Goal: Task Accomplishment & Management: Manage account settings

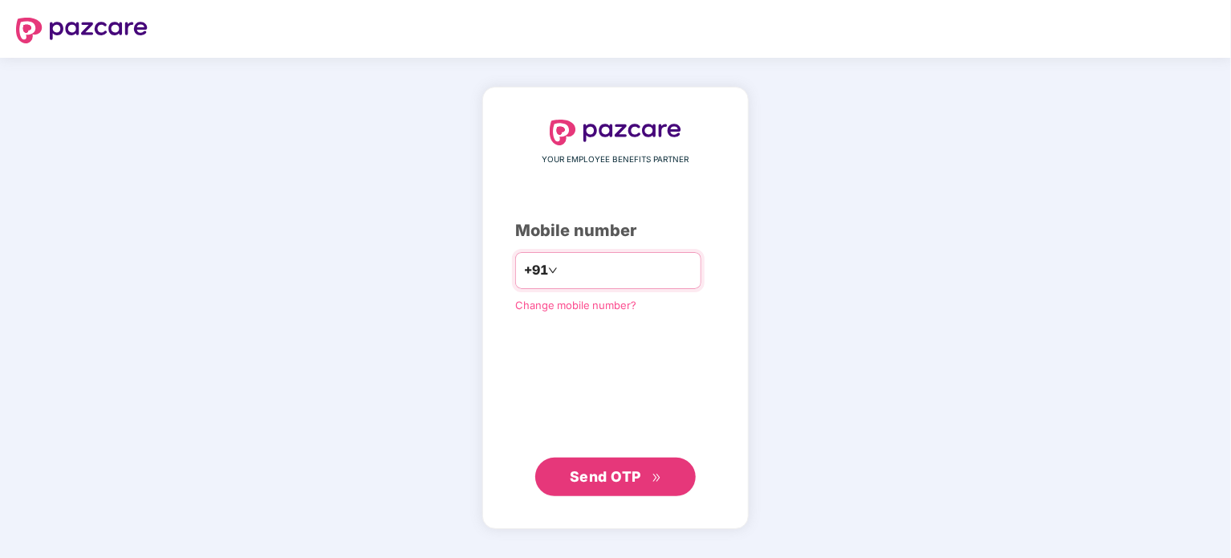
click at [610, 279] on input "number" at bounding box center [627, 271] width 132 height 26
type input "**********"
click at [620, 478] on span "Send OTP" at bounding box center [605, 476] width 71 height 17
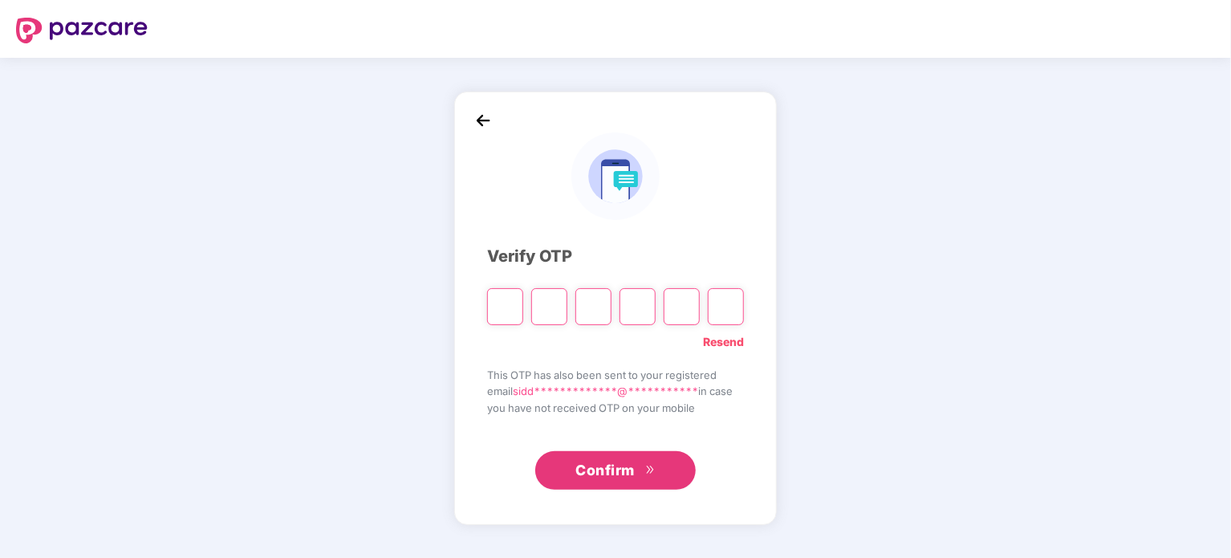
type input "*"
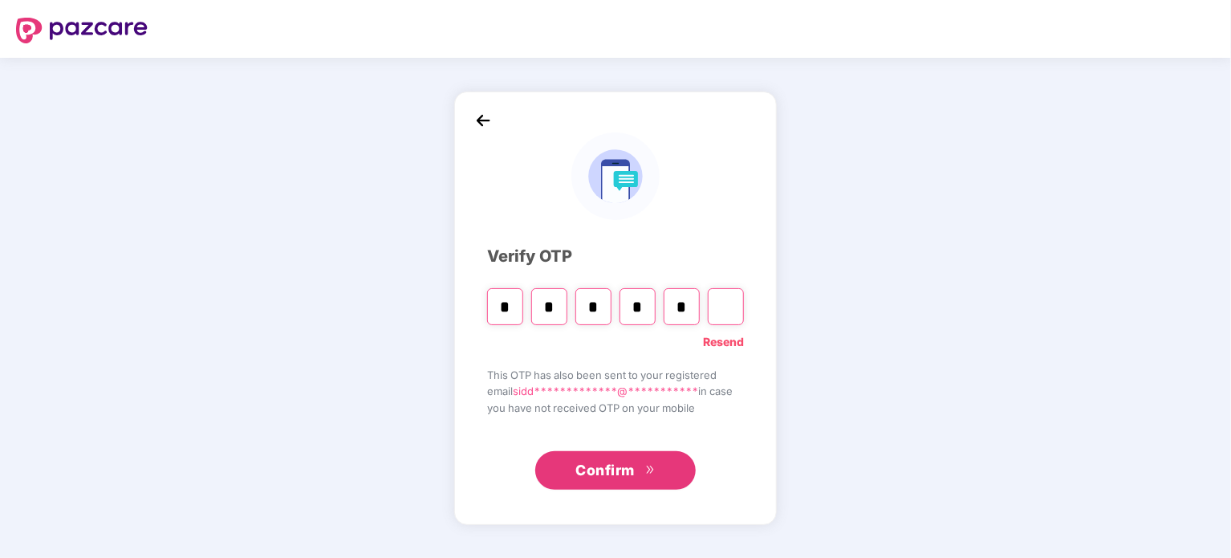
type input "*"
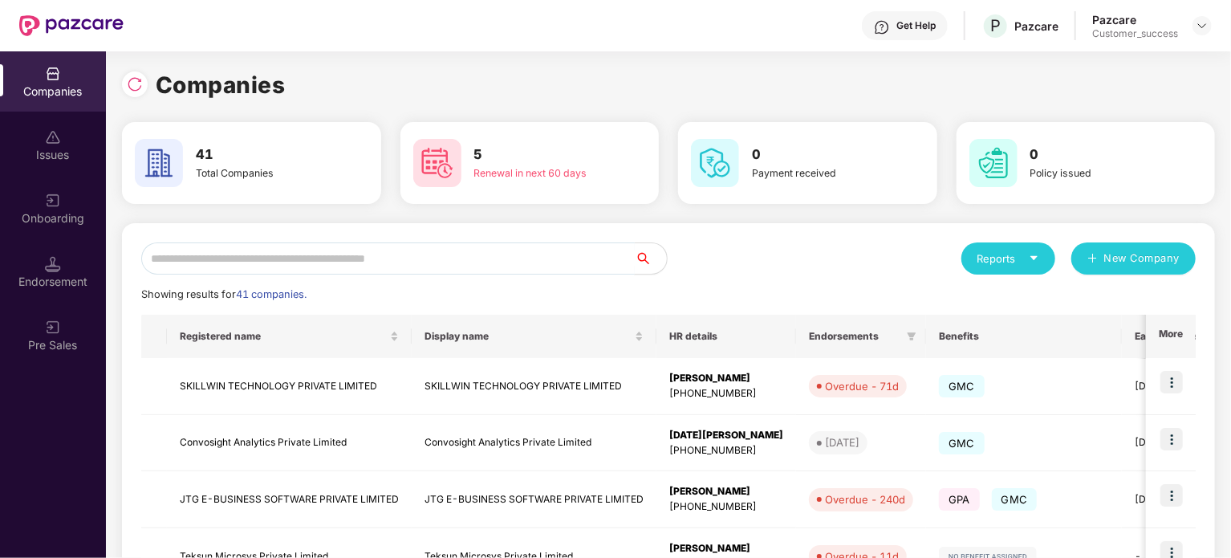
click at [368, 262] on input "text" at bounding box center [388, 258] width 494 height 32
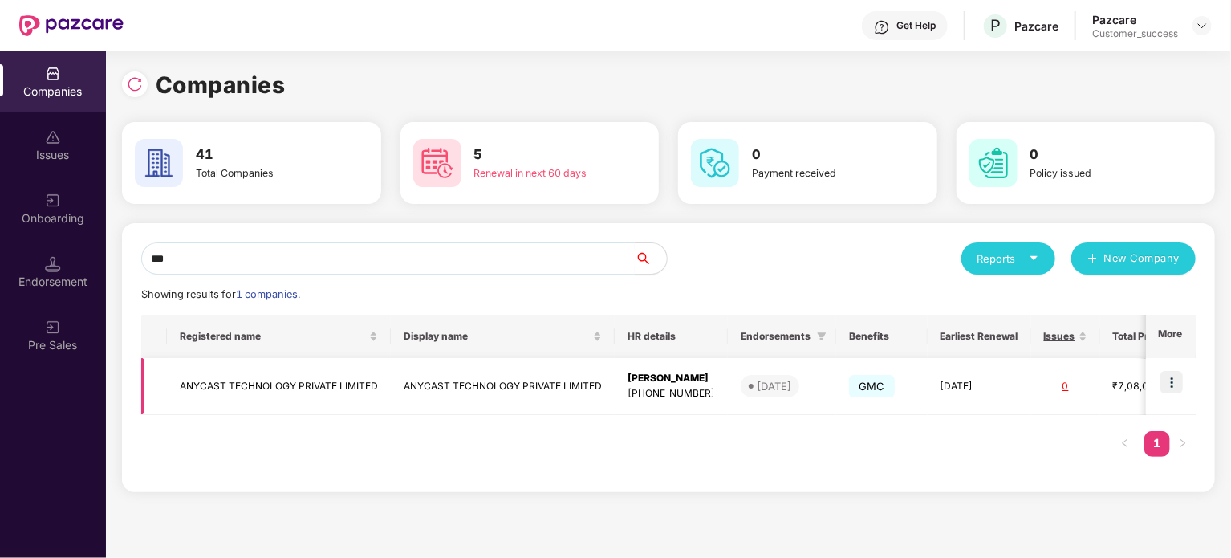
type input "***"
click at [1176, 388] on img at bounding box center [1172, 382] width 22 height 22
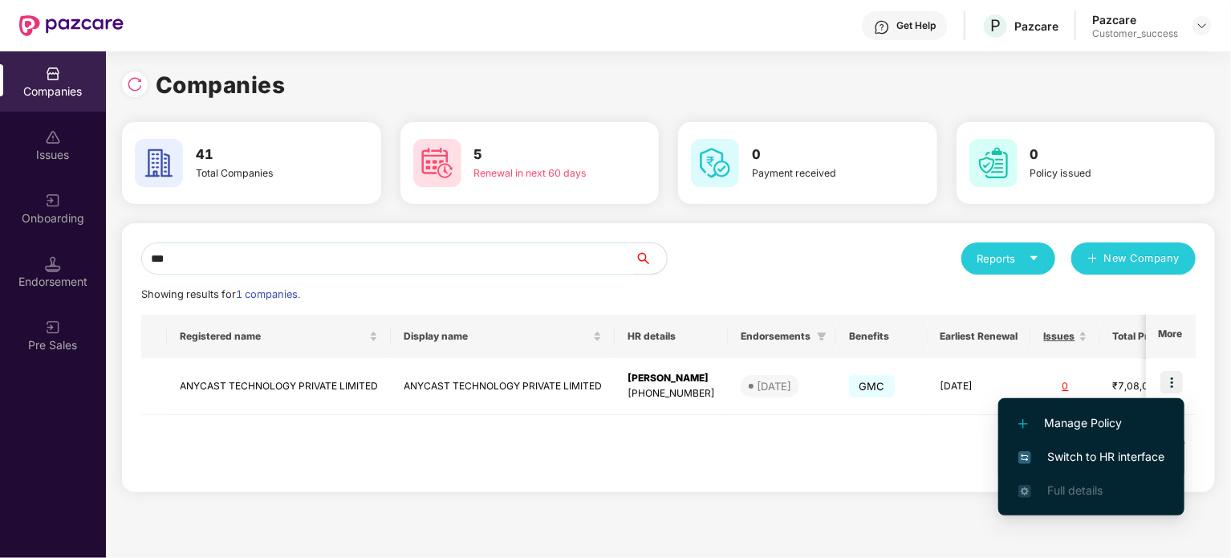
click at [1109, 454] on span "Switch to HR interface" at bounding box center [1092, 457] width 146 height 18
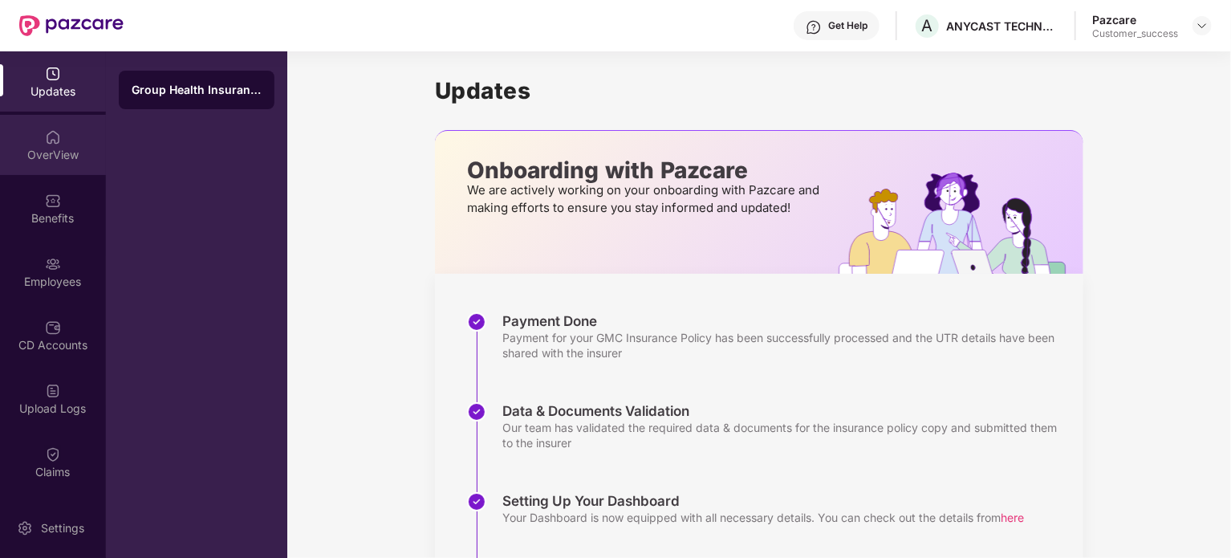
click at [29, 156] on div "OverView" at bounding box center [53, 155] width 106 height 16
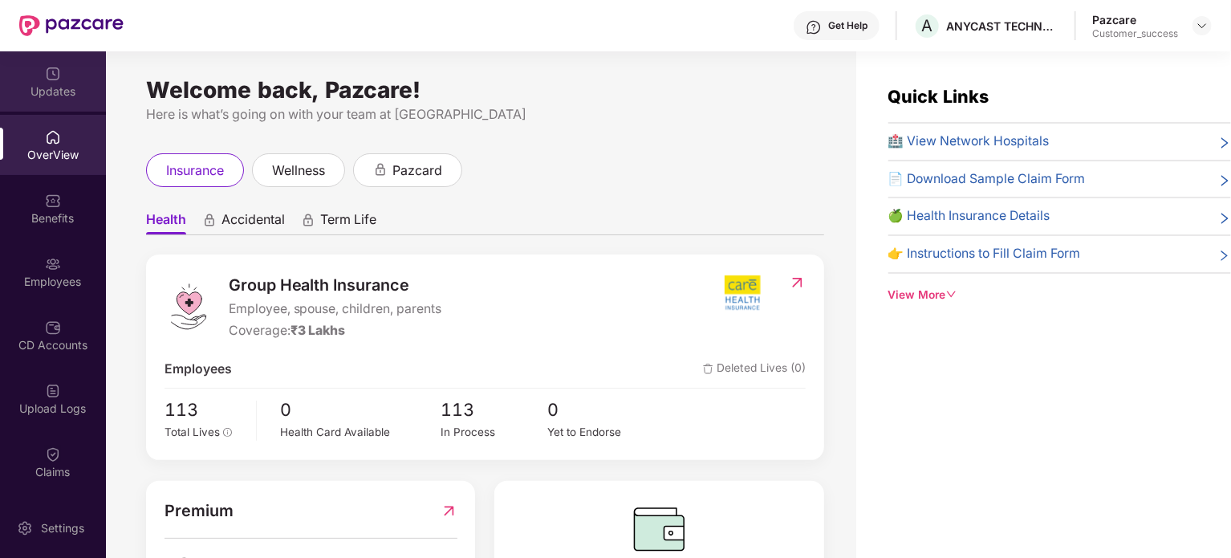
click at [45, 92] on div "Updates" at bounding box center [53, 91] width 106 height 16
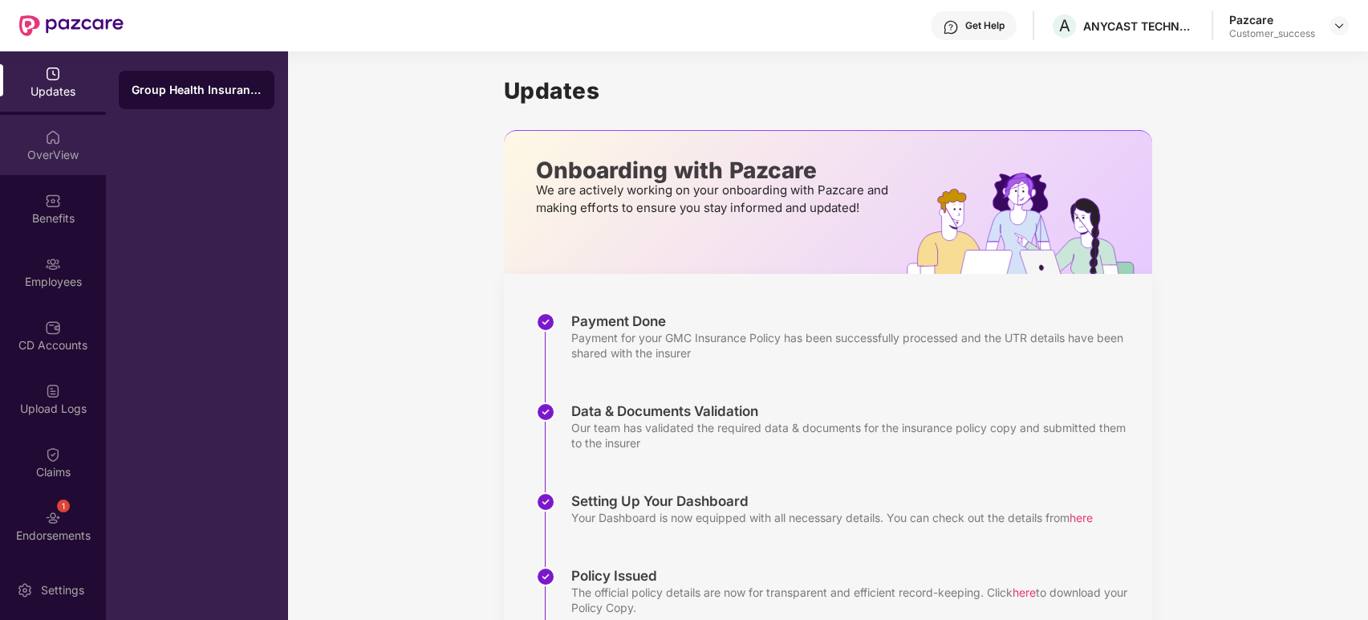
click at [46, 153] on div "OverView" at bounding box center [53, 155] width 106 height 16
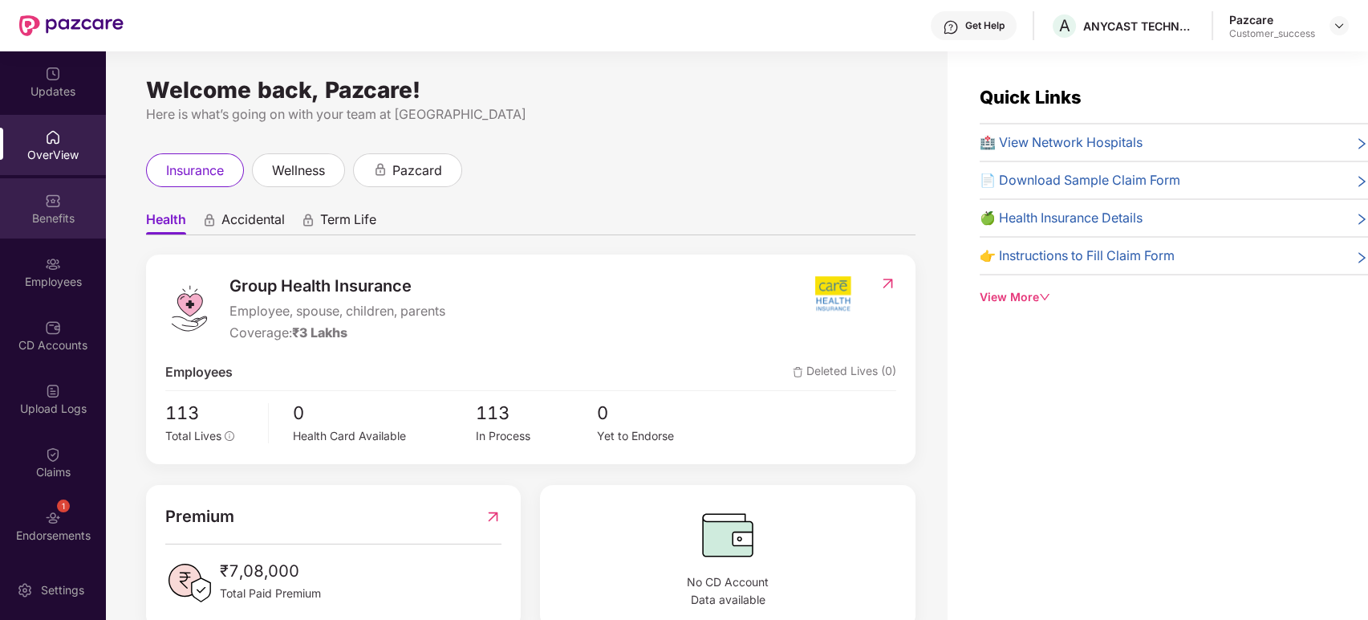
click at [37, 232] on div "Benefits" at bounding box center [53, 208] width 106 height 60
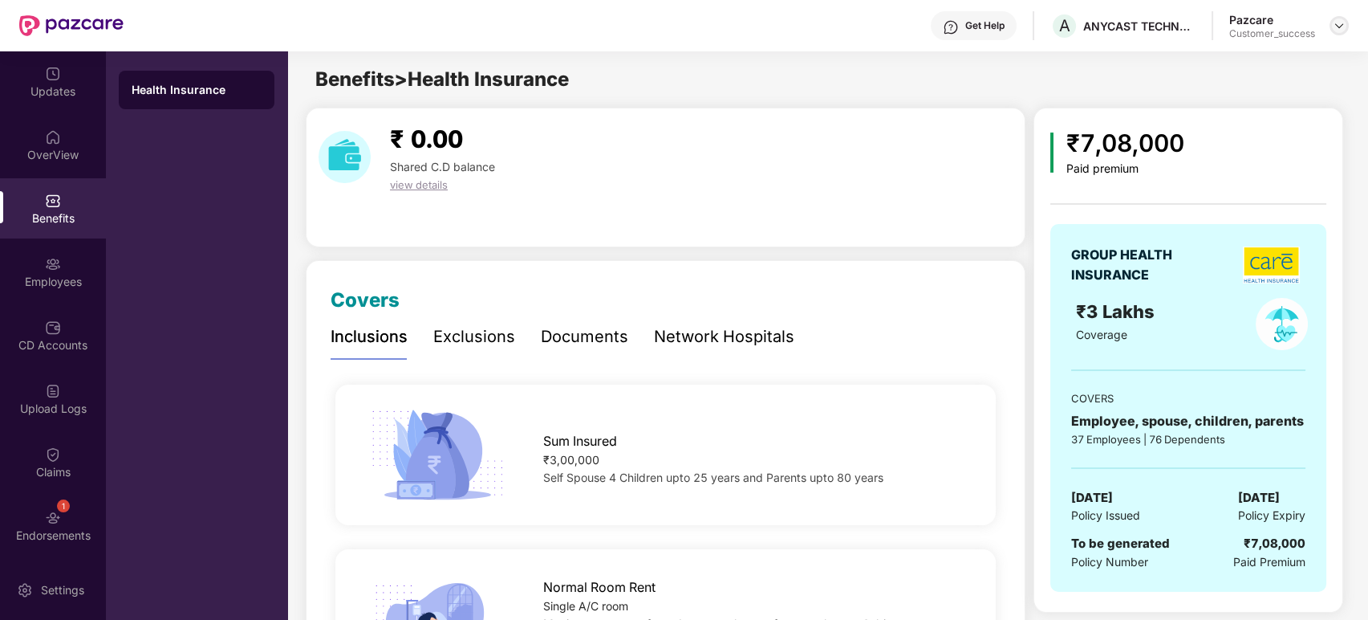
click at [1230, 29] on img at bounding box center [1339, 25] width 13 height 13
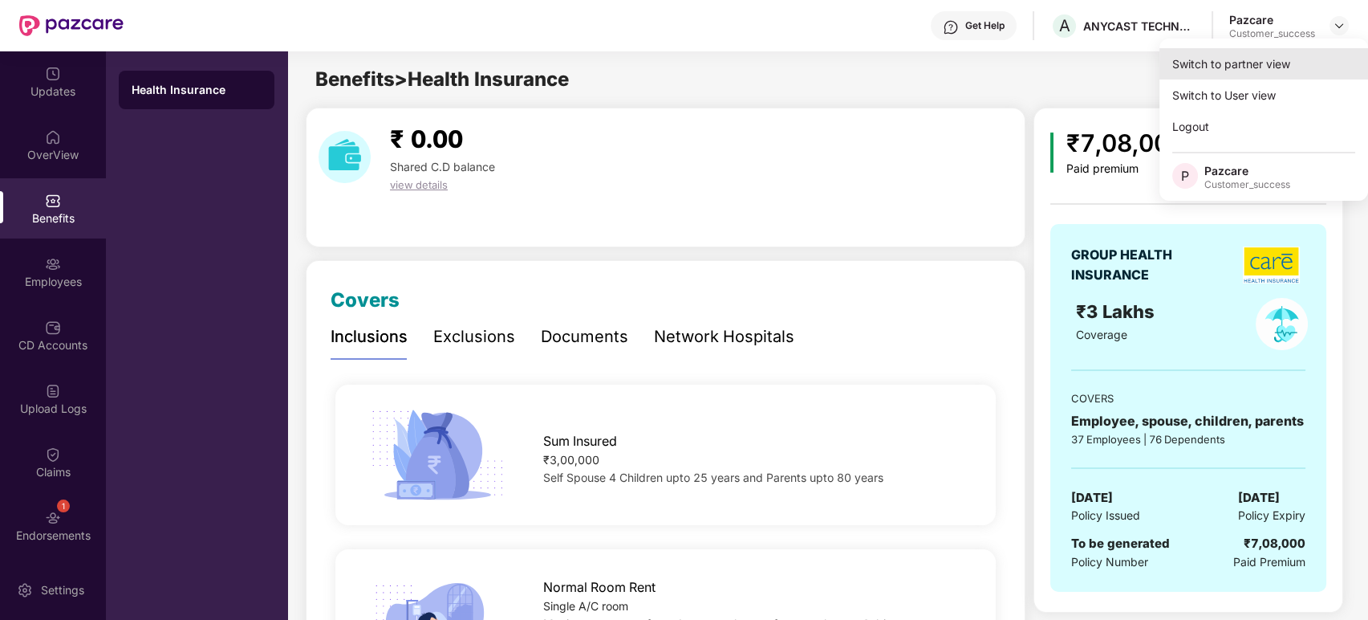
click at [1230, 58] on div "Switch to partner view" at bounding box center [1264, 63] width 209 height 31
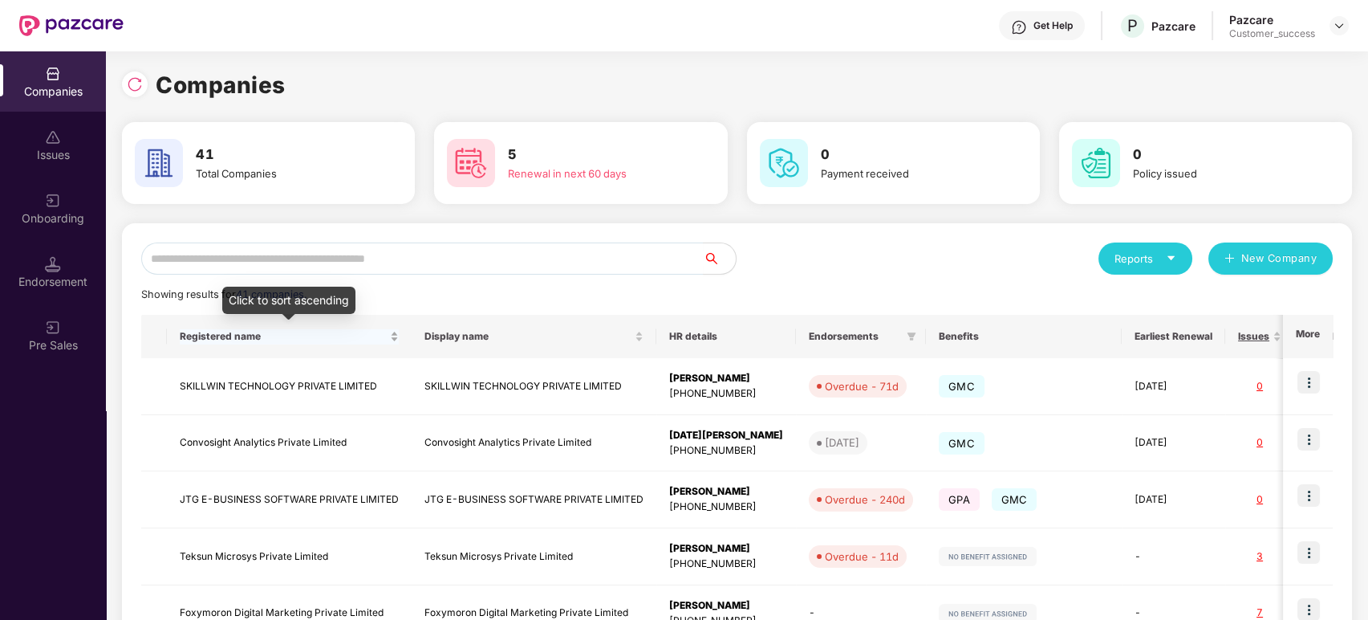
click at [246, 340] on span "Registered name" at bounding box center [283, 336] width 207 height 13
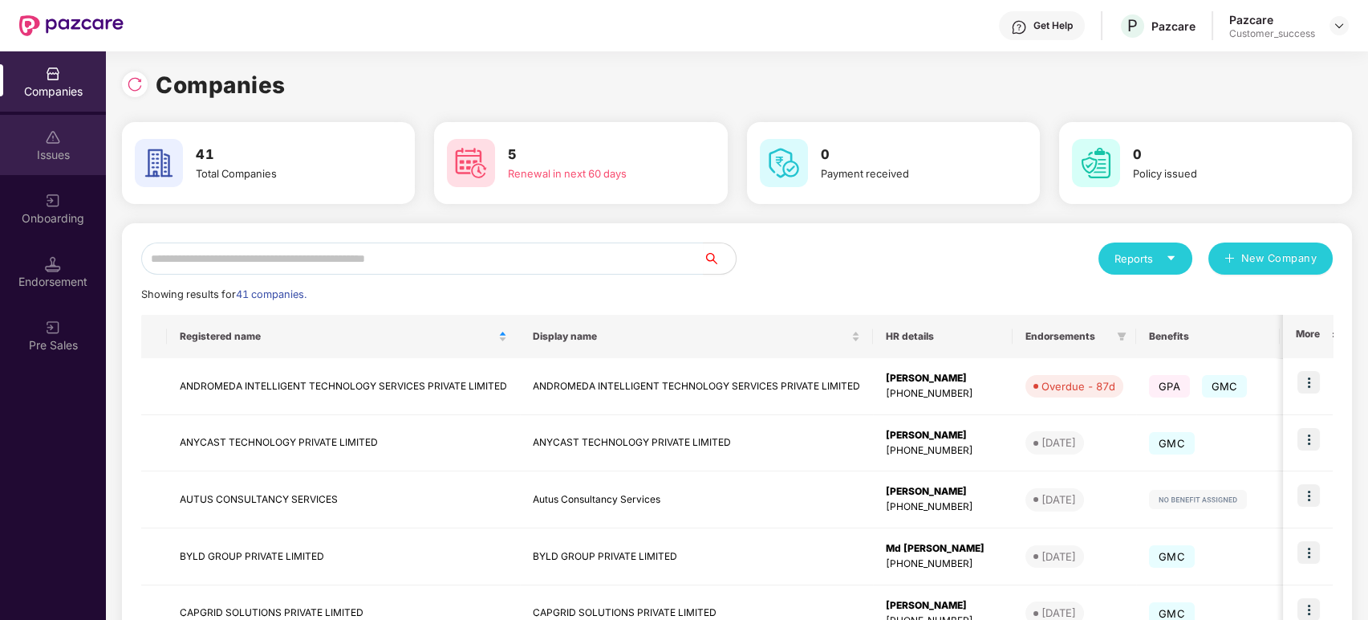
click at [43, 152] on div "Issues" at bounding box center [53, 155] width 106 height 16
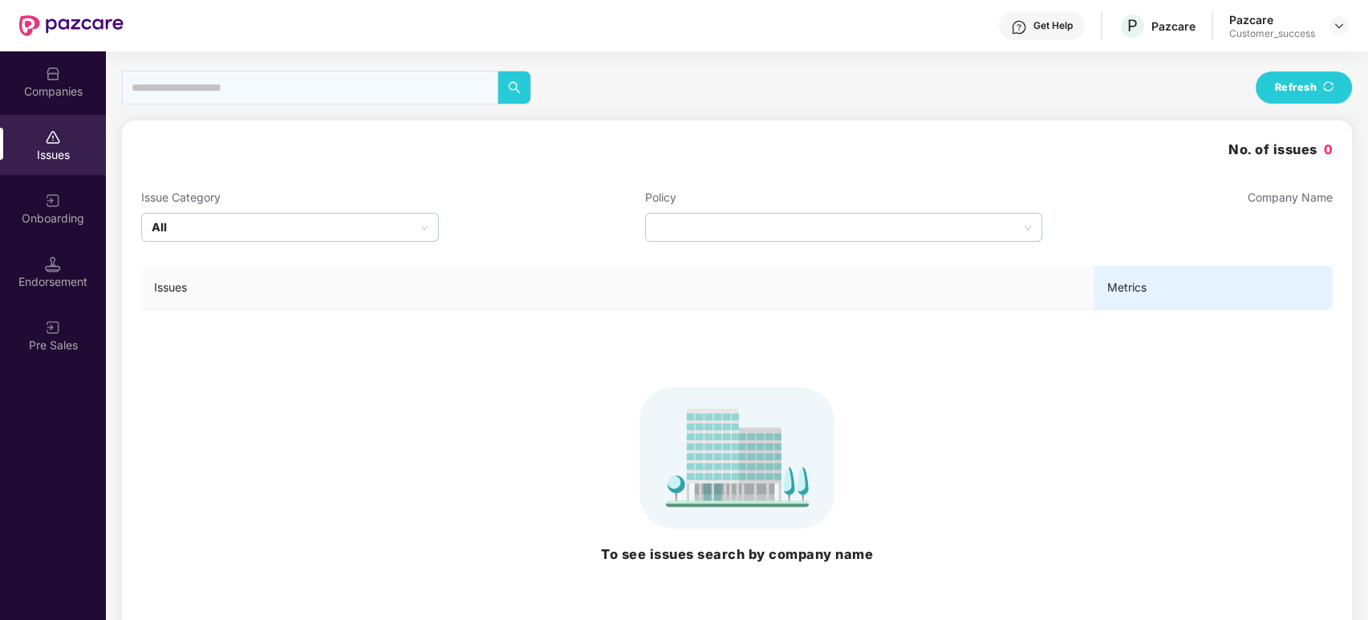
click at [56, 253] on div "Endorsement" at bounding box center [53, 272] width 106 height 60
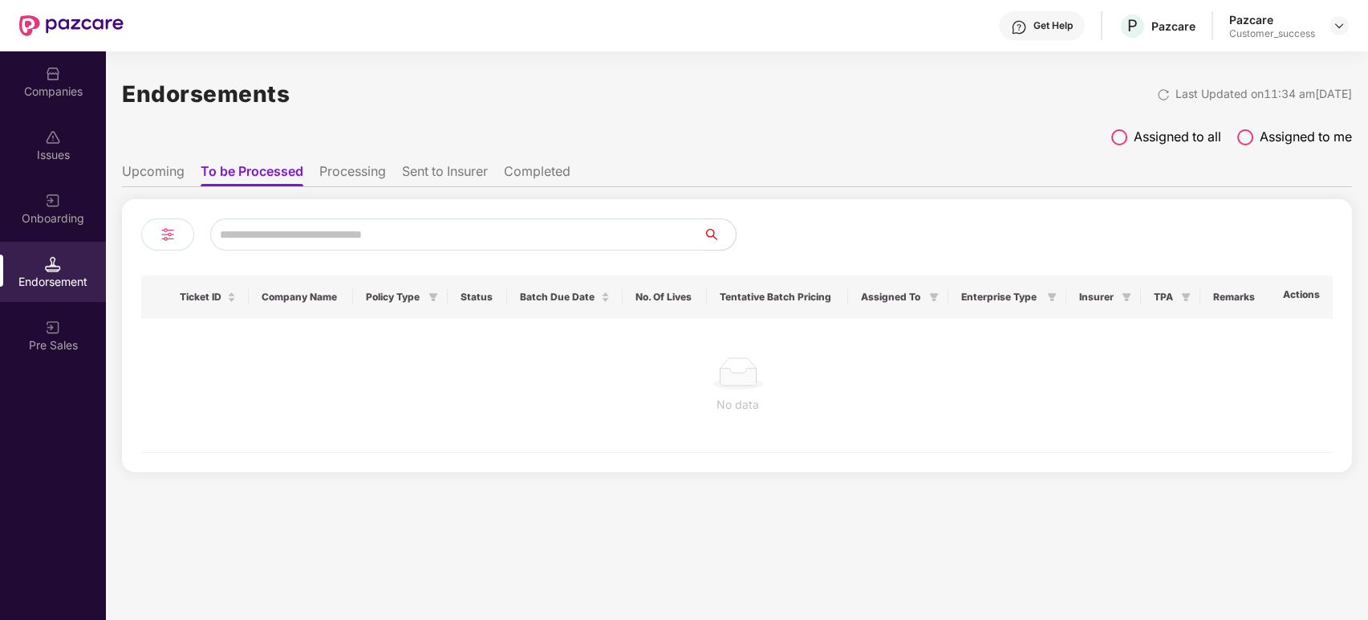
click at [38, 74] on div "Companies" at bounding box center [53, 81] width 106 height 60
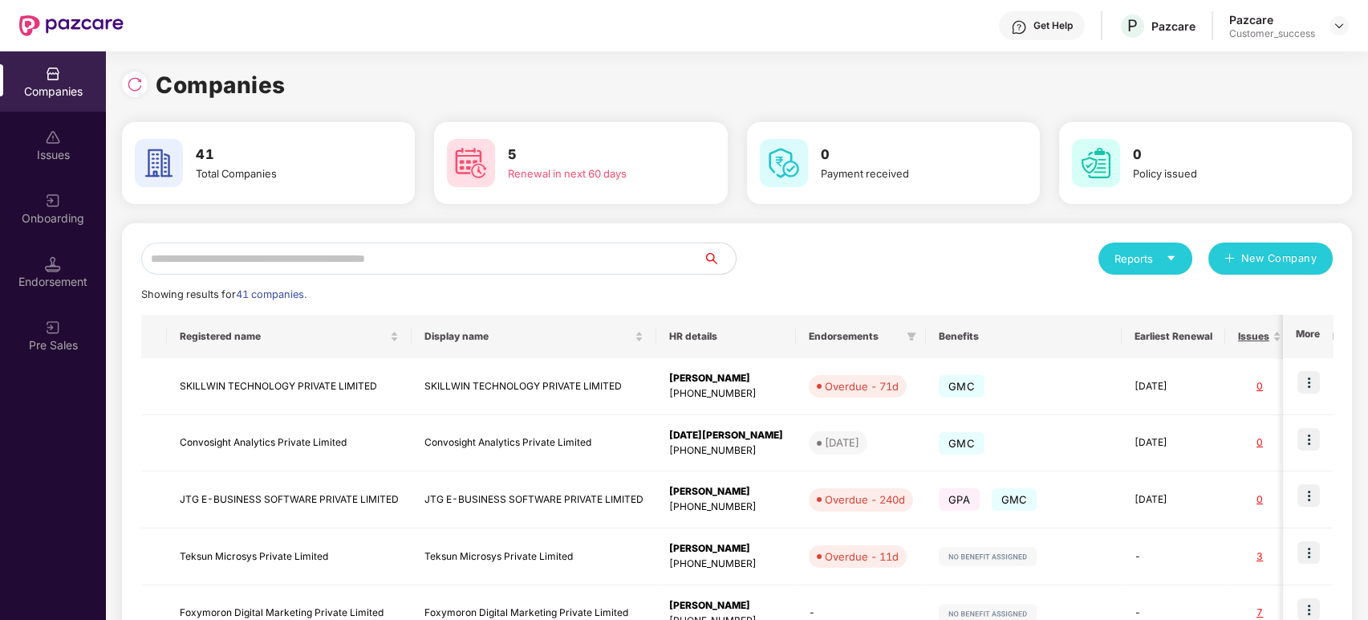
click at [1170, 258] on icon "caret-down" at bounding box center [1171, 258] width 7 height 4
click at [901, 274] on div "Reports New Company" at bounding box center [1036, 258] width 596 height 32
click at [1230, 267] on button "New Company" at bounding box center [1271, 258] width 124 height 32
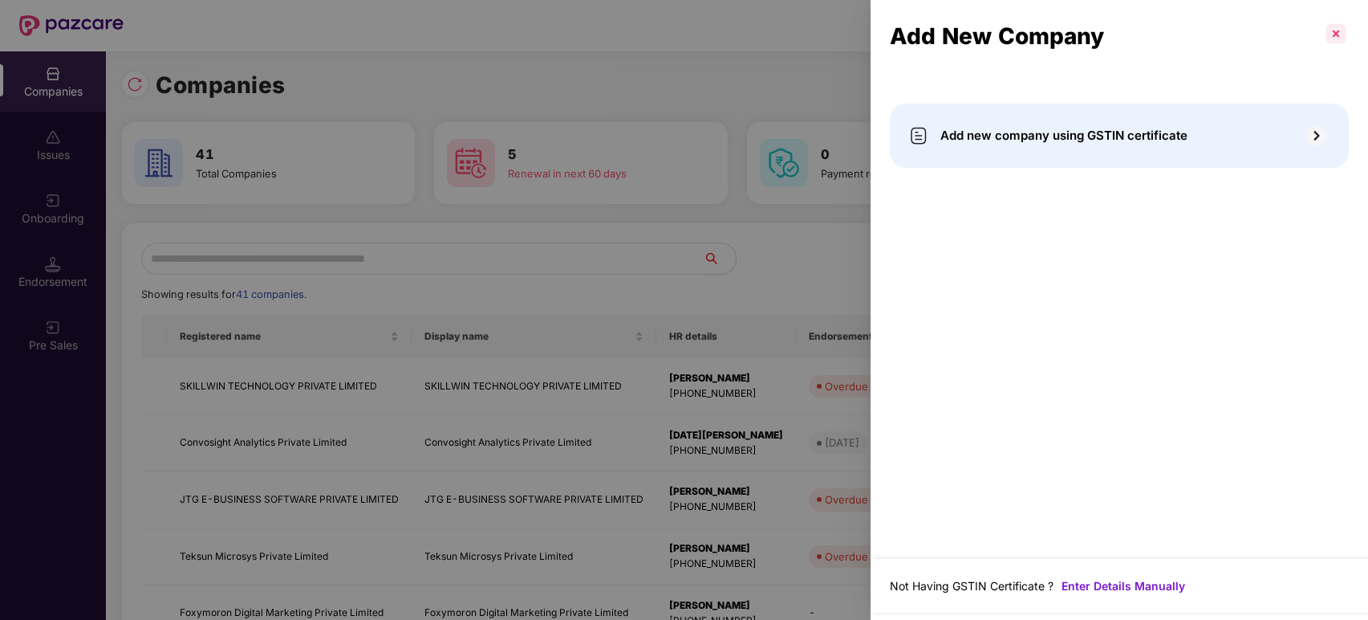
click at [1230, 35] on p at bounding box center [1337, 34] width 26 height 26
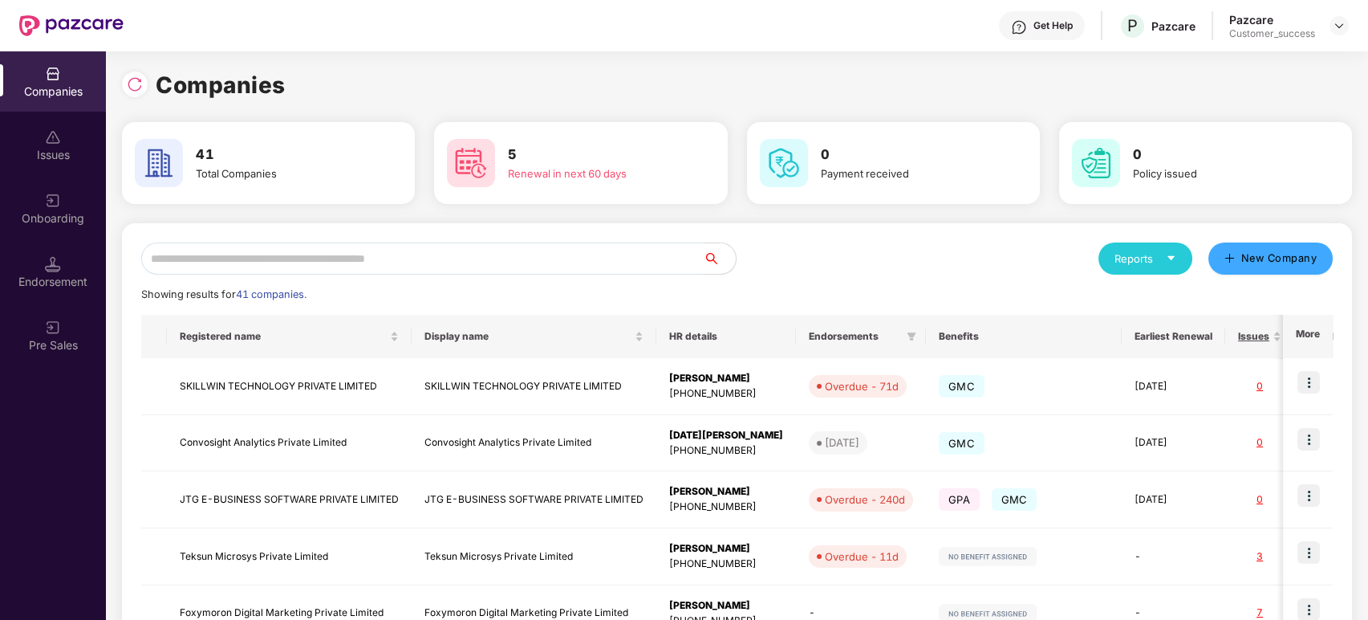
click at [1209, 242] on button "New Company" at bounding box center [1271, 258] width 124 height 32
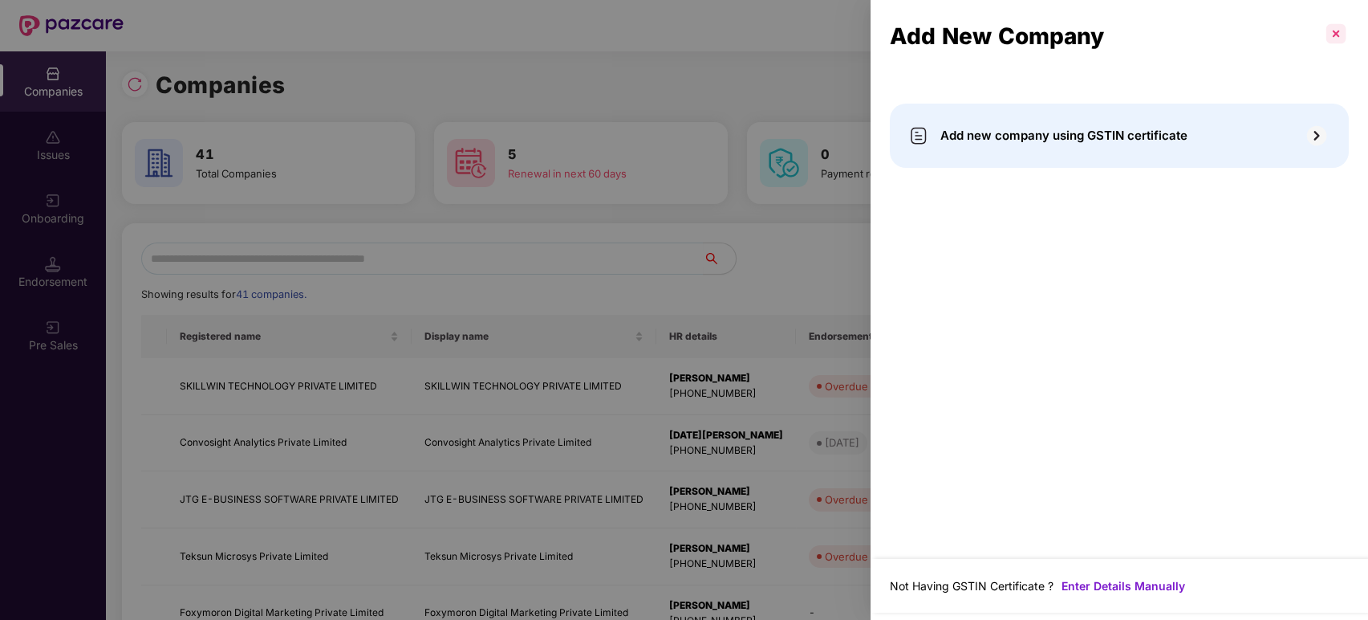
click at [1230, 40] on p at bounding box center [1337, 34] width 26 height 26
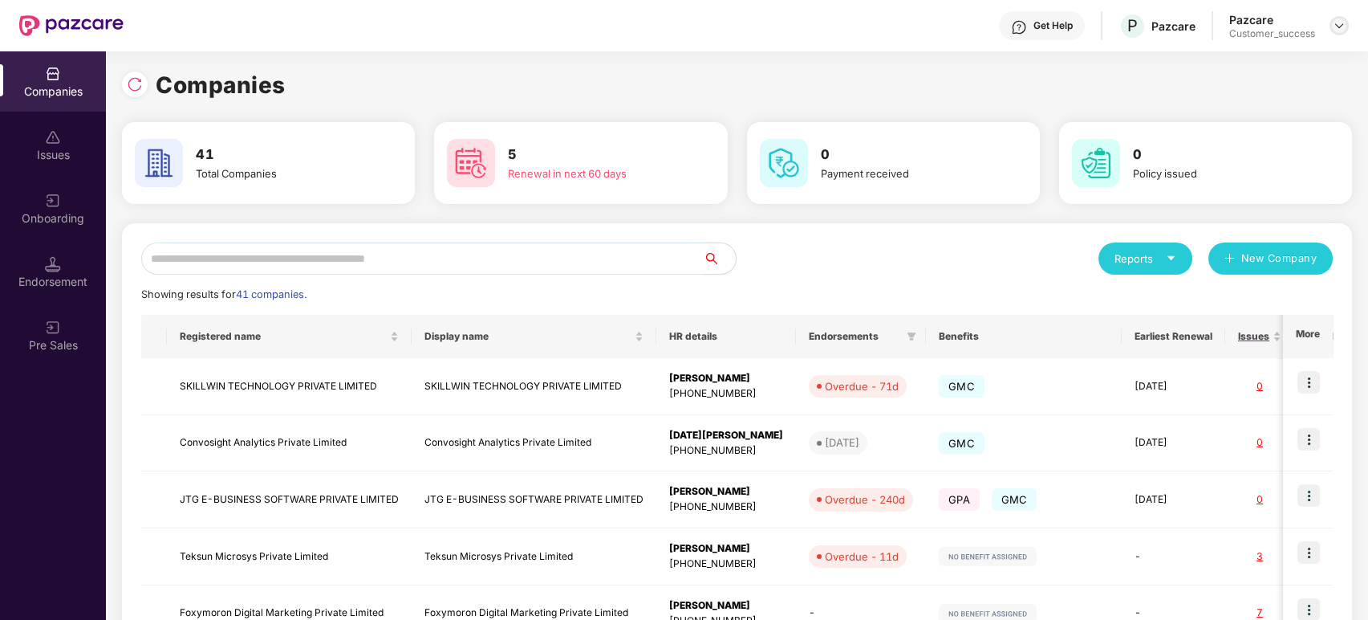
click at [1230, 17] on div at bounding box center [1339, 25] width 19 height 19
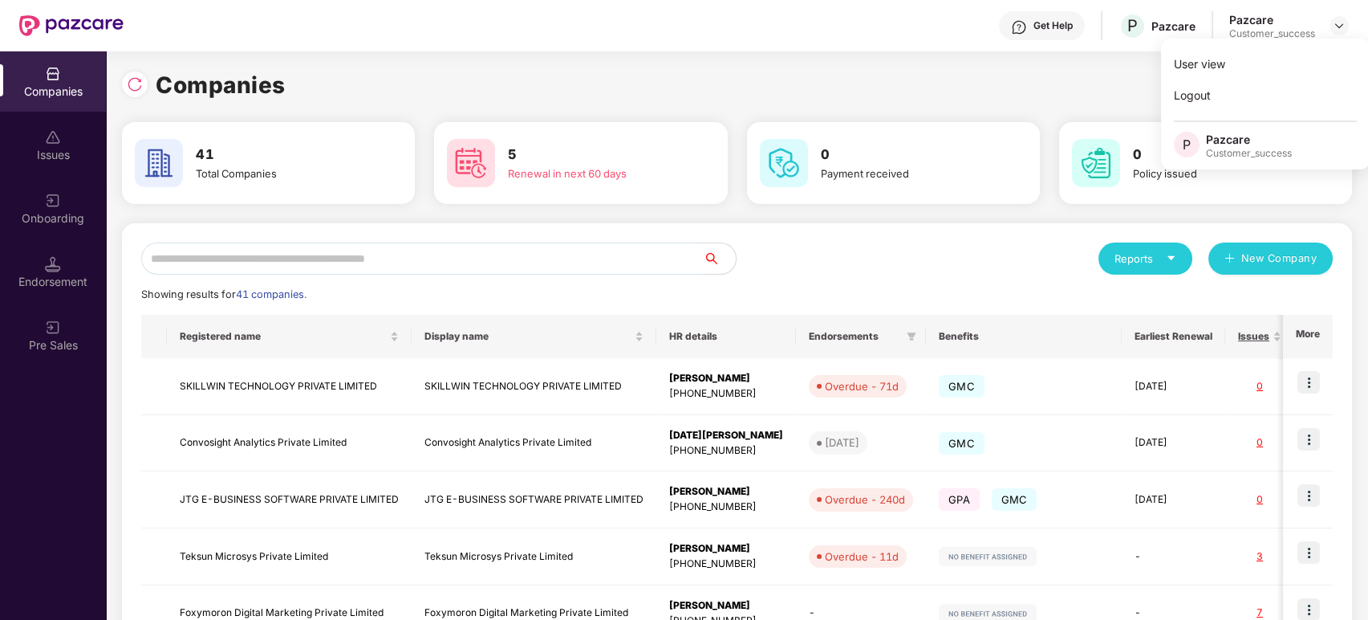
click at [1028, 84] on div "Companies" at bounding box center [737, 84] width 1230 height 35
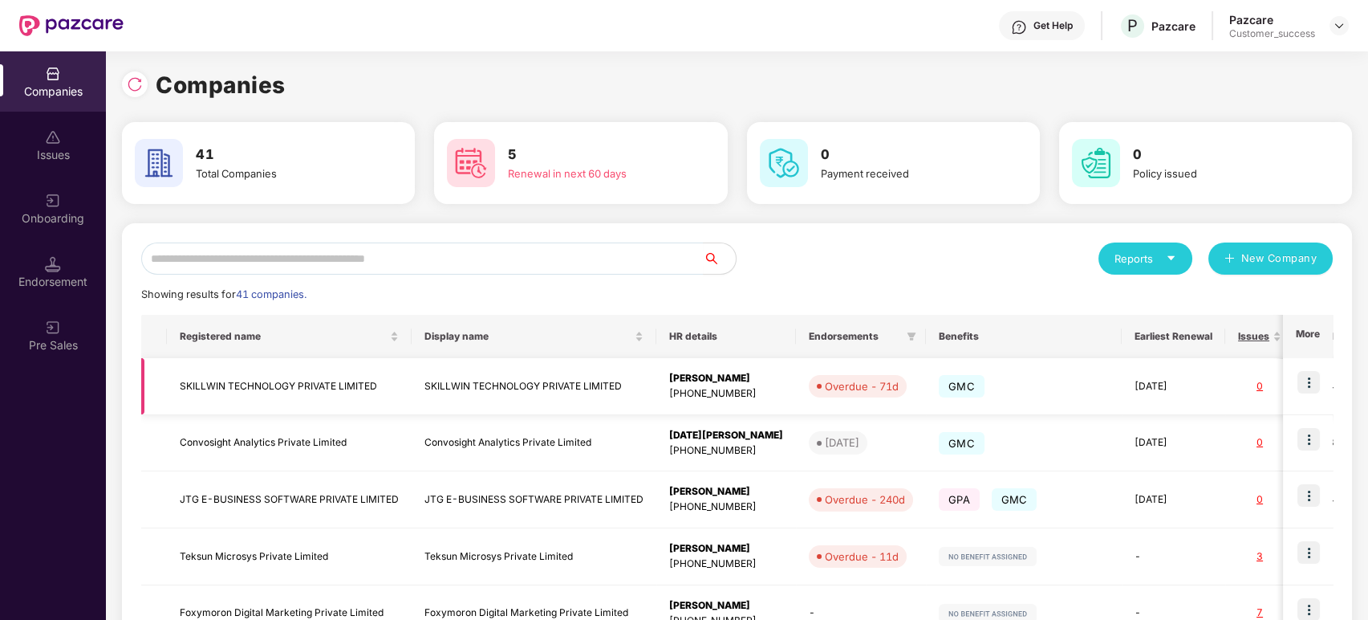
click at [1230, 390] on img at bounding box center [1309, 382] width 22 height 22
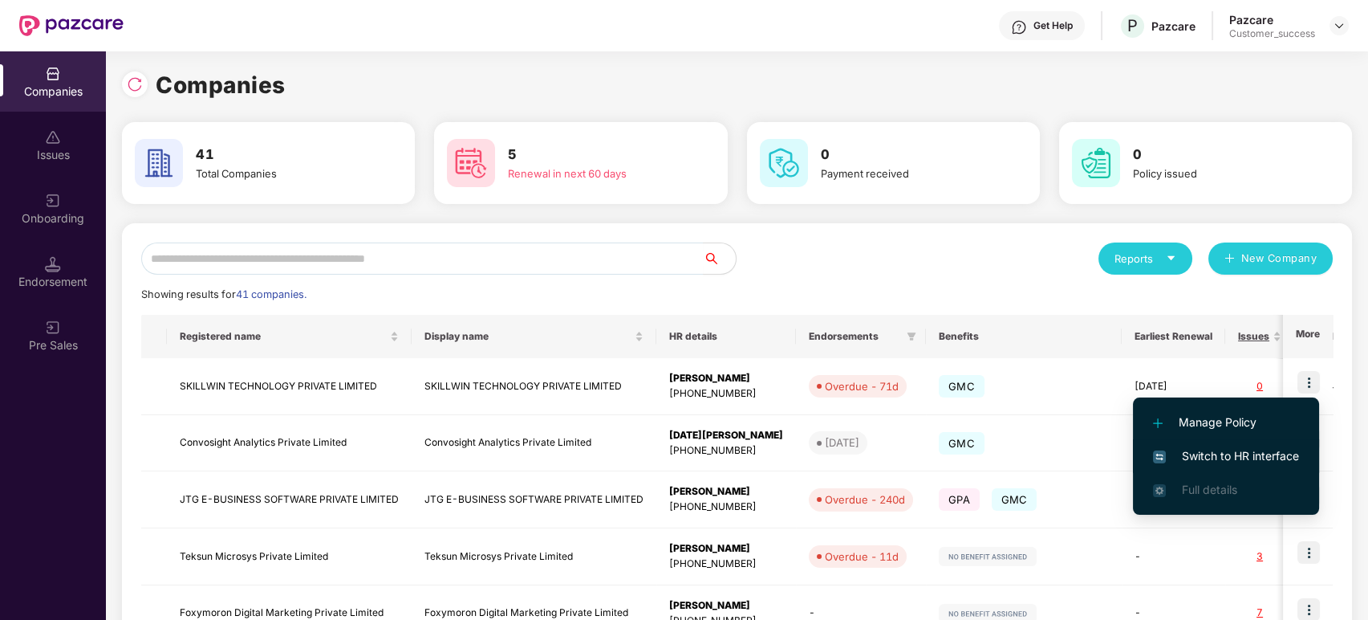
click at [1230, 456] on span "Switch to HR interface" at bounding box center [1226, 456] width 146 height 18
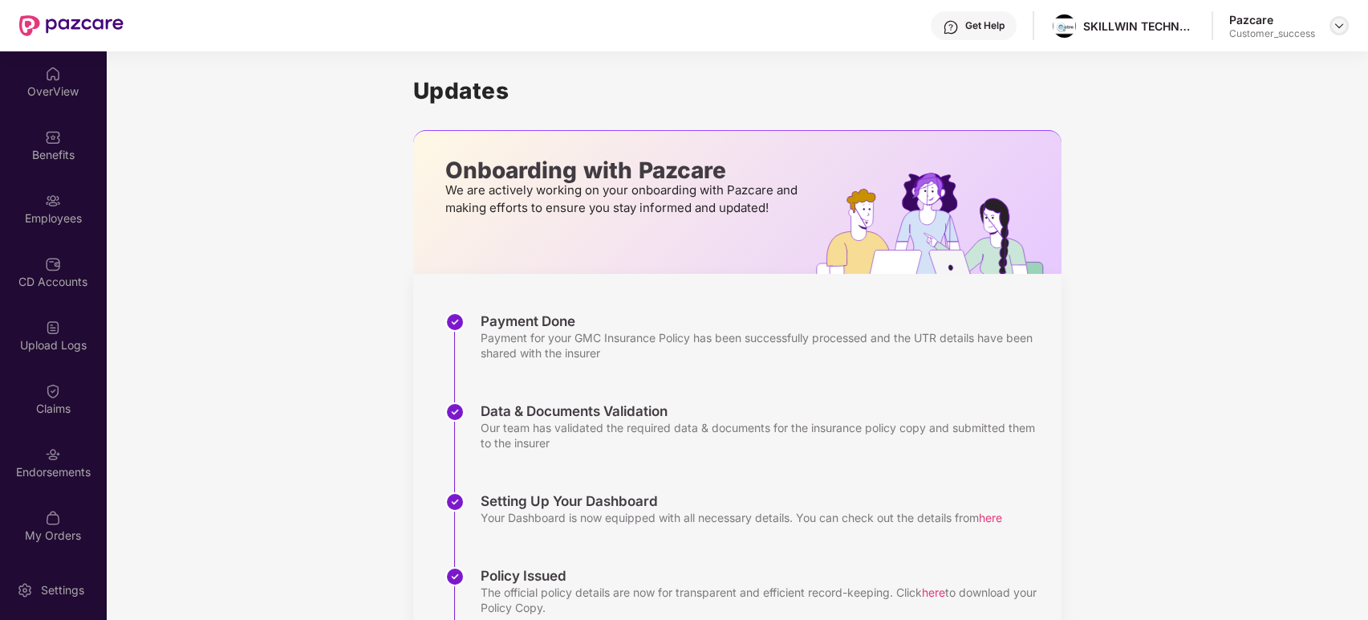
click at [1230, 27] on img at bounding box center [1339, 25] width 13 height 13
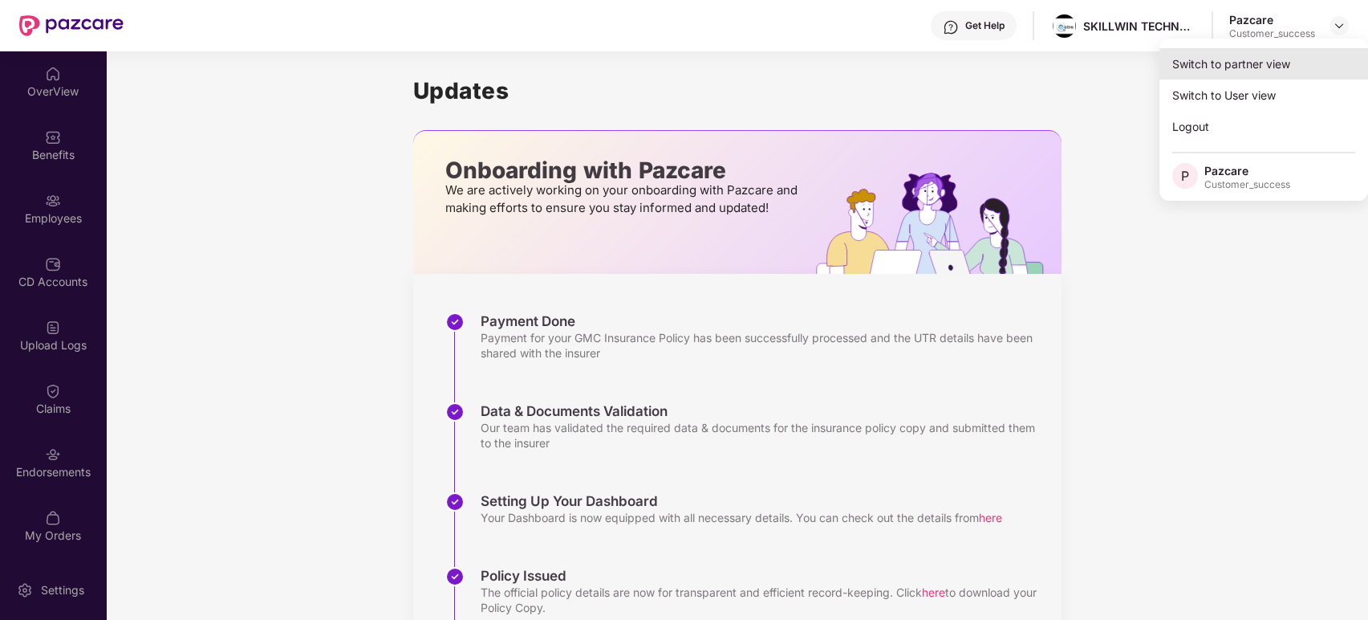
click at [1230, 64] on div "Switch to partner view" at bounding box center [1264, 63] width 209 height 31
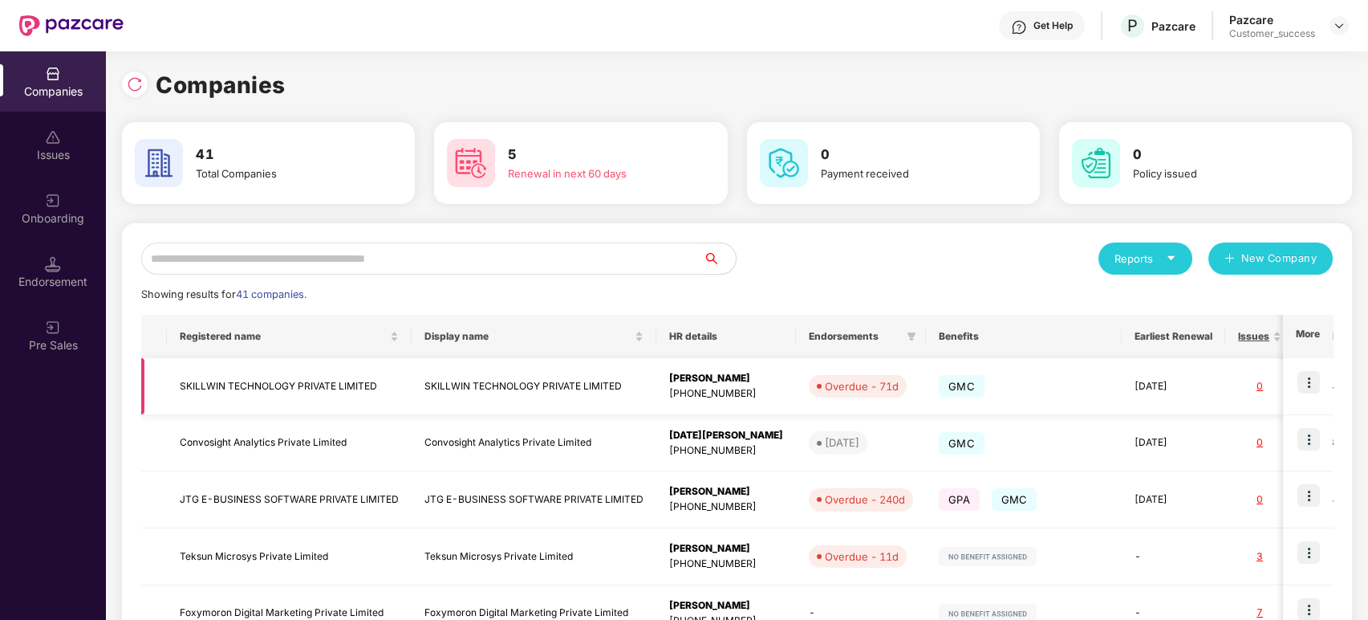
click at [1230, 384] on img at bounding box center [1309, 382] width 22 height 22
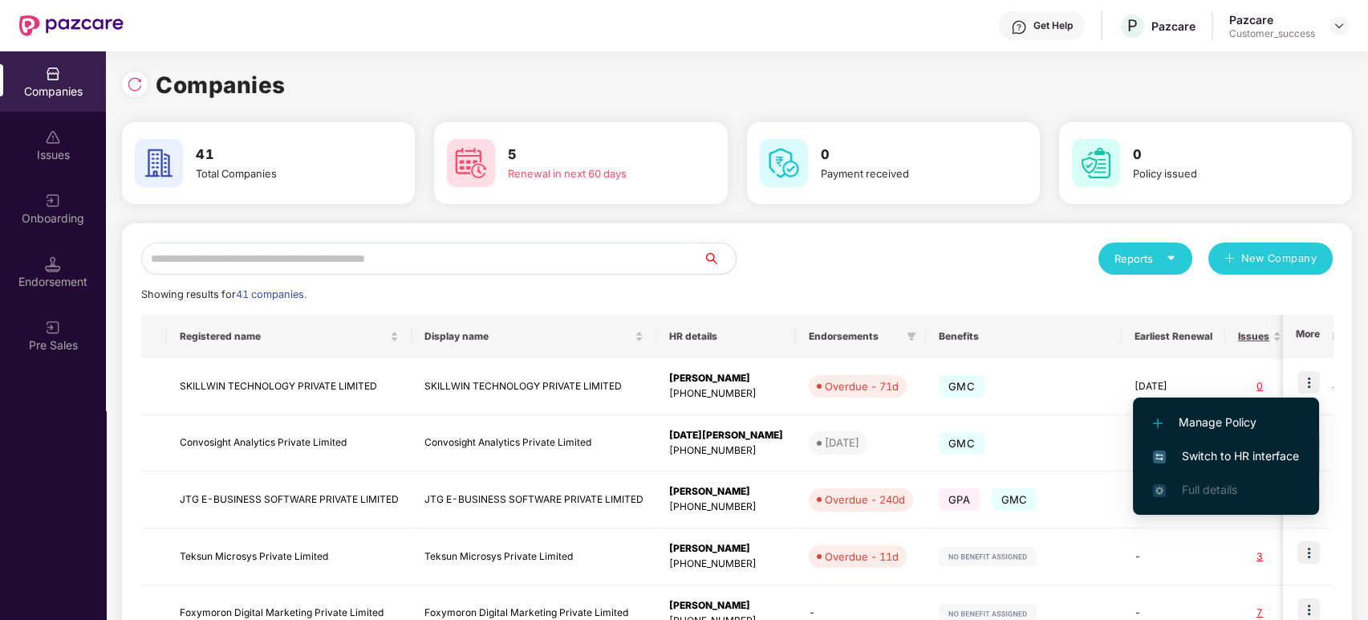
click at [1230, 455] on span "Switch to HR interface" at bounding box center [1226, 456] width 146 height 18
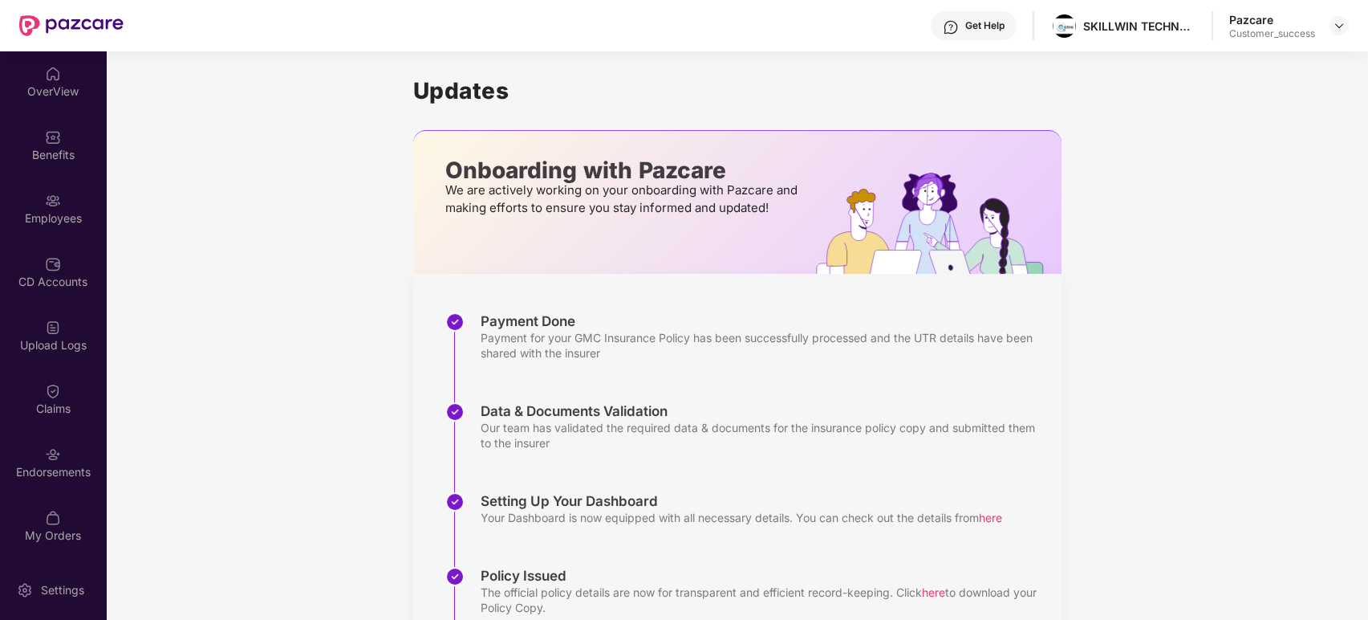
scroll to position [172, 0]
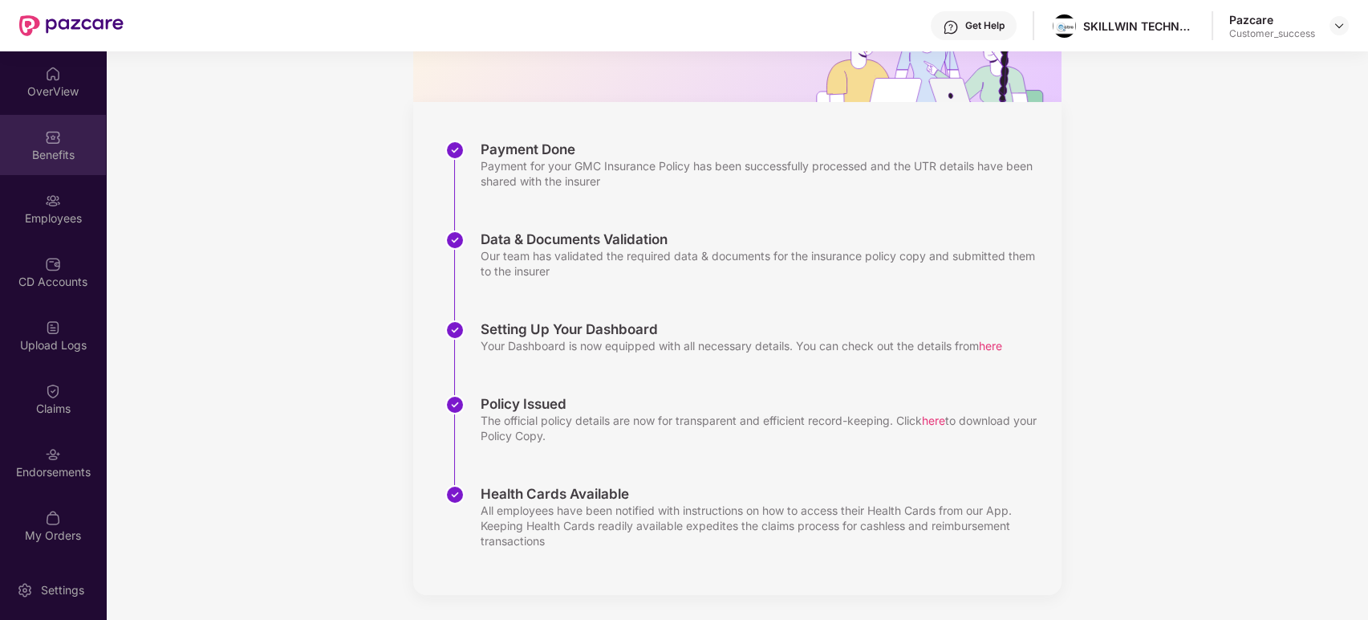
click at [64, 152] on div "Benefits" at bounding box center [53, 155] width 106 height 16
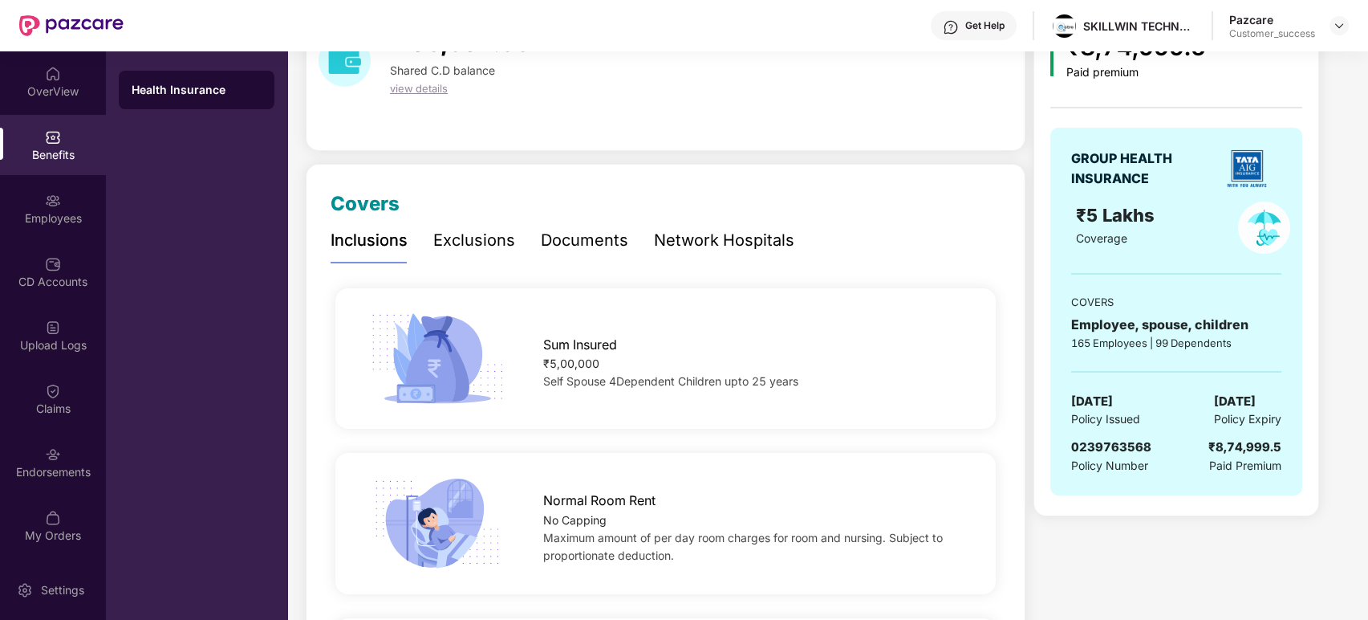
scroll to position [96, 0]
click at [929, 362] on div "₹5,00,000" at bounding box center [754, 364] width 423 height 18
click at [494, 235] on div "Exclusions" at bounding box center [474, 240] width 82 height 25
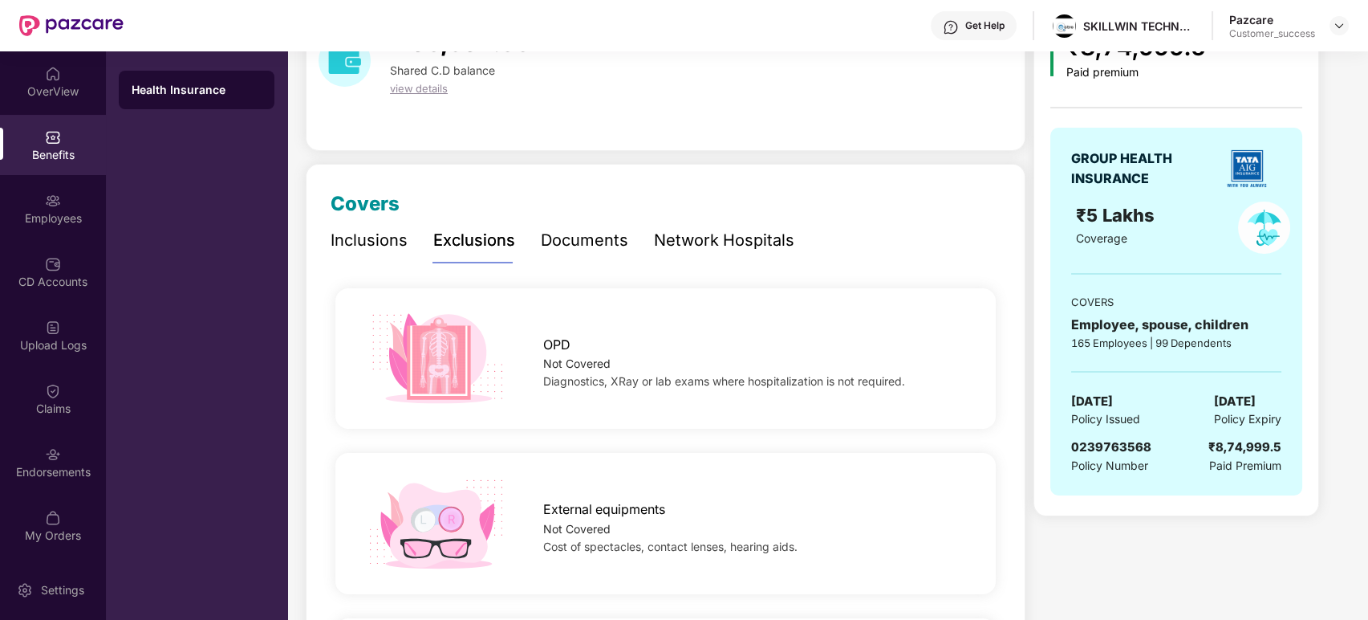
click at [574, 244] on div "Documents" at bounding box center [584, 240] width 87 height 25
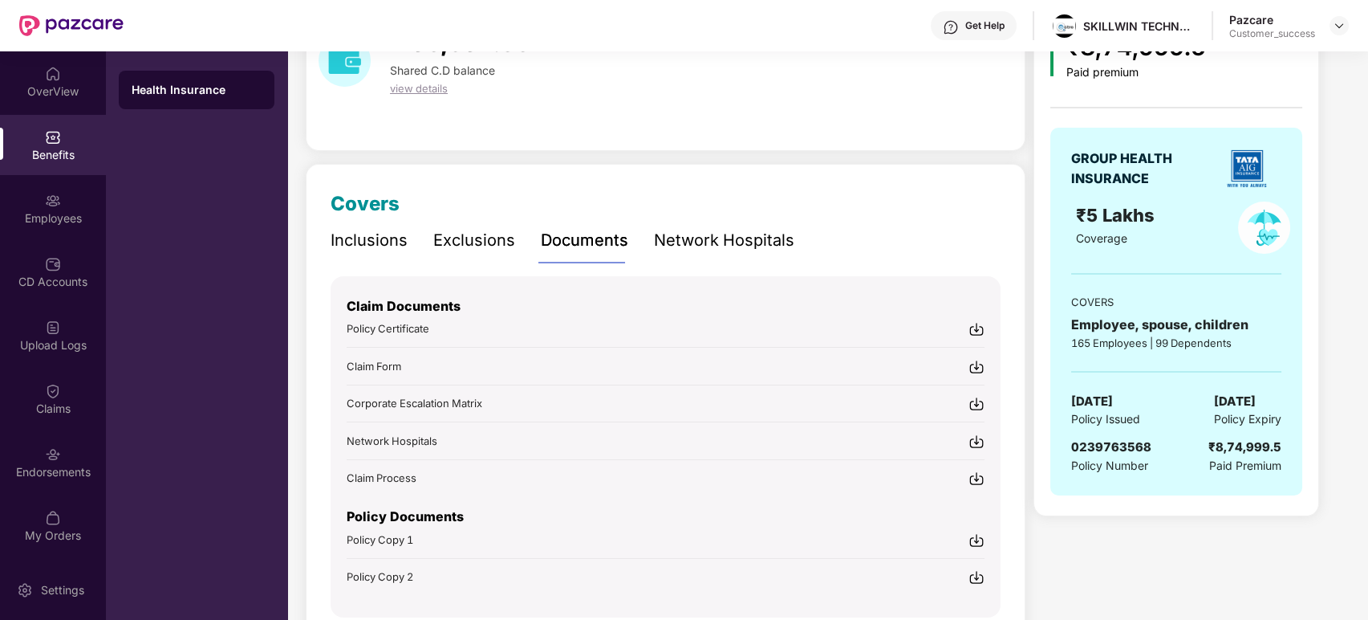
click at [701, 242] on div "Network Hospitals" at bounding box center [724, 240] width 140 height 25
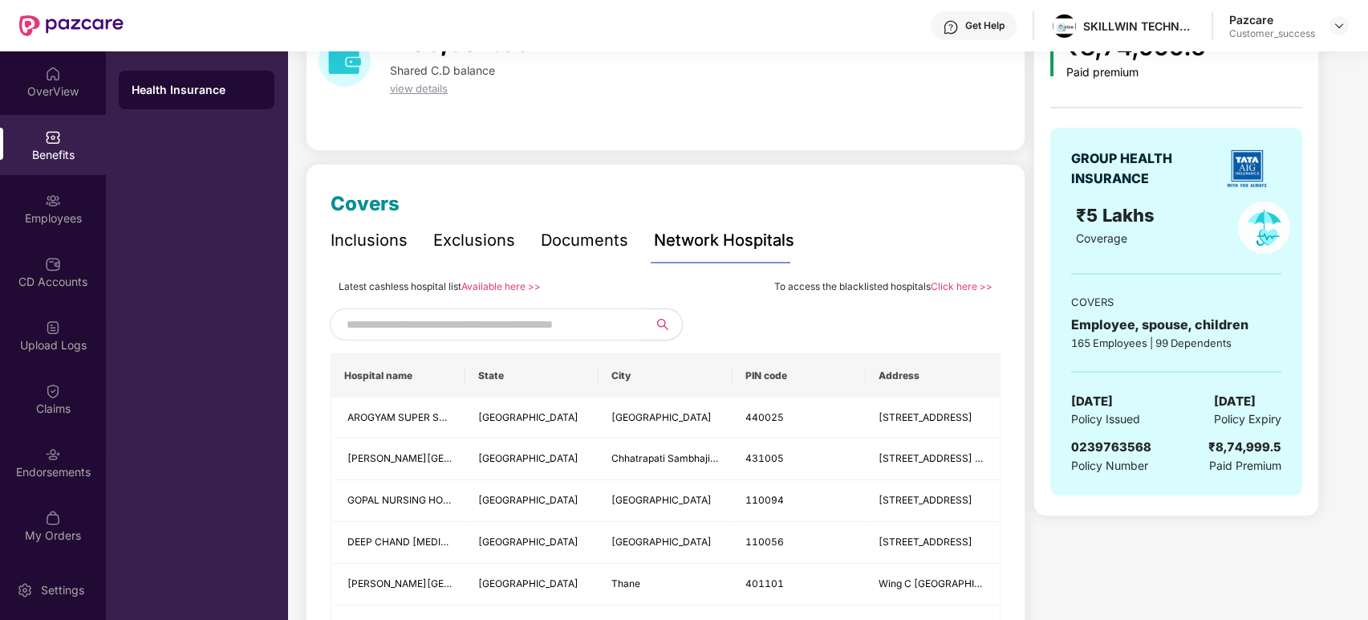
click at [482, 283] on link "Available here >>" at bounding box center [501, 286] width 79 height 12
click at [32, 210] on div "Employees" at bounding box center [53, 218] width 106 height 16
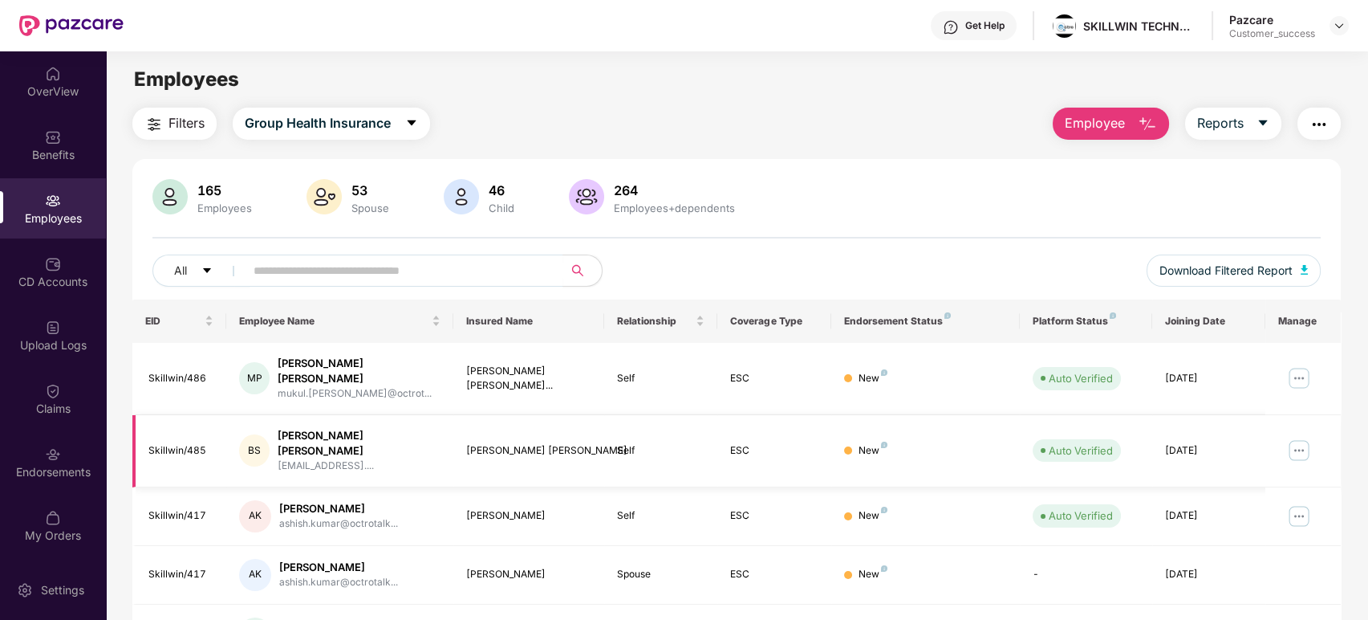
scroll to position [365, 0]
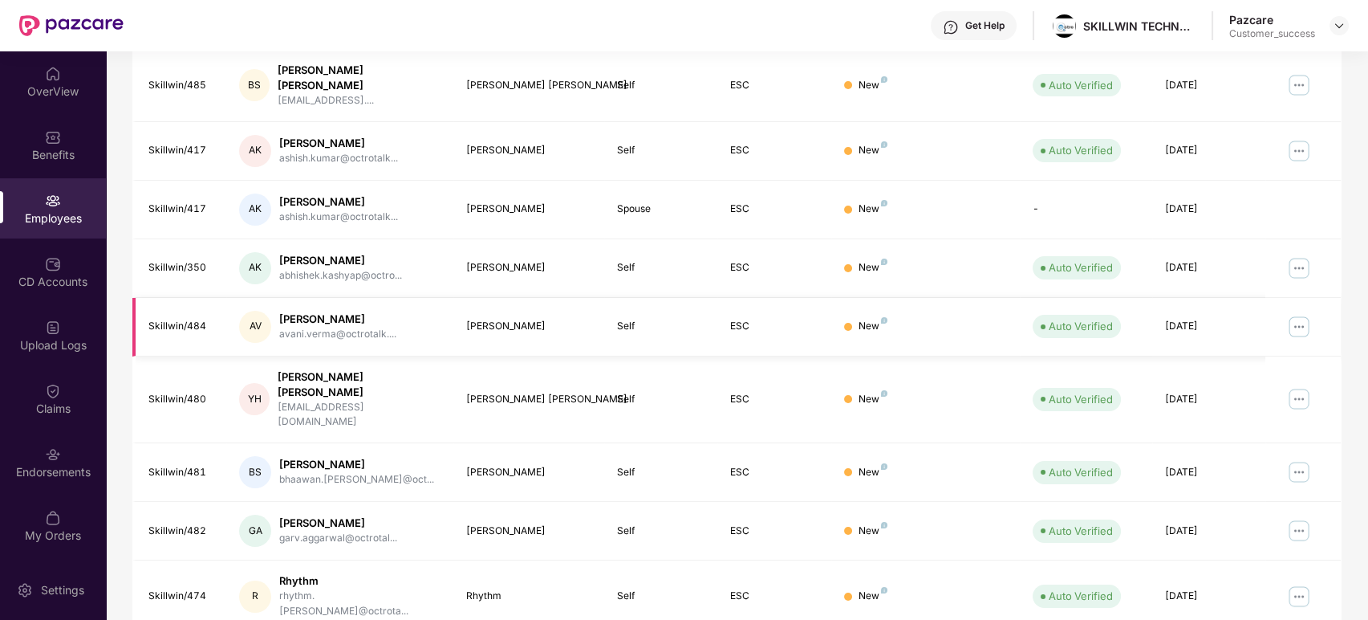
scroll to position [0, 0]
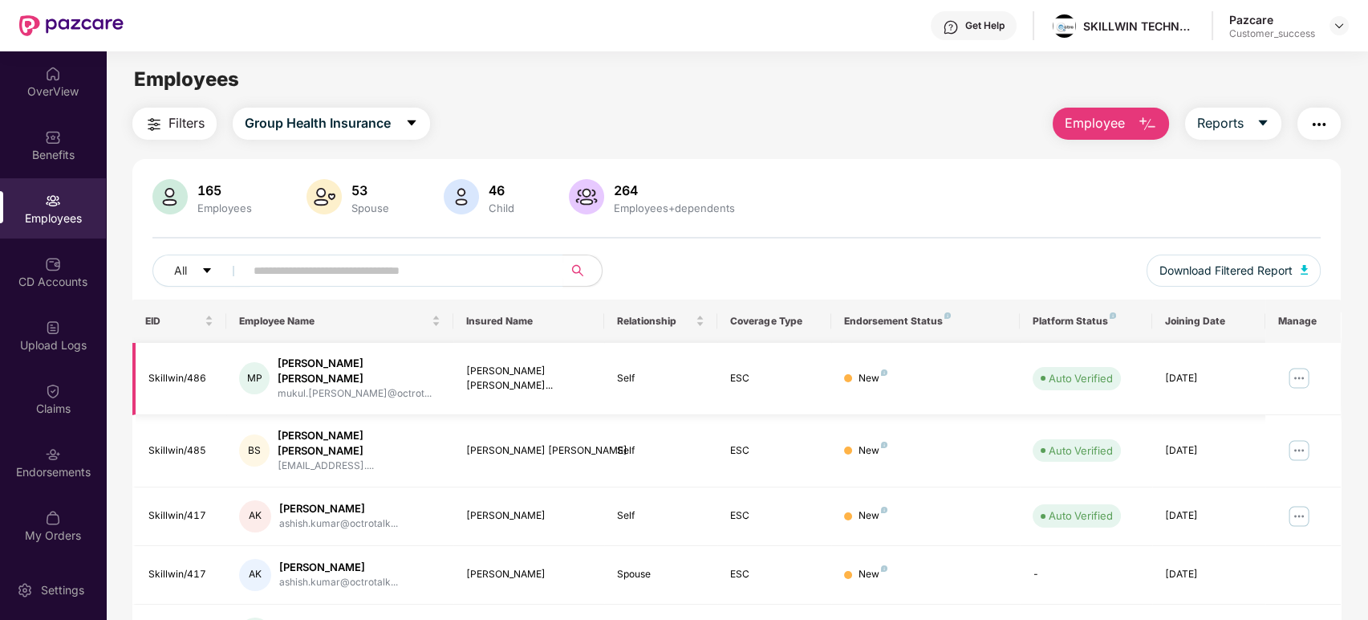
click at [1230, 371] on img at bounding box center [1300, 378] width 26 height 26
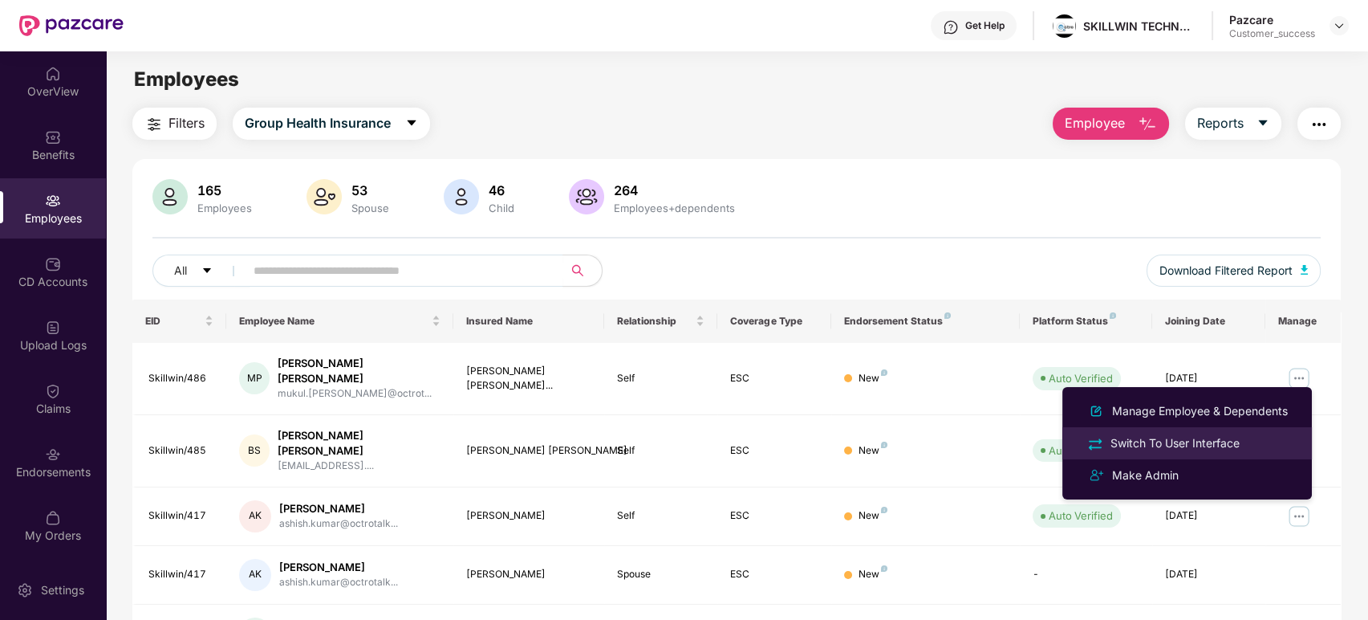
click at [1197, 447] on div "Switch To User Interface" at bounding box center [1176, 443] width 136 height 18
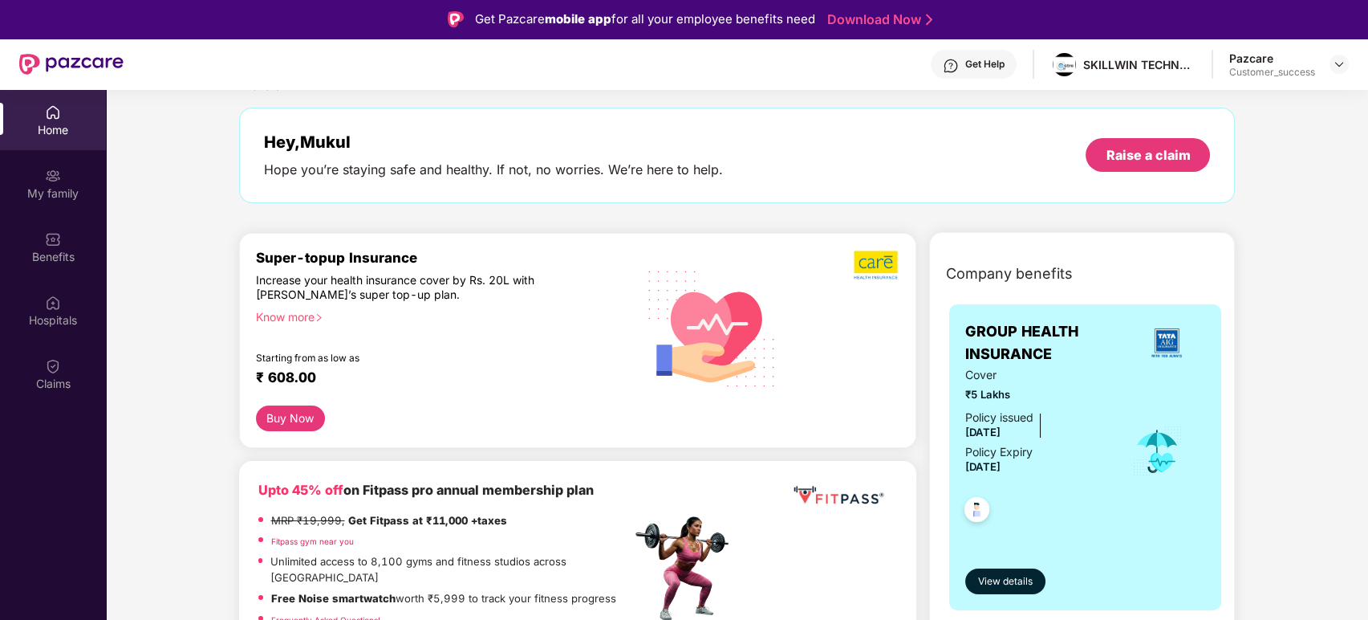
scroll to position [79, 0]
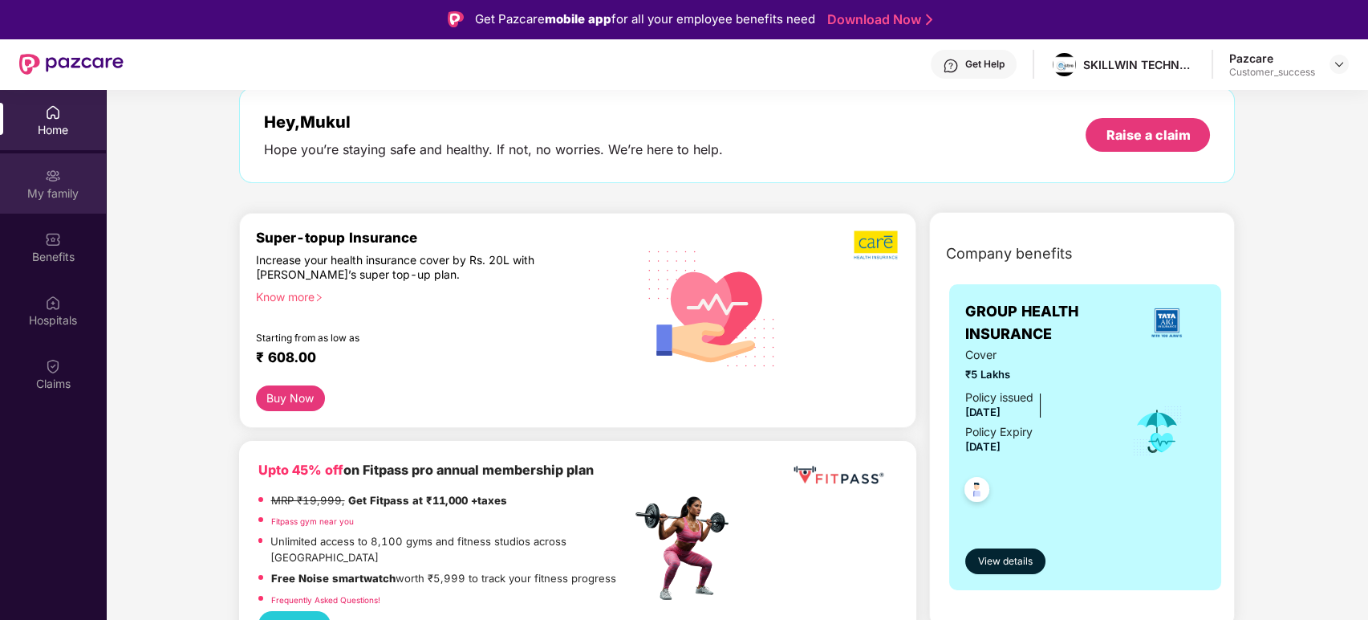
click at [63, 197] on div "My family" at bounding box center [53, 193] width 106 height 16
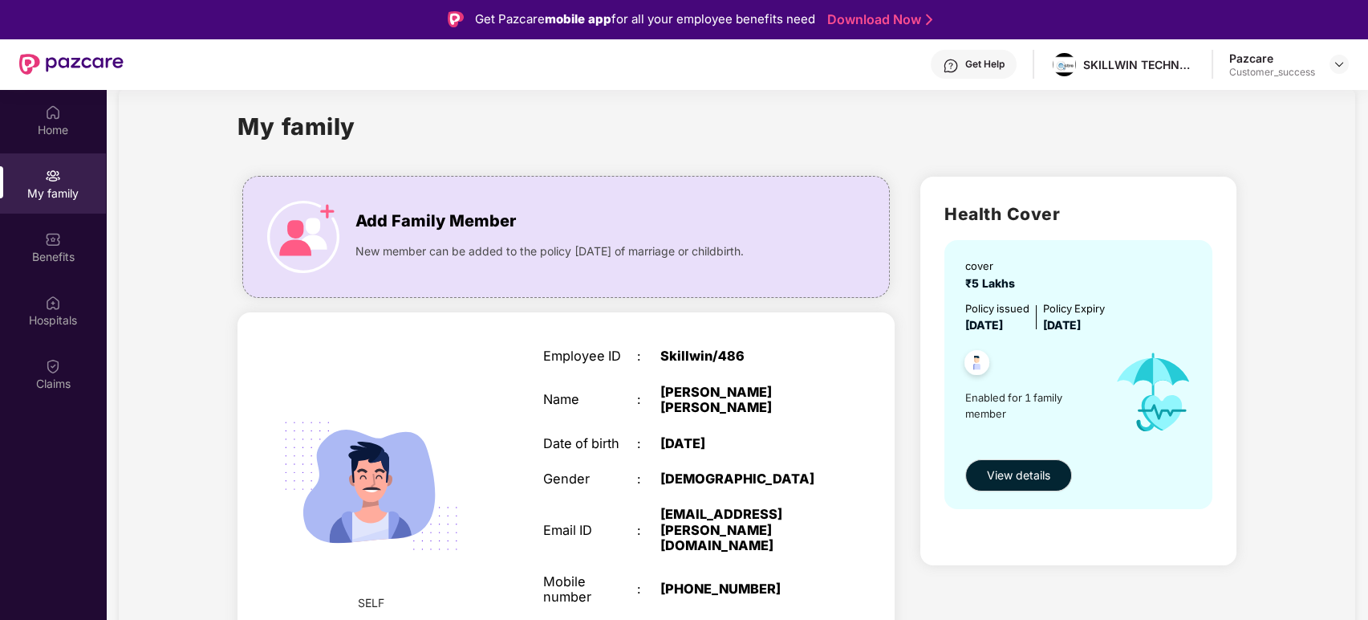
scroll to position [0, 0]
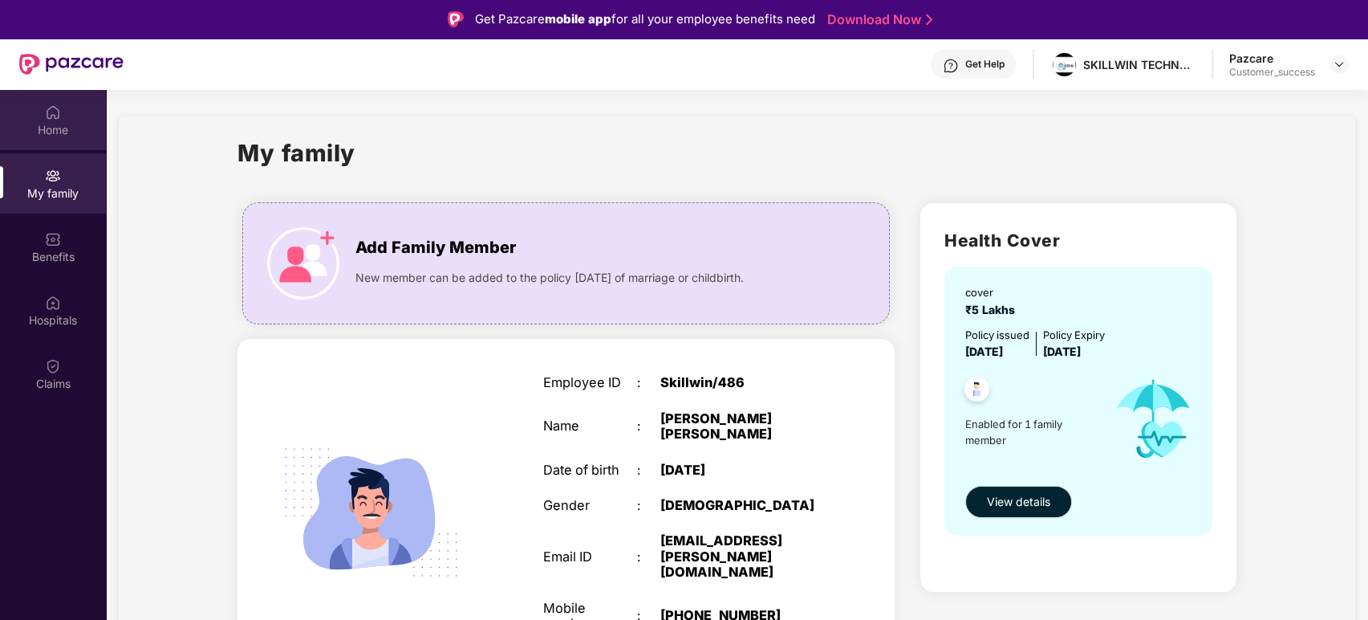
click at [47, 116] on img at bounding box center [53, 112] width 16 height 16
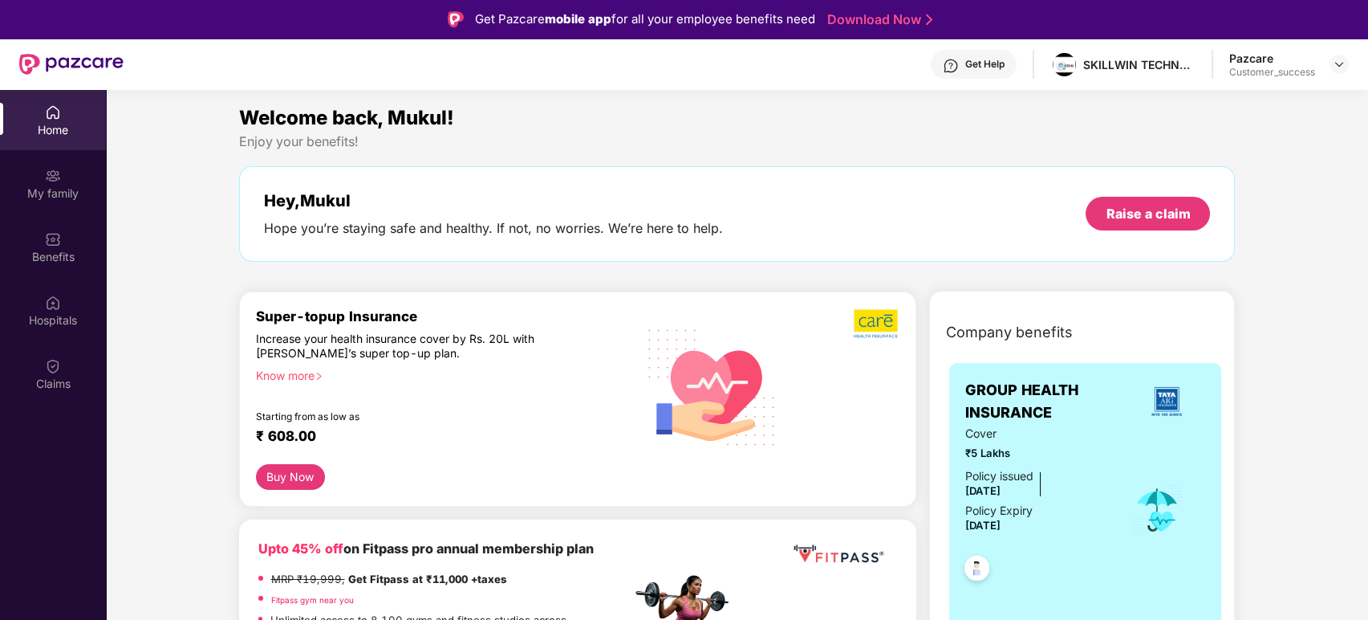
click at [992, 121] on div "Welcome back, Mukul!" at bounding box center [737, 118] width 997 height 30
click at [1230, 67] on img at bounding box center [1339, 64] width 13 height 13
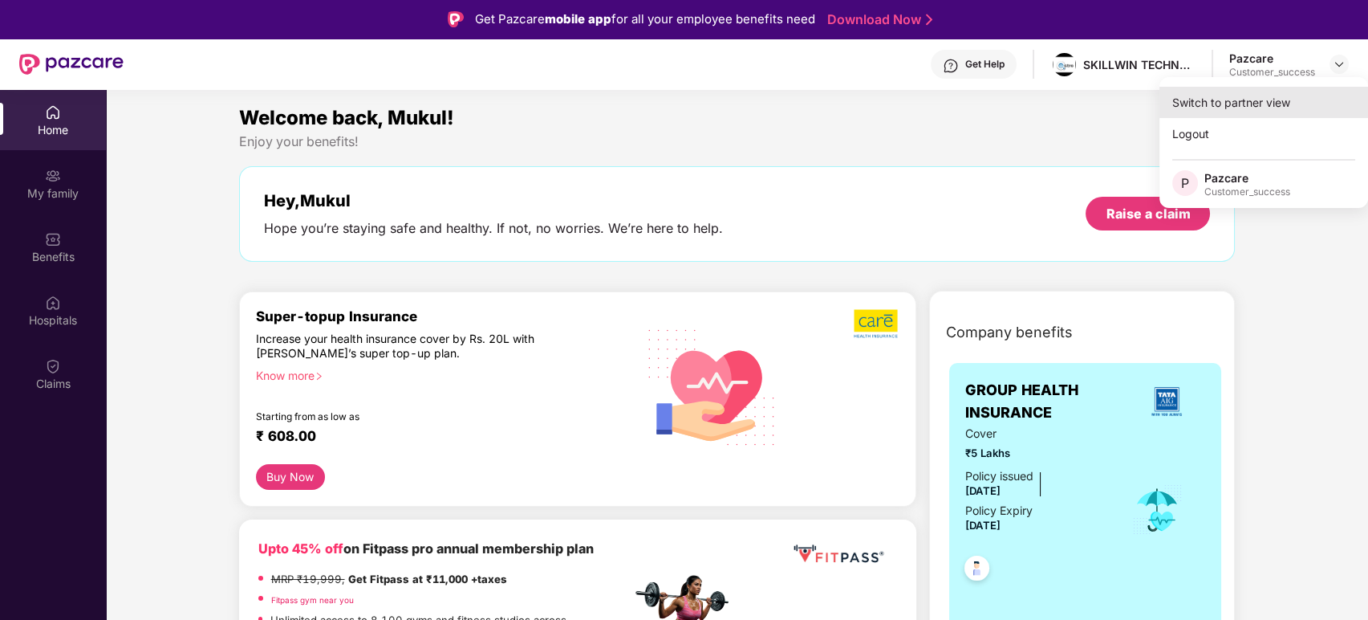
click at [1230, 108] on div "Switch to partner view" at bounding box center [1264, 102] width 209 height 31
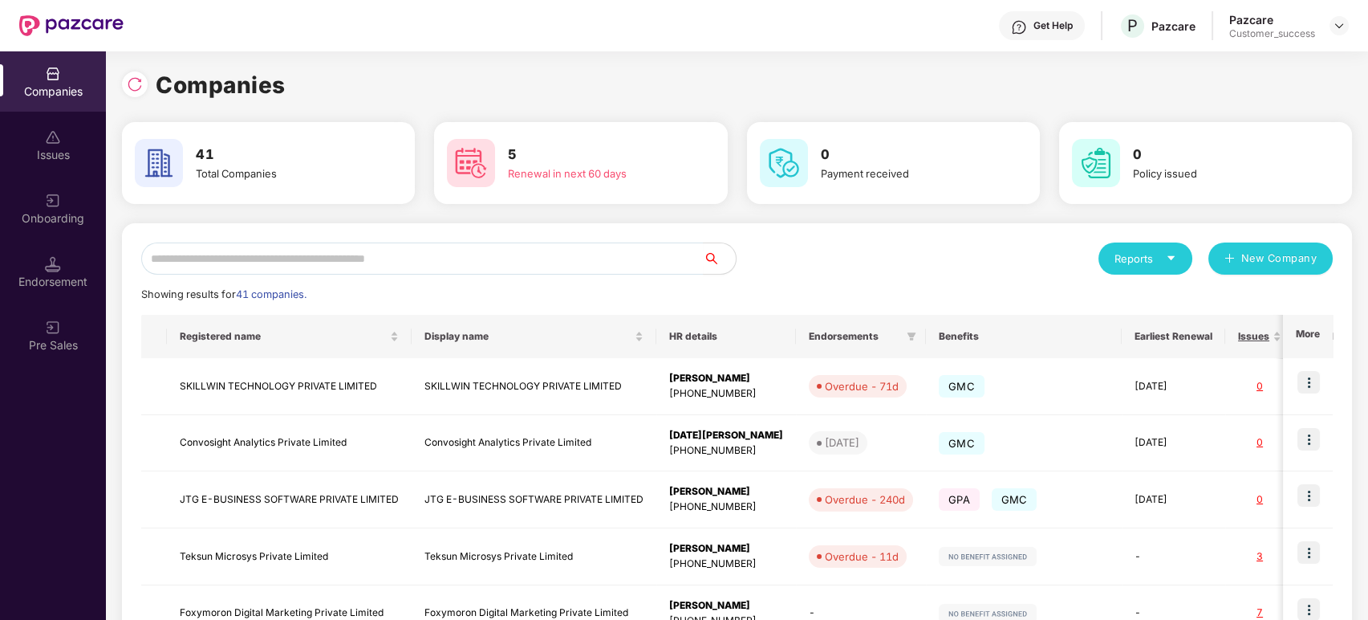
click at [64, 213] on div "Onboarding" at bounding box center [53, 218] width 106 height 16
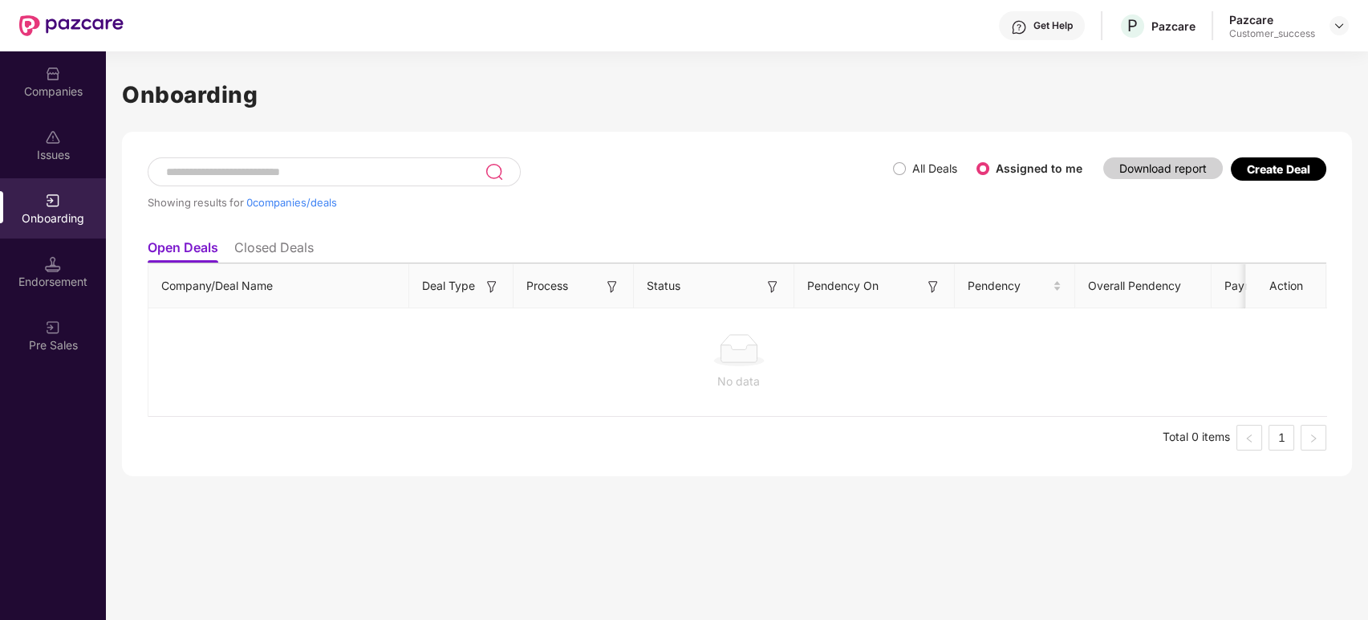
click at [1230, 153] on div "Showing results for 0 companies/deals All Deals Assigned to me Download report …" at bounding box center [737, 304] width 1230 height 344
click at [1230, 168] on div "Create Deal" at bounding box center [1278, 169] width 63 height 14
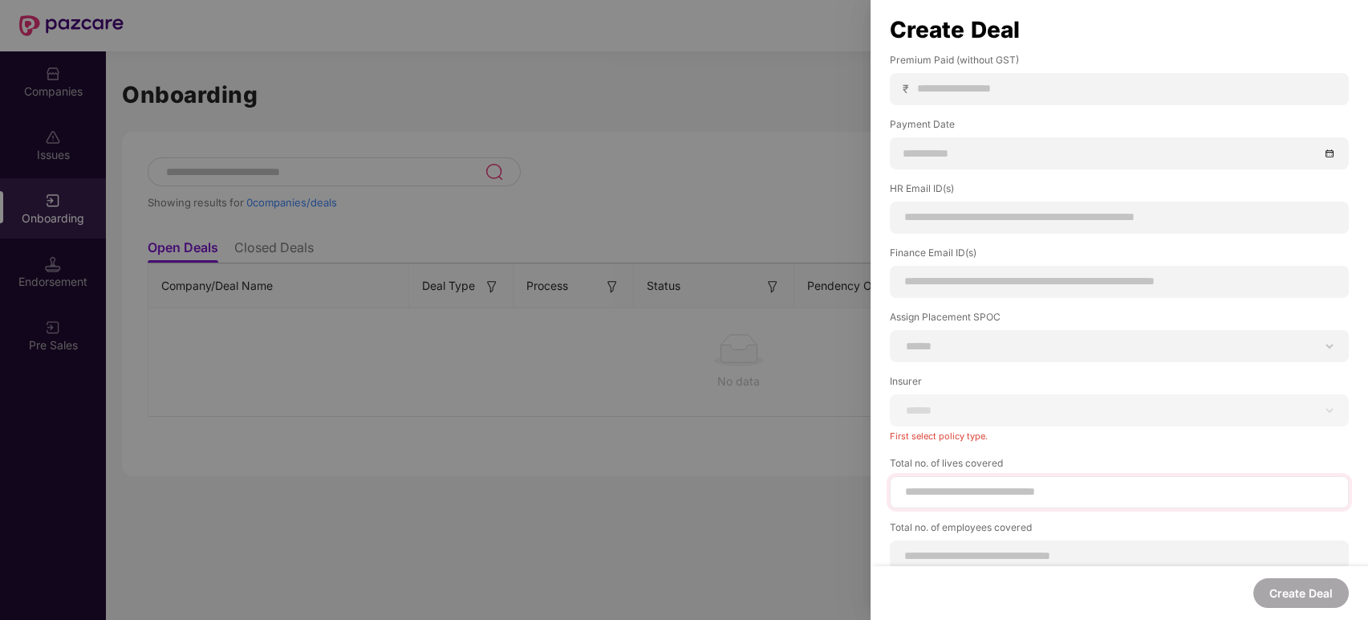
scroll to position [219, 0]
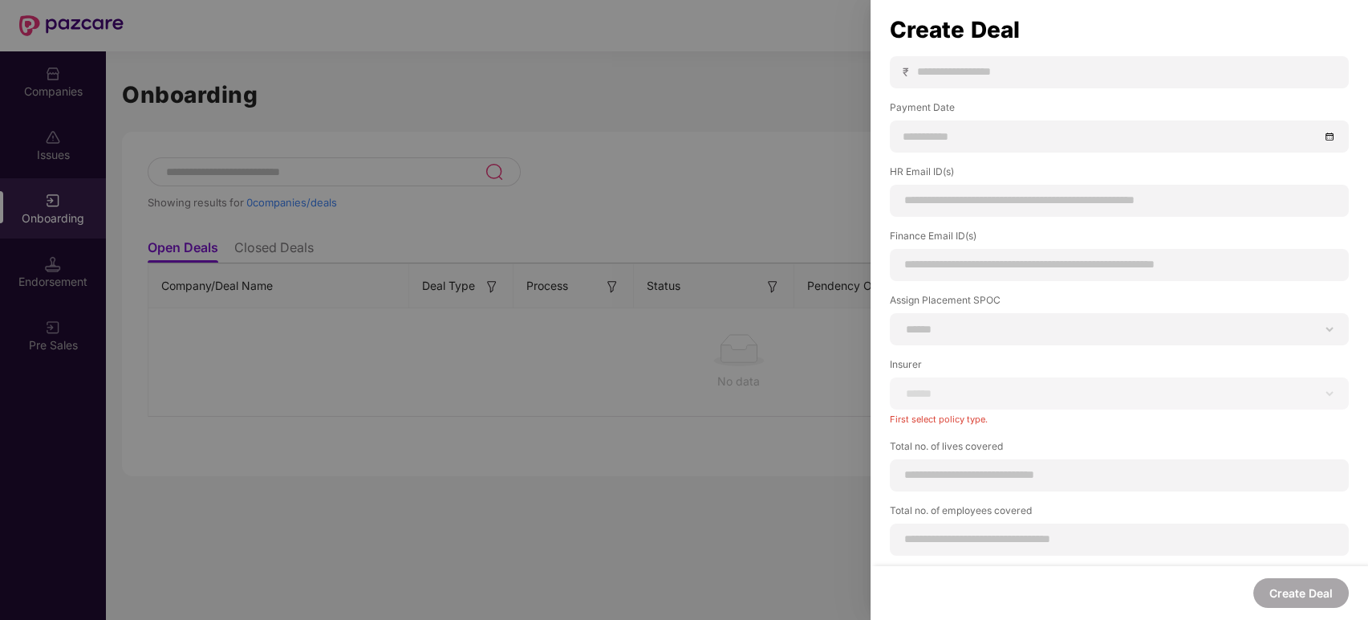
click at [600, 458] on div at bounding box center [684, 310] width 1368 height 620
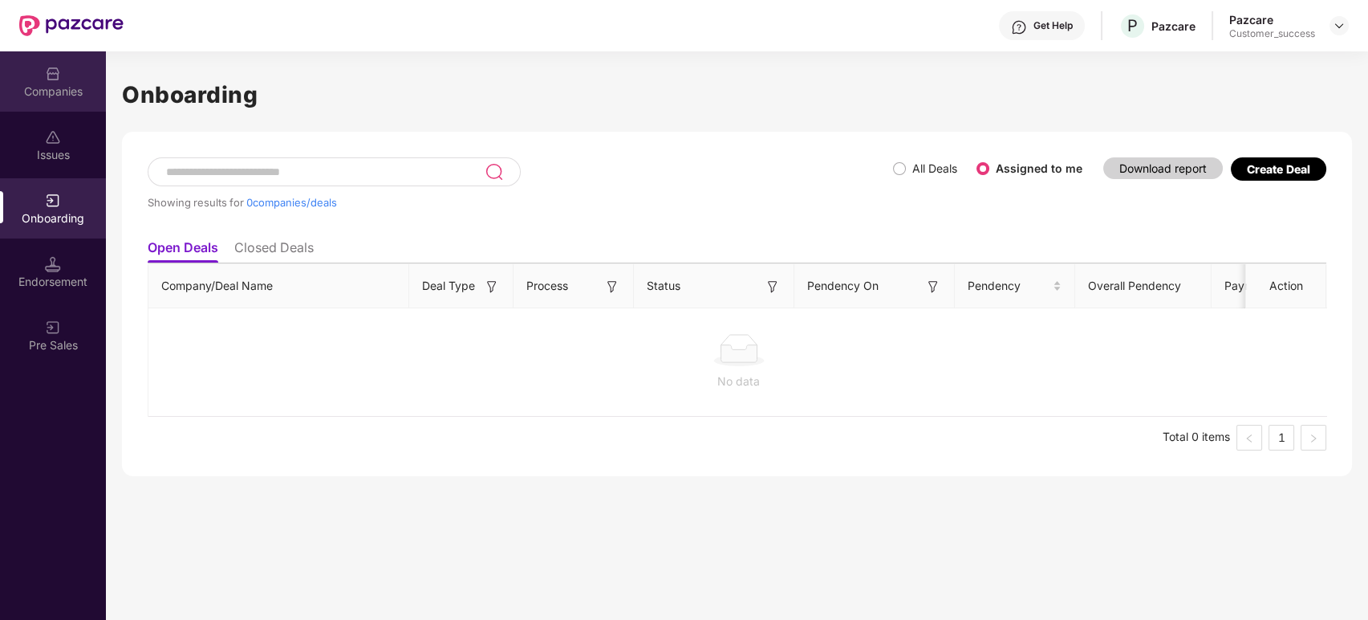
click at [36, 81] on div "Companies" at bounding box center [53, 81] width 106 height 60
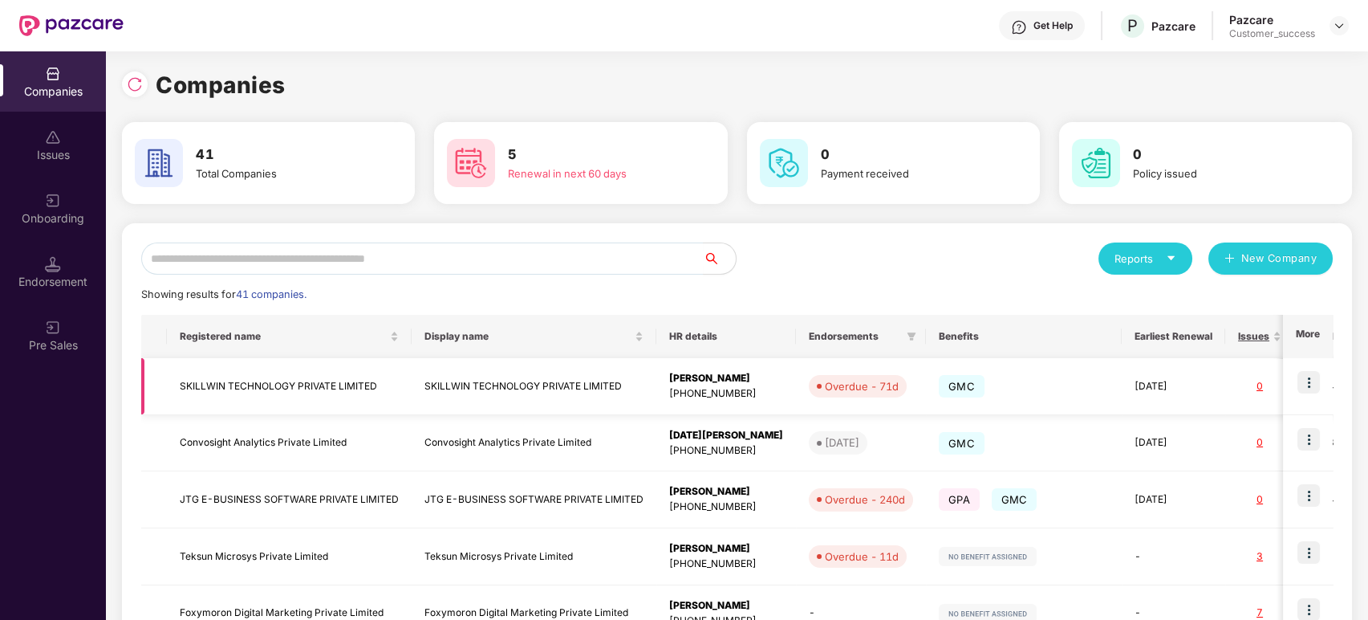
click at [1230, 384] on img at bounding box center [1309, 382] width 22 height 22
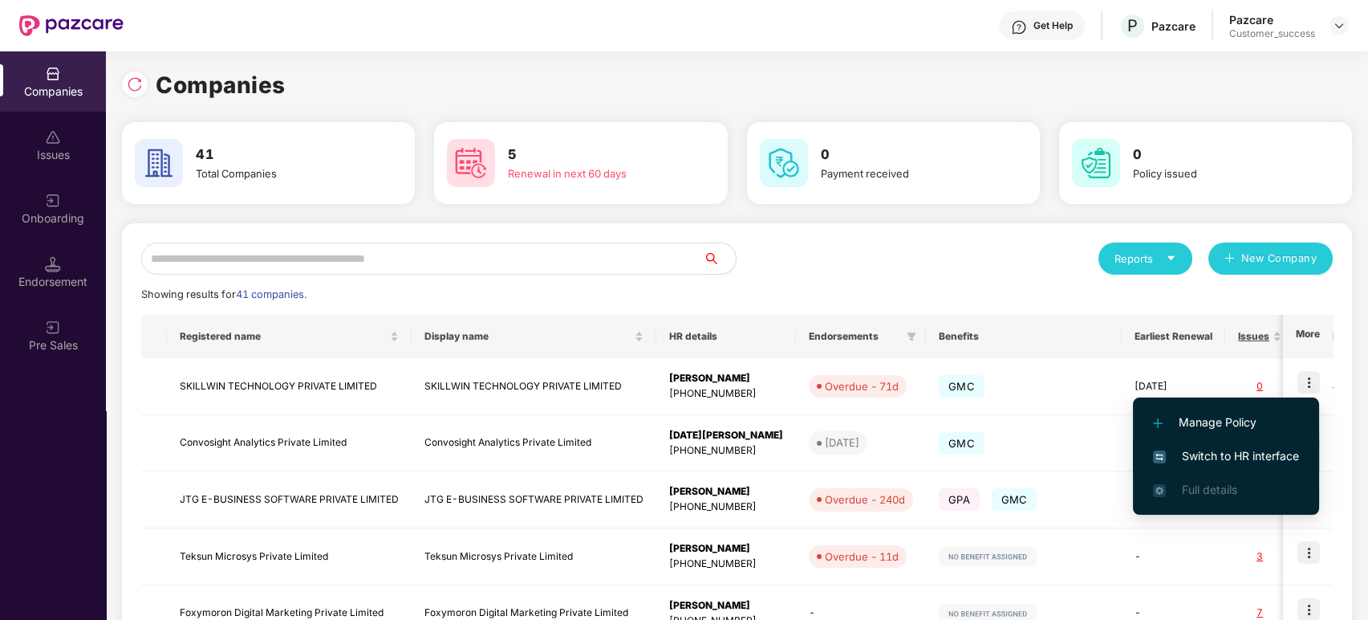
click at [1230, 457] on span "Switch to HR interface" at bounding box center [1226, 456] width 146 height 18
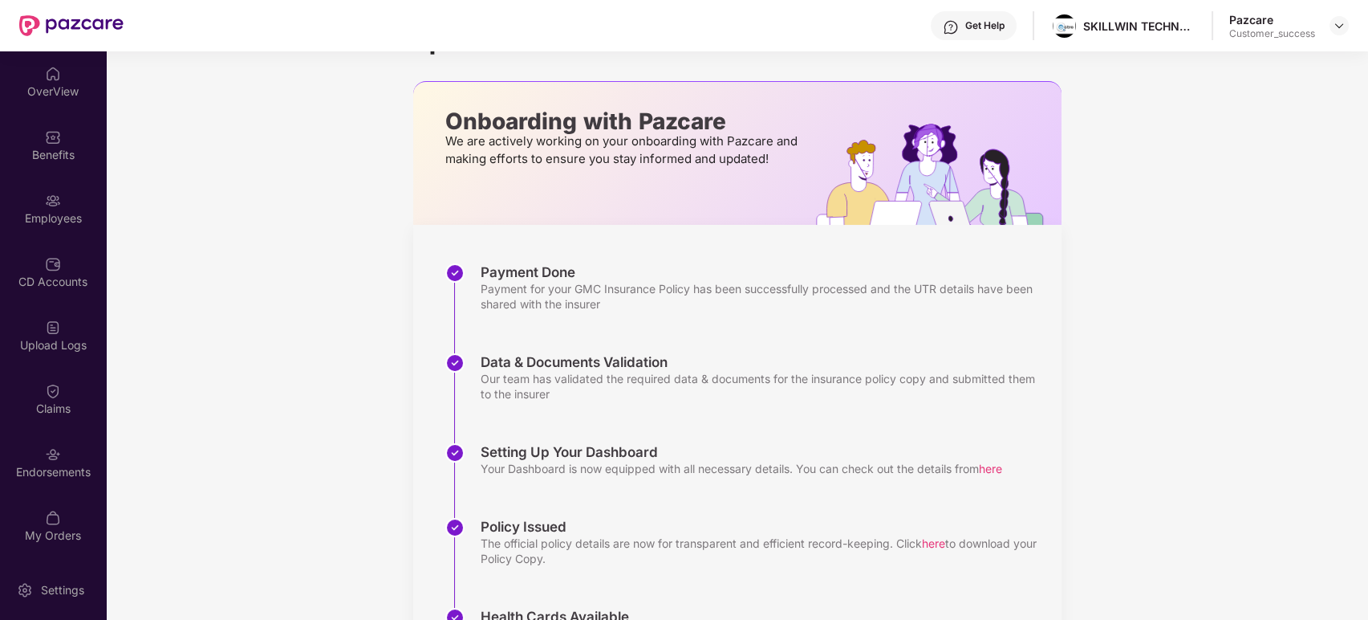
scroll to position [0, 0]
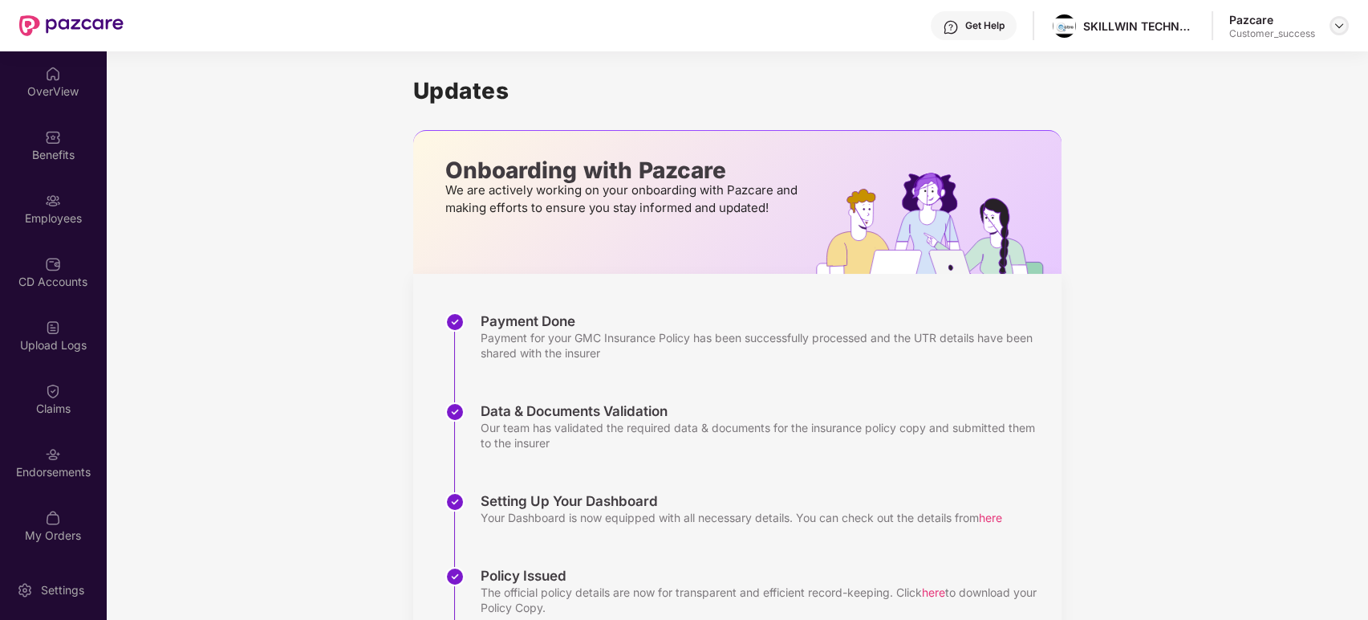
click at [1230, 26] on img at bounding box center [1339, 25] width 13 height 13
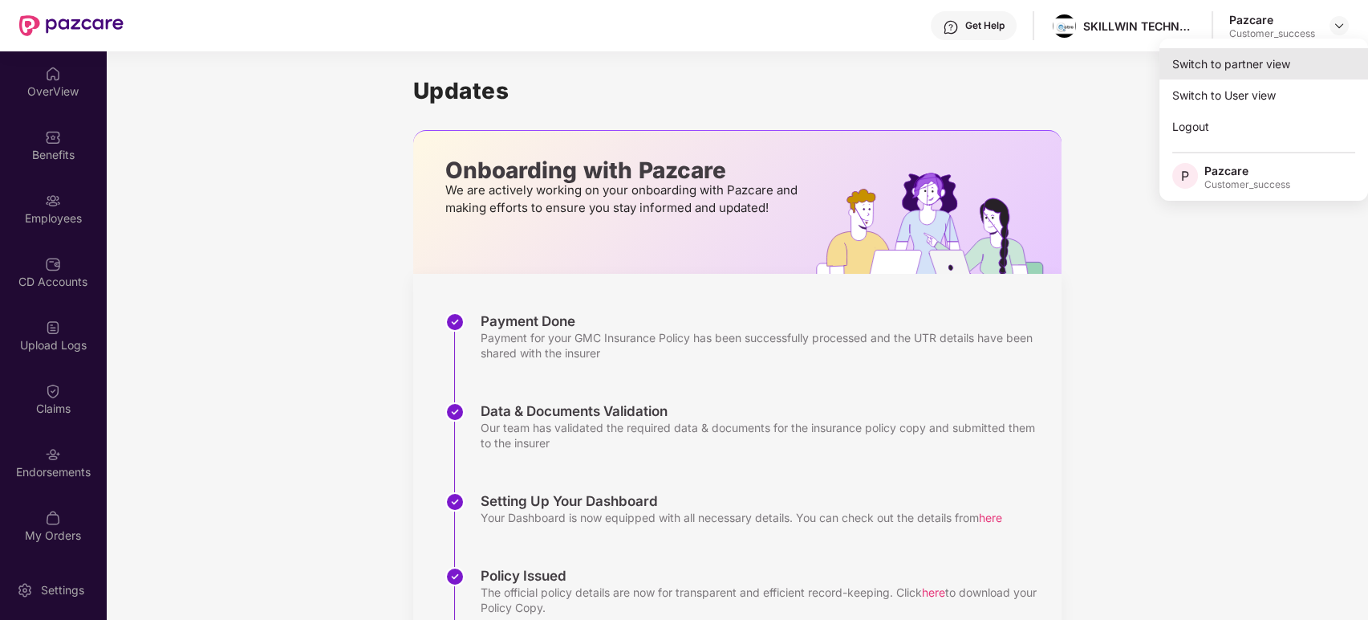
click at [1230, 63] on div "Switch to partner view" at bounding box center [1264, 63] width 209 height 31
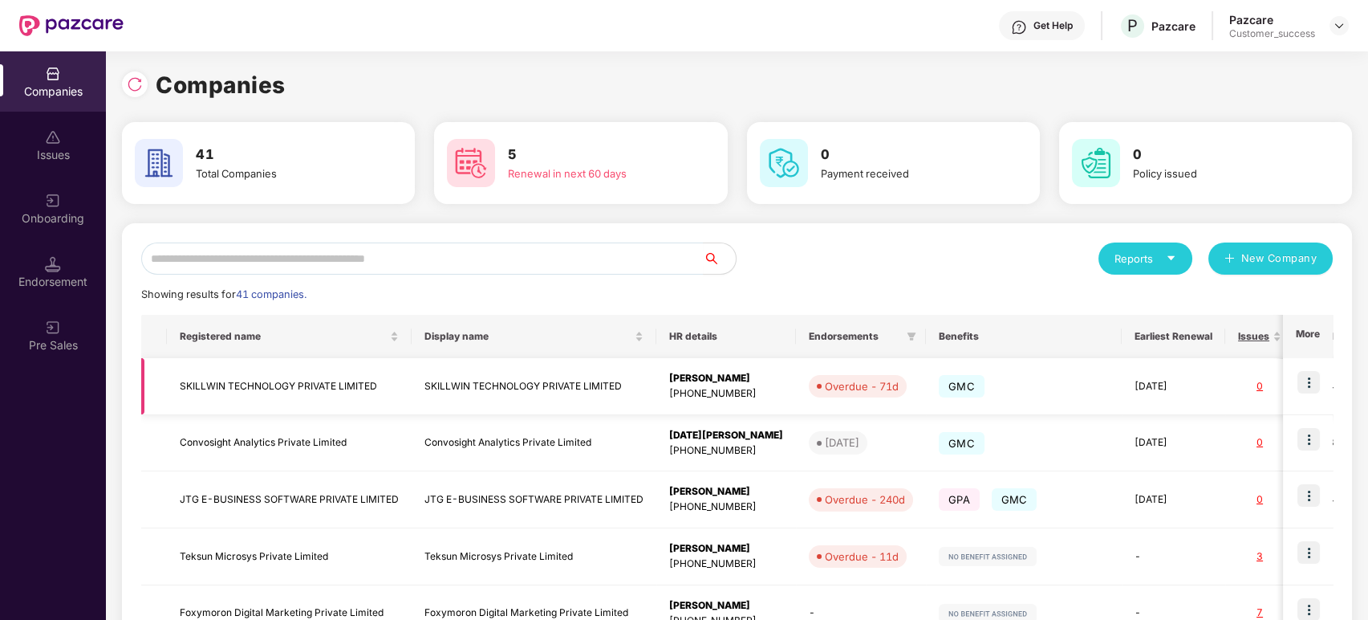
click at [1230, 384] on img at bounding box center [1309, 382] width 22 height 22
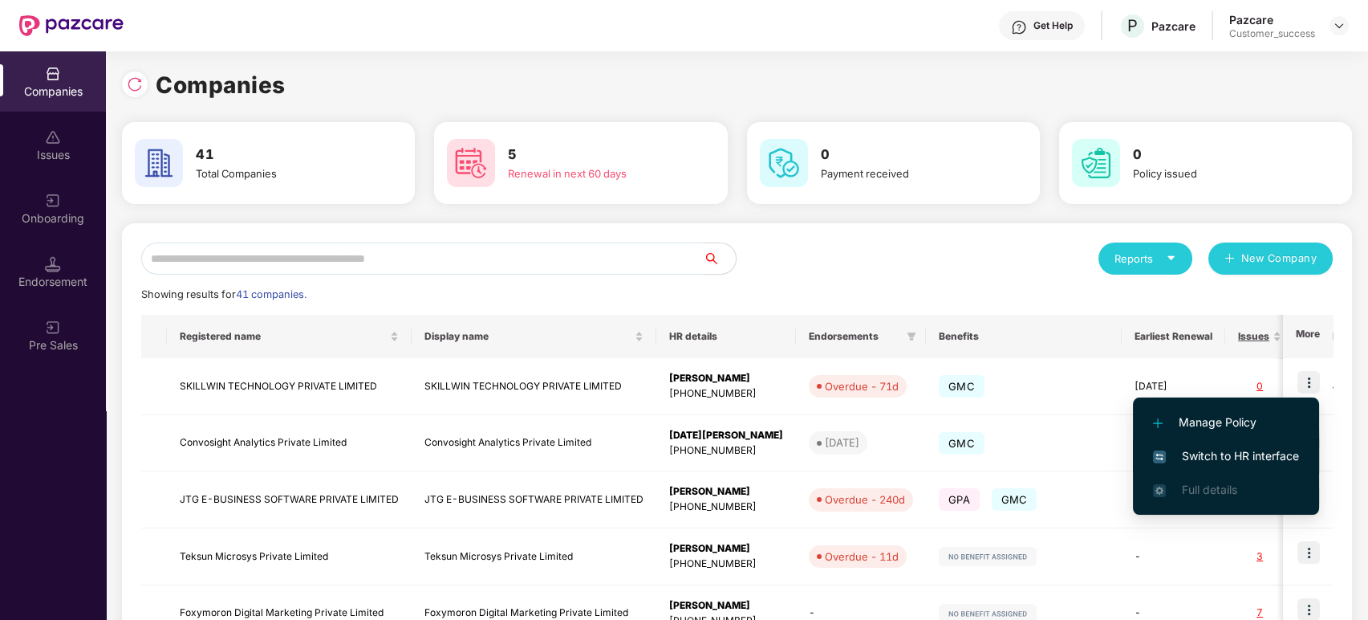
click at [1230, 449] on span "Switch to HR interface" at bounding box center [1226, 456] width 146 height 18
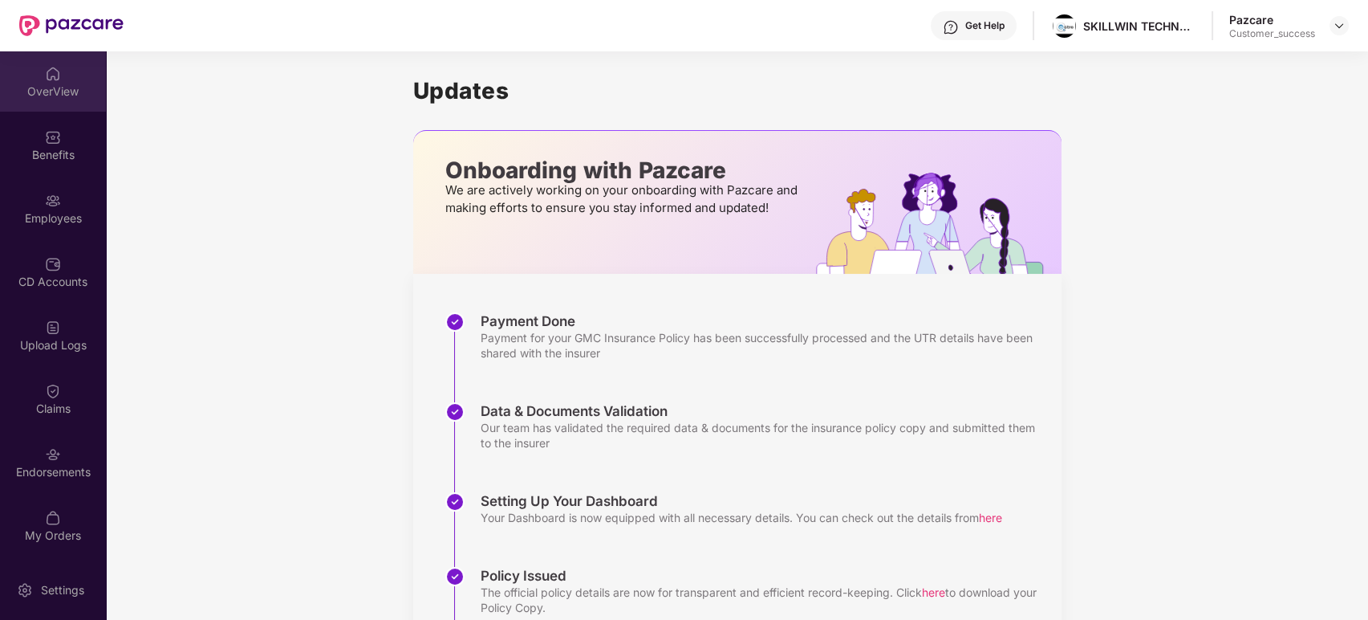
click at [53, 72] on img at bounding box center [53, 74] width 16 height 16
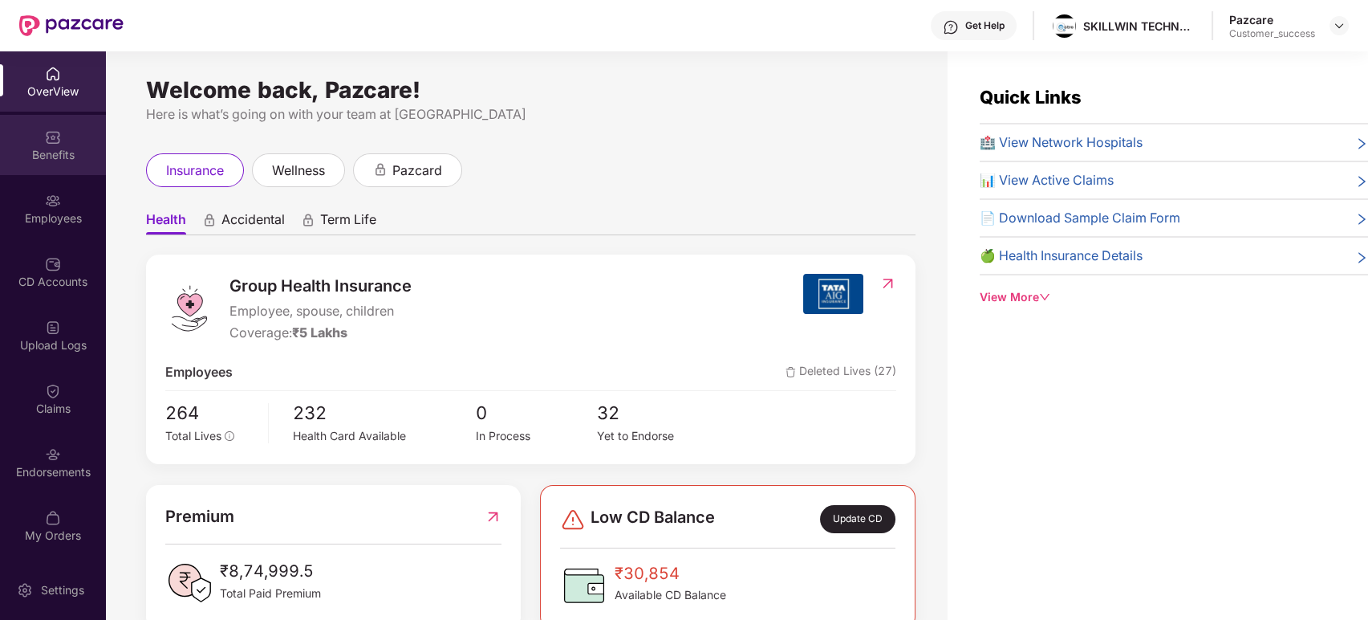
click at [56, 152] on div "Benefits" at bounding box center [53, 155] width 106 height 16
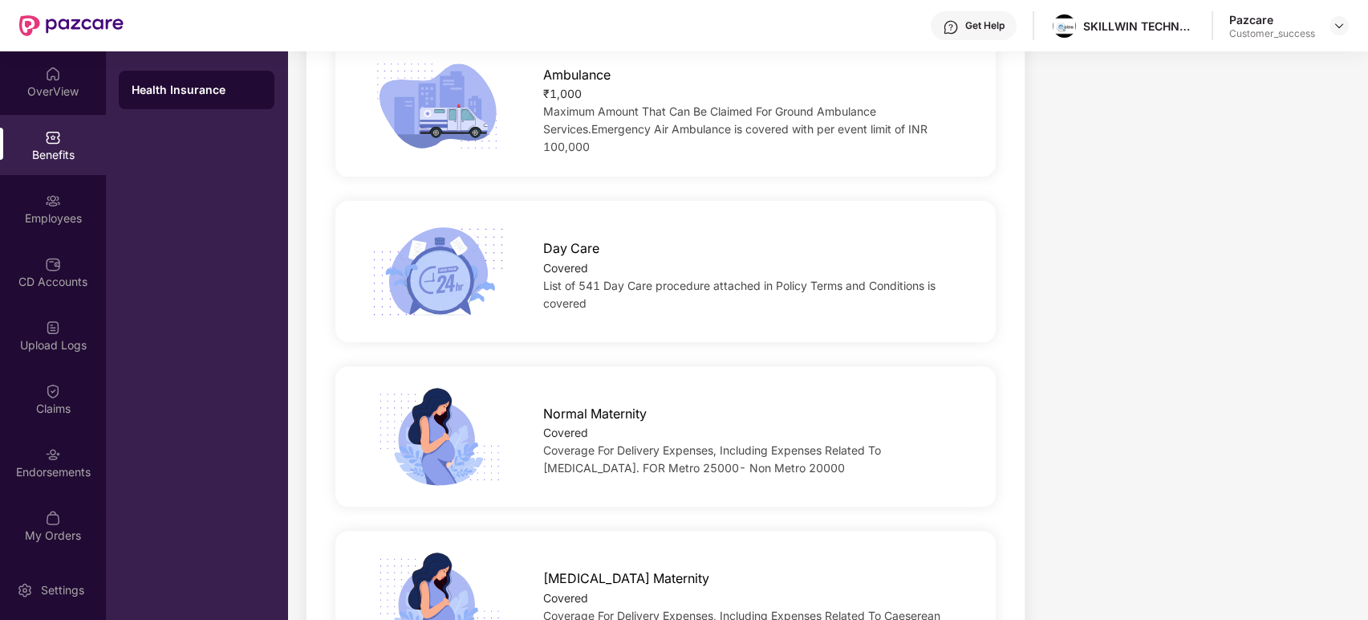
scroll to position [1340, 0]
click at [927, 413] on div "Normal Maternity" at bounding box center [754, 408] width 423 height 28
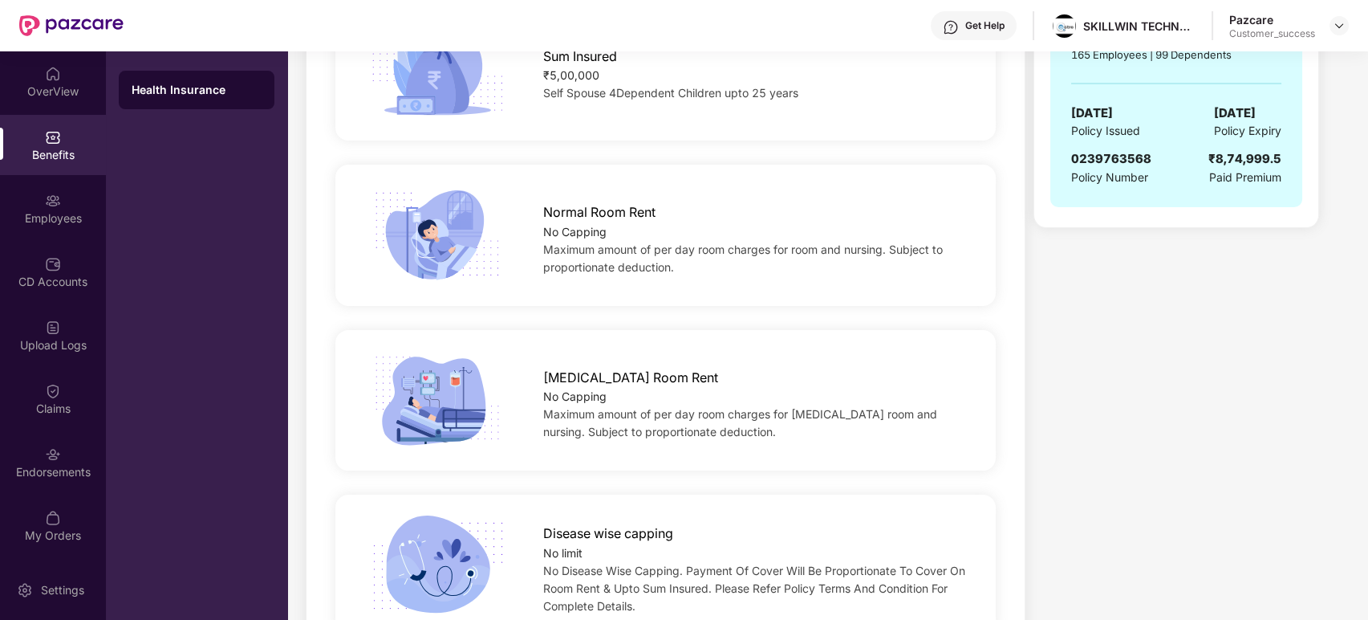
scroll to position [0, 0]
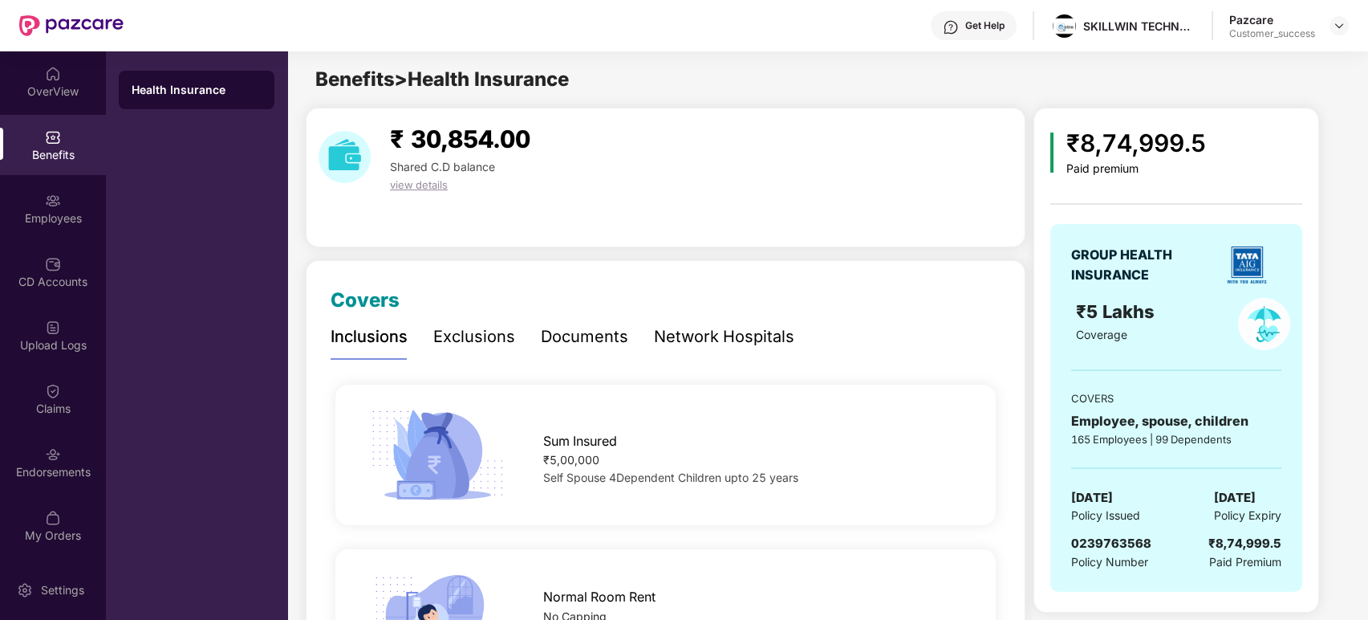
click at [482, 347] on div "Exclusions" at bounding box center [474, 336] width 82 height 25
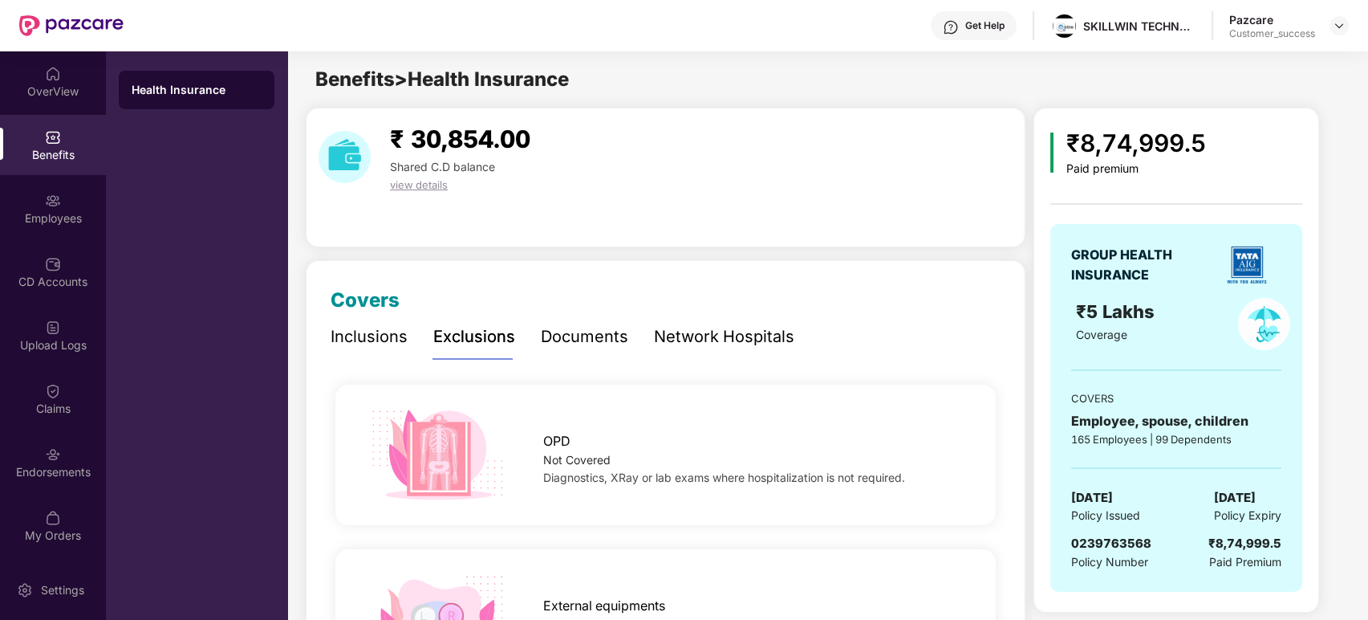
click at [606, 342] on div "Documents" at bounding box center [584, 336] width 87 height 25
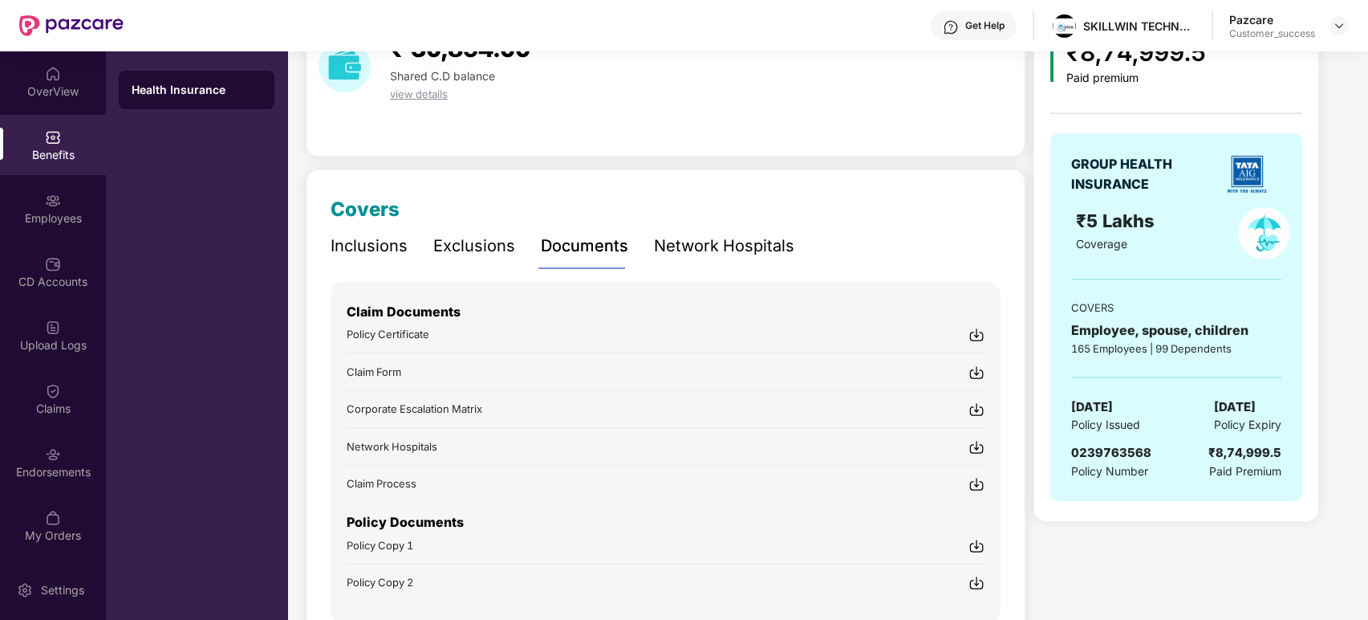
scroll to position [132, 0]
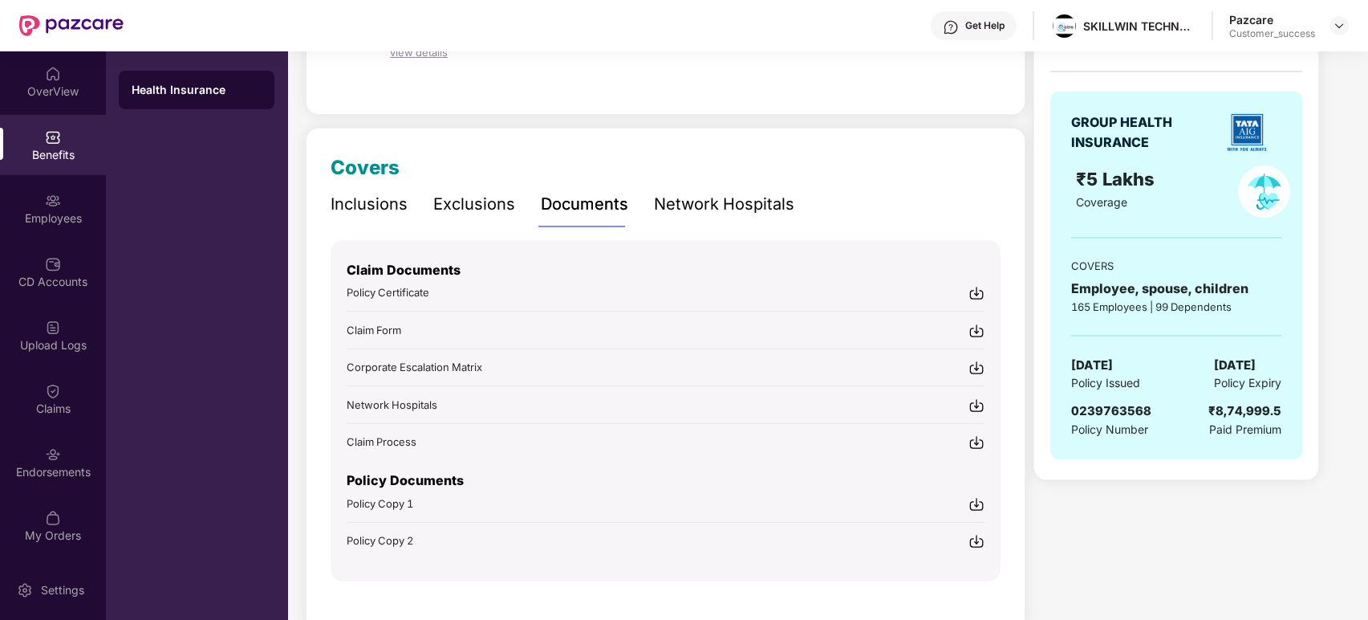
click at [743, 214] on div "Network Hospitals" at bounding box center [724, 204] width 140 height 25
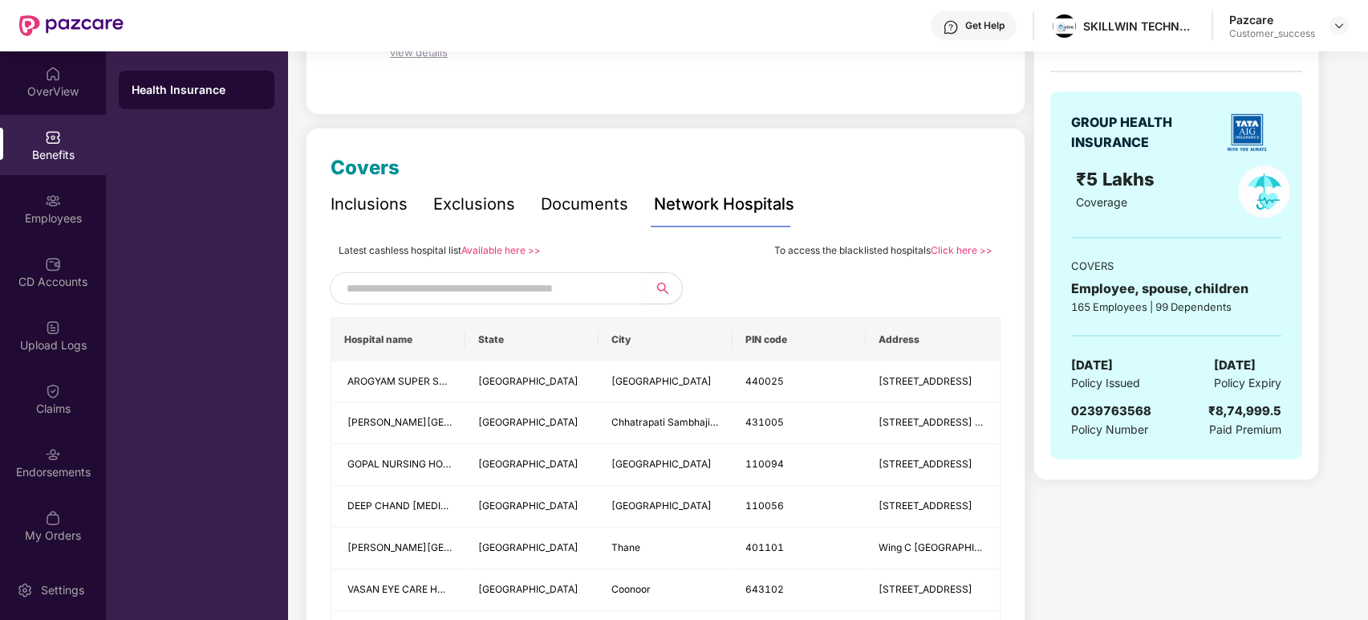
click at [510, 249] on link "Available here >>" at bounding box center [501, 250] width 79 height 12
click at [955, 248] on link "Click here >>" at bounding box center [962, 250] width 62 height 12
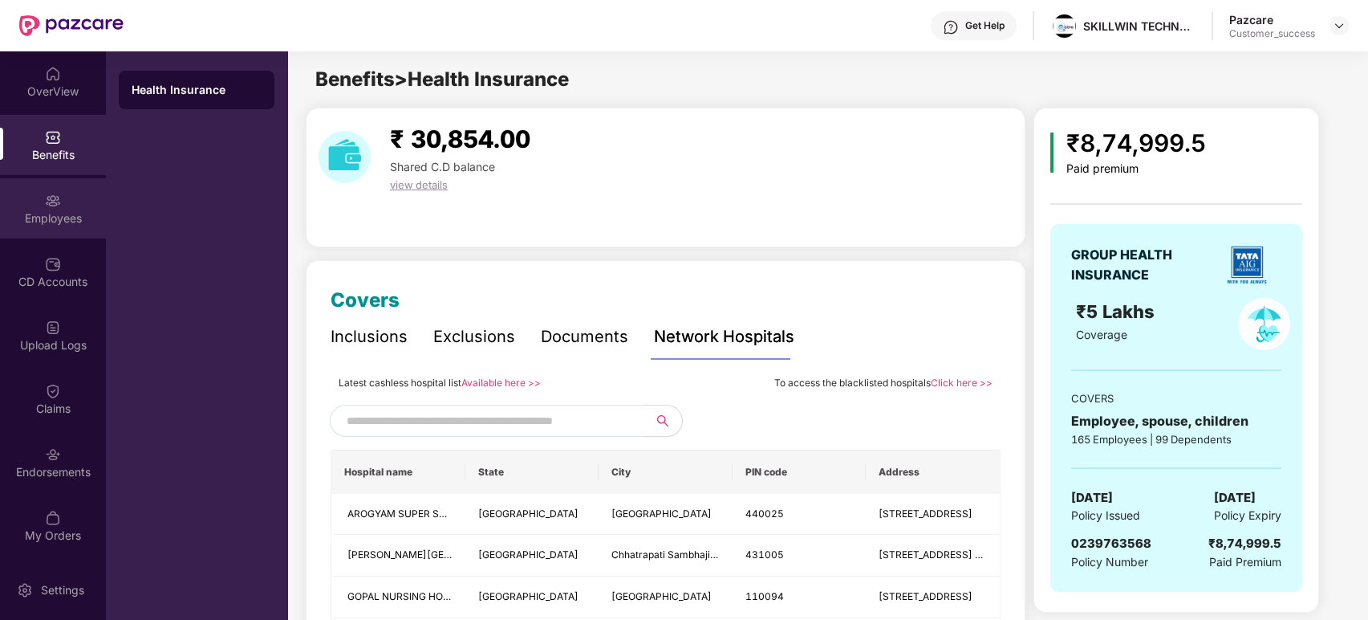
click at [38, 210] on div "Employees" at bounding box center [53, 218] width 106 height 16
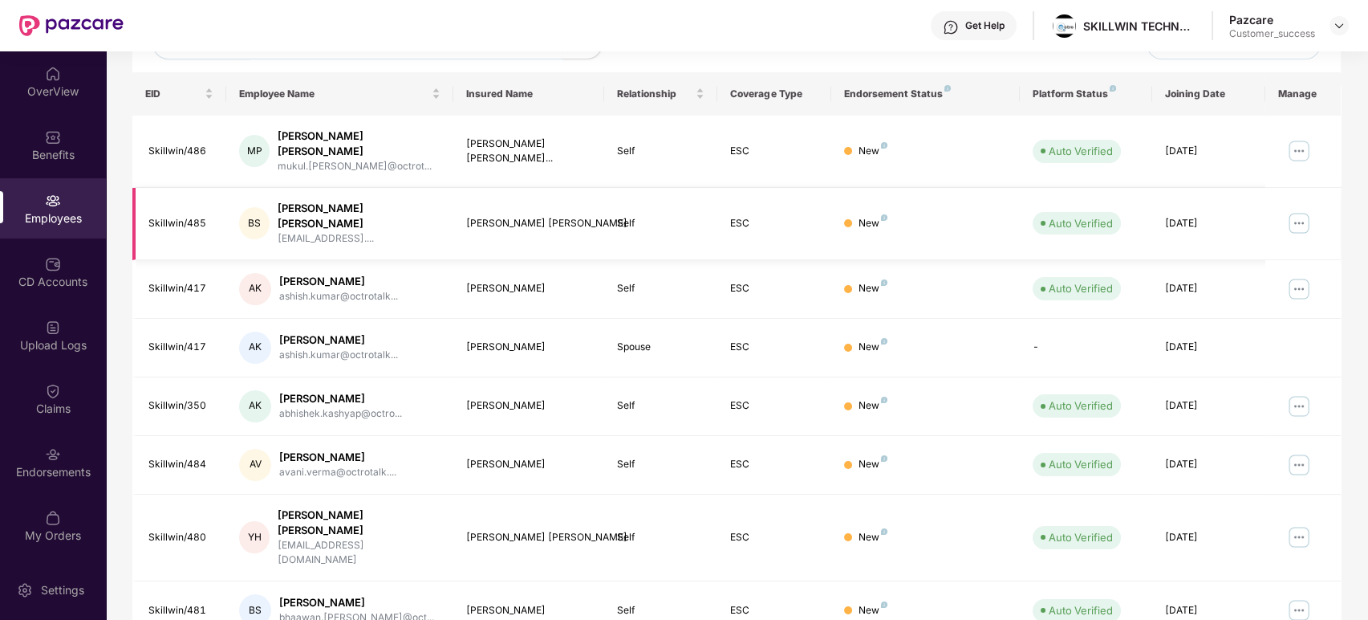
scroll to position [365, 0]
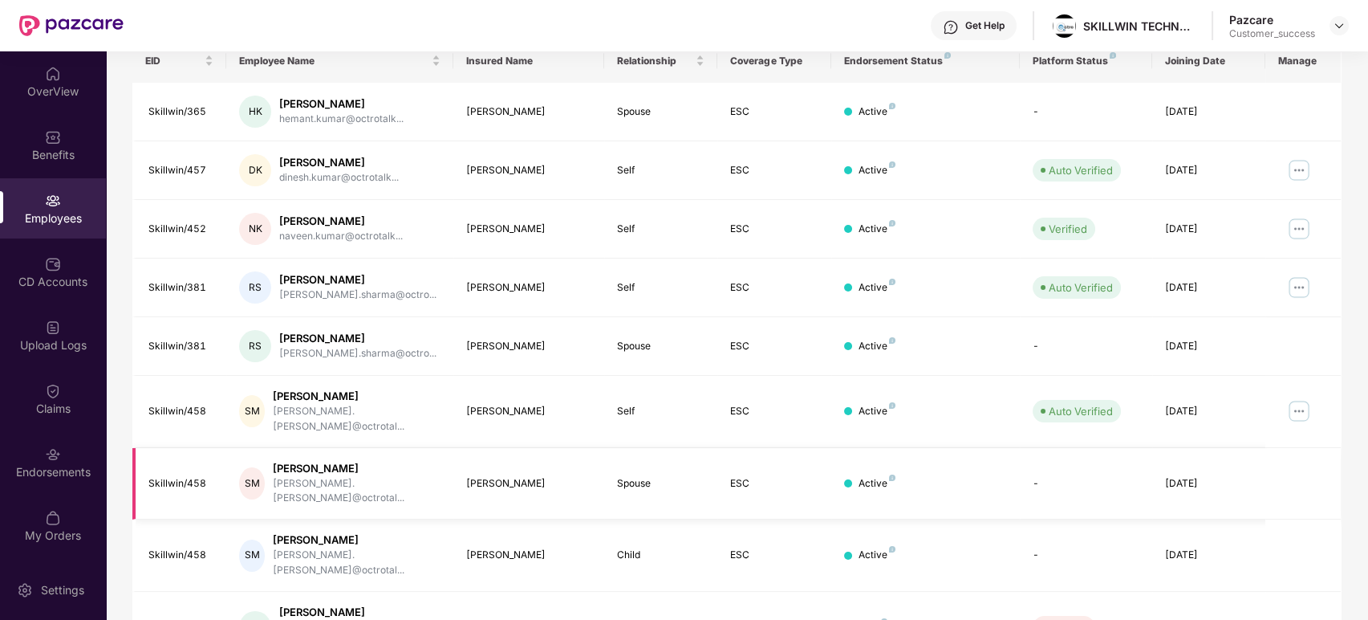
scroll to position [173, 0]
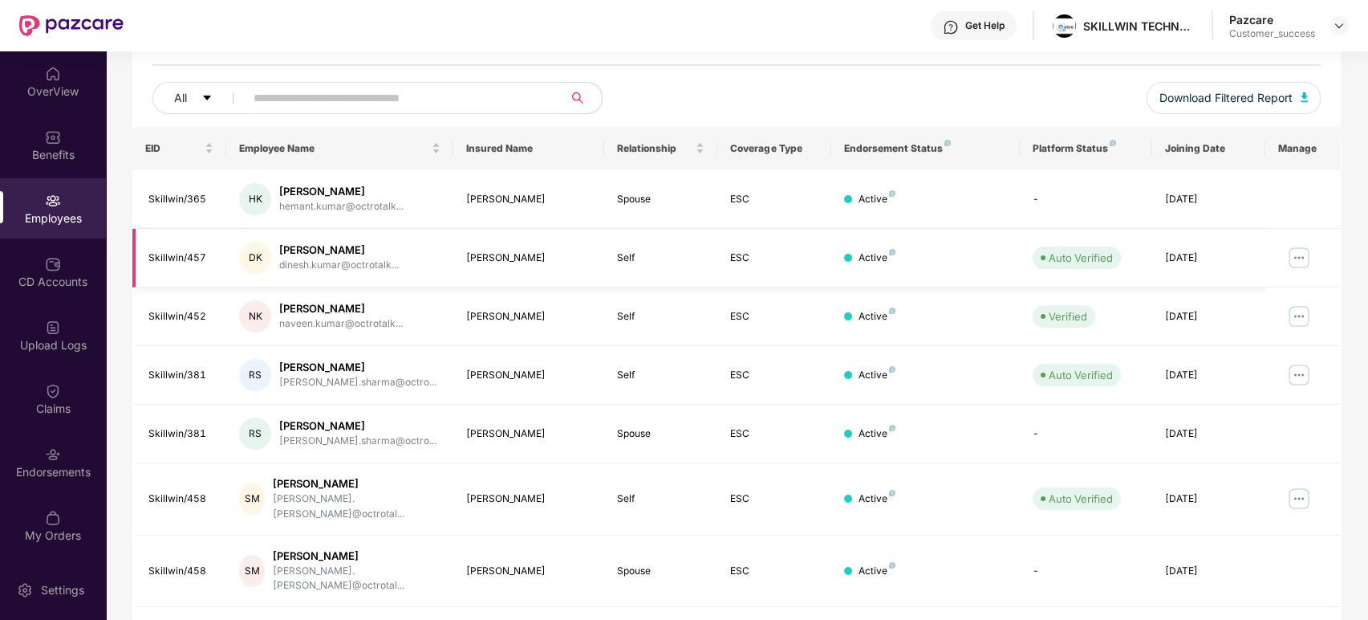
click at [1230, 257] on img at bounding box center [1300, 258] width 26 height 26
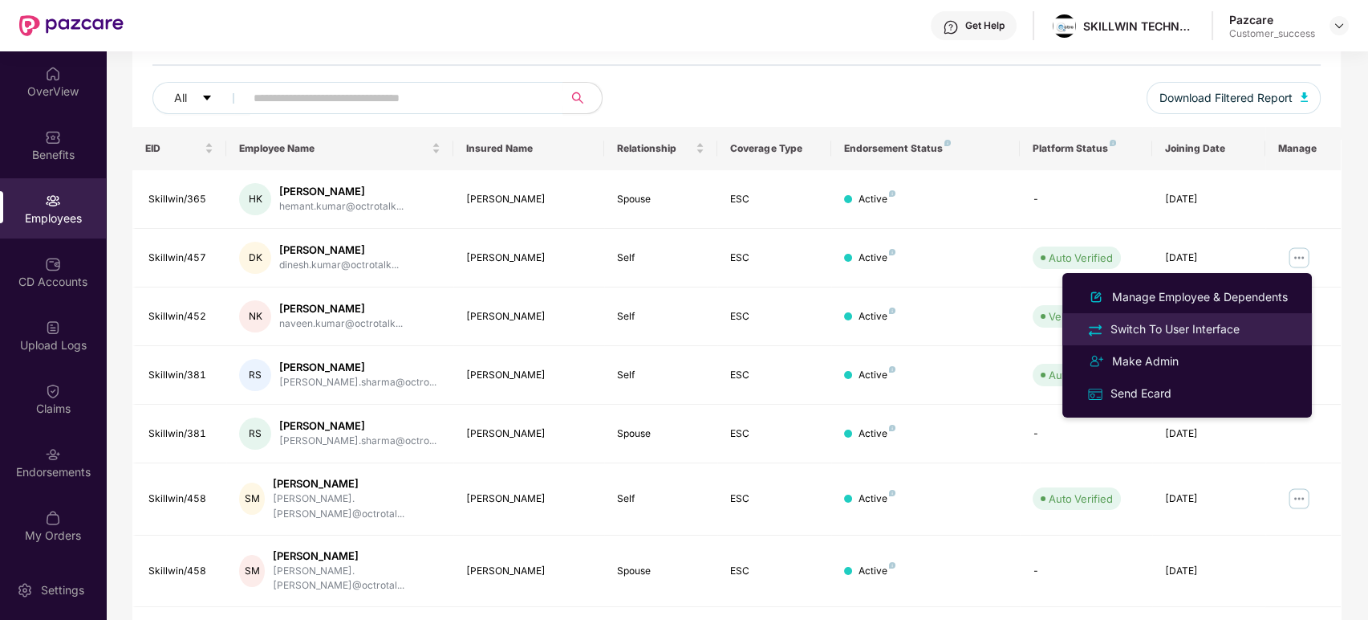
click at [1206, 328] on div "Switch To User Interface" at bounding box center [1176, 329] width 136 height 18
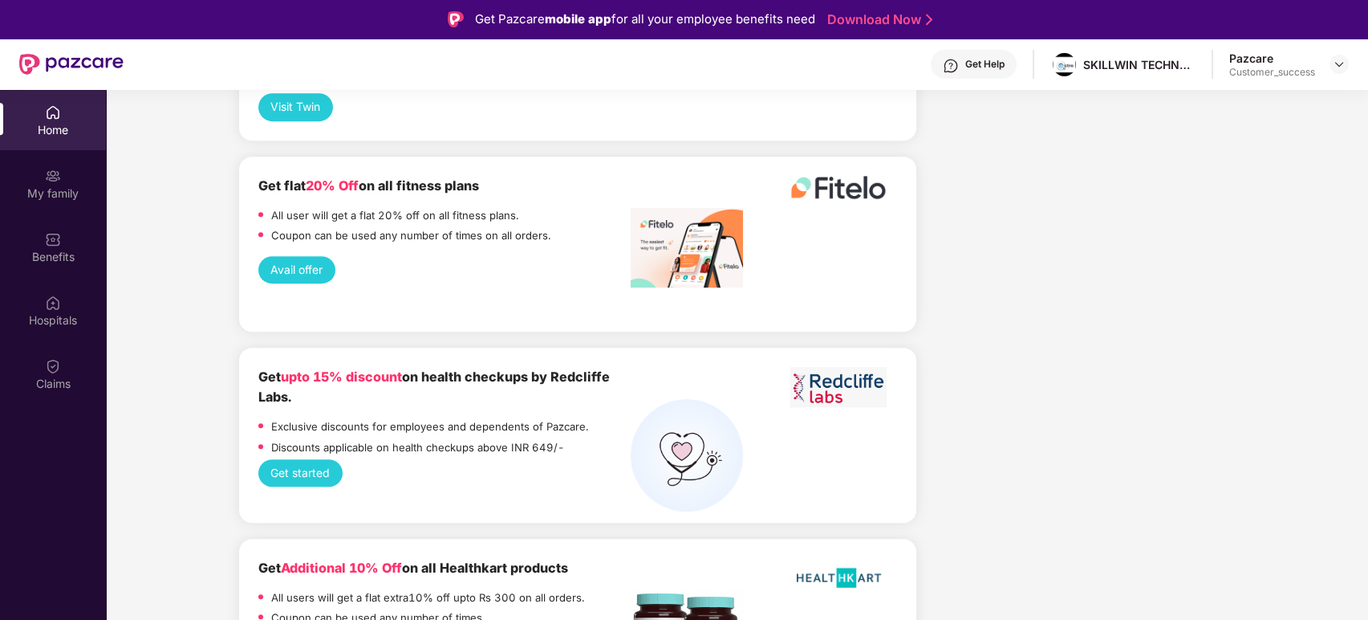
scroll to position [1878, 0]
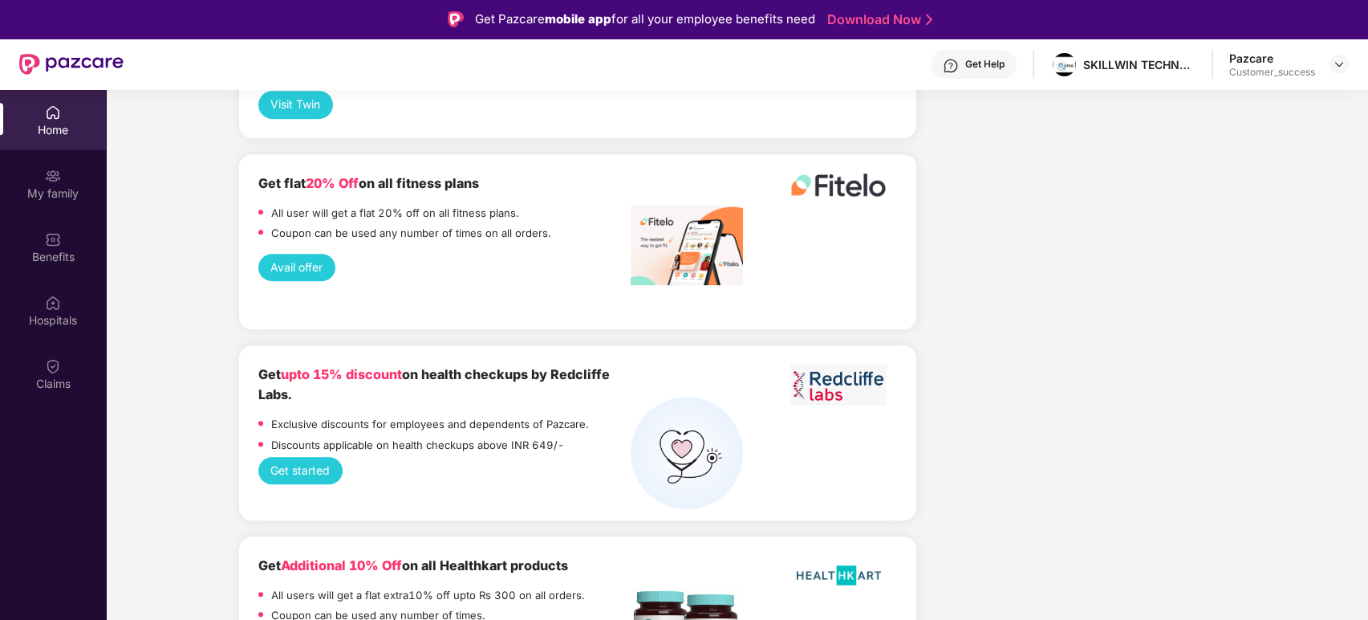
click at [313, 457] on button "Get started" at bounding box center [300, 470] width 85 height 27
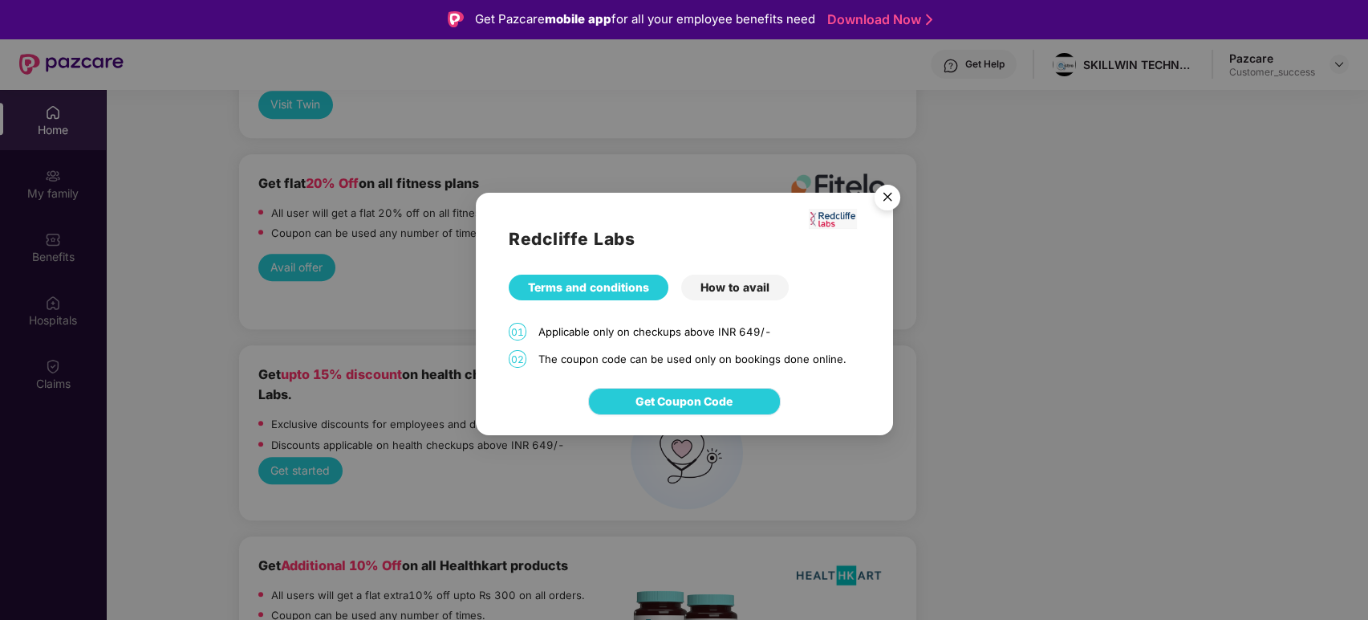
click at [685, 396] on span "Get Coupon Code" at bounding box center [684, 401] width 97 height 18
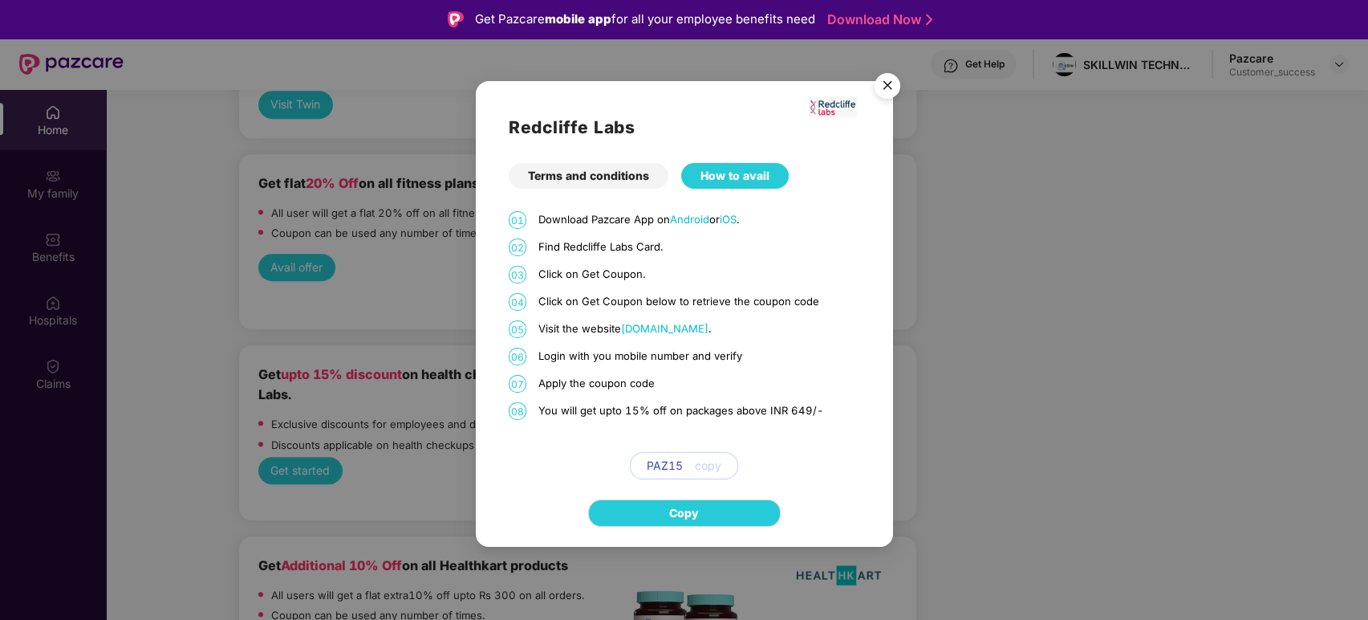
click at [891, 88] on img "Close" at bounding box center [887, 88] width 45 height 45
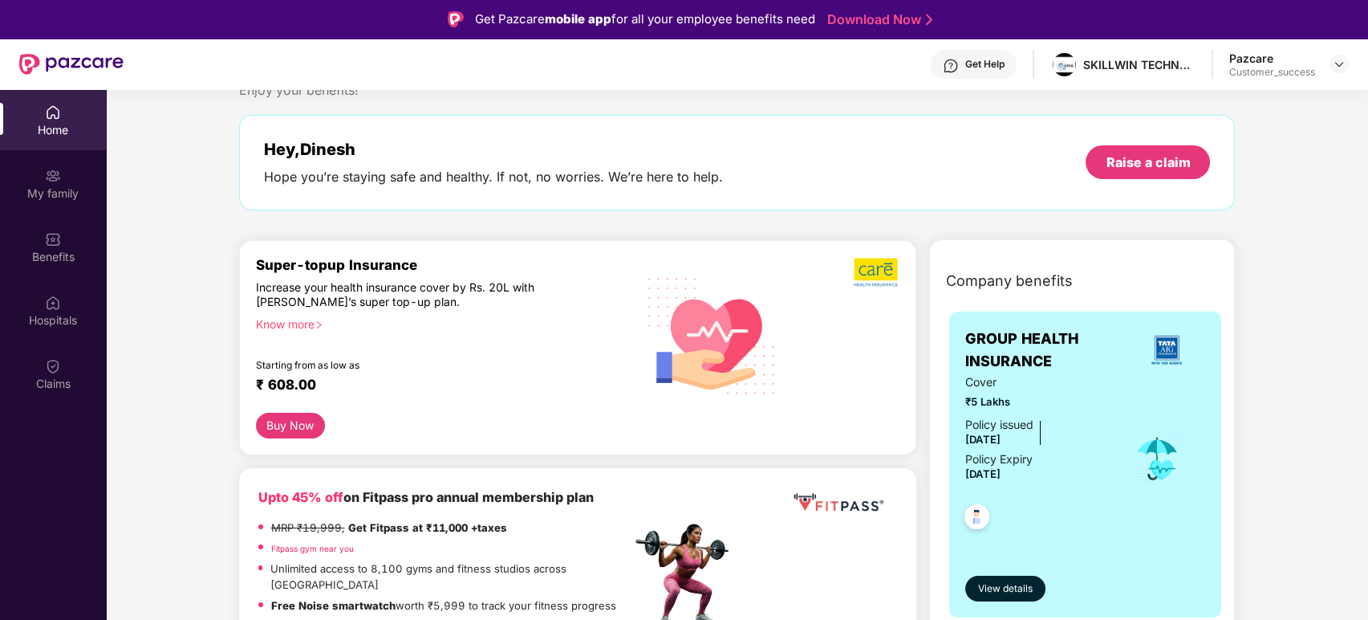
scroll to position [0, 0]
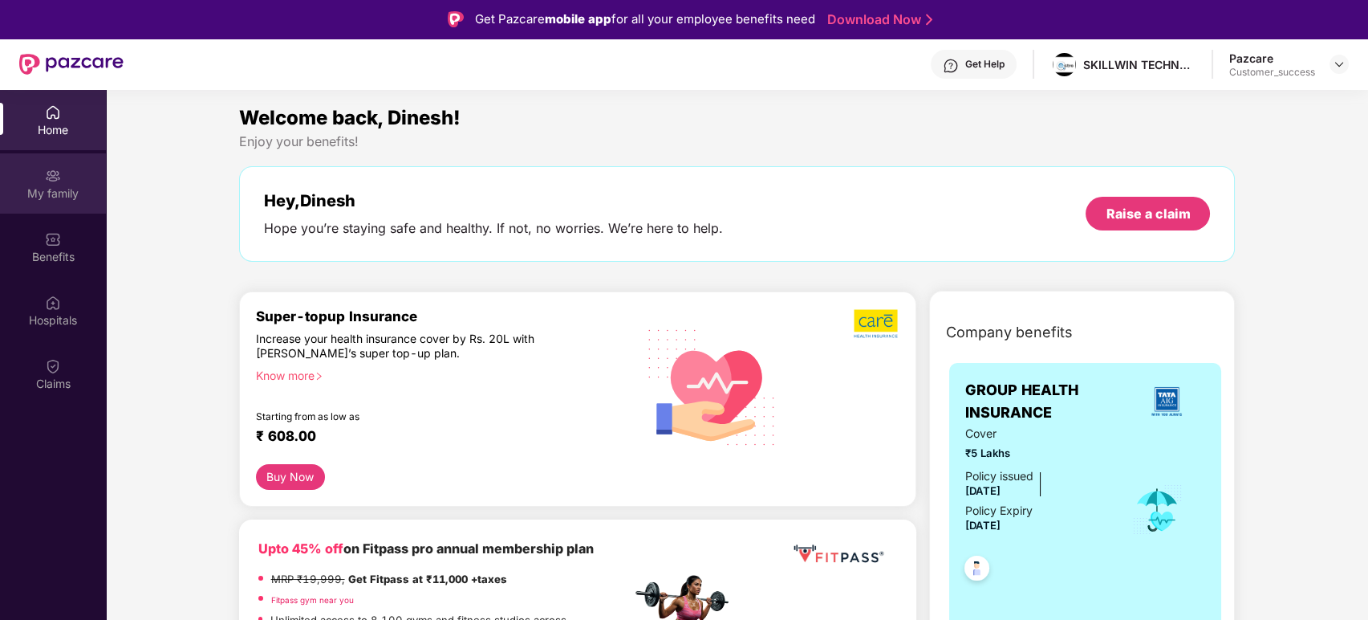
click at [67, 185] on div "My family" at bounding box center [53, 193] width 106 height 16
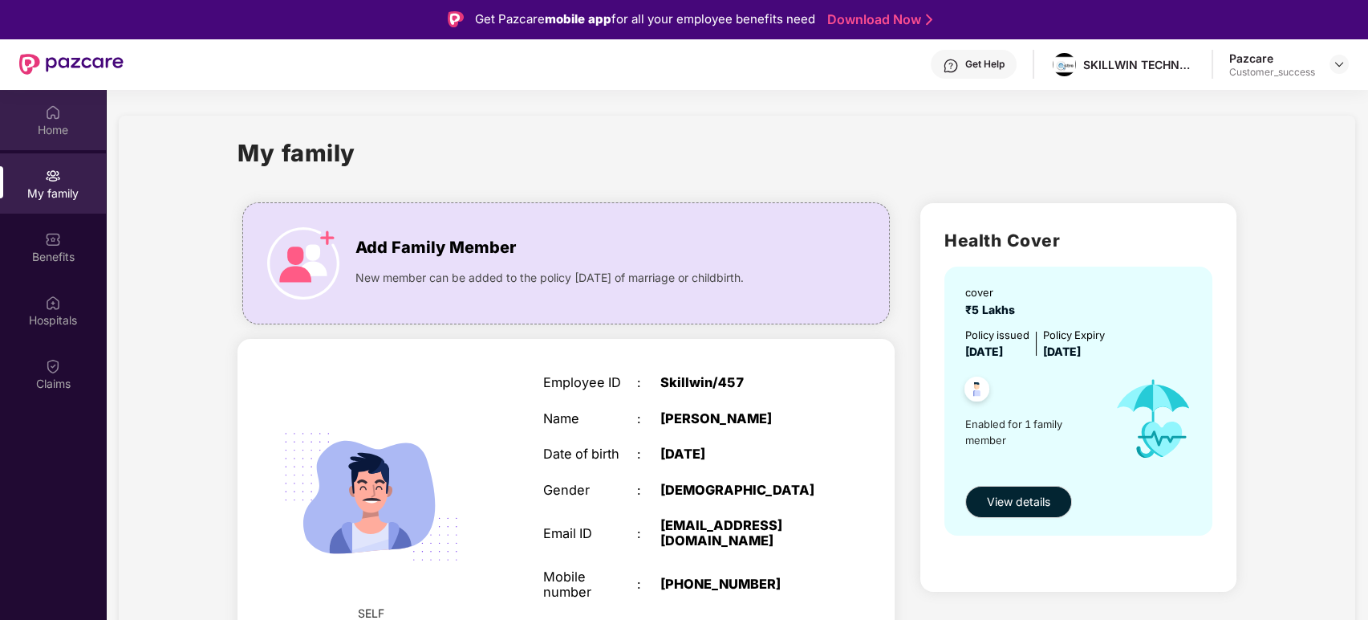
click at [55, 116] on img at bounding box center [53, 112] width 16 height 16
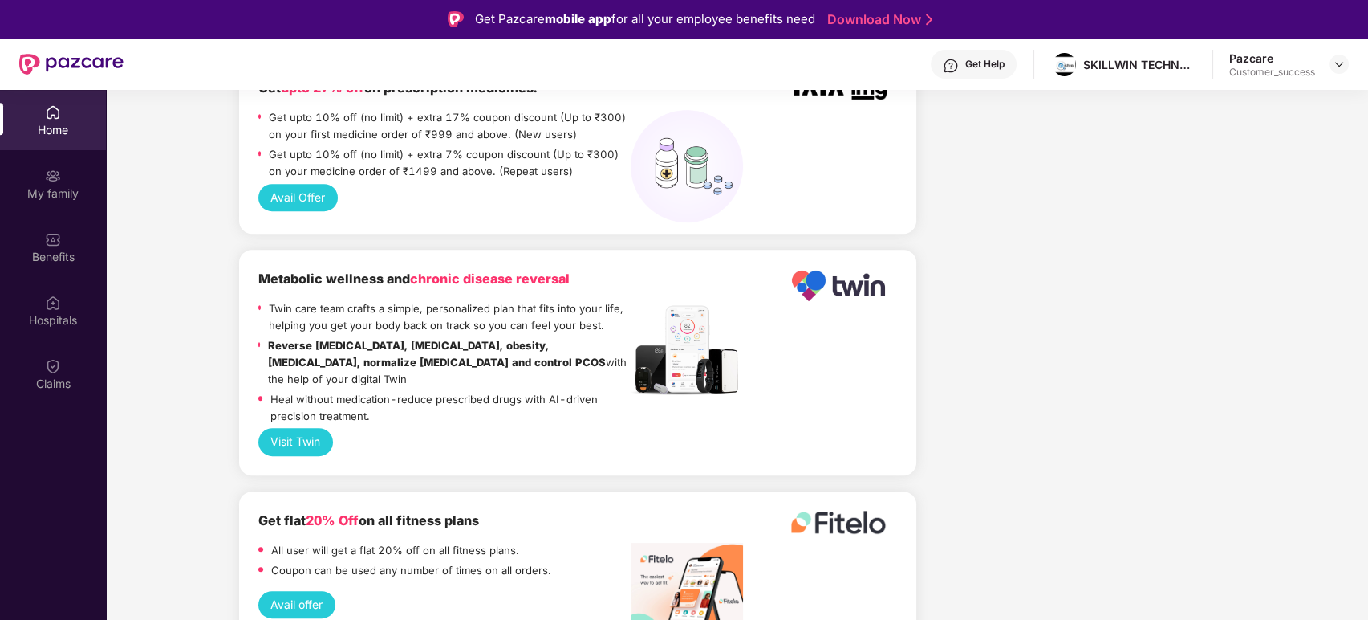
scroll to position [1541, 0]
click at [38, 235] on div "Benefits" at bounding box center [53, 247] width 106 height 60
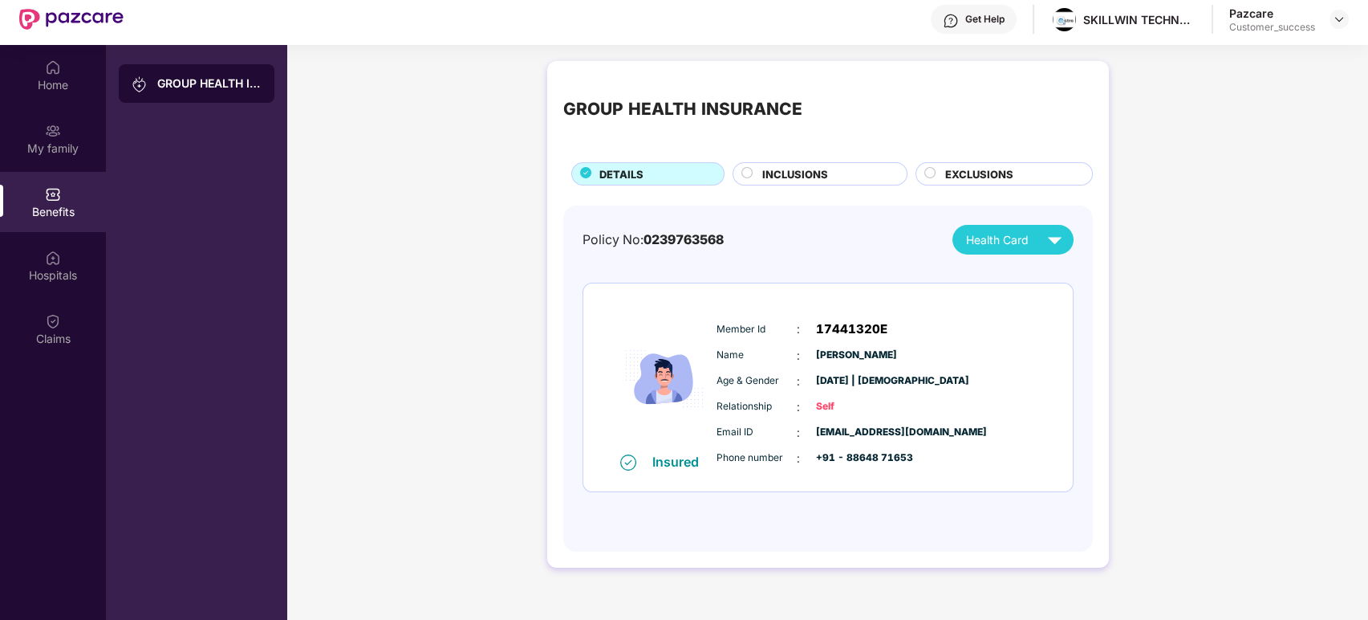
scroll to position [46, 0]
click at [813, 176] on span "INCLUSIONS" at bounding box center [795, 173] width 66 height 16
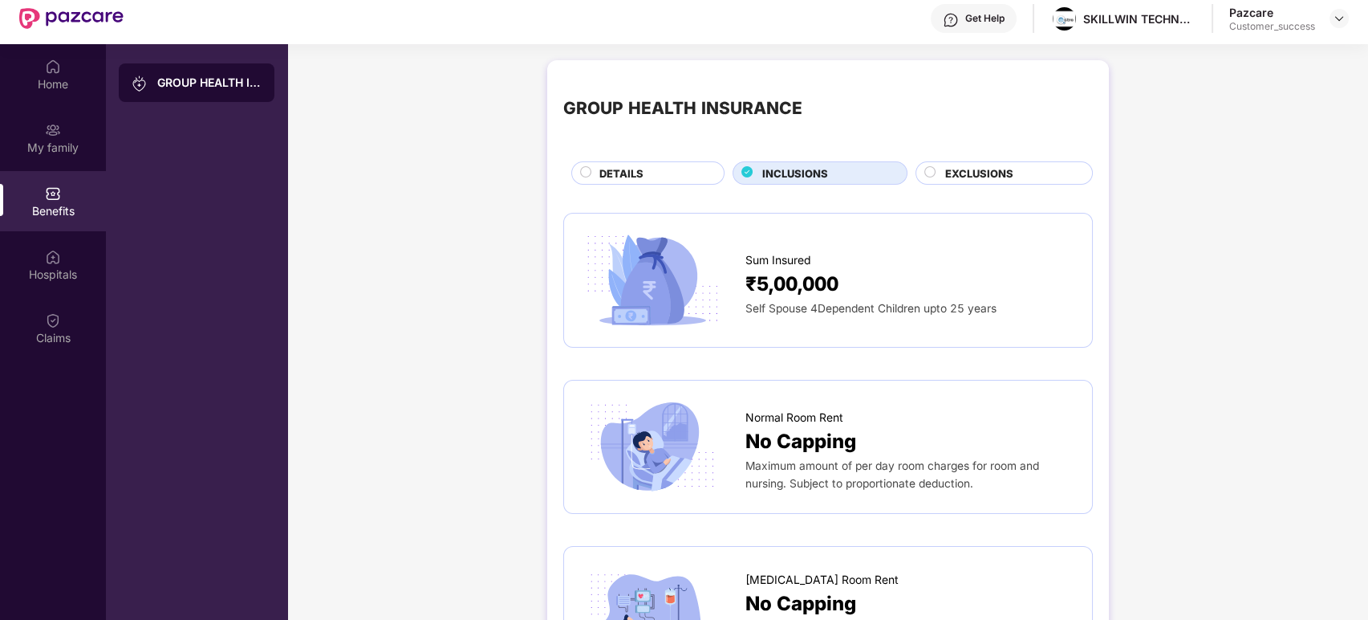
click at [667, 177] on div "DETAILS" at bounding box center [654, 174] width 124 height 18
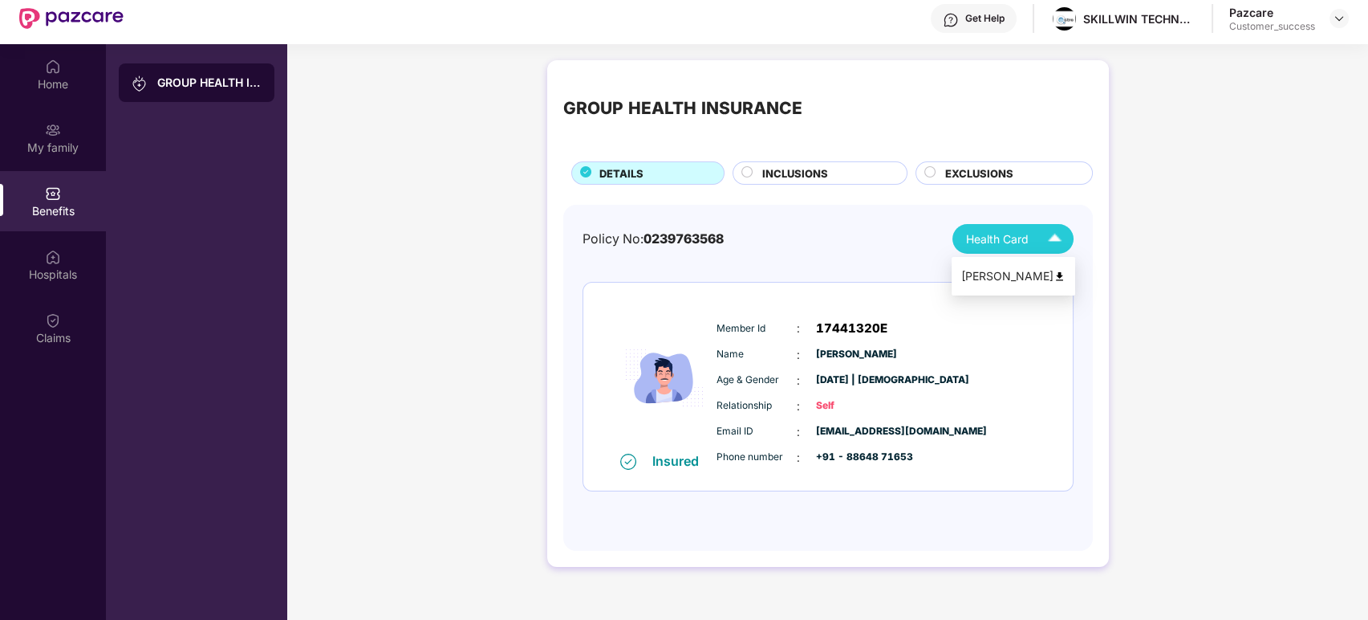
click at [1016, 246] on span "Health Card" at bounding box center [997, 239] width 63 height 18
click at [1016, 272] on div "Dinesh Kumar" at bounding box center [1014, 276] width 104 height 18
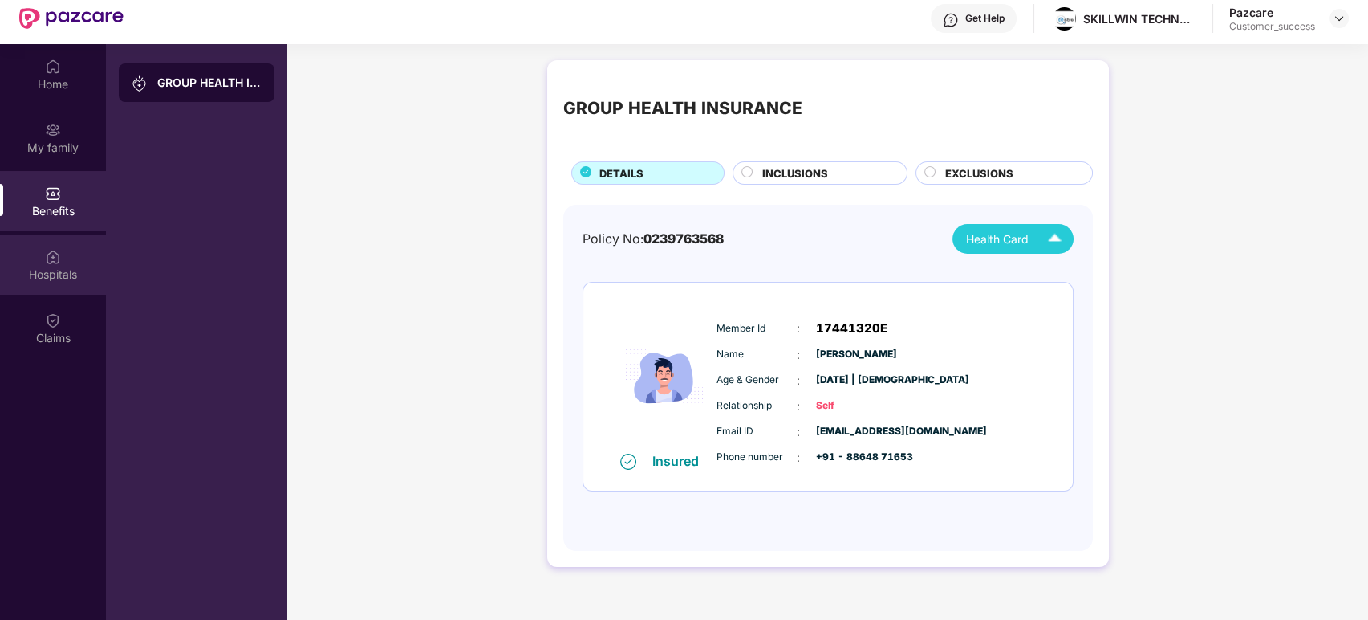
click at [39, 273] on div "Hospitals" at bounding box center [53, 274] width 106 height 16
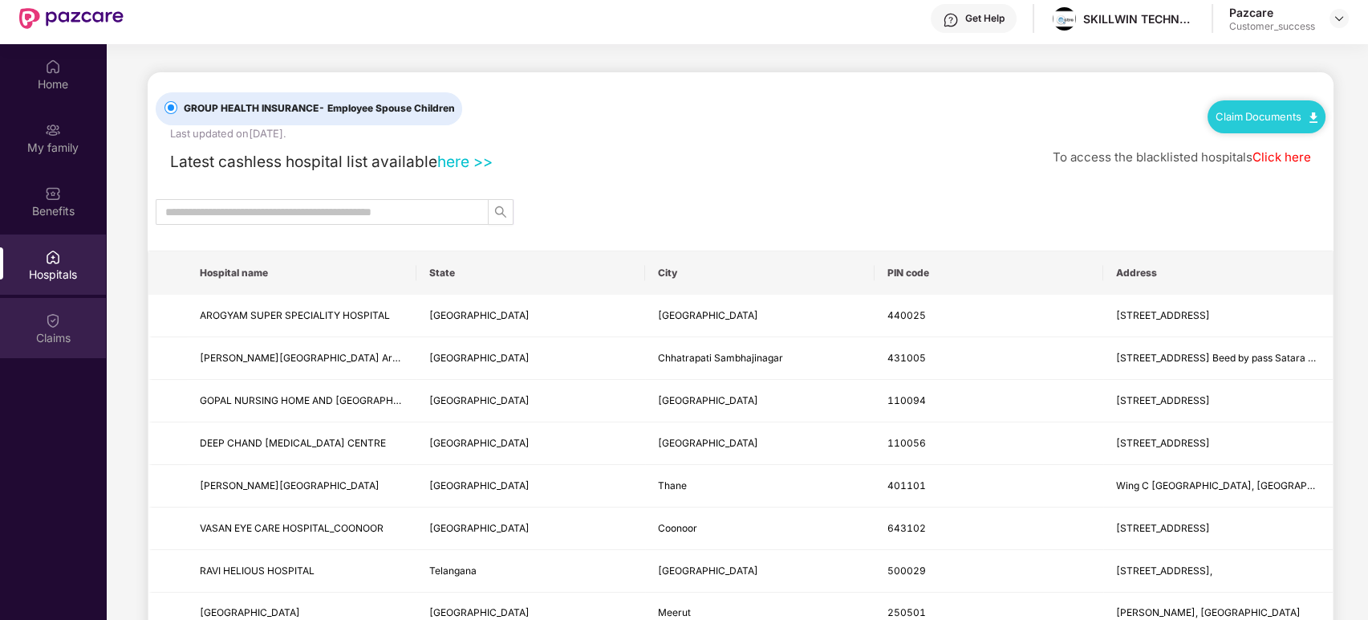
click at [54, 324] on img at bounding box center [53, 320] width 16 height 16
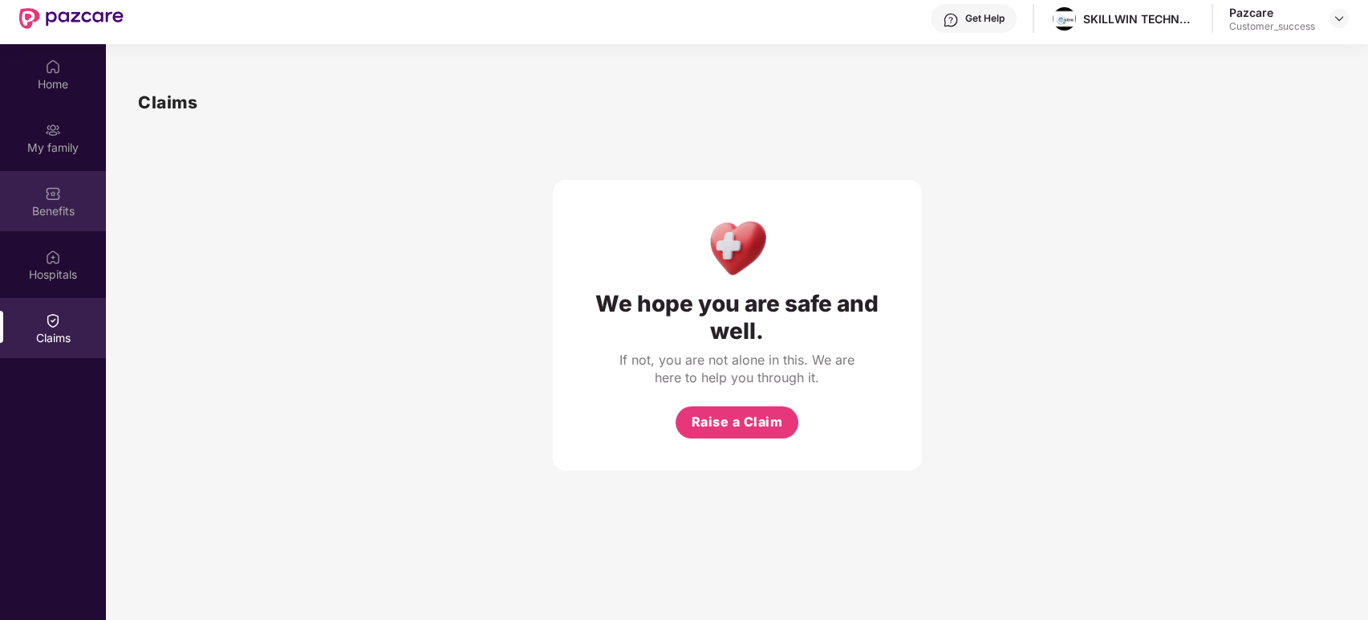
click at [57, 205] on div "Benefits" at bounding box center [53, 211] width 106 height 16
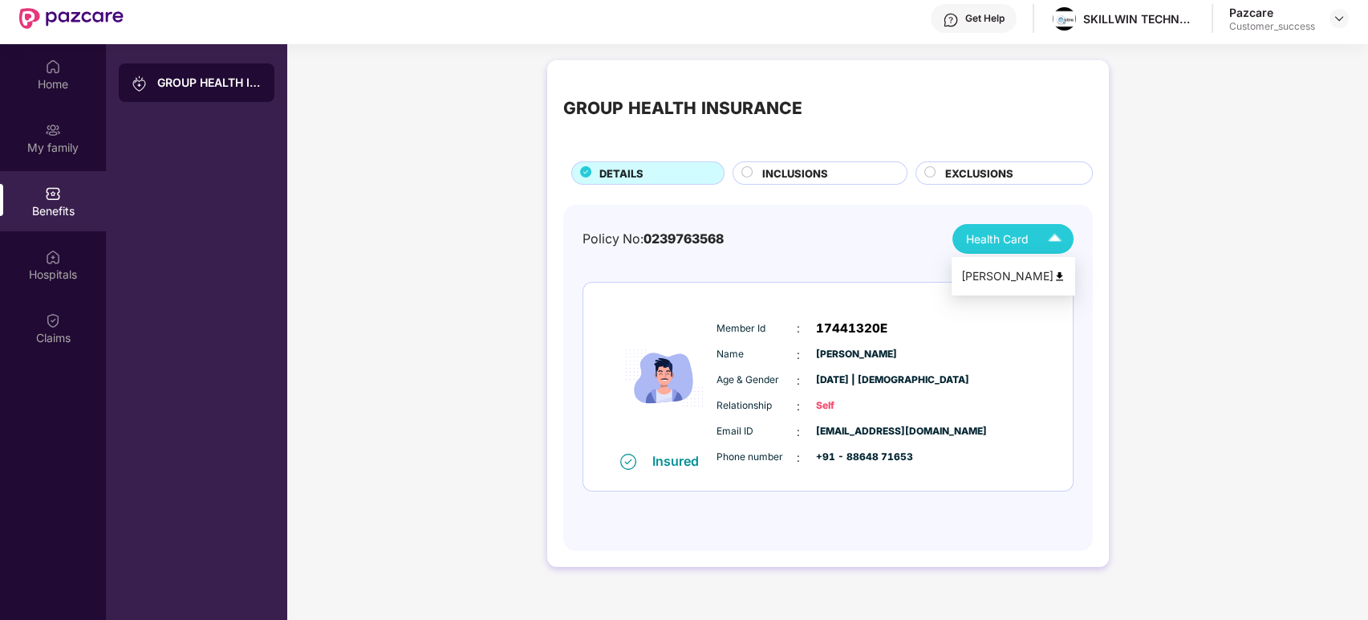
click at [1025, 241] on span "Health Card" at bounding box center [997, 239] width 63 height 18
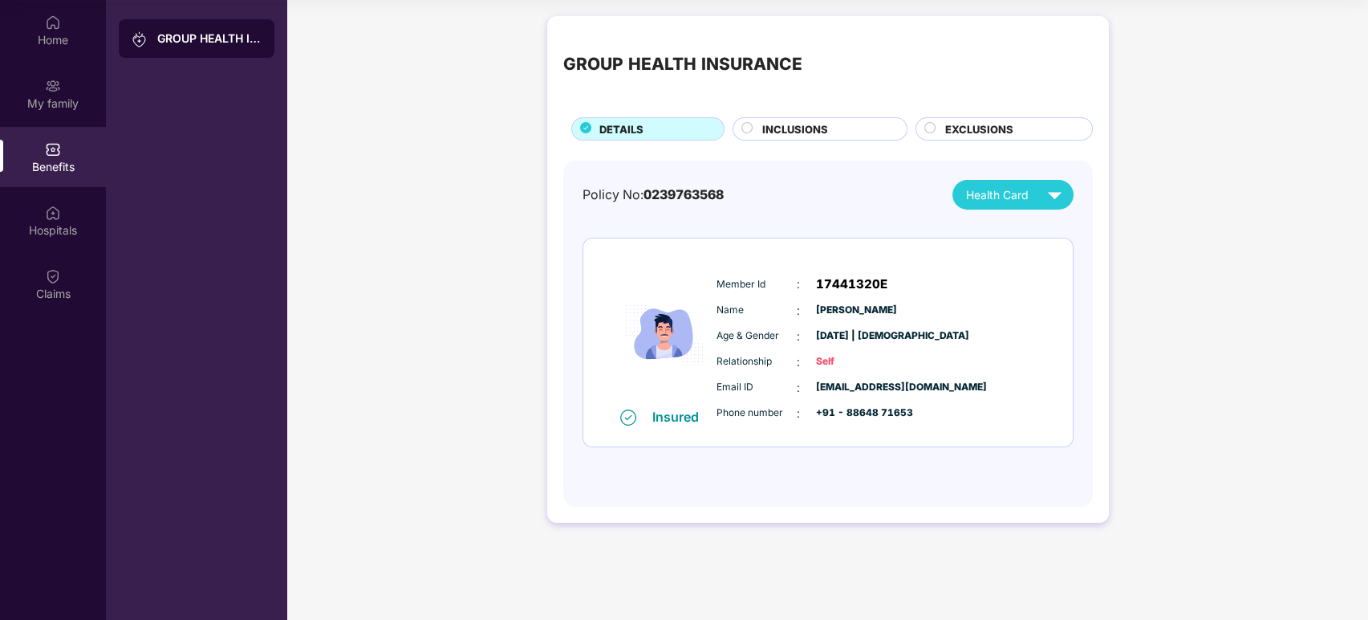
scroll to position [0, 0]
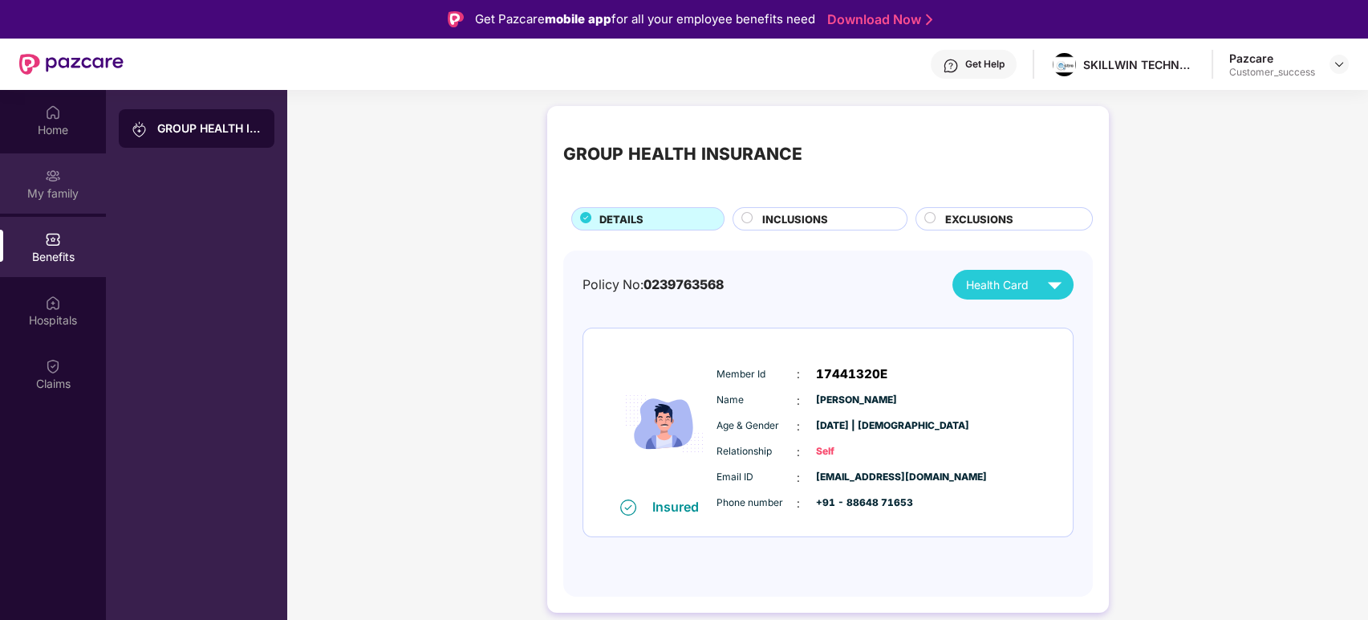
click at [56, 176] on img at bounding box center [53, 176] width 16 height 16
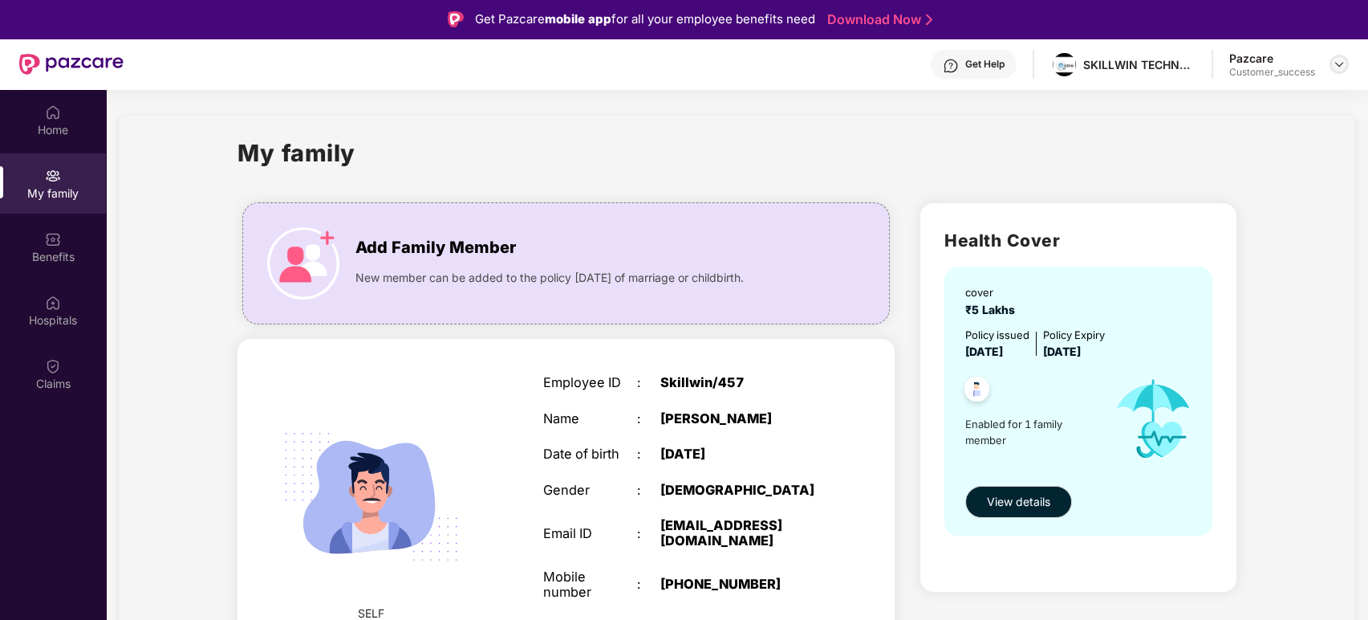
click at [1230, 67] on img at bounding box center [1339, 64] width 13 height 13
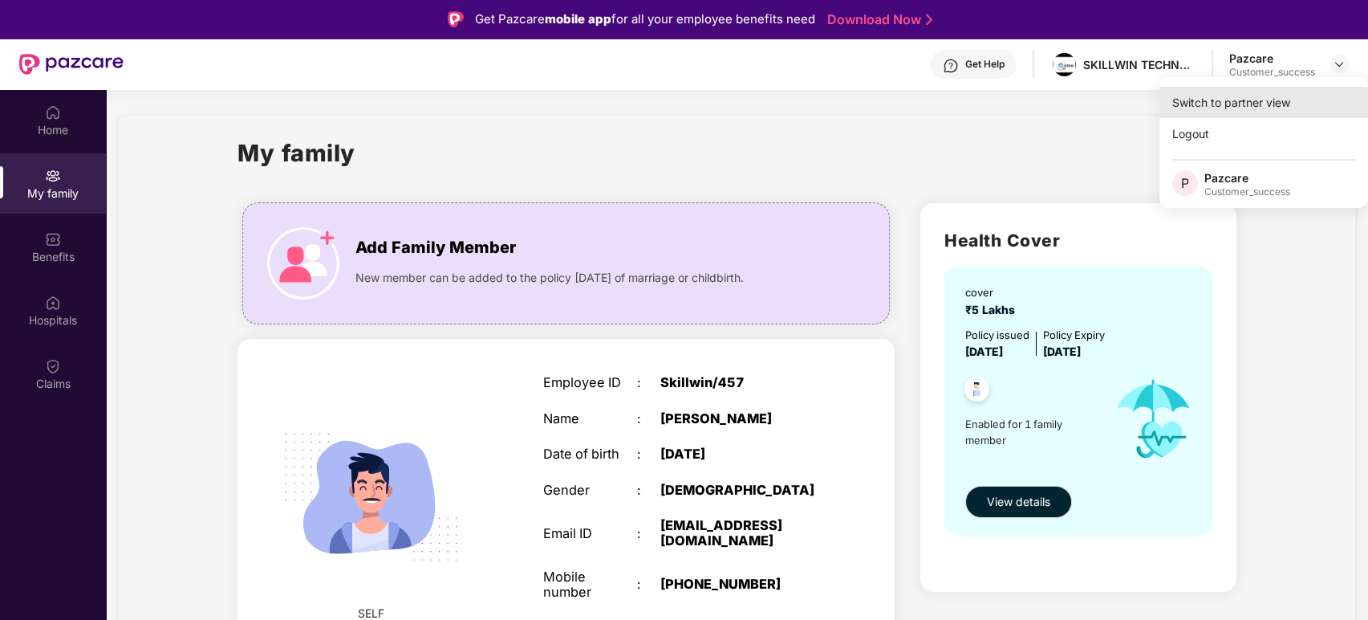
click at [1230, 100] on div "Switch to partner view" at bounding box center [1264, 102] width 209 height 31
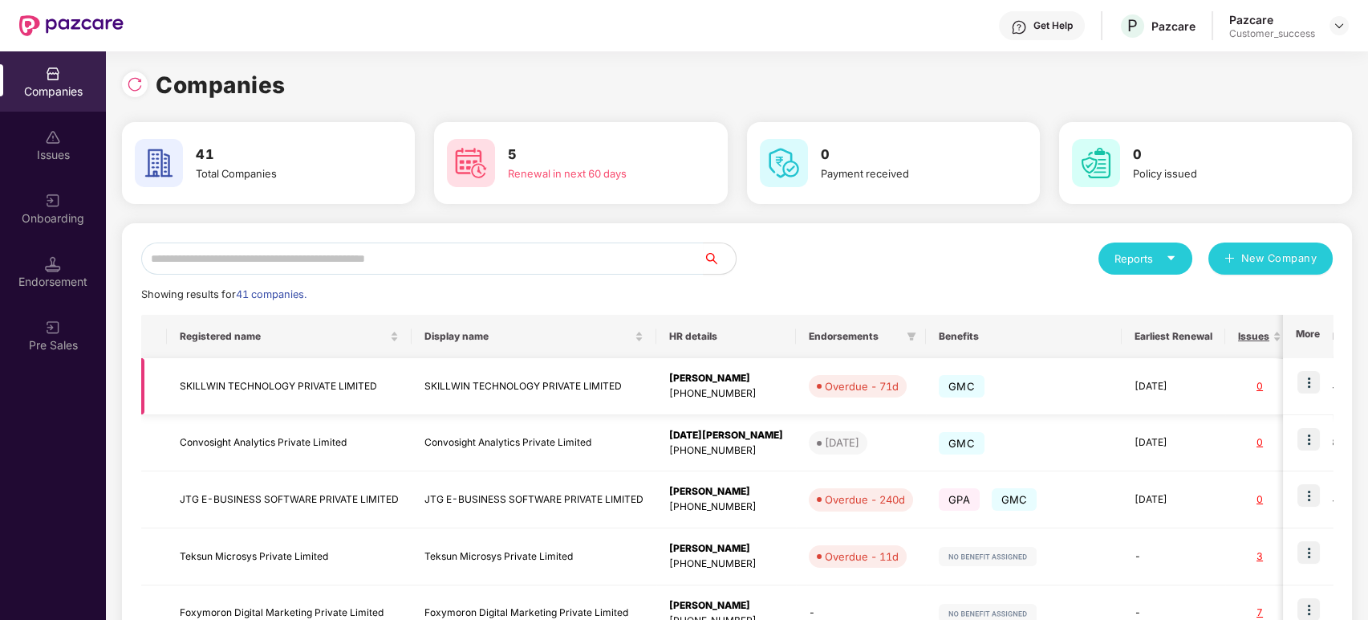
click at [1230, 386] on img at bounding box center [1309, 382] width 22 height 22
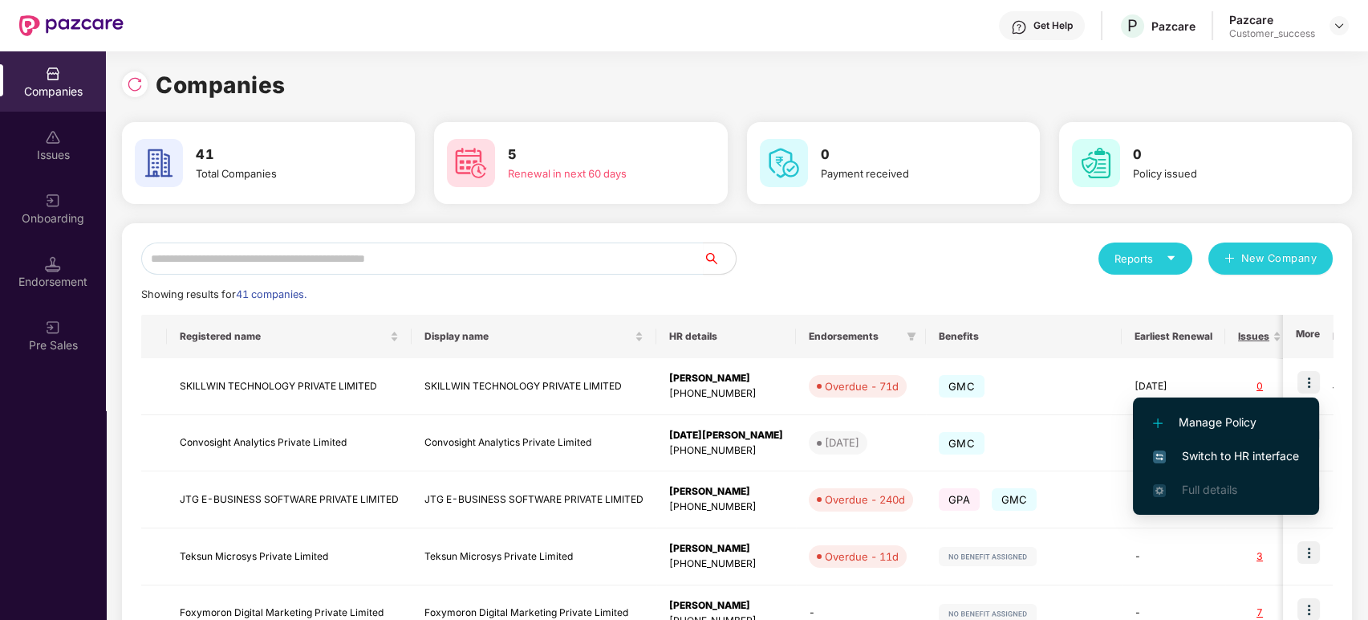
click at [1230, 418] on span "Manage Policy" at bounding box center [1226, 422] width 146 height 18
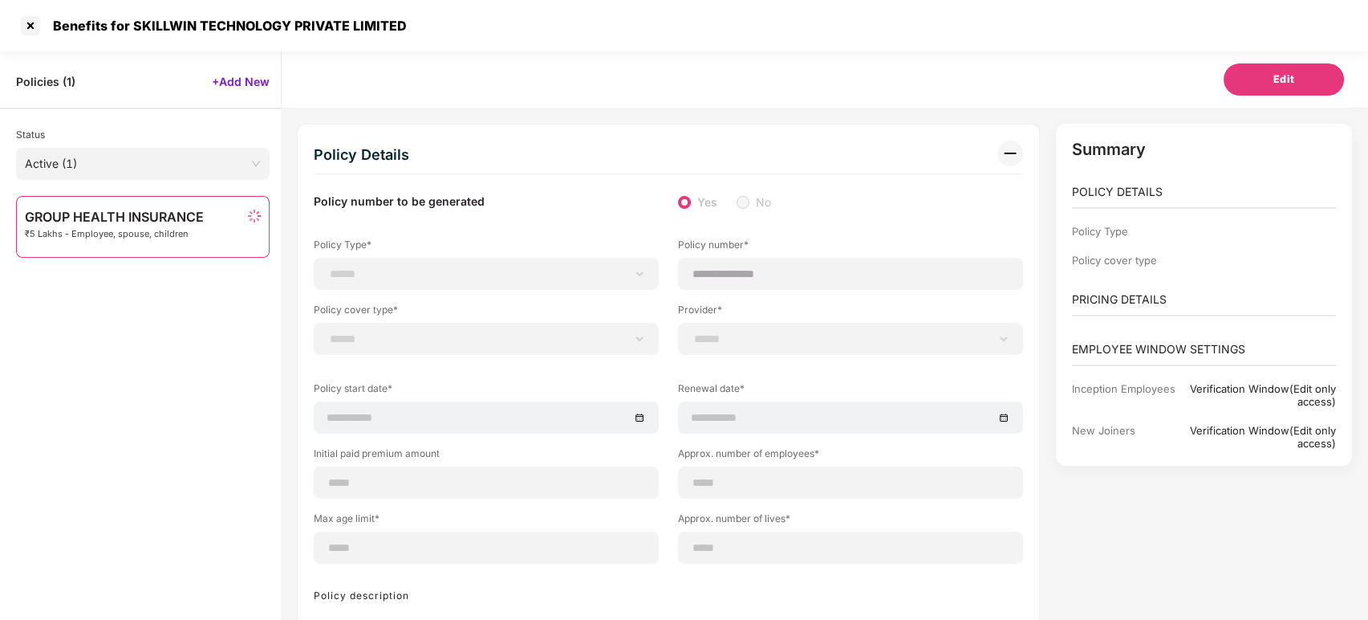
scroll to position [51, 0]
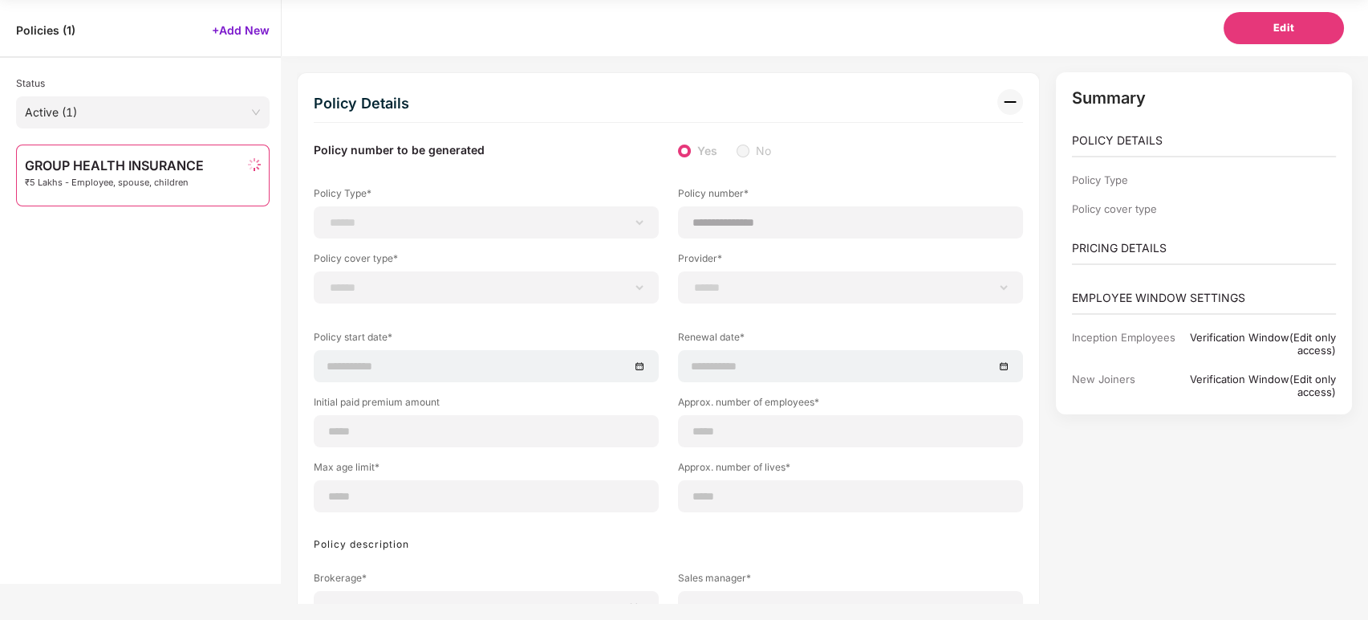
select select "**********"
select select "*"
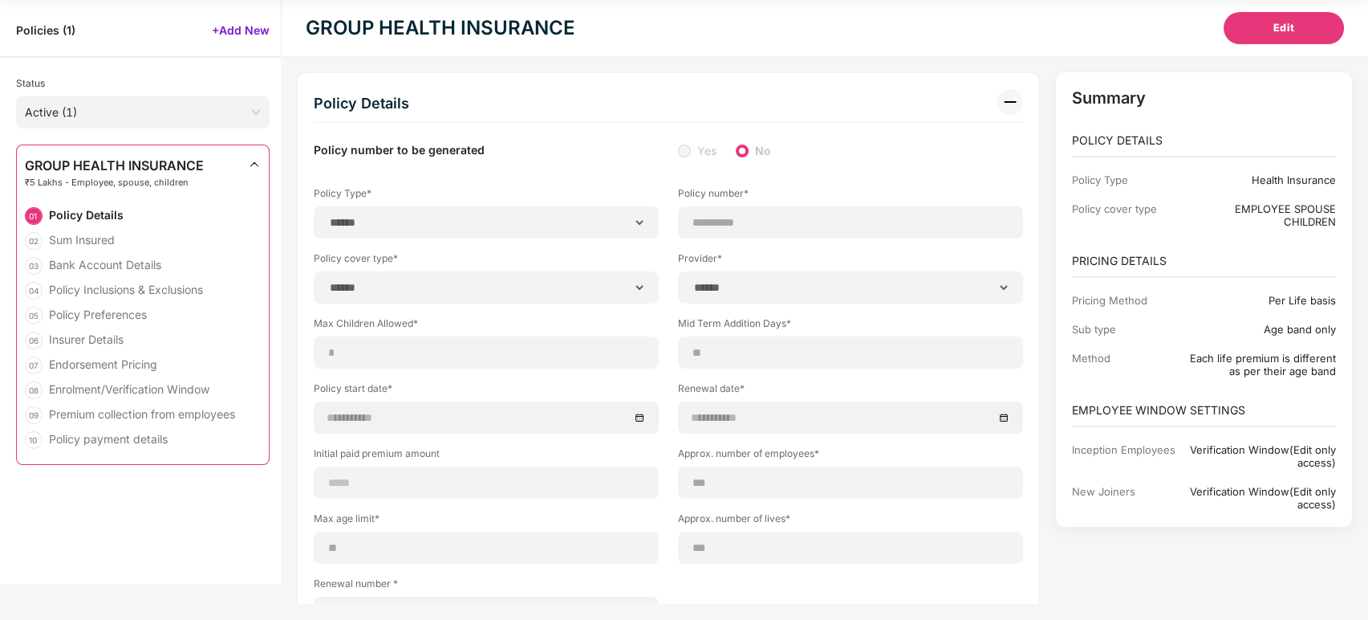
type input "**********"
type input "***"
type input "**"
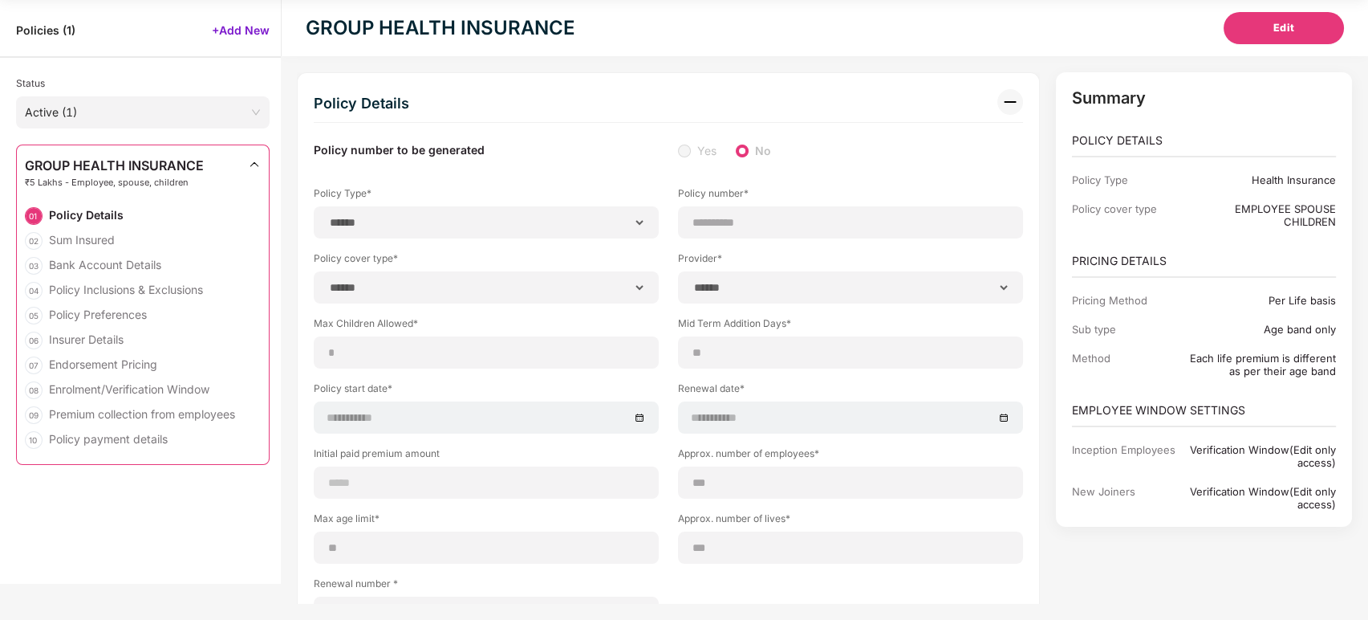
type input "***"
type input "*"
type input "**"
type input "******"
type input "**********"
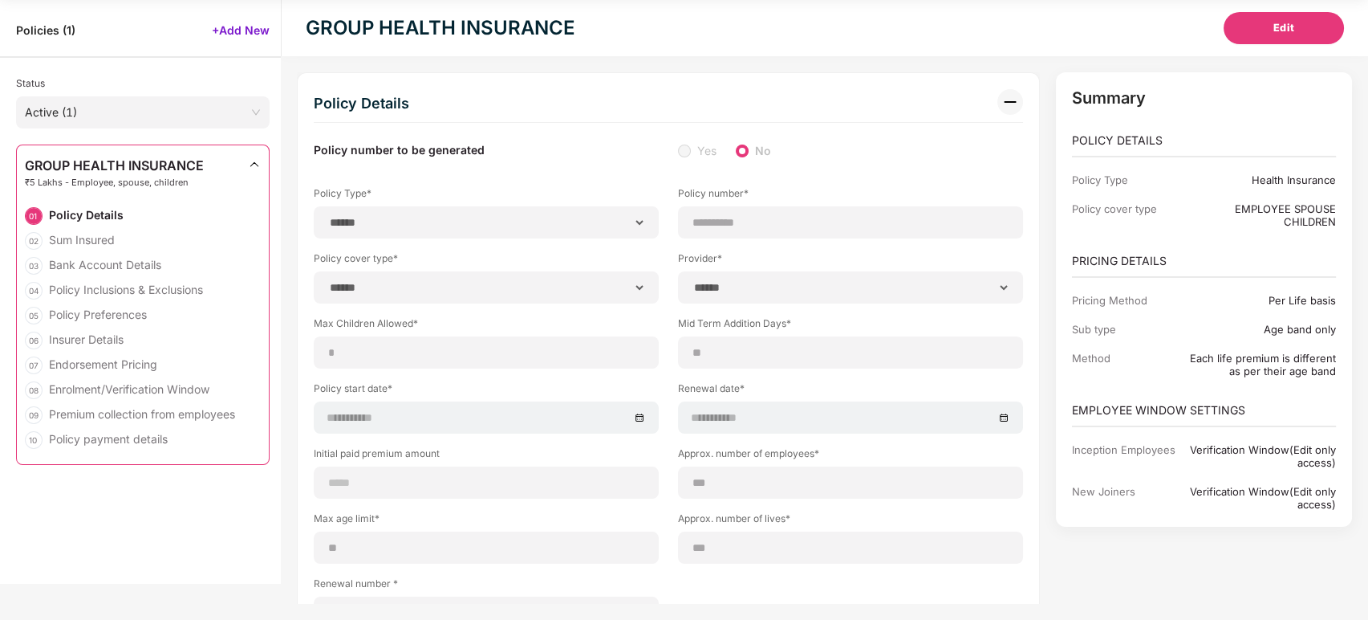
type input "**********"
type input "********"
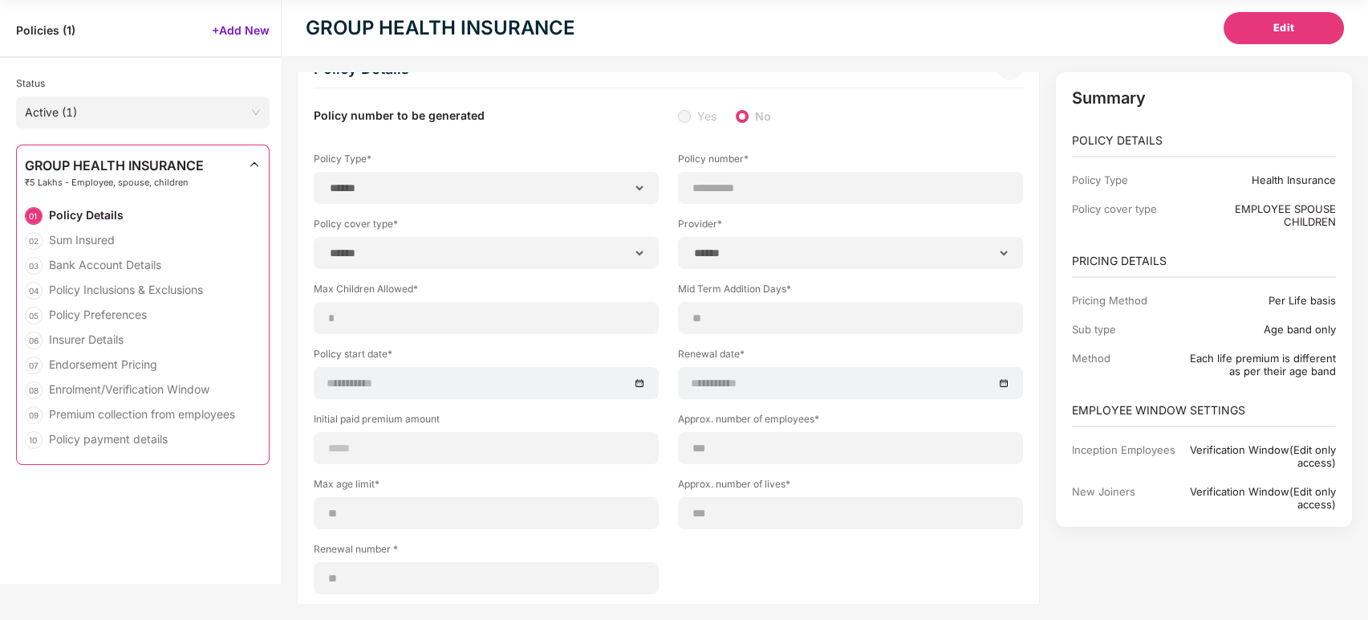
scroll to position [0, 0]
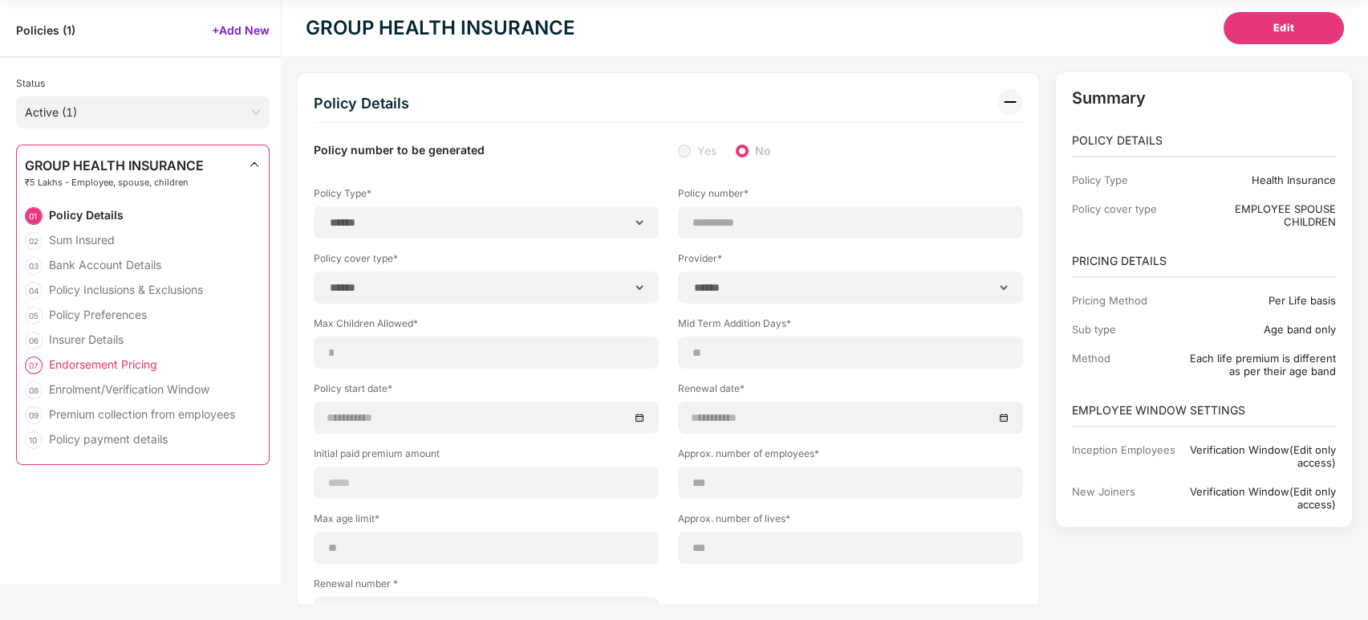
click at [132, 362] on div "Endorsement Pricing" at bounding box center [103, 363] width 108 height 15
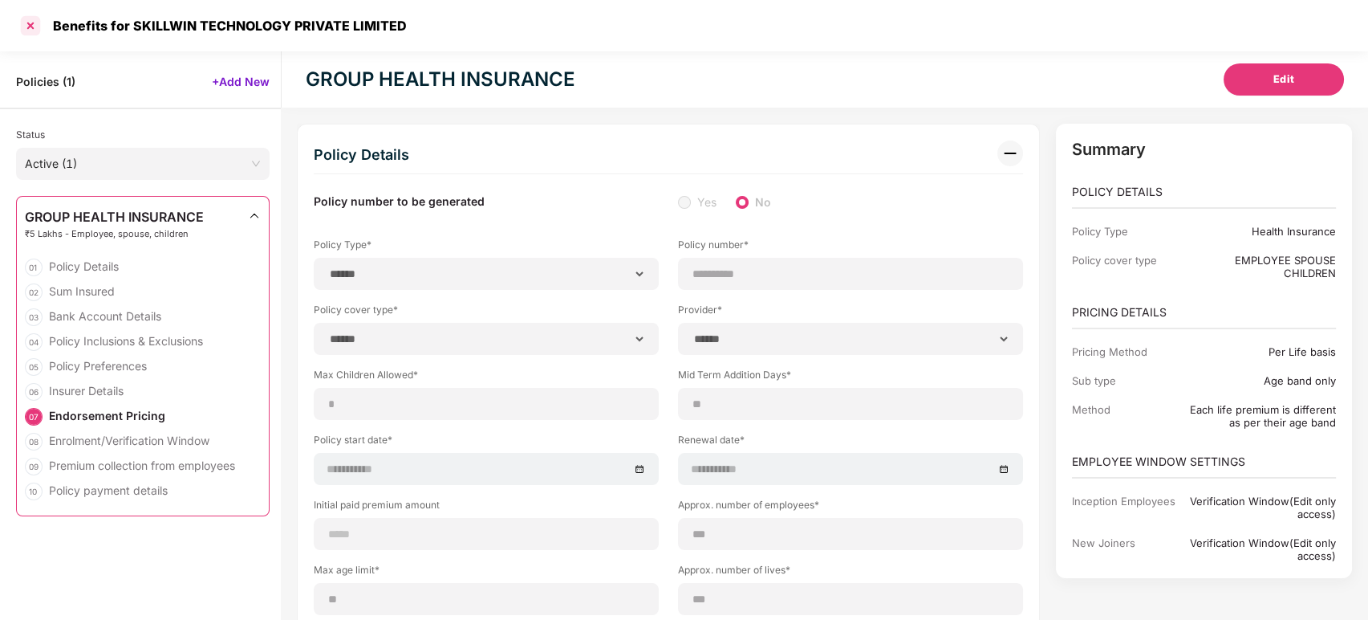
click at [32, 25] on div at bounding box center [31, 26] width 26 height 26
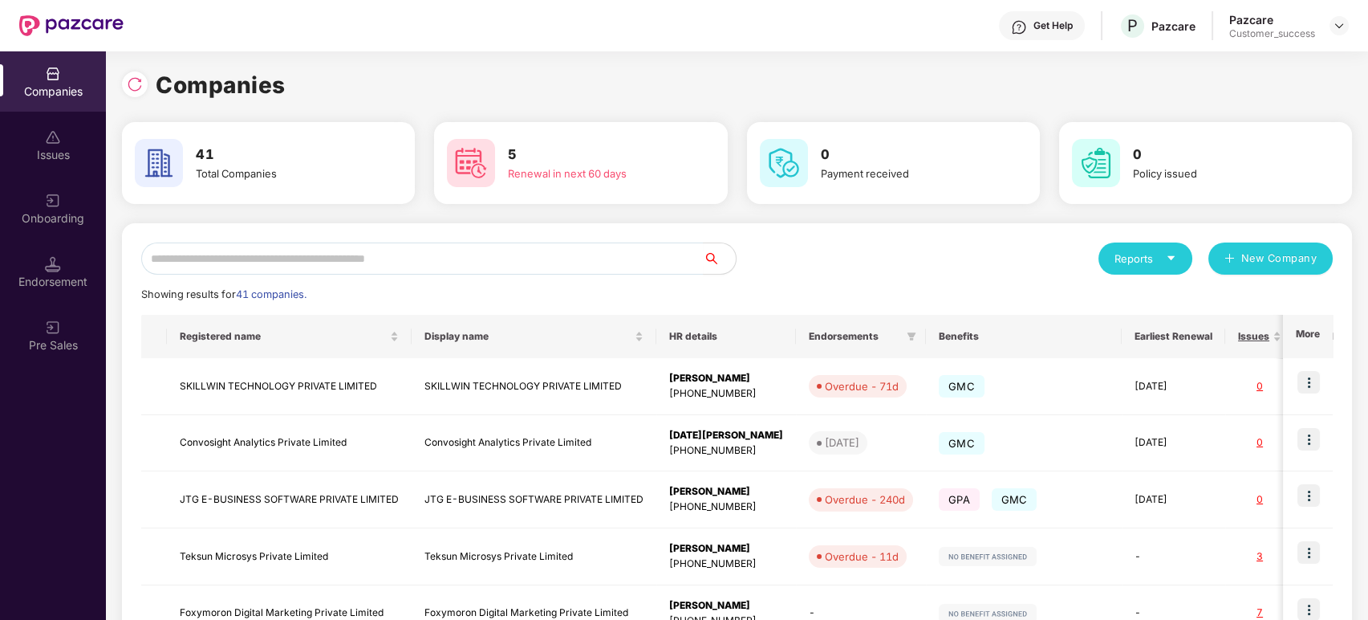
click at [1230, 95] on div "Companies" at bounding box center [737, 84] width 1230 height 35
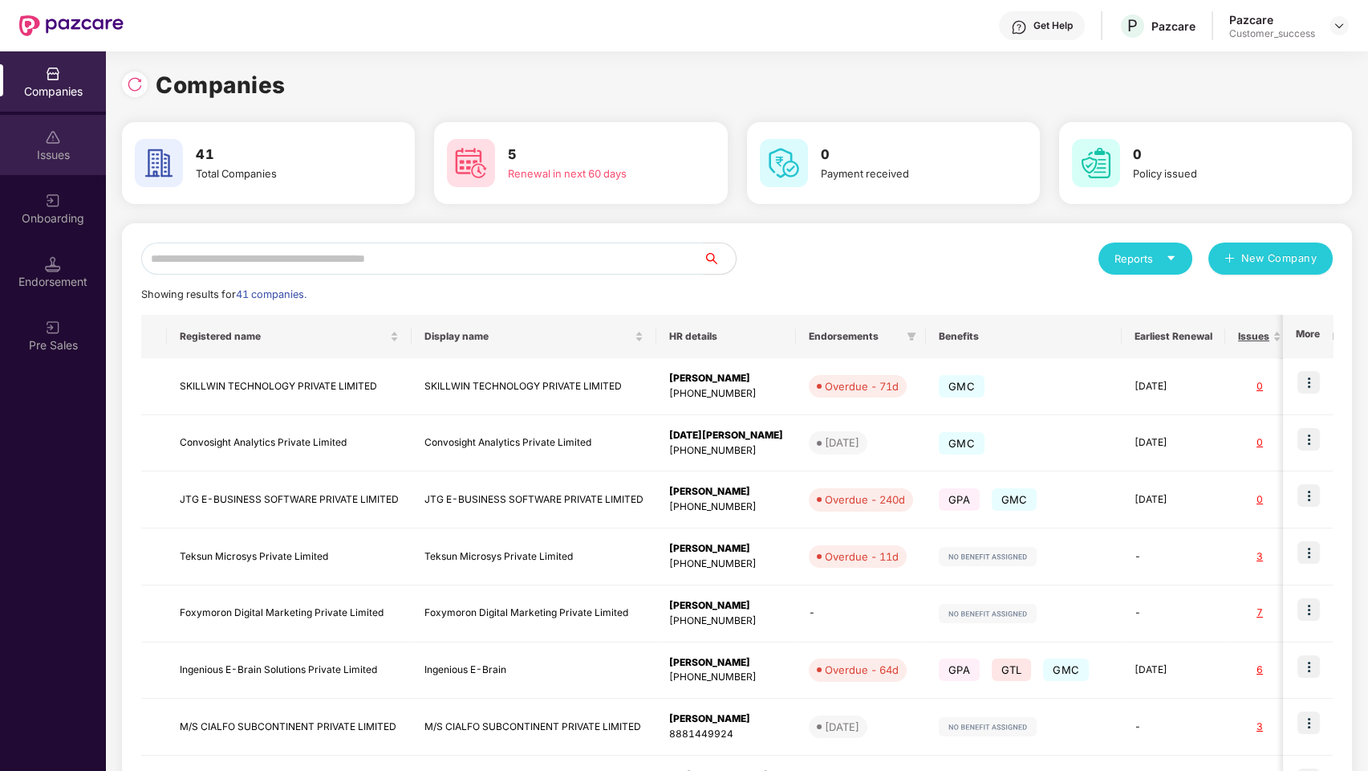
drag, startPoint x: 58, startPoint y: 112, endPoint x: 58, endPoint y: 140, distance: 28.1
click at [58, 140] on img at bounding box center [53, 137] width 16 height 16
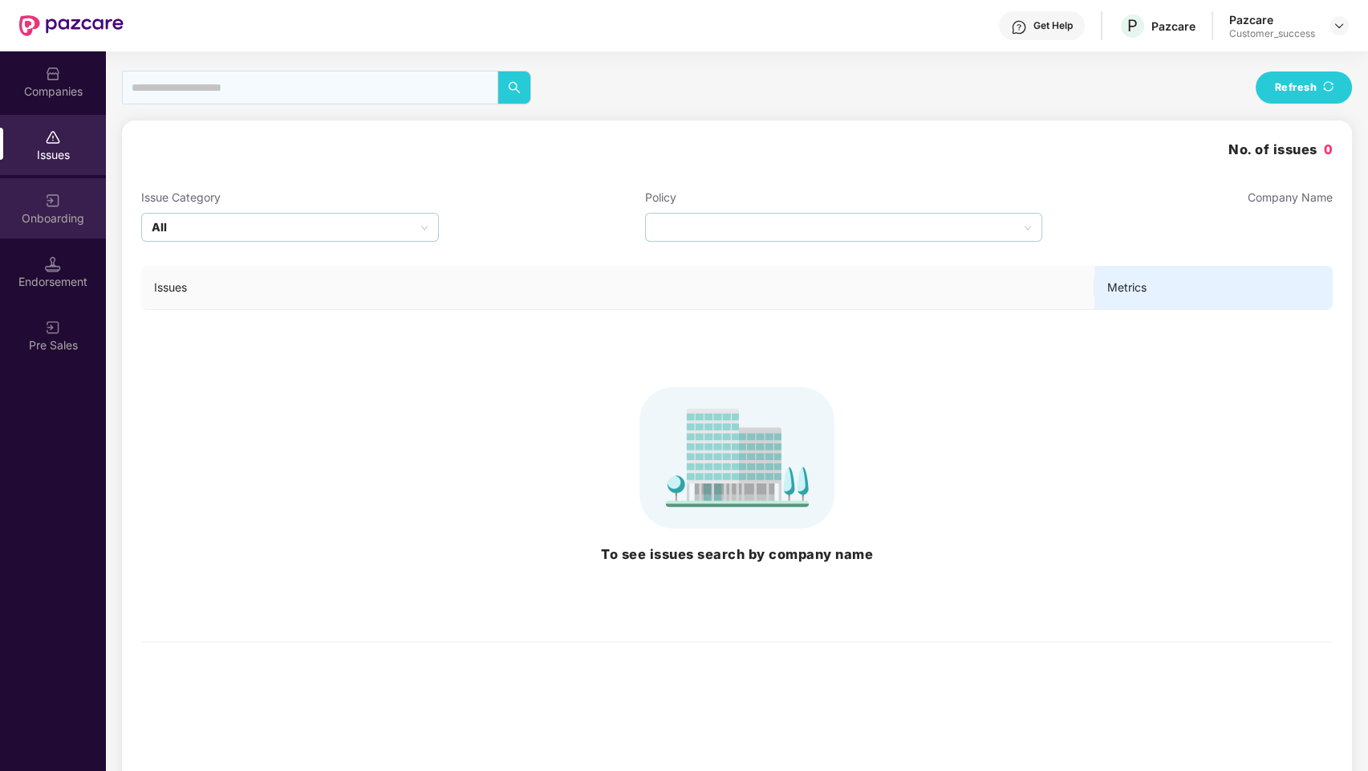
click at [59, 213] on div "Onboarding" at bounding box center [53, 218] width 106 height 16
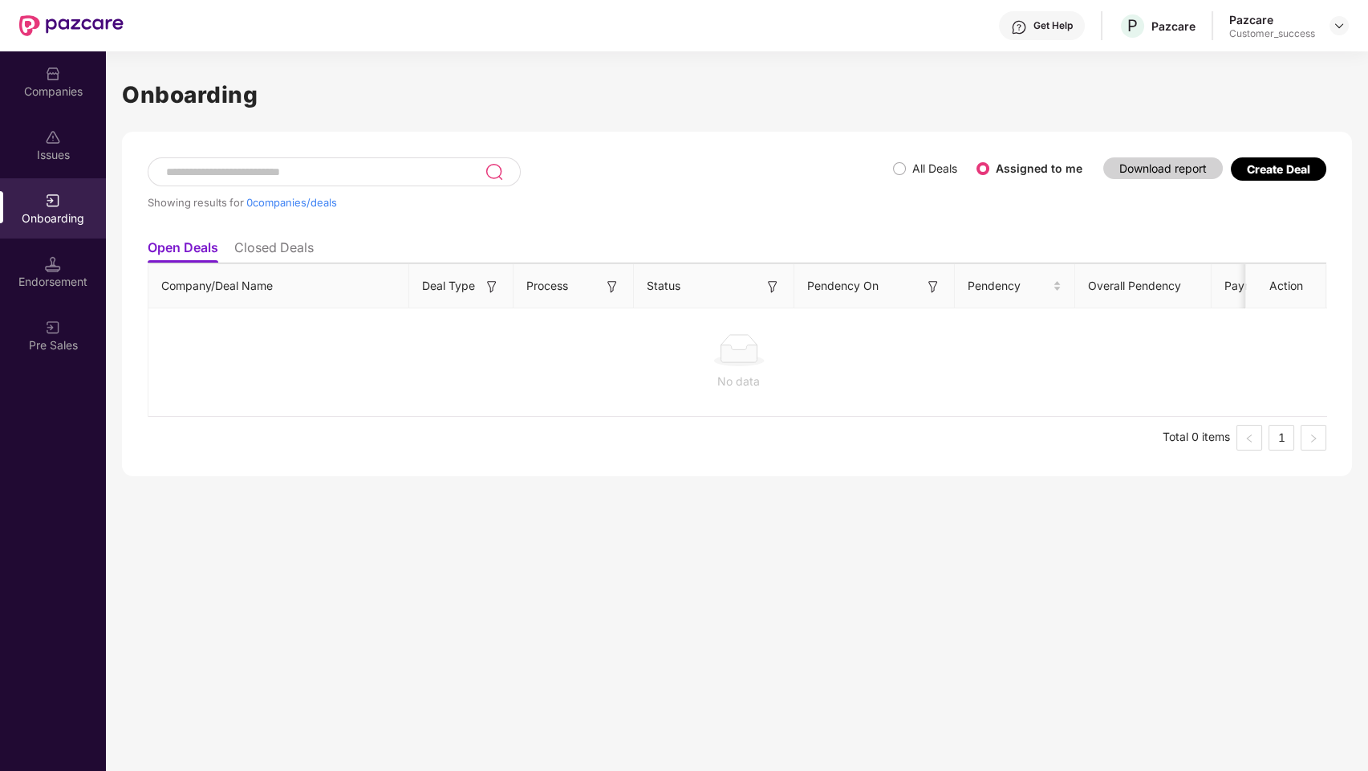
click at [1230, 166] on div "Create Deal" at bounding box center [1278, 169] width 63 height 14
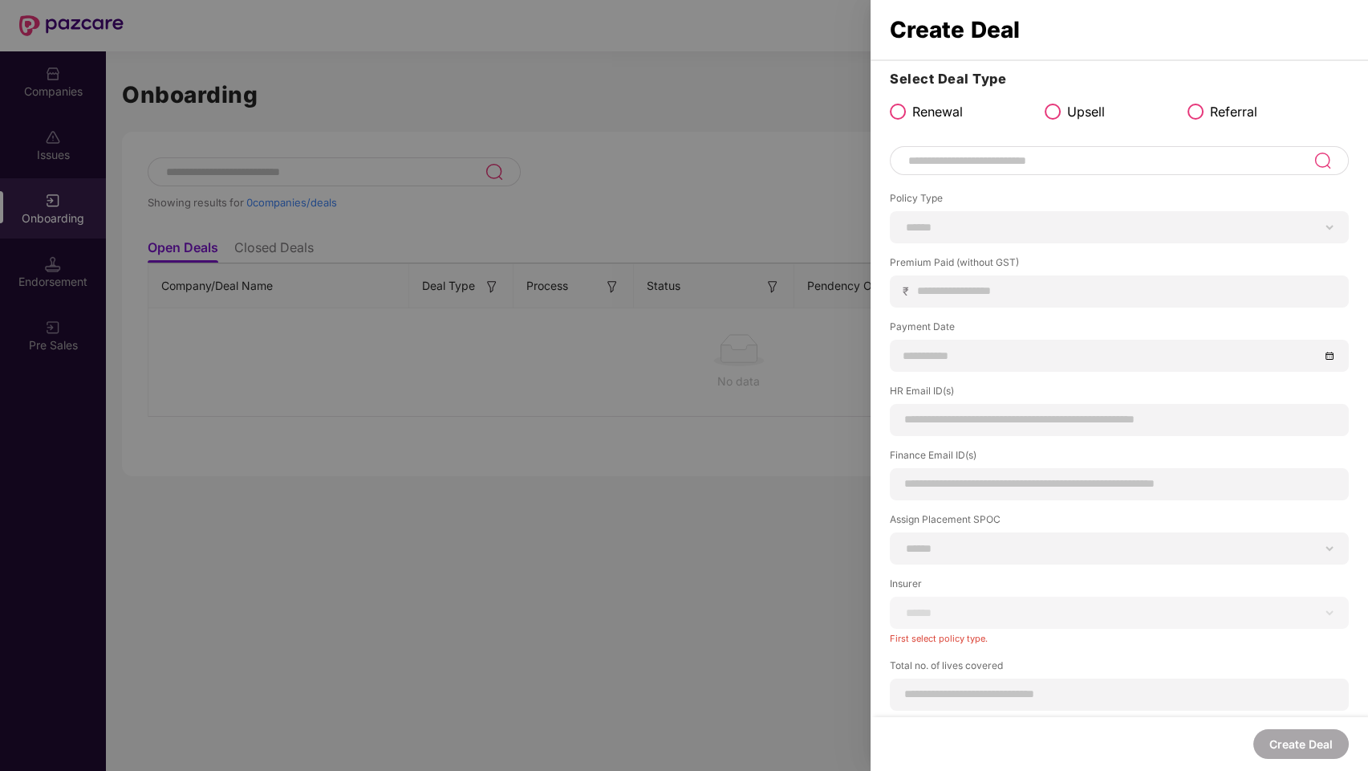
scroll to position [69, 0]
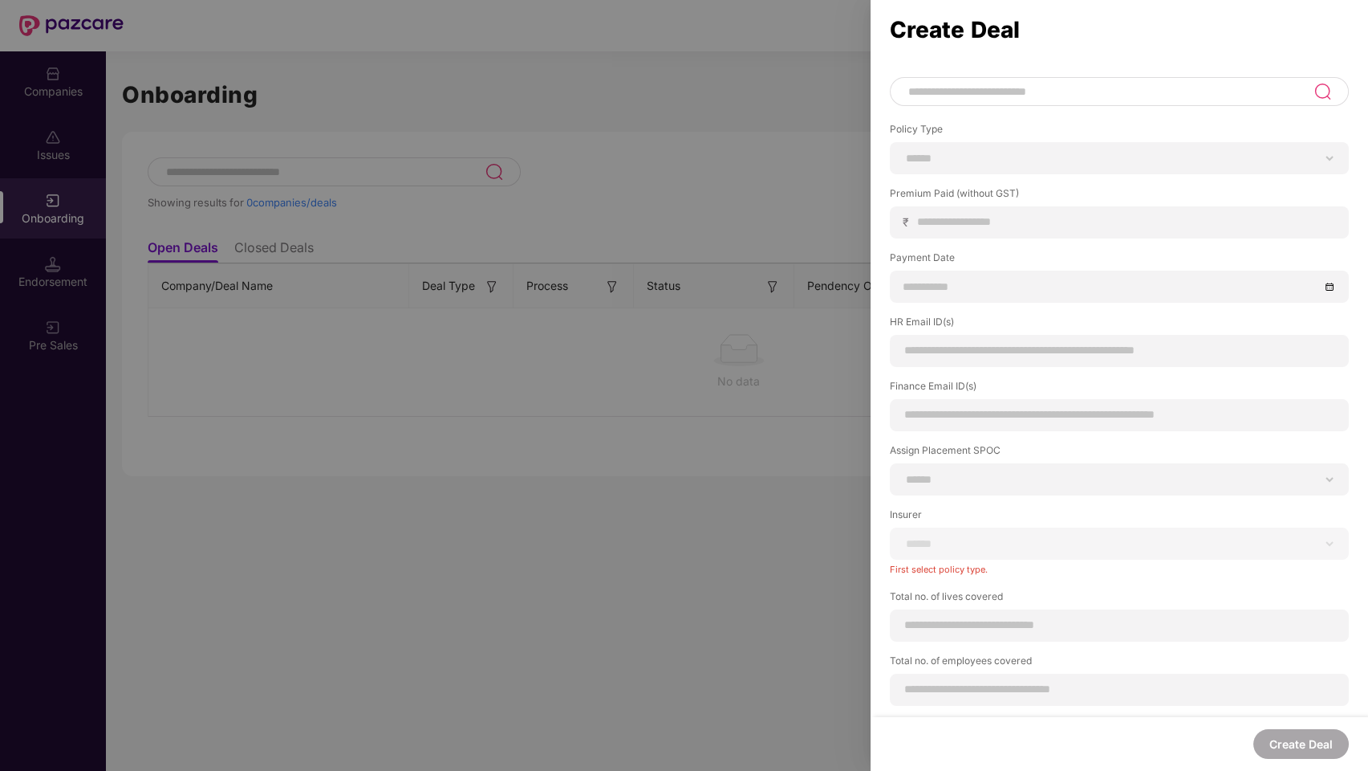
click at [629, 546] on div at bounding box center [684, 385] width 1368 height 771
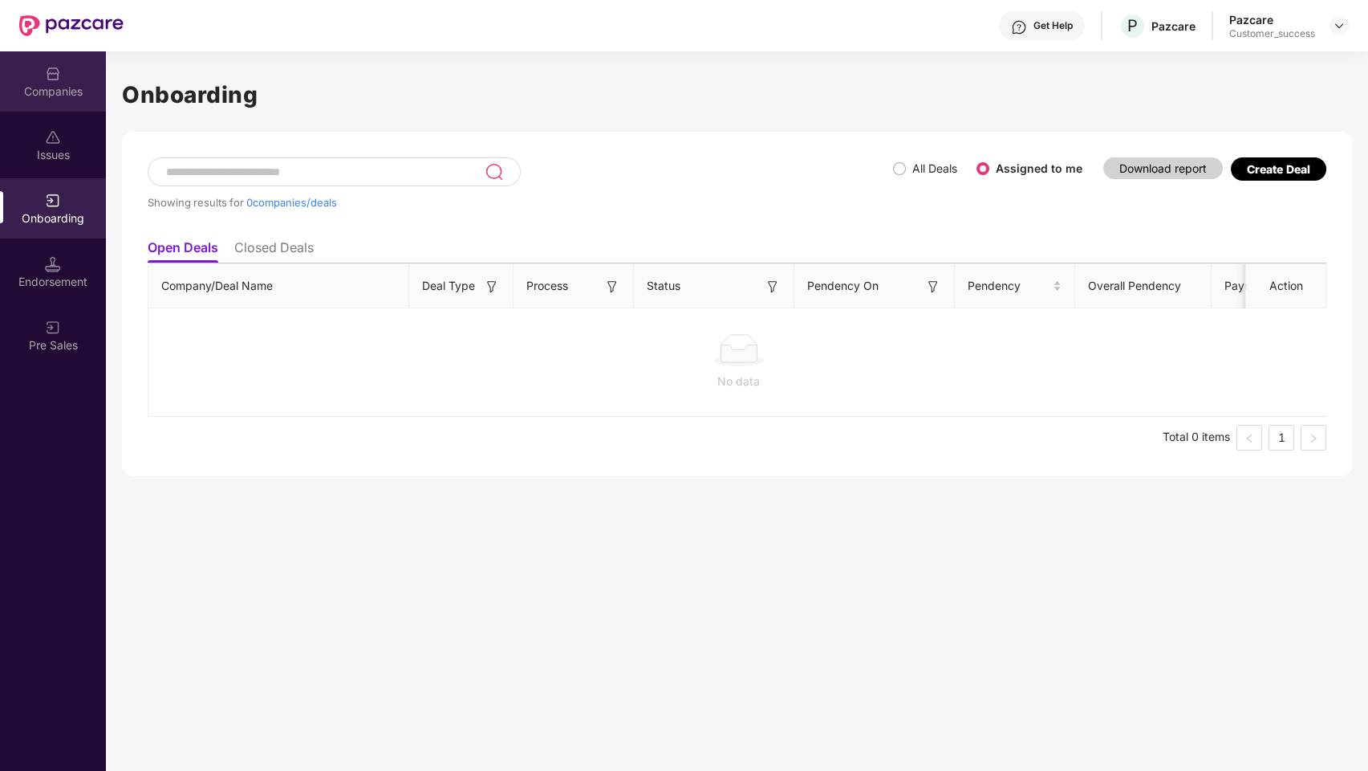
click at [65, 83] on div "Companies" at bounding box center [53, 91] width 106 height 16
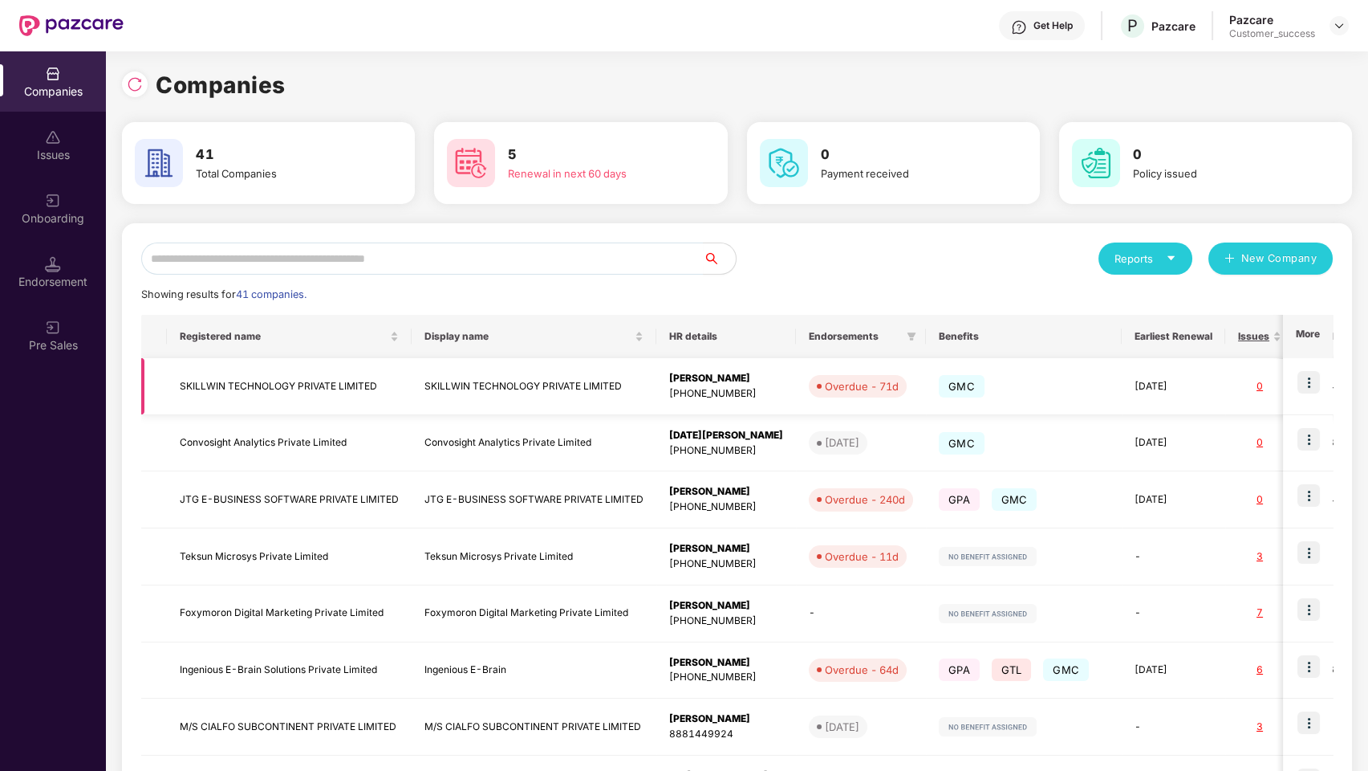
click at [1230, 383] on img at bounding box center [1309, 382] width 22 height 22
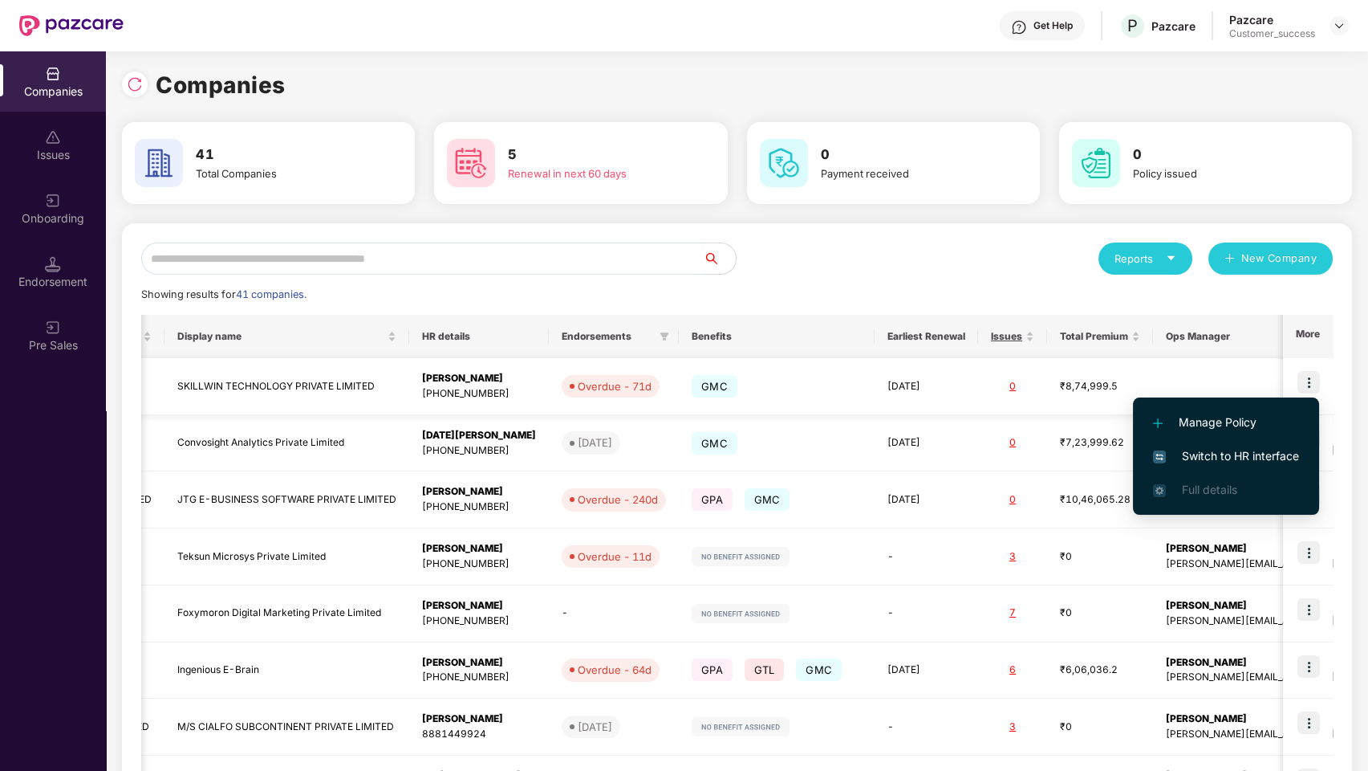
scroll to position [0, 1]
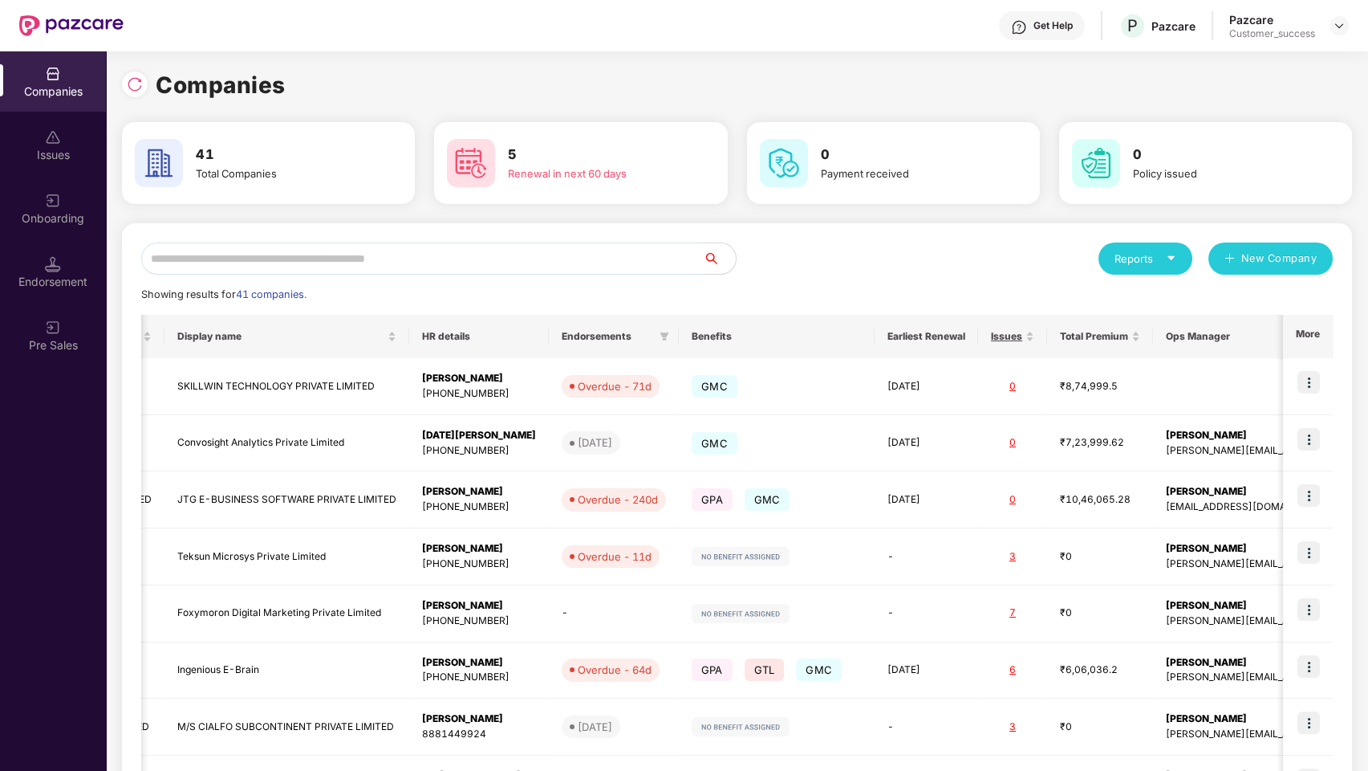
click at [1230, 287] on div "Showing results for 41 companies." at bounding box center [737, 295] width 1192 height 16
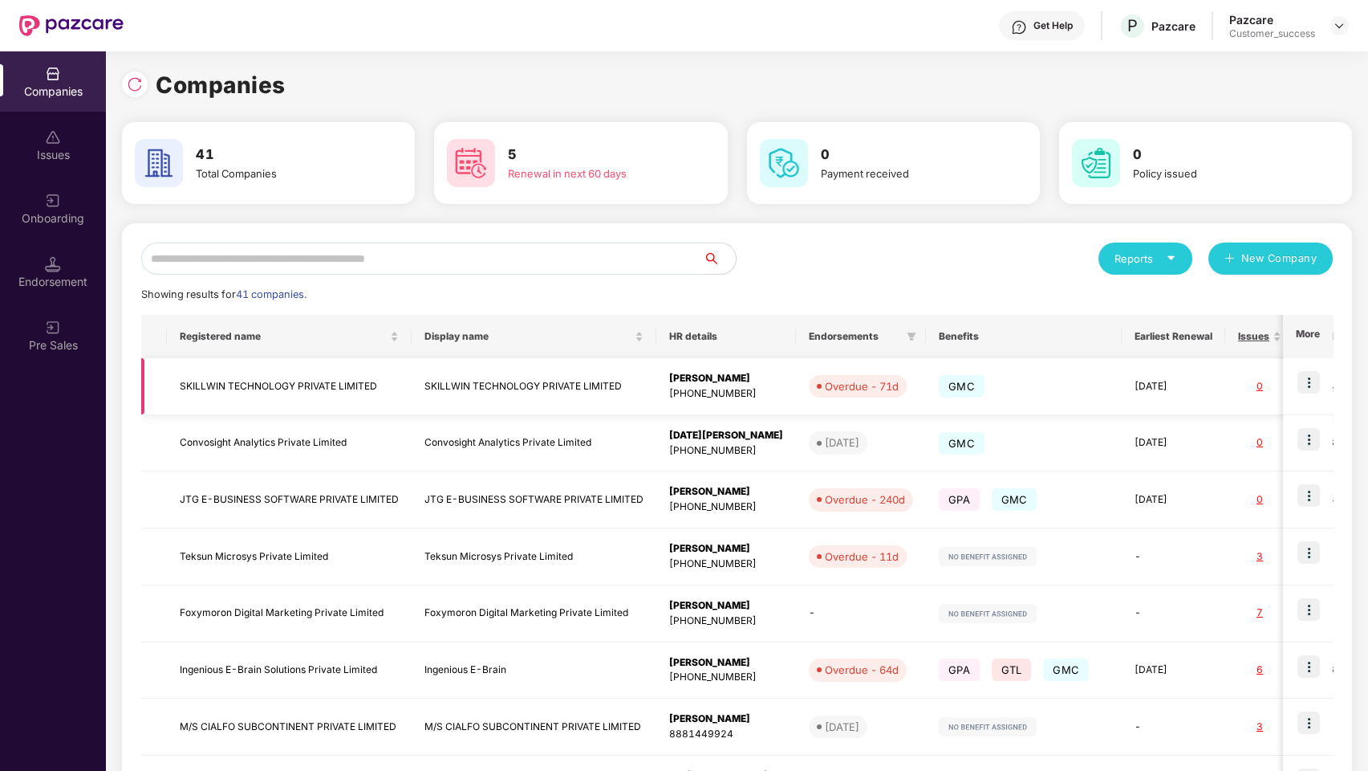
click at [1230, 385] on img at bounding box center [1309, 382] width 22 height 22
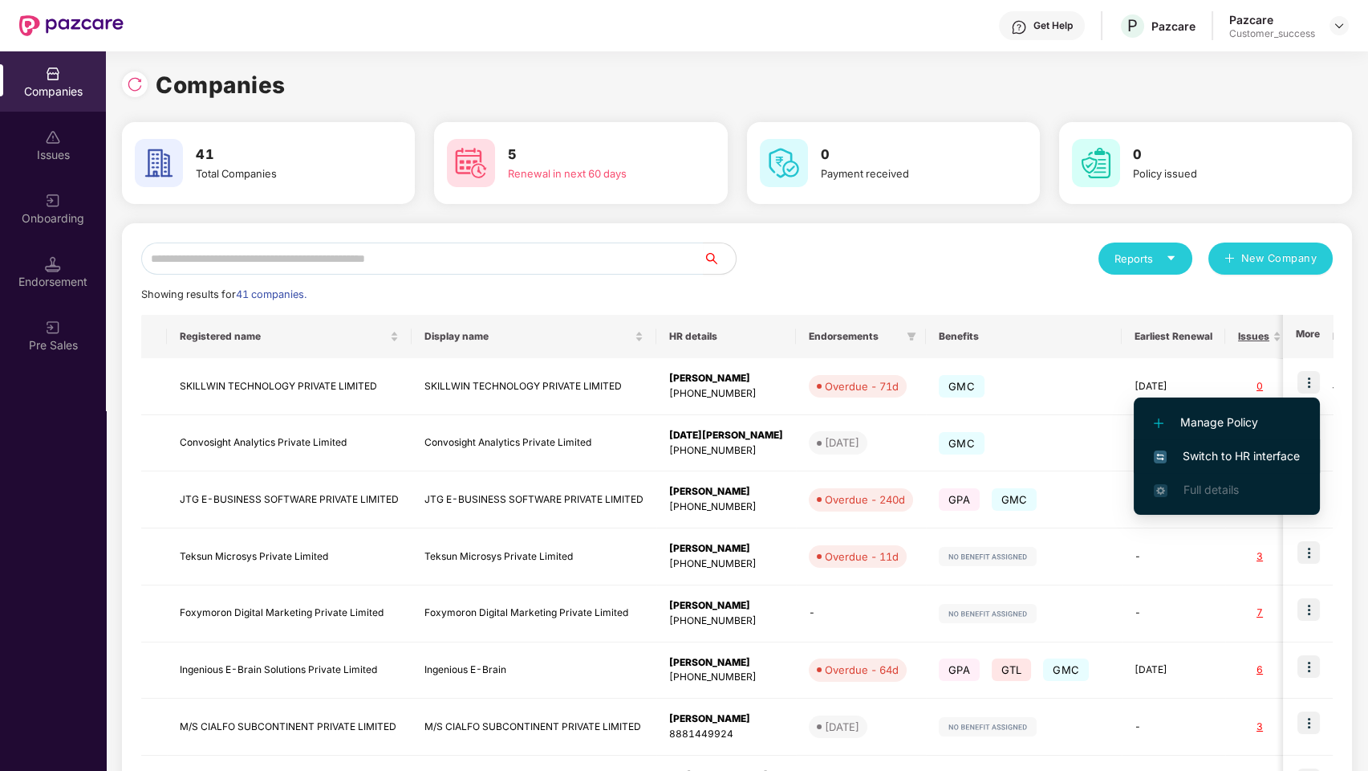
click at [1230, 457] on span "Switch to HR interface" at bounding box center [1227, 456] width 146 height 18
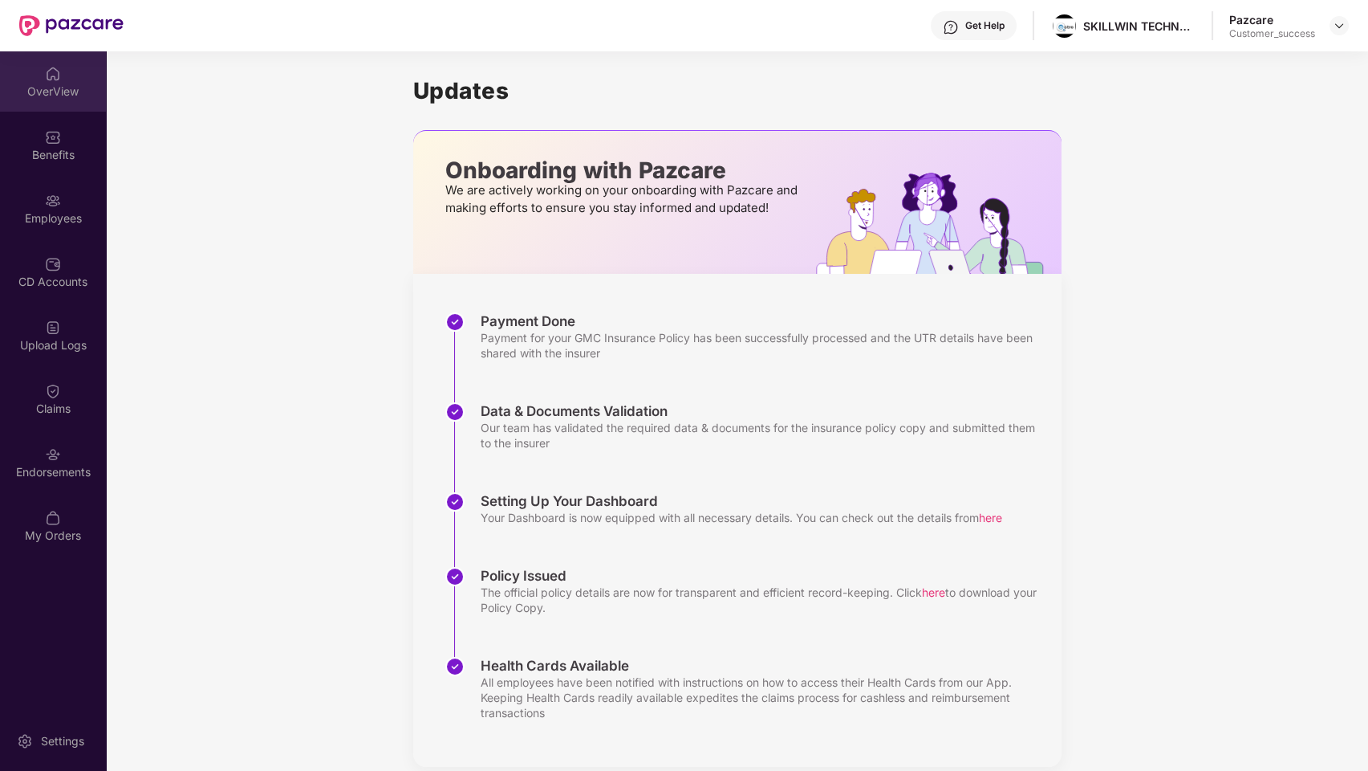
click at [30, 109] on div "OverView" at bounding box center [53, 81] width 106 height 60
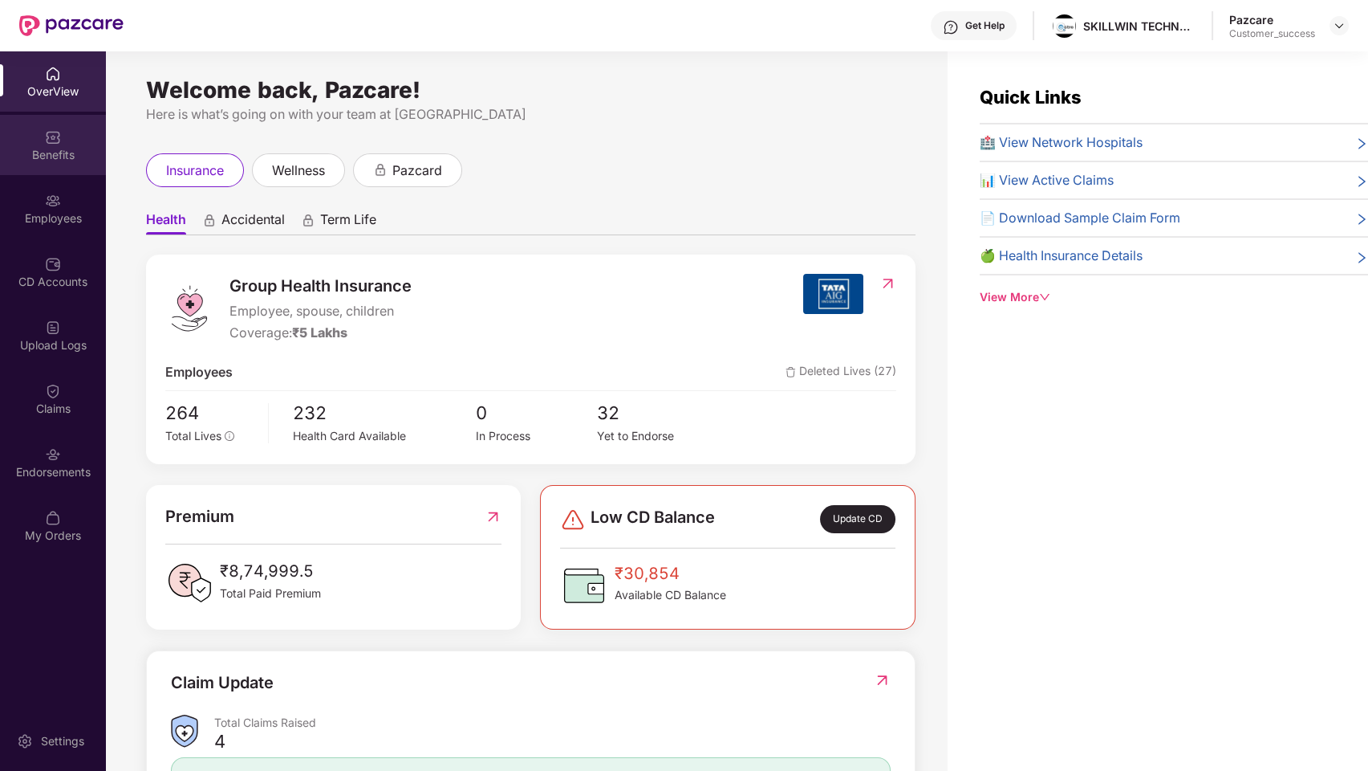
click at [44, 133] on div "Benefits" at bounding box center [53, 145] width 106 height 60
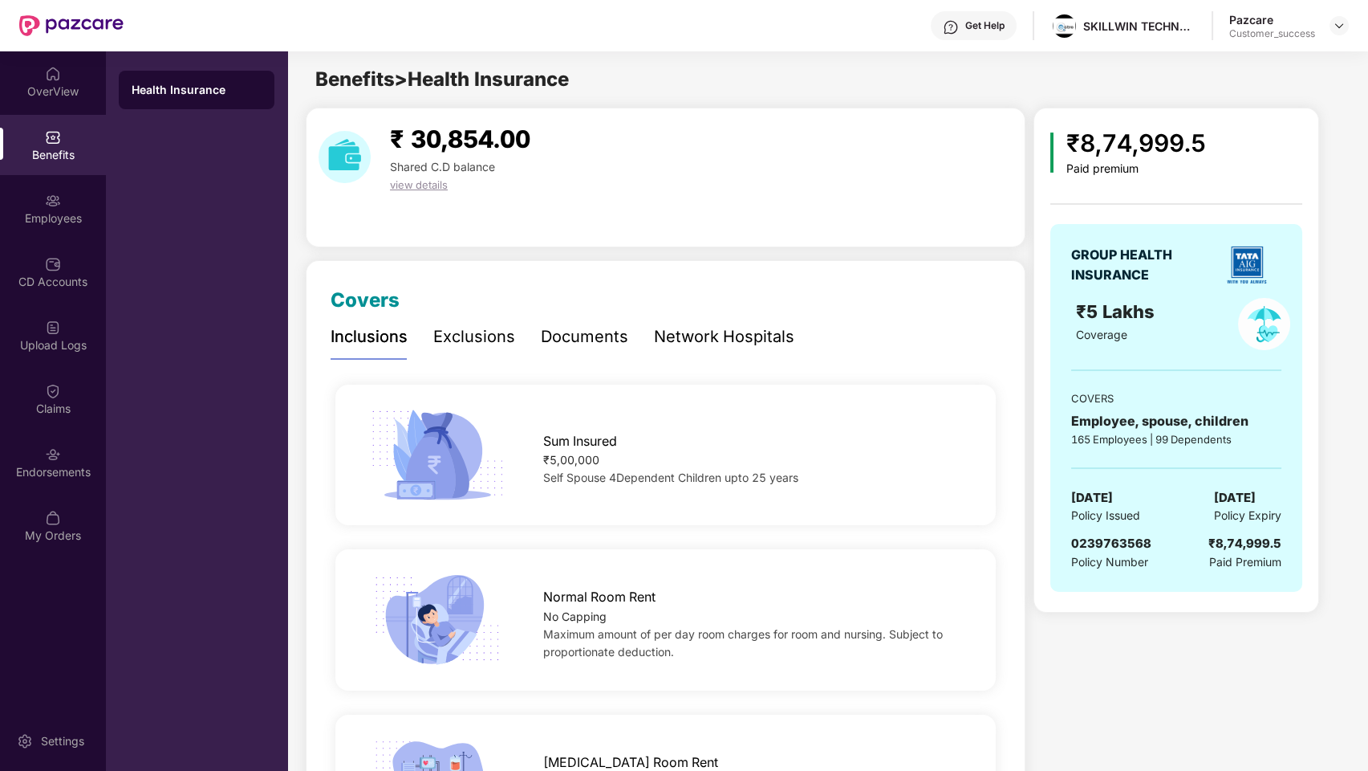
click at [471, 329] on div "Exclusions" at bounding box center [474, 336] width 82 height 25
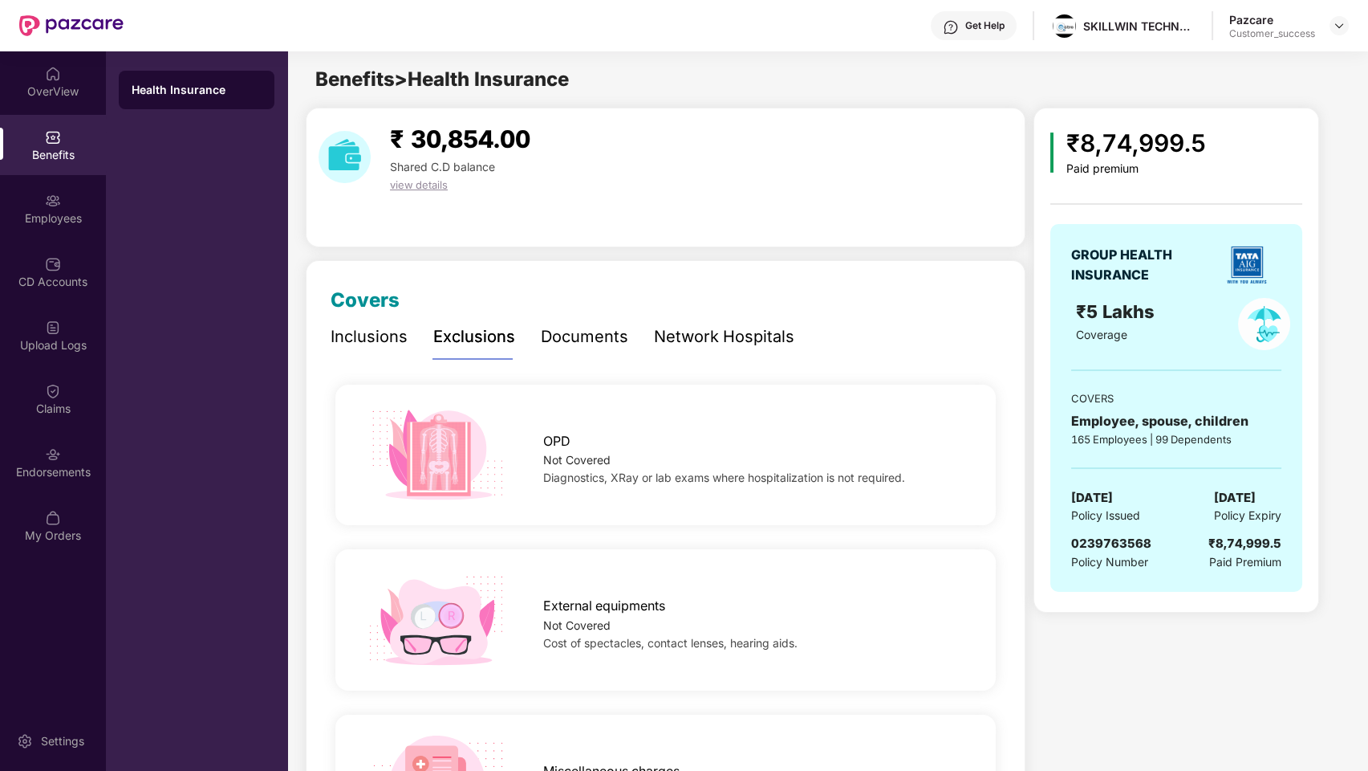
click at [596, 331] on div "Documents" at bounding box center [584, 336] width 87 height 25
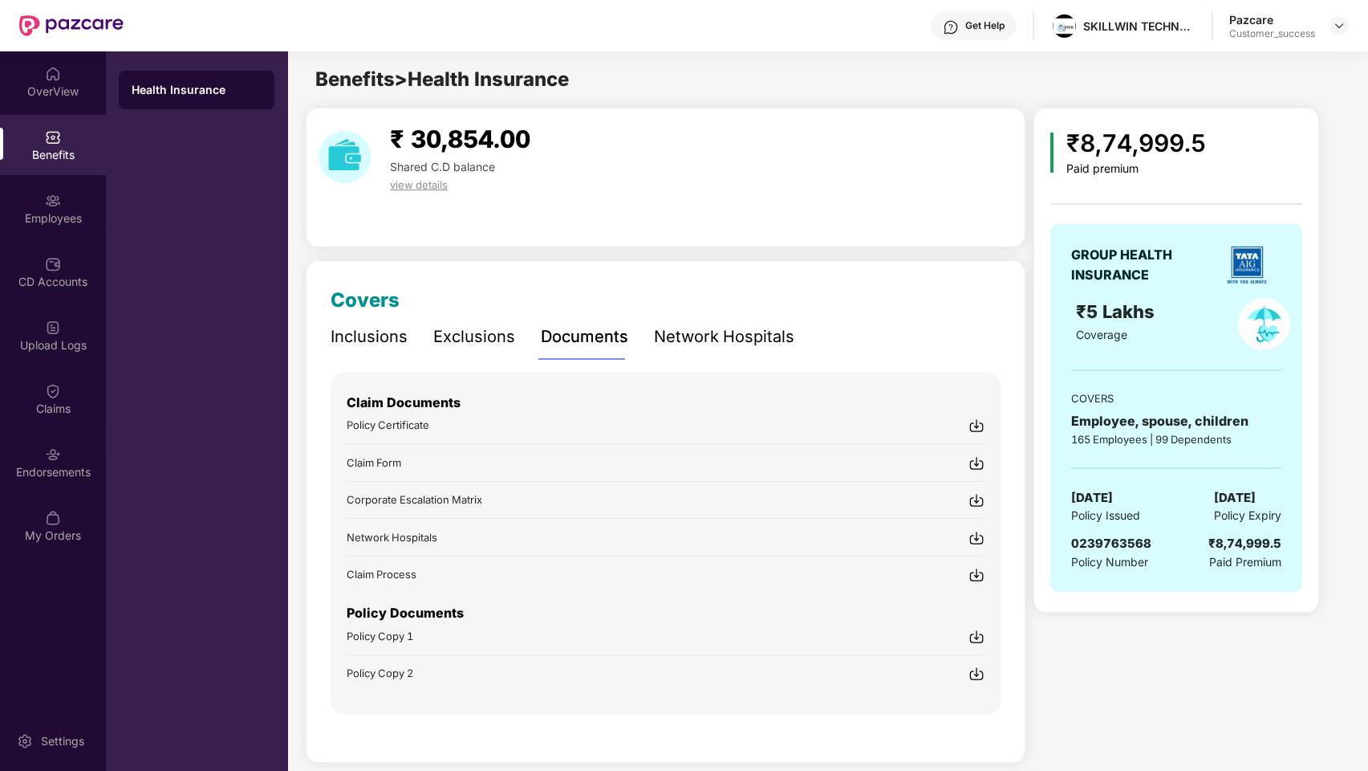
scroll to position [13, 0]
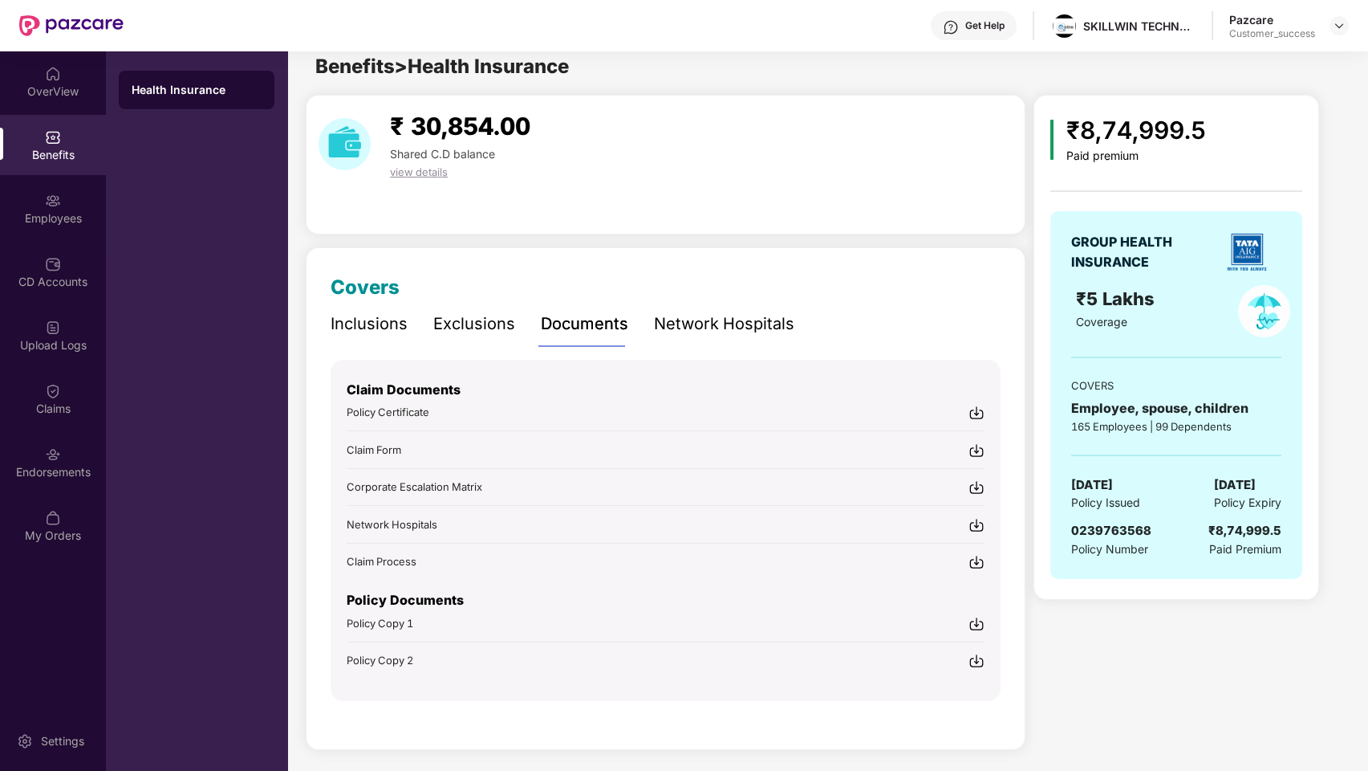
click at [731, 326] on div "Network Hospitals" at bounding box center [724, 323] width 140 height 25
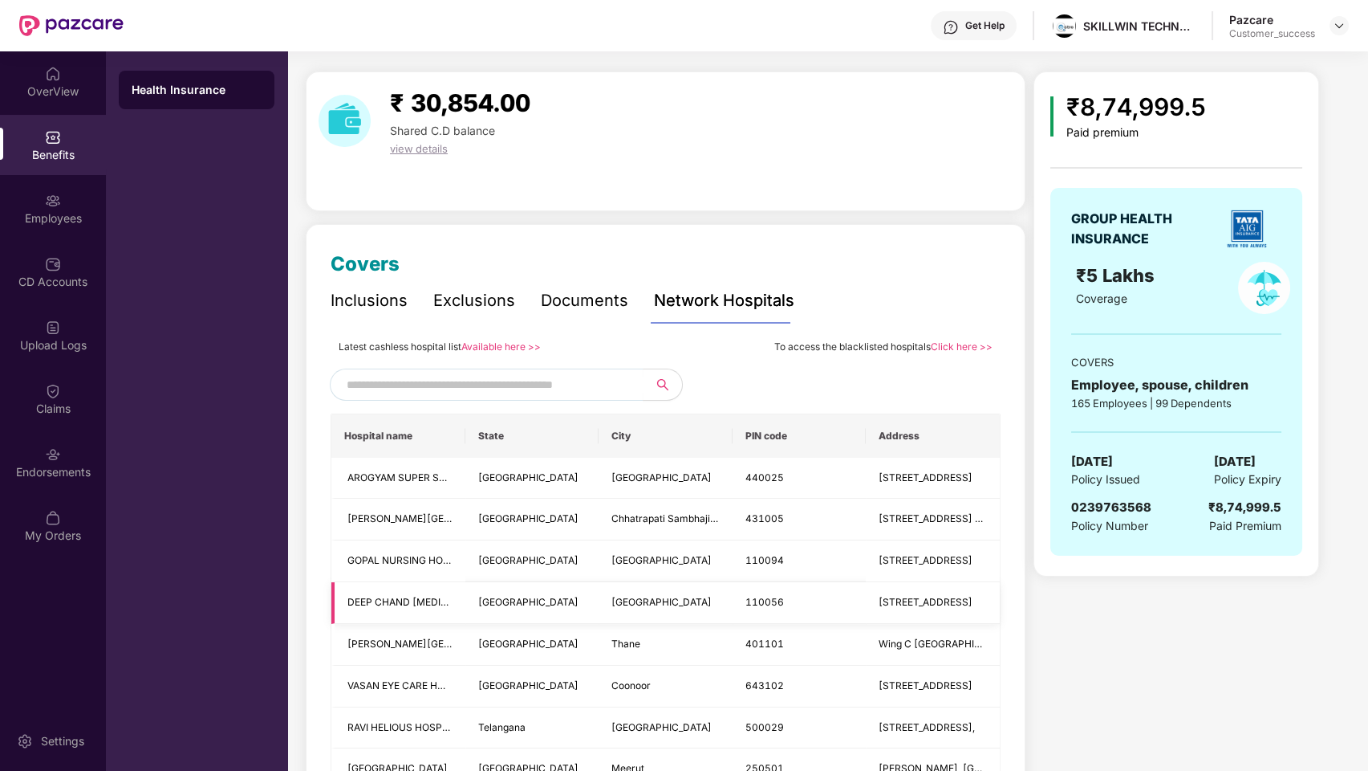
scroll to position [0, 0]
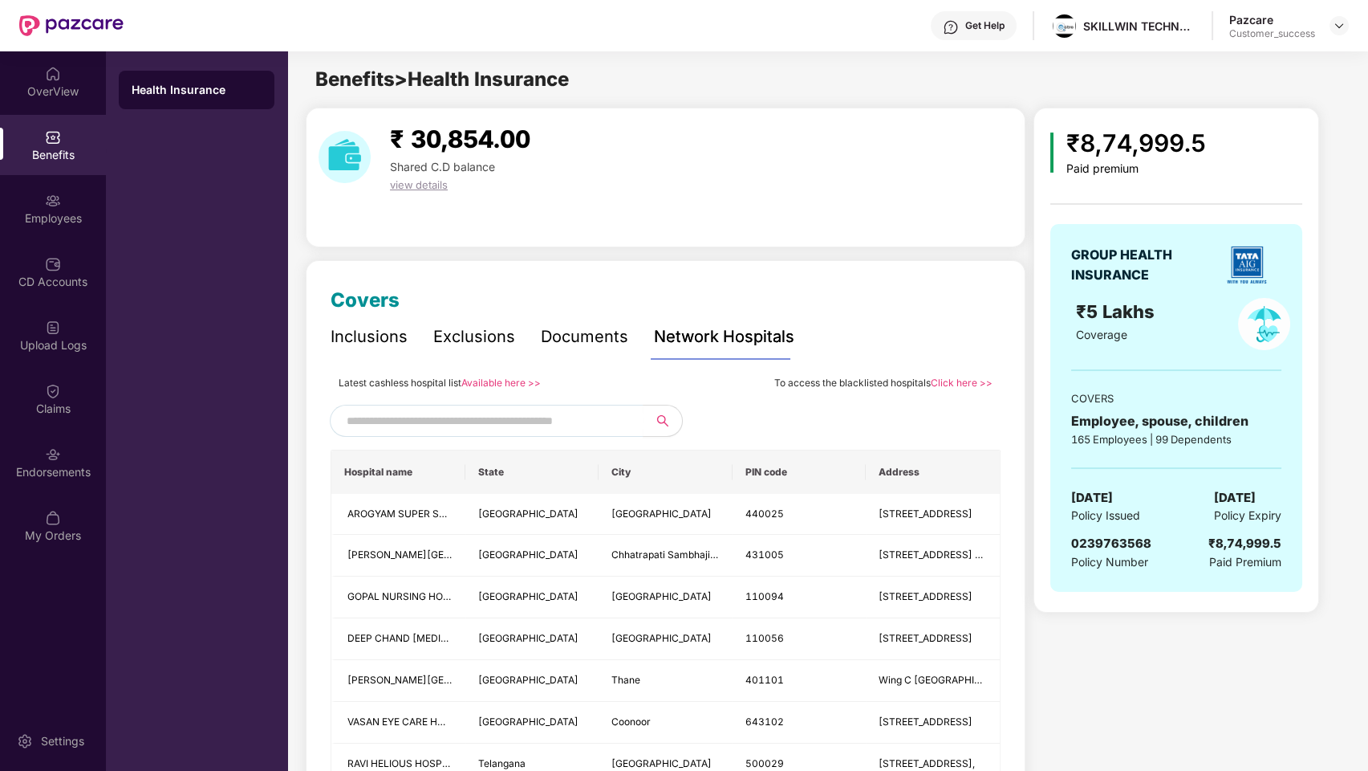
click at [513, 380] on link "Available here >>" at bounding box center [501, 382] width 79 height 12
click at [511, 383] on link "Available here >>" at bounding box center [501, 382] width 79 height 12
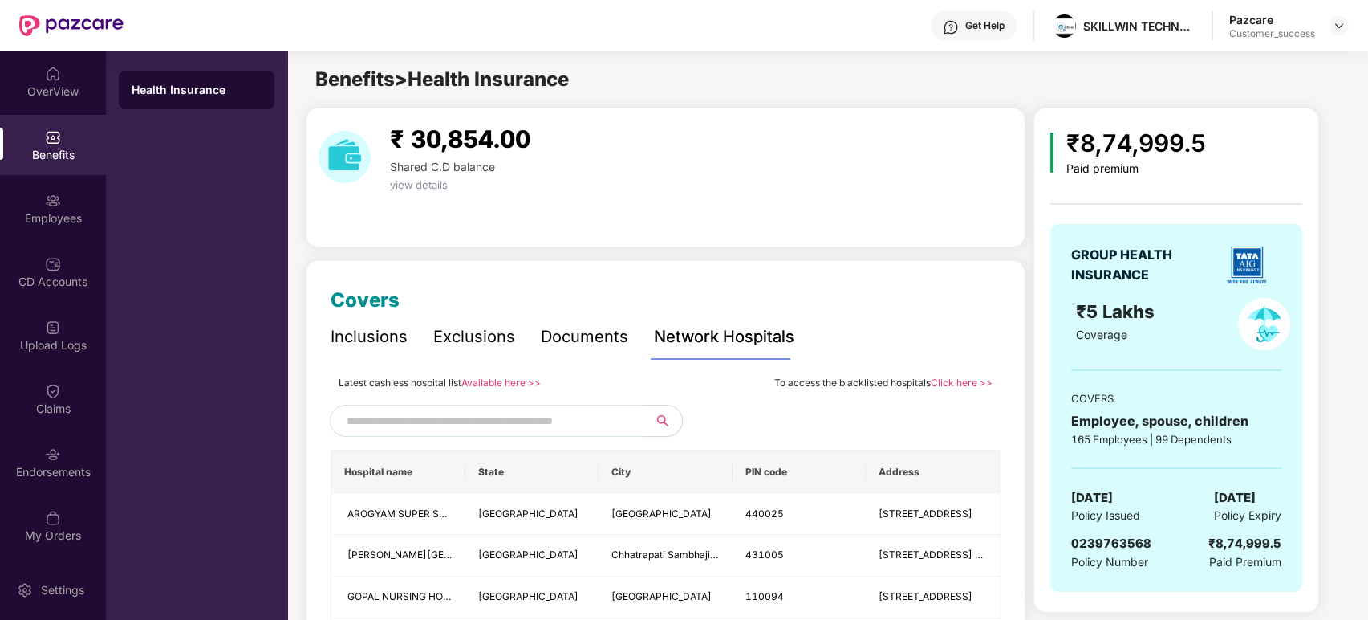
drag, startPoint x: 1368, startPoint y: 14, endPoint x: 966, endPoint y: 381, distance: 545.4
click at [966, 381] on link "Click here >>" at bounding box center [962, 382] width 62 height 12
click at [65, 202] on div "Employees" at bounding box center [53, 208] width 106 height 60
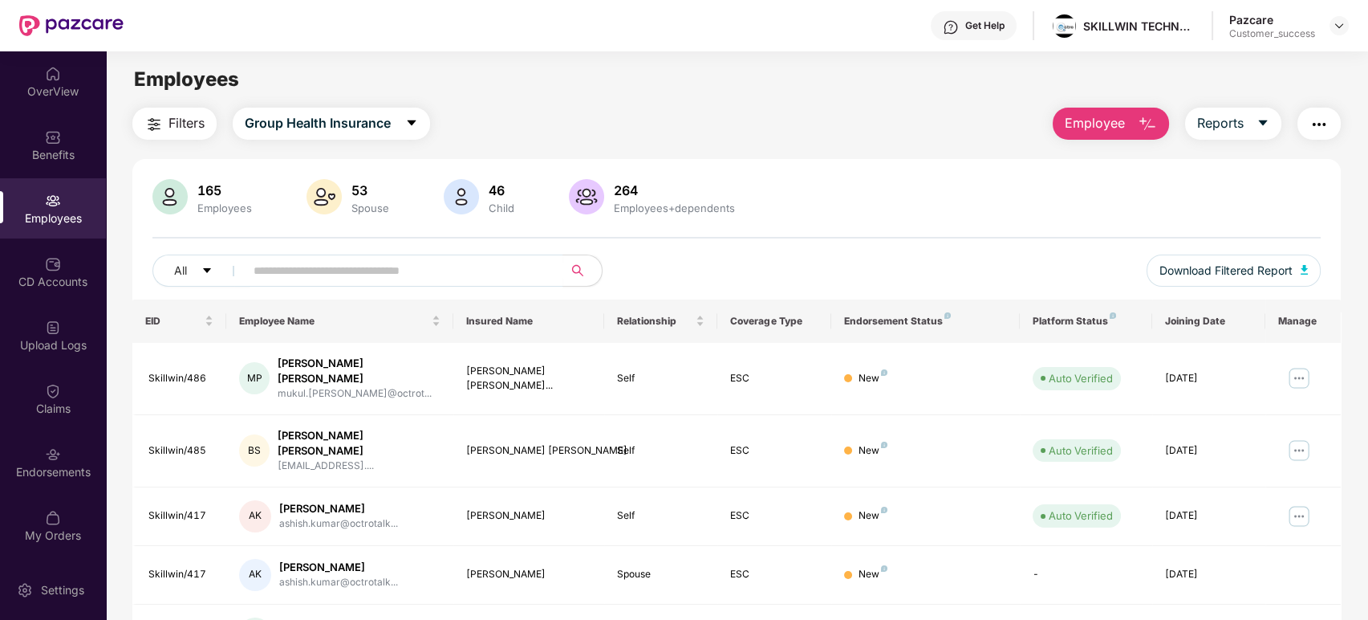
click at [1115, 124] on span "Employee" at bounding box center [1095, 123] width 60 height 20
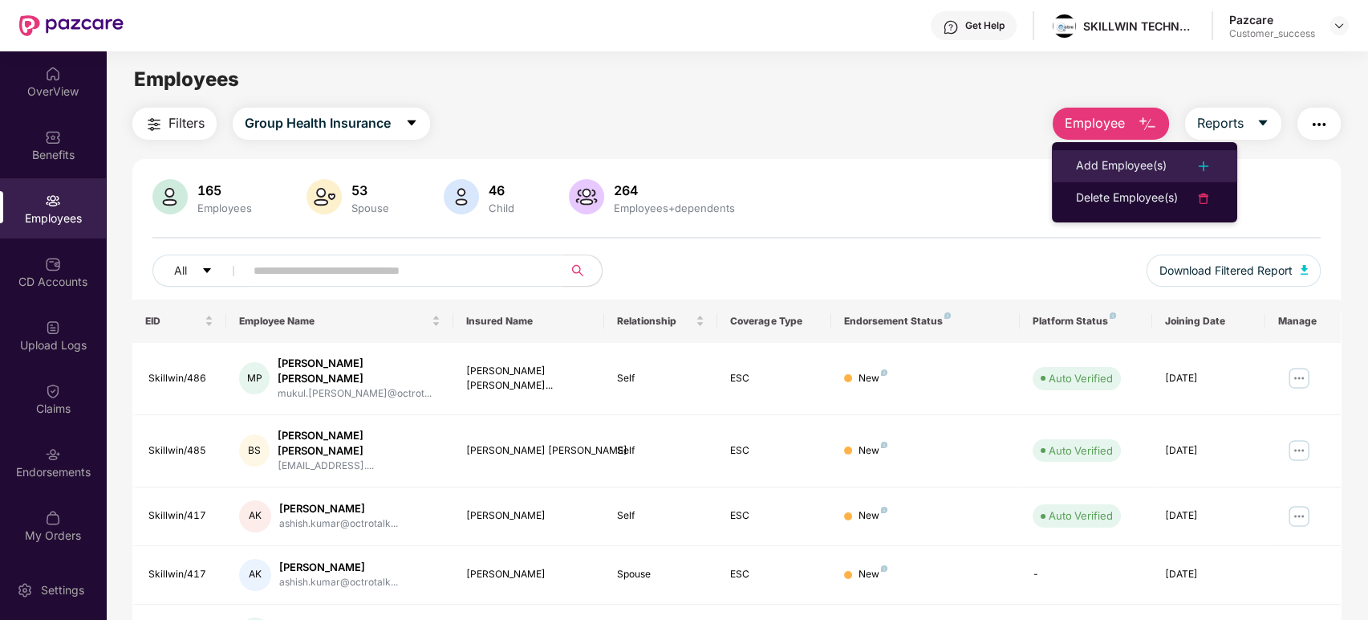
click at [1143, 168] on div "Add Employee(s)" at bounding box center [1121, 166] width 91 height 19
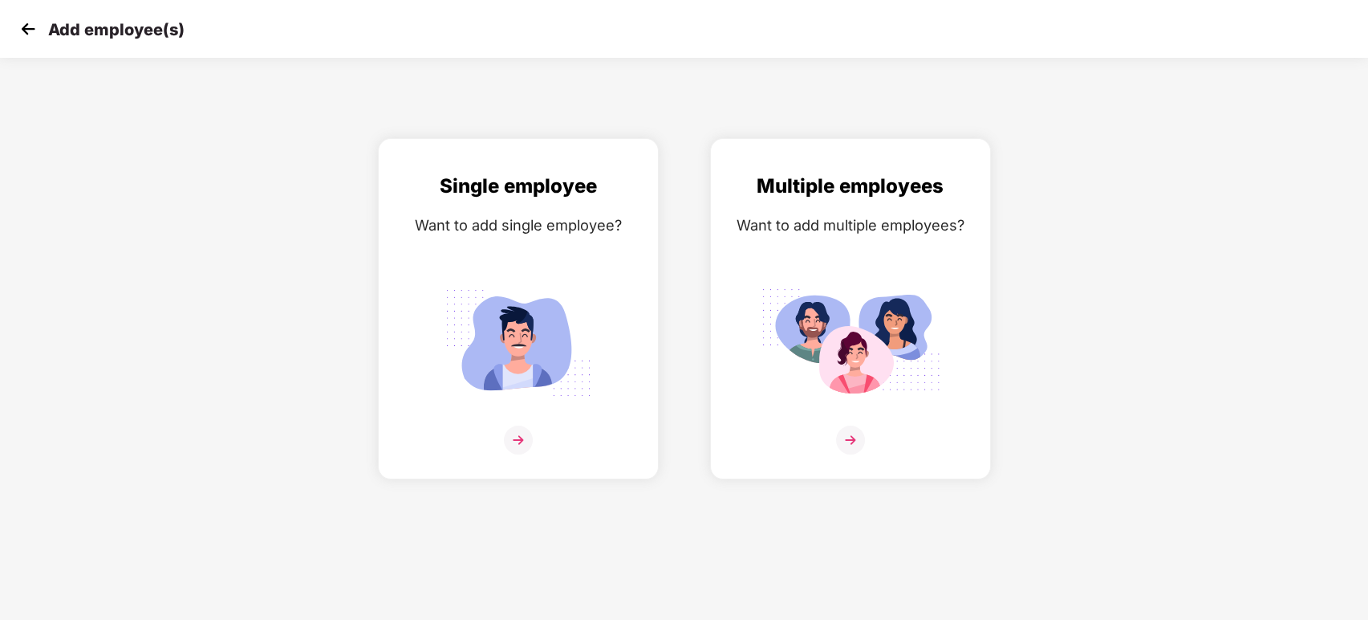
click at [21, 40] on img at bounding box center [28, 29] width 24 height 24
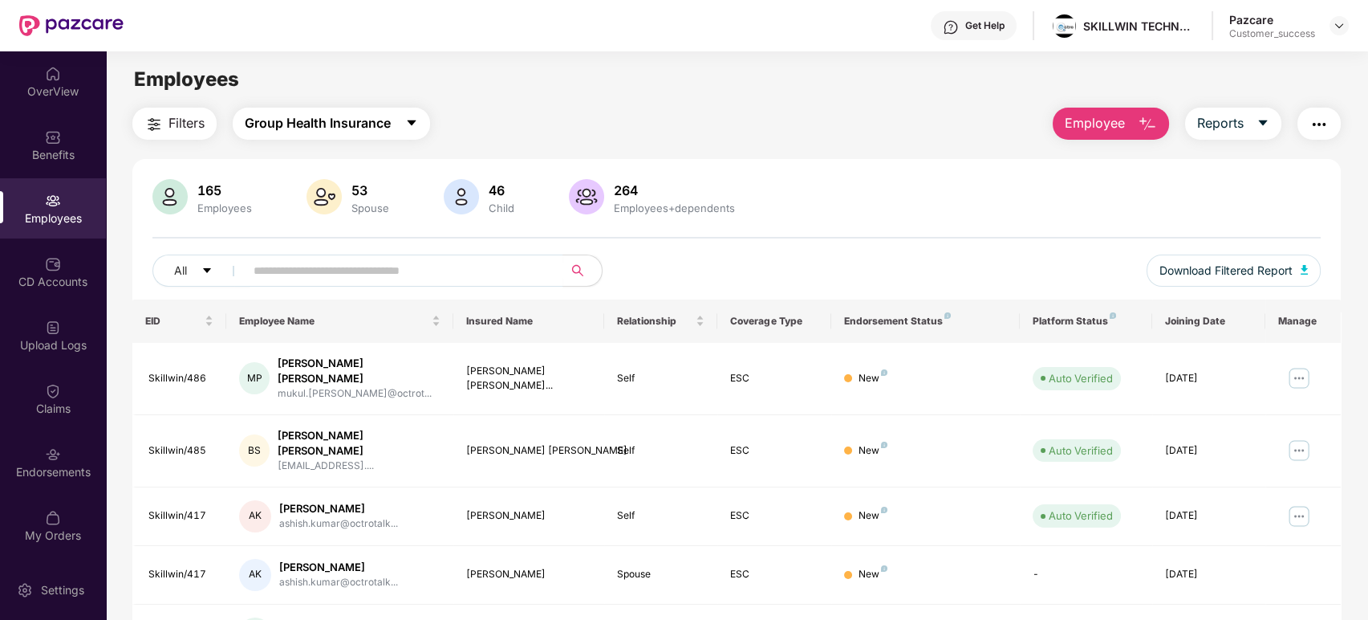
click at [372, 126] on span "Group Health Insurance" at bounding box center [318, 123] width 146 height 20
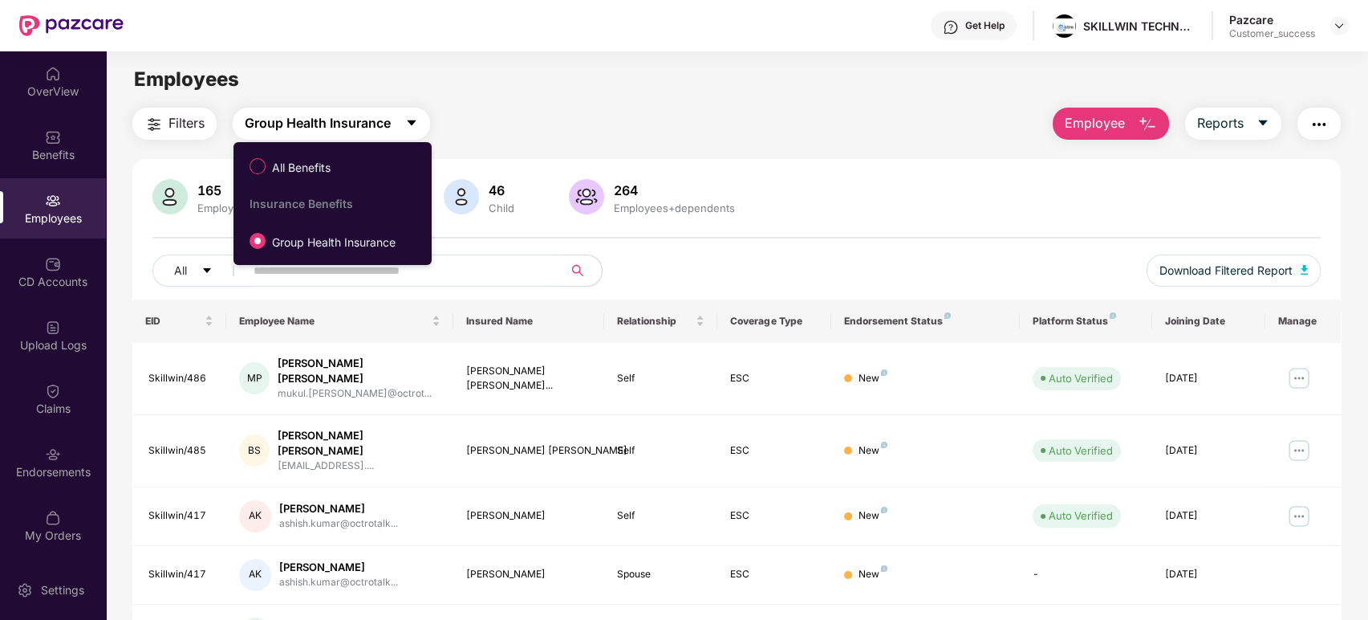
click at [372, 126] on span "Group Health Insurance" at bounding box center [318, 123] width 146 height 20
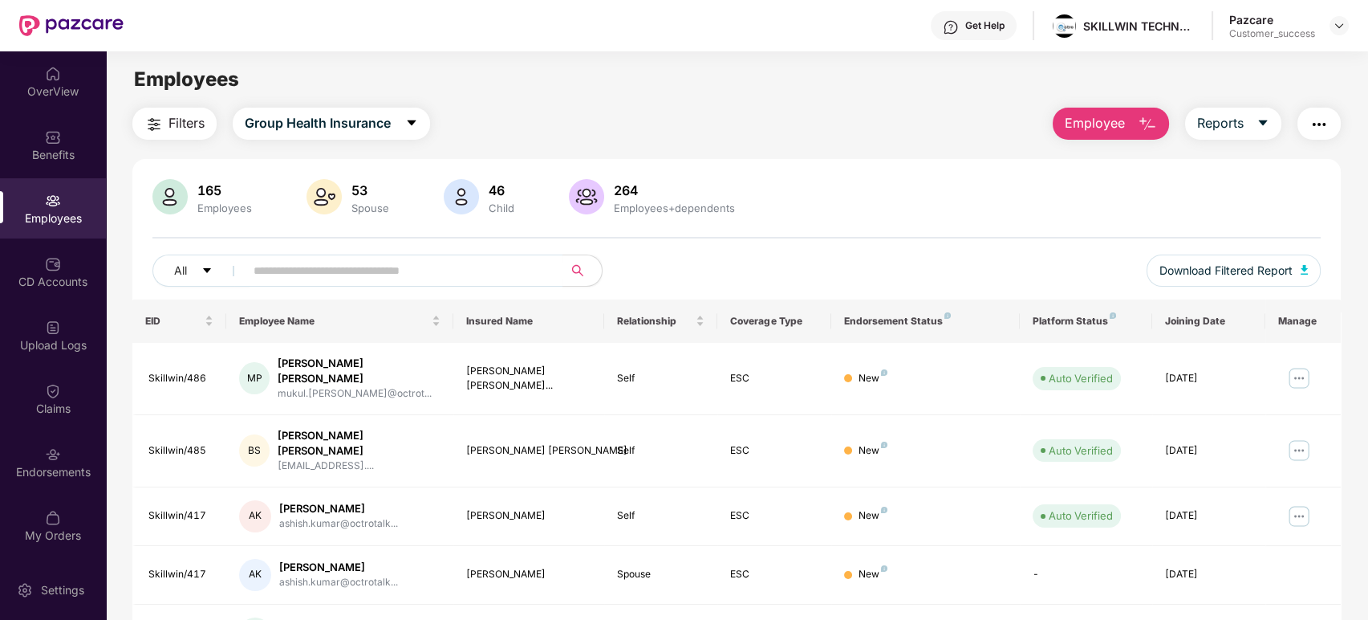
click at [1116, 124] on span "Employee" at bounding box center [1095, 123] width 60 height 20
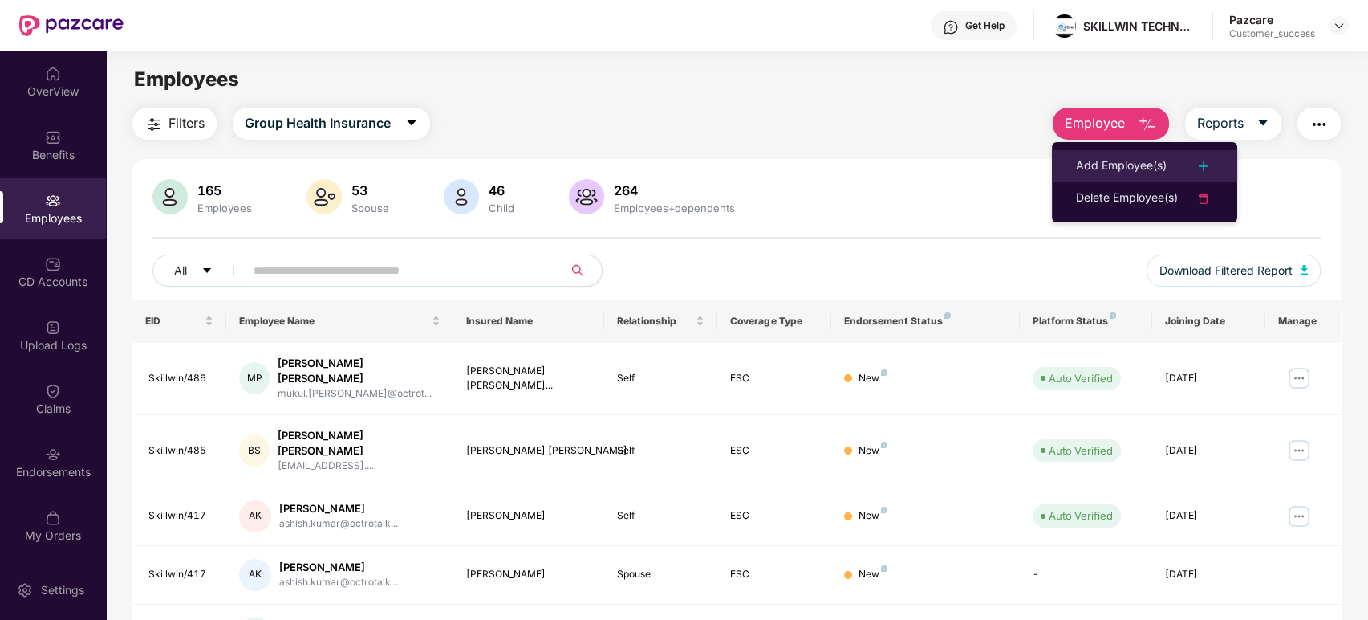
click at [1146, 170] on div "Add Employee(s)" at bounding box center [1121, 166] width 91 height 19
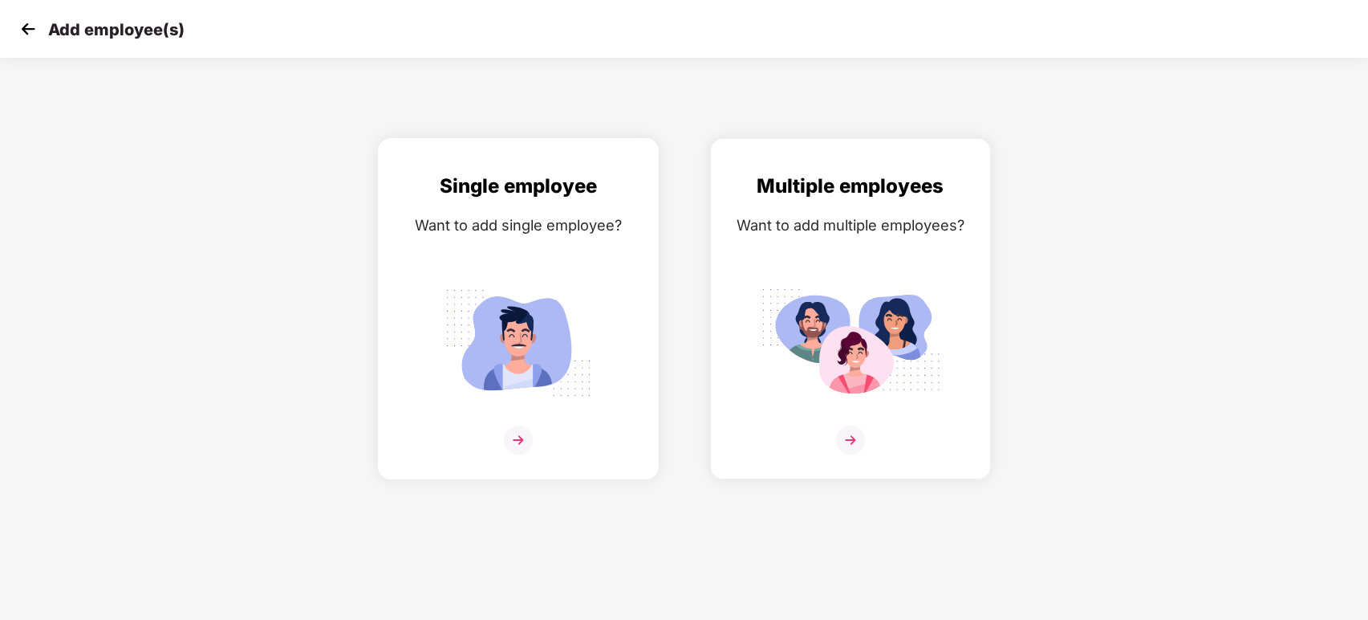
click at [511, 442] on img at bounding box center [518, 439] width 29 height 29
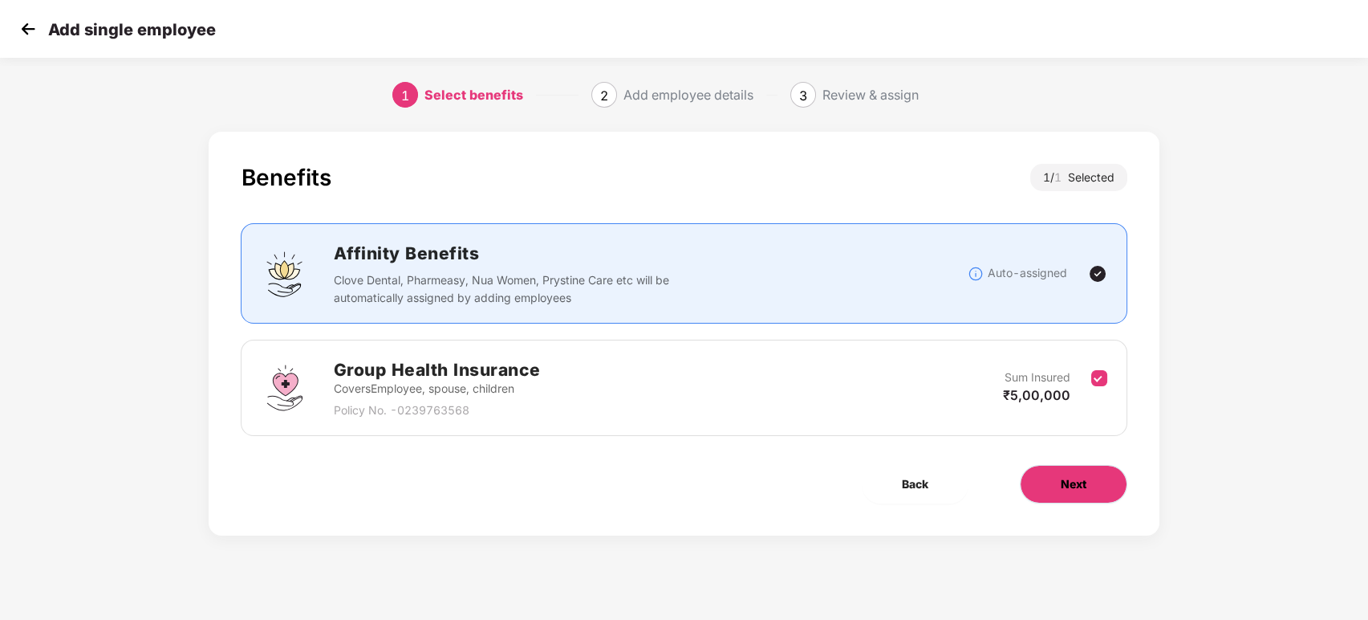
click at [1081, 478] on span "Next" at bounding box center [1074, 484] width 26 height 18
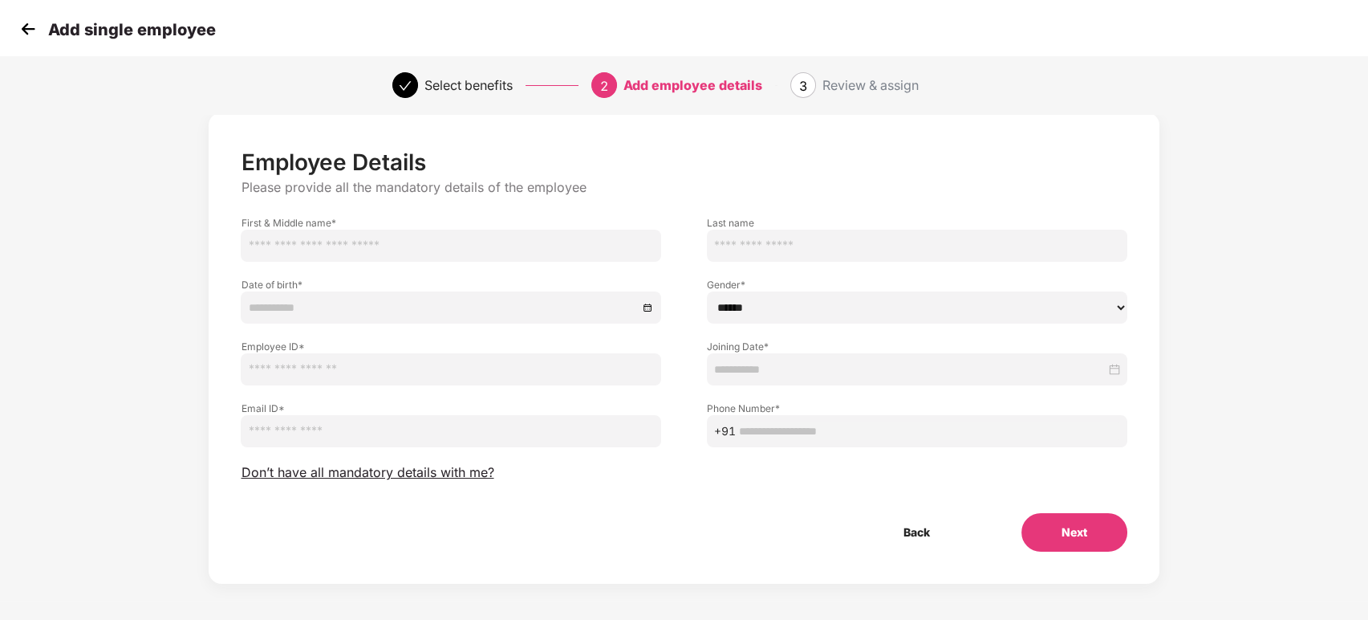
scroll to position [22, 0]
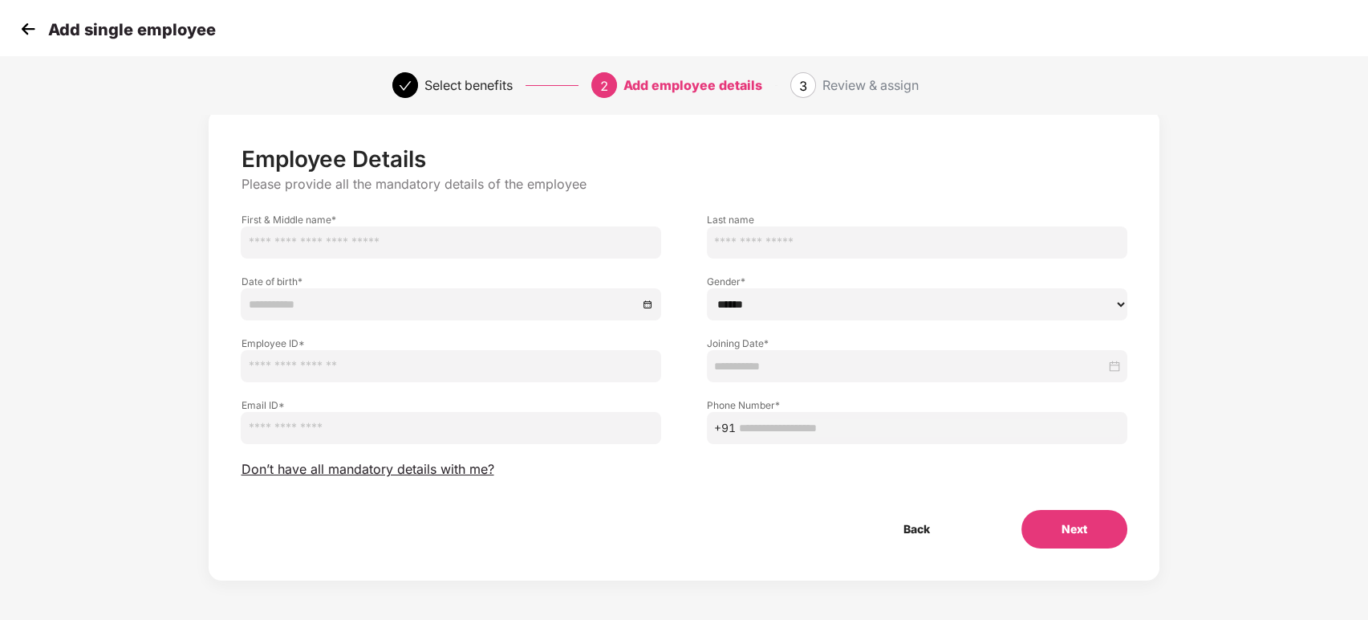
click at [1092, 531] on button "Next" at bounding box center [1075, 529] width 106 height 39
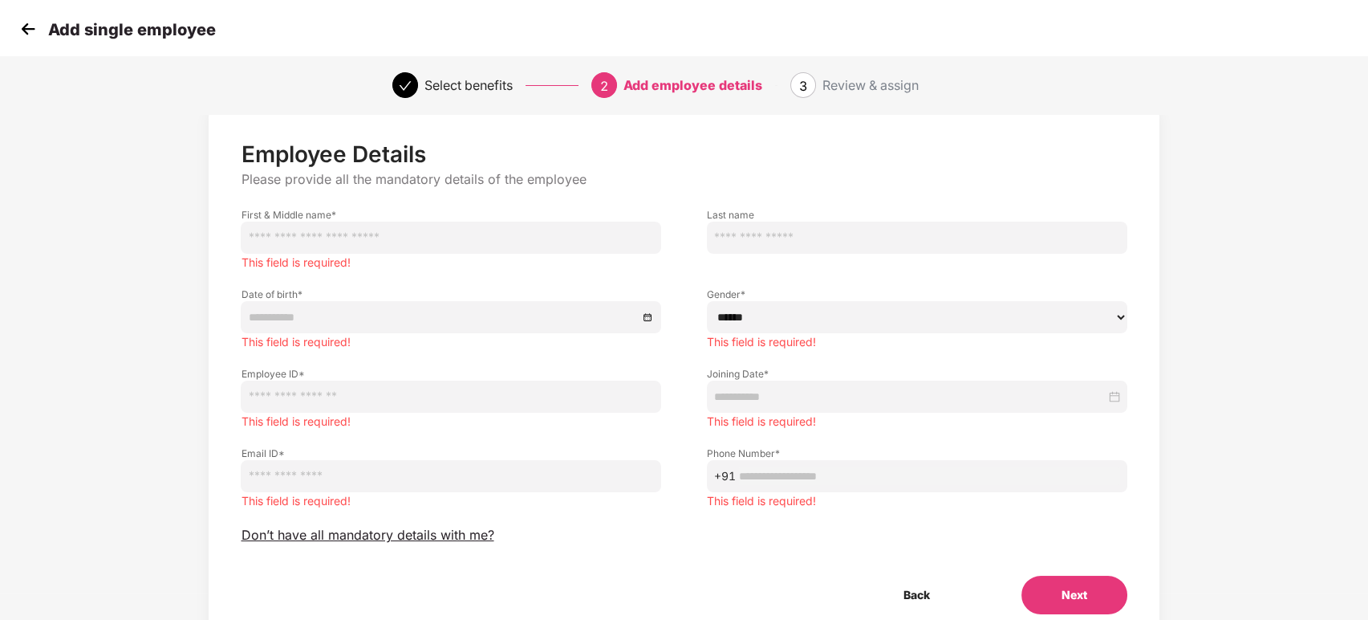
scroll to position [68, 0]
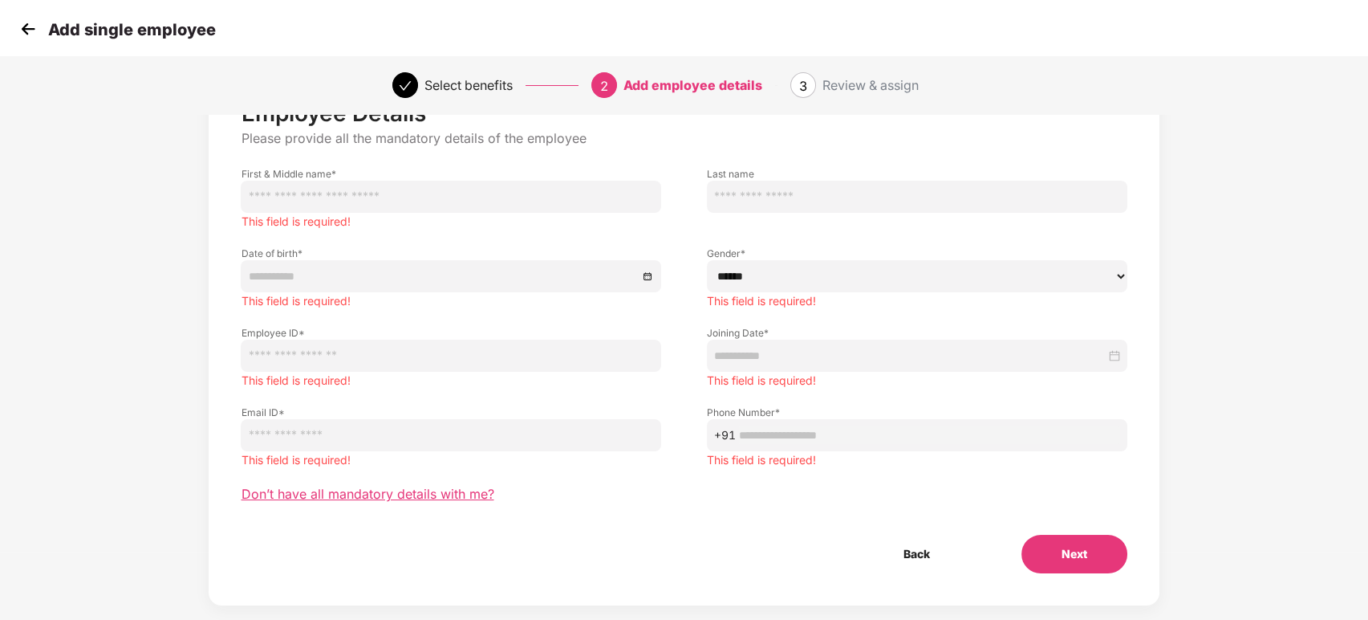
click at [415, 493] on span "Don’t have all mandatory details with me?" at bounding box center [367, 494] width 253 height 17
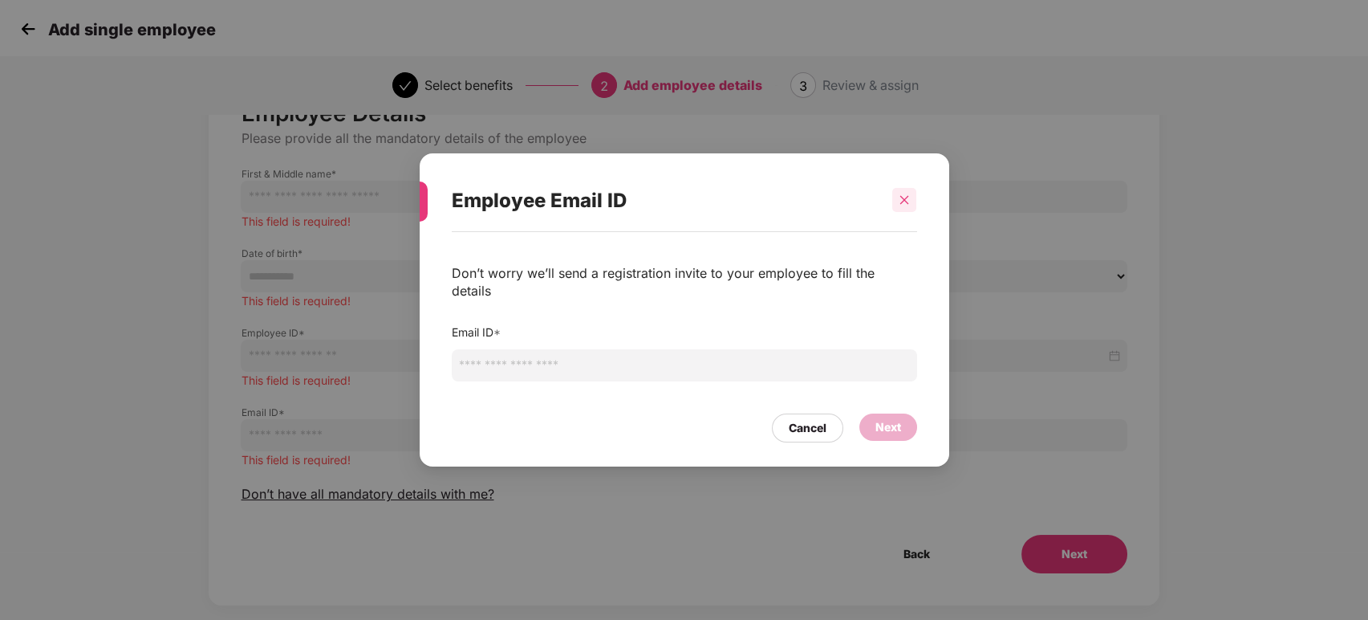
click at [909, 205] on icon "close" at bounding box center [904, 199] width 11 height 11
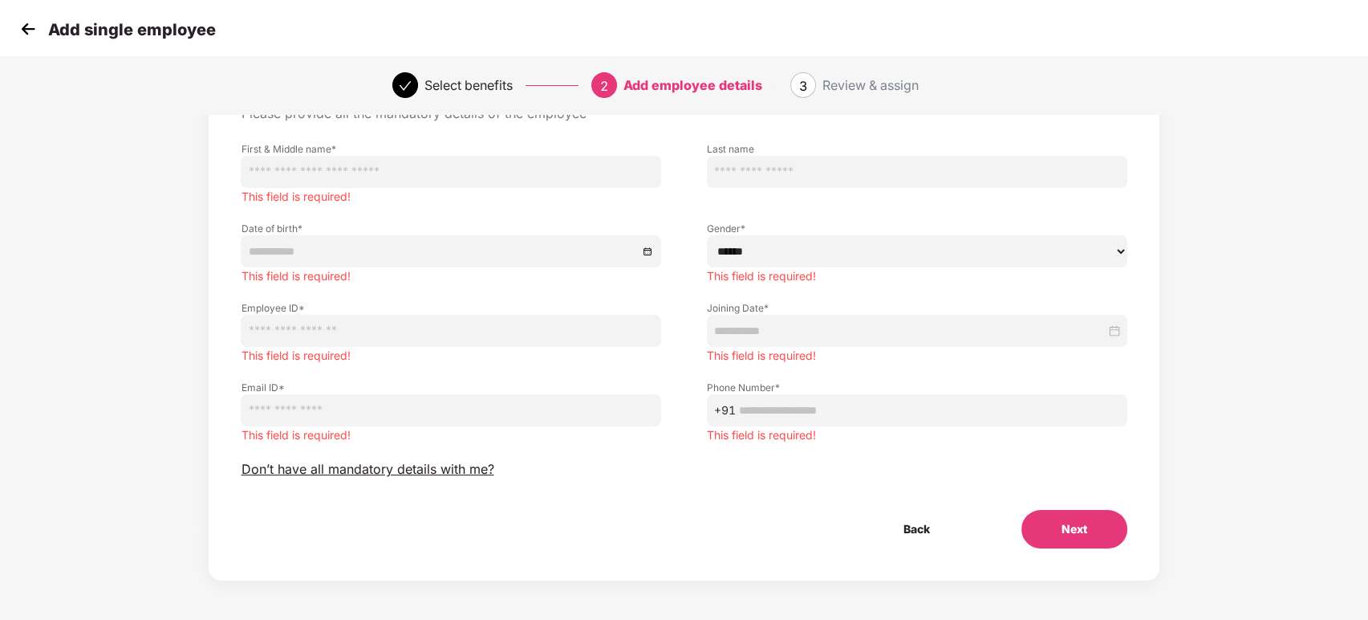
scroll to position [0, 0]
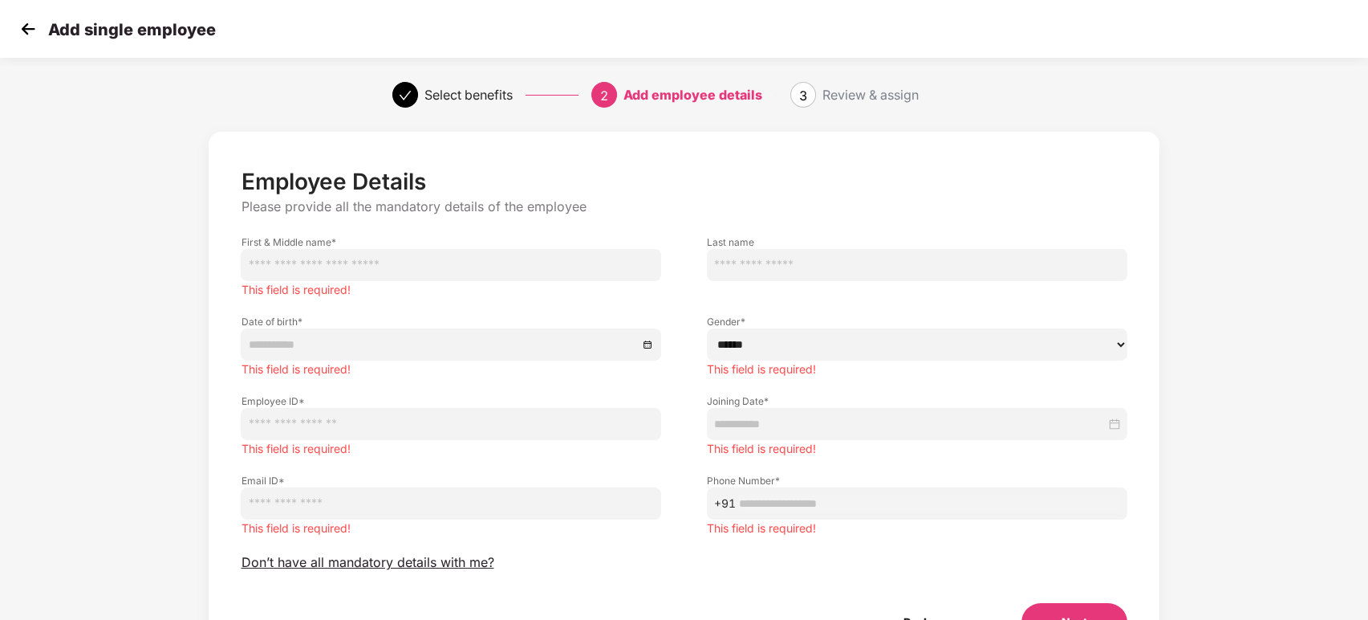
click at [372, 260] on input "text" at bounding box center [451, 265] width 421 height 32
click at [19, 31] on img at bounding box center [28, 29] width 24 height 24
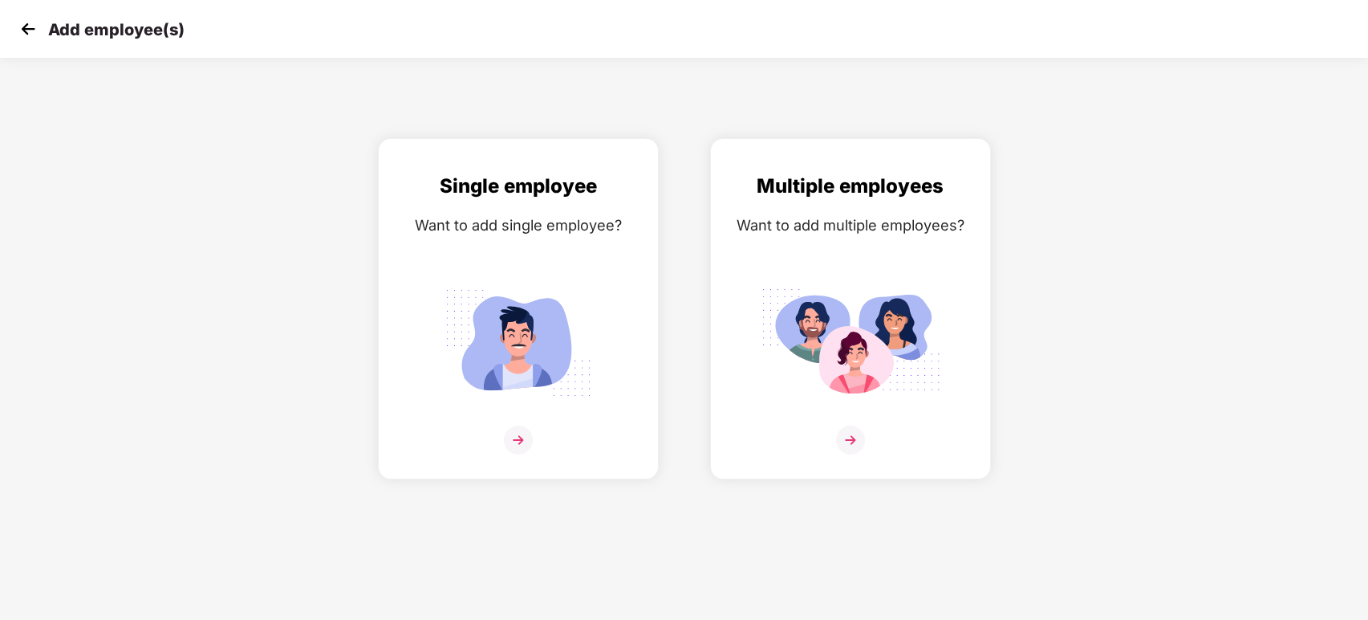
click at [19, 31] on img at bounding box center [28, 29] width 24 height 24
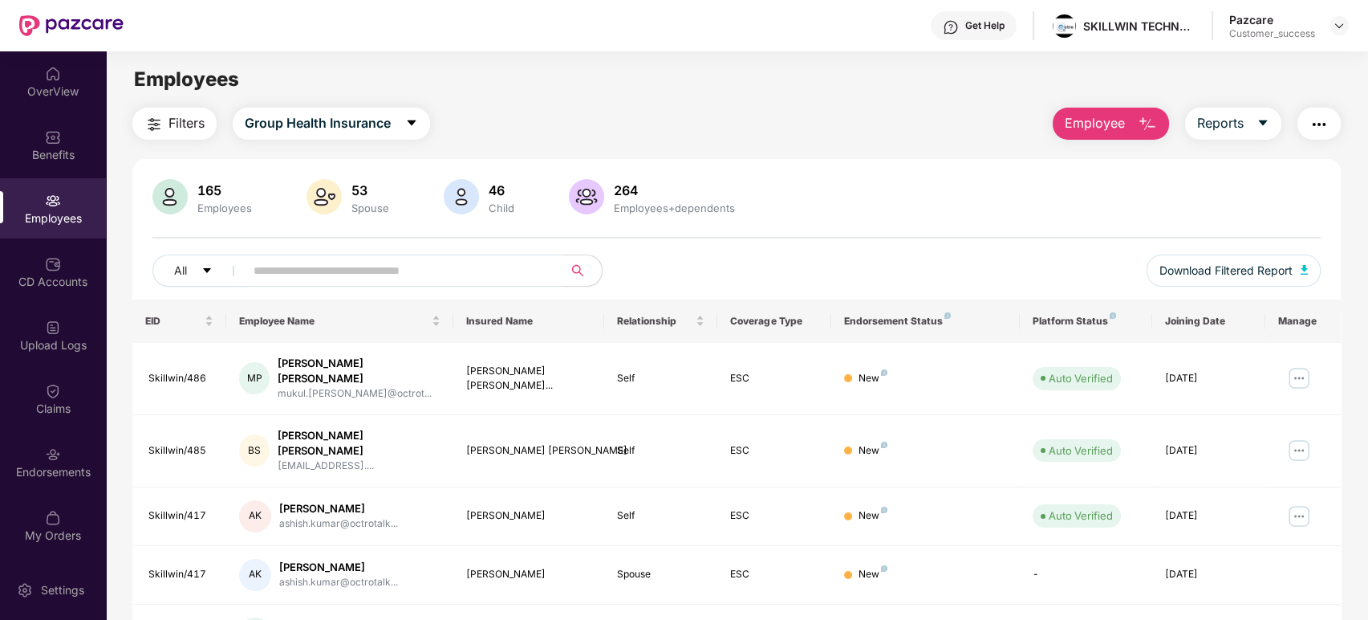
click at [1105, 120] on span "Employee" at bounding box center [1095, 123] width 60 height 20
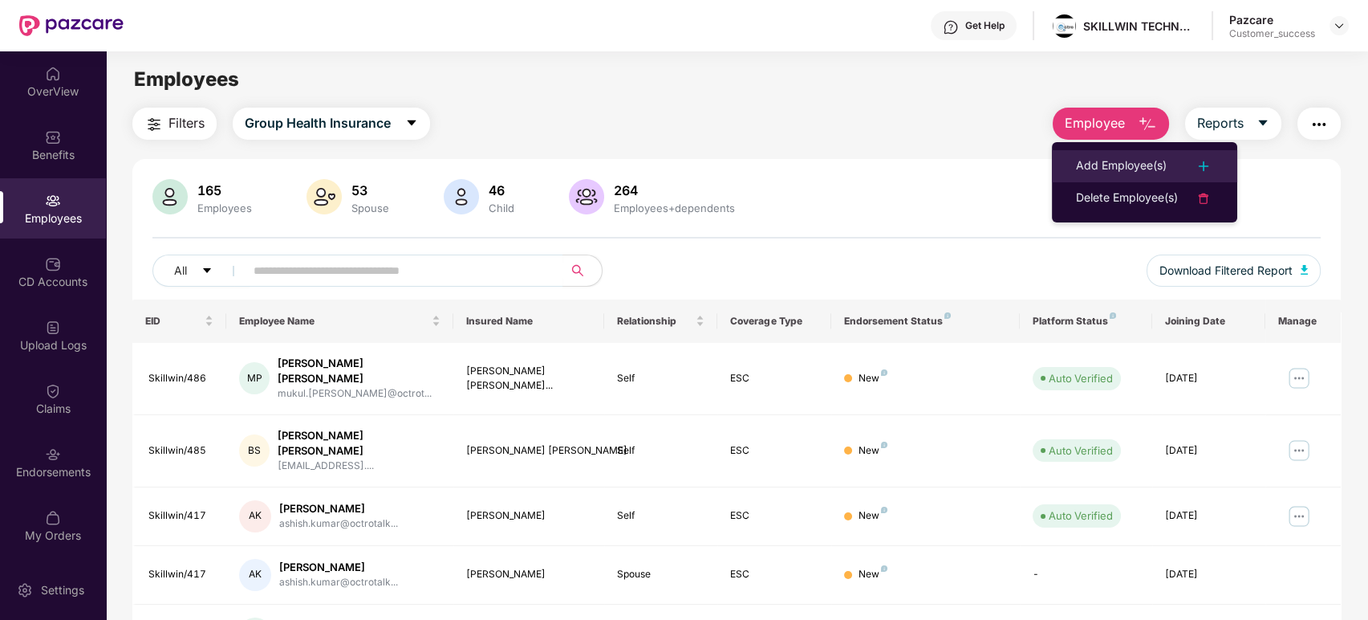
click at [1120, 161] on div "Add Employee(s)" at bounding box center [1121, 166] width 91 height 19
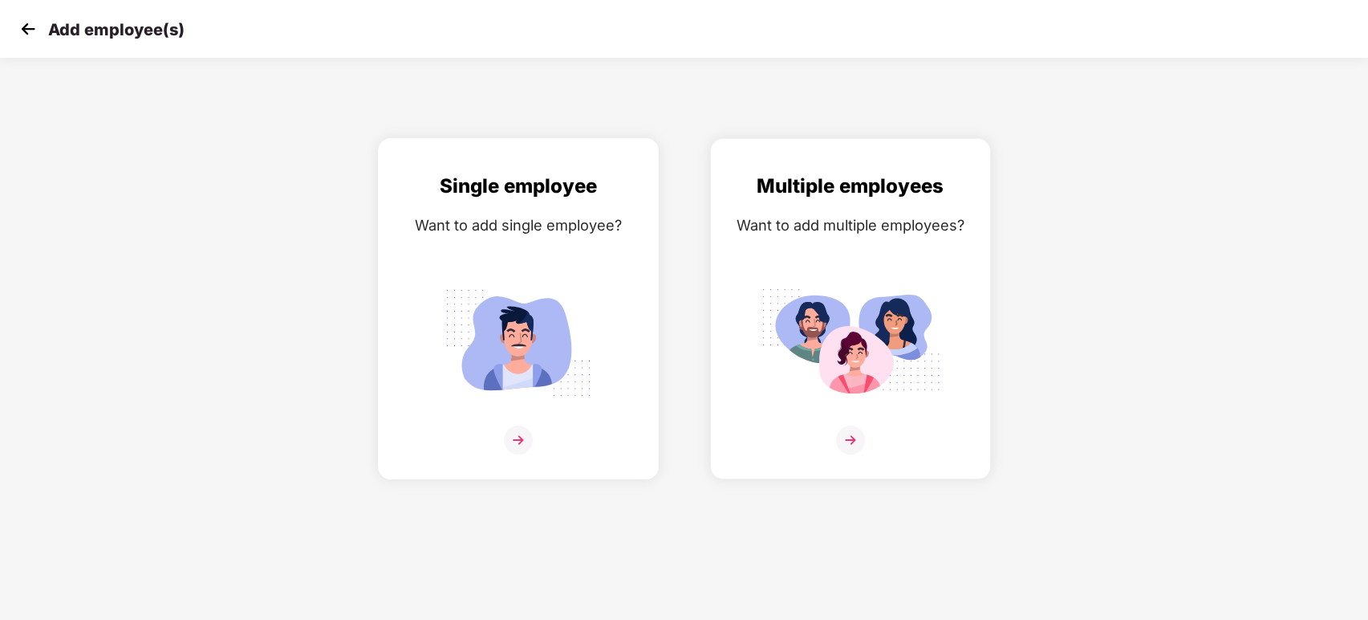
click at [516, 438] on img at bounding box center [518, 439] width 29 height 29
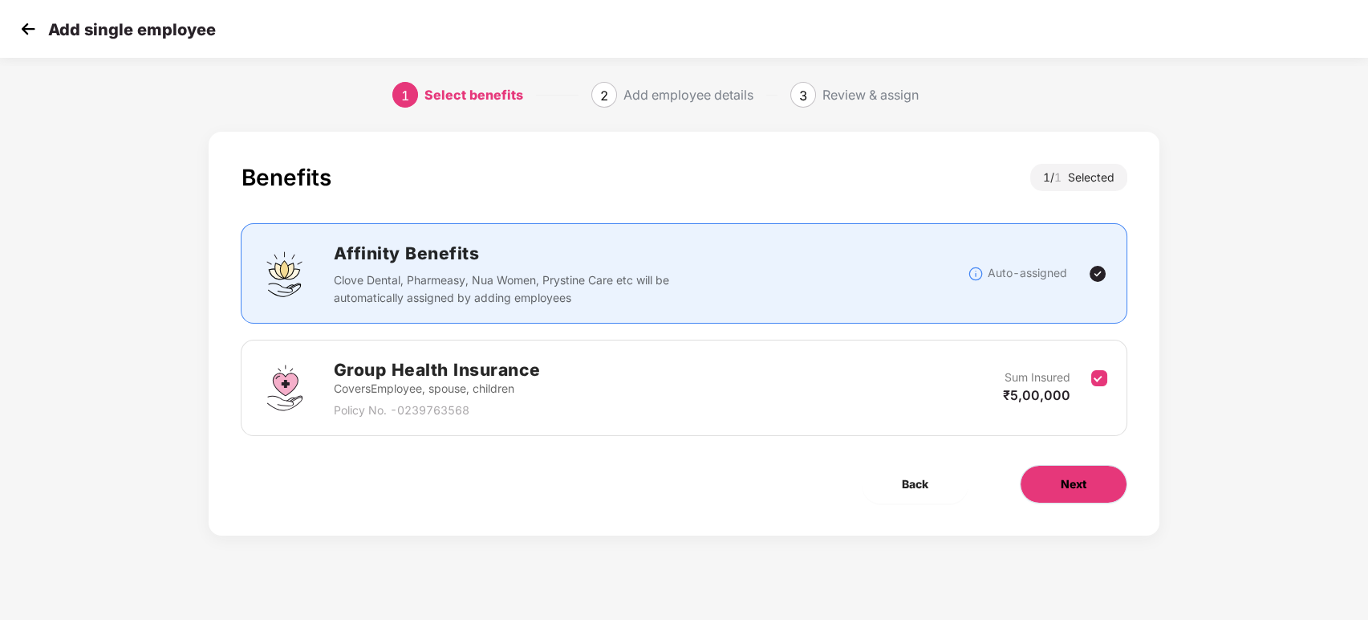
click at [1085, 478] on span "Next" at bounding box center [1074, 484] width 26 height 18
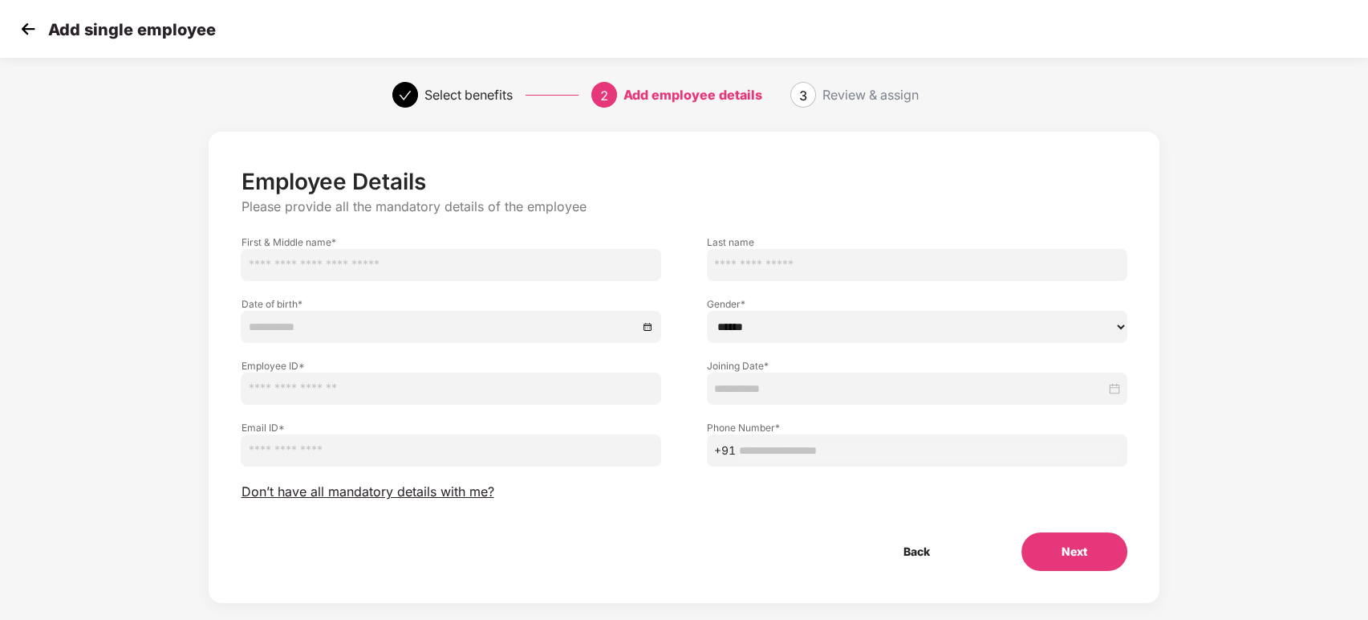
click at [461, 269] on input "text" at bounding box center [451, 265] width 421 height 32
type input "*********"
click at [860, 273] on input "text" at bounding box center [917, 265] width 421 height 32
type input "*******"
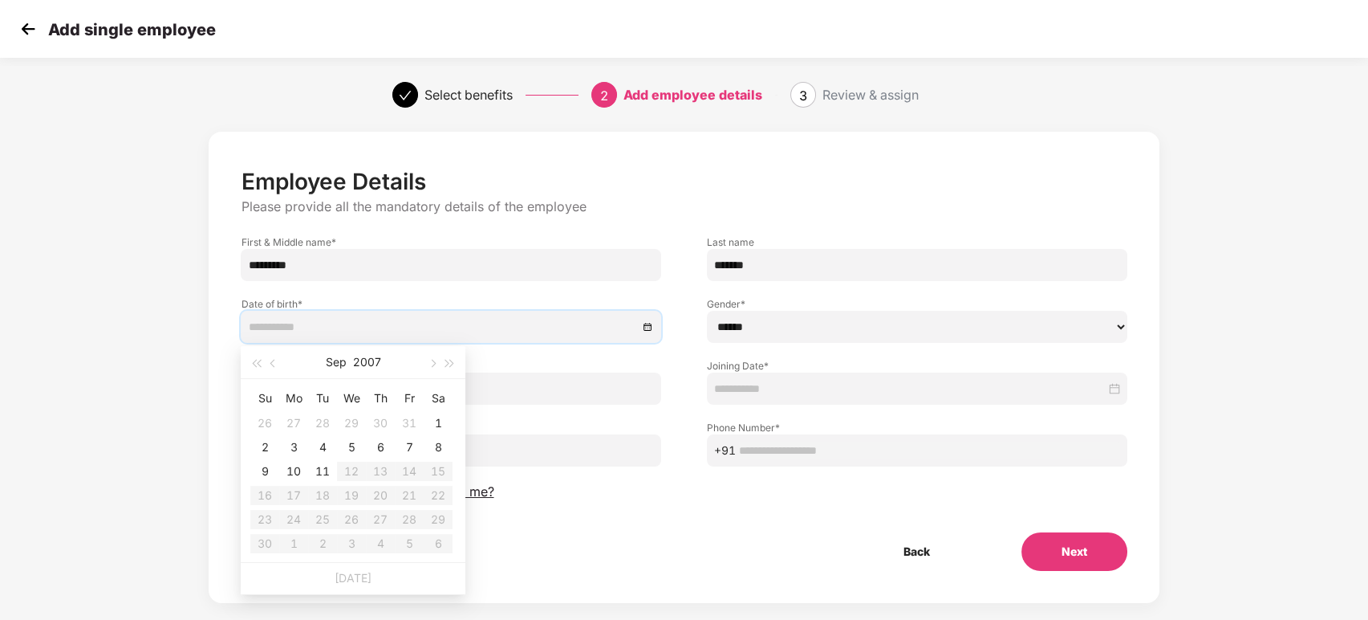
click at [554, 332] on input at bounding box center [443, 327] width 390 height 18
type input "**********"
click at [260, 369] on button "button" at bounding box center [256, 362] width 18 height 32
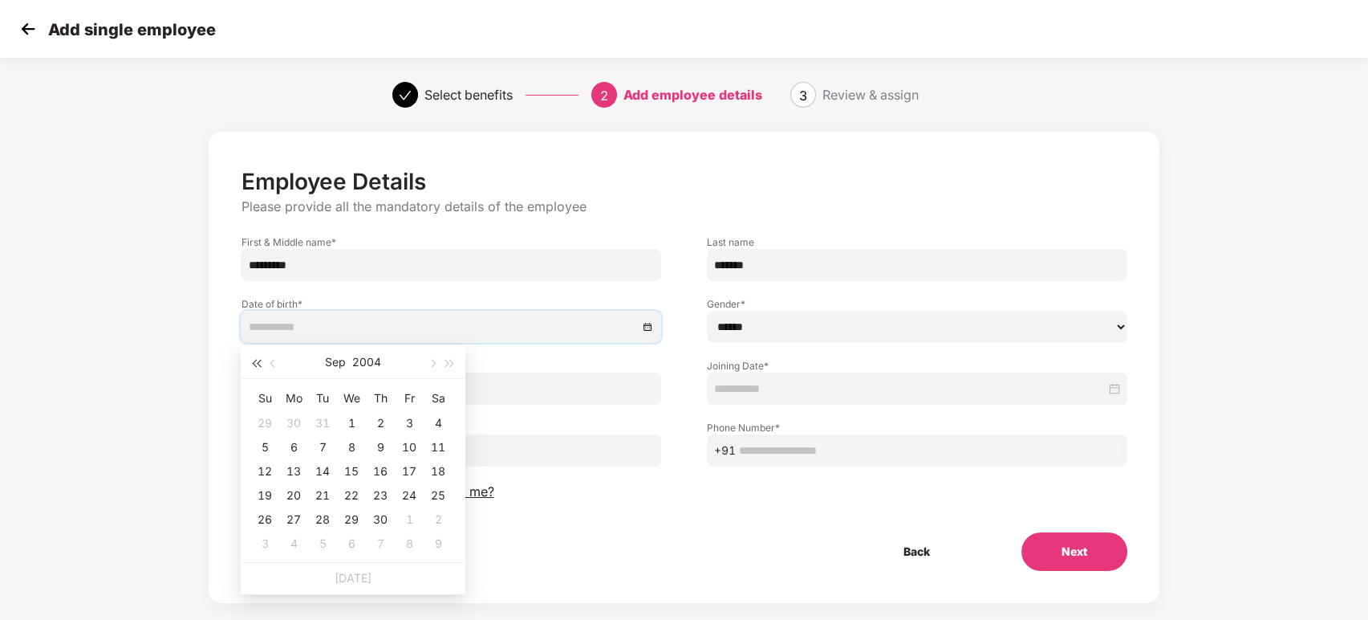
click at [260, 369] on button "button" at bounding box center [256, 362] width 18 height 32
type input "**********"
click at [383, 424] on div "5" at bounding box center [380, 422] width 19 height 19
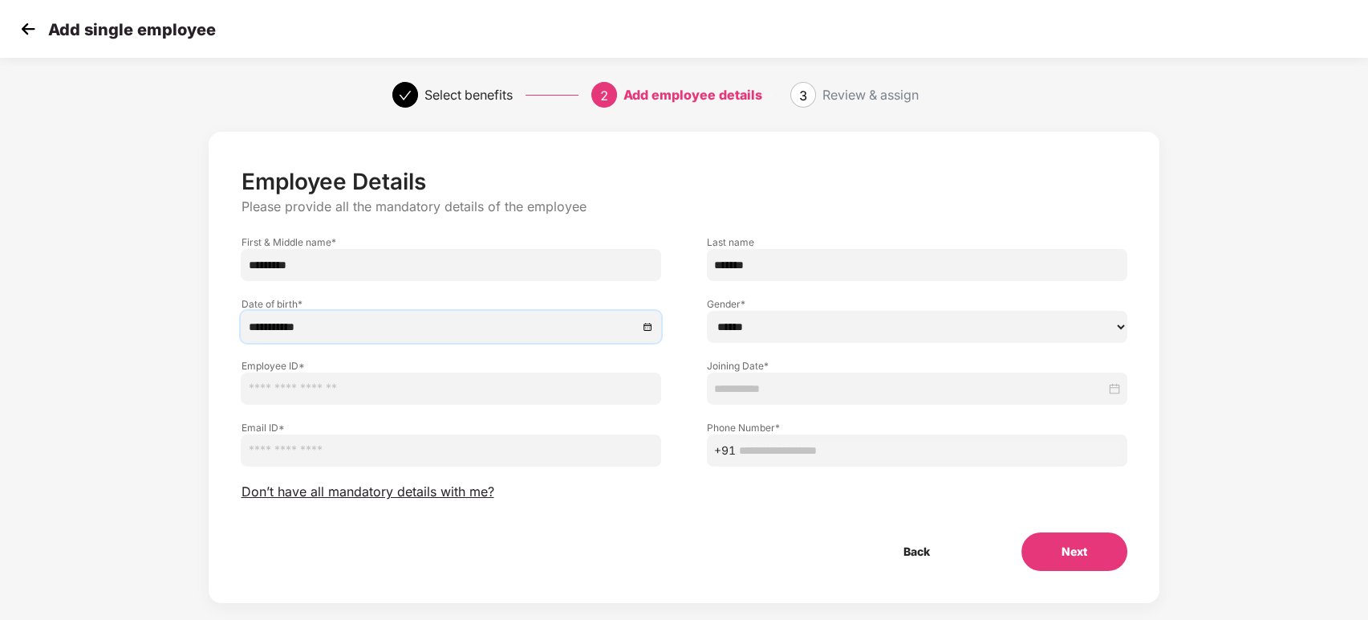
click at [863, 331] on select "****** **** ******" at bounding box center [917, 327] width 421 height 32
select select "****"
click at [707, 311] on select "****** **** ******" at bounding box center [917, 327] width 421 height 32
click at [451, 271] on input "*********" at bounding box center [451, 265] width 421 height 32
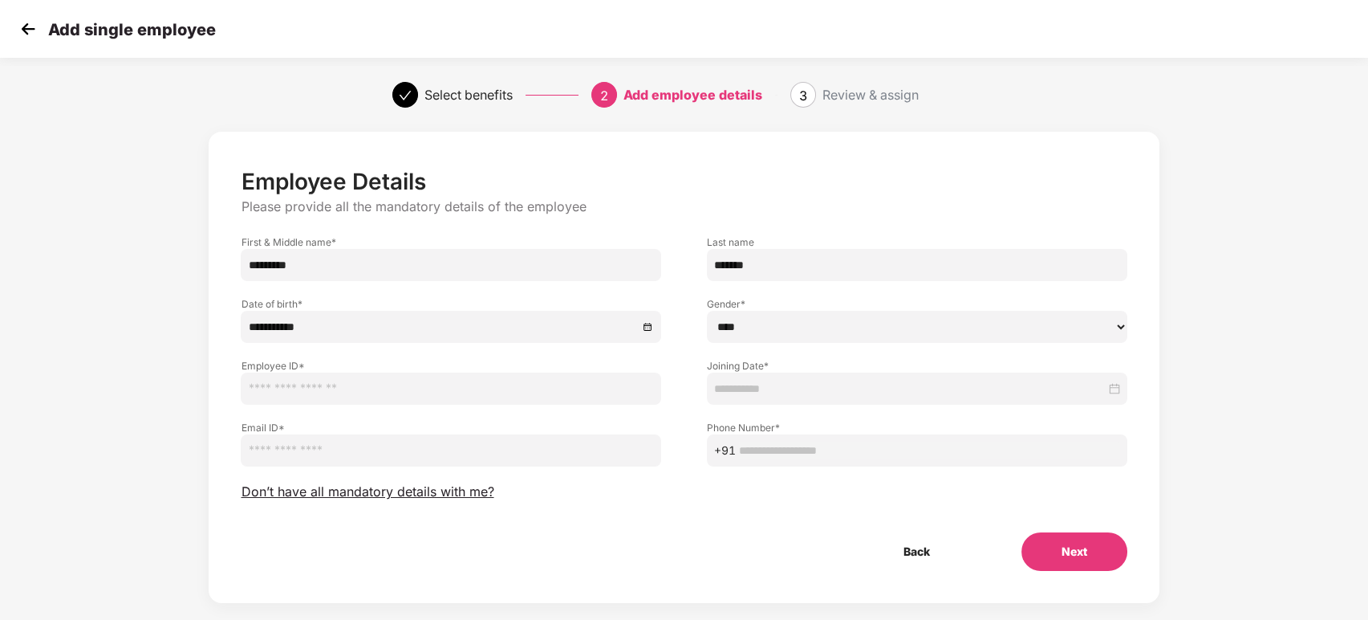
click at [451, 271] on input "*********" at bounding box center [451, 265] width 421 height 32
type input "*****"
click at [821, 274] on input "*******" at bounding box center [917, 265] width 421 height 32
click at [368, 395] on input "text" at bounding box center [451, 388] width 421 height 32
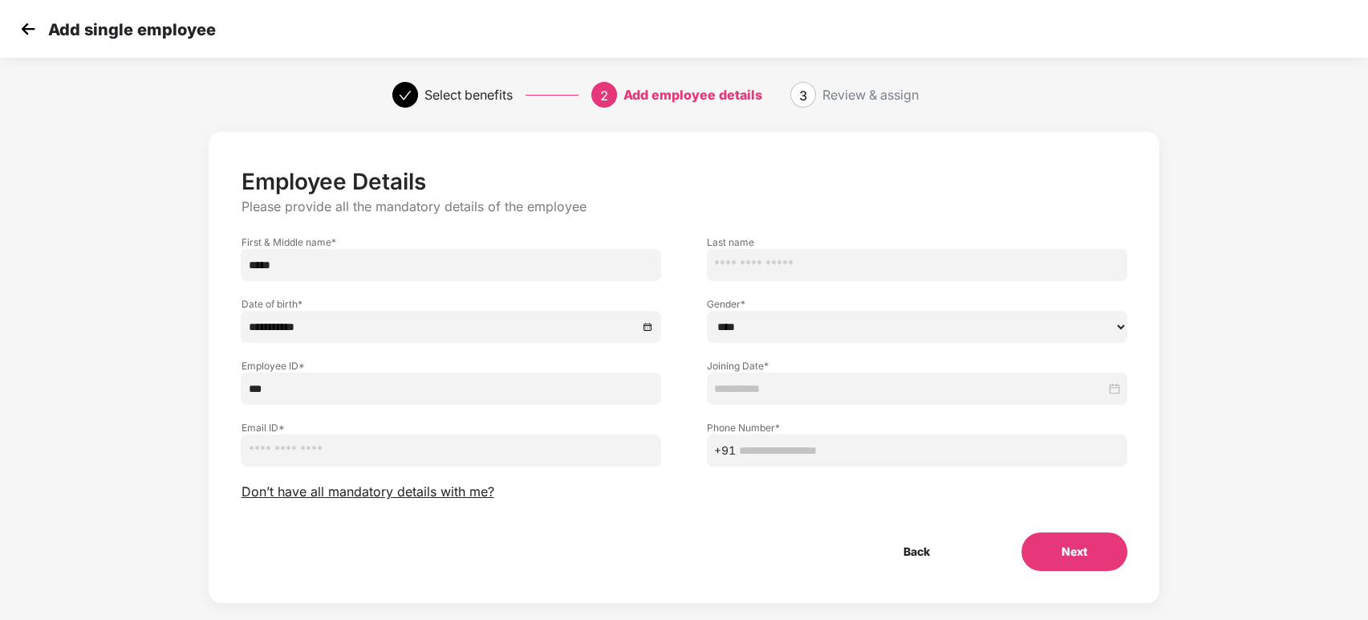
type input "***"
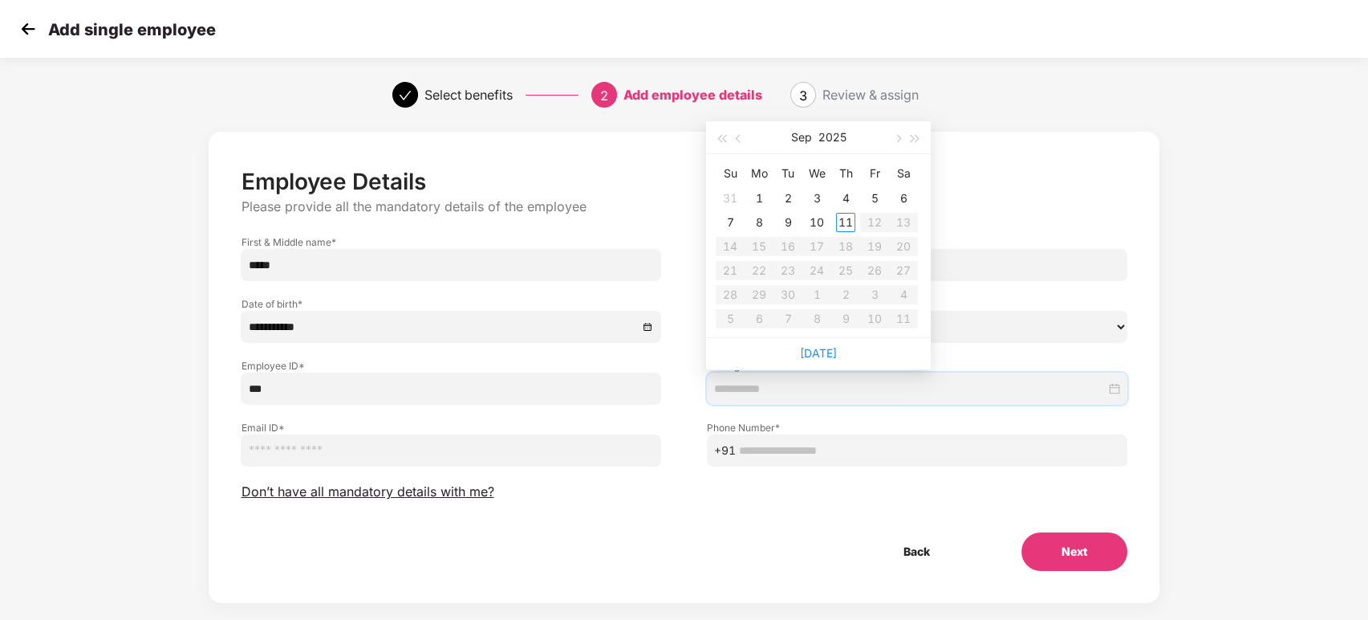
click at [784, 389] on input at bounding box center [910, 389] width 392 height 18
type input "**********"
click at [810, 214] on div "10" at bounding box center [816, 222] width 19 height 19
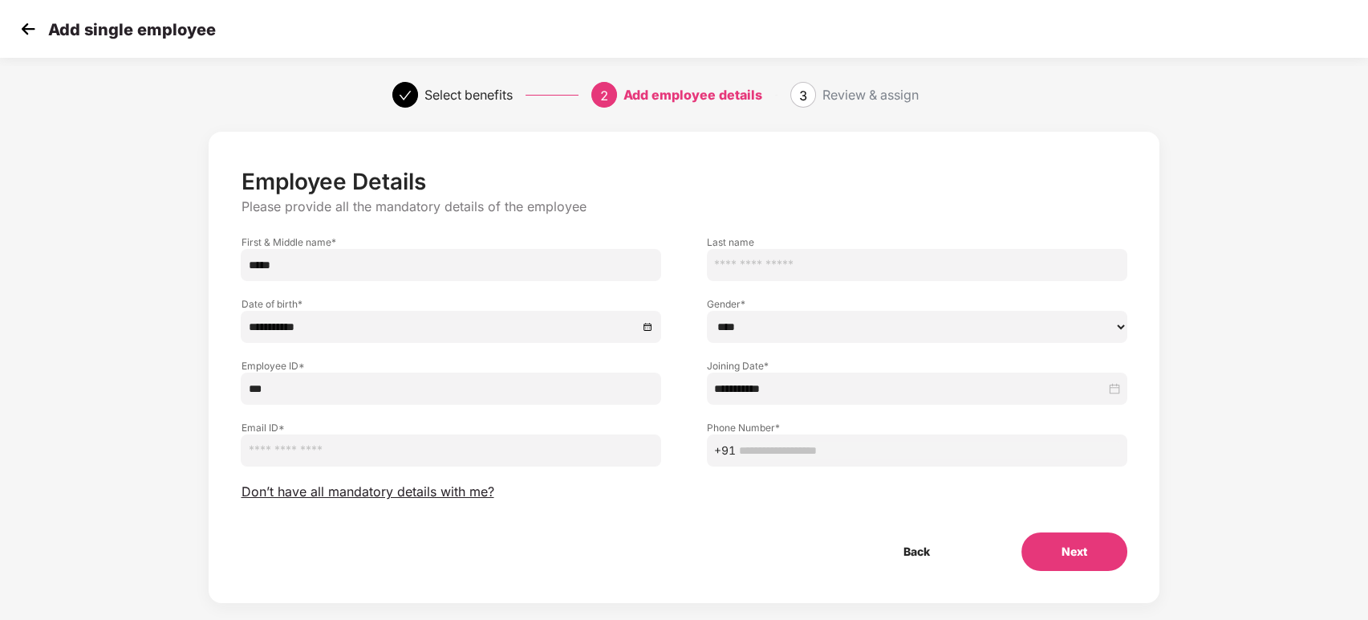
click at [481, 449] on input "email" at bounding box center [451, 450] width 421 height 32
type input "**********"
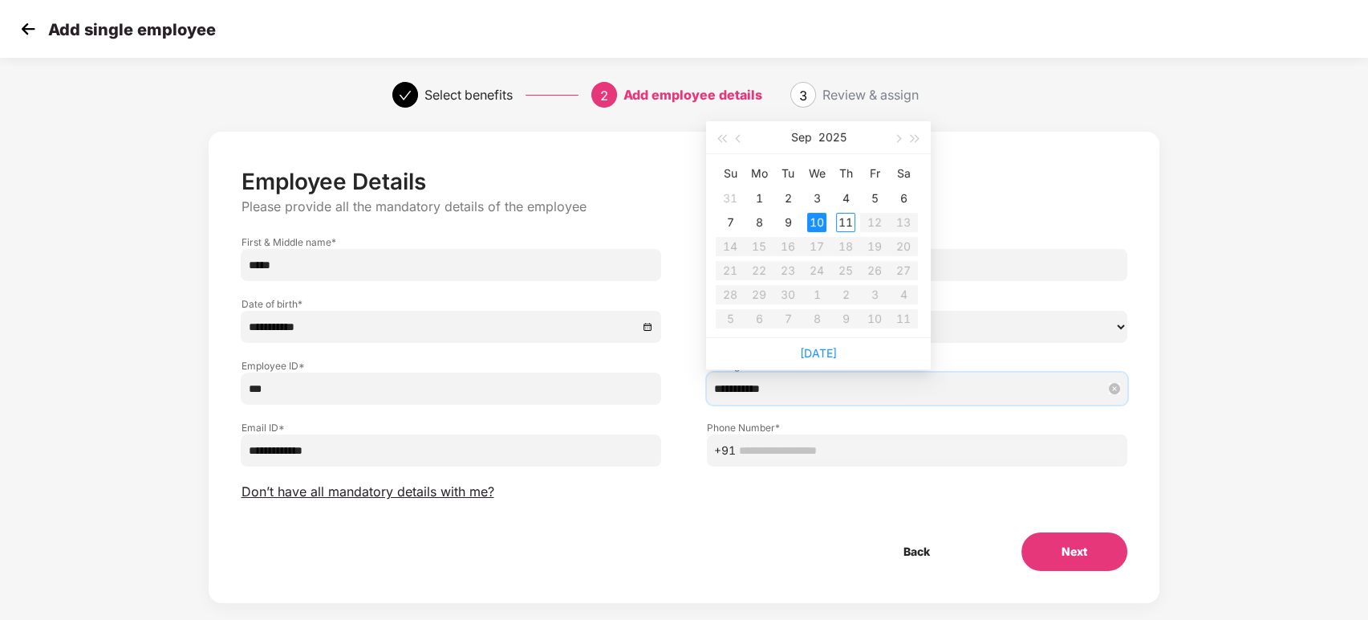
click at [904, 390] on input "**********" at bounding box center [910, 389] width 392 height 18
click at [738, 140] on span "button" at bounding box center [740, 139] width 8 height 8
type input "**********"
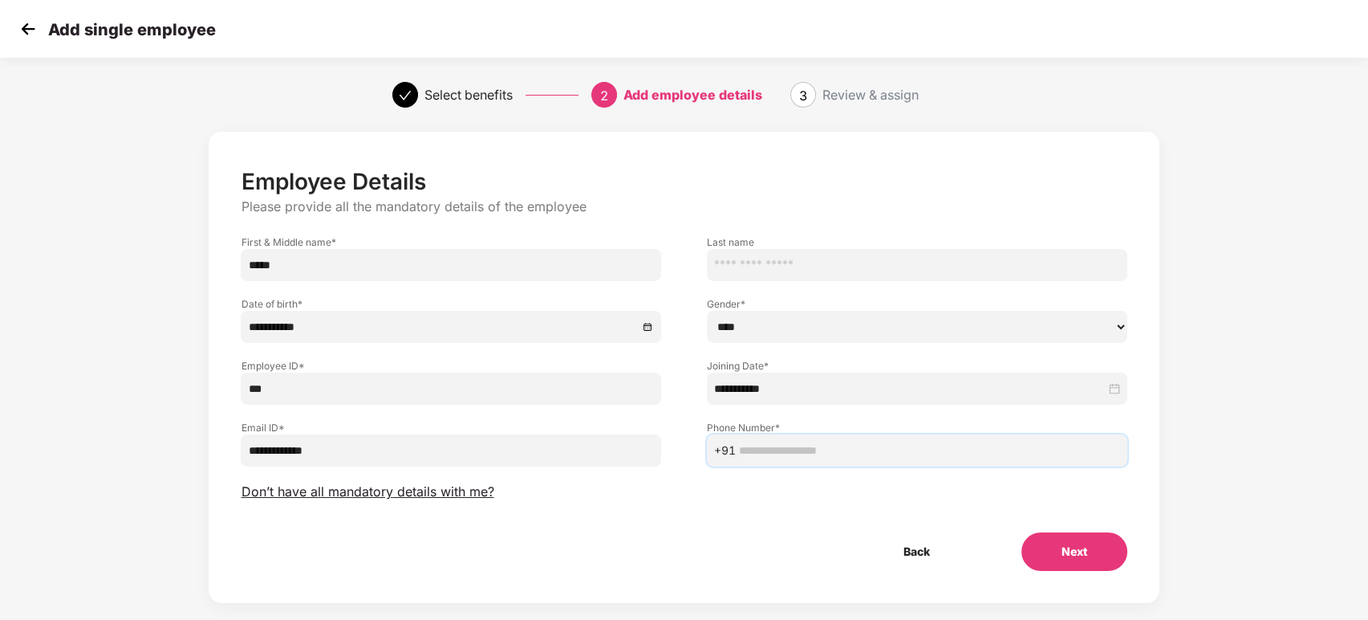
click at [907, 443] on input "text" at bounding box center [929, 450] width 381 height 18
type input "**********"
click at [1038, 551] on button "Next" at bounding box center [1075, 551] width 106 height 39
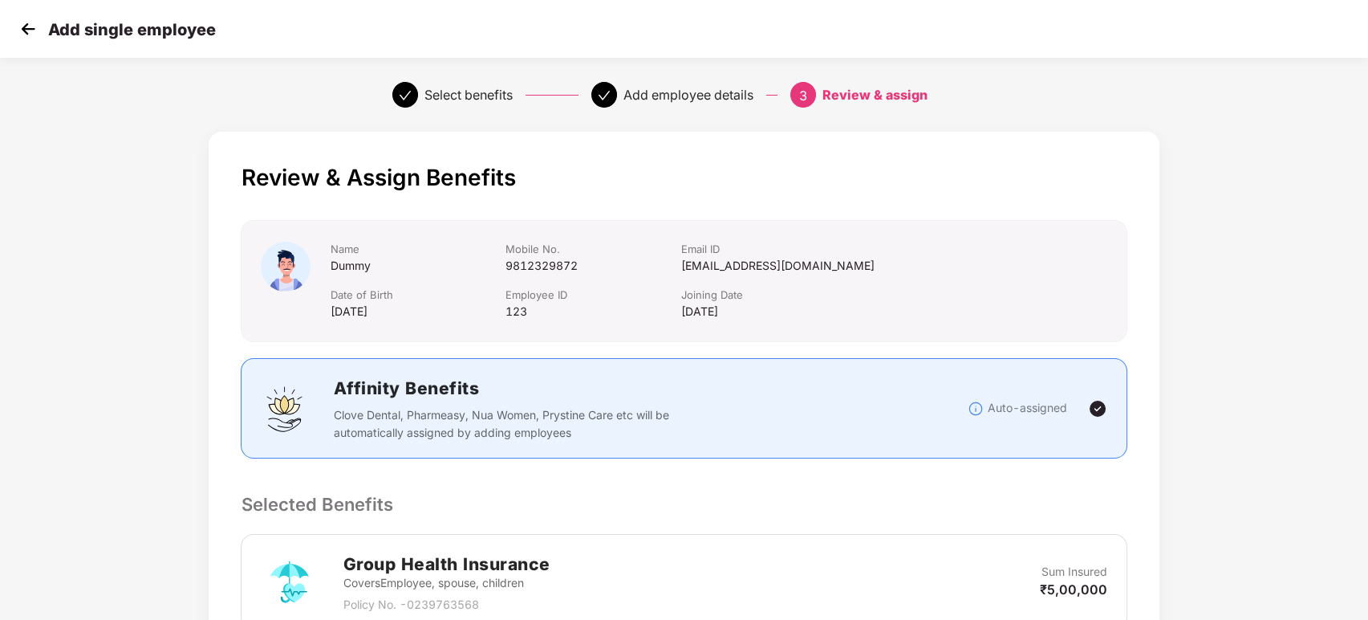
click at [25, 35] on img at bounding box center [28, 29] width 24 height 24
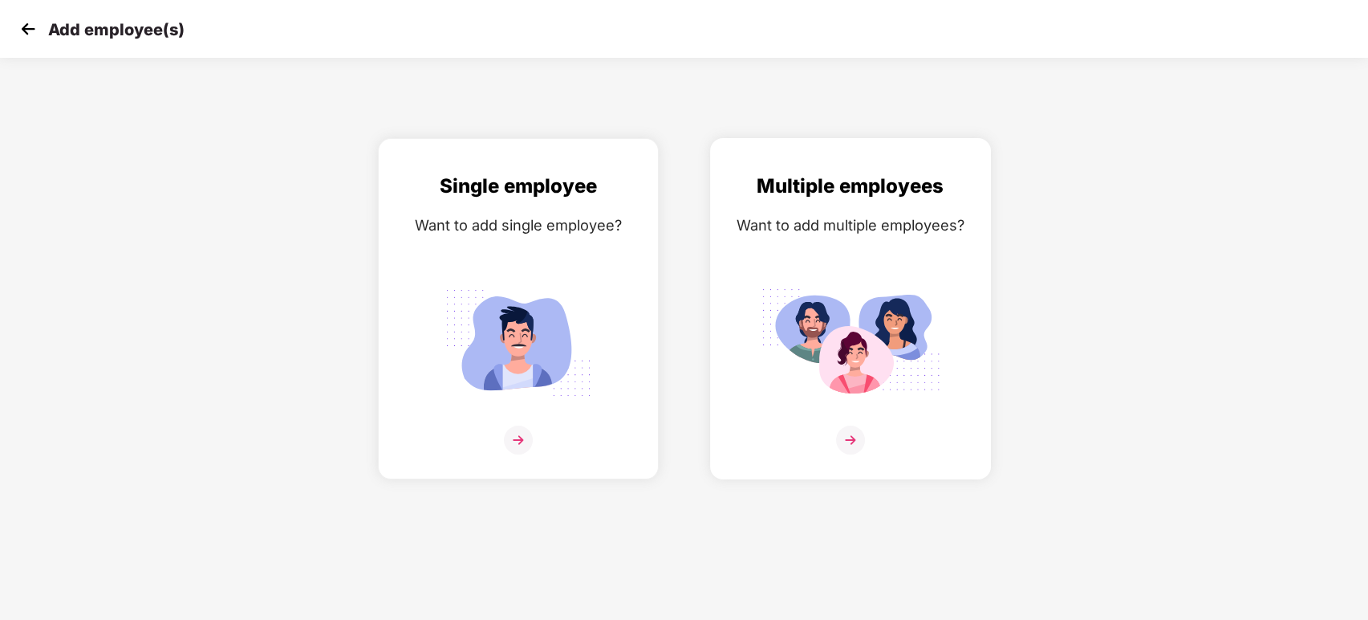
click at [853, 441] on img at bounding box center [850, 439] width 29 height 29
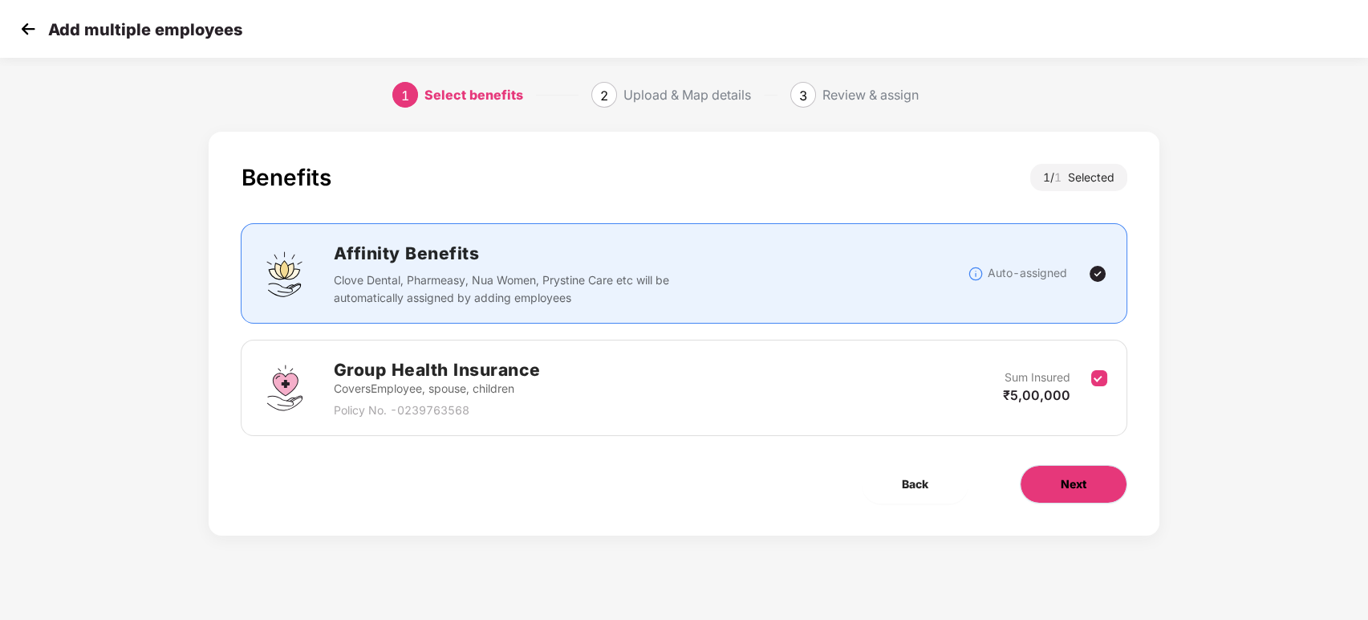
click at [1096, 486] on button "Next" at bounding box center [1074, 484] width 108 height 39
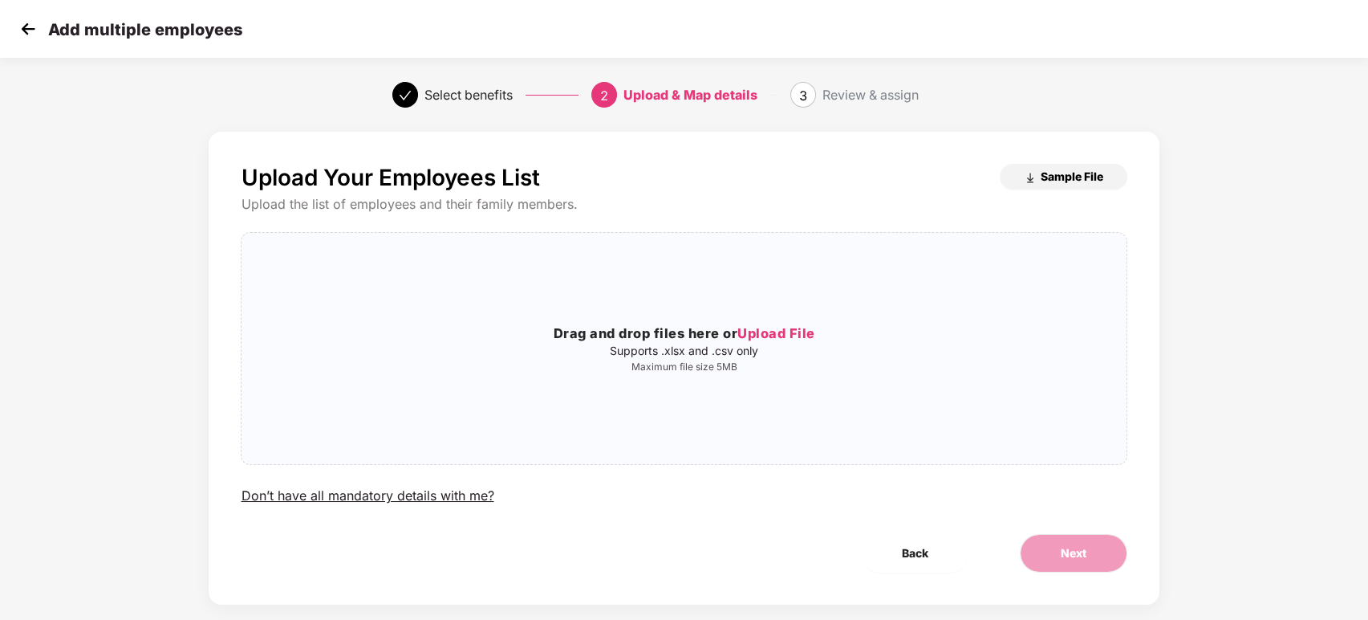
click at [1057, 173] on span "Sample File" at bounding box center [1072, 176] width 63 height 15
click at [27, 30] on img at bounding box center [28, 29] width 24 height 24
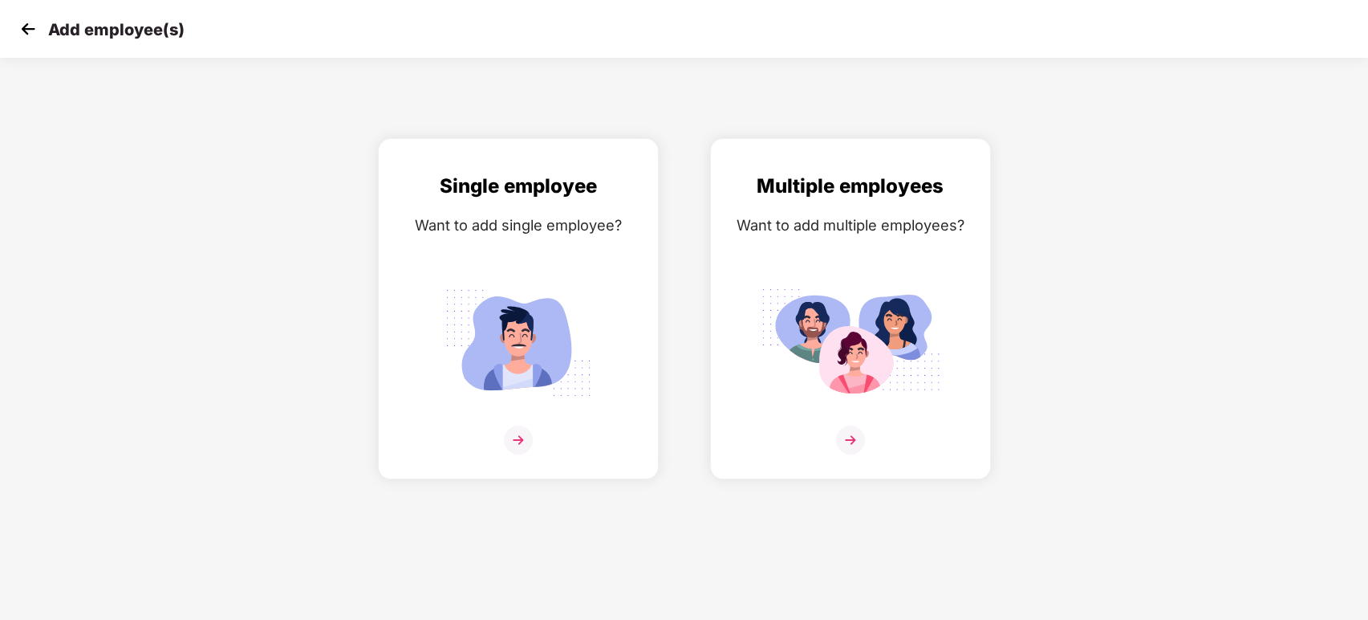
click at [22, 30] on img at bounding box center [28, 29] width 24 height 24
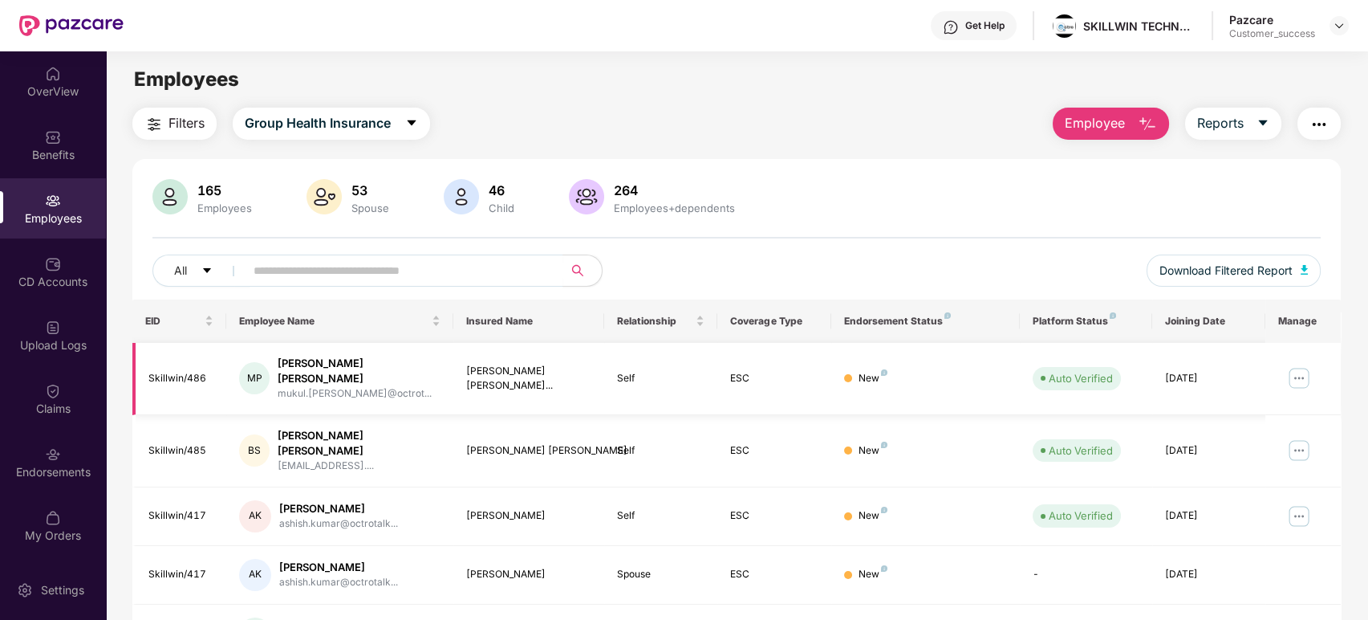
scroll to position [365, 0]
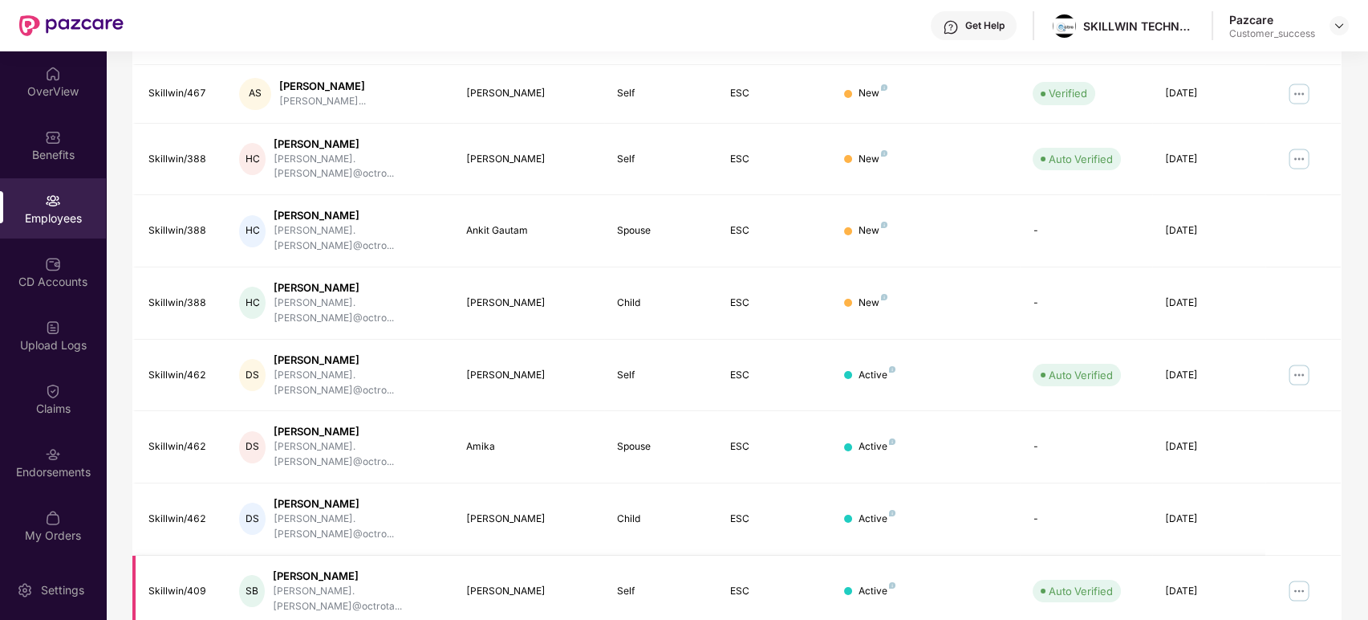
click at [1230, 557] on img at bounding box center [1300, 591] width 26 height 26
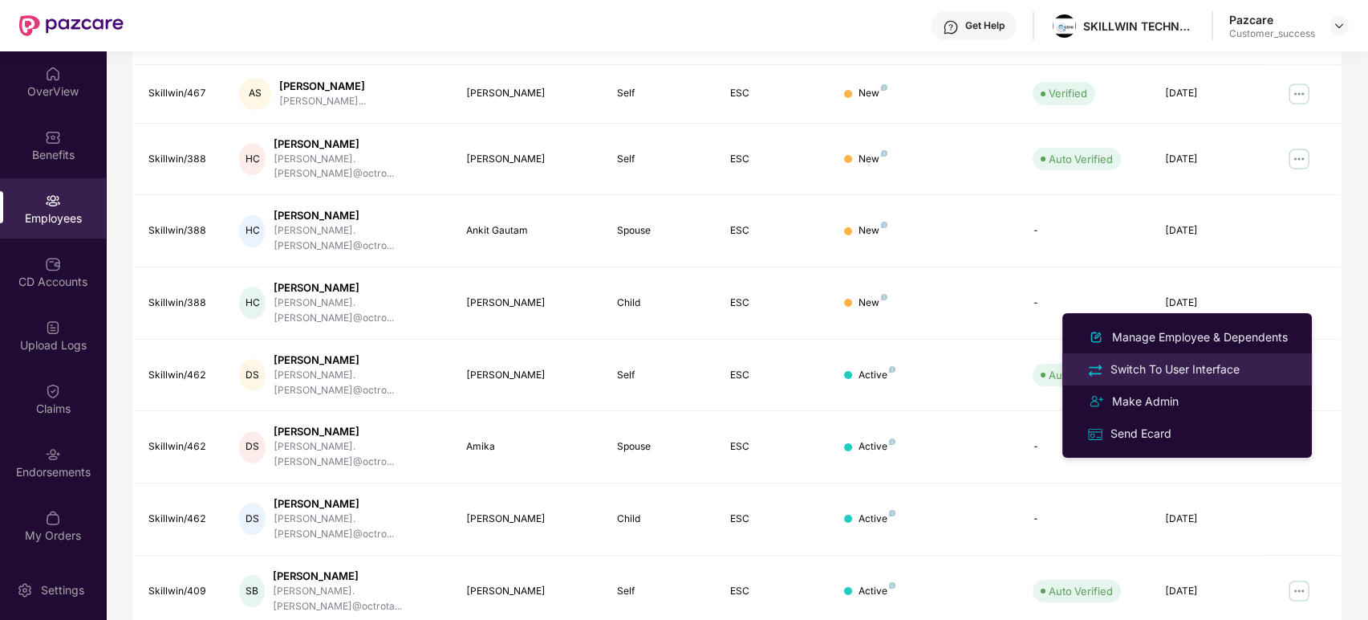
click at [1149, 361] on div "Switch To User Interface" at bounding box center [1176, 369] width 136 height 18
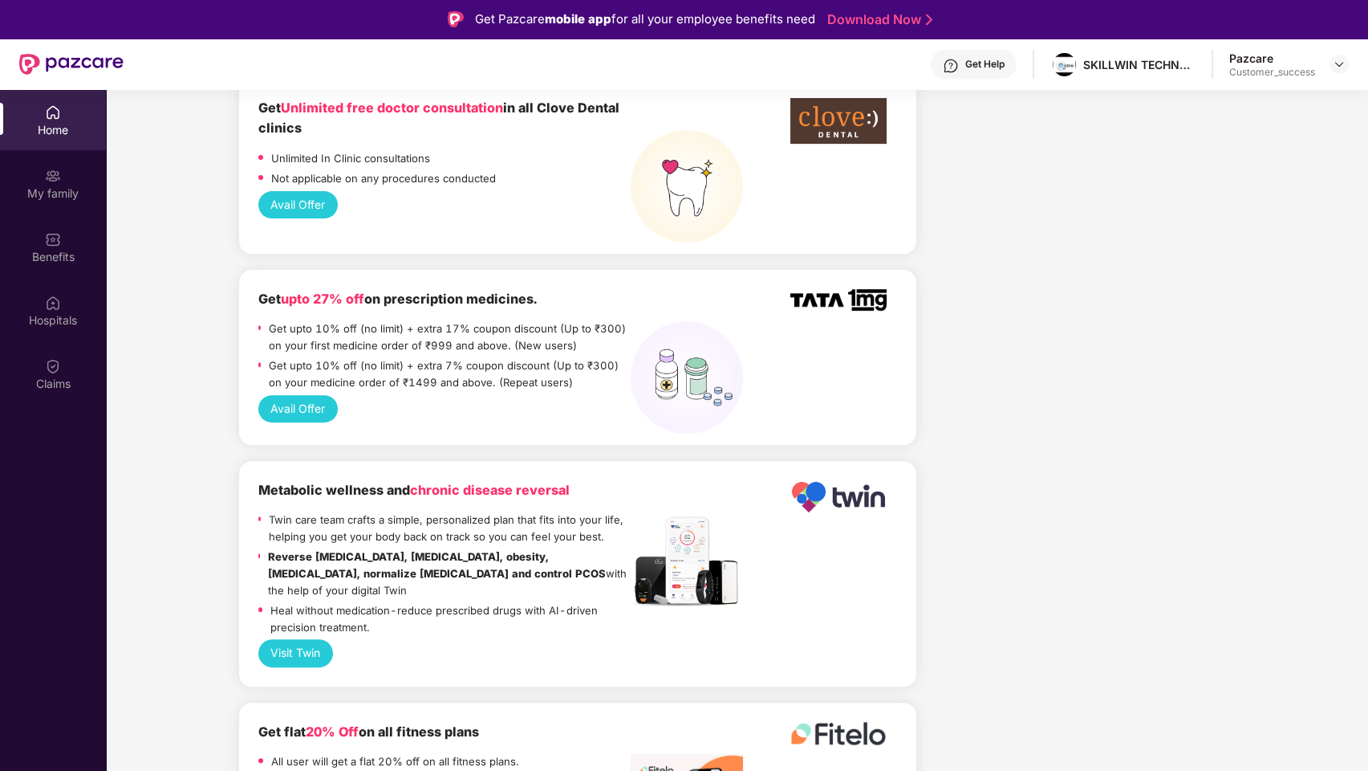
scroll to position [1304, 0]
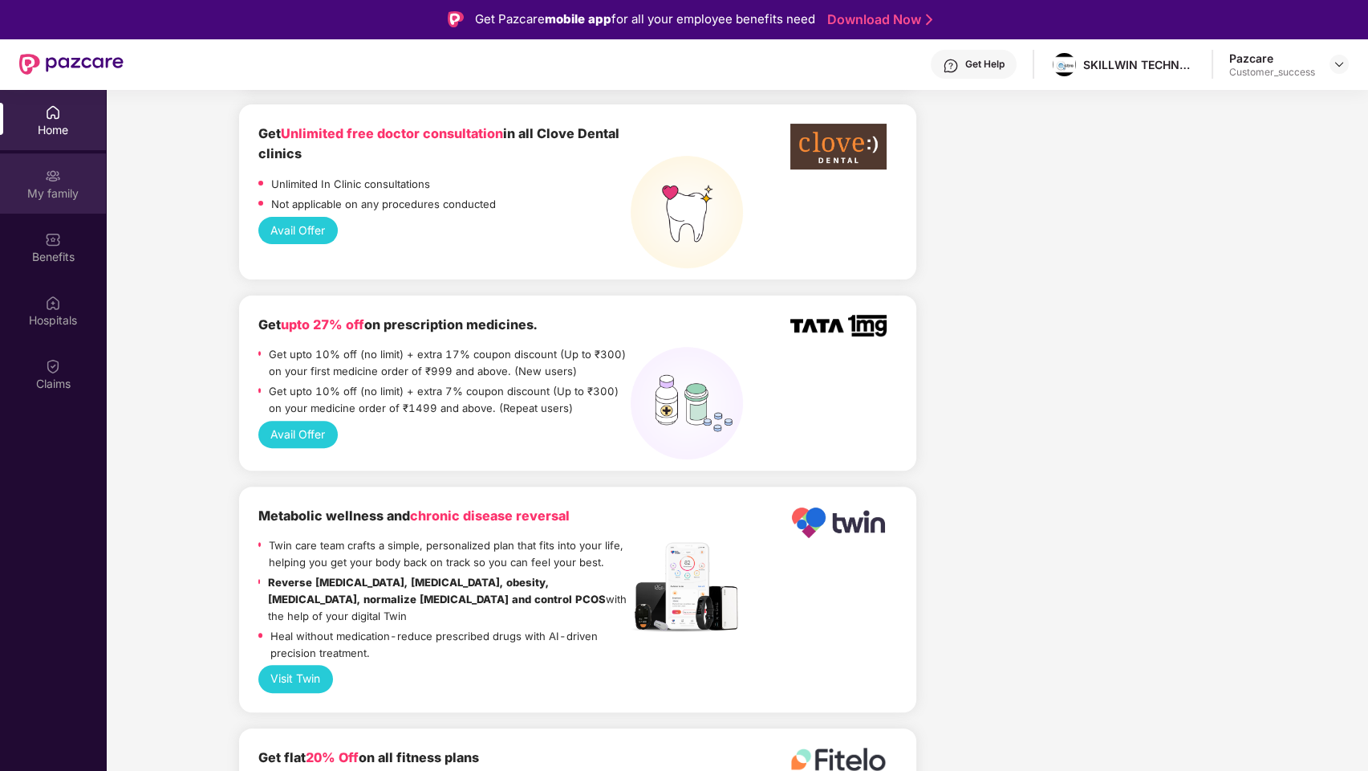
click at [31, 198] on div "My family" at bounding box center [53, 193] width 106 height 16
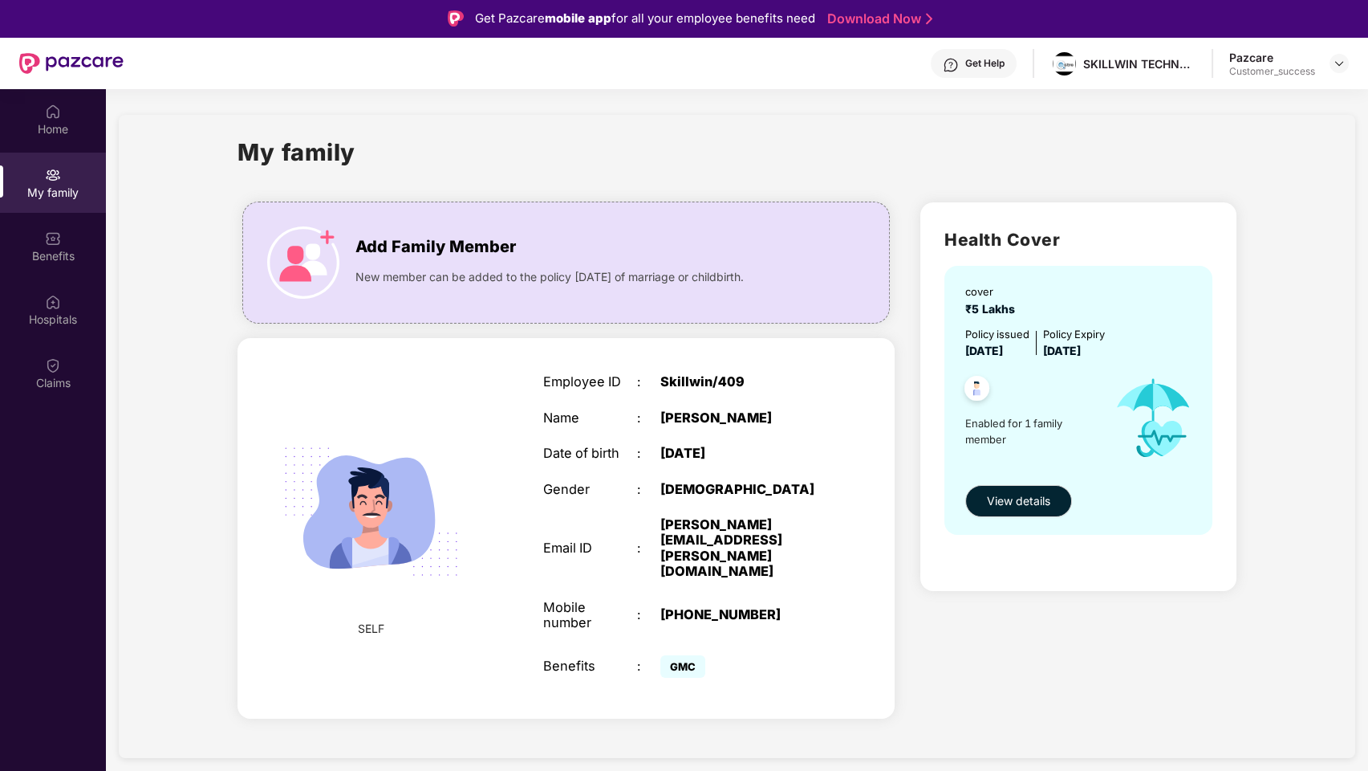
scroll to position [0, 0]
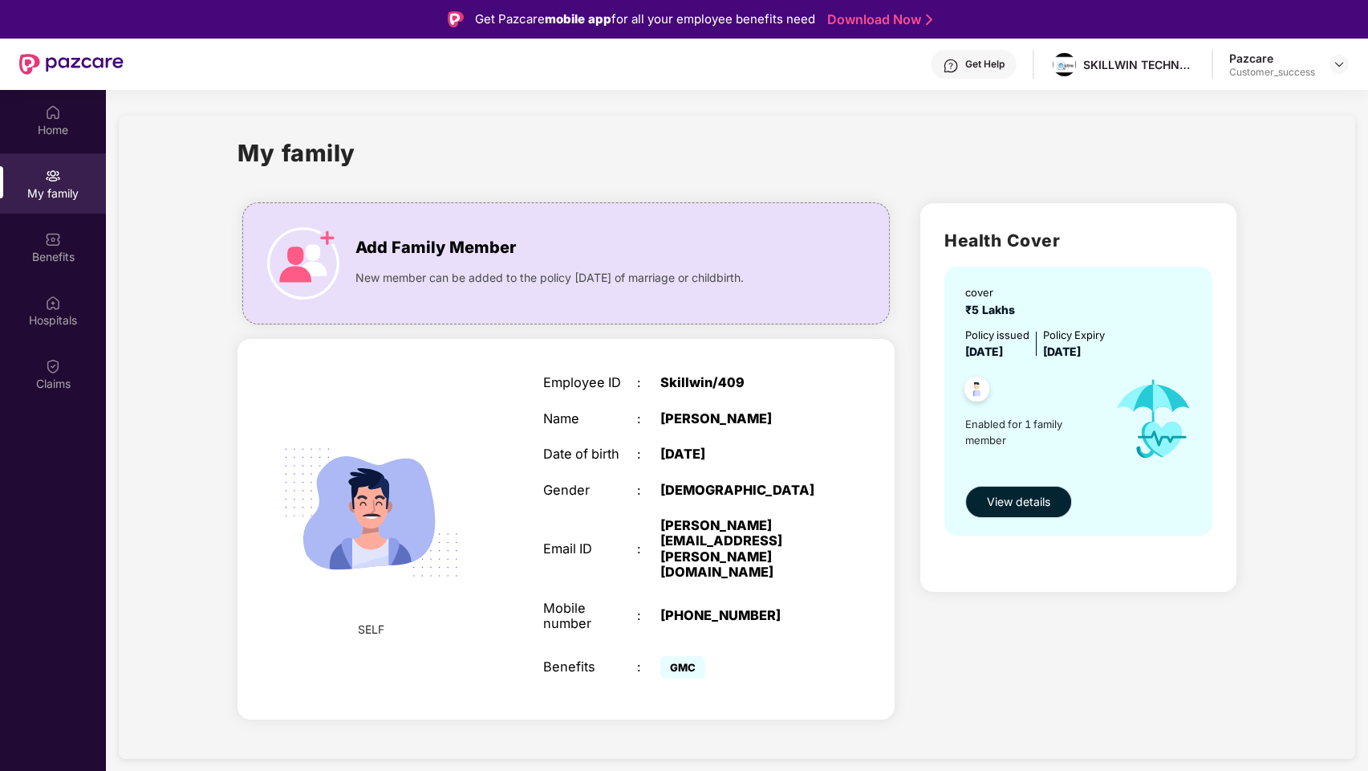
click at [1021, 502] on span "View details" at bounding box center [1018, 502] width 63 height 18
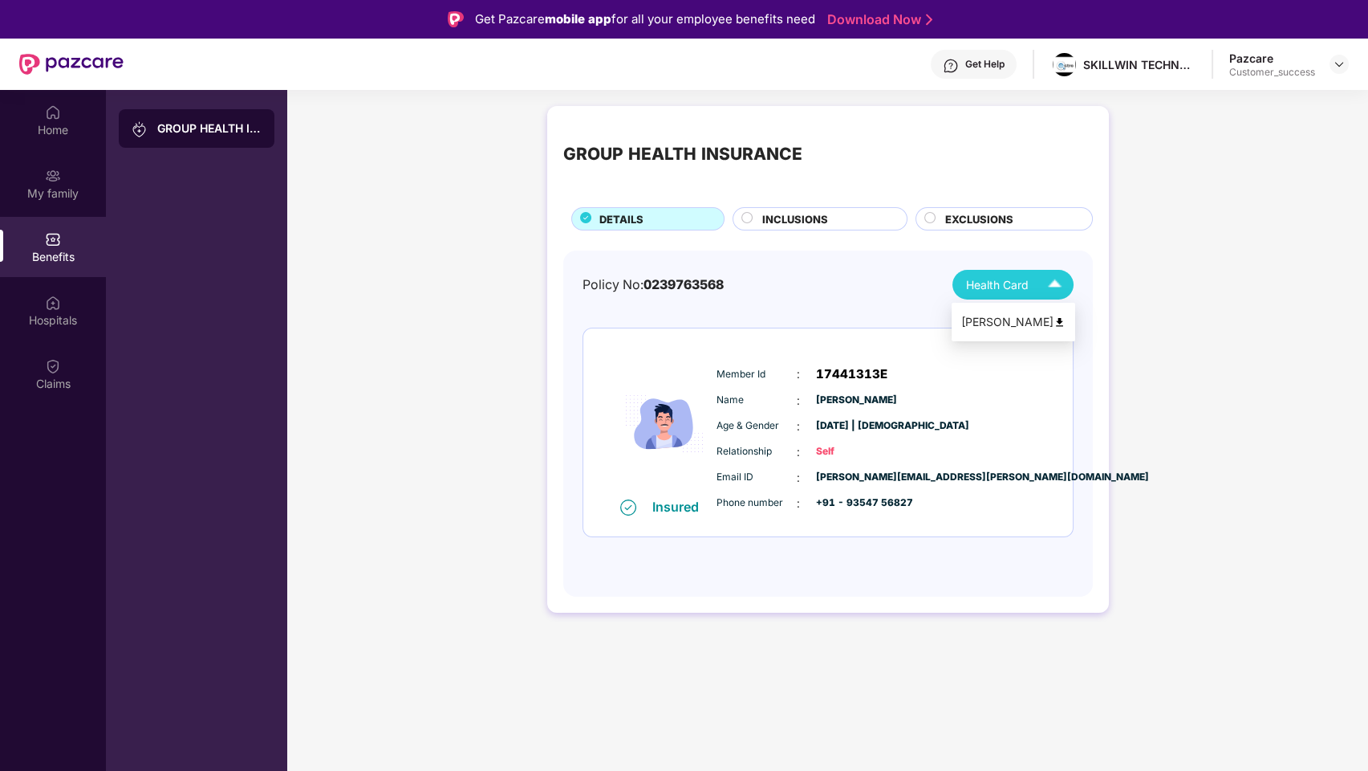
click at [984, 285] on span "Health Card" at bounding box center [997, 285] width 63 height 18
click at [807, 222] on span "INCLUSIONS" at bounding box center [795, 219] width 66 height 16
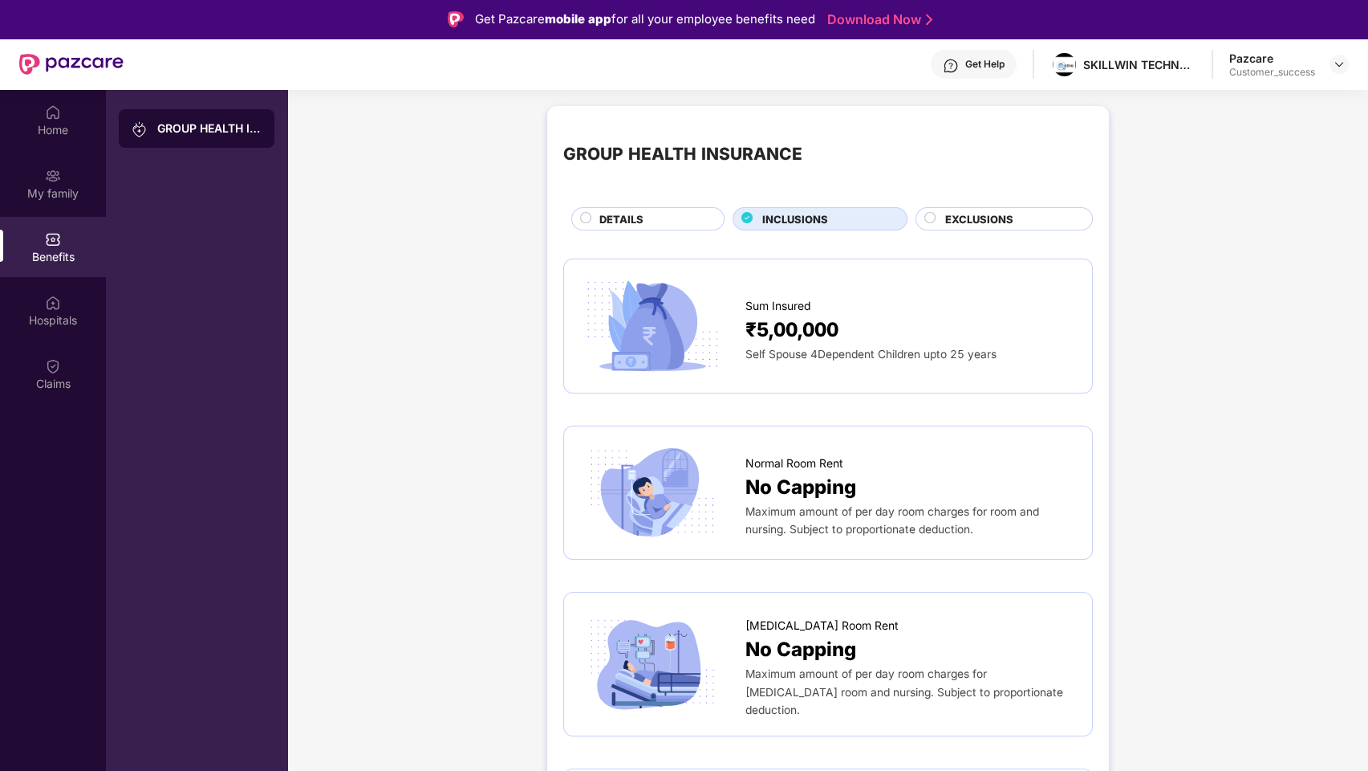
click at [1013, 218] on div "EXCLUSIONS" at bounding box center [1010, 220] width 146 height 18
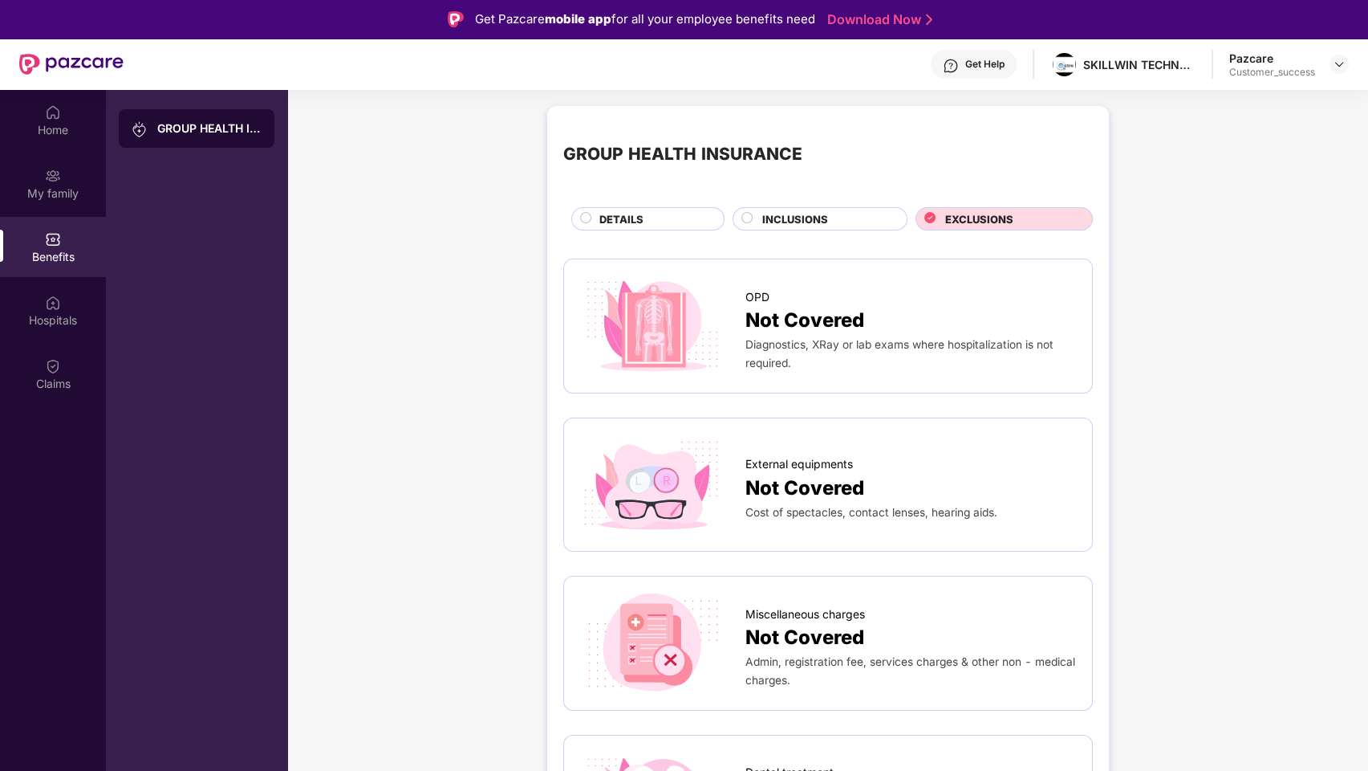
click at [838, 216] on div "INCLUSIONS" at bounding box center [826, 220] width 144 height 18
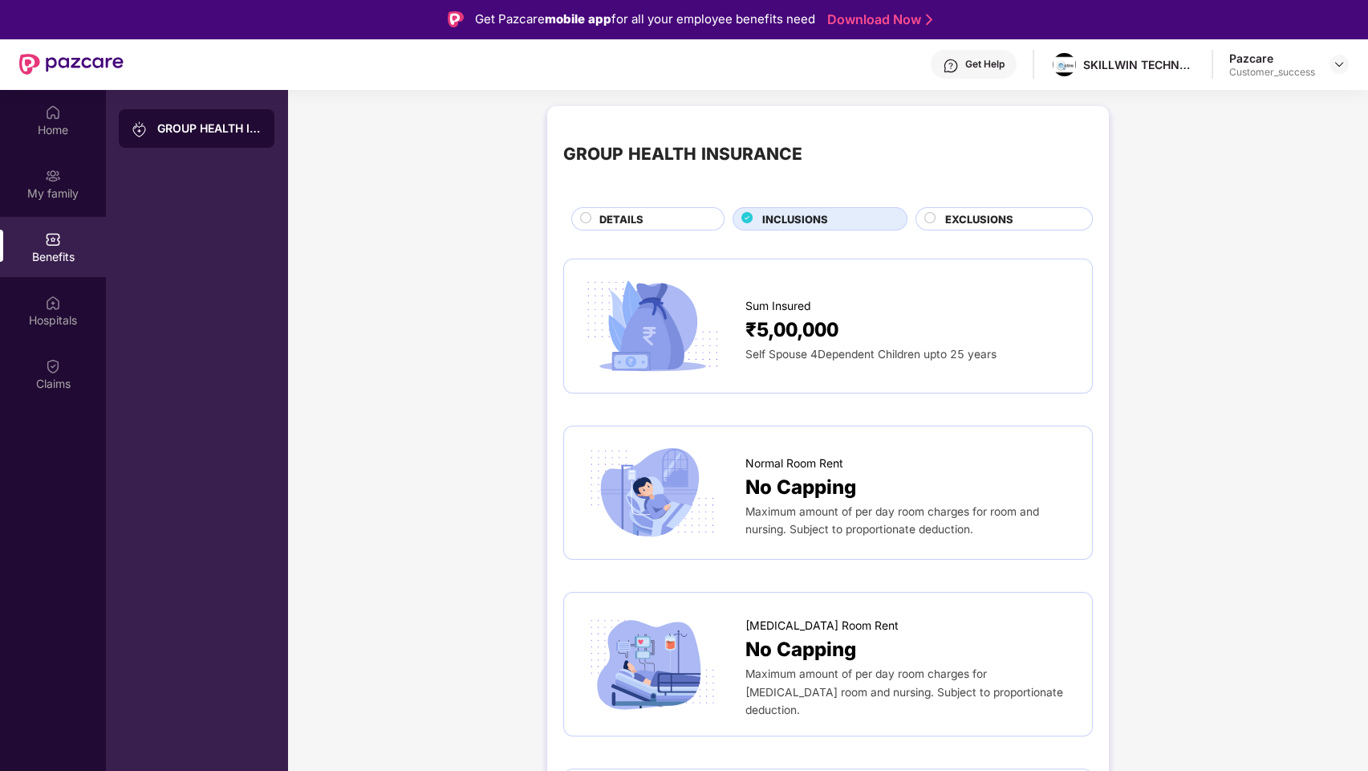
scroll to position [384, 0]
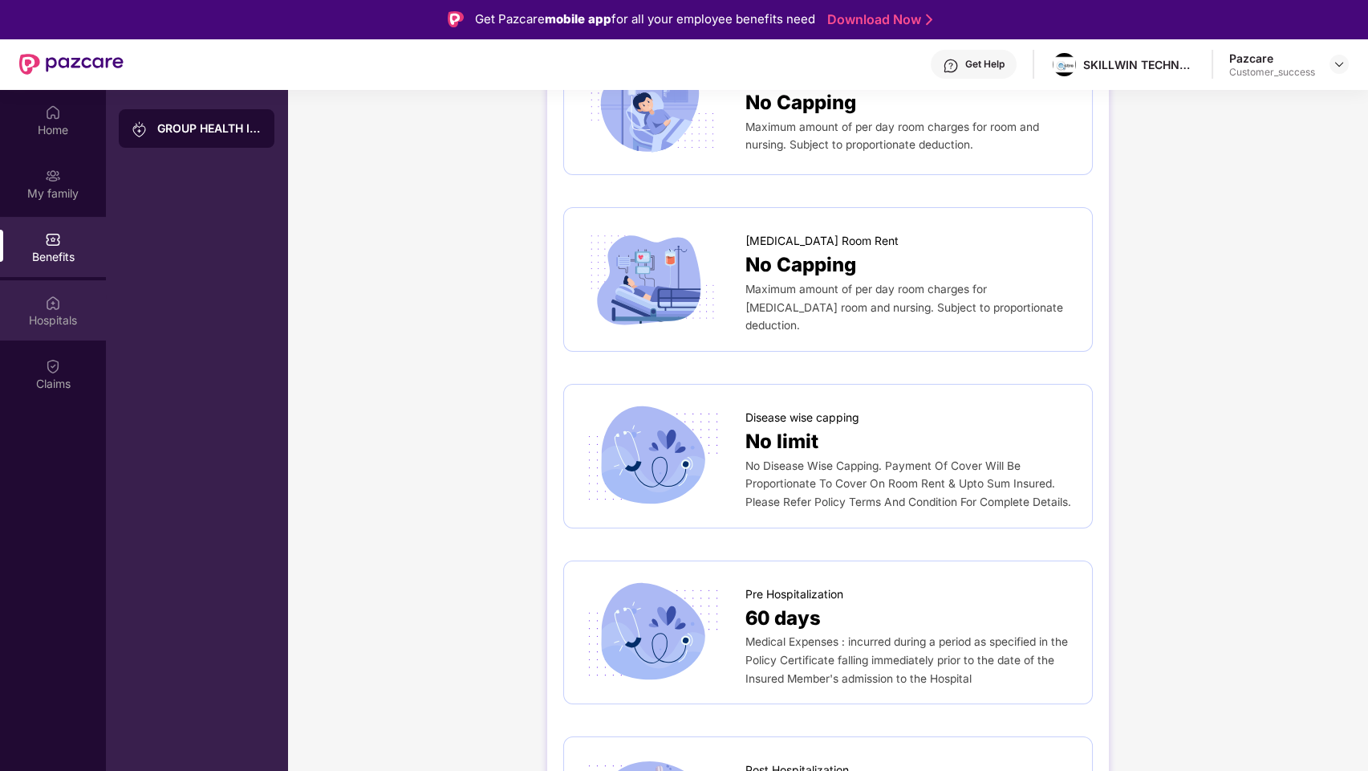
click at [14, 307] on div "Hospitals" at bounding box center [53, 310] width 106 height 60
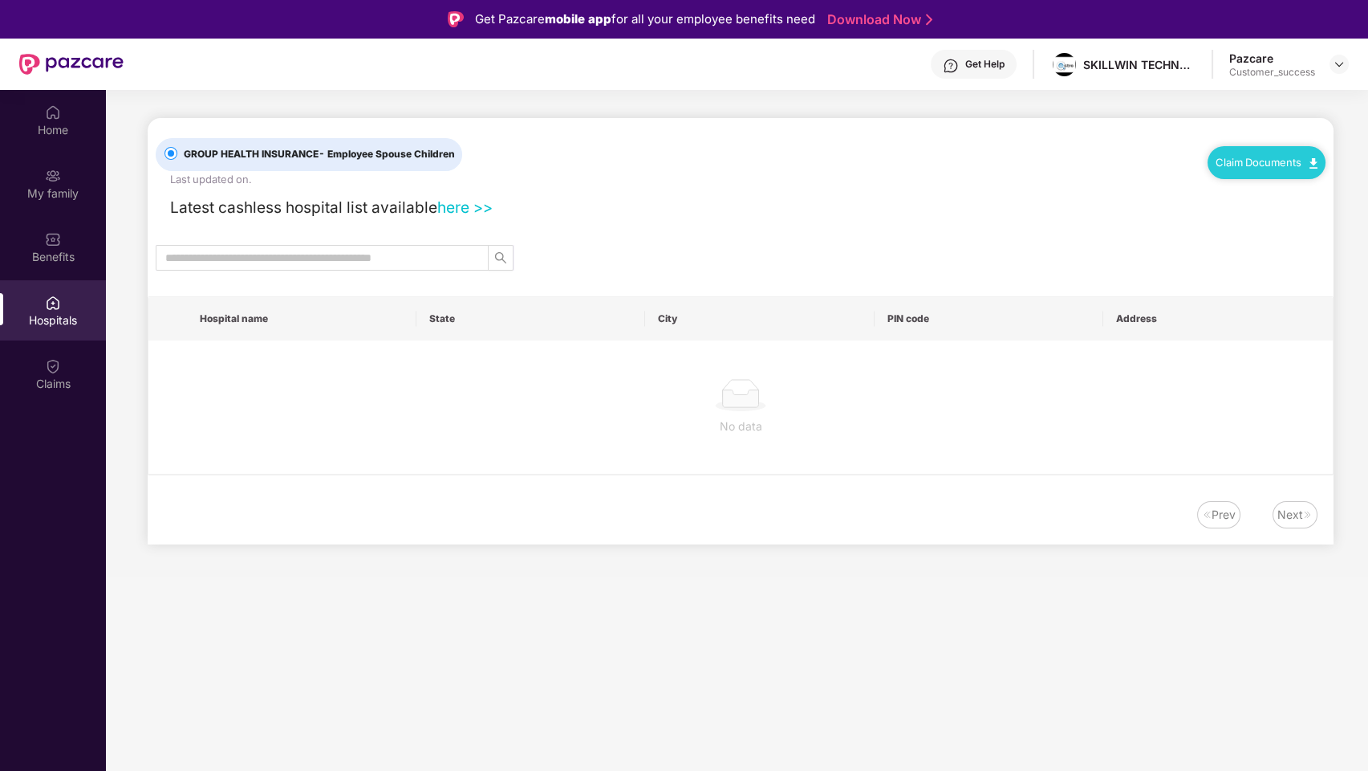
scroll to position [0, 0]
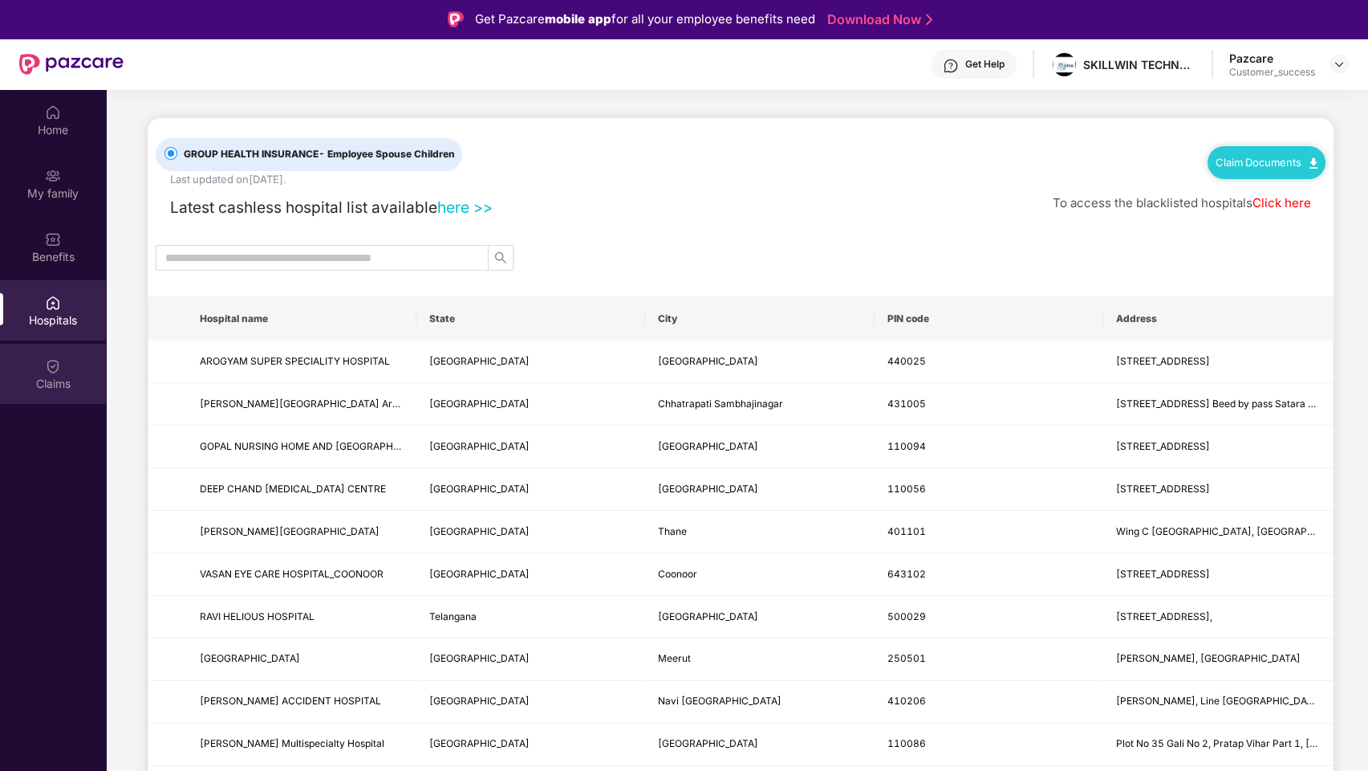
click at [39, 364] on div "Claims" at bounding box center [53, 374] width 106 height 60
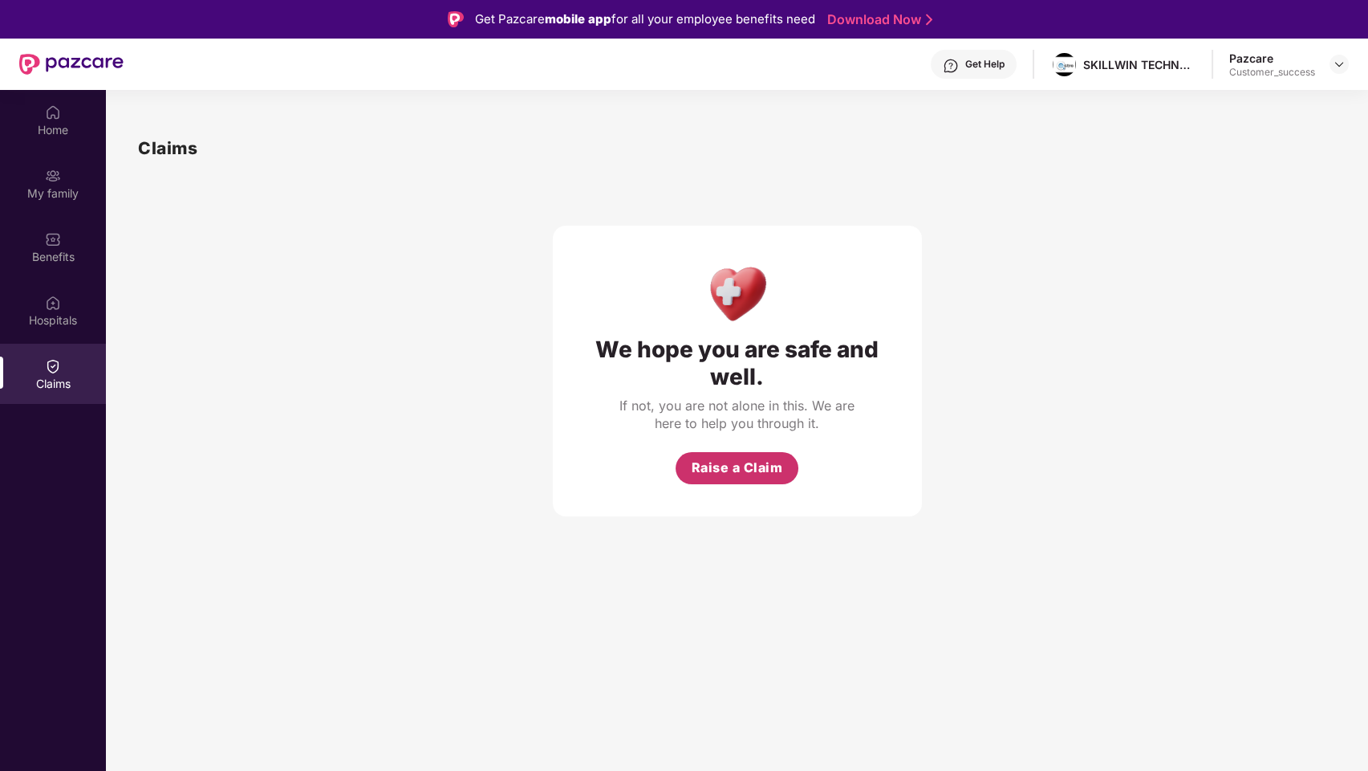
click at [737, 466] on span "Raise a Claim" at bounding box center [737, 467] width 91 height 20
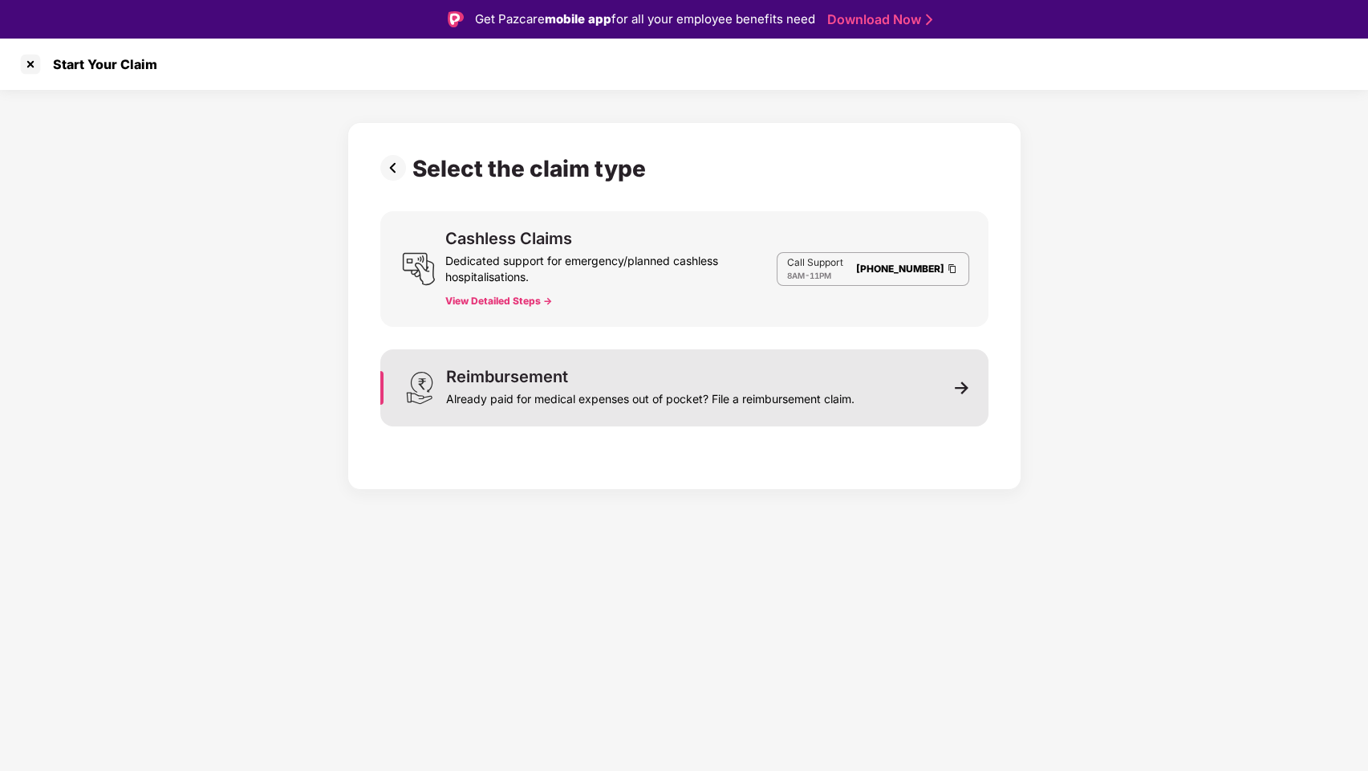
click at [726, 399] on div "Already paid for medical expenses out of pocket? File a reimbursement claim." at bounding box center [650, 395] width 409 height 22
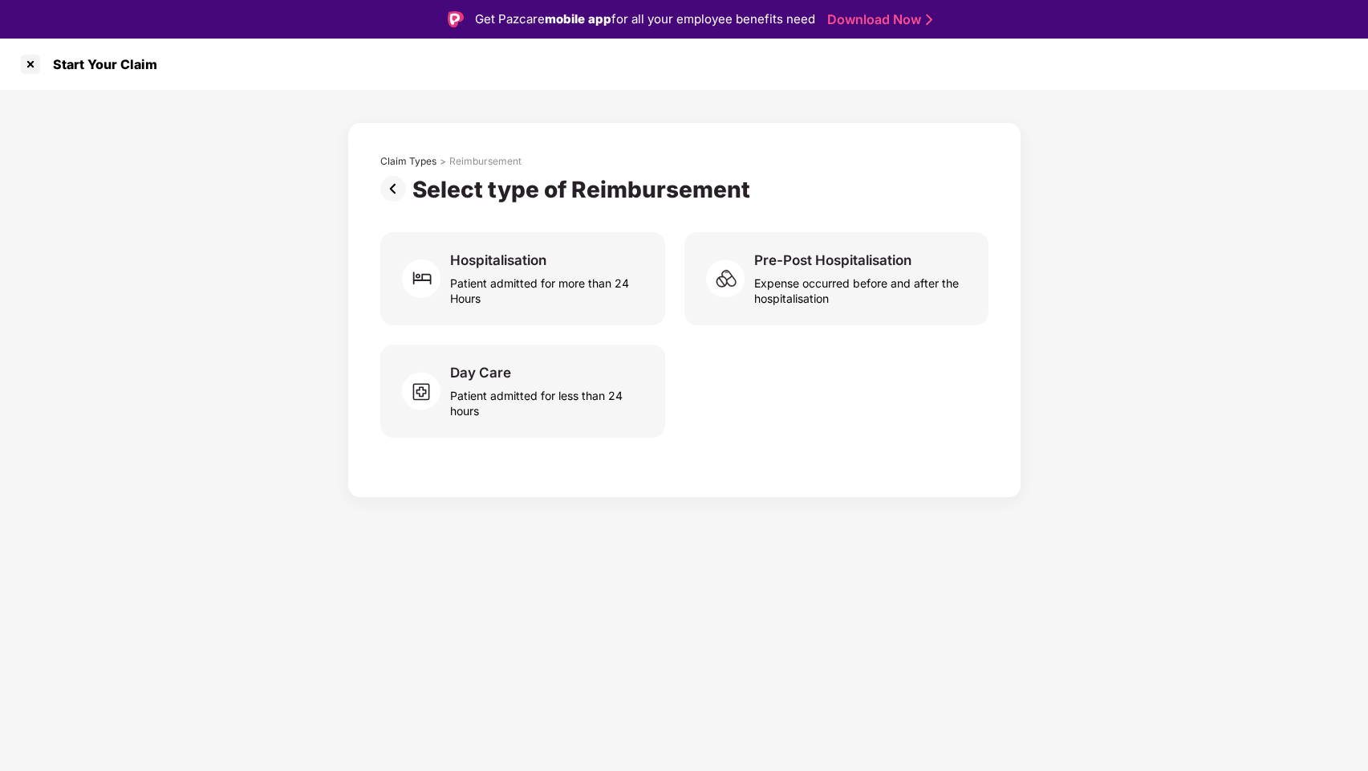
click at [389, 187] on img at bounding box center [396, 189] width 32 height 26
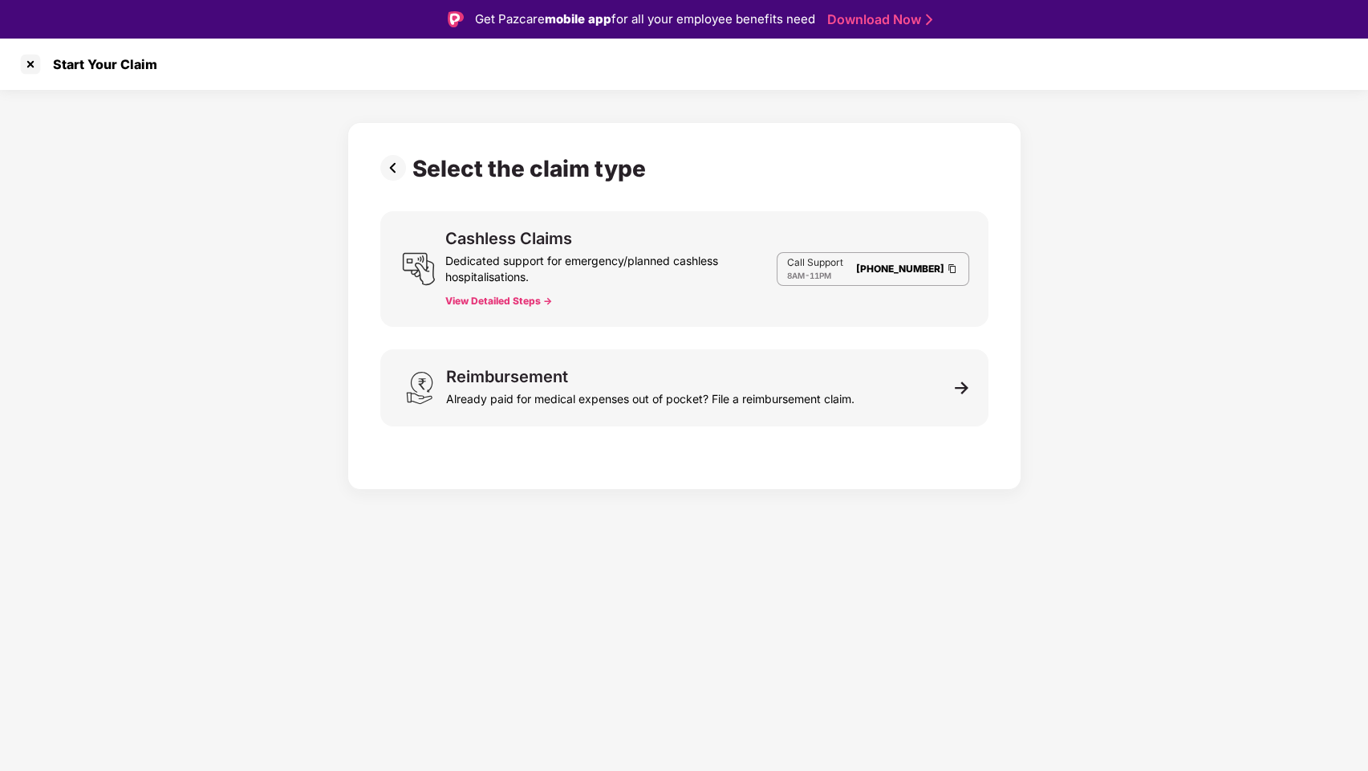
click at [390, 172] on img at bounding box center [396, 168] width 32 height 26
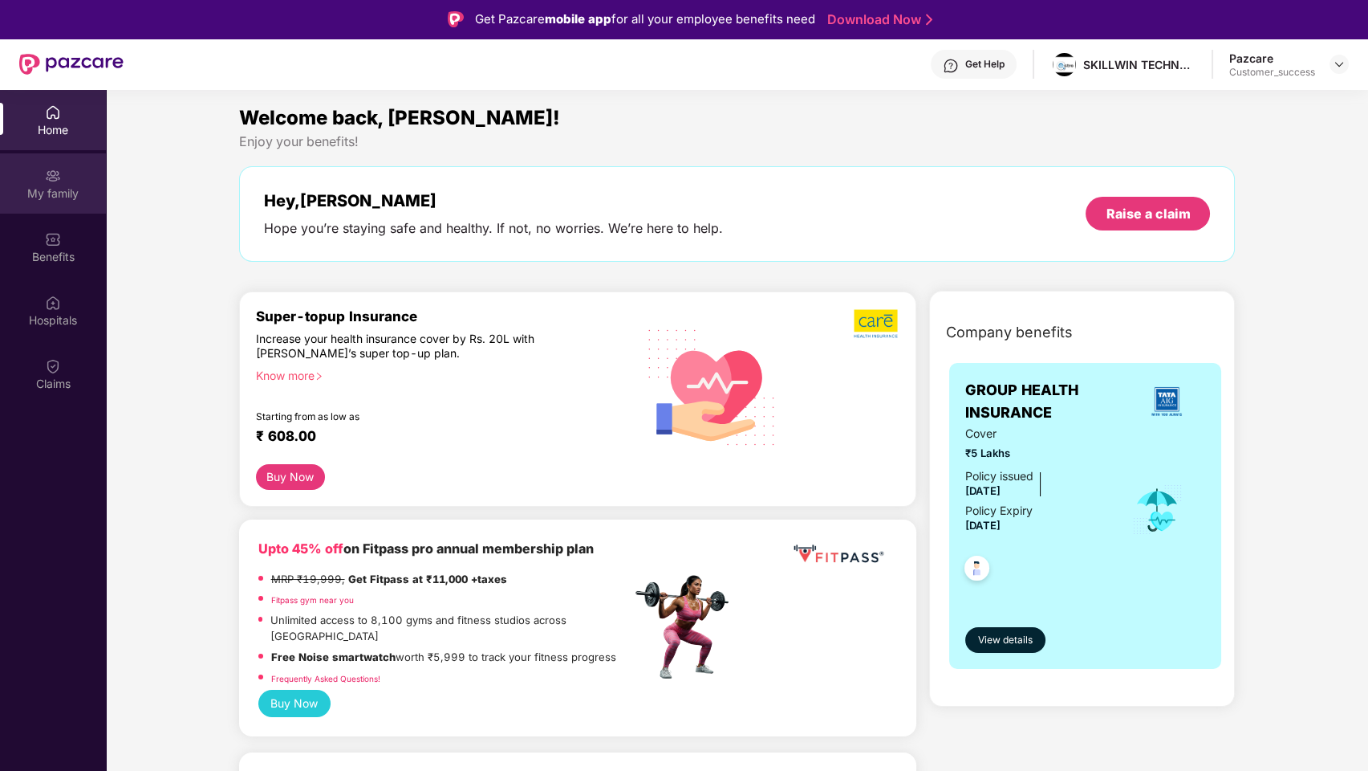
click at [73, 188] on div "My family" at bounding box center [53, 193] width 106 height 16
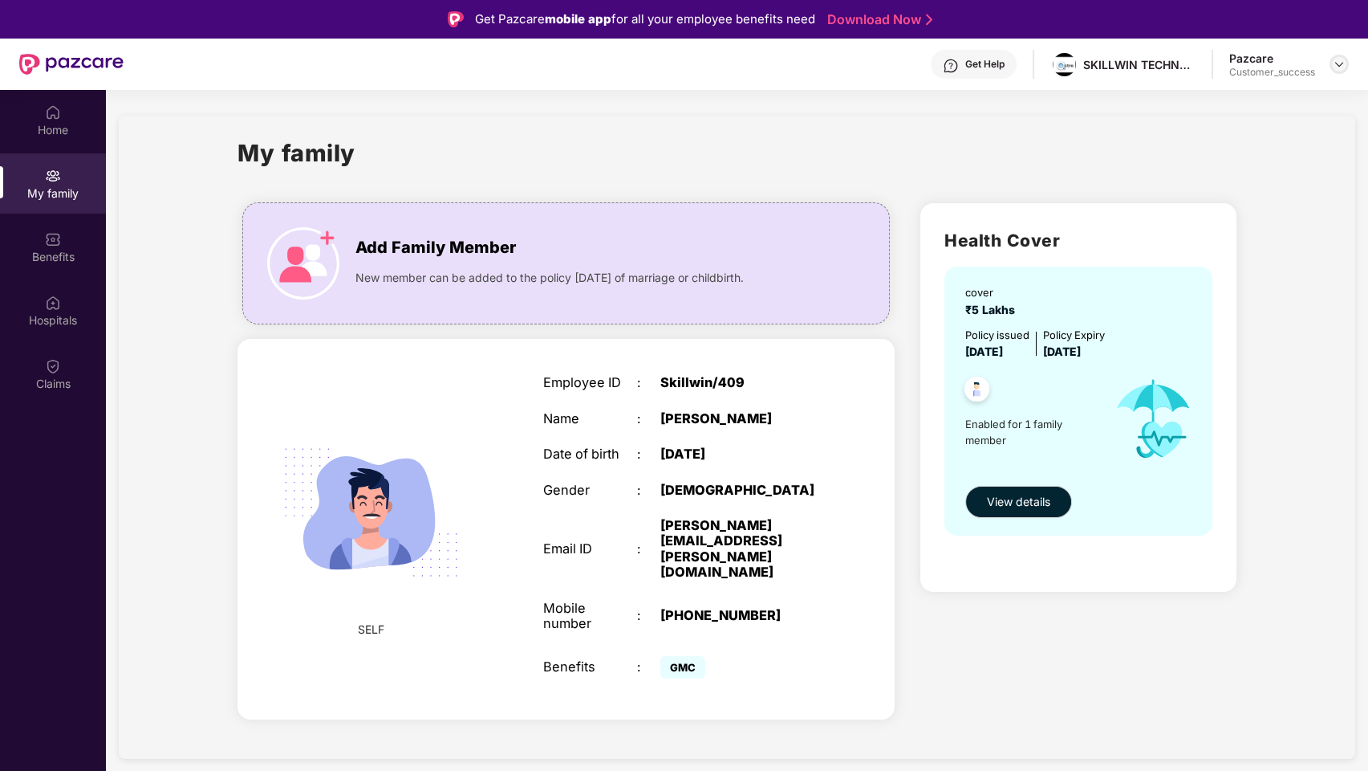
click at [1230, 65] on img at bounding box center [1339, 64] width 13 height 13
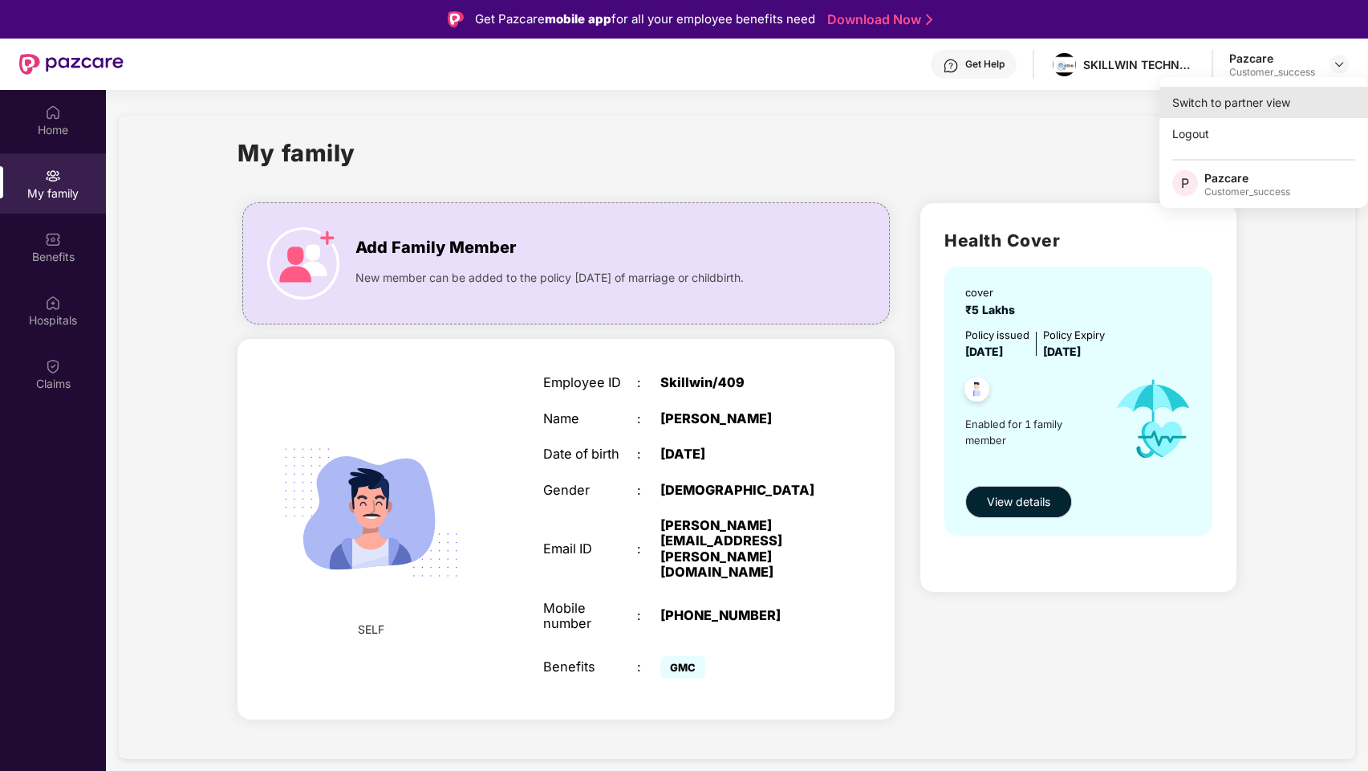
click at [1230, 94] on div "Switch to partner view" at bounding box center [1264, 102] width 209 height 31
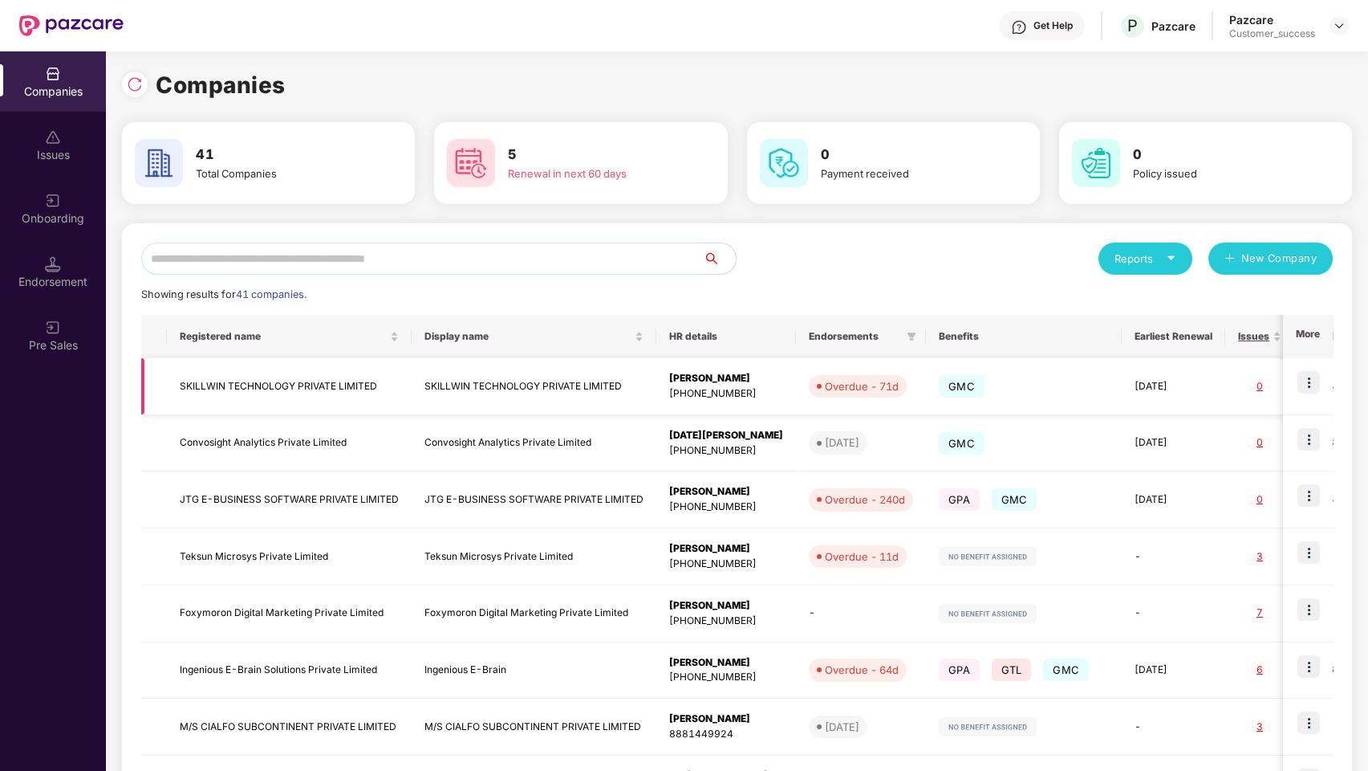
click at [1230, 382] on img at bounding box center [1309, 382] width 22 height 22
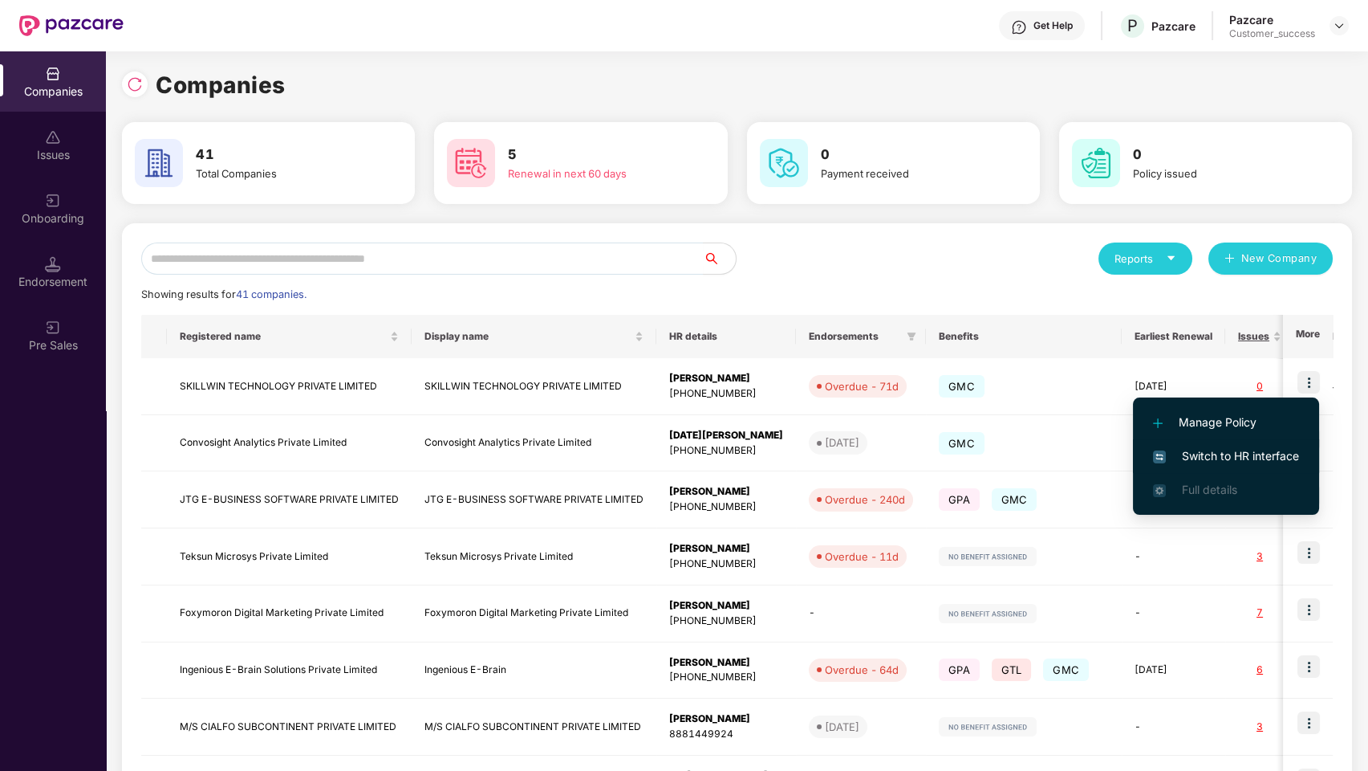
click at [1230, 451] on span "Switch to HR interface" at bounding box center [1226, 456] width 146 height 18
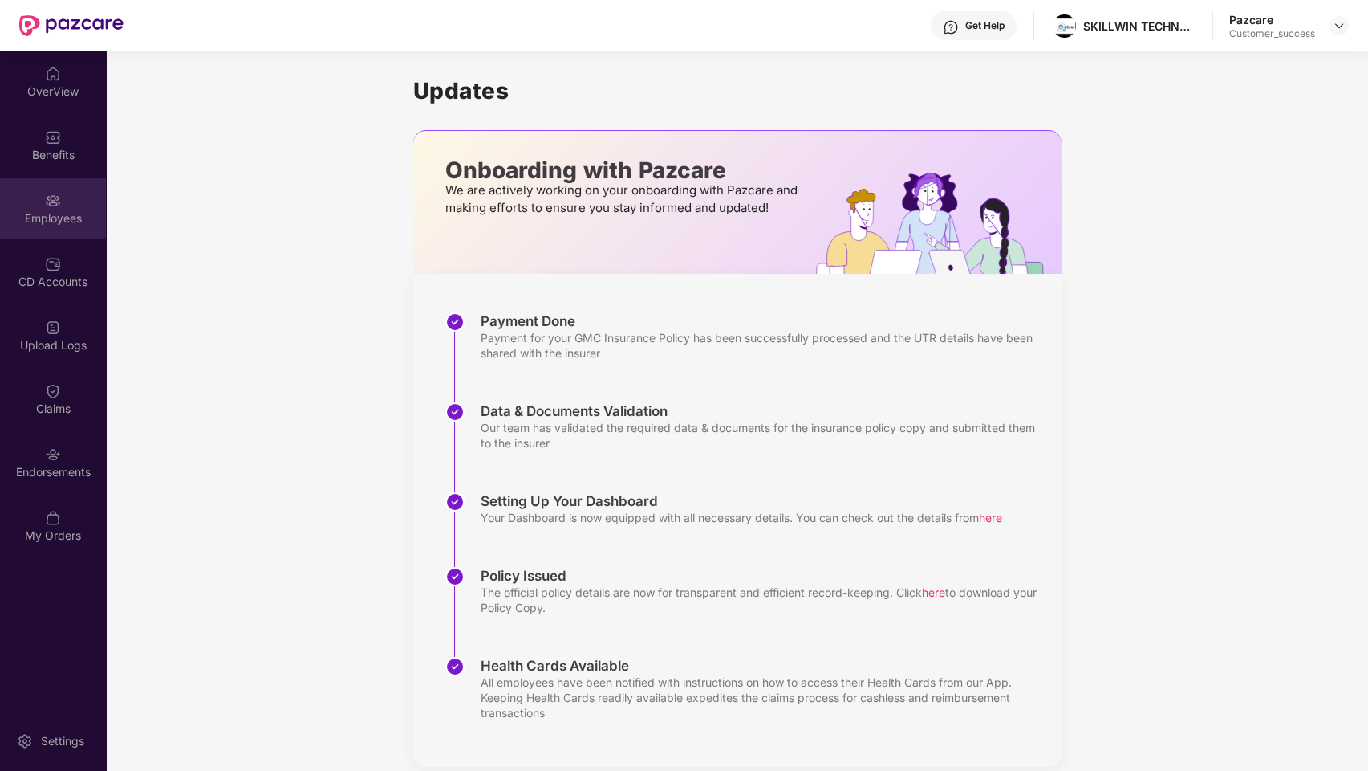
click at [65, 234] on div "Employees" at bounding box center [53, 208] width 106 height 60
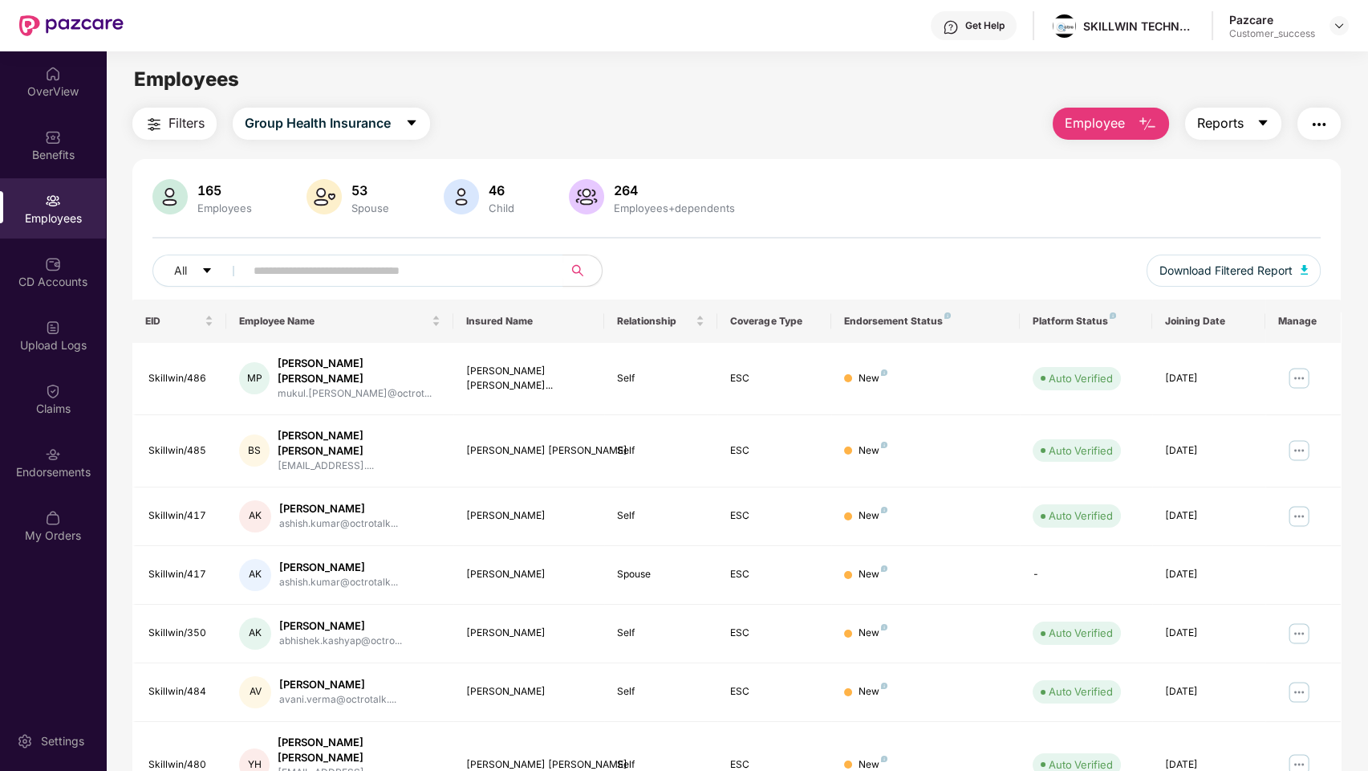
click at [1230, 118] on button "Reports" at bounding box center [1233, 124] width 96 height 32
click at [1230, 122] on img "button" at bounding box center [1319, 124] width 19 height 19
click at [1006, 251] on div "165 Employees 53 Spouse 46 Child 264 Employees+dependents All Download Filtered…" at bounding box center [737, 239] width 1210 height 120
click at [1230, 276] on span "Download Filtered Report" at bounding box center [1226, 271] width 133 height 18
click at [43, 263] on div "CD Accounts" at bounding box center [53, 272] width 106 height 60
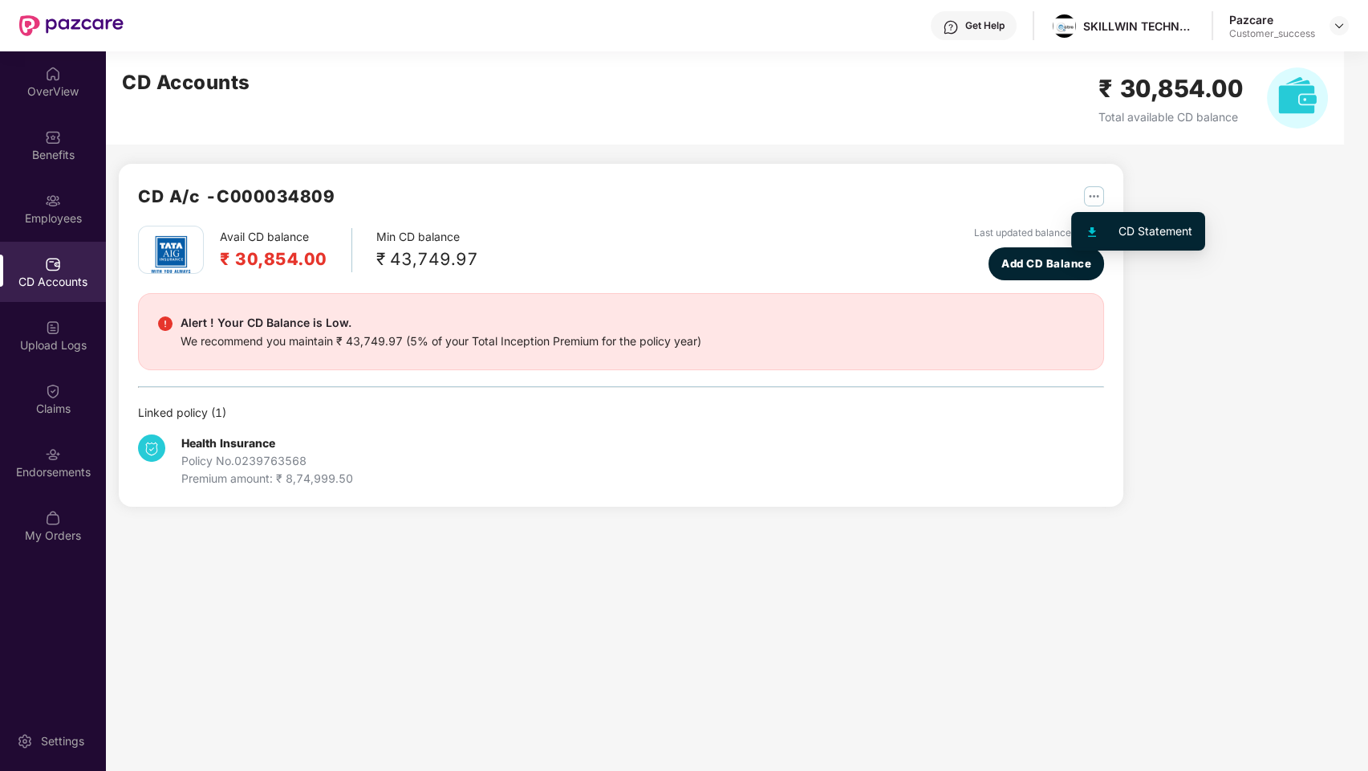
click at [1091, 202] on img "button" at bounding box center [1094, 196] width 20 height 20
click at [1143, 235] on div "CD Statement" at bounding box center [1156, 231] width 74 height 18
click at [1096, 196] on img "button" at bounding box center [1094, 196] width 20 height 20
click at [597, 405] on div "Linked policy ( 1 )" at bounding box center [621, 413] width 966 height 18
click at [1061, 266] on span "Add CD Balance" at bounding box center [1047, 263] width 90 height 17
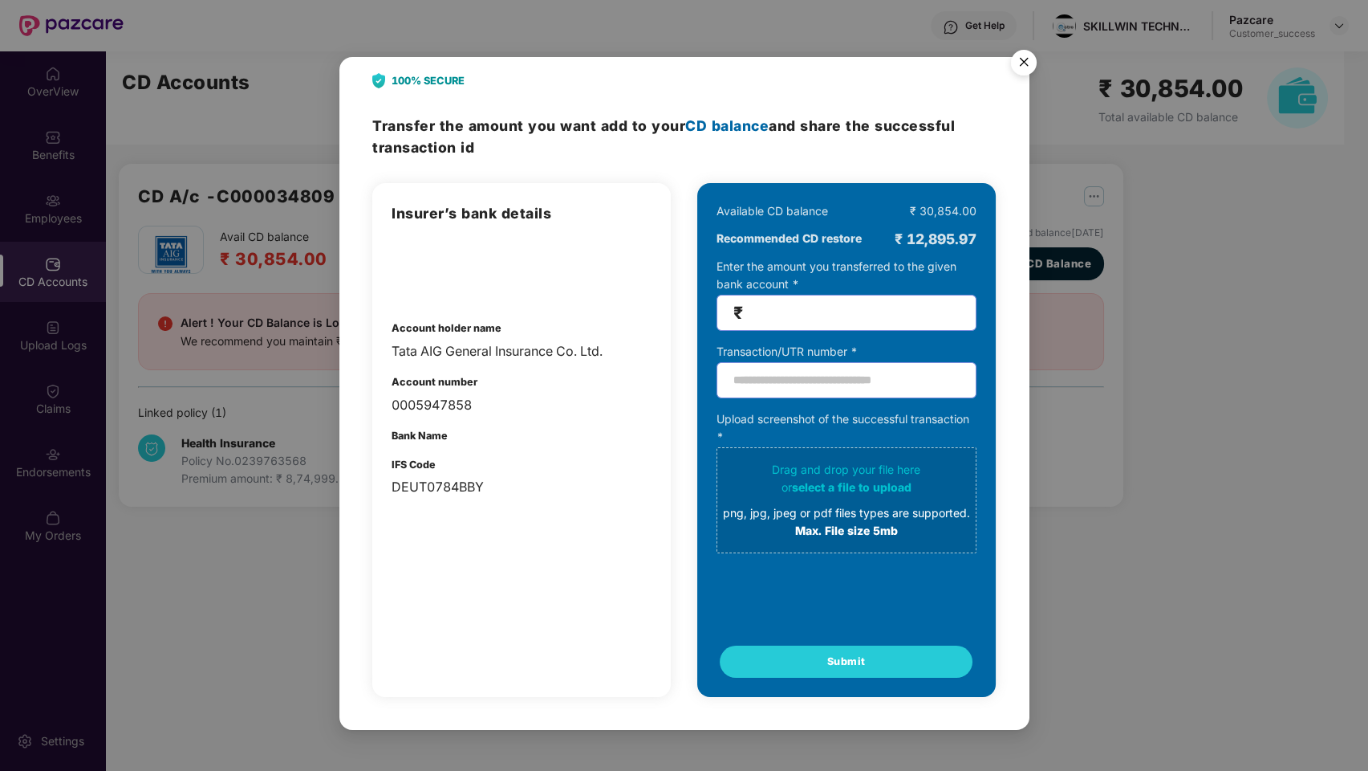
click at [1023, 62] on img "Close" at bounding box center [1024, 65] width 45 height 45
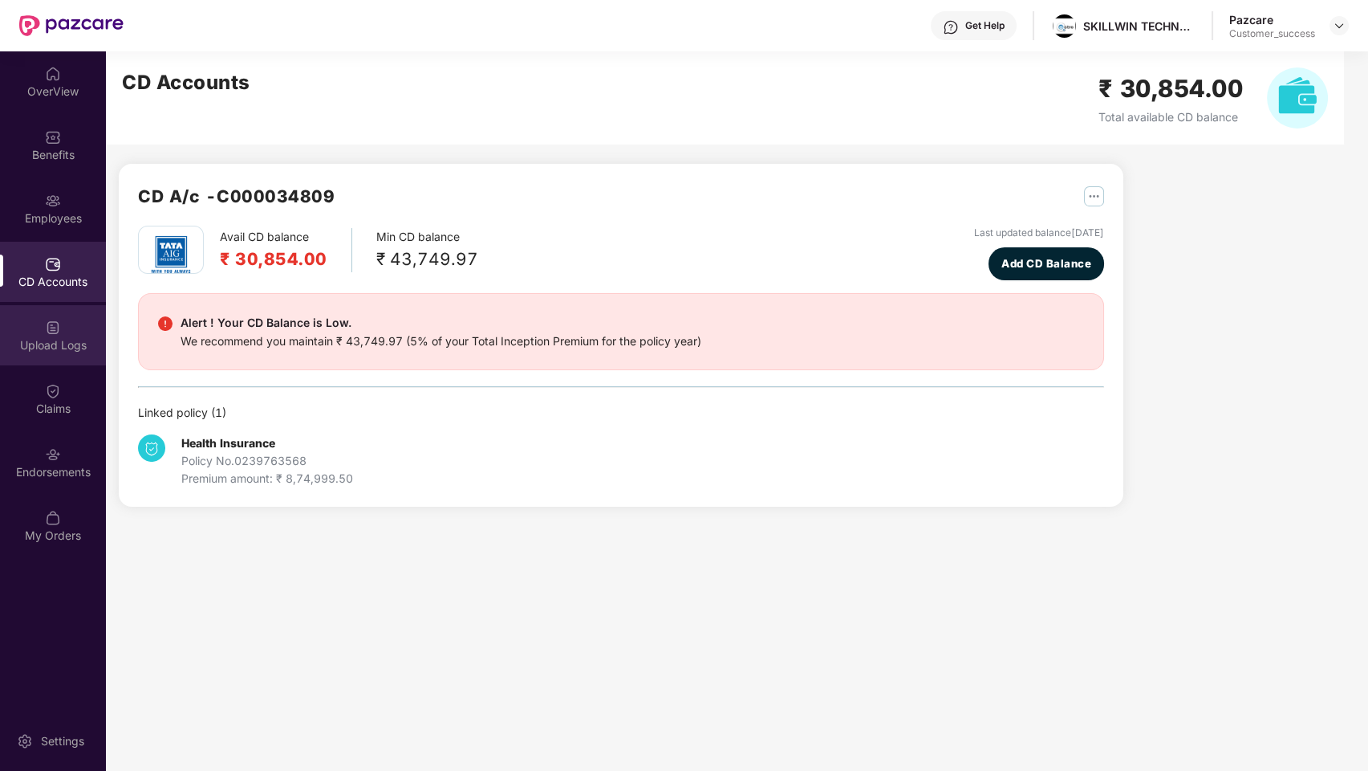
click at [59, 321] on img at bounding box center [53, 327] width 16 height 16
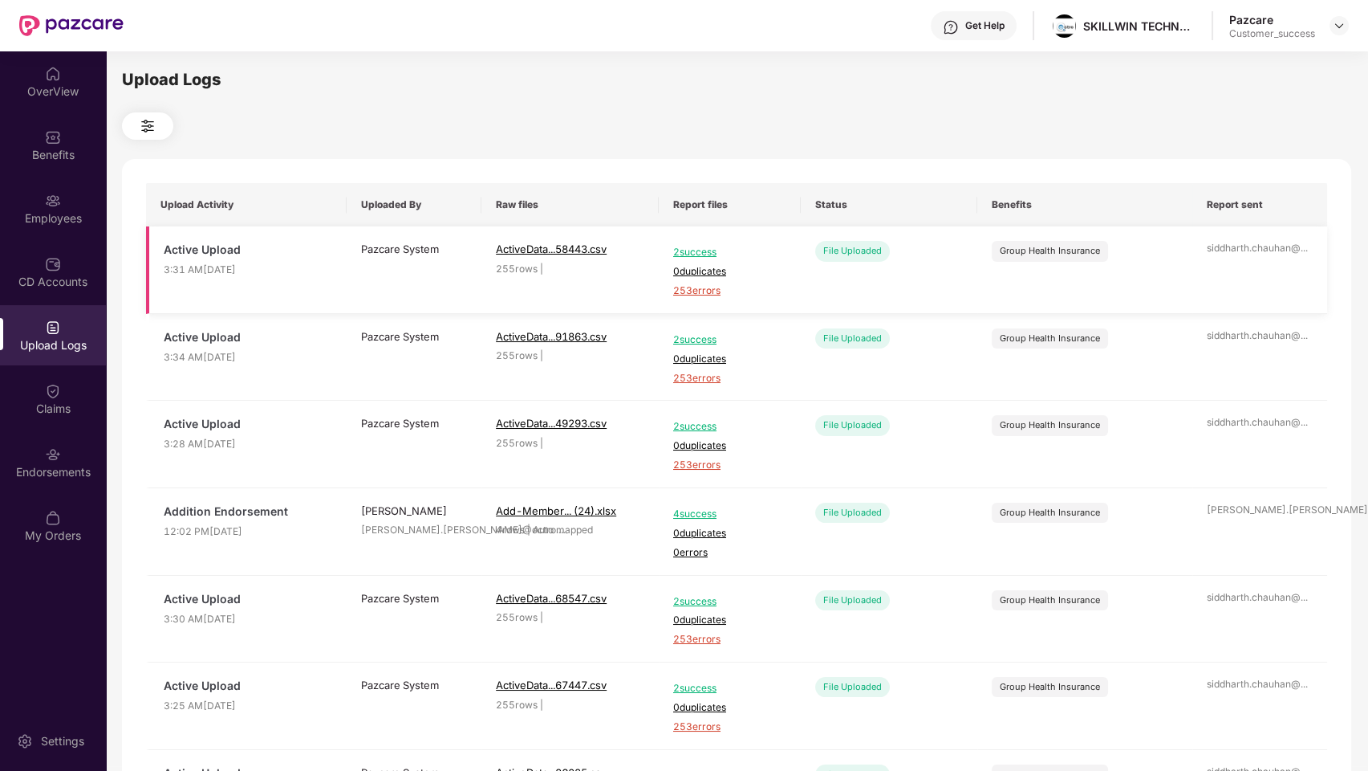
click at [217, 241] on span "Active Upload" at bounding box center [248, 250] width 169 height 18
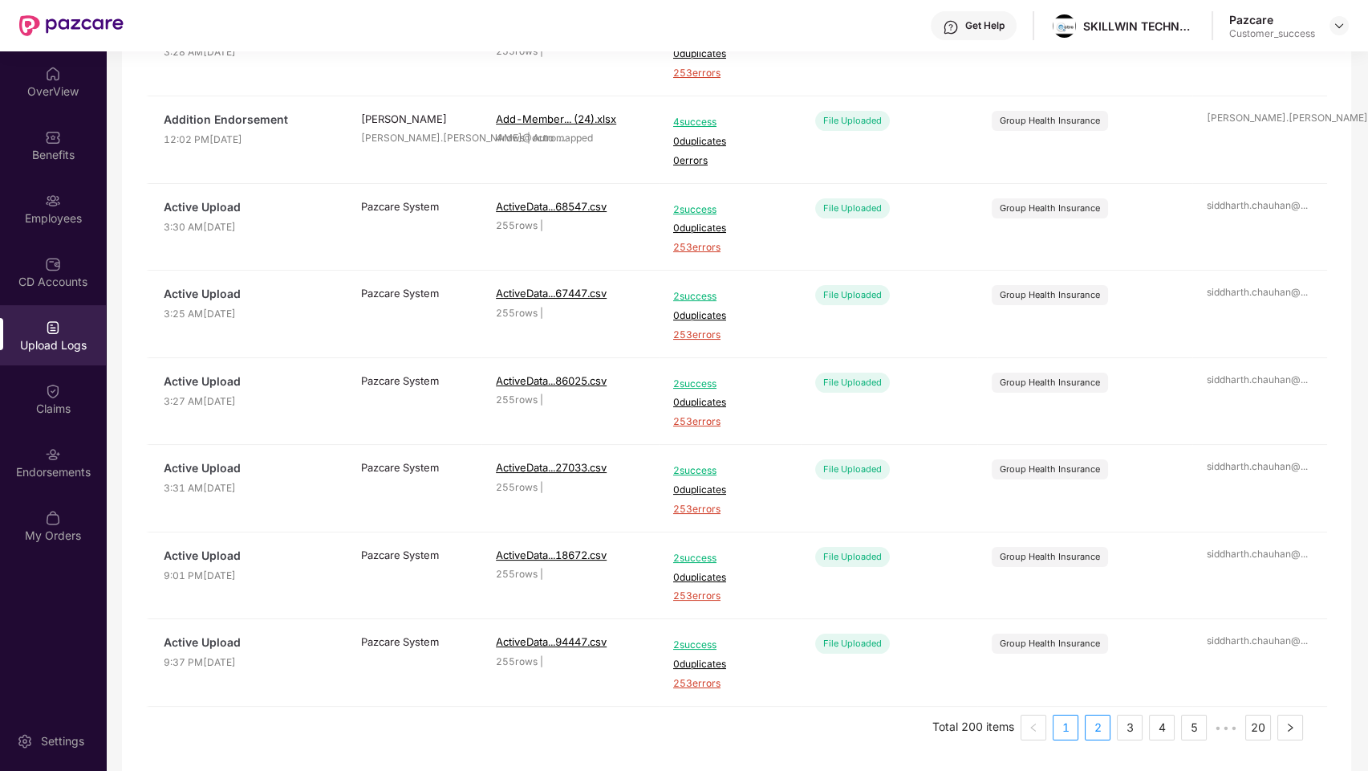
click at [1101, 557] on link "2" at bounding box center [1098, 727] width 24 height 24
click at [1122, 557] on link "3" at bounding box center [1130, 727] width 24 height 24
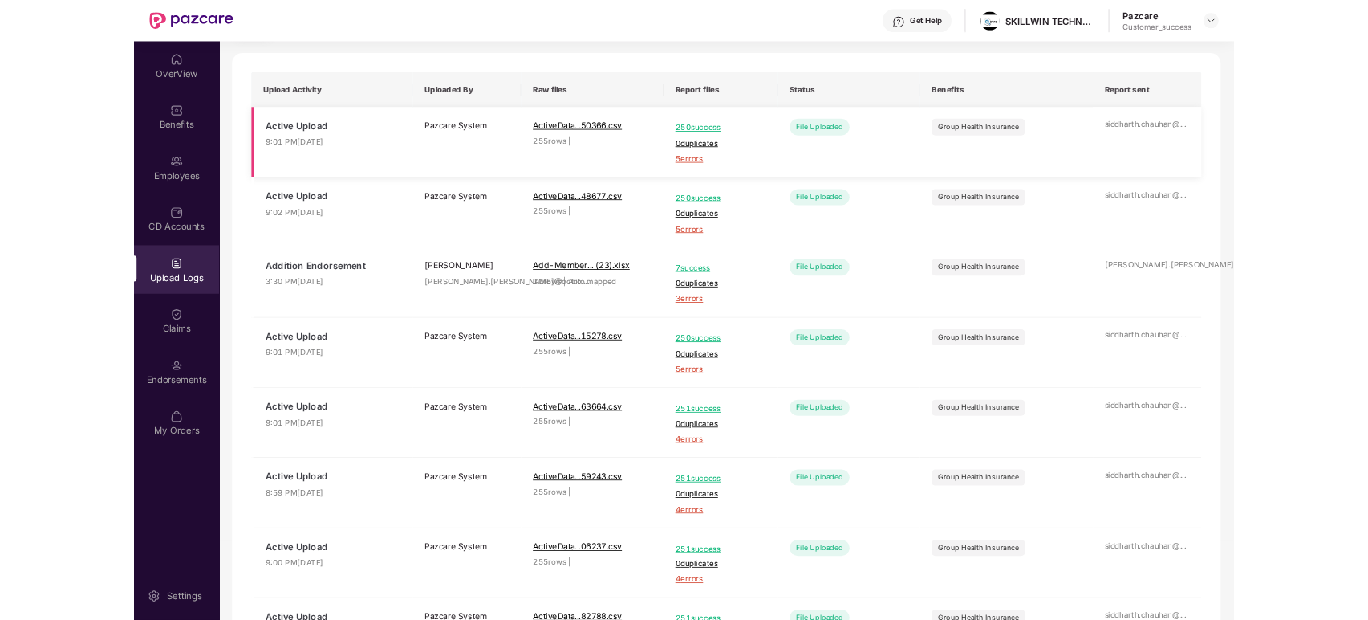
scroll to position [96, 0]
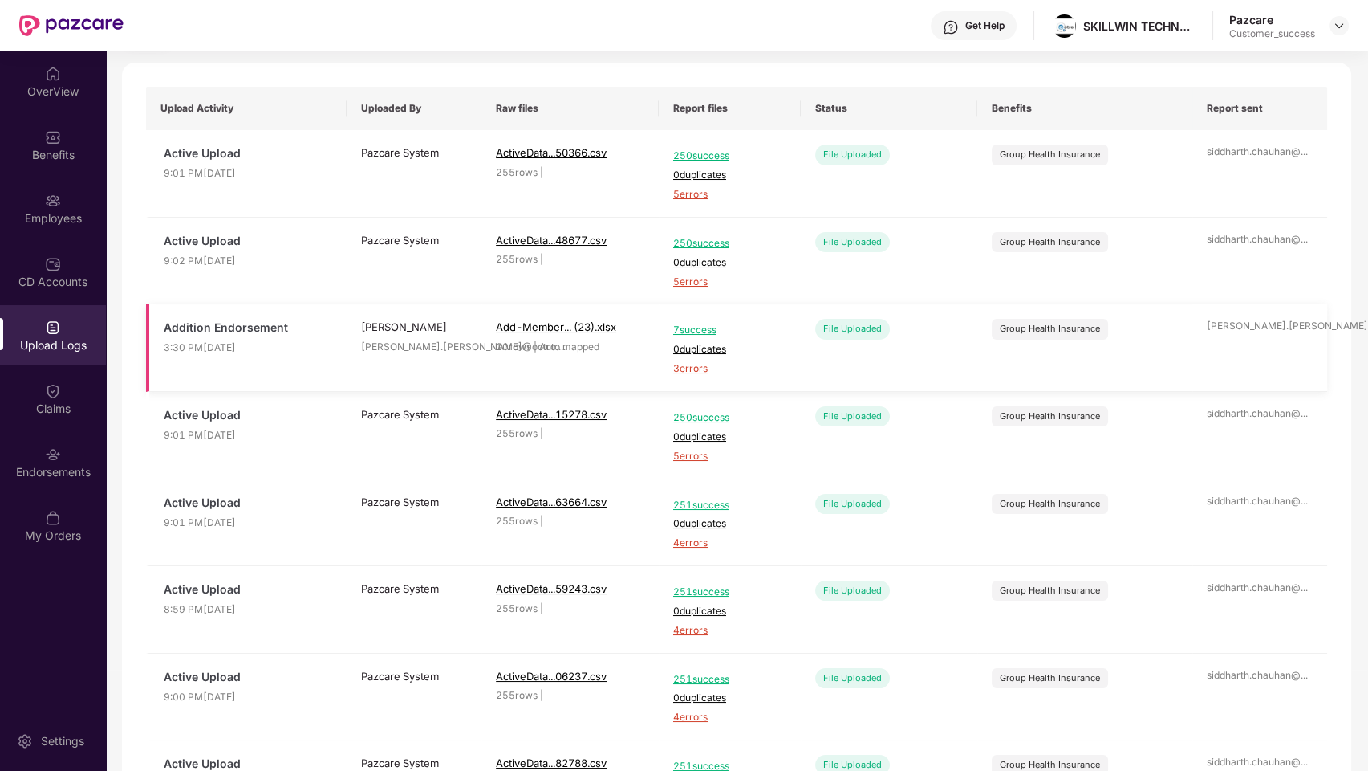
click at [693, 327] on span "7 success" at bounding box center [729, 330] width 113 height 15
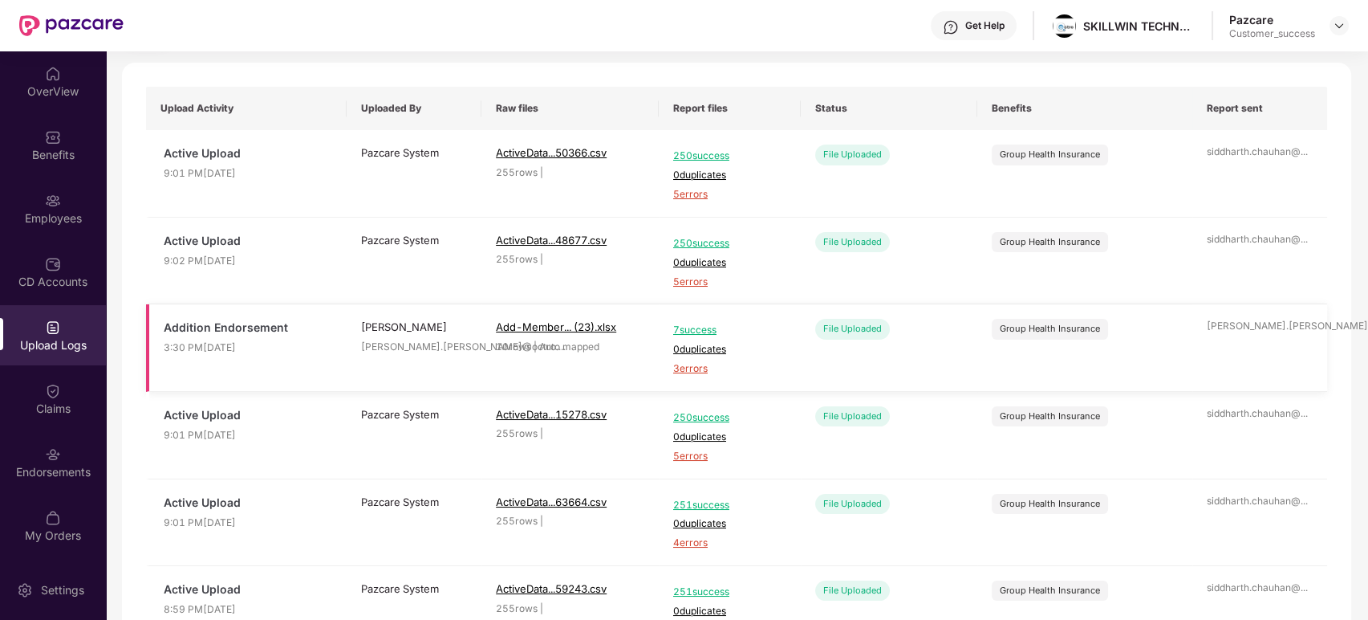
click at [698, 371] on span "3 errors" at bounding box center [729, 368] width 113 height 15
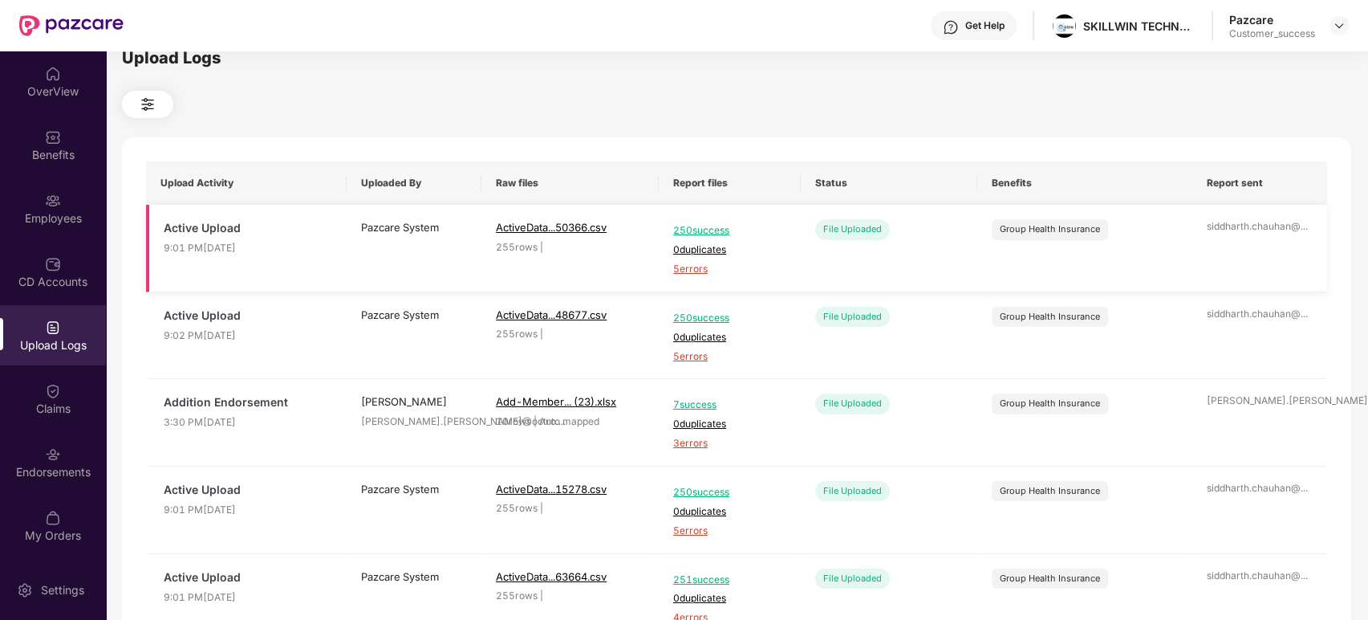
scroll to position [0, 0]
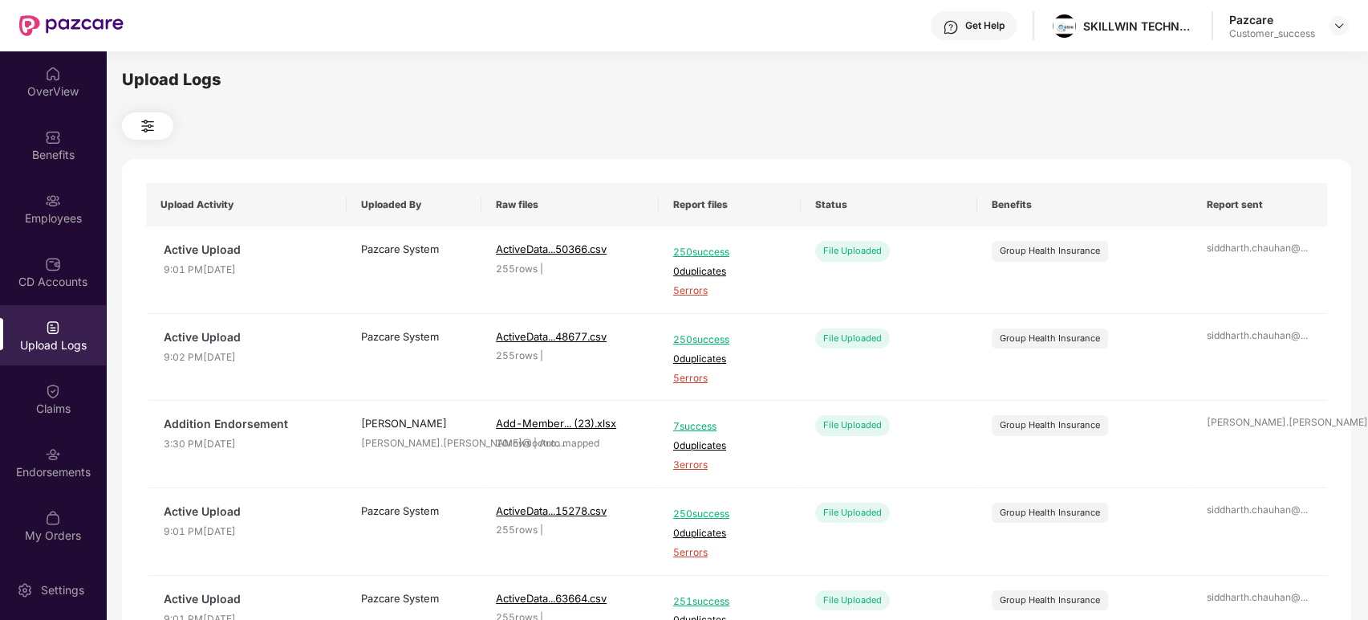
click at [153, 126] on img at bounding box center [147, 125] width 19 height 19
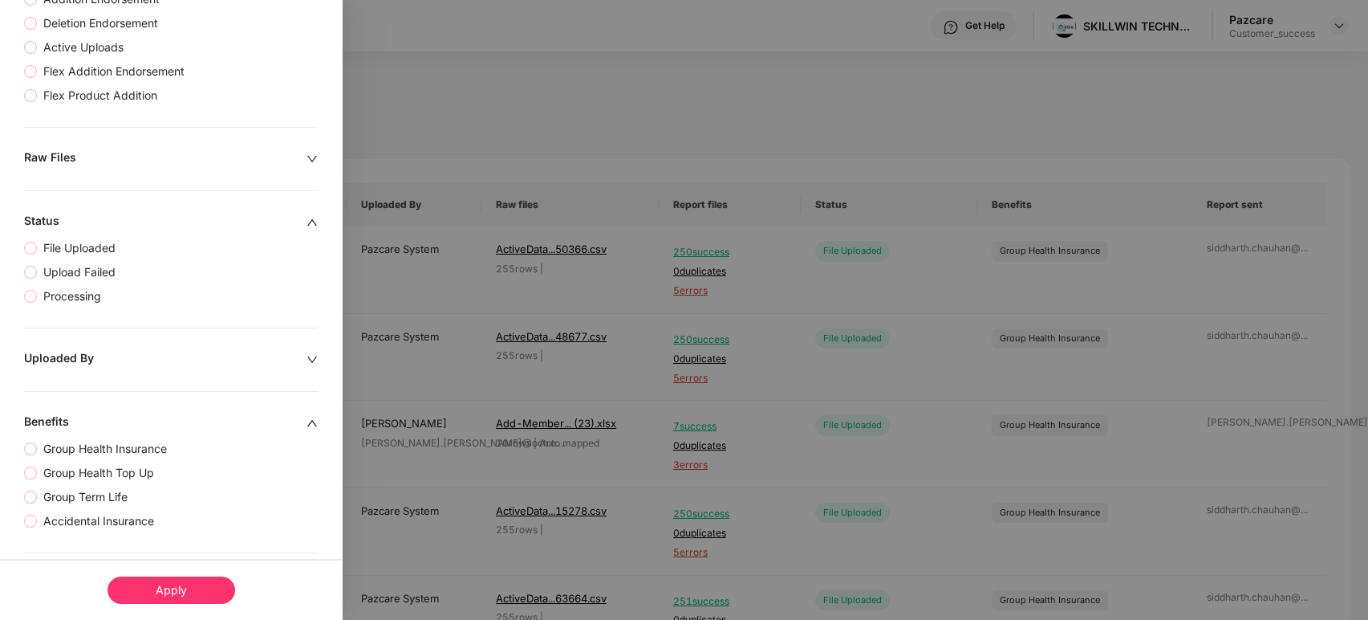
scroll to position [326, 0]
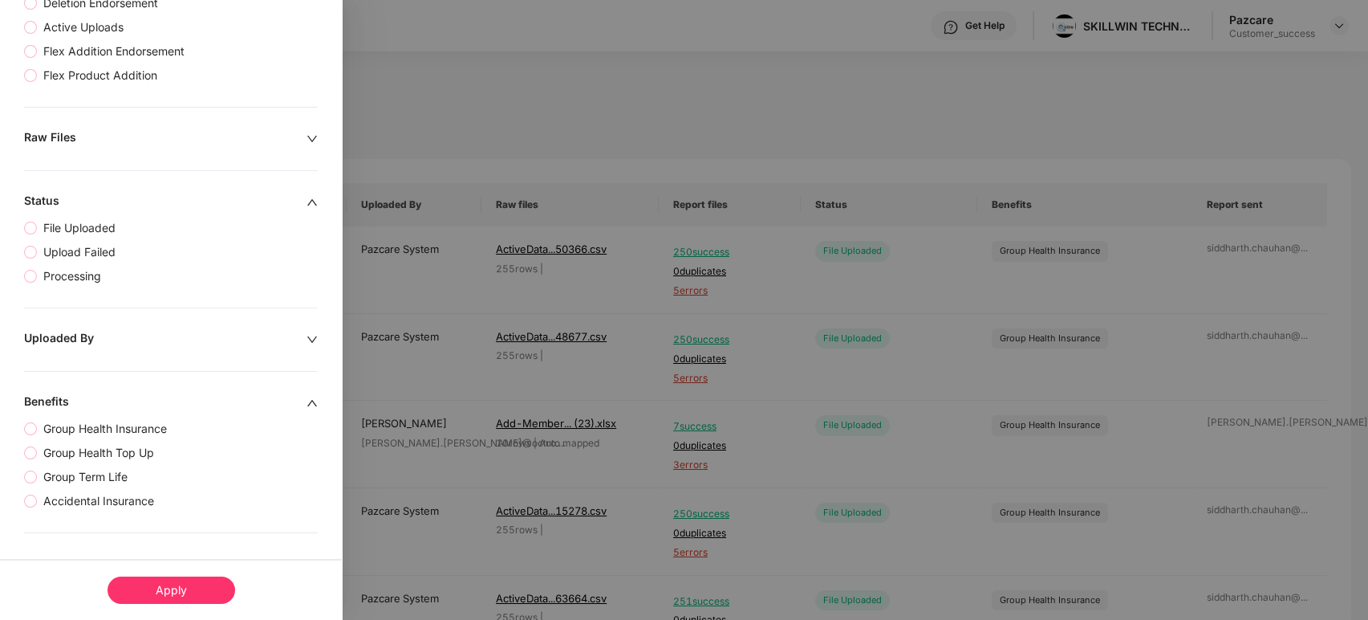
click at [315, 331] on div at bounding box center [312, 340] width 11 height 18
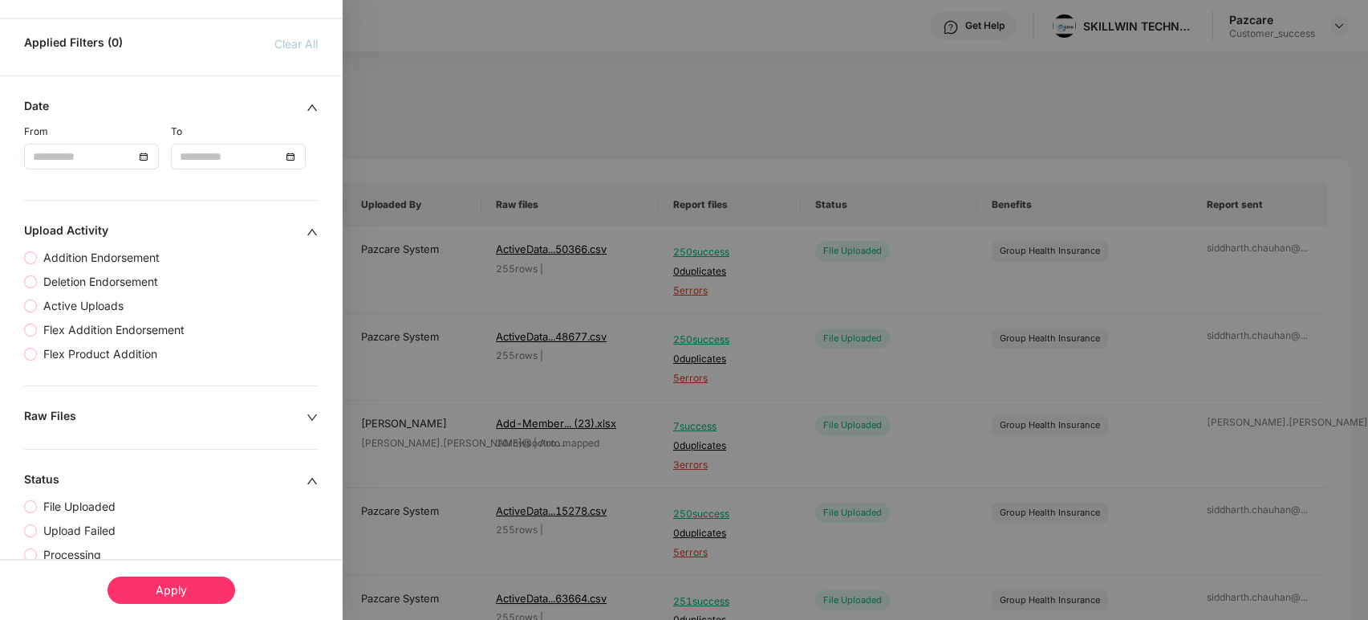
scroll to position [0, 0]
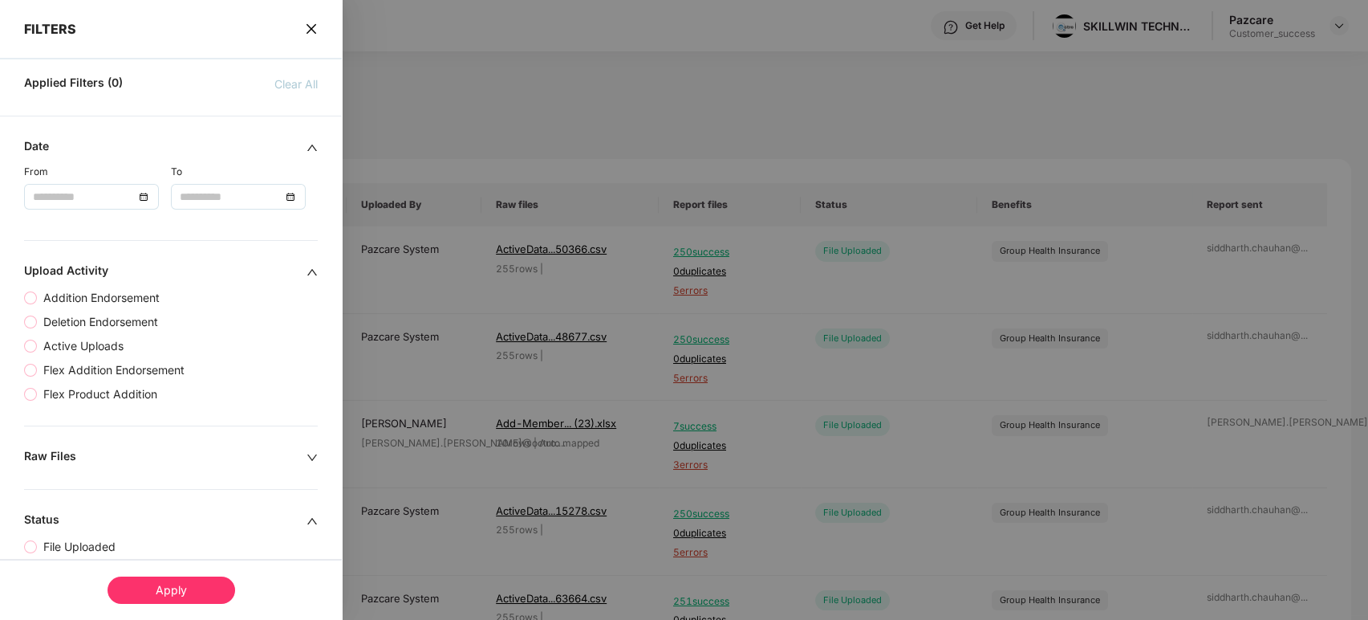
click at [307, 26] on icon "close" at bounding box center [311, 28] width 13 height 13
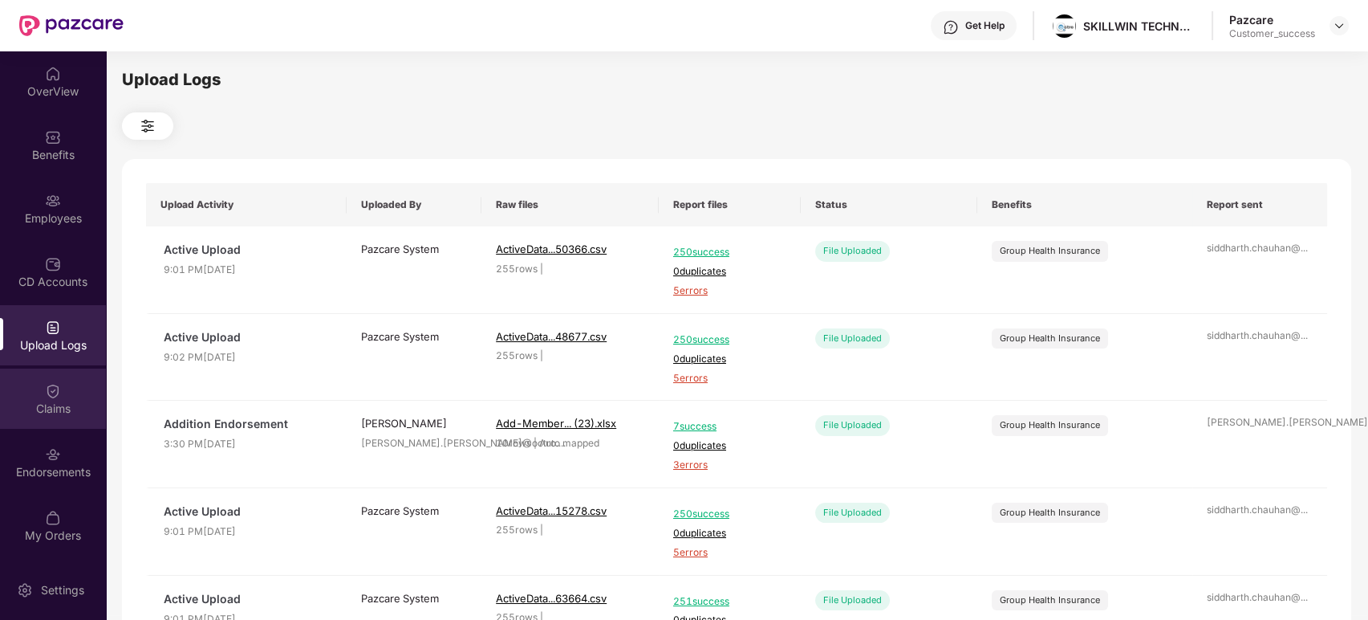
click at [58, 419] on div "Claims" at bounding box center [53, 398] width 106 height 60
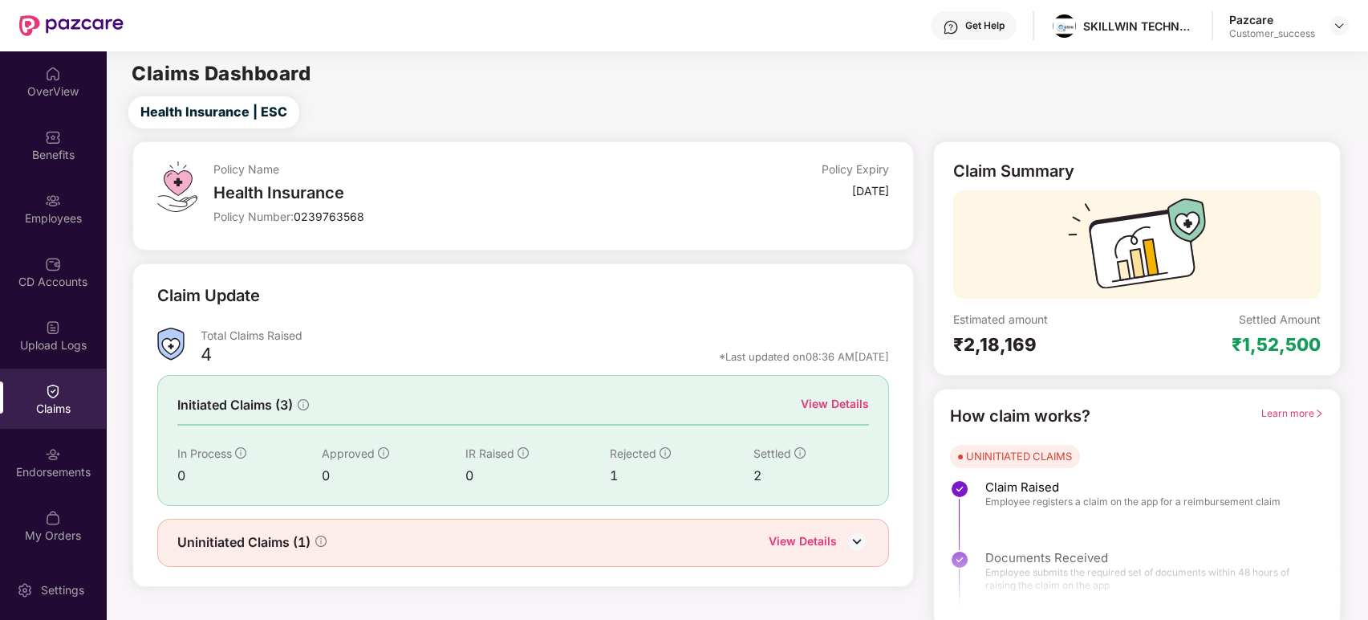
scroll to position [8, 0]
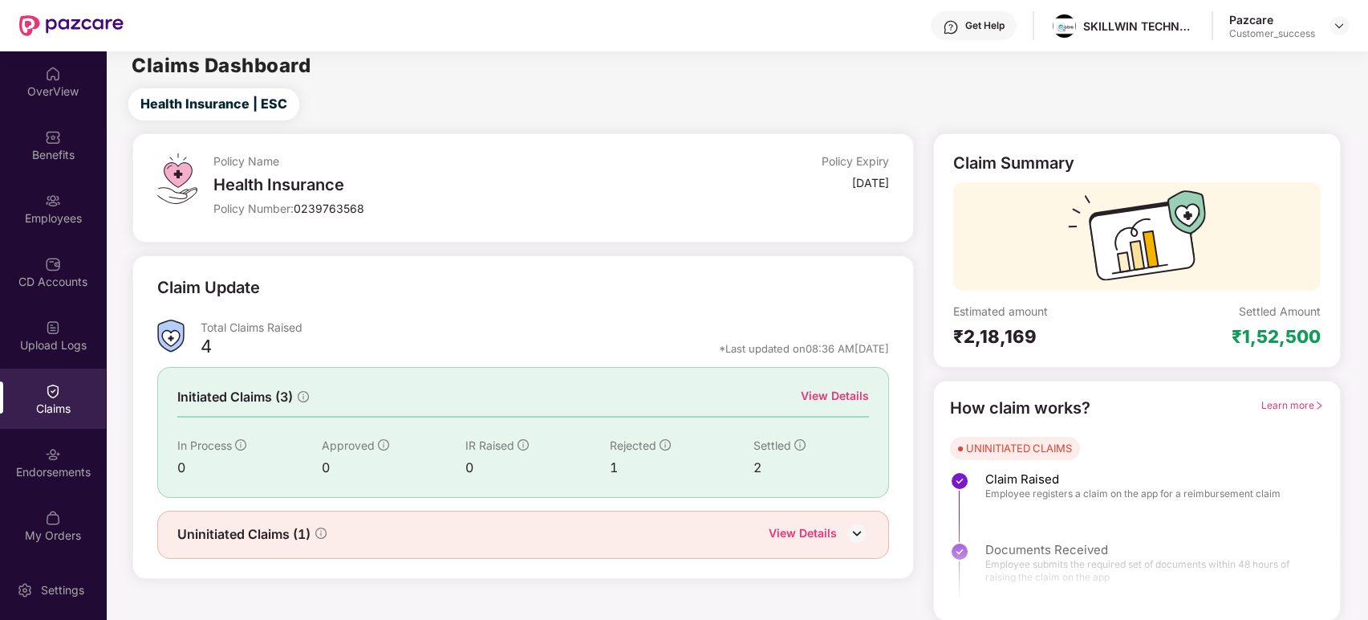
click at [858, 535] on img at bounding box center [857, 533] width 24 height 24
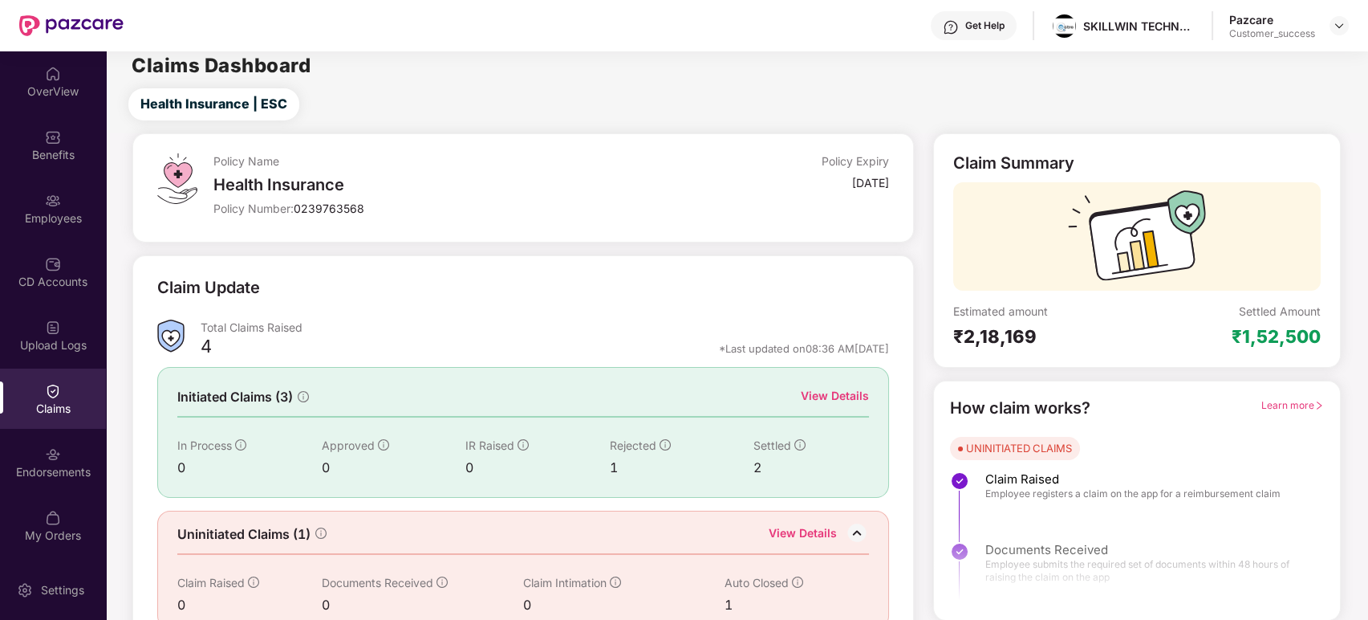
scroll to position [35, 0]
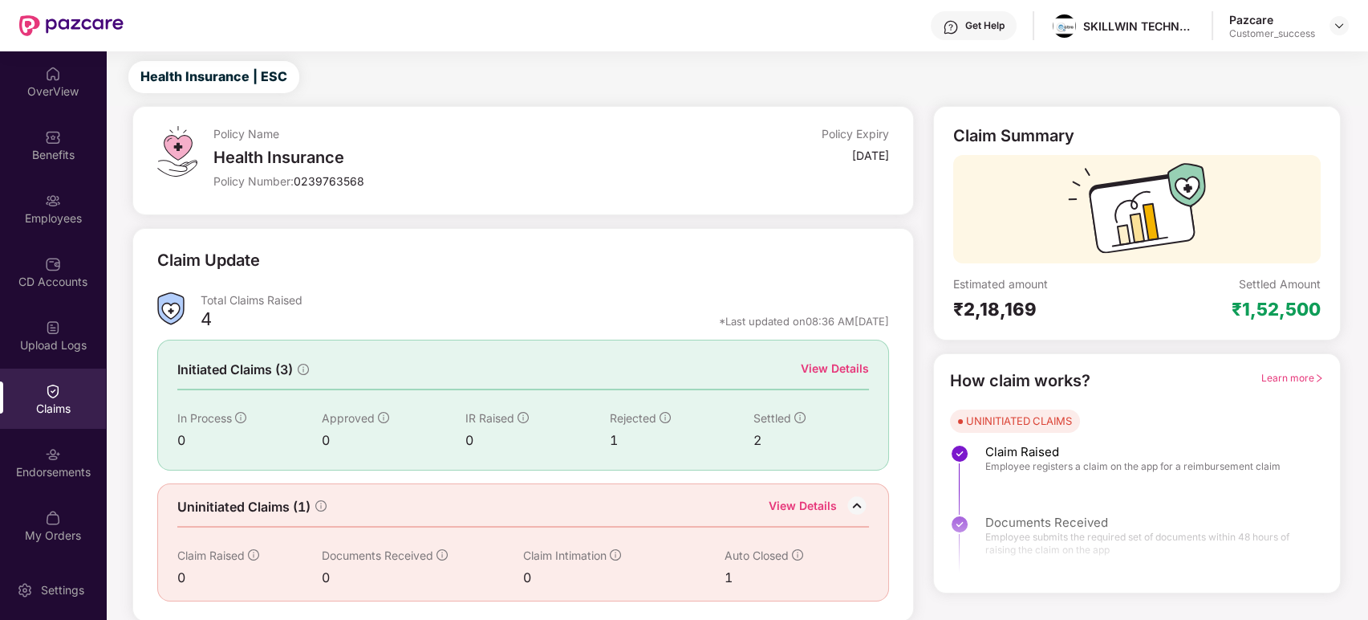
click at [1230, 376] on span "Learn more" at bounding box center [1293, 378] width 63 height 12
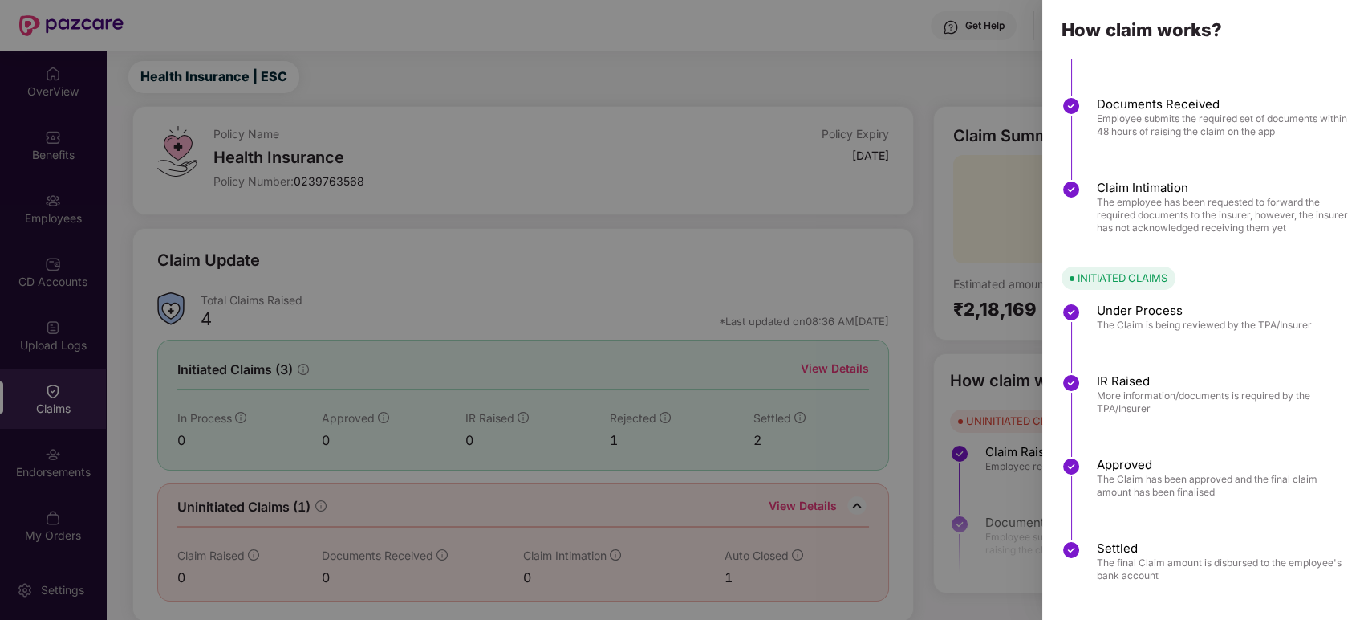
scroll to position [88, 0]
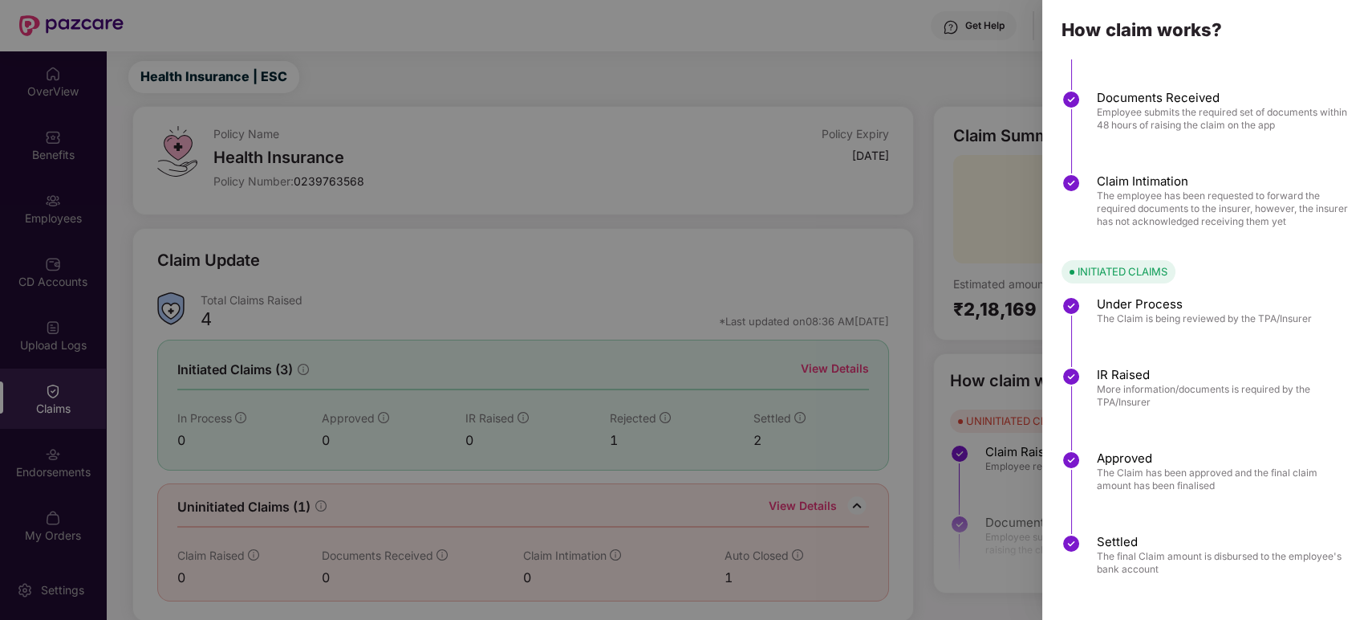
click at [934, 223] on div at bounding box center [684, 310] width 1368 height 620
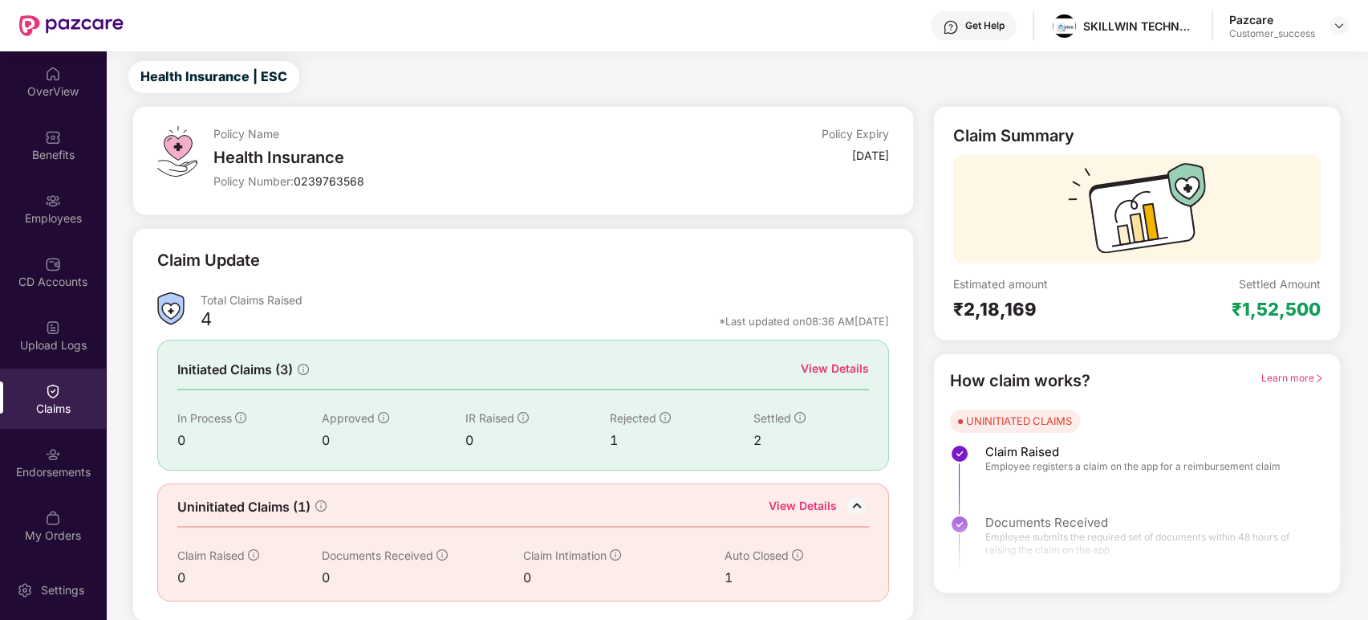
scroll to position [35, 0]
click at [836, 364] on div "View Details" at bounding box center [835, 369] width 68 height 18
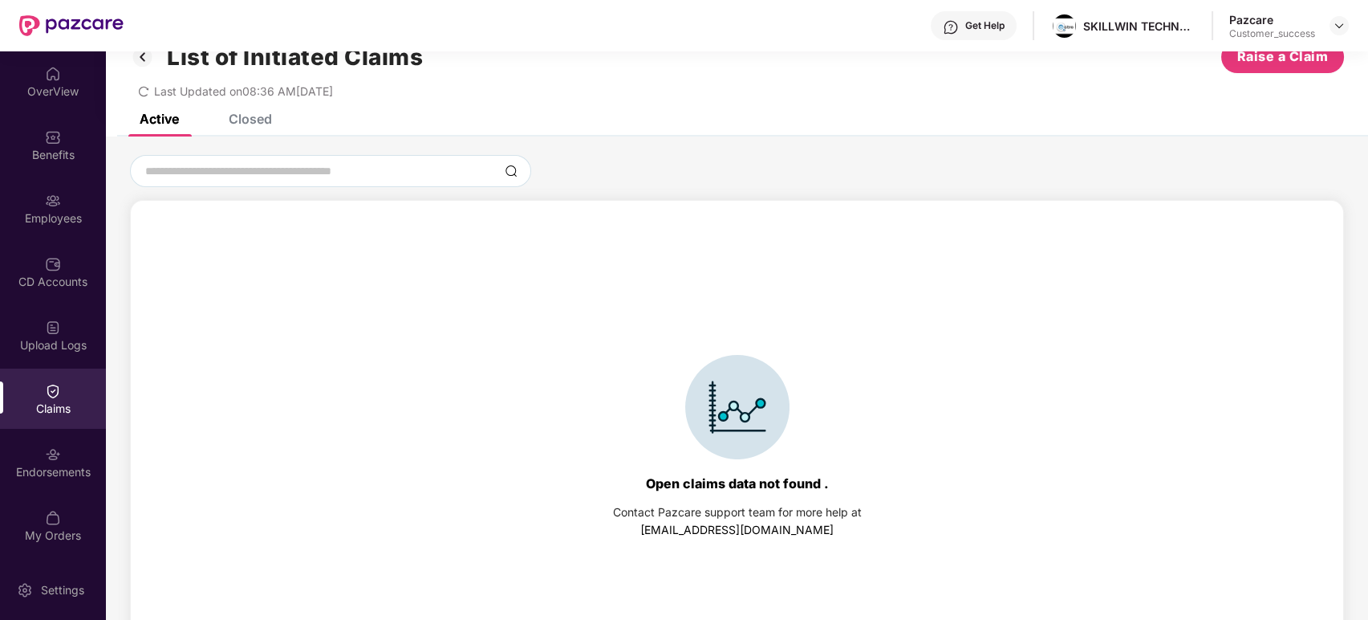
click at [262, 120] on div "Closed" at bounding box center [250, 119] width 43 height 16
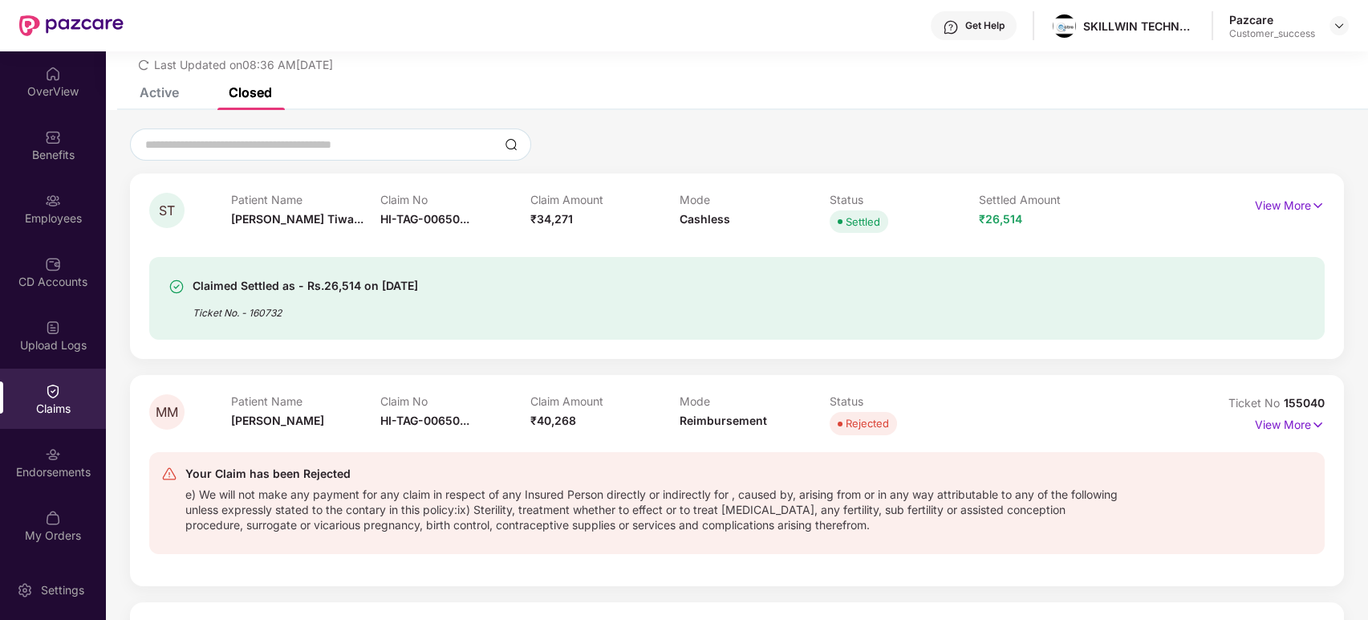
scroll to position [60, 0]
click at [1230, 426] on p "View More" at bounding box center [1290, 424] width 70 height 22
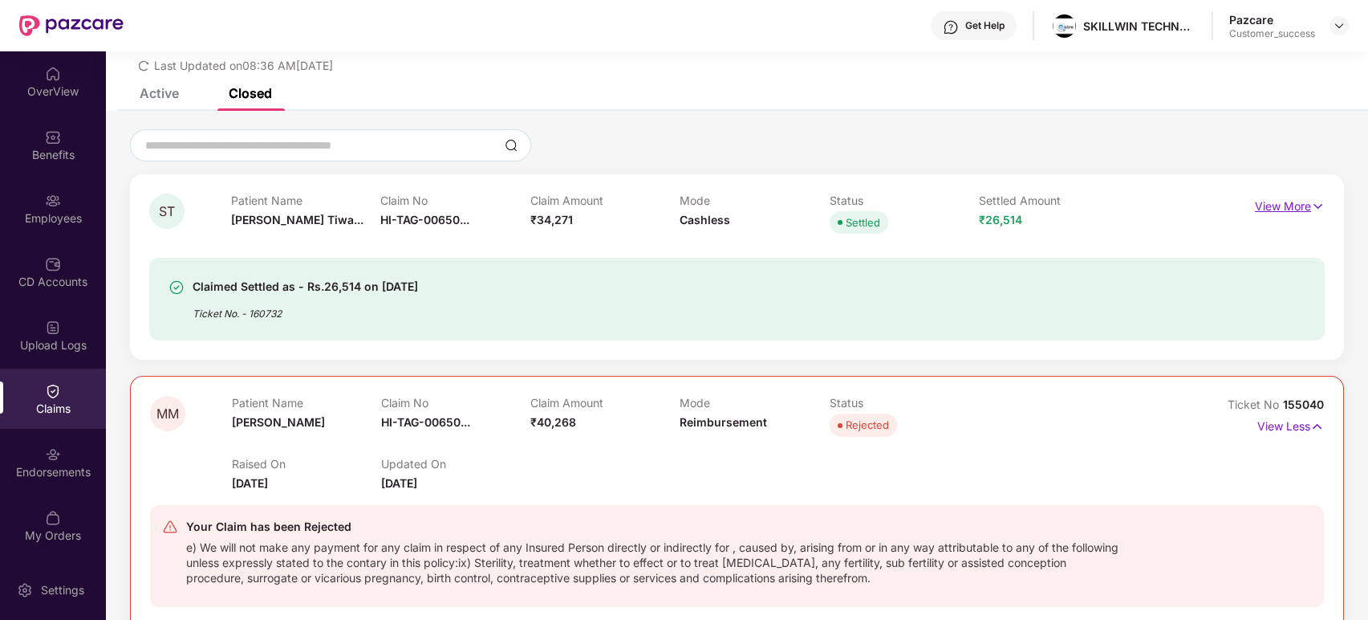
click at [1230, 206] on p "View More" at bounding box center [1290, 204] width 70 height 22
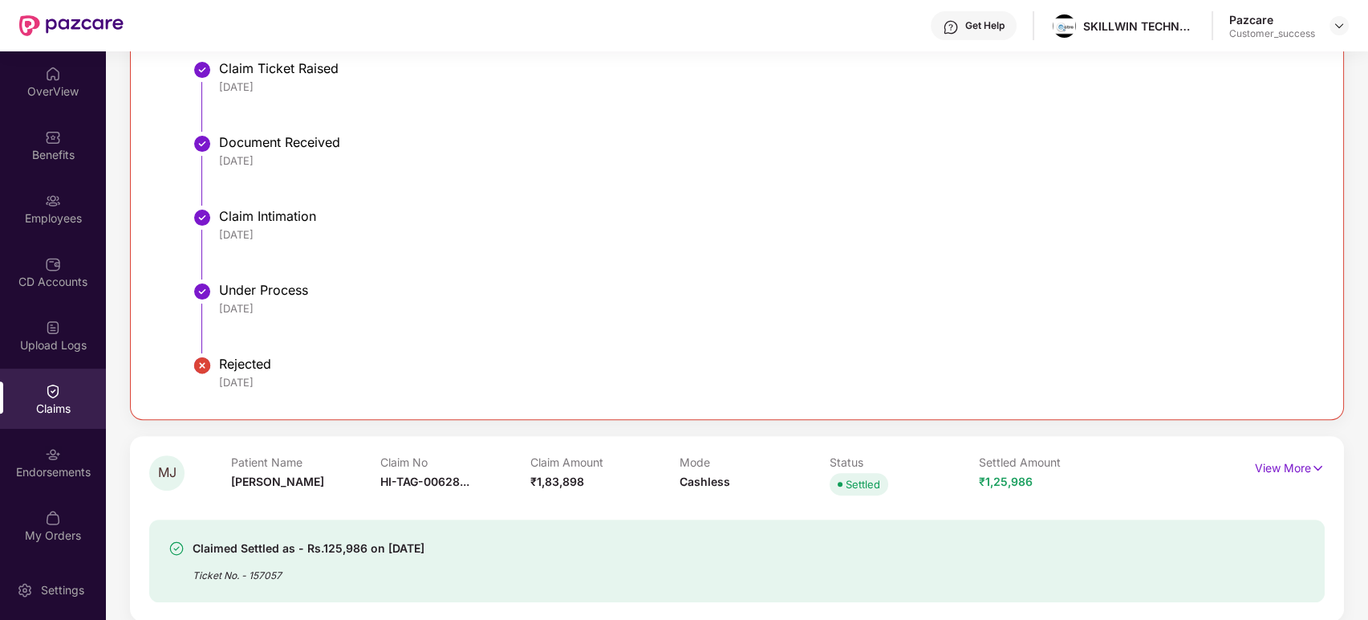
scroll to position [1262, 0]
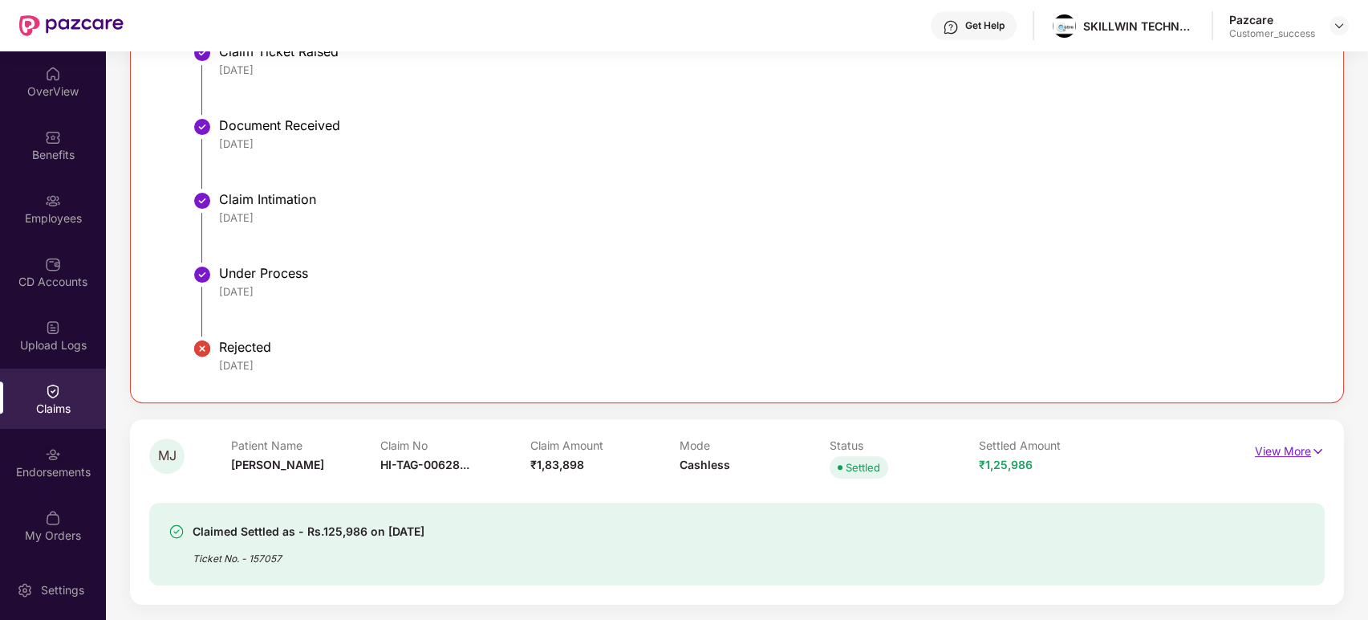
click at [1230, 457] on p "View More" at bounding box center [1290, 449] width 70 height 22
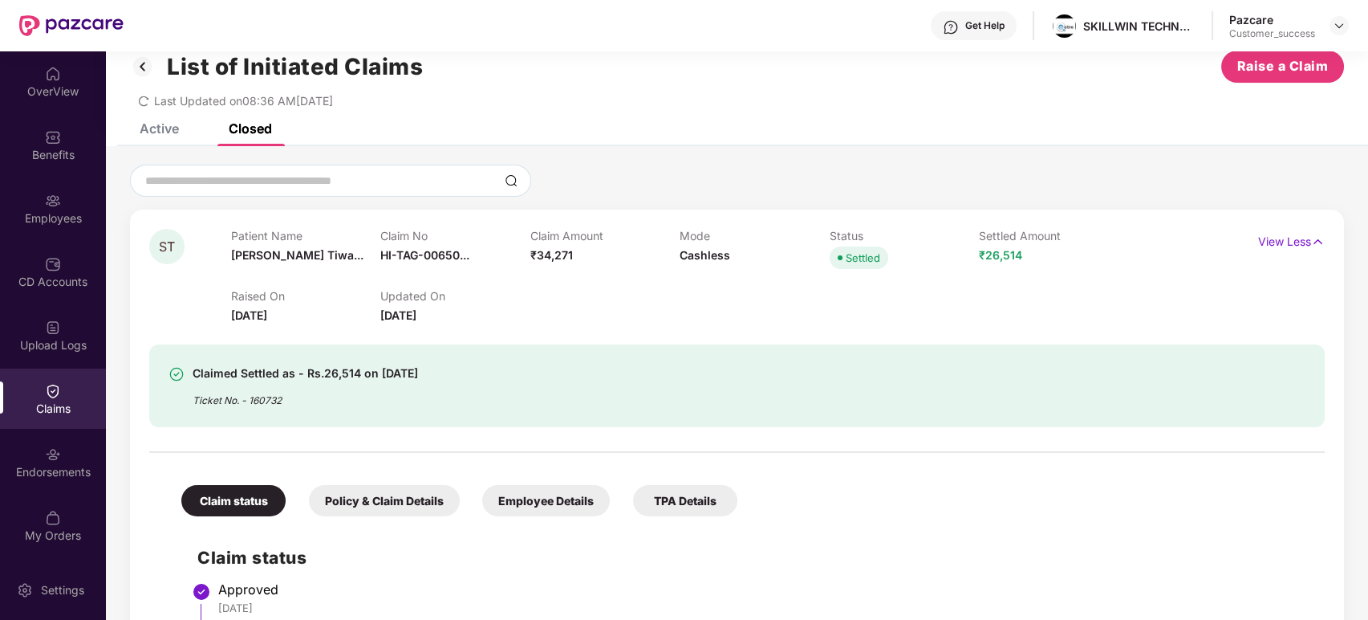
scroll to position [0, 0]
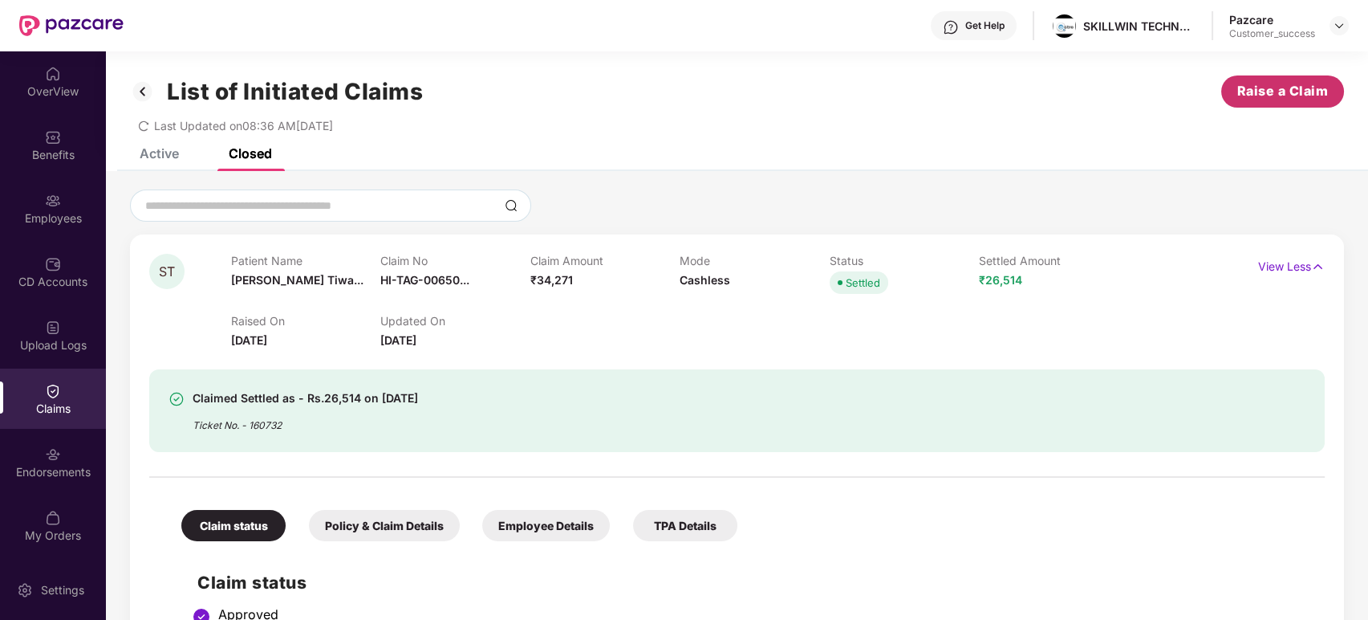
click at [1230, 106] on button "Raise a Claim" at bounding box center [1283, 91] width 123 height 32
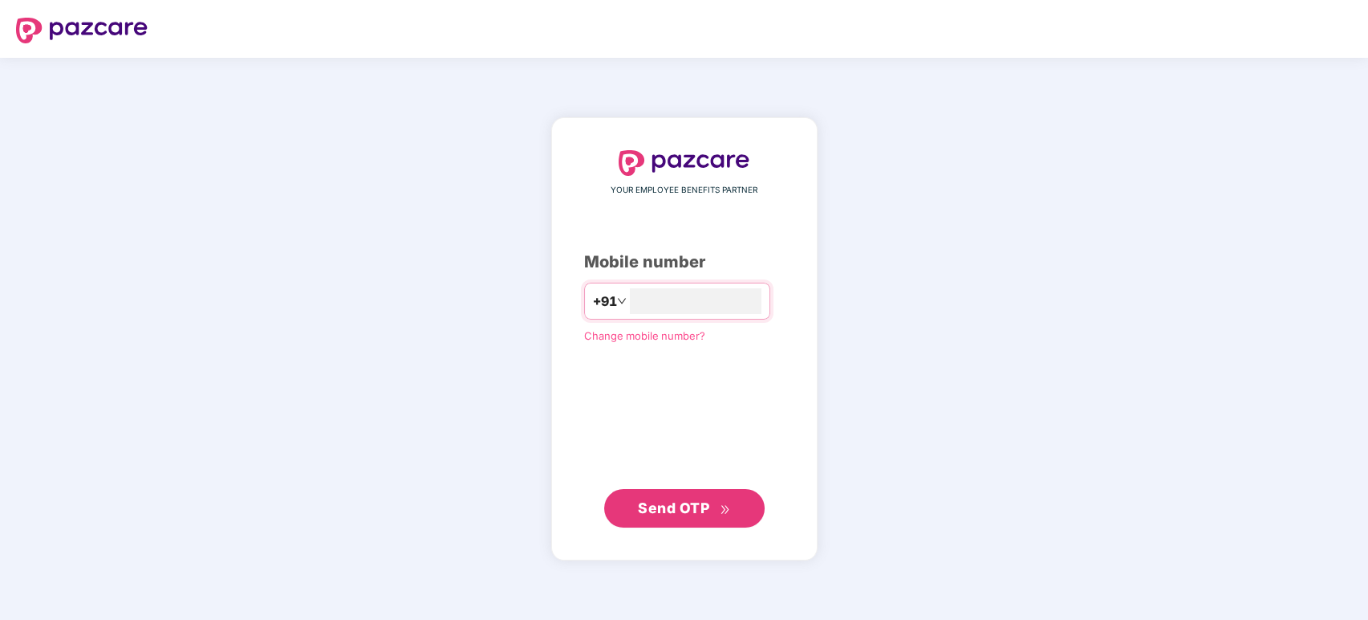
type input "**********"
click at [688, 499] on span "Send OTP" at bounding box center [673, 507] width 71 height 17
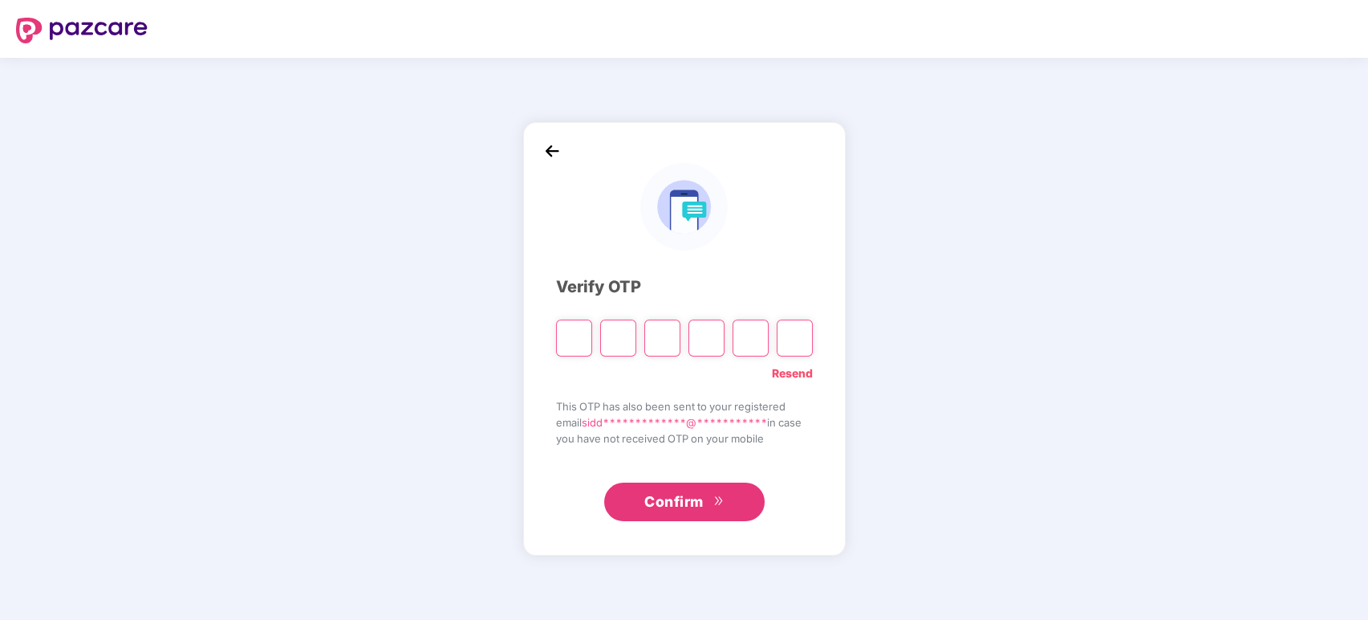
type input "*"
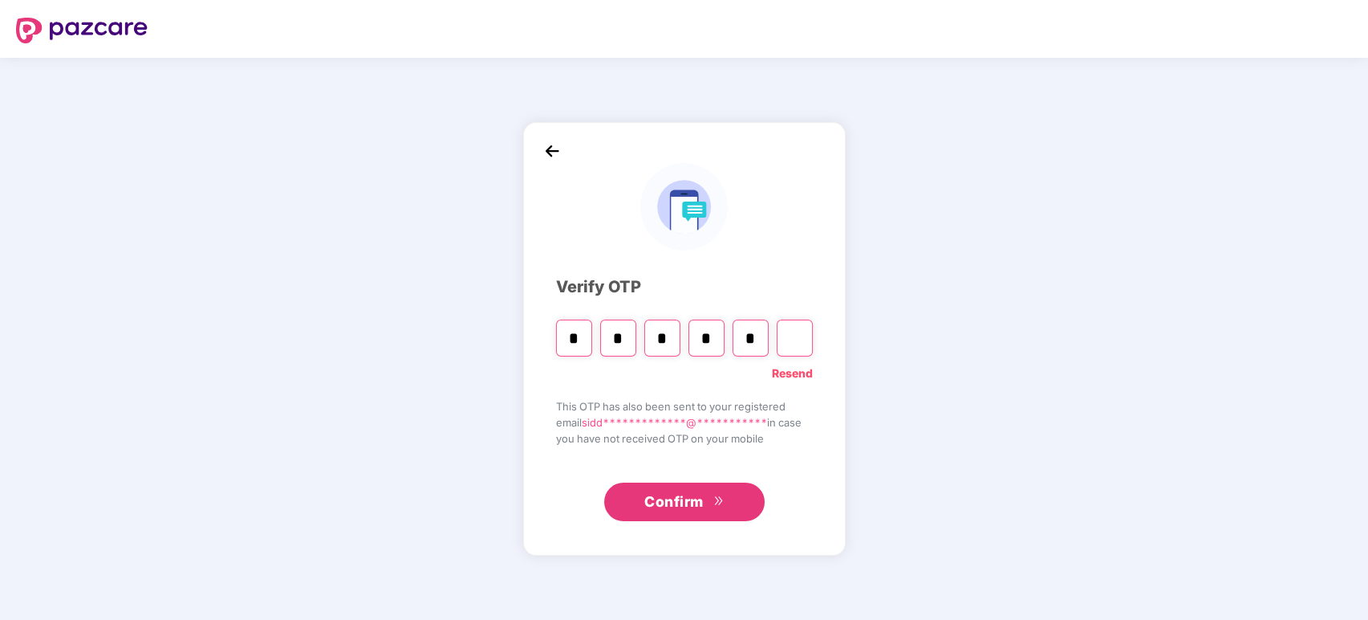
type input "*"
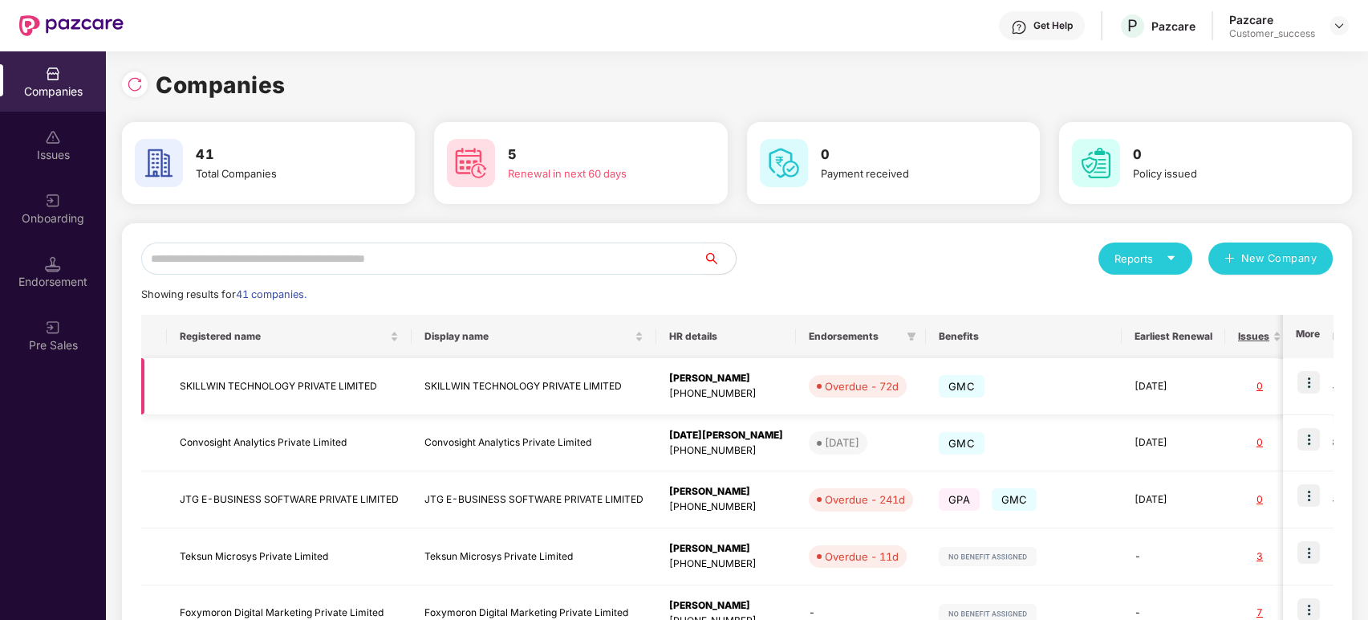
click at [1230, 377] on img at bounding box center [1309, 382] width 22 height 22
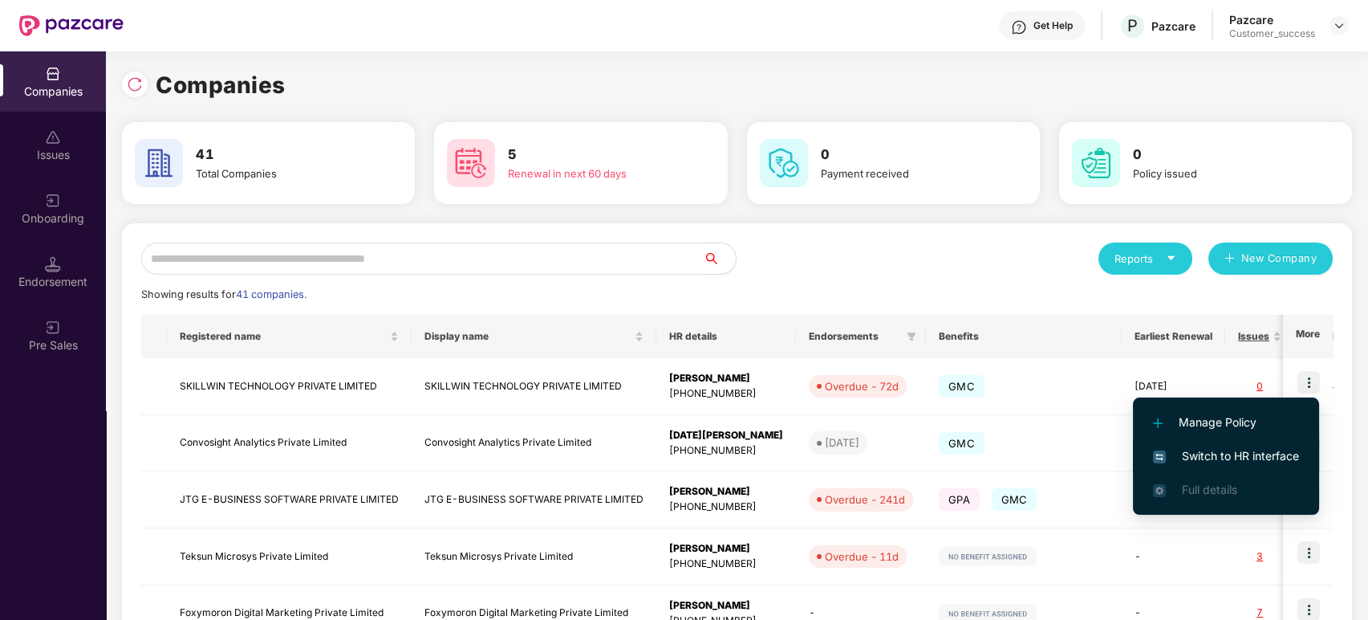
click at [1230, 454] on span "Switch to HR interface" at bounding box center [1226, 456] width 146 height 18
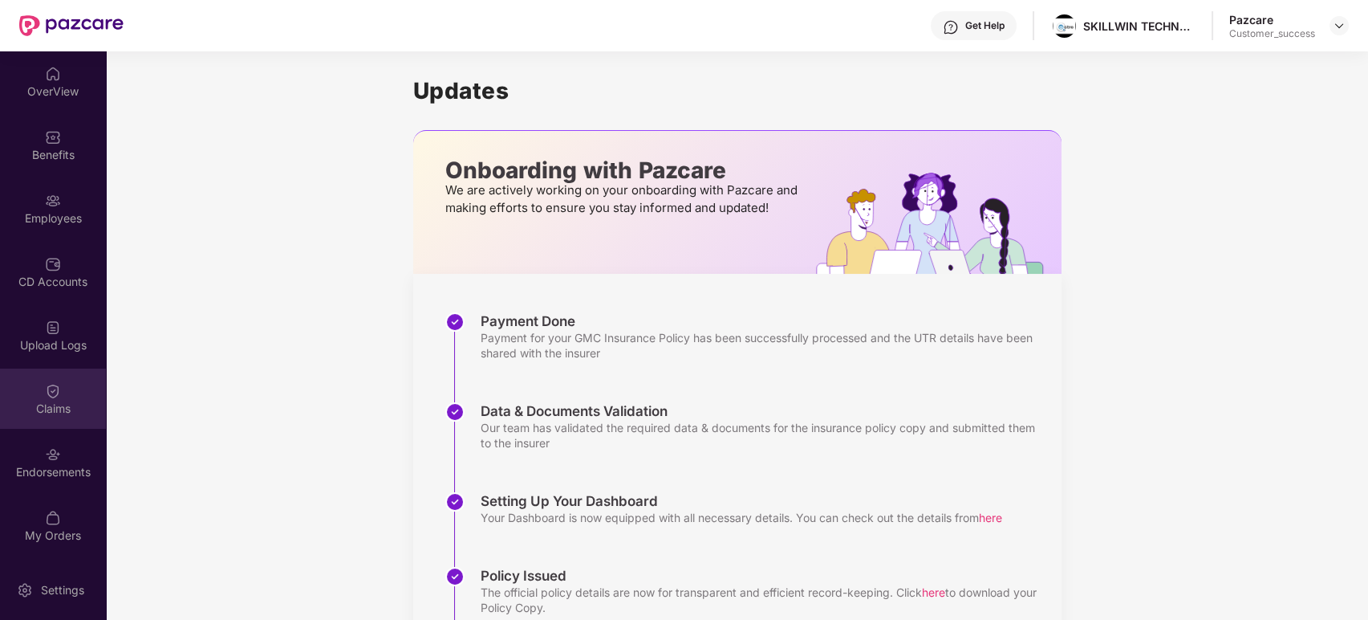
click at [64, 408] on div "Claims" at bounding box center [53, 409] width 106 height 16
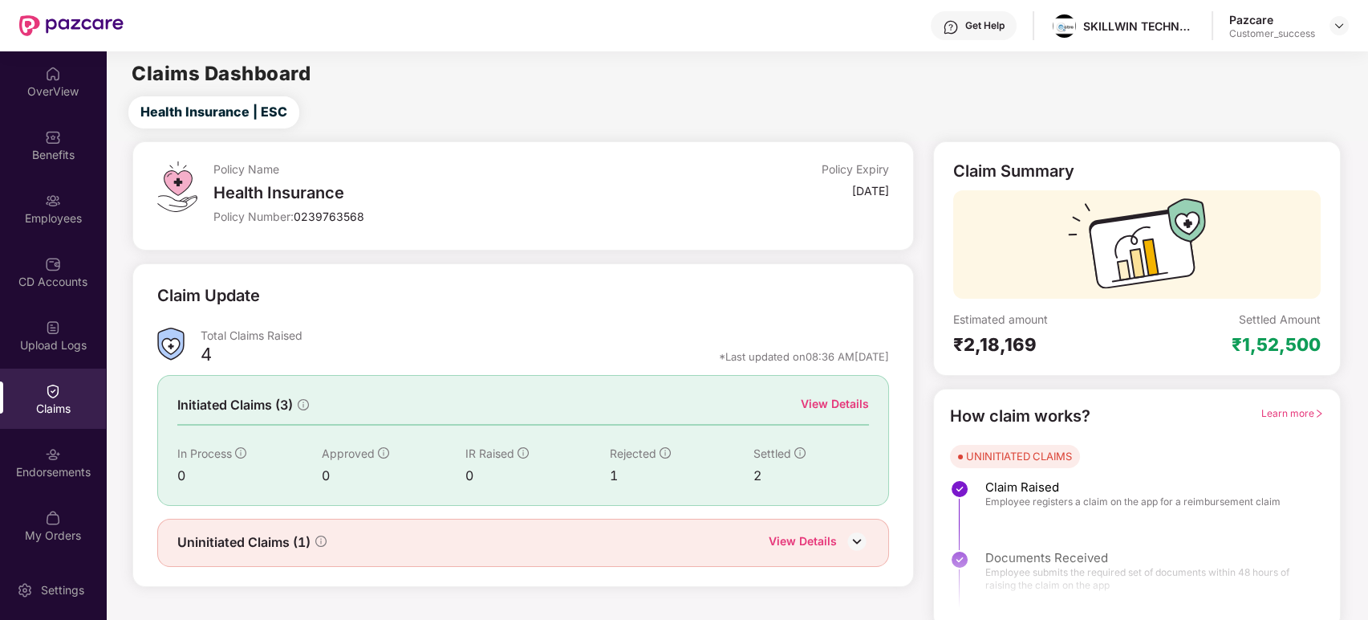
scroll to position [8, 0]
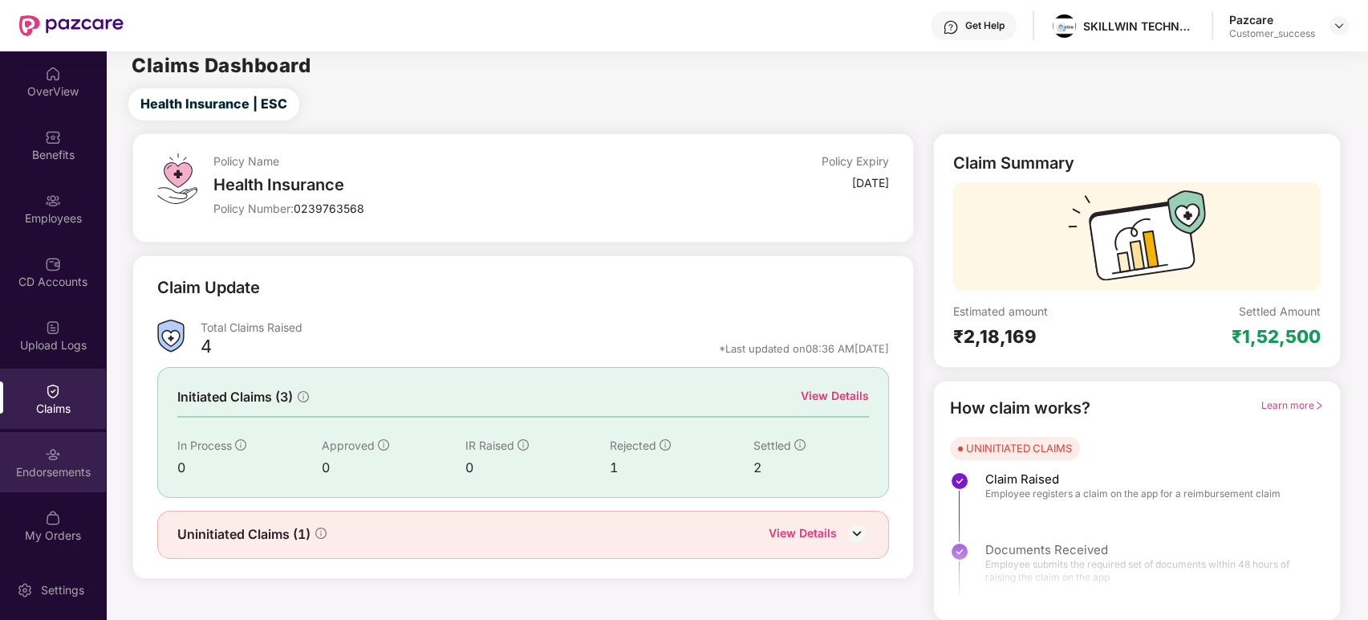
click at [45, 477] on div "Endorsements" at bounding box center [53, 472] width 106 height 16
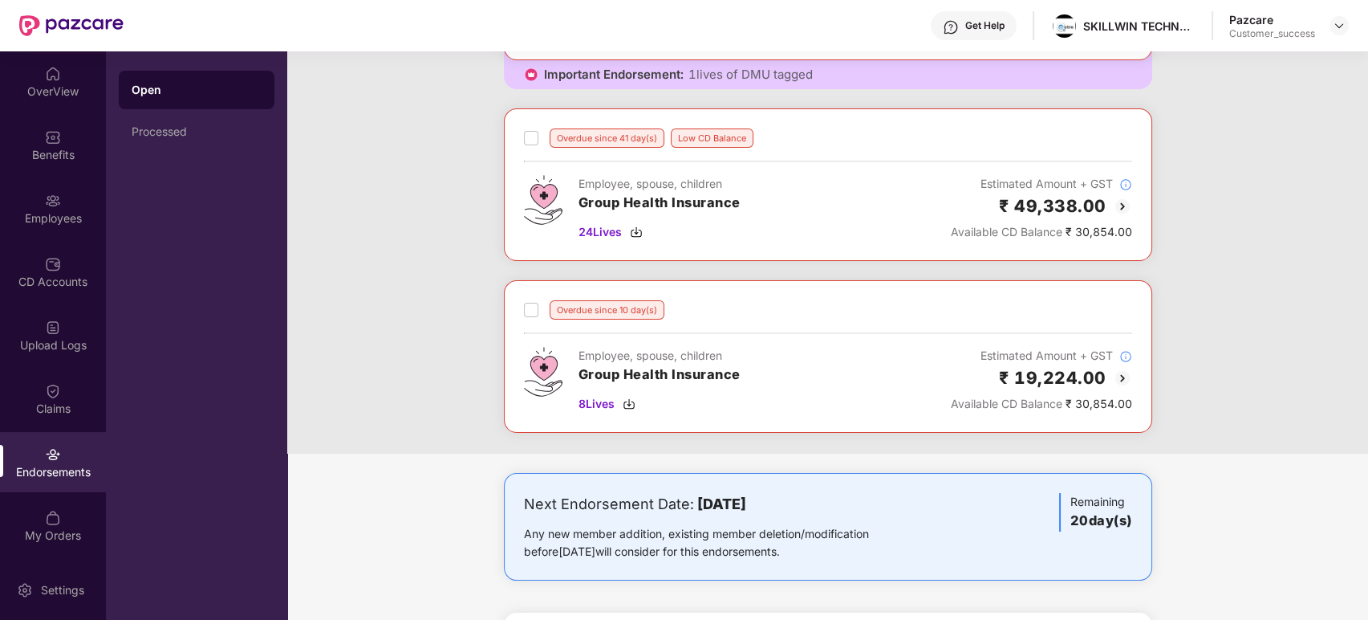
scroll to position [0, 0]
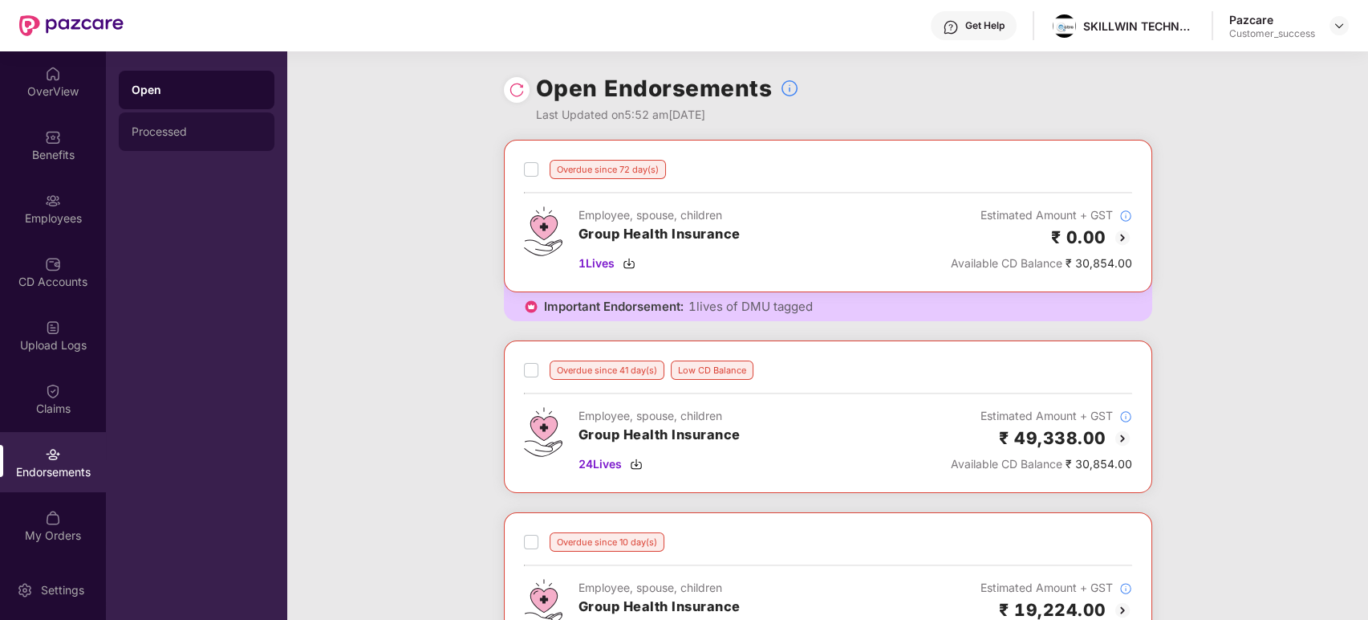
click at [195, 128] on div "Processed" at bounding box center [197, 131] width 130 height 13
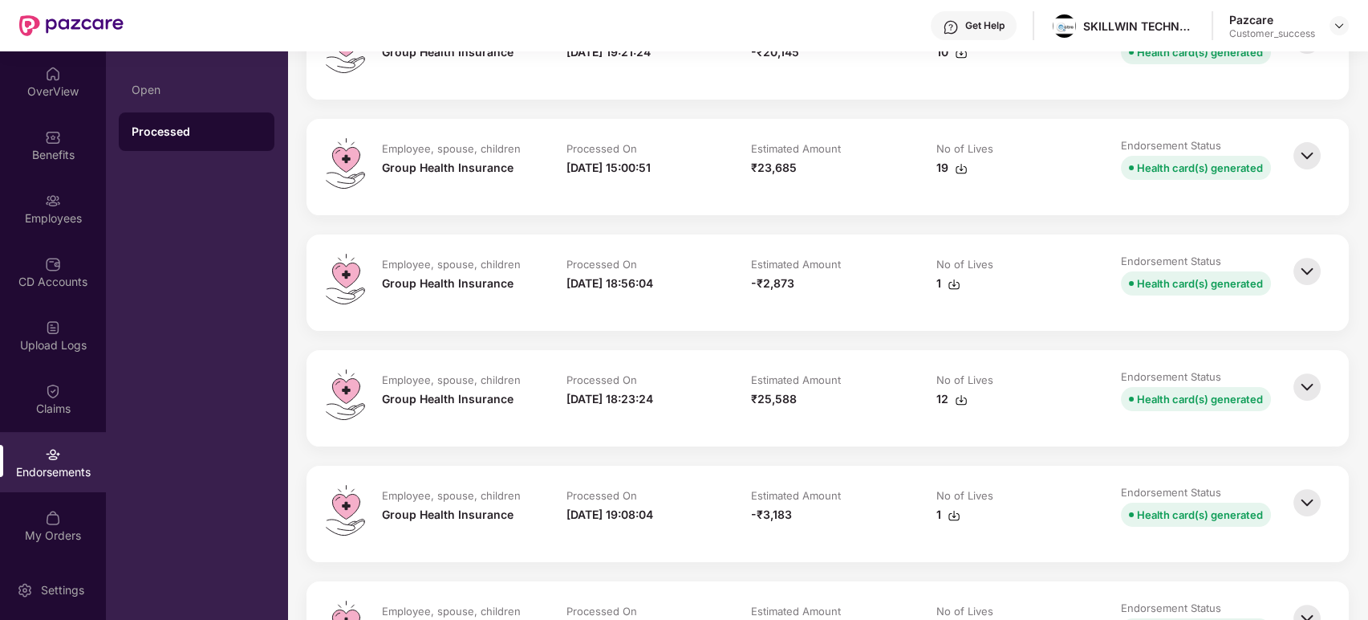
scroll to position [905, 0]
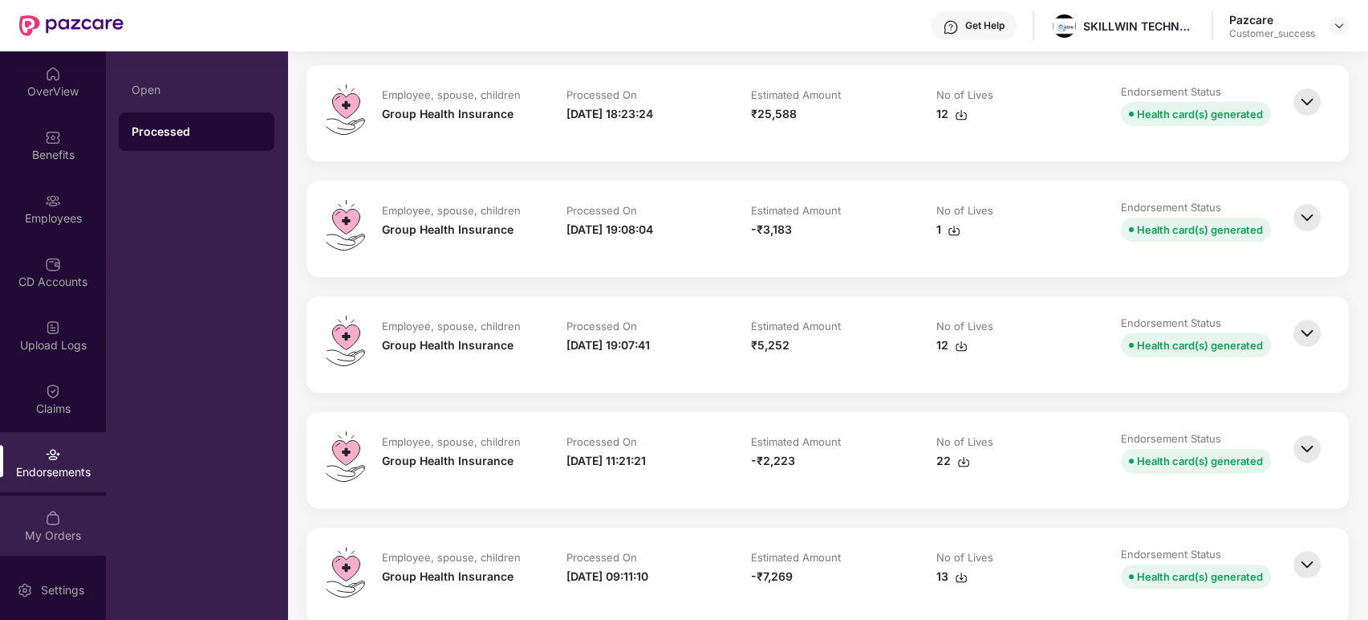
click at [68, 521] on div "My Orders" at bounding box center [53, 525] width 106 height 60
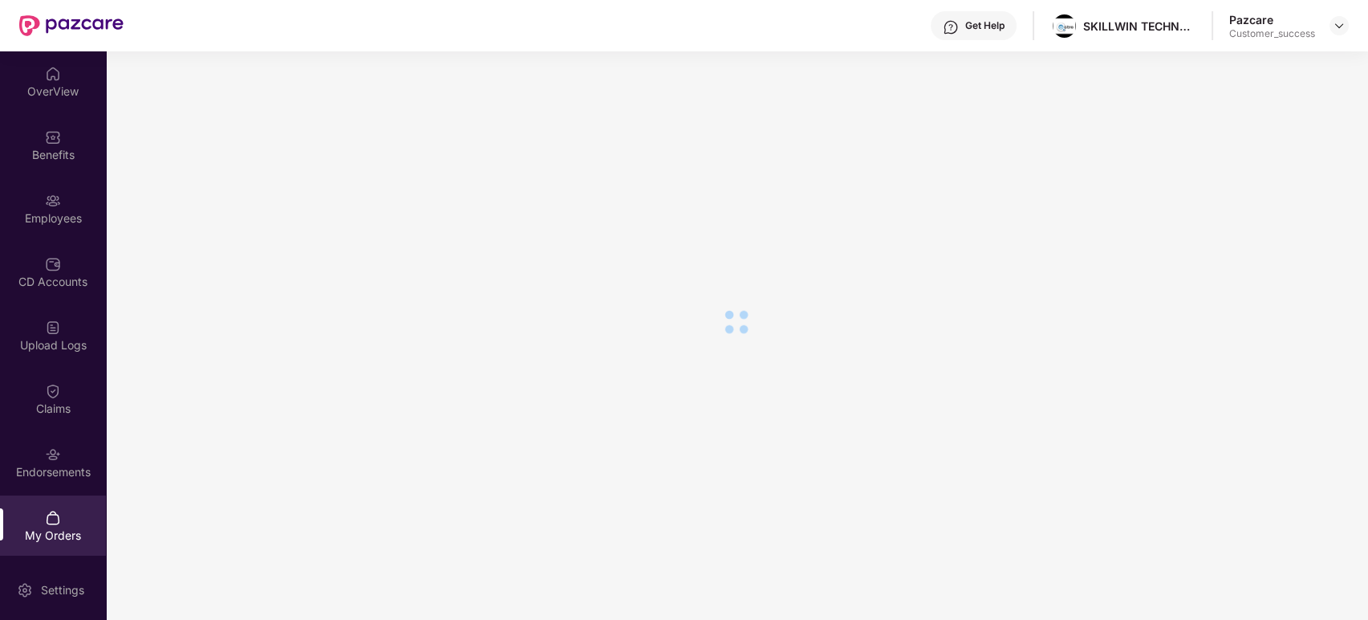
scroll to position [70, 0]
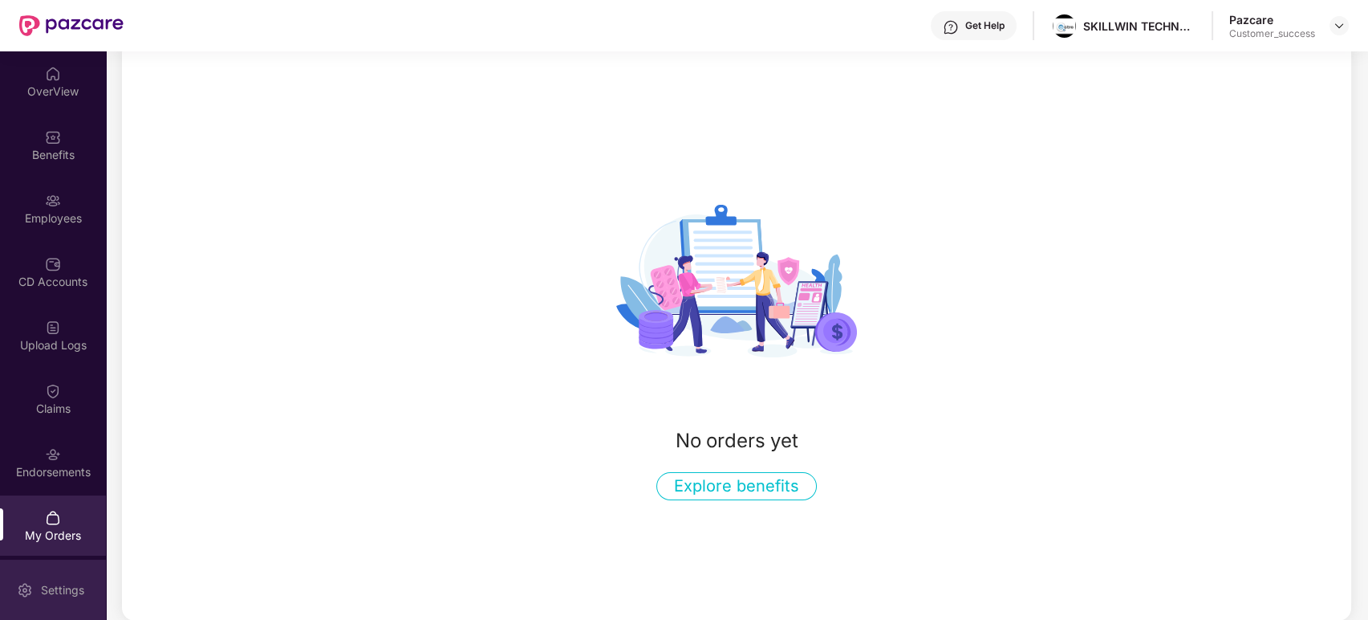
click at [78, 557] on div "Settings" at bounding box center [62, 590] width 53 height 16
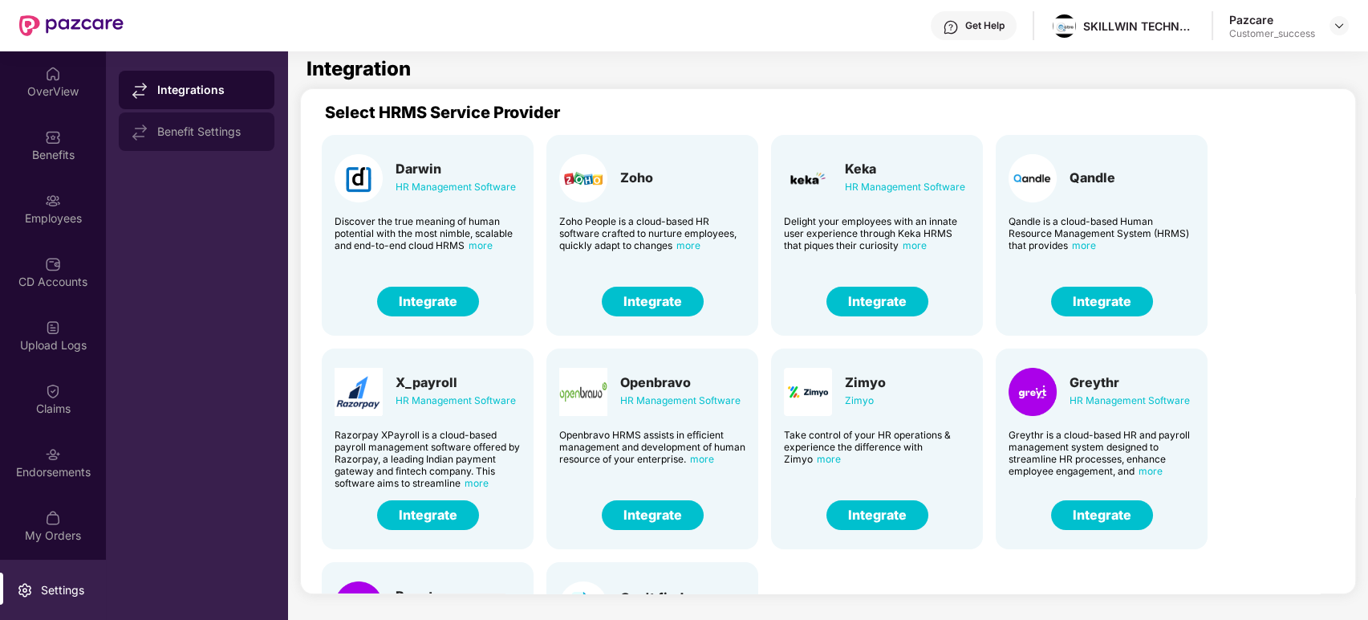
click at [154, 133] on div at bounding box center [145, 132] width 26 height 18
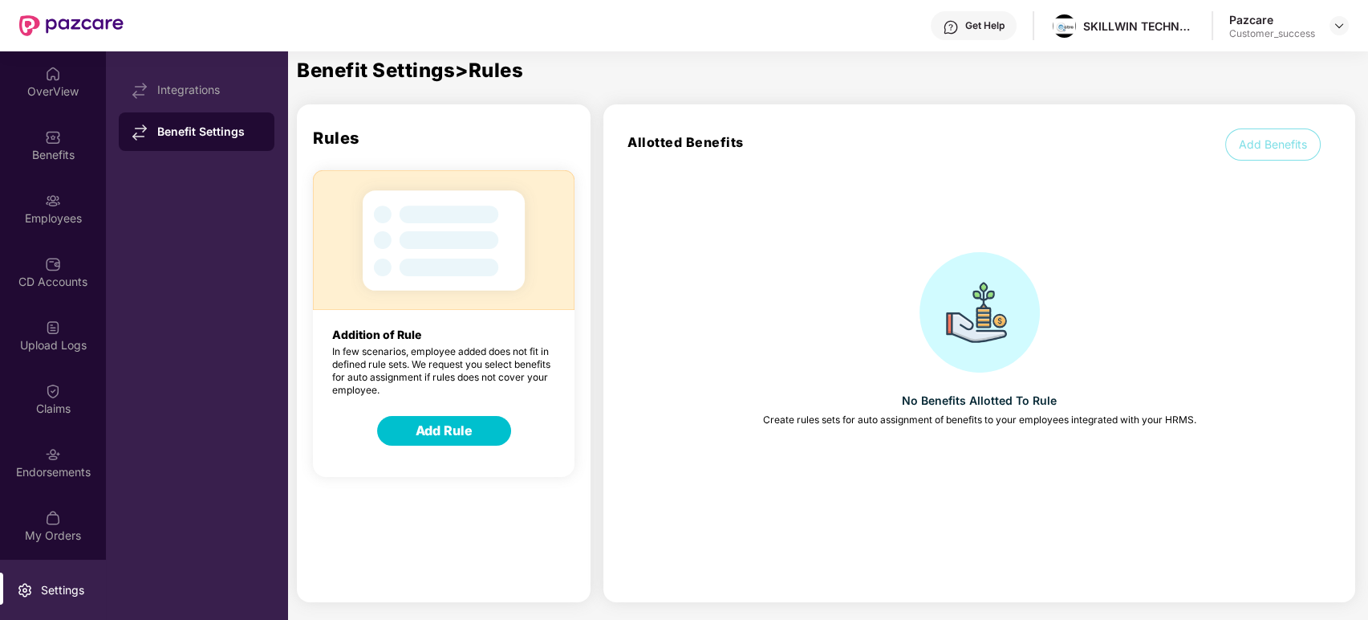
click at [453, 430] on button "Add Rule" at bounding box center [444, 431] width 134 height 30
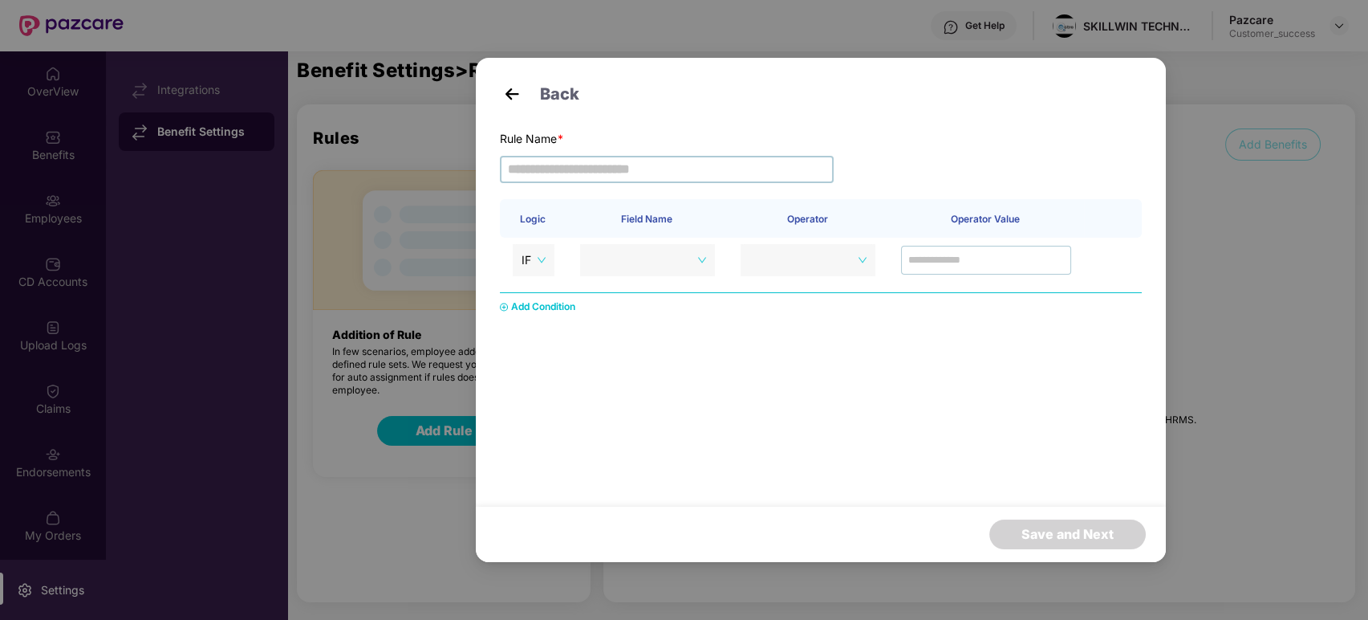
click at [679, 165] on input "text" at bounding box center [667, 169] width 334 height 27
click at [514, 96] on img at bounding box center [512, 94] width 24 height 24
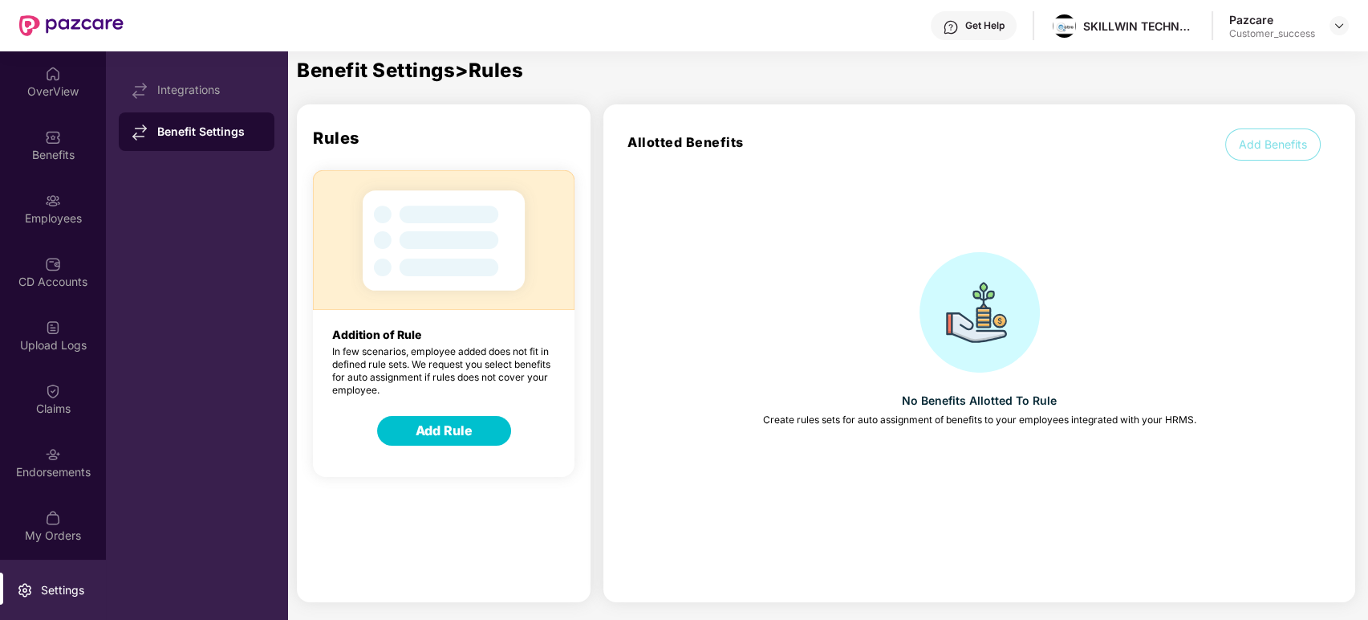
scroll to position [61, 0]
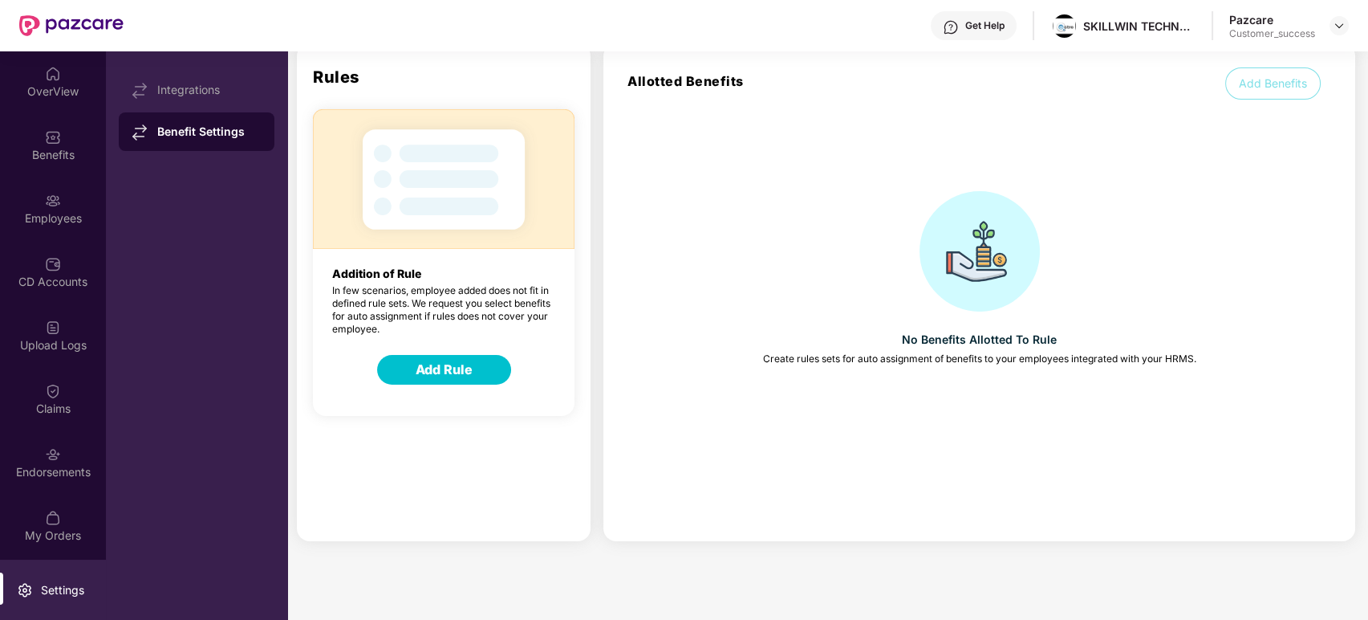
click at [443, 367] on button "Add Rule" at bounding box center [444, 370] width 134 height 30
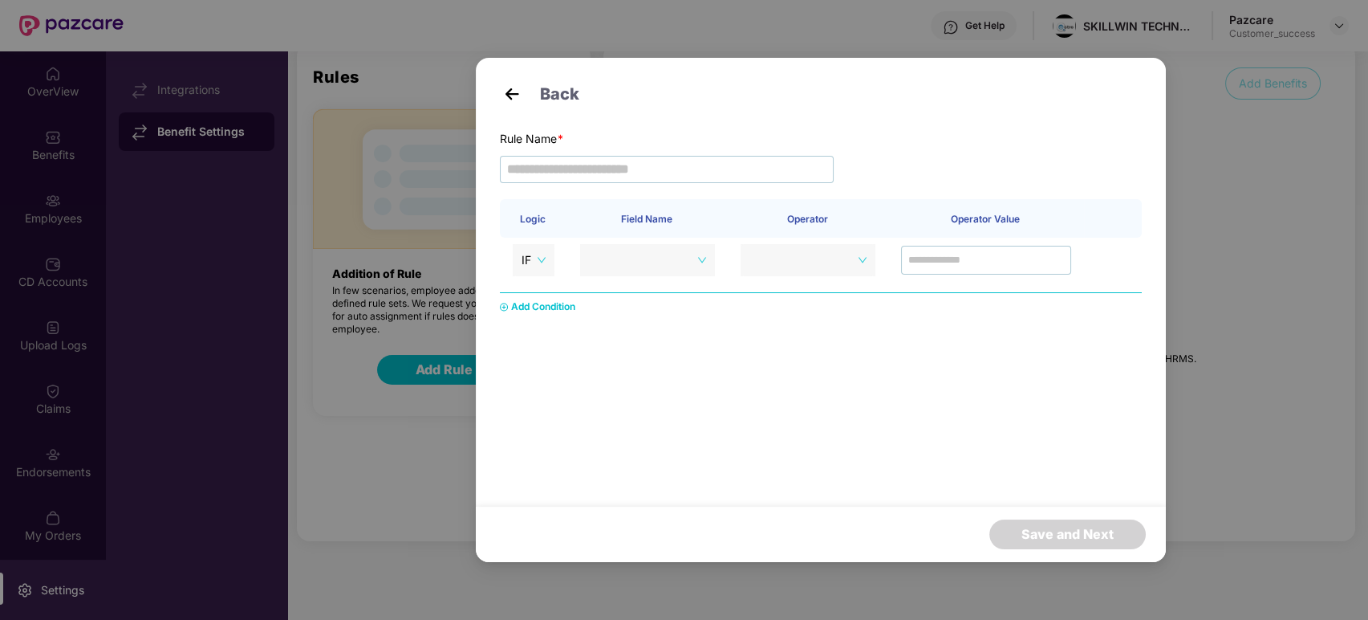
click at [552, 305] on div "Add Condition" at bounding box center [543, 306] width 64 height 15
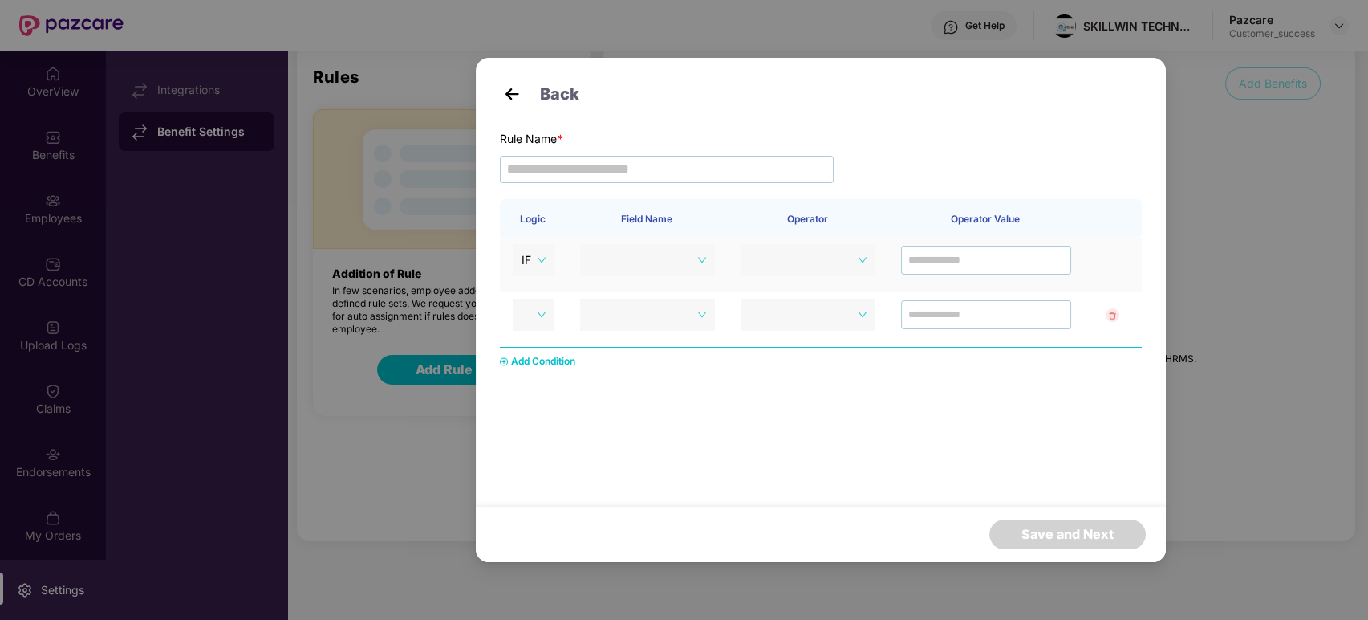
click at [701, 258] on span at bounding box center [647, 260] width 117 height 24
click at [657, 265] on span at bounding box center [648, 260] width 116 height 24
click at [539, 263] on span "IF" at bounding box center [534, 260] width 24 height 24
click at [794, 386] on div "Logic Field Name Operator Operator Value IF Add Condition" at bounding box center [821, 327] width 642 height 257
click at [551, 364] on div "Add Condition" at bounding box center [543, 361] width 64 height 15
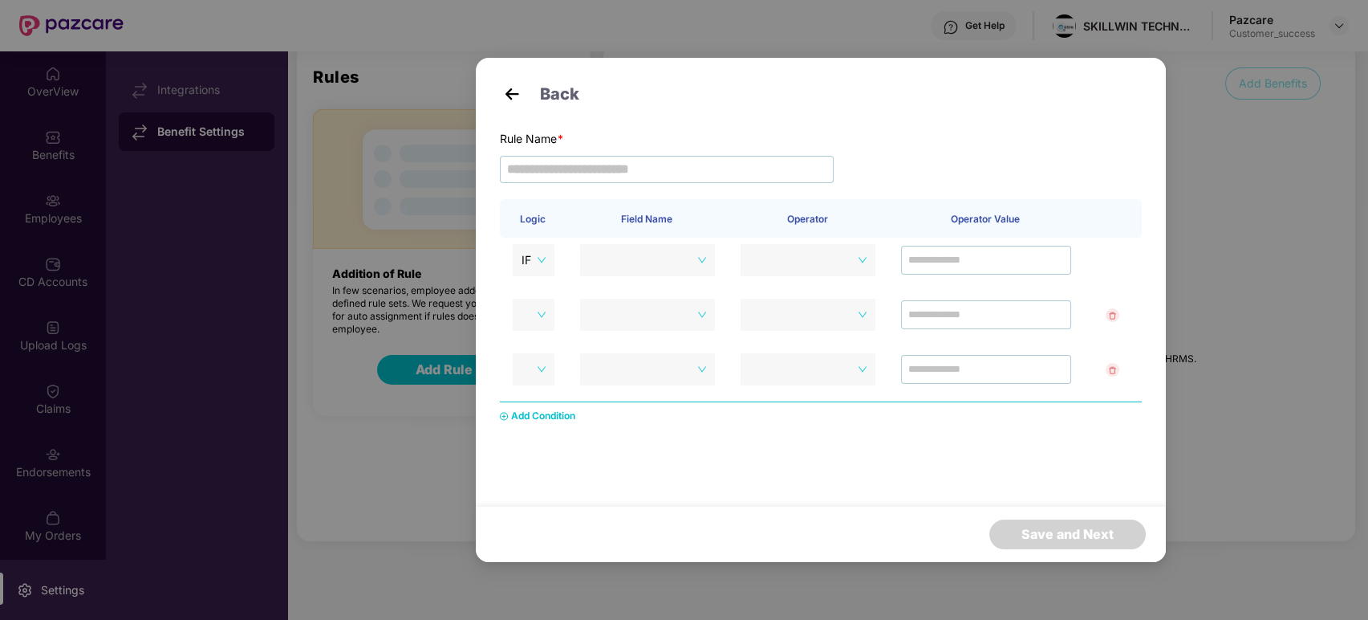
click at [511, 99] on img at bounding box center [512, 94] width 24 height 24
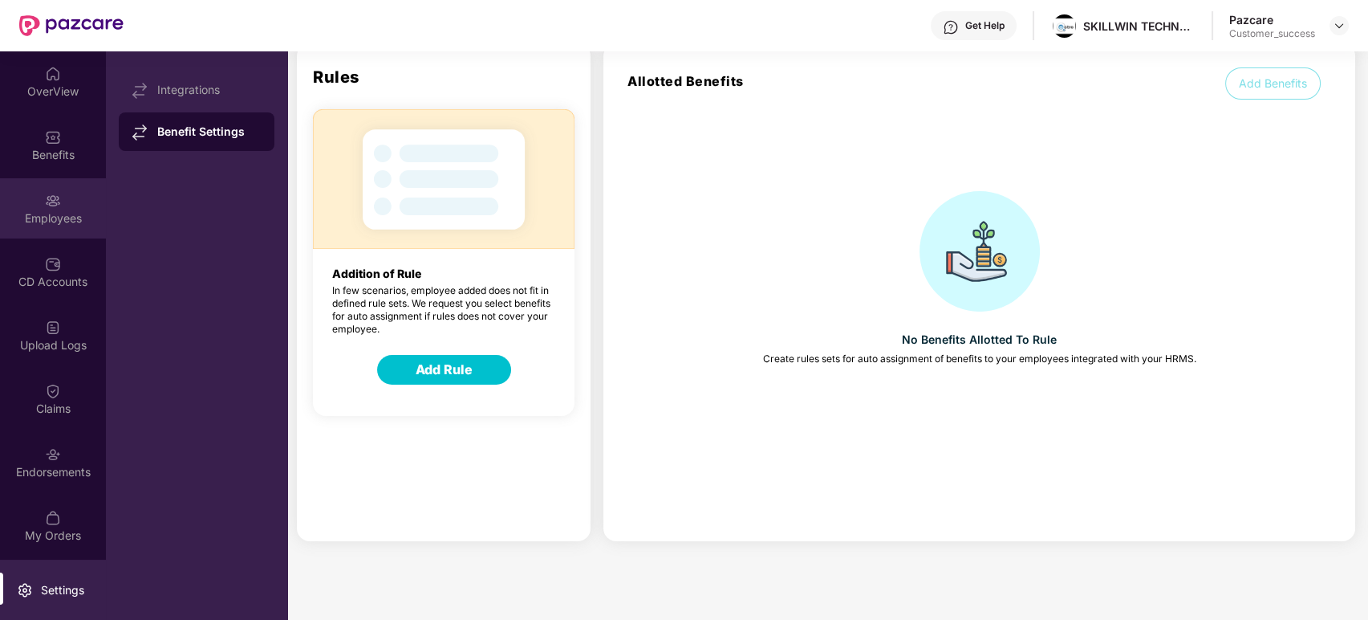
click at [54, 211] on div "Employees" at bounding box center [53, 218] width 106 height 16
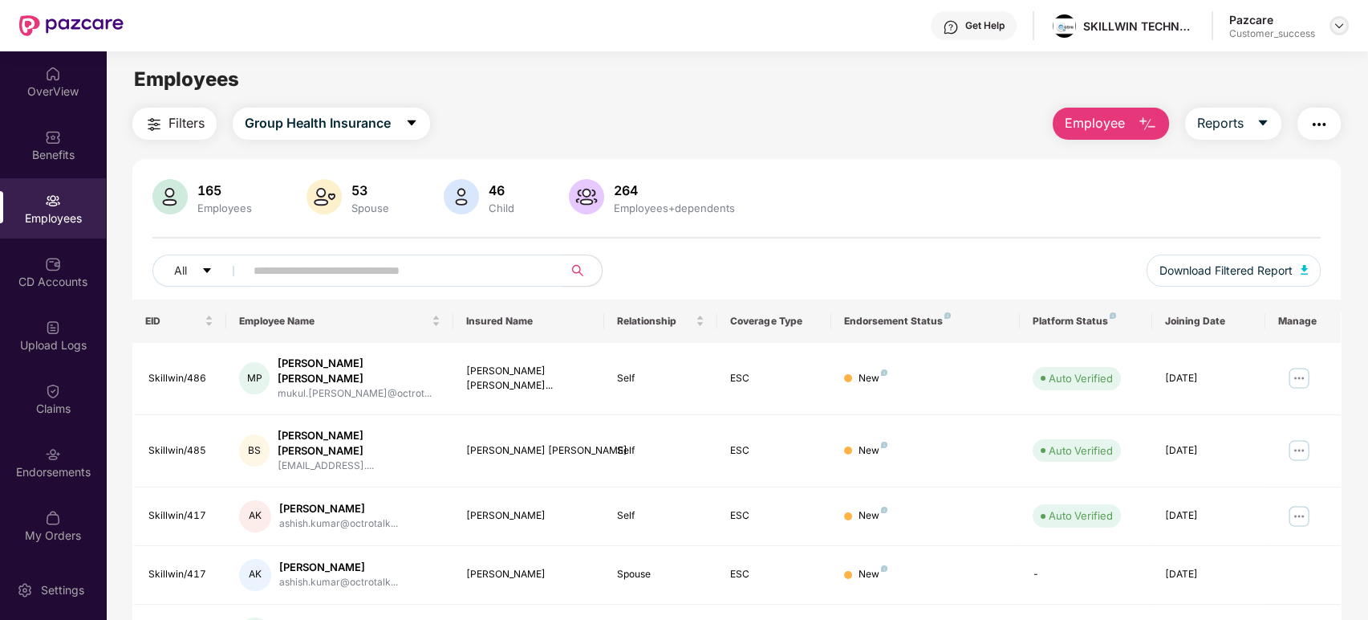
click at [1340, 24] on img at bounding box center [1339, 25] width 13 height 13
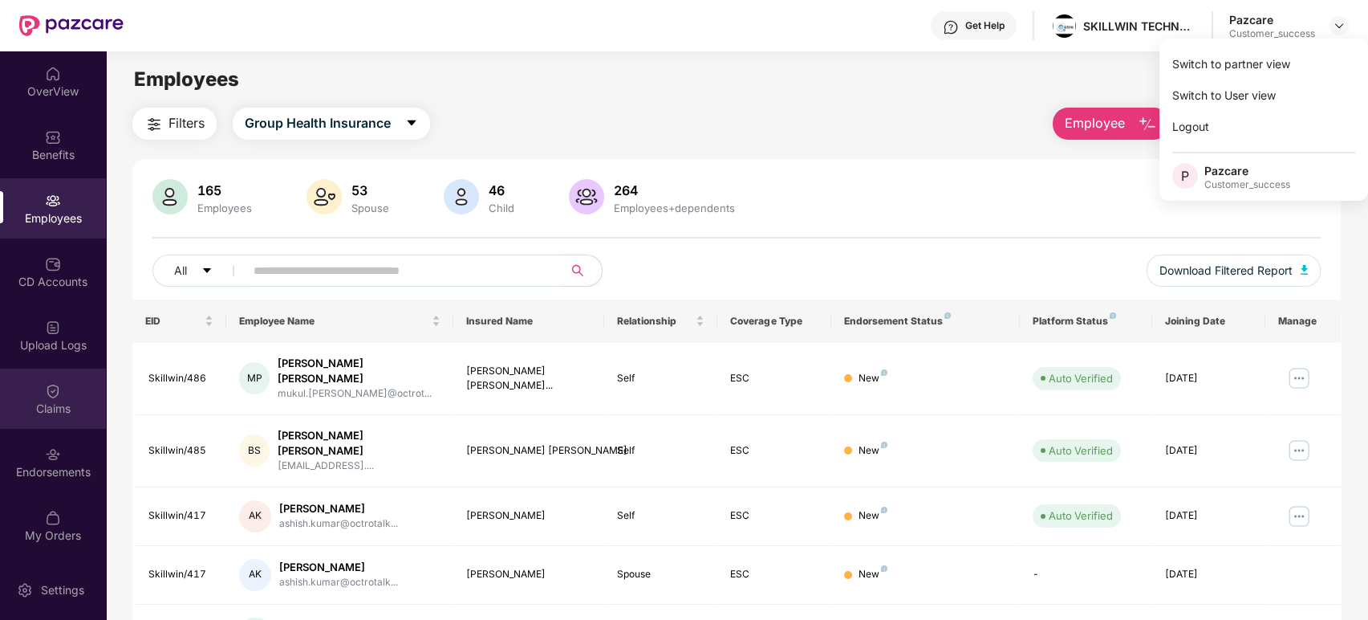
click at [10, 403] on div "Claims" at bounding box center [53, 409] width 106 height 16
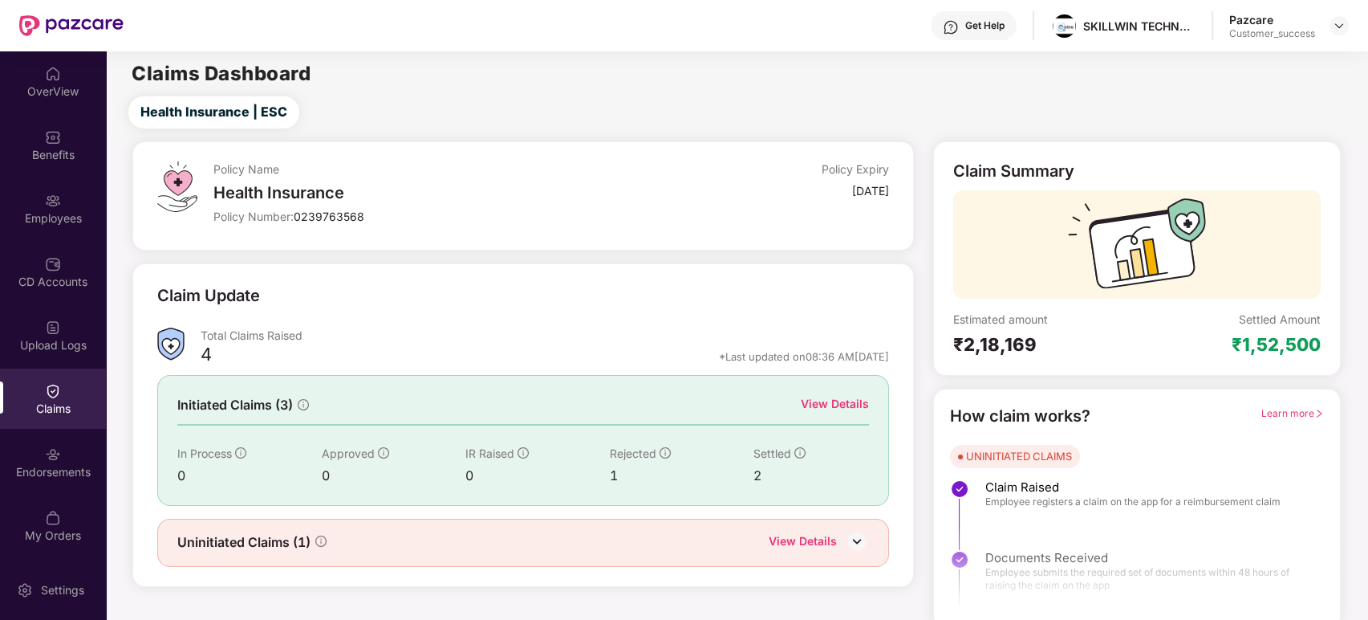
scroll to position [8, 0]
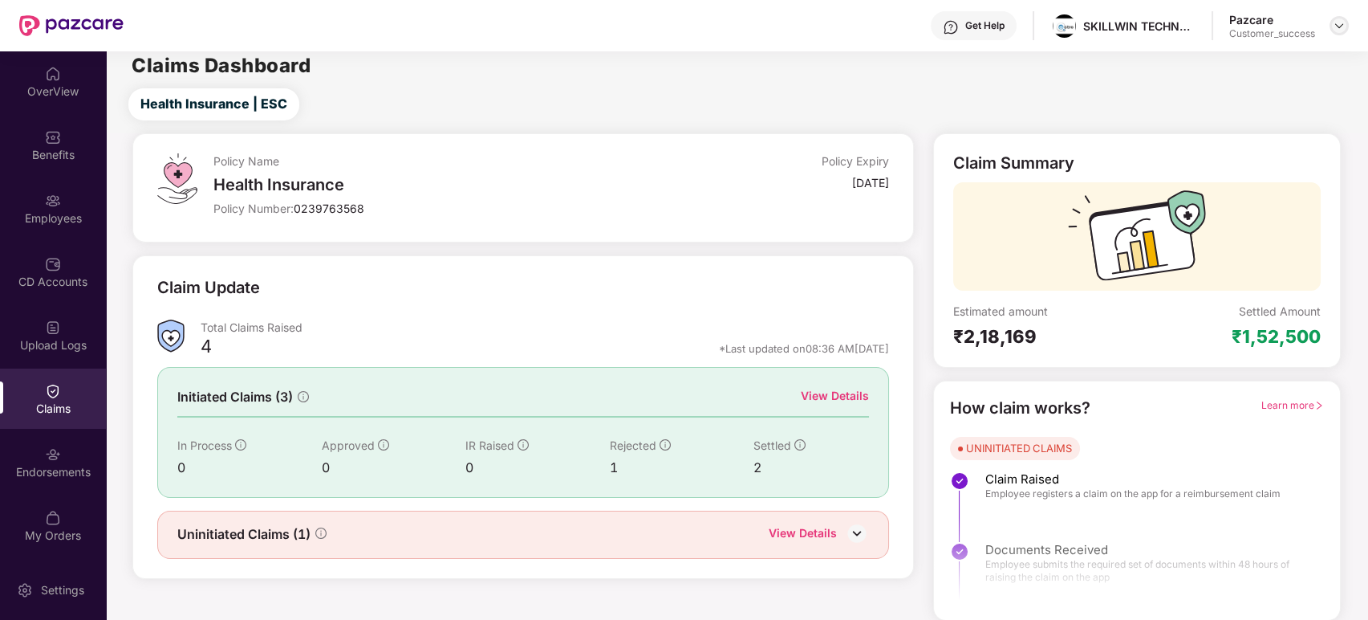
click at [1340, 27] on img at bounding box center [1339, 25] width 13 height 13
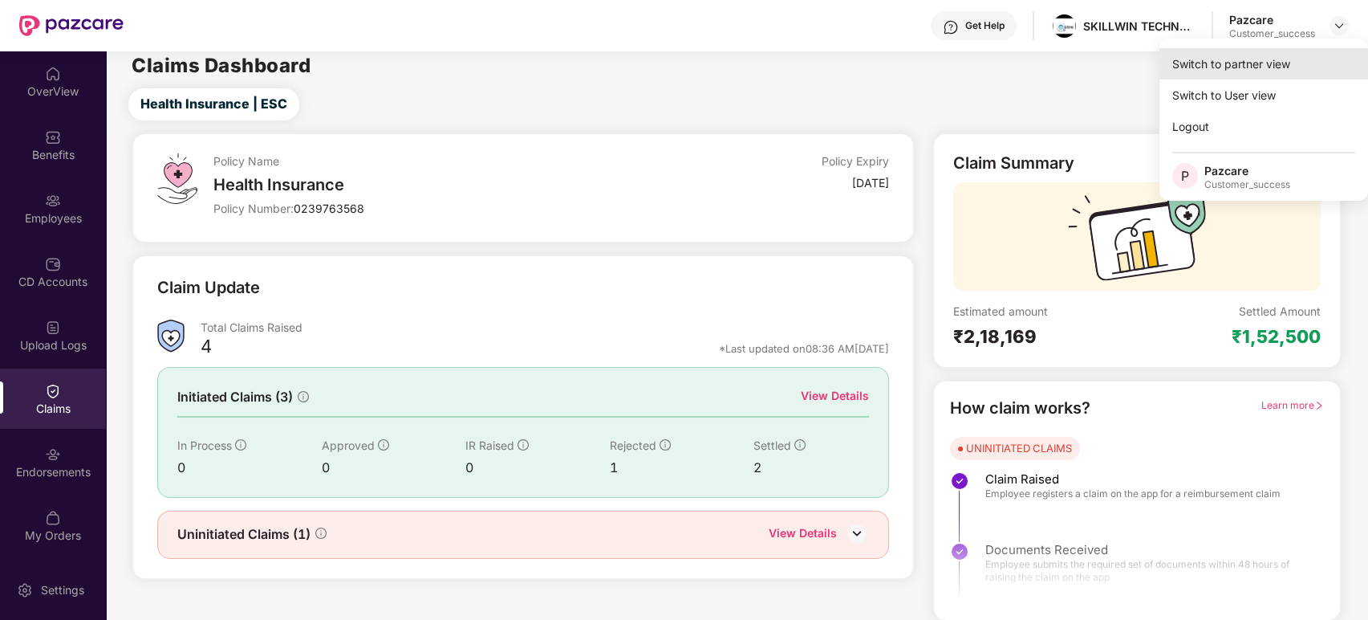
click at [1285, 51] on div "Switch to partner view" at bounding box center [1264, 63] width 209 height 31
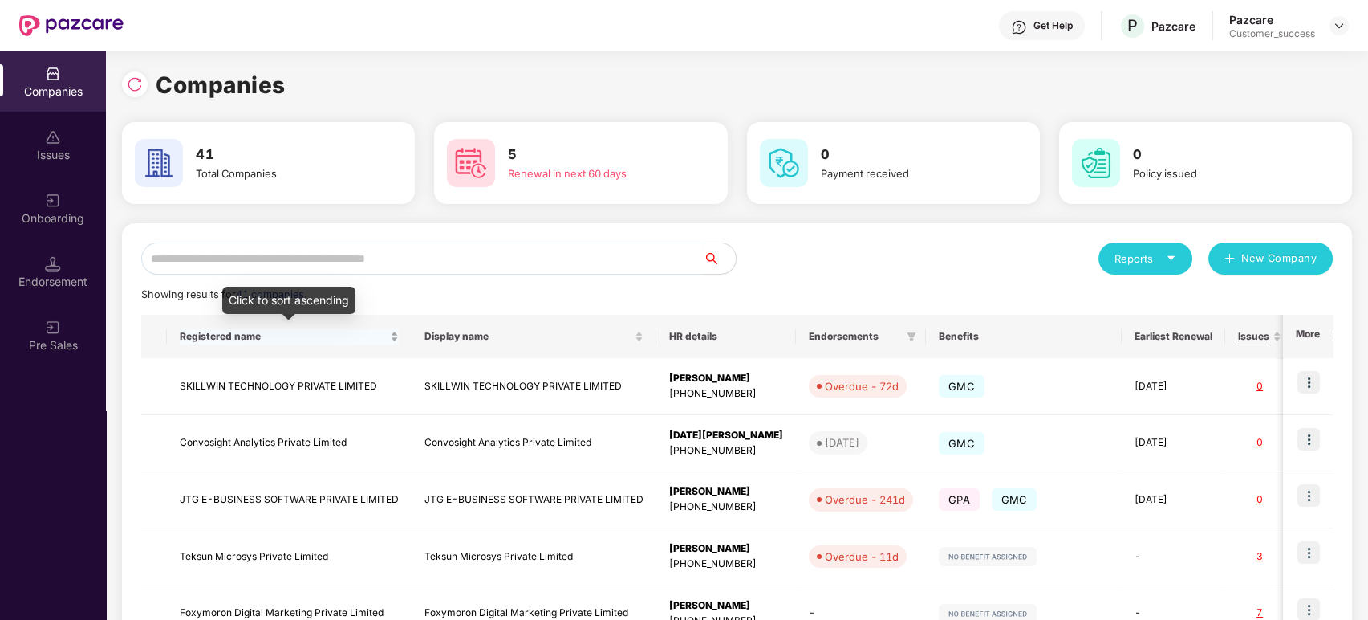
click at [333, 344] on div "Registered name" at bounding box center [289, 336] width 219 height 15
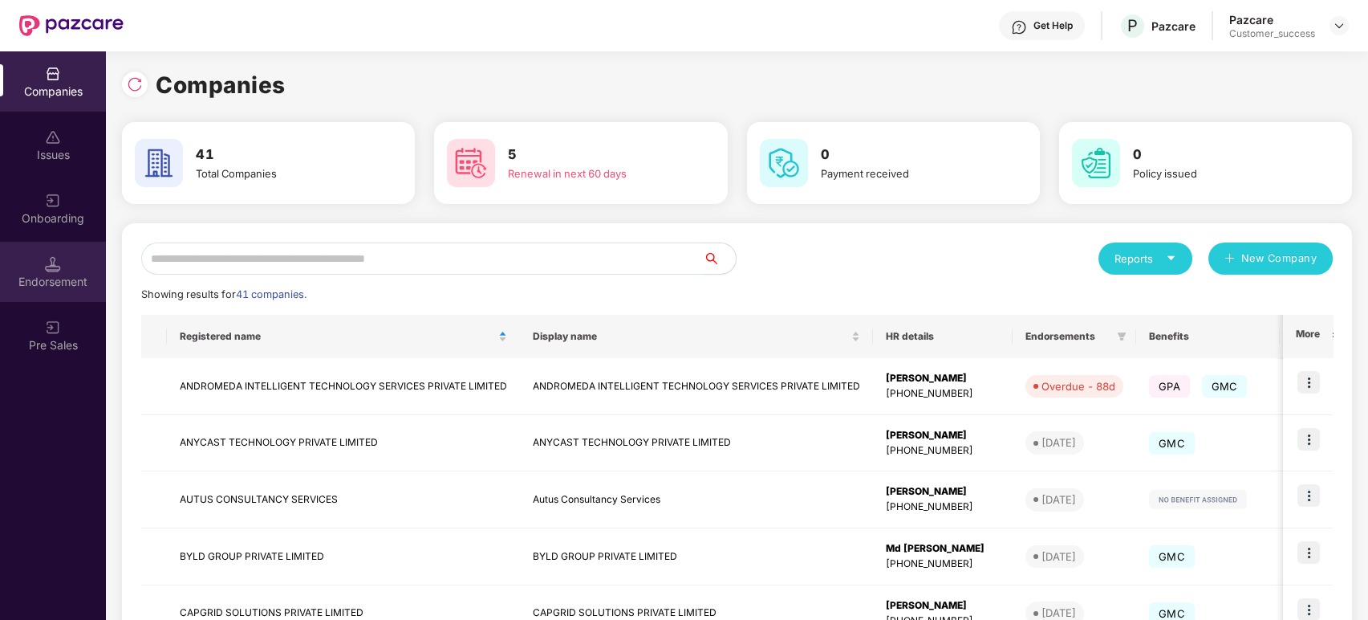
click at [55, 276] on div "Endorsement" at bounding box center [53, 282] width 106 height 16
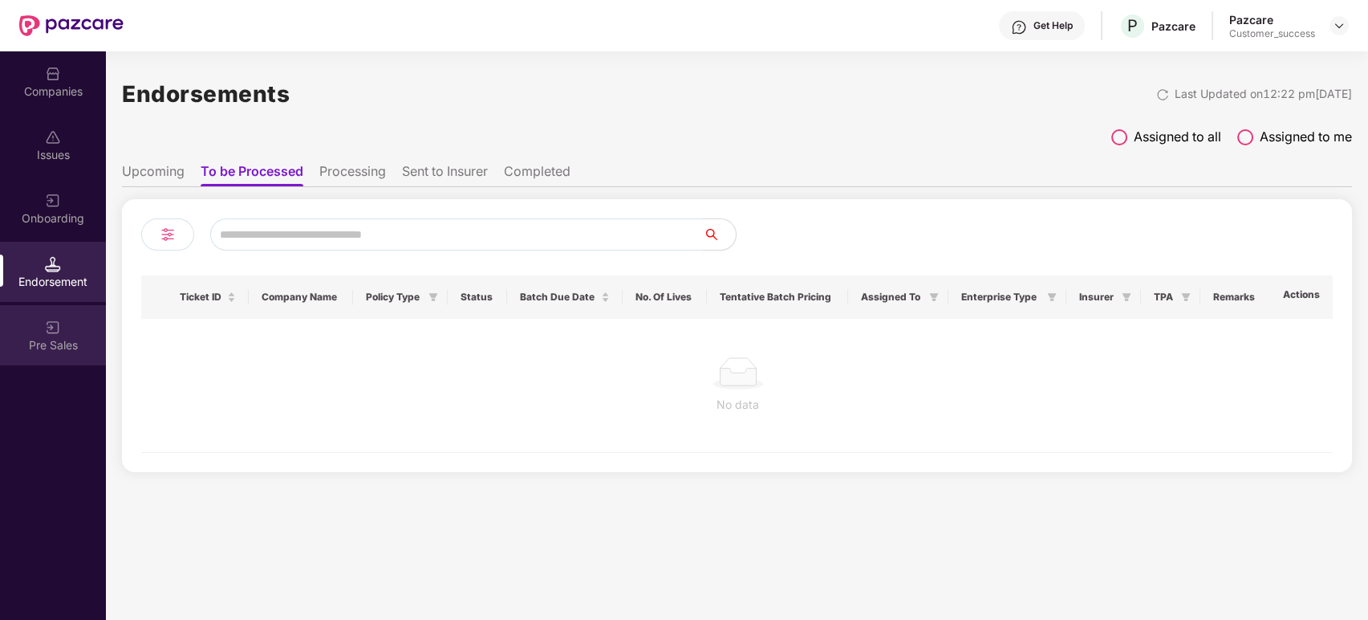
click at [59, 319] on img at bounding box center [53, 327] width 16 height 16
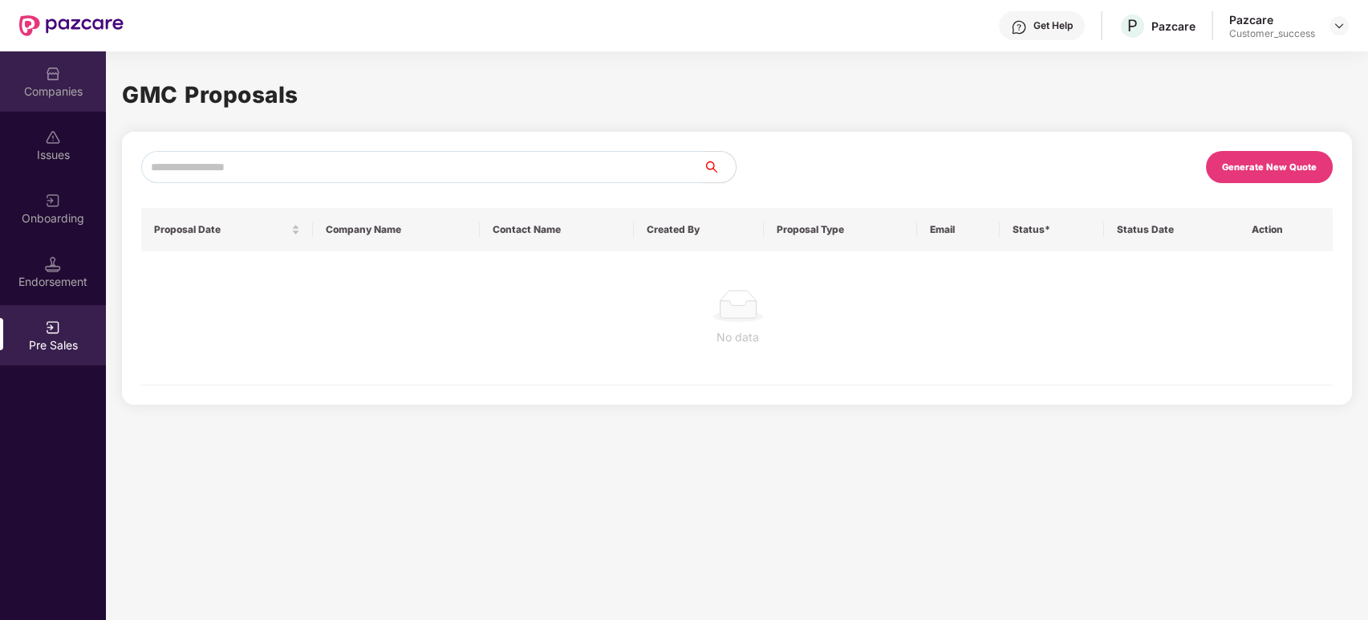
click at [67, 69] on div "Companies" at bounding box center [53, 81] width 106 height 60
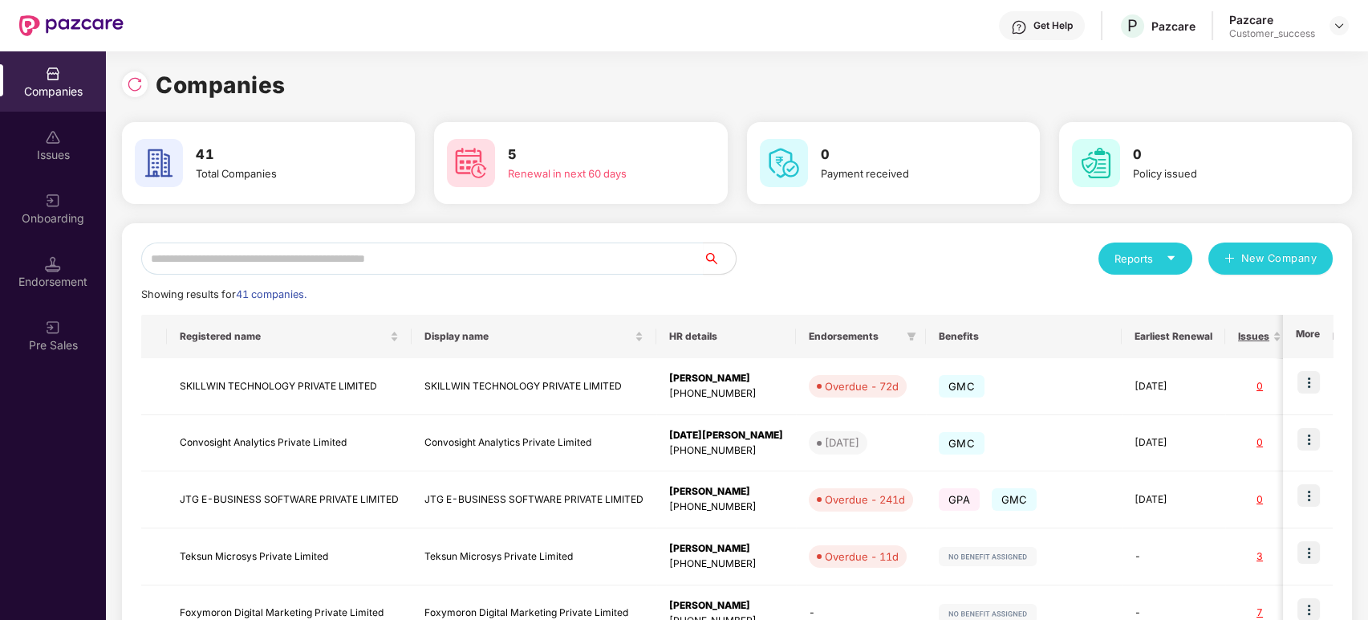
click at [45, 189] on div "Onboarding" at bounding box center [53, 208] width 106 height 60
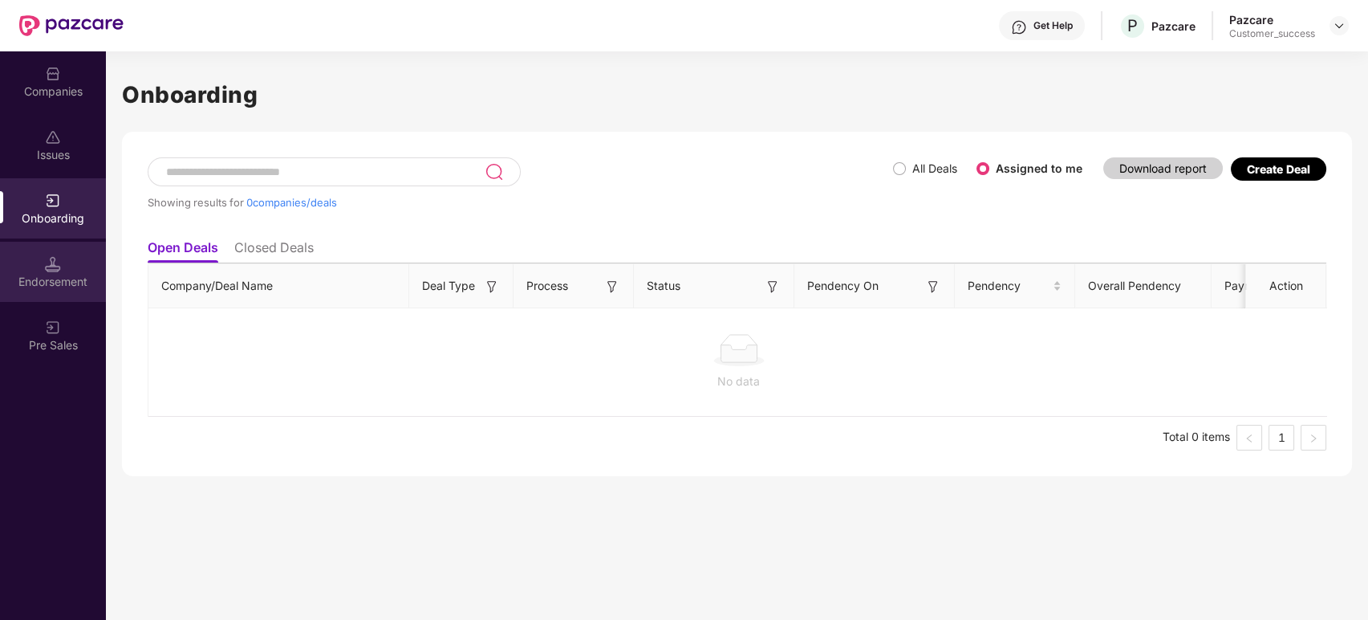
click at [48, 277] on div "Endorsement" at bounding box center [53, 282] width 106 height 16
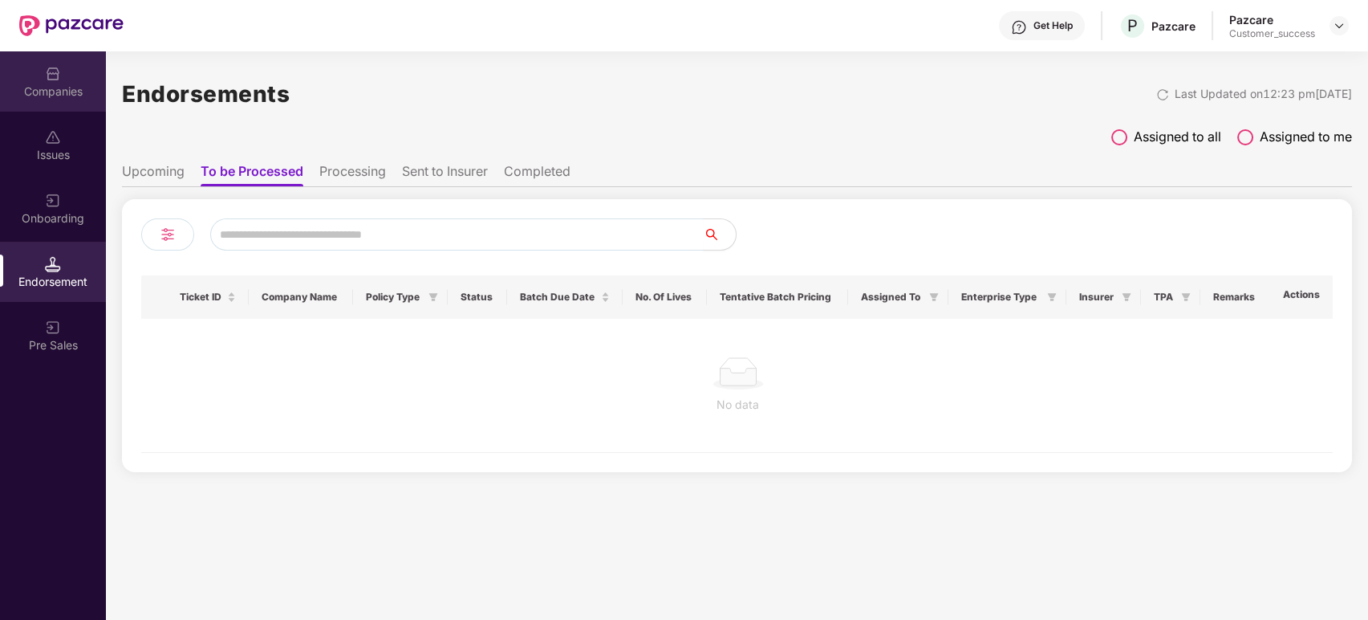
click at [64, 104] on div "Companies" at bounding box center [53, 81] width 106 height 60
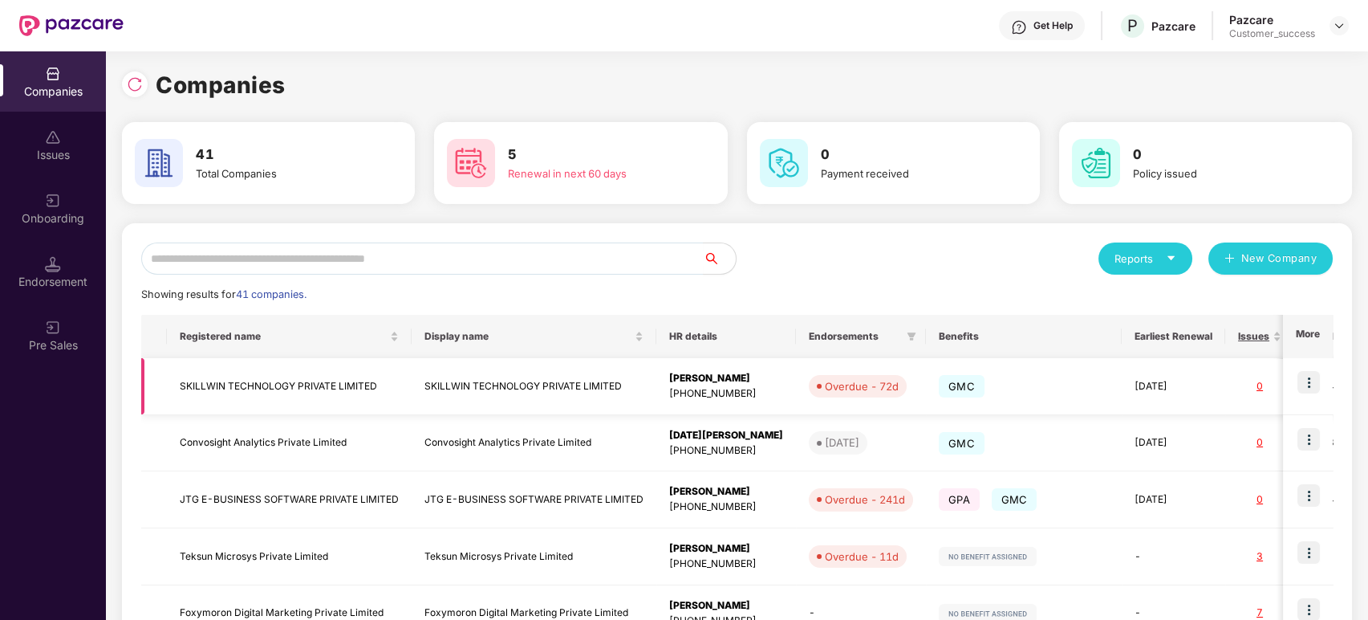
click at [1315, 383] on img at bounding box center [1309, 382] width 22 height 22
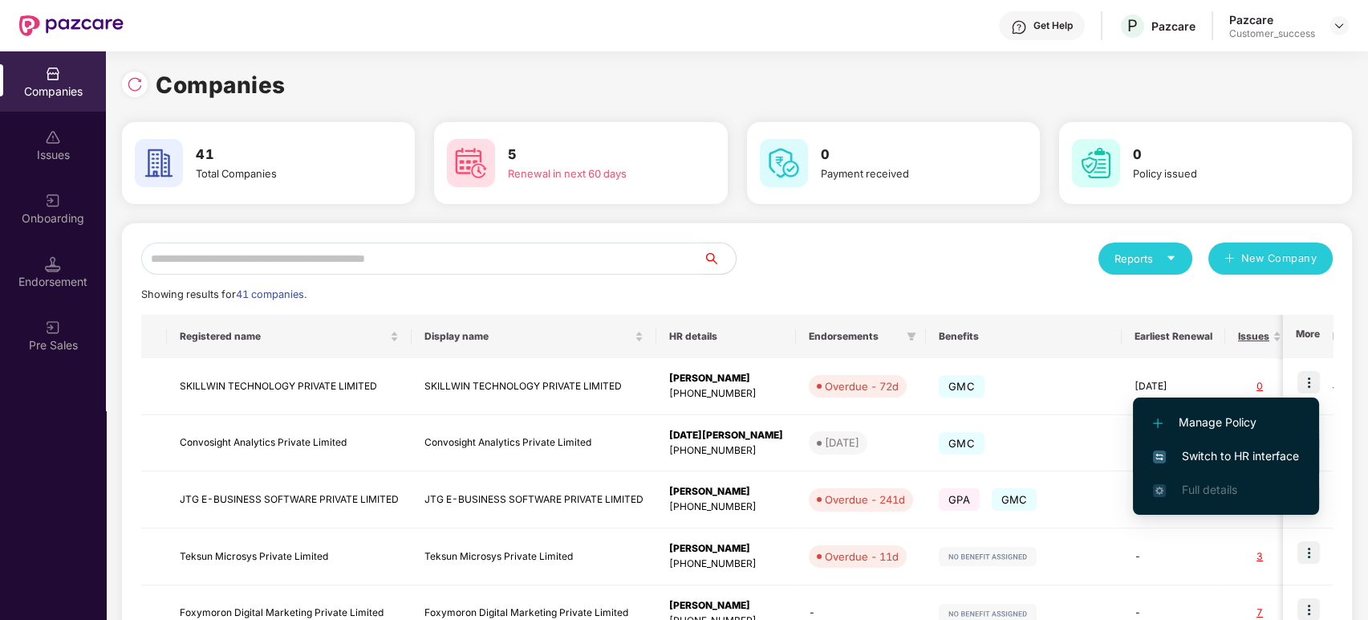
click at [1243, 450] on span "Switch to HR interface" at bounding box center [1226, 456] width 146 height 18
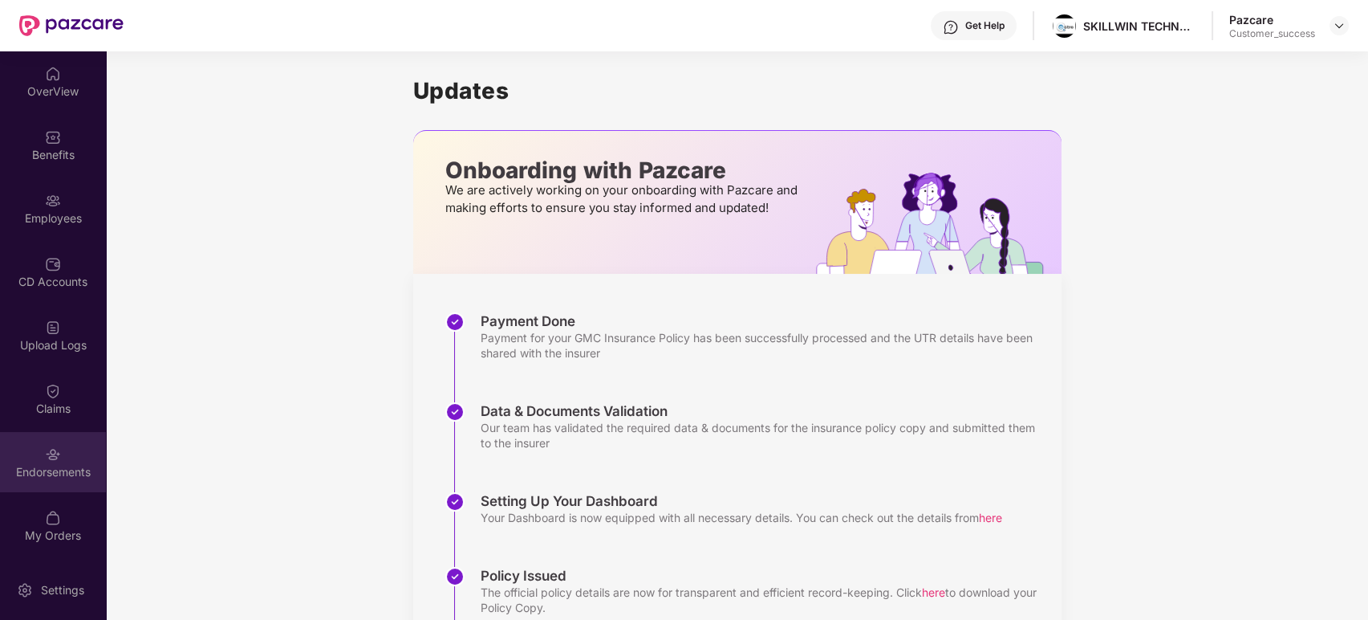
click at [41, 465] on div "Endorsements" at bounding box center [53, 472] width 106 height 16
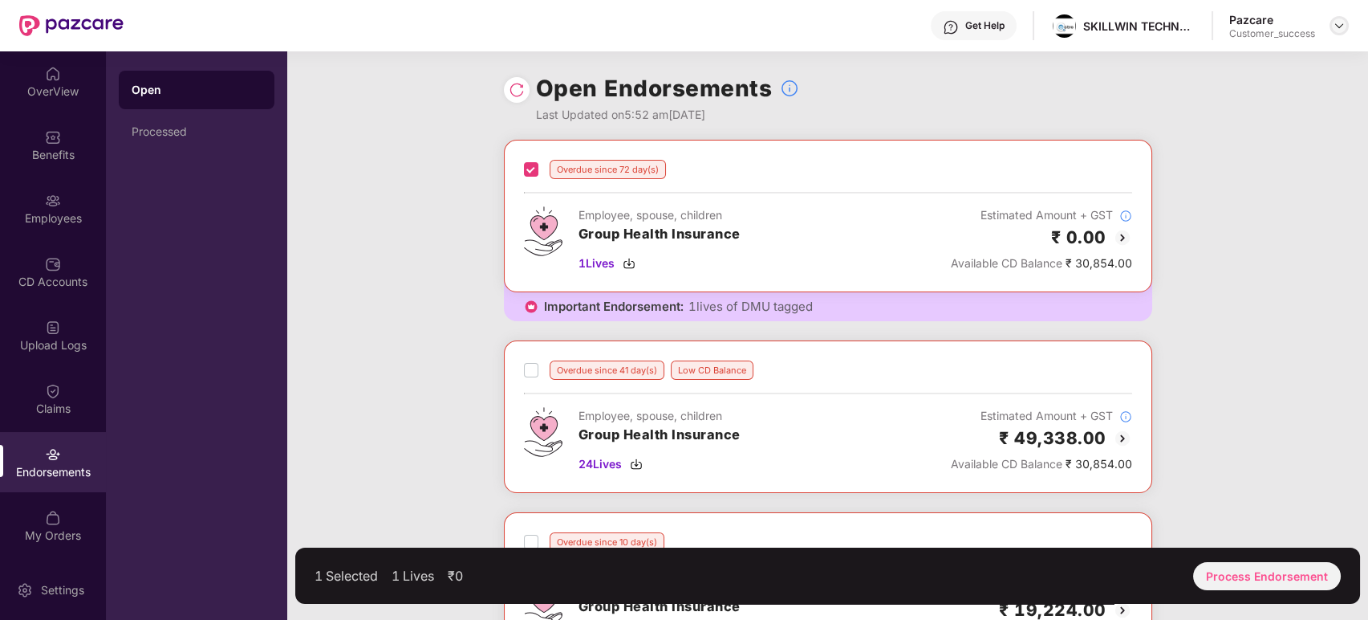
click at [1338, 26] on img at bounding box center [1339, 25] width 13 height 13
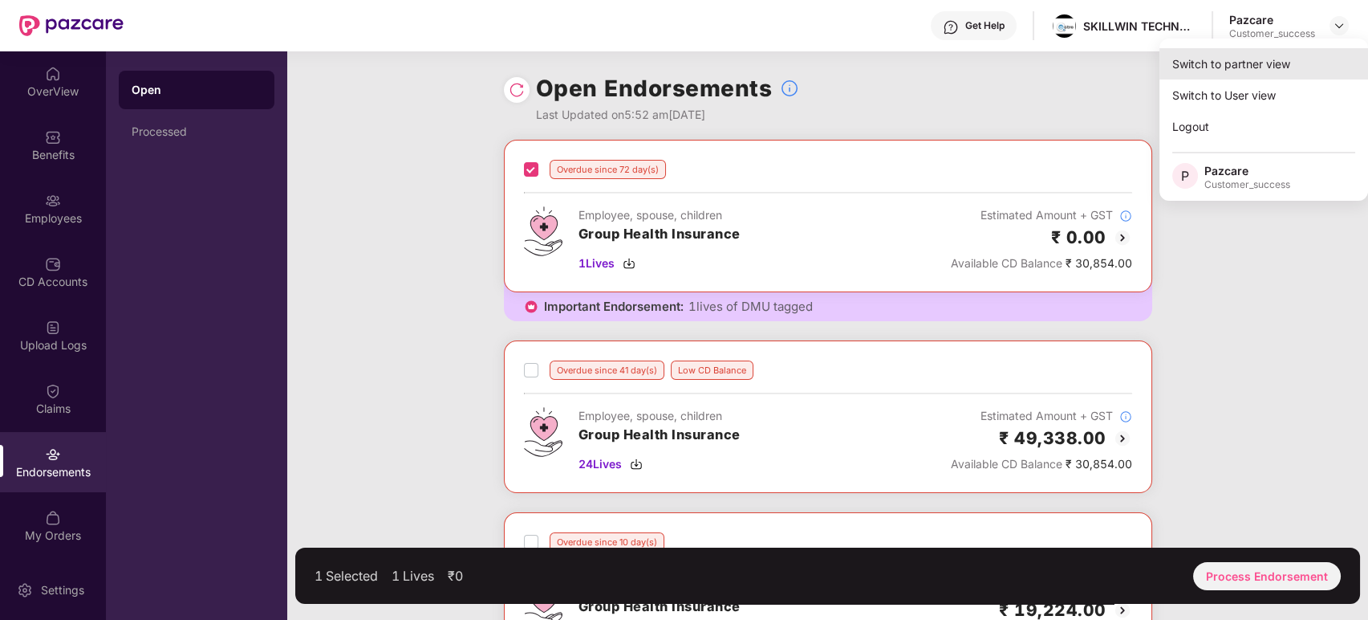
click at [1279, 57] on div "Switch to partner view" at bounding box center [1264, 63] width 209 height 31
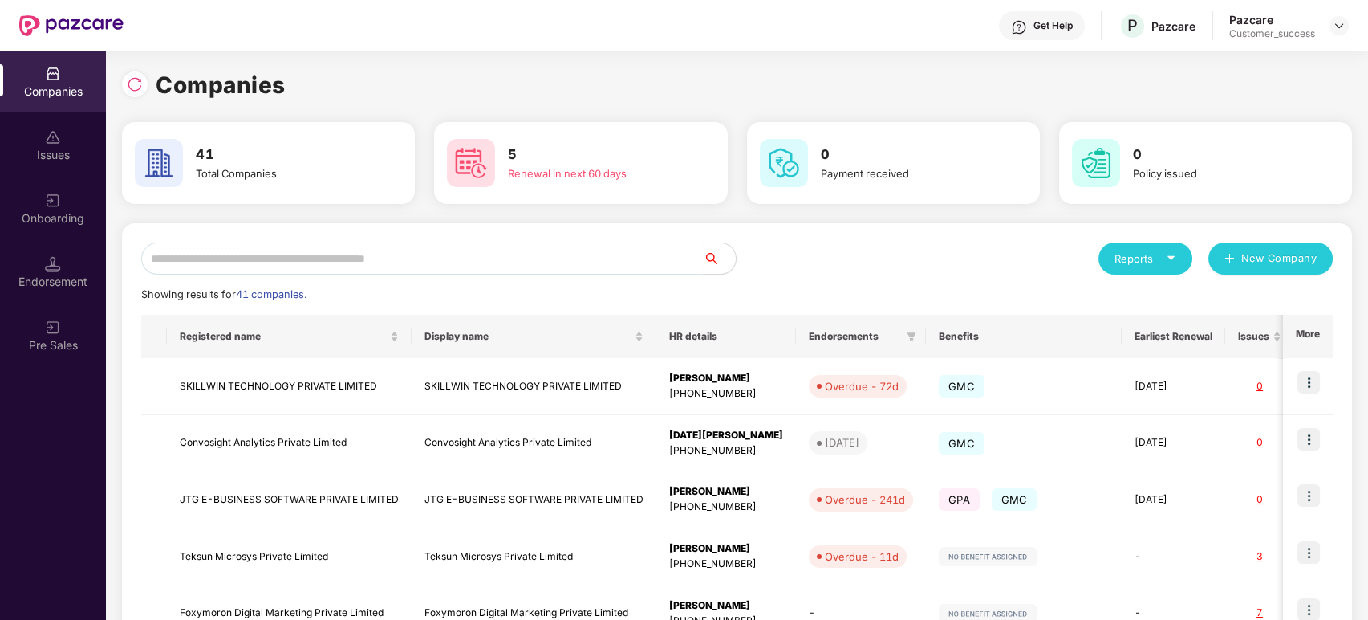
click at [86, 198] on div "Onboarding" at bounding box center [53, 208] width 106 height 60
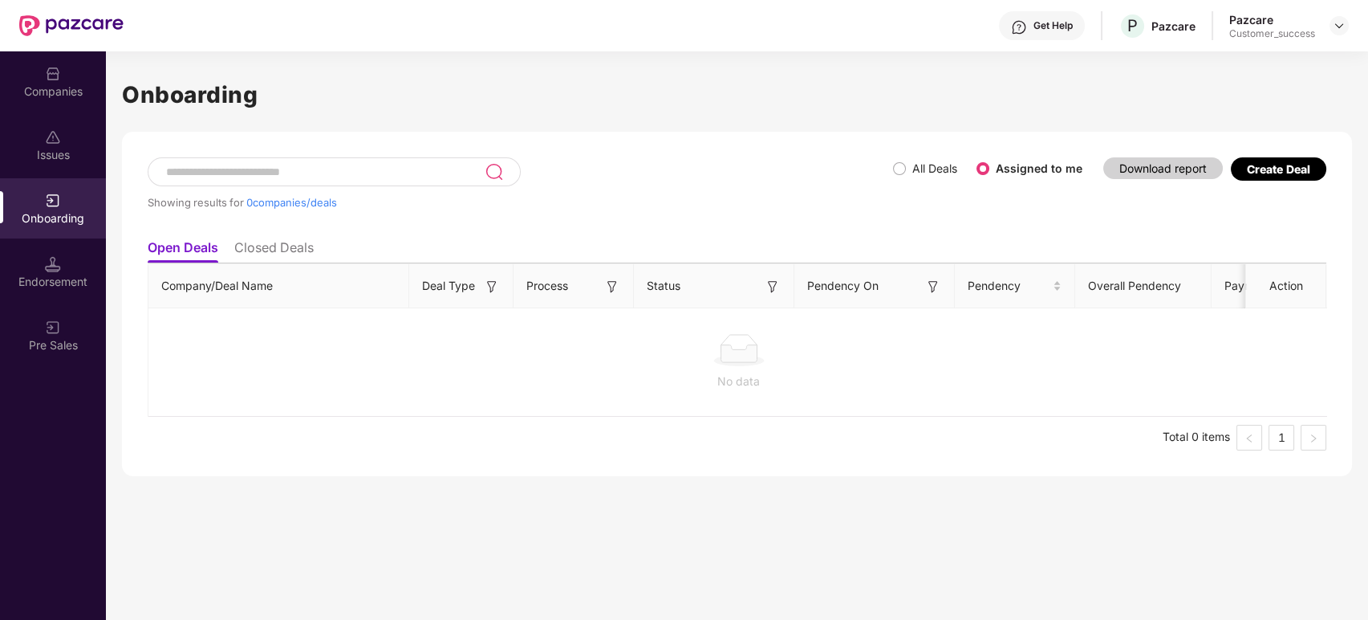
click at [291, 252] on li "Closed Deals" at bounding box center [273, 250] width 79 height 23
click at [899, 174] on label "All Deals" at bounding box center [928, 169] width 71 height 18
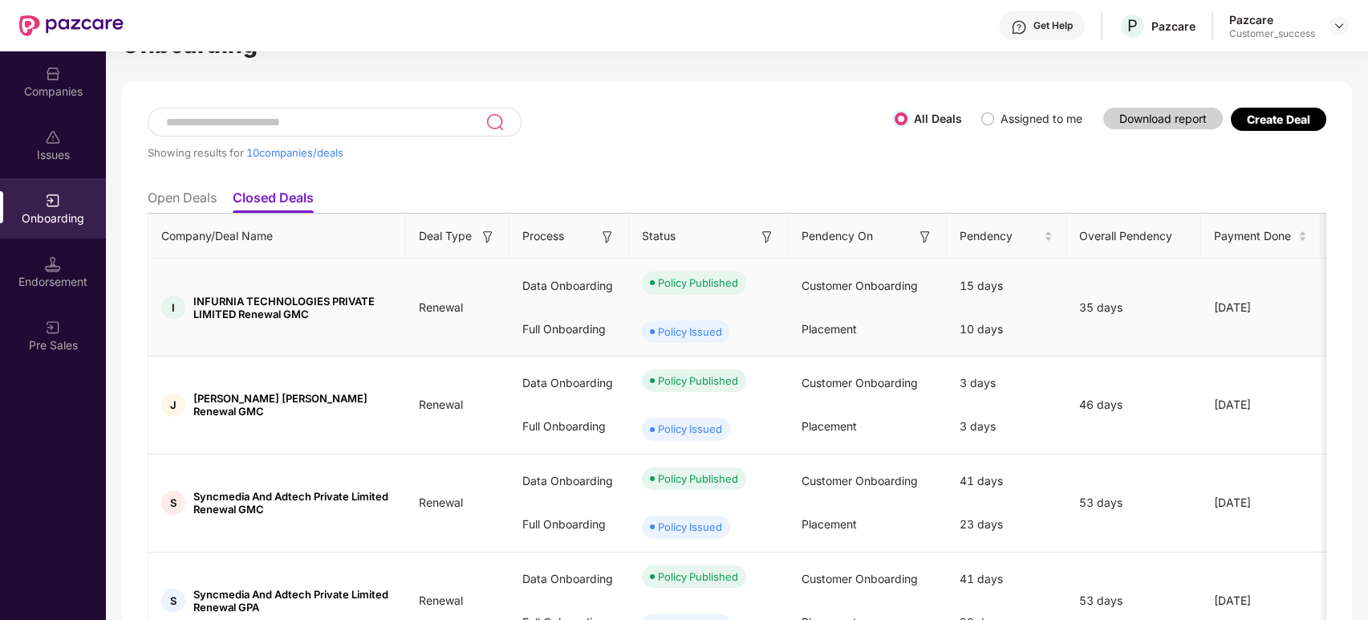
scroll to position [52, 0]
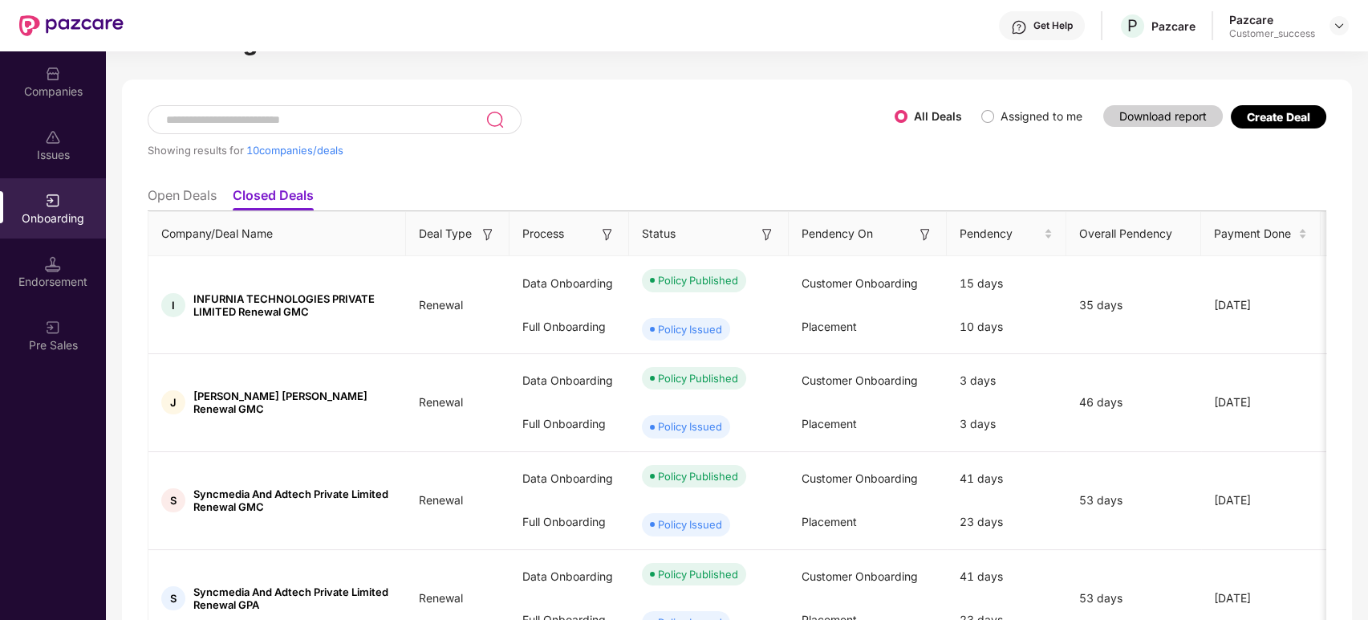
click at [1286, 122] on div "Create Deal" at bounding box center [1278, 117] width 63 height 14
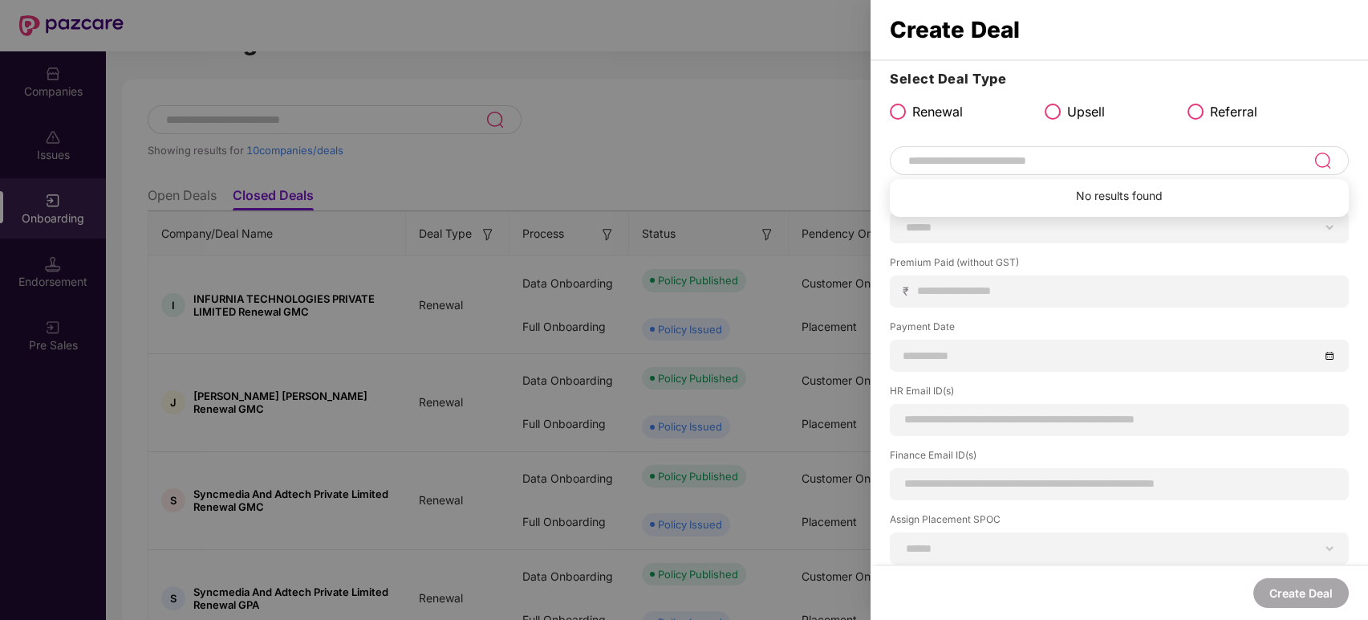
click at [1091, 160] on input at bounding box center [1110, 160] width 407 height 19
type input "*******"
click at [1317, 95] on div "Select Deal Type Renewal Upsell Referral" at bounding box center [1119, 99] width 459 height 61
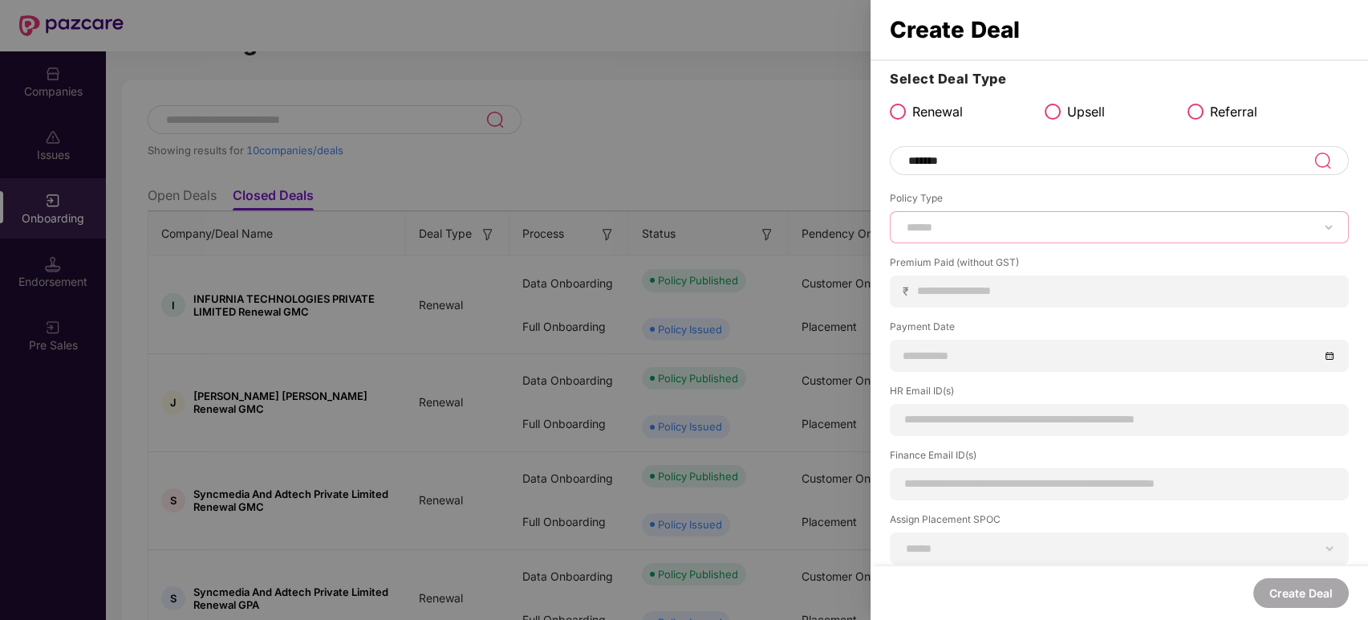
click at [1028, 221] on select "****** *** ********* *** *** *** **** ***" at bounding box center [1120, 227] width 432 height 13
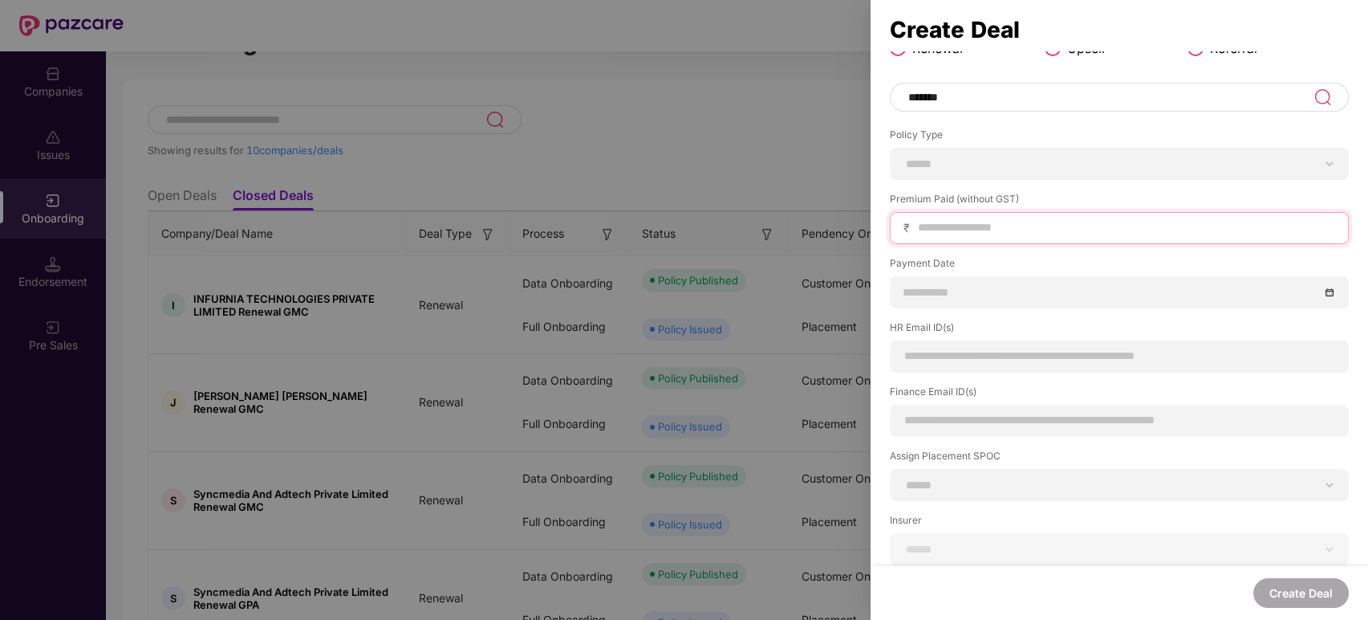
click at [1018, 226] on div "Premium Paid (without GST) ₹" at bounding box center [1119, 218] width 459 height 52
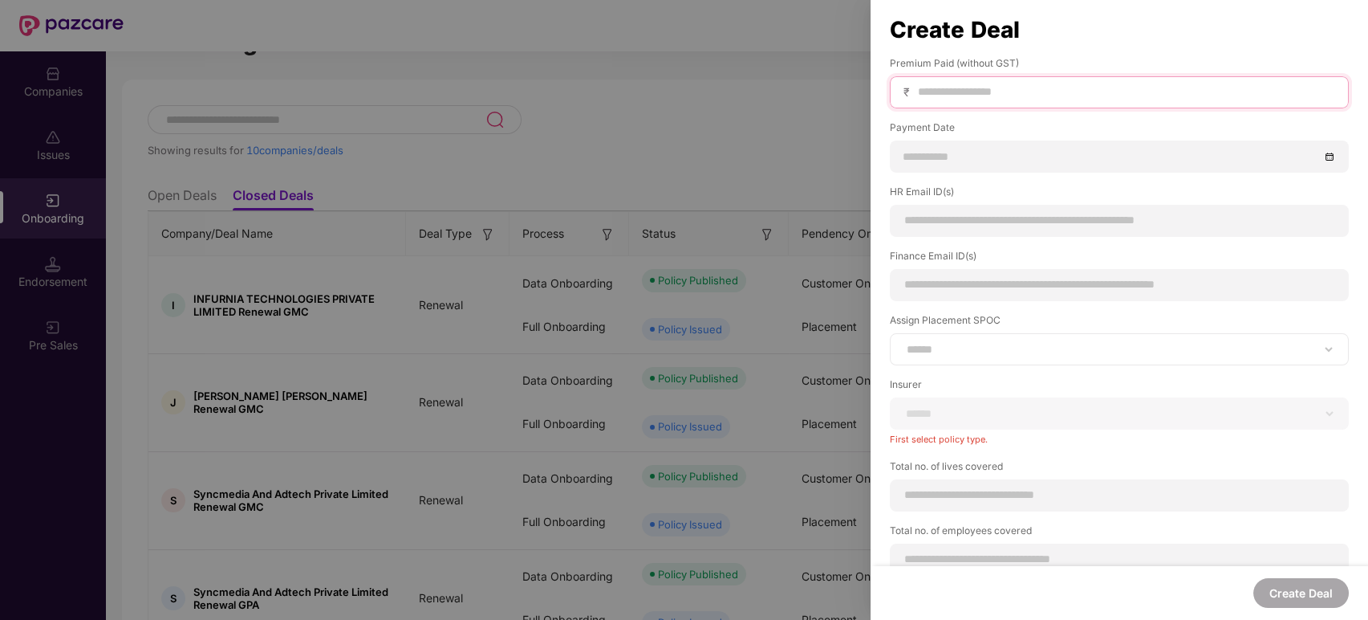
scroll to position [236, 0]
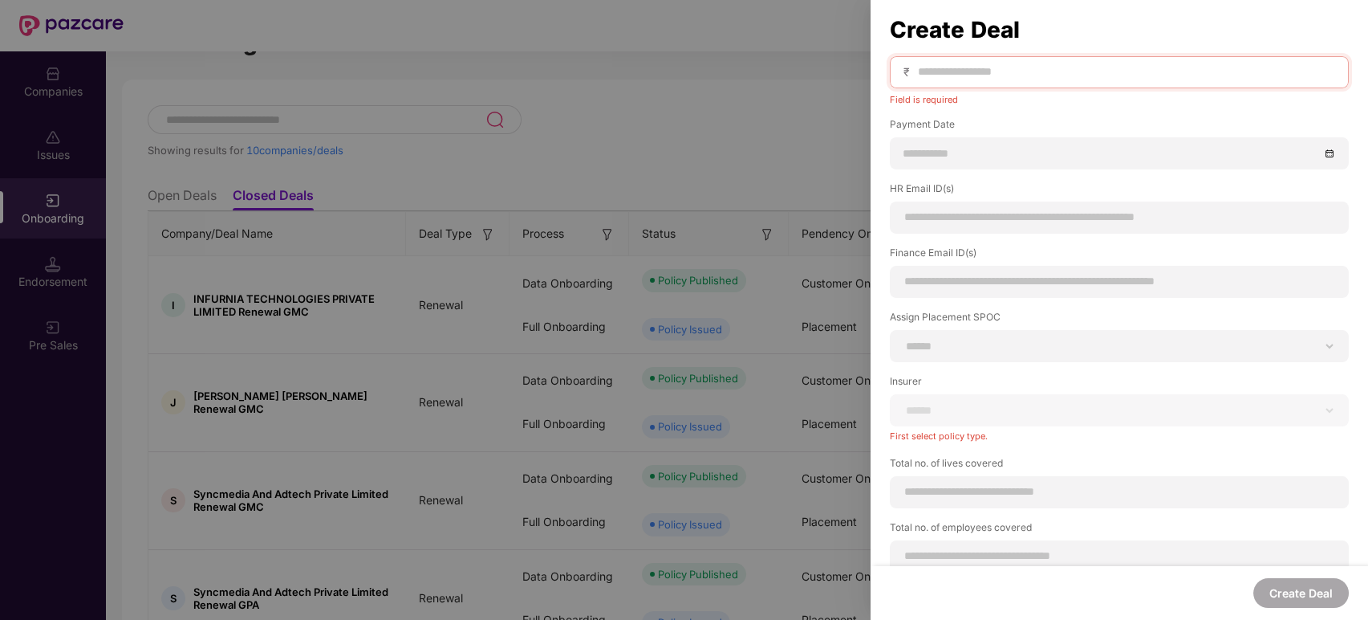
click at [828, 157] on div at bounding box center [684, 310] width 1368 height 620
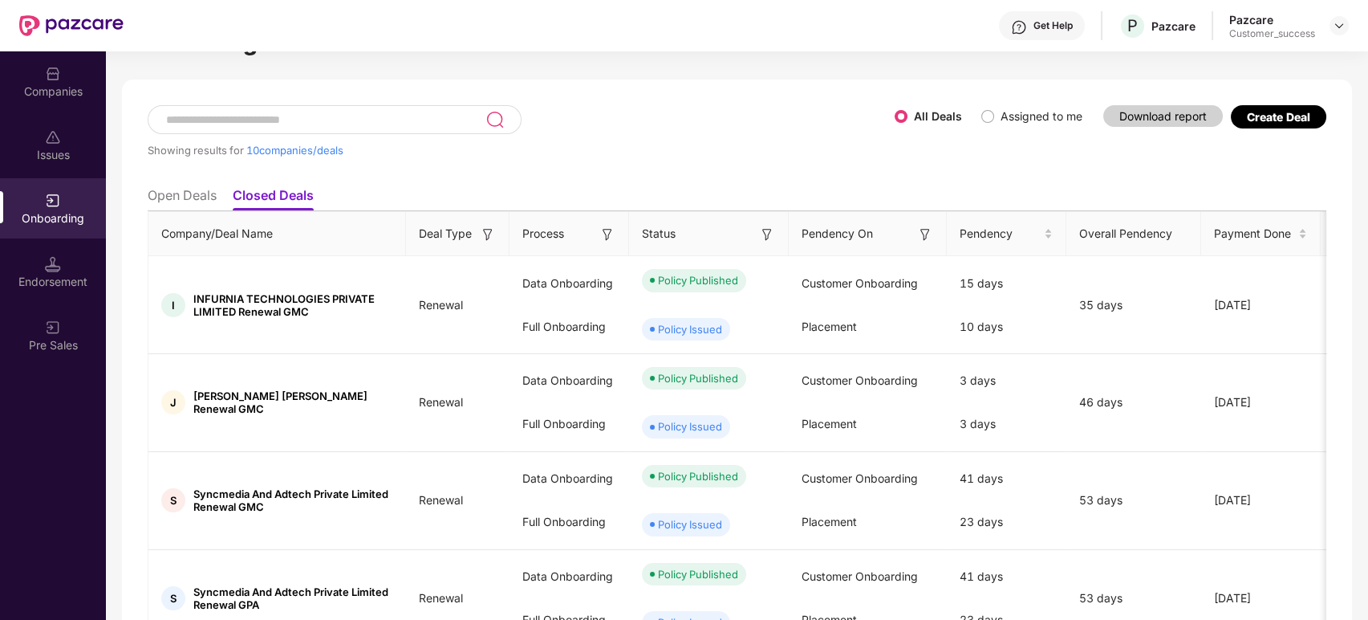
click at [62, 88] on div "Companies" at bounding box center [53, 91] width 106 height 16
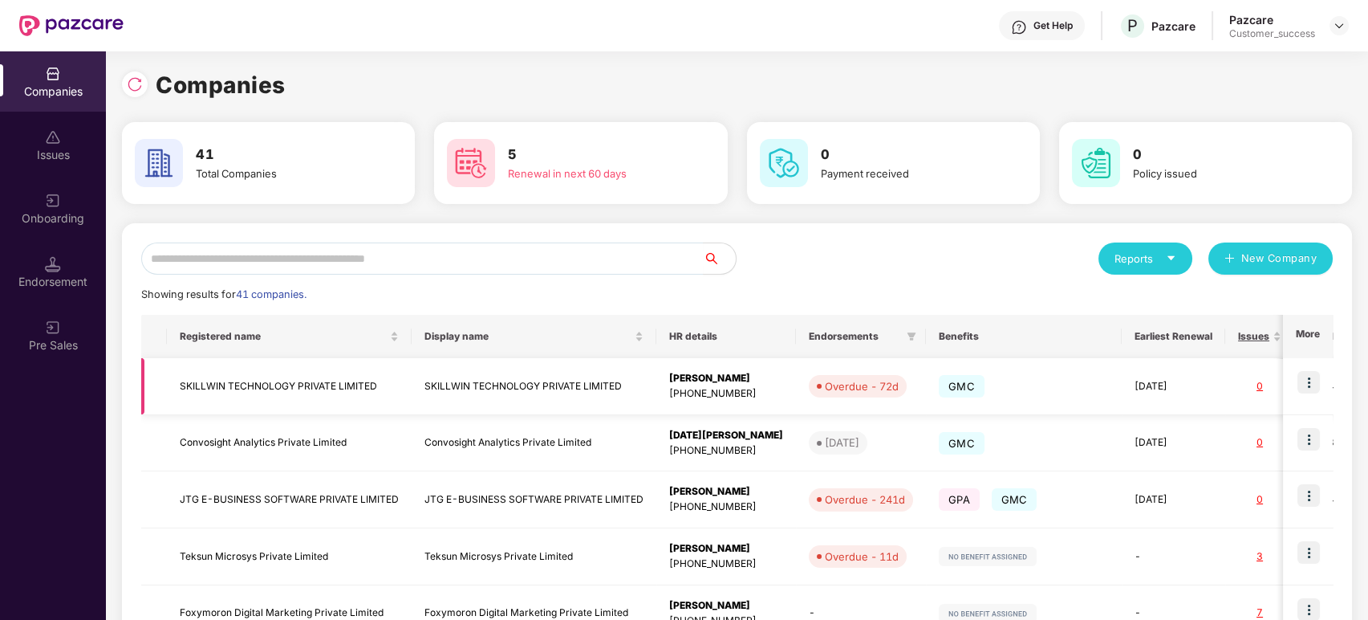
scroll to position [394, 0]
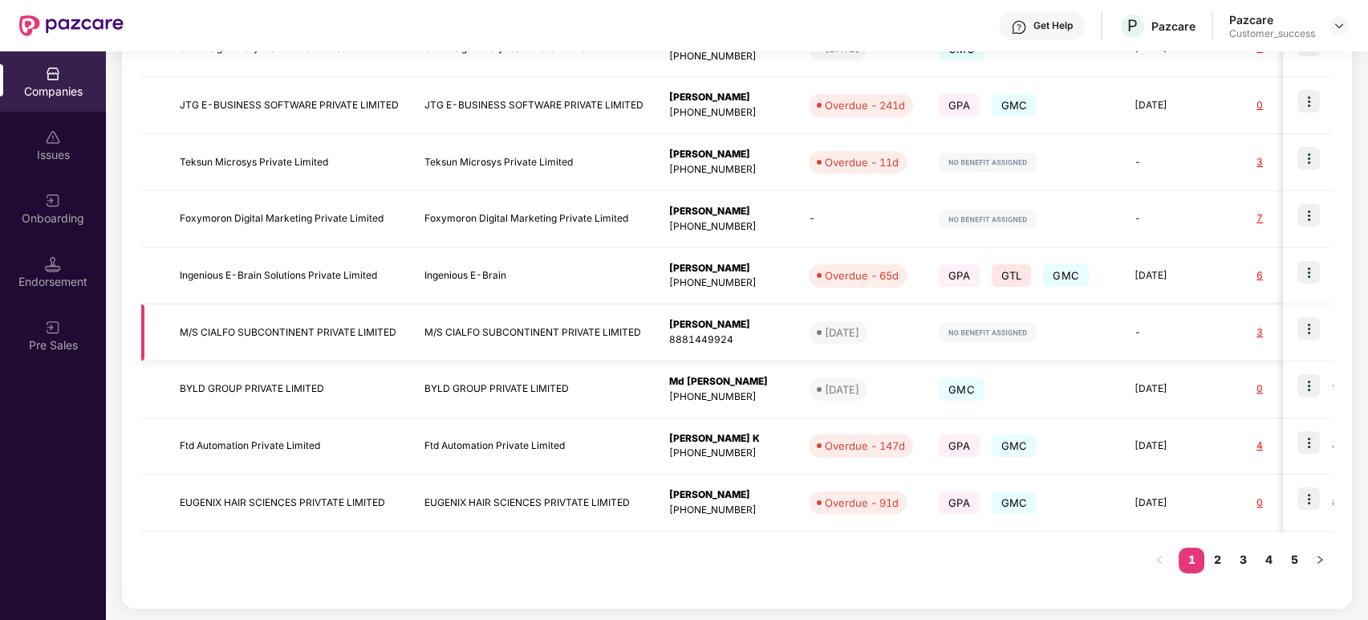
click at [1311, 331] on img at bounding box center [1309, 328] width 22 height 22
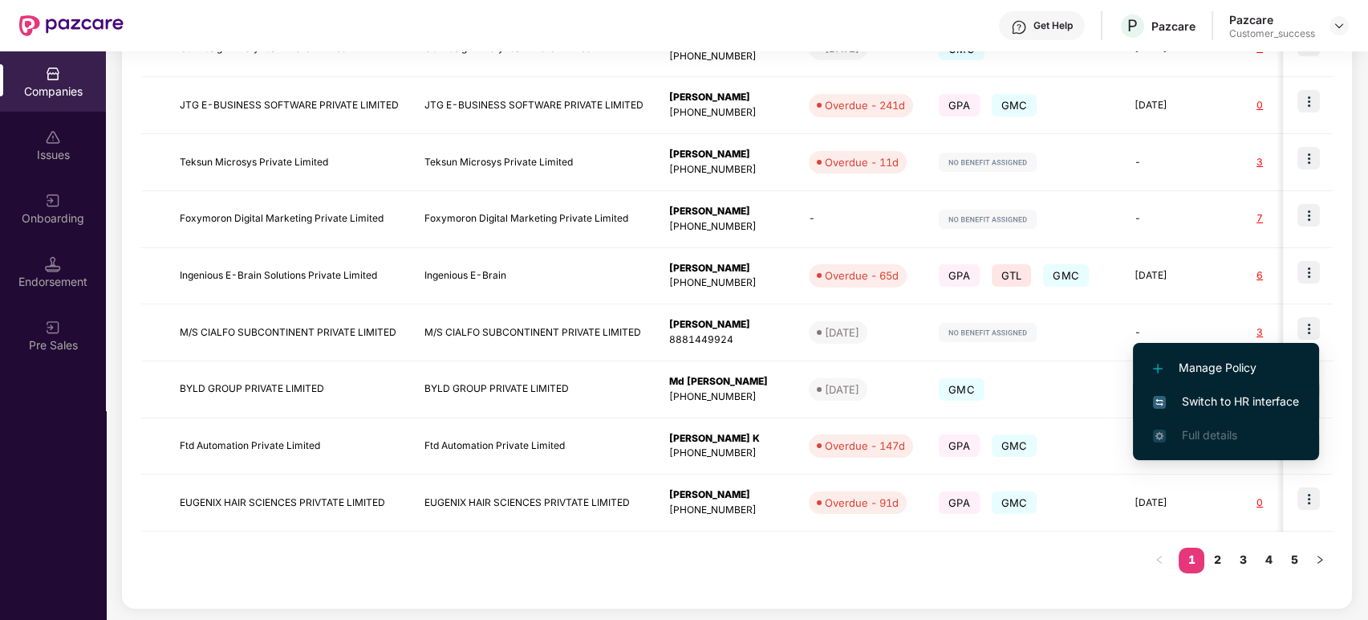
click at [1269, 405] on span "Switch to HR interface" at bounding box center [1226, 401] width 146 height 18
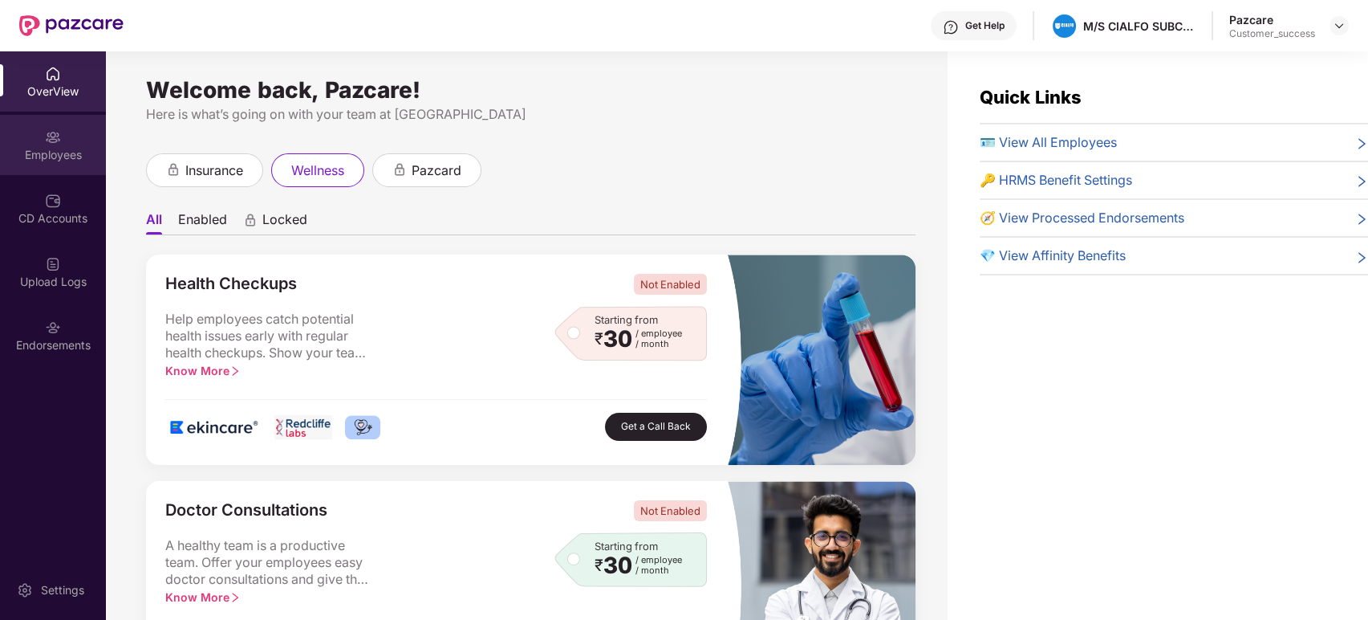
click at [61, 140] on div "Employees" at bounding box center [53, 145] width 106 height 60
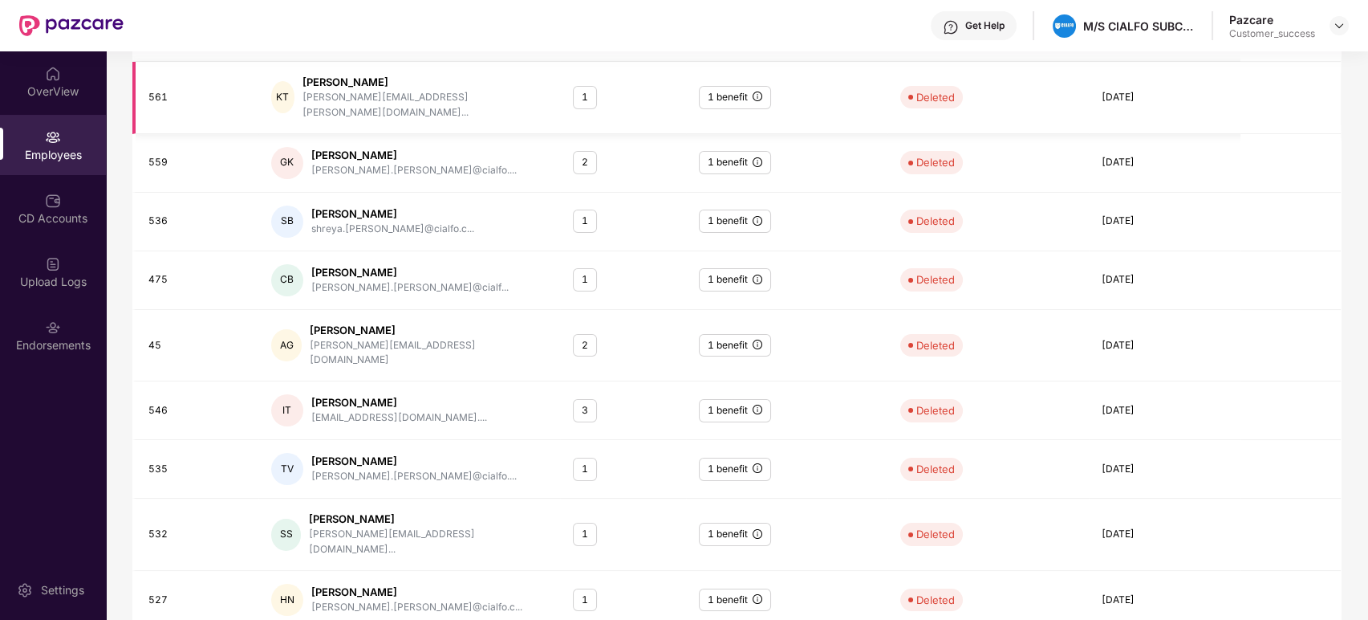
scroll to position [365, 0]
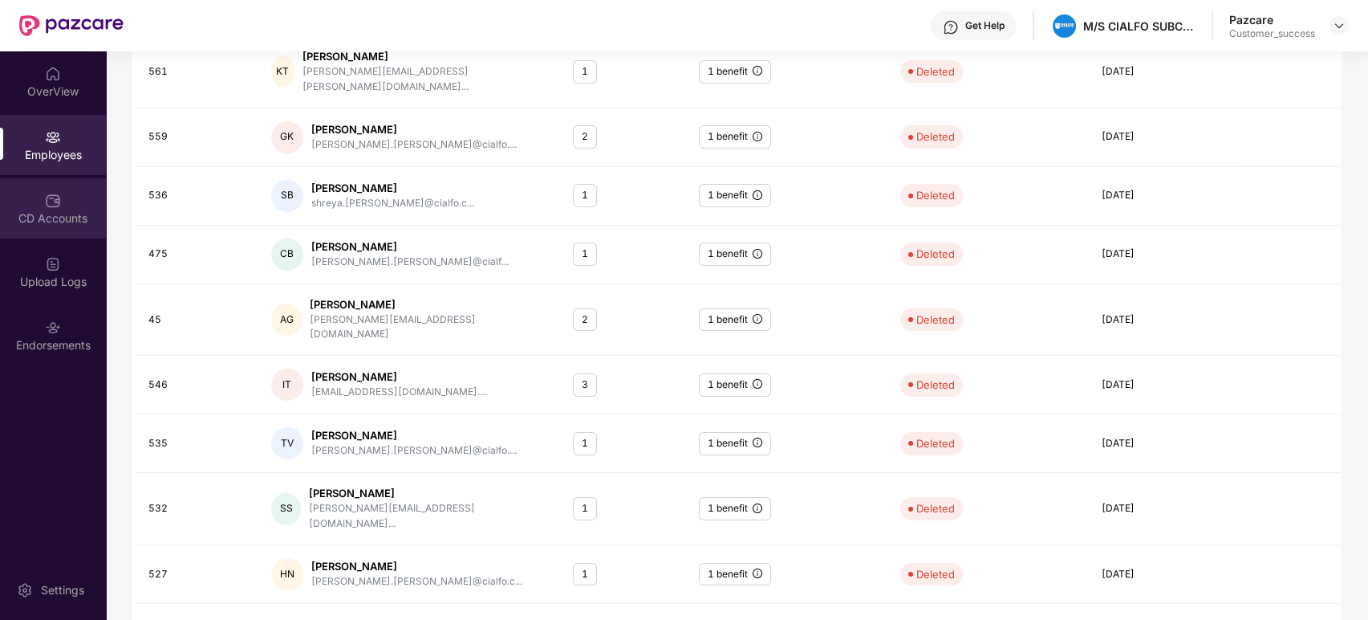
click at [0, 194] on div "CD Accounts" at bounding box center [53, 208] width 106 height 60
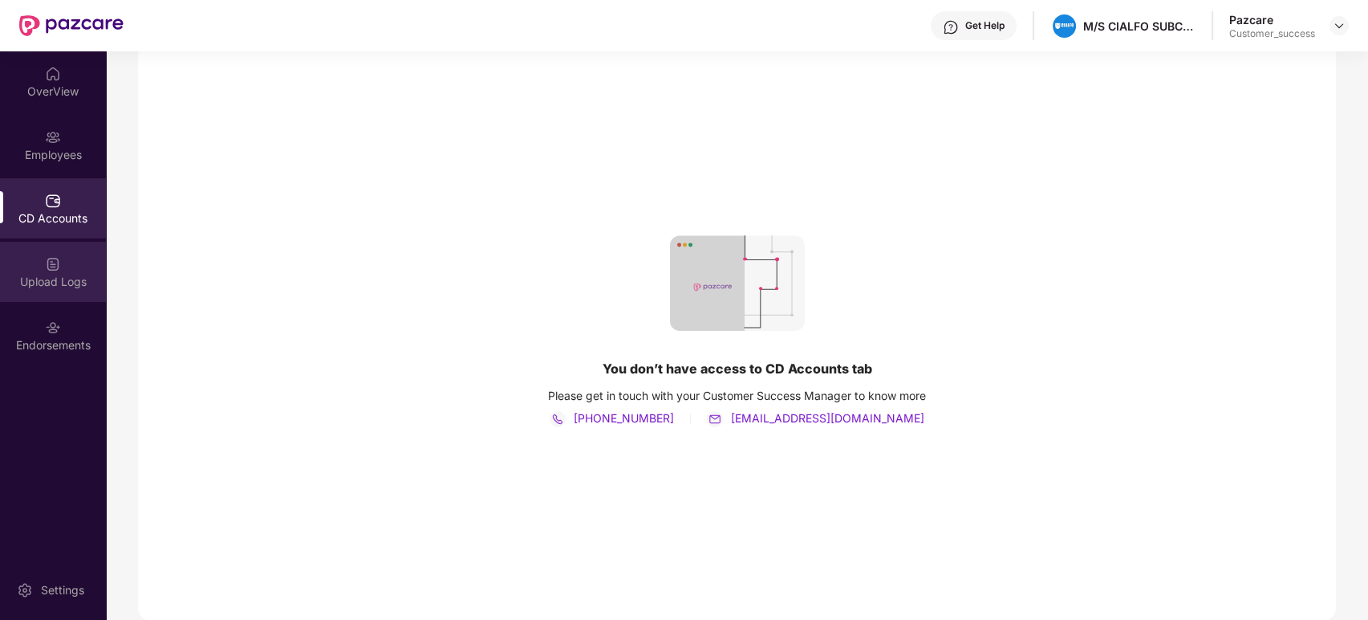
click at [70, 272] on div "Upload Logs" at bounding box center [53, 272] width 106 height 60
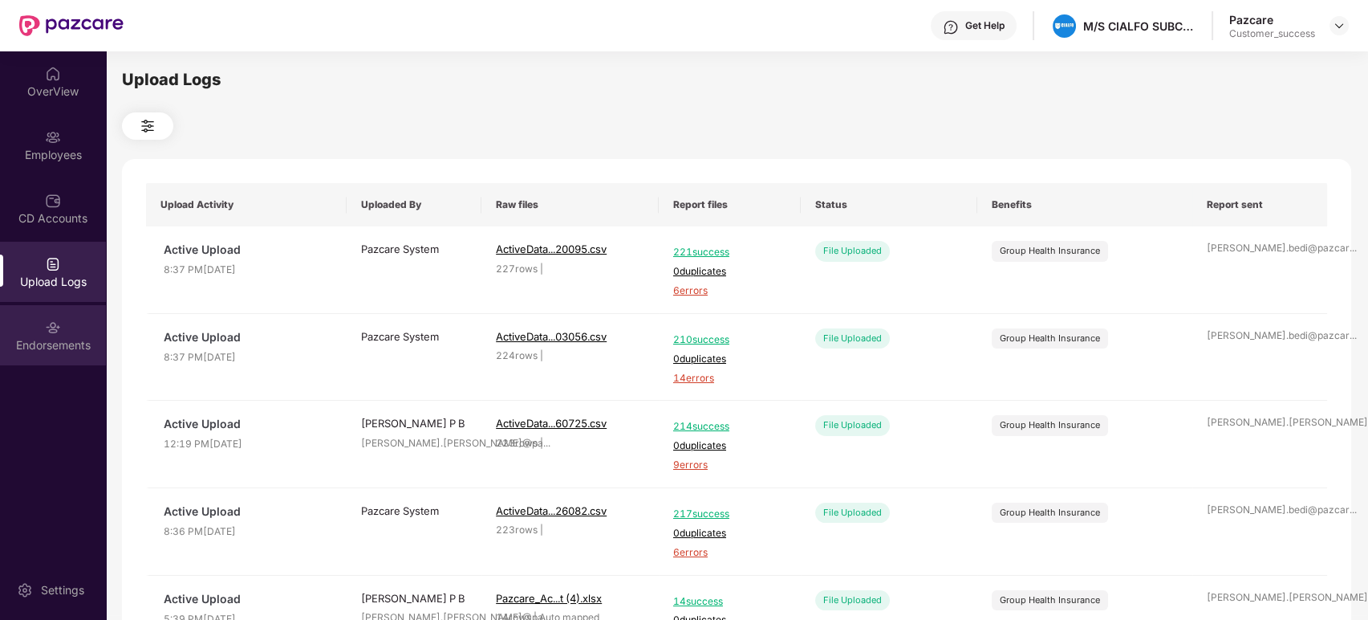
click at [46, 348] on div "Endorsements" at bounding box center [53, 345] width 106 height 16
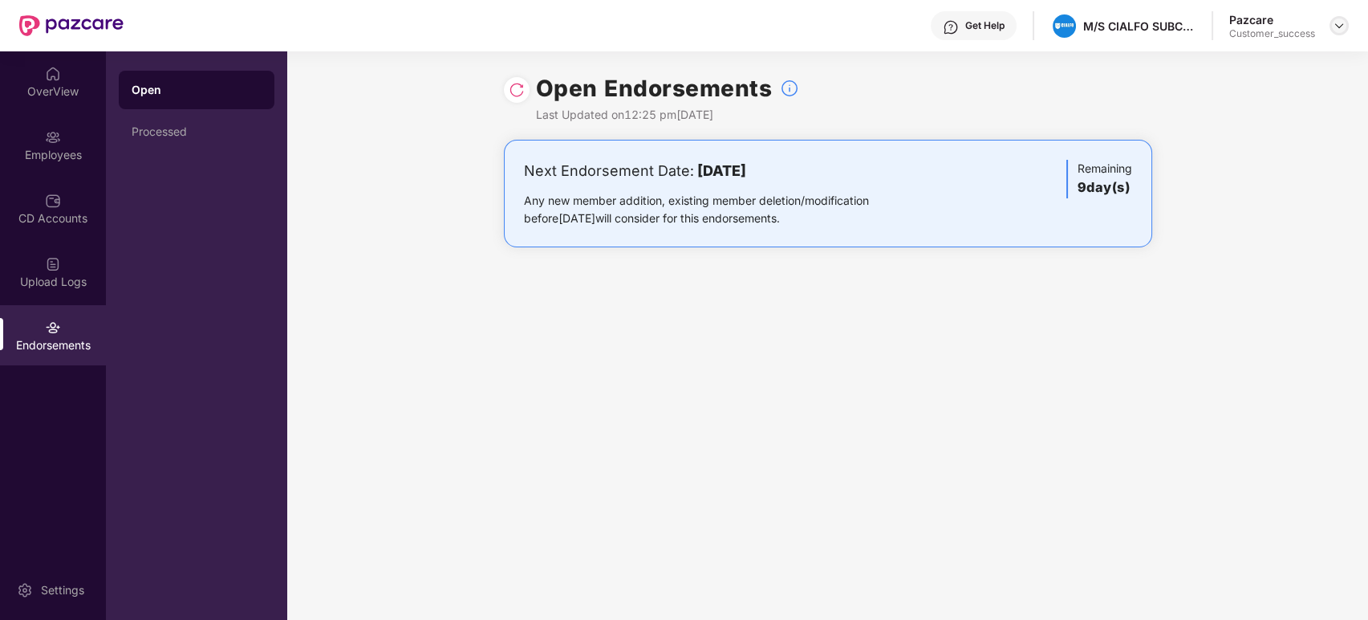
click at [1340, 27] on img at bounding box center [1339, 25] width 13 height 13
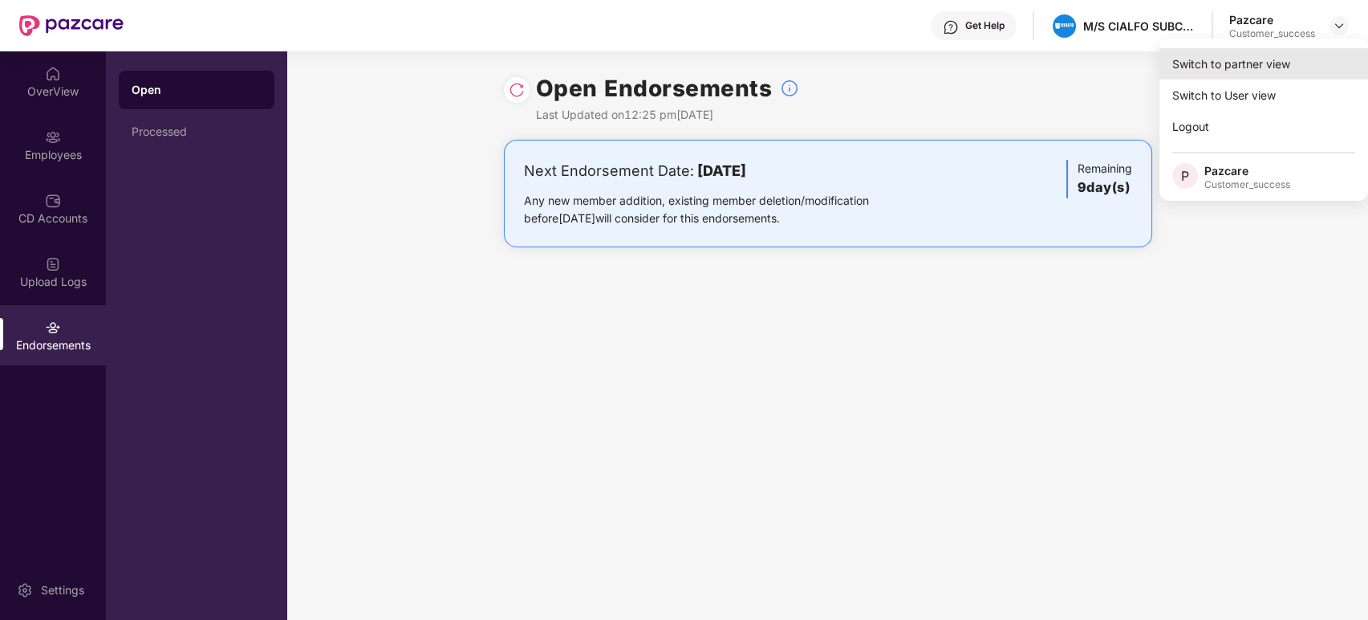
click at [1260, 64] on div "Switch to partner view" at bounding box center [1264, 63] width 209 height 31
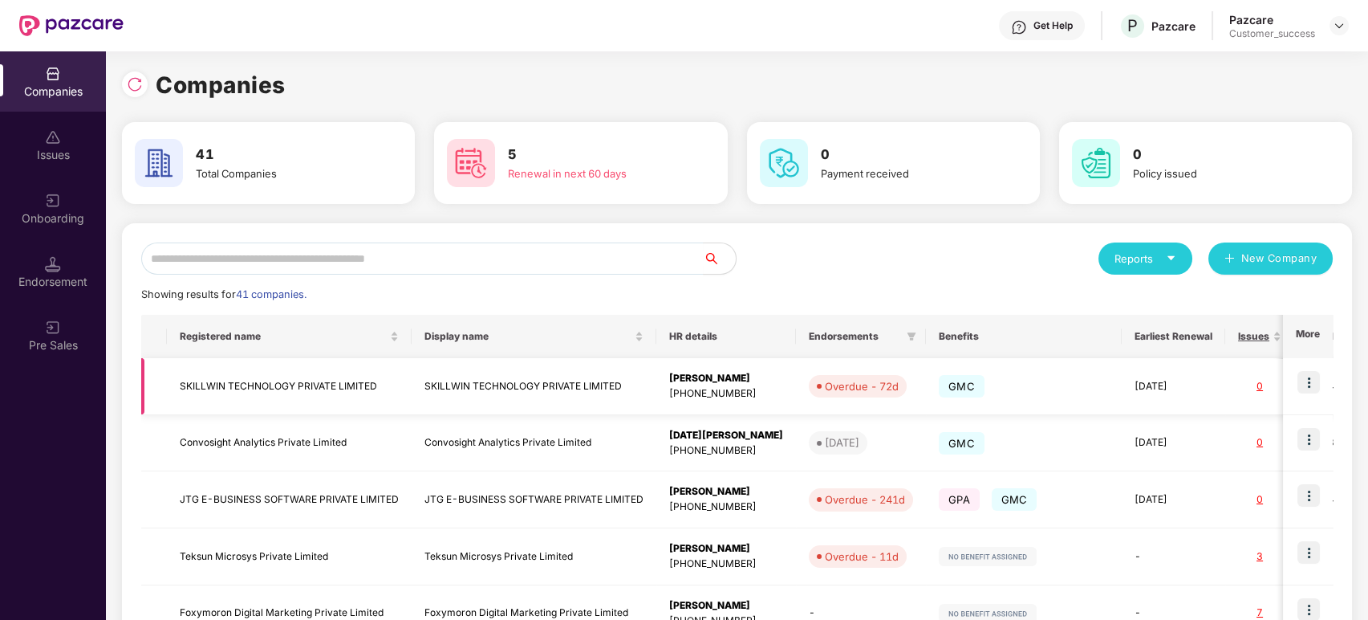
scroll to position [68, 0]
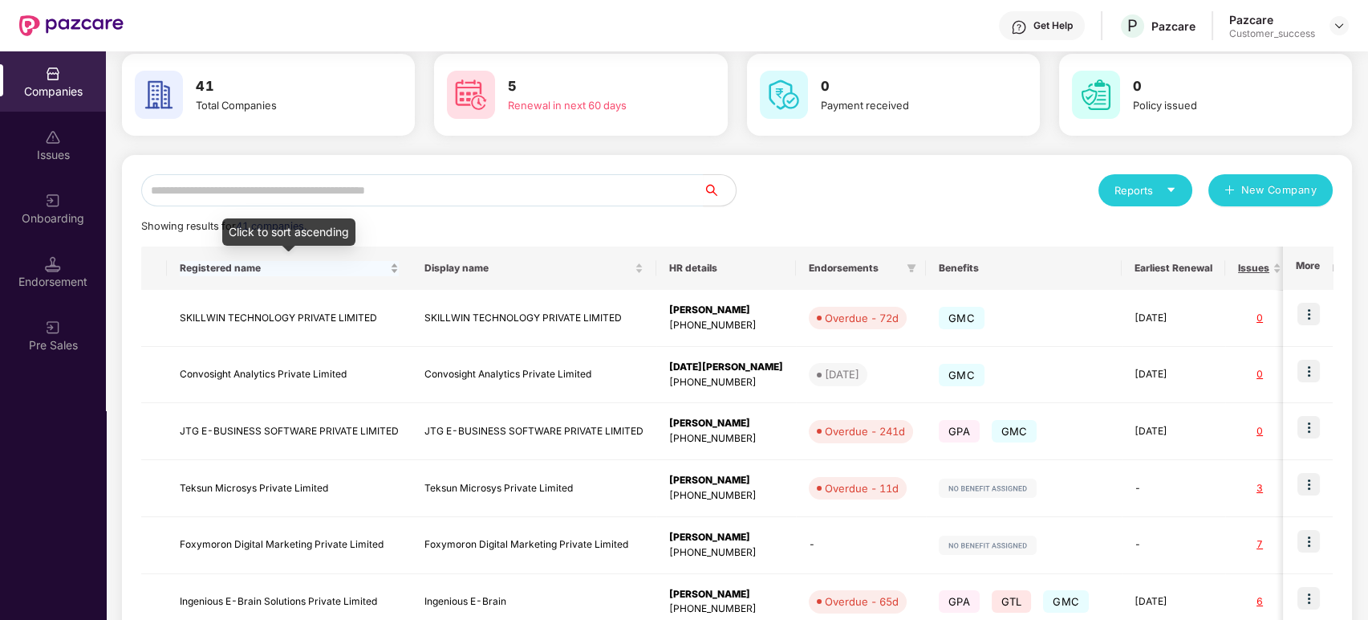
click at [246, 262] on span "Registered name" at bounding box center [283, 268] width 207 height 13
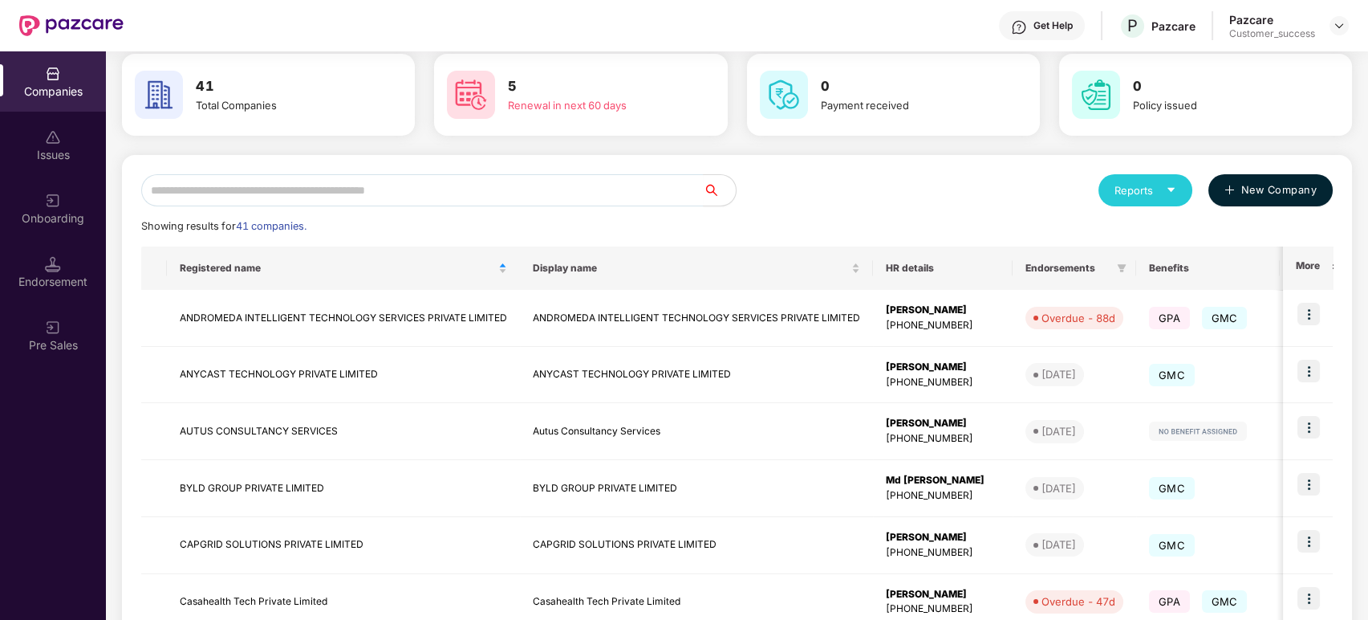
click at [1272, 190] on span "New Company" at bounding box center [1280, 190] width 76 height 16
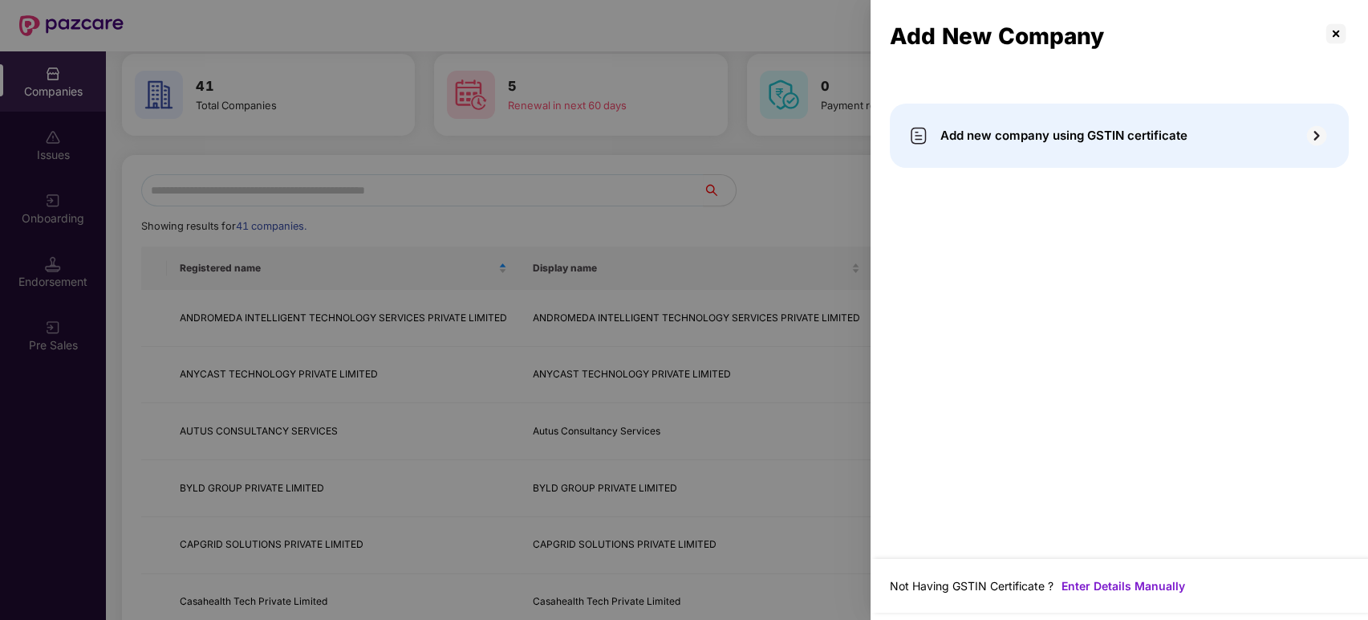
click at [1316, 133] on img at bounding box center [1317, 136] width 26 height 26
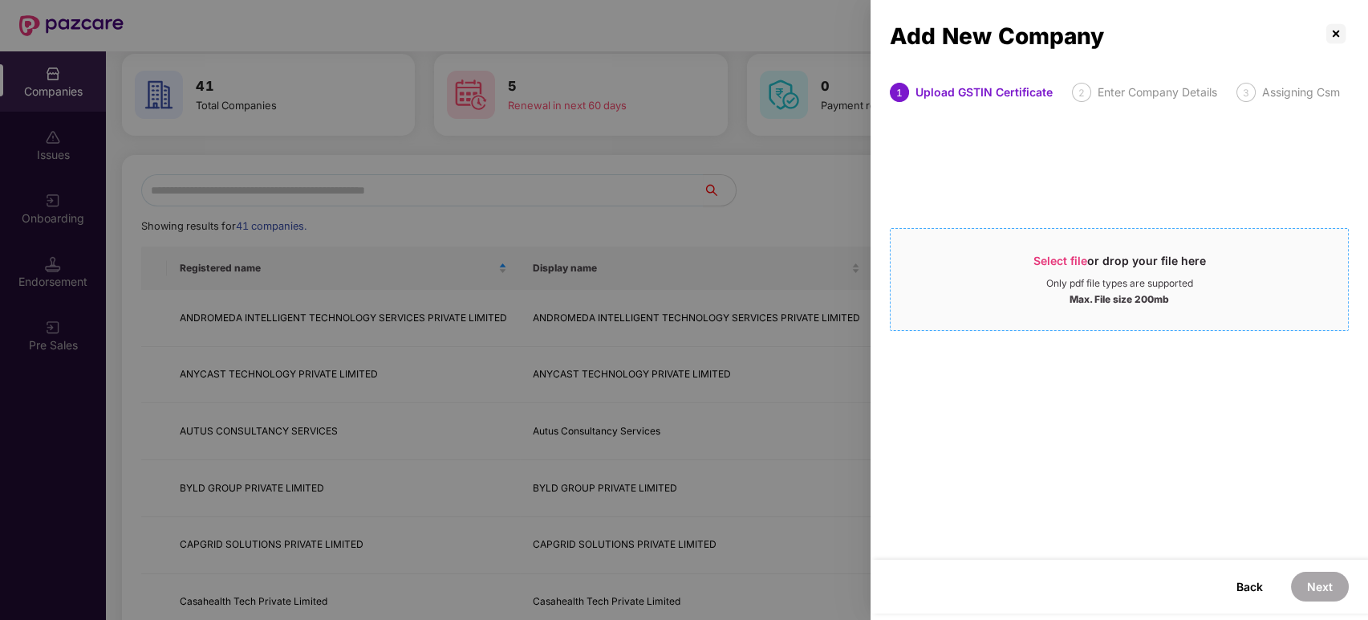
click at [1058, 262] on span "Select file" at bounding box center [1061, 261] width 54 height 14
click at [1336, 31] on p at bounding box center [1337, 34] width 26 height 26
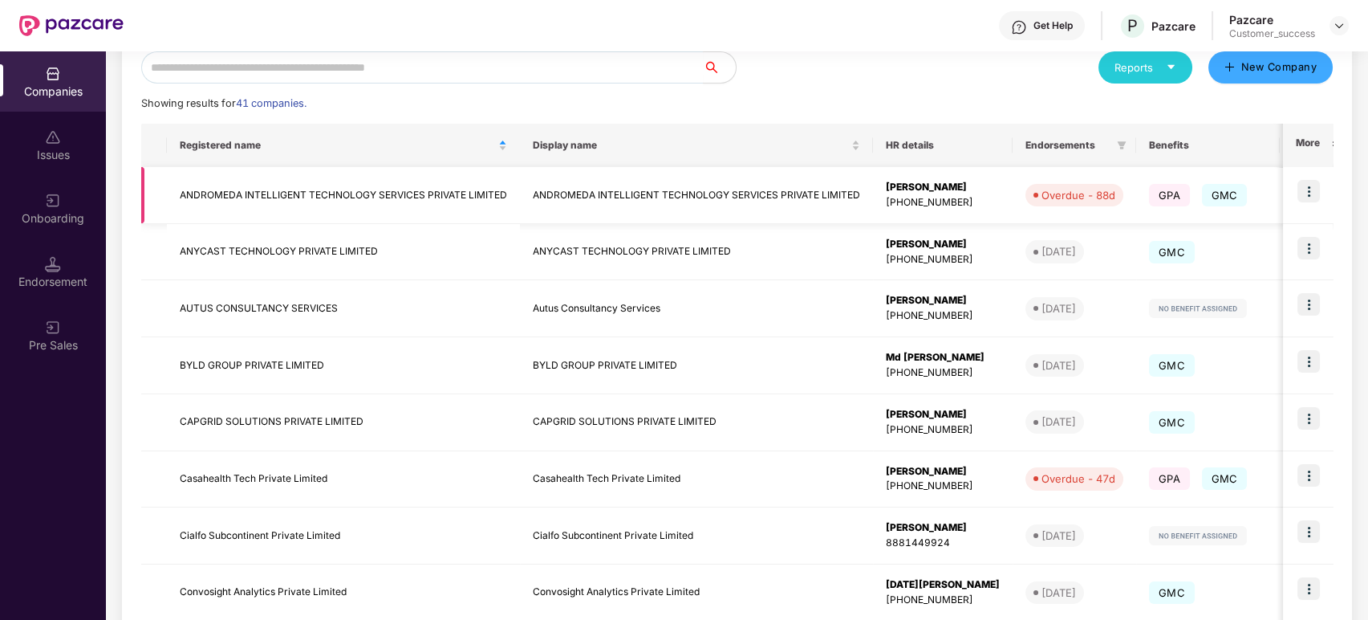
scroll to position [251, 0]
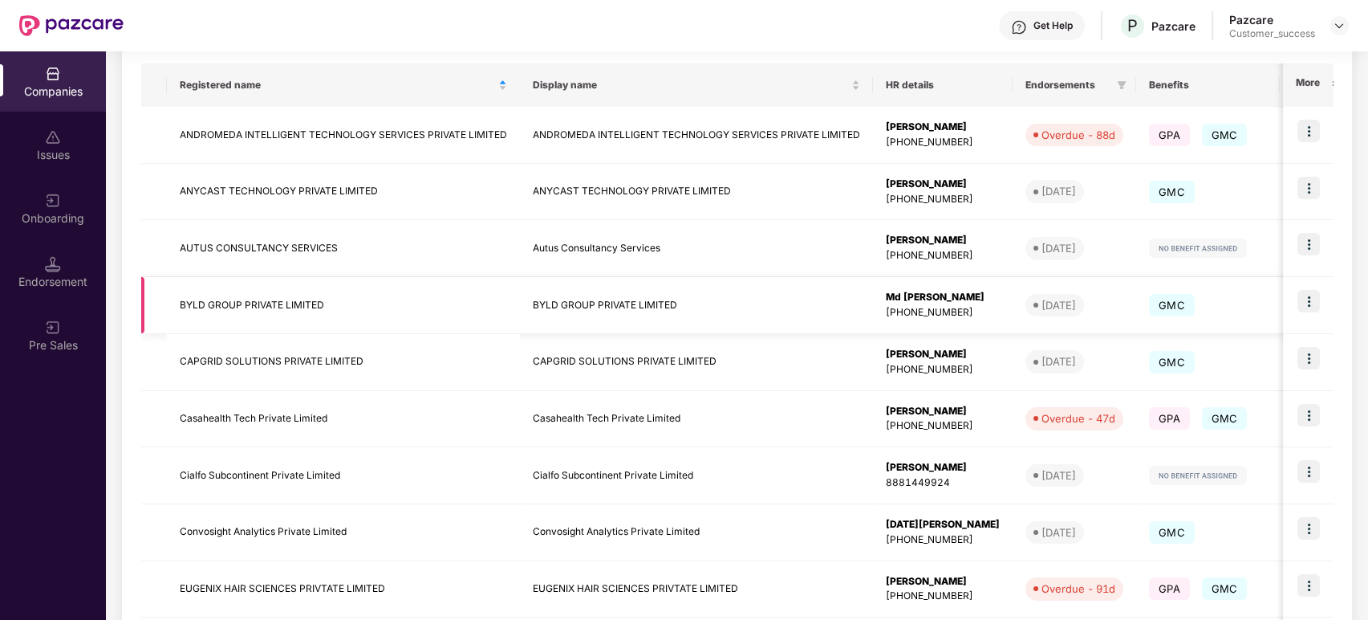
click at [1305, 300] on img at bounding box center [1309, 301] width 22 height 22
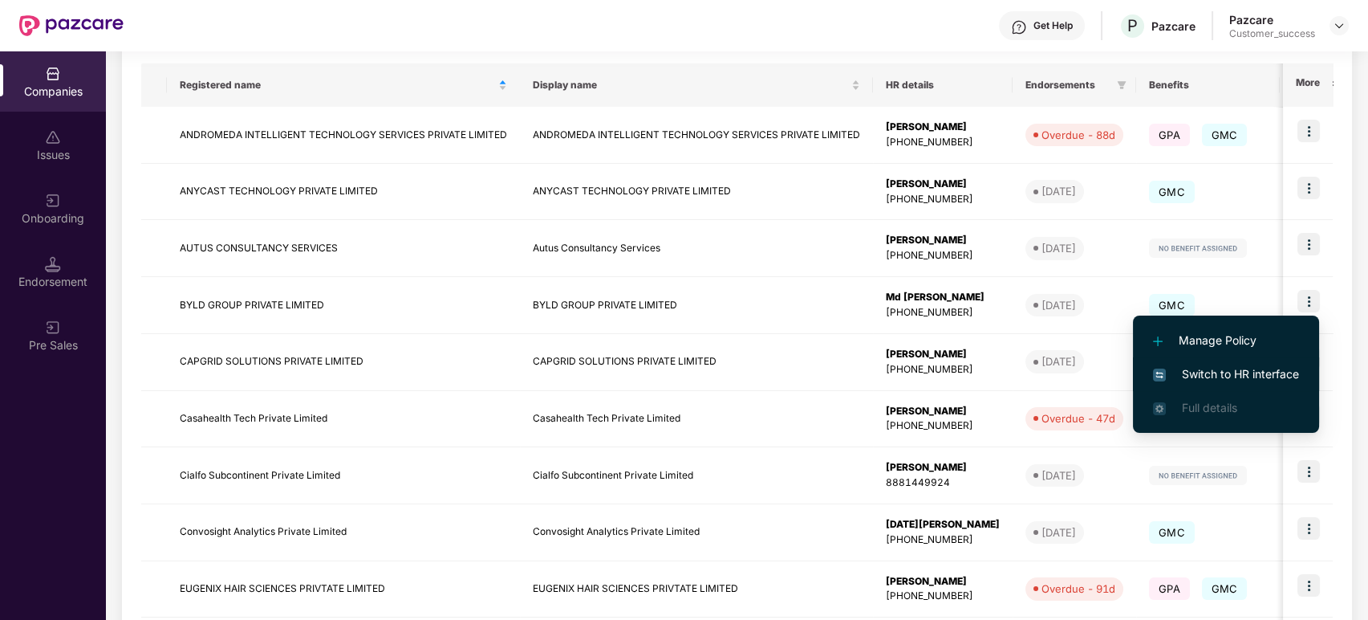
click at [1223, 376] on span "Switch to HR interface" at bounding box center [1226, 374] width 146 height 18
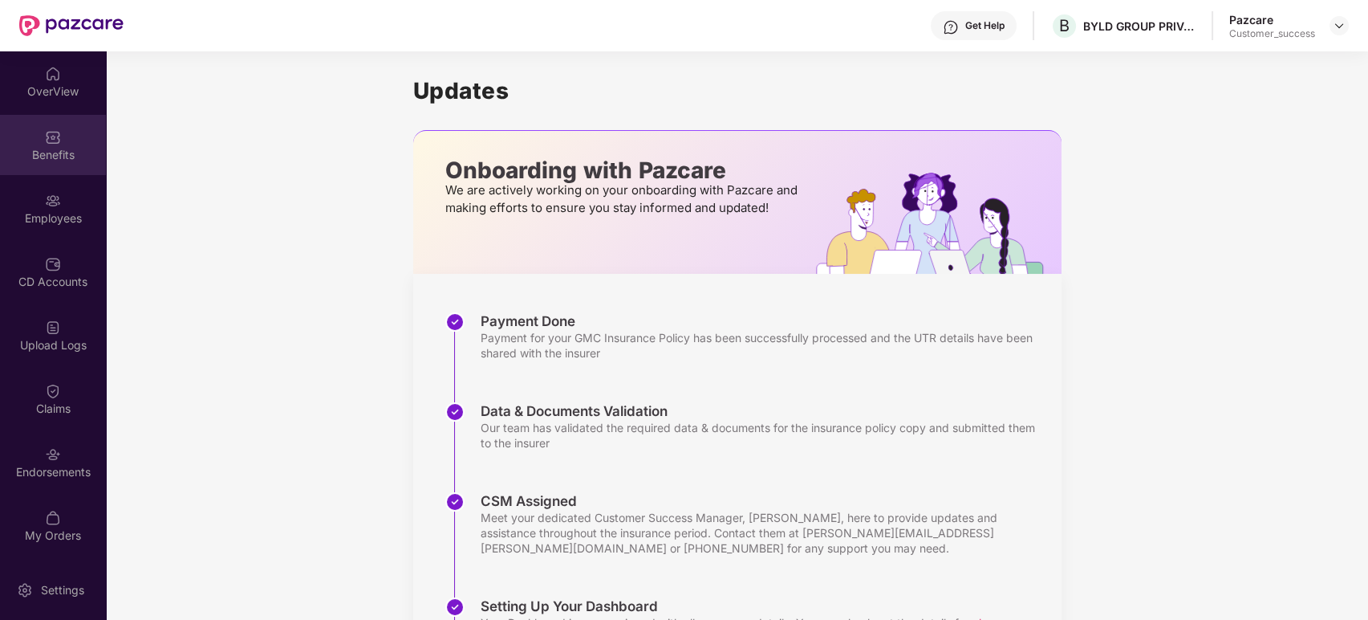
click at [64, 154] on div "Benefits" at bounding box center [53, 155] width 106 height 16
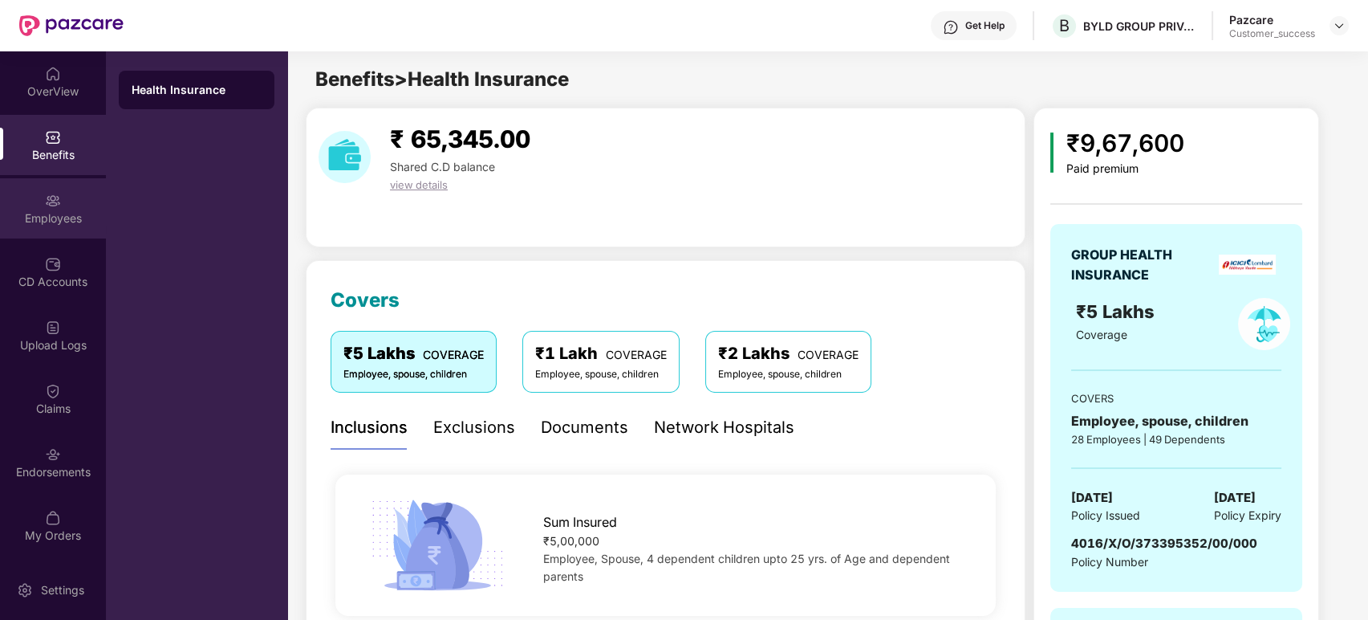
click at [33, 210] on div "Employees" at bounding box center [53, 218] width 106 height 16
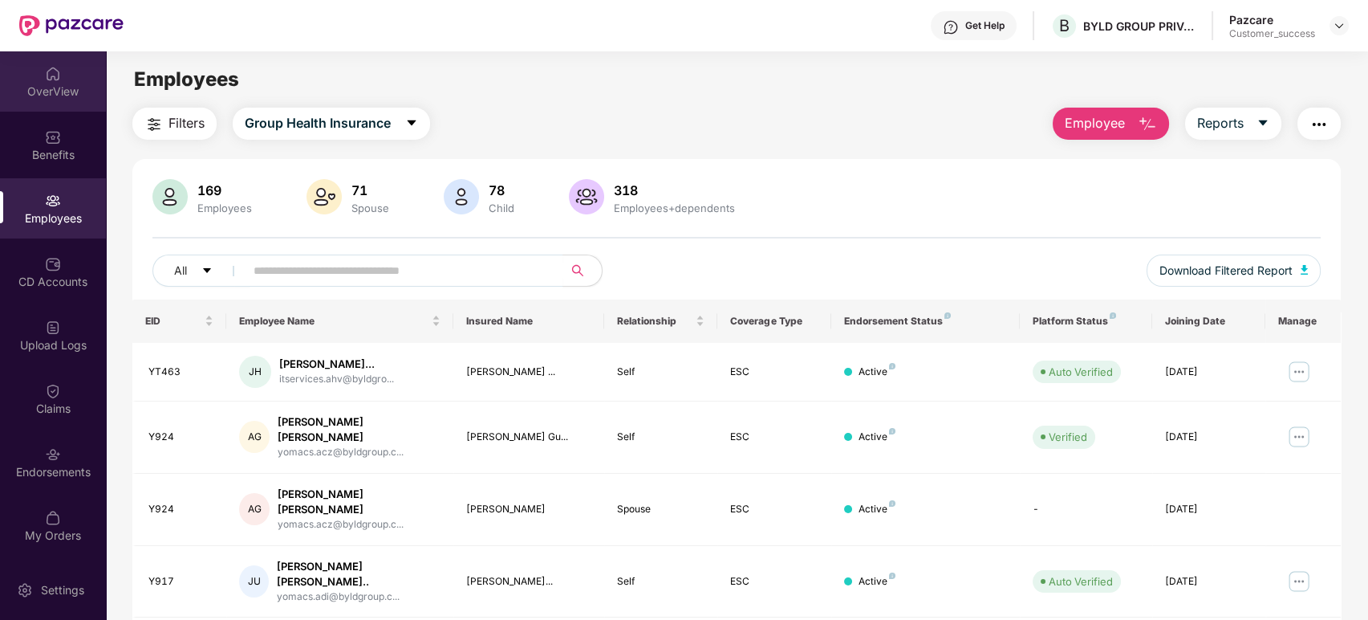
click at [50, 89] on div "OverView" at bounding box center [53, 91] width 106 height 16
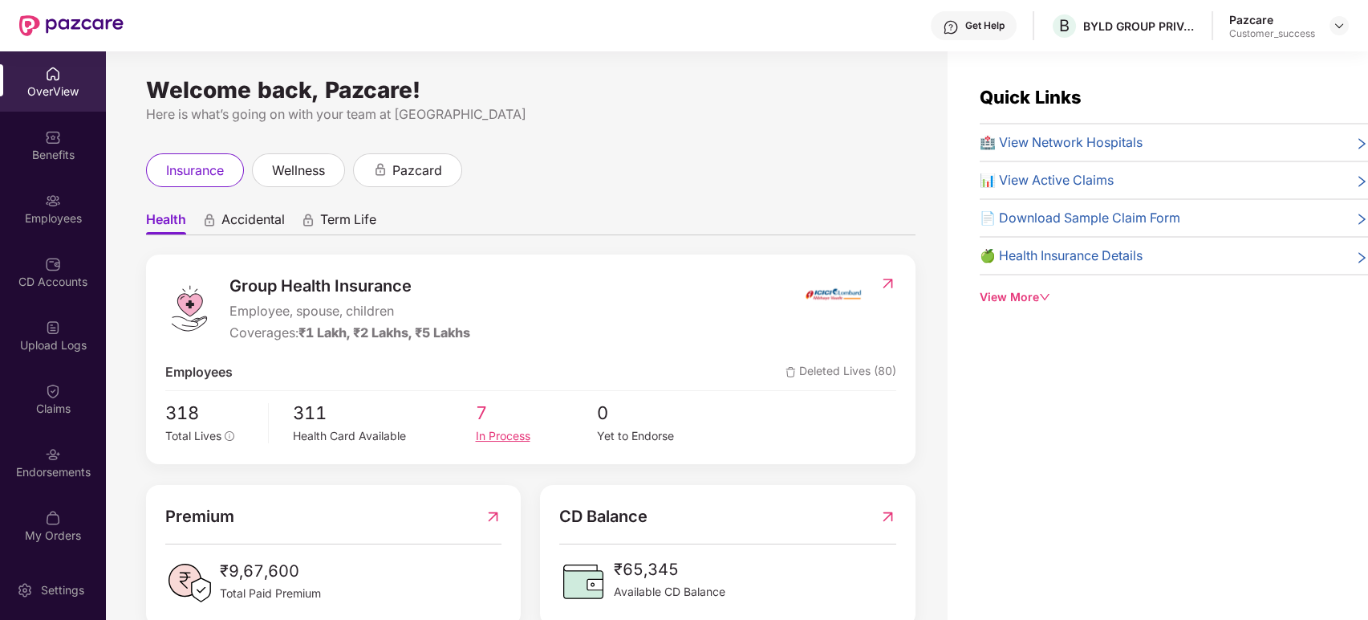
click at [498, 437] on div "In Process" at bounding box center [536, 436] width 122 height 18
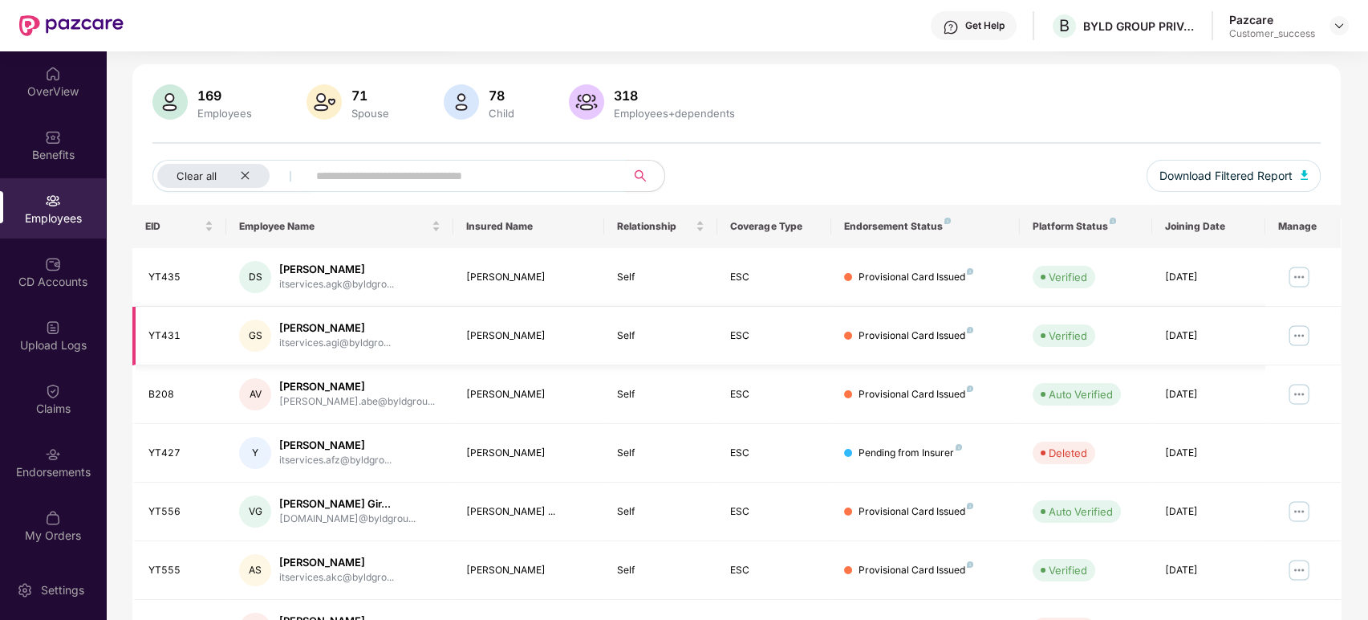
scroll to position [102, 0]
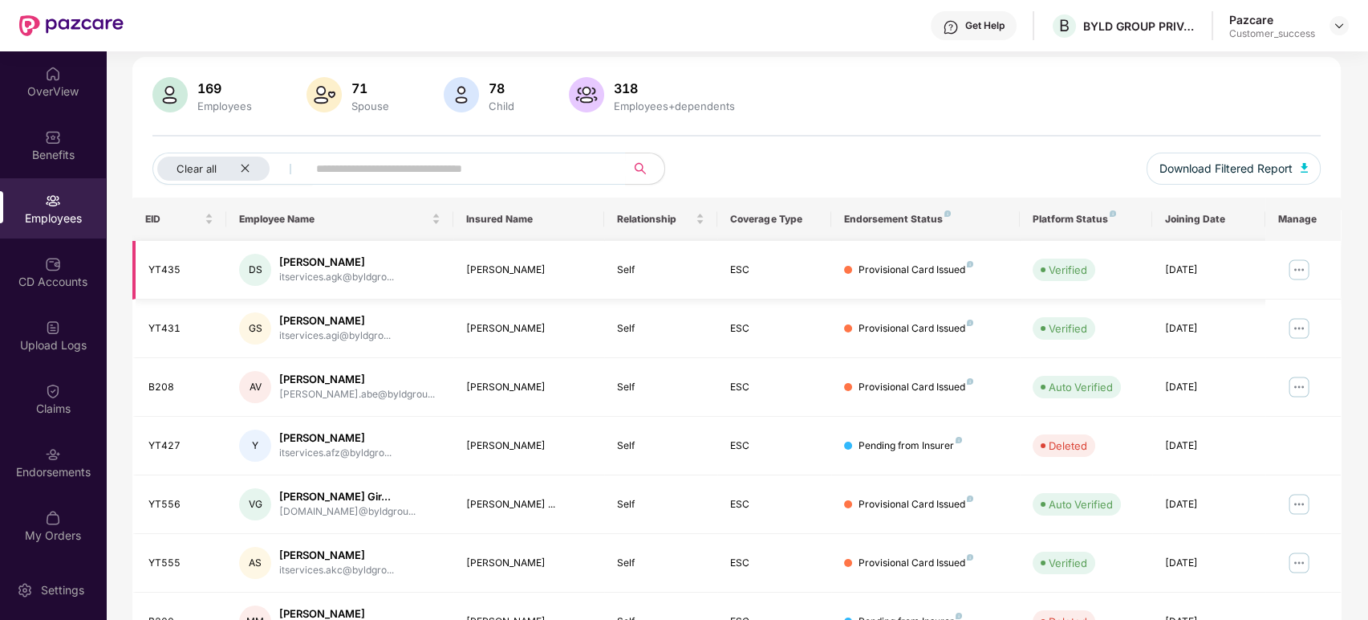
click at [1299, 263] on img at bounding box center [1300, 270] width 26 height 26
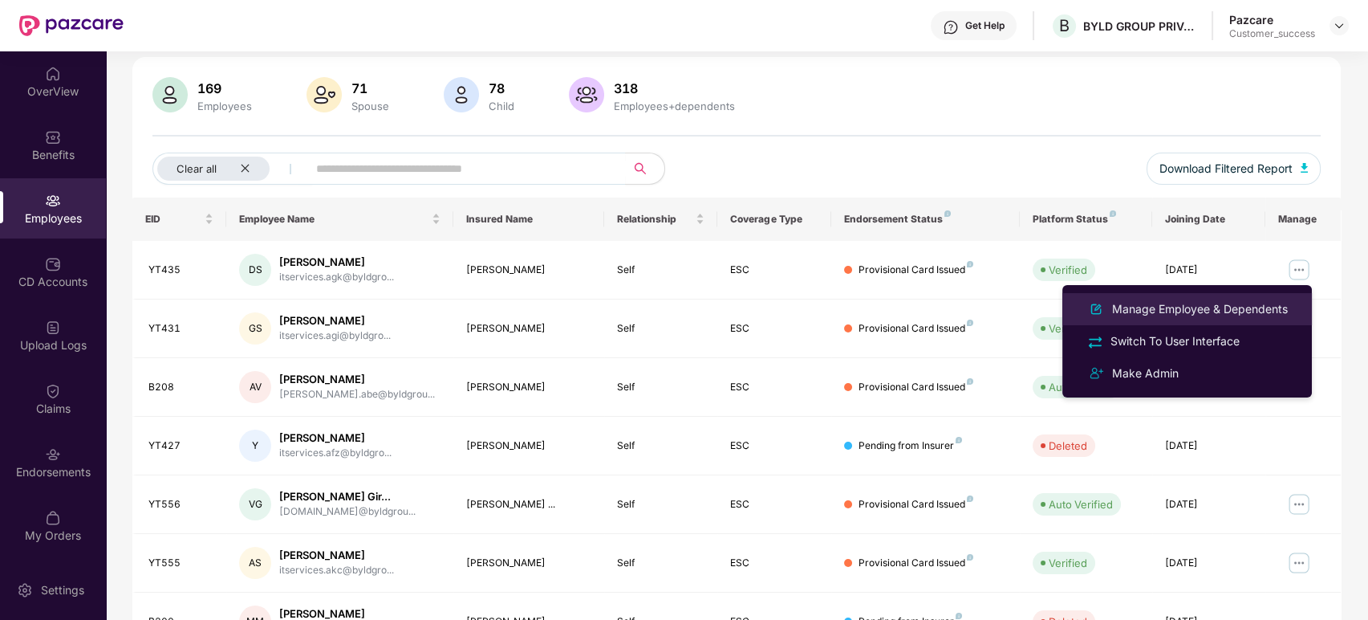
click at [1196, 307] on div "Manage Employee & Dependents" at bounding box center [1200, 309] width 182 height 18
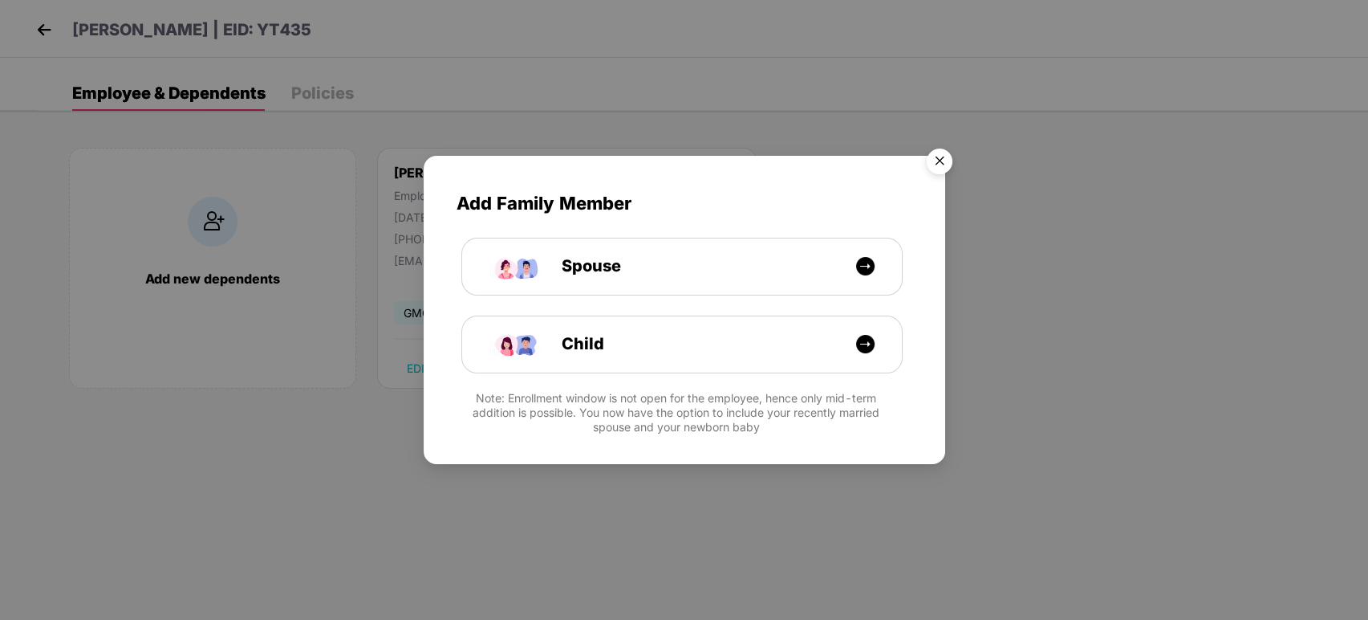
click at [940, 165] on img "Close" at bounding box center [939, 163] width 45 height 45
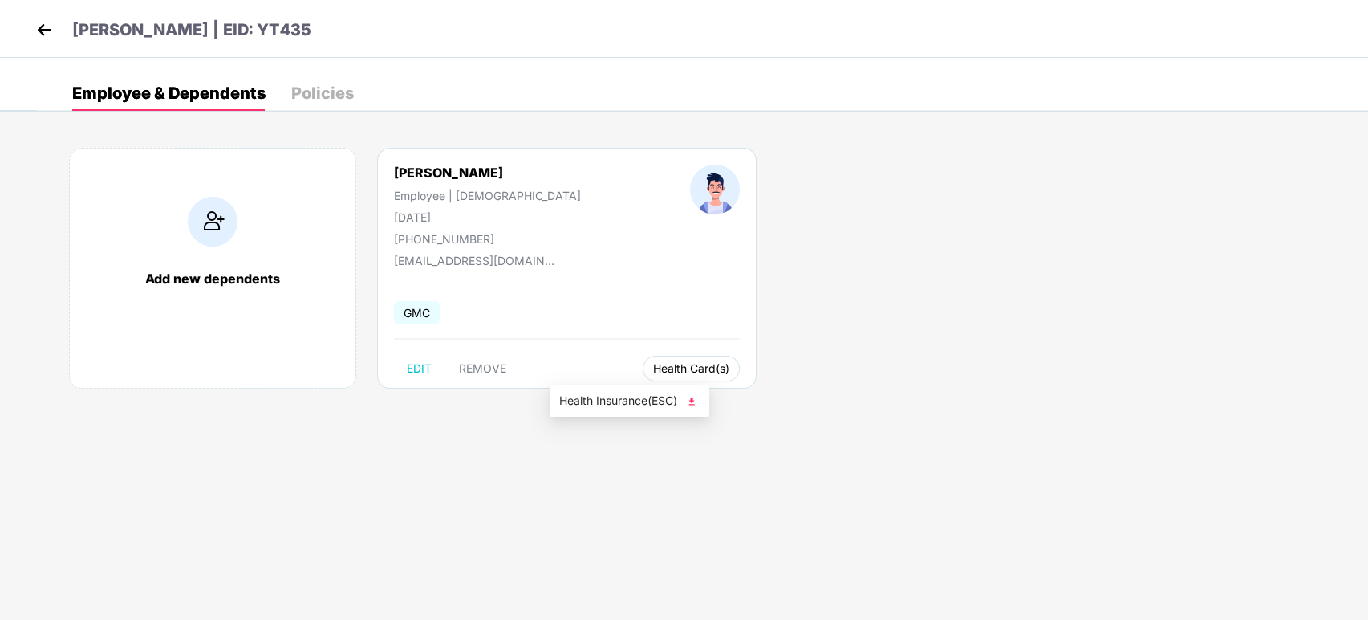
click at [653, 370] on span "Health Card(s)" at bounding box center [691, 368] width 76 height 8
click at [635, 404] on span "Health Insurance(ESC)" at bounding box center [629, 401] width 140 height 18
click at [45, 22] on img at bounding box center [44, 30] width 24 height 24
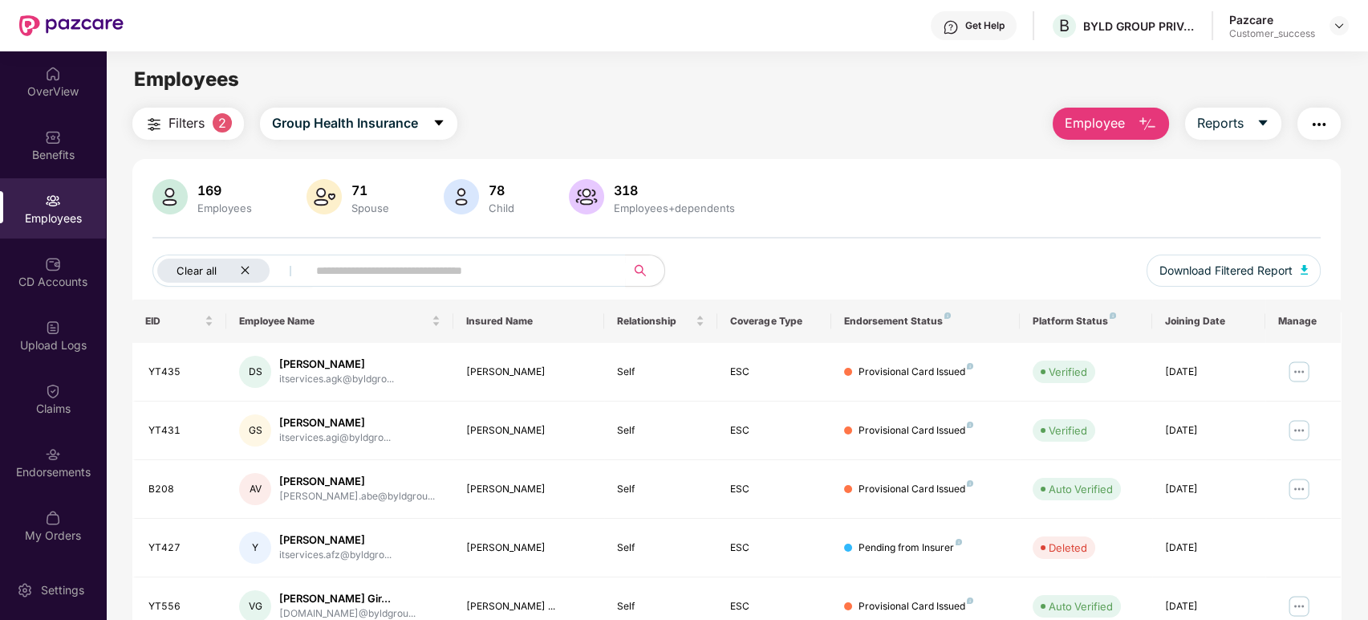
click at [250, 278] on div "Clear all" at bounding box center [213, 270] width 112 height 24
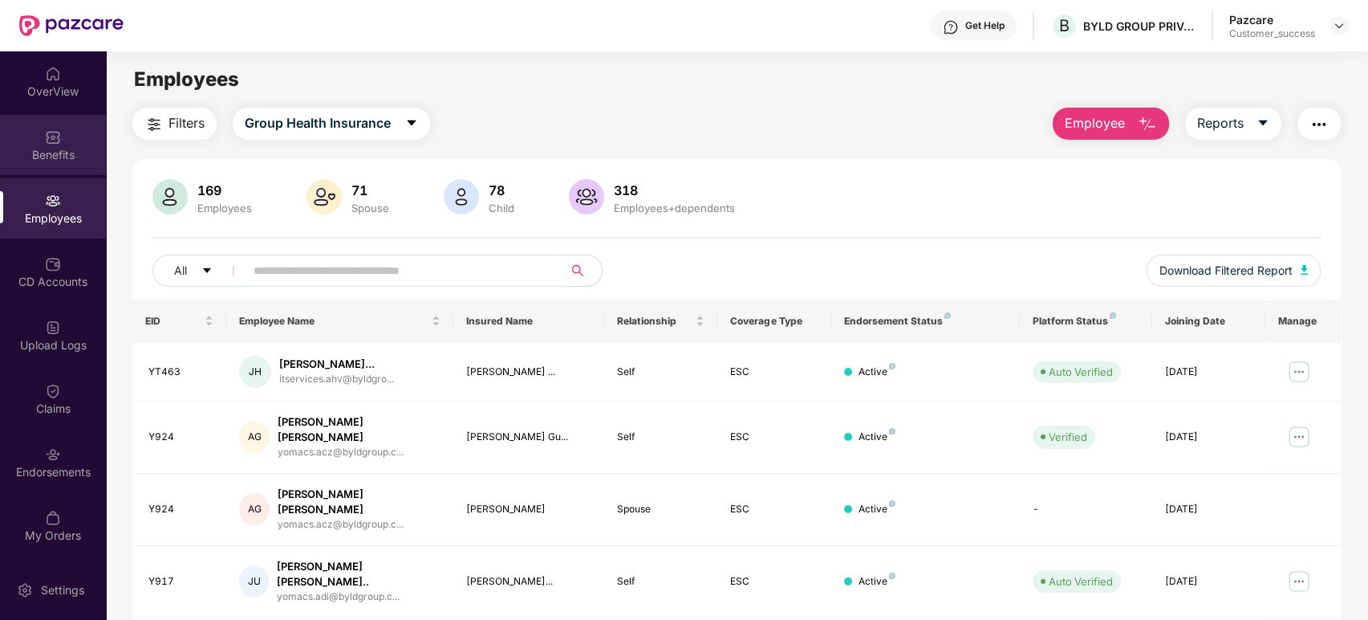
click at [14, 121] on div "Benefits" at bounding box center [53, 145] width 106 height 60
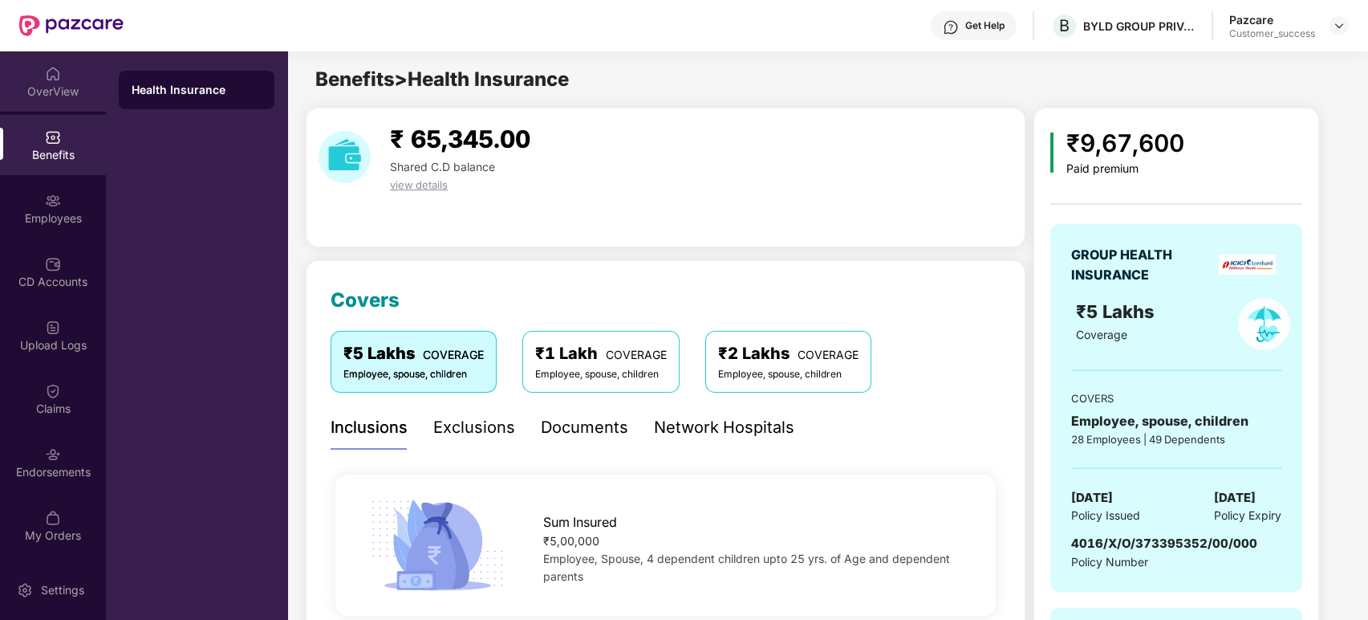
click at [51, 83] on div "OverView" at bounding box center [53, 91] width 106 height 16
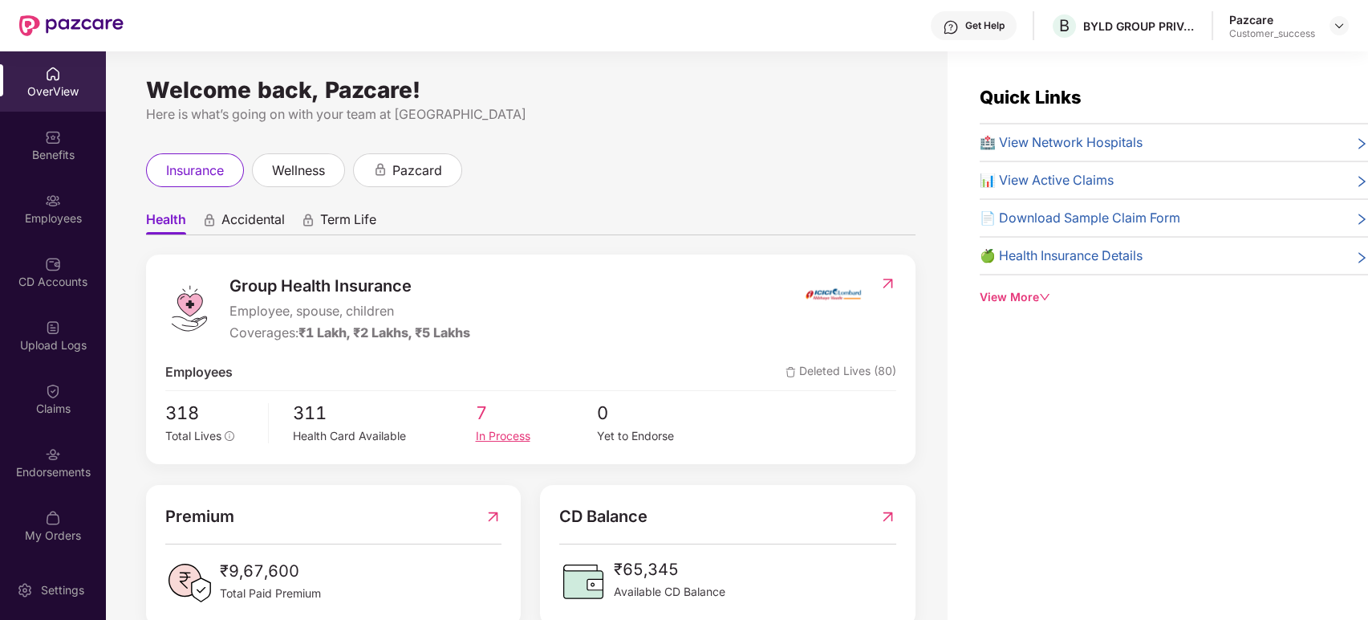
click at [490, 417] on span "7" at bounding box center [536, 413] width 122 height 28
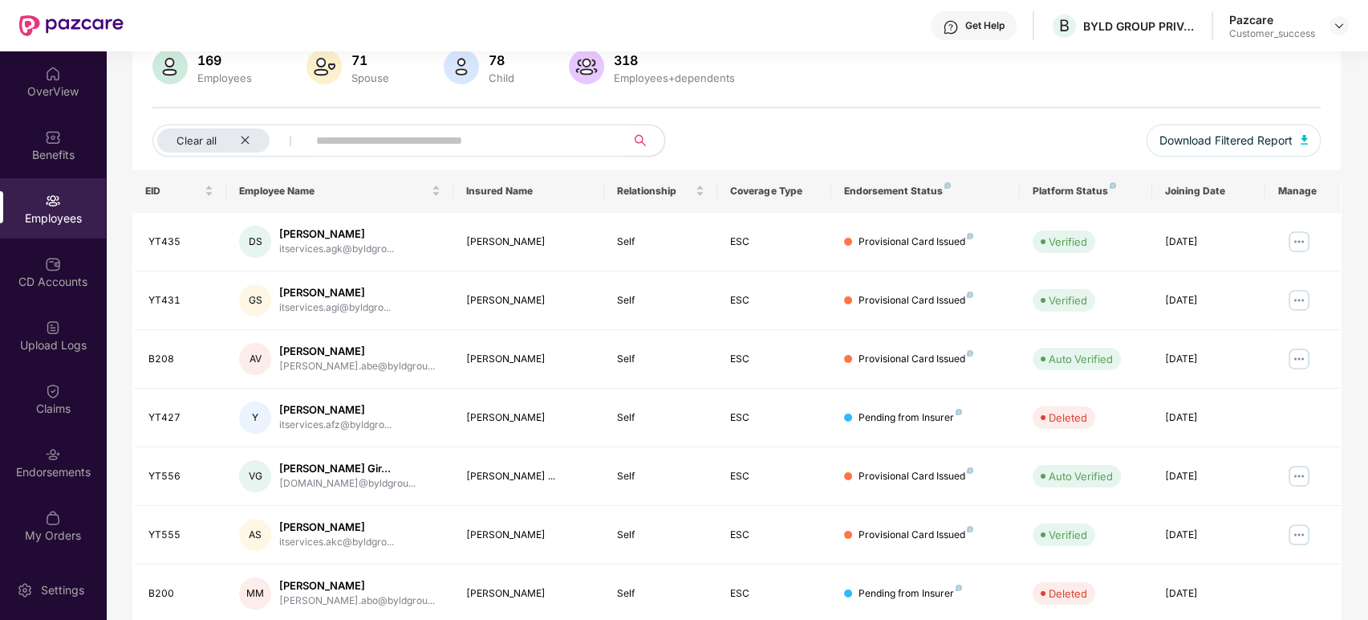
scroll to position [131, 0]
click at [244, 141] on icon "close" at bounding box center [245, 139] width 10 height 10
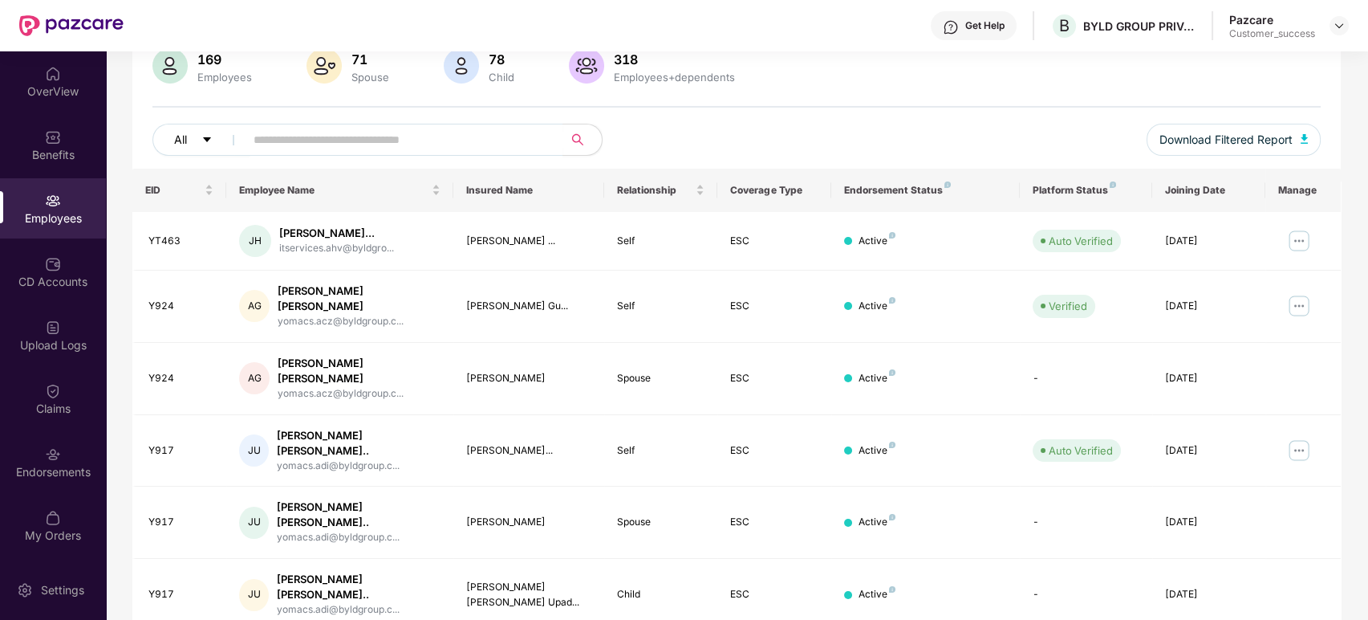
click at [197, 133] on button "All" at bounding box center [201, 140] width 98 height 32
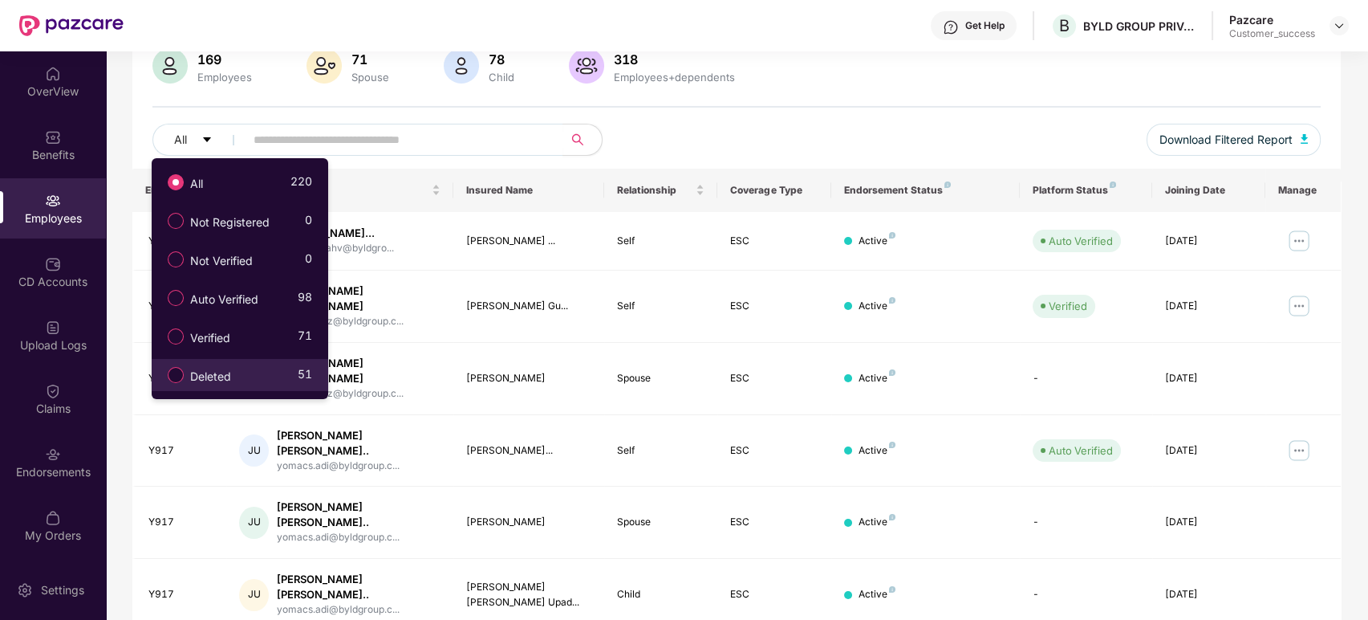
click at [254, 364] on div "Deleted 51" at bounding box center [236, 374] width 152 height 27
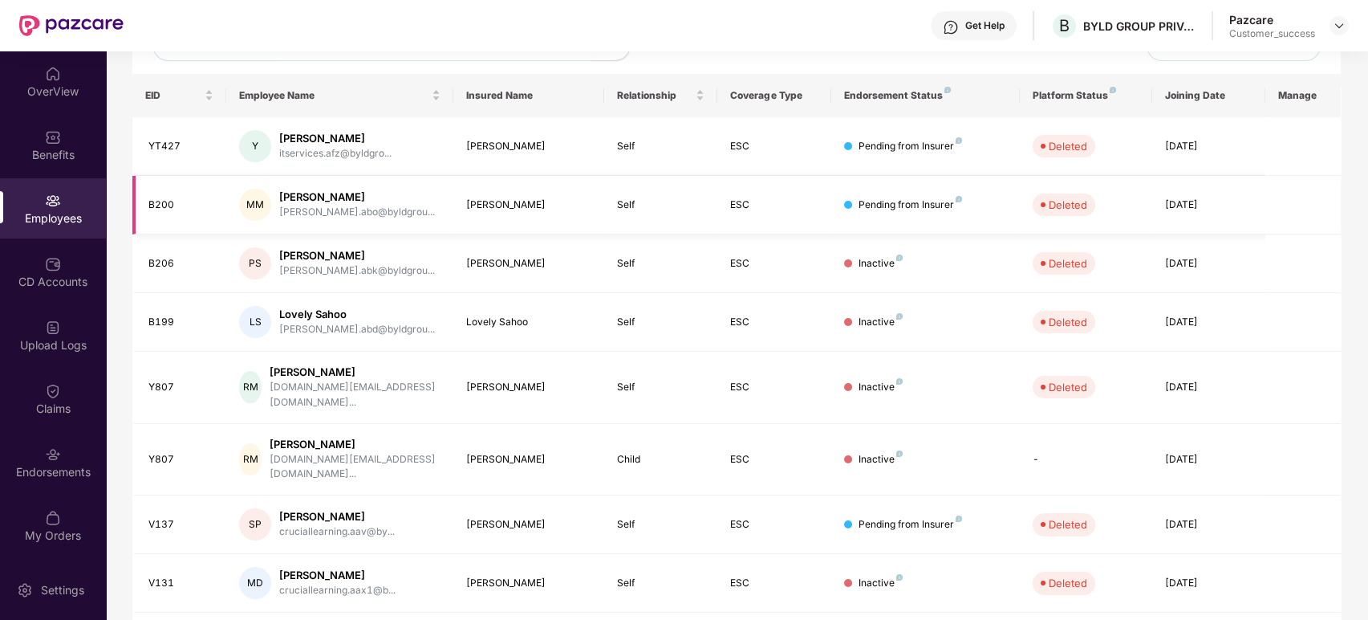
scroll to position [0, 0]
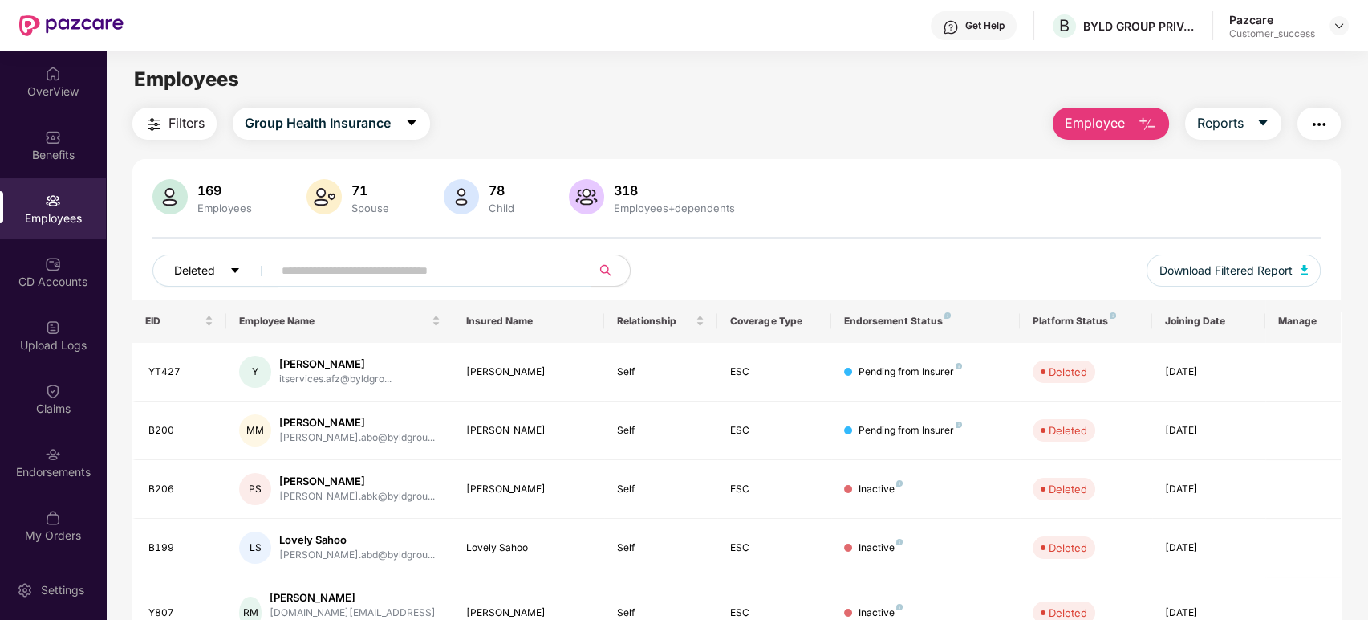
click at [225, 274] on button "Deleted" at bounding box center [215, 270] width 126 height 32
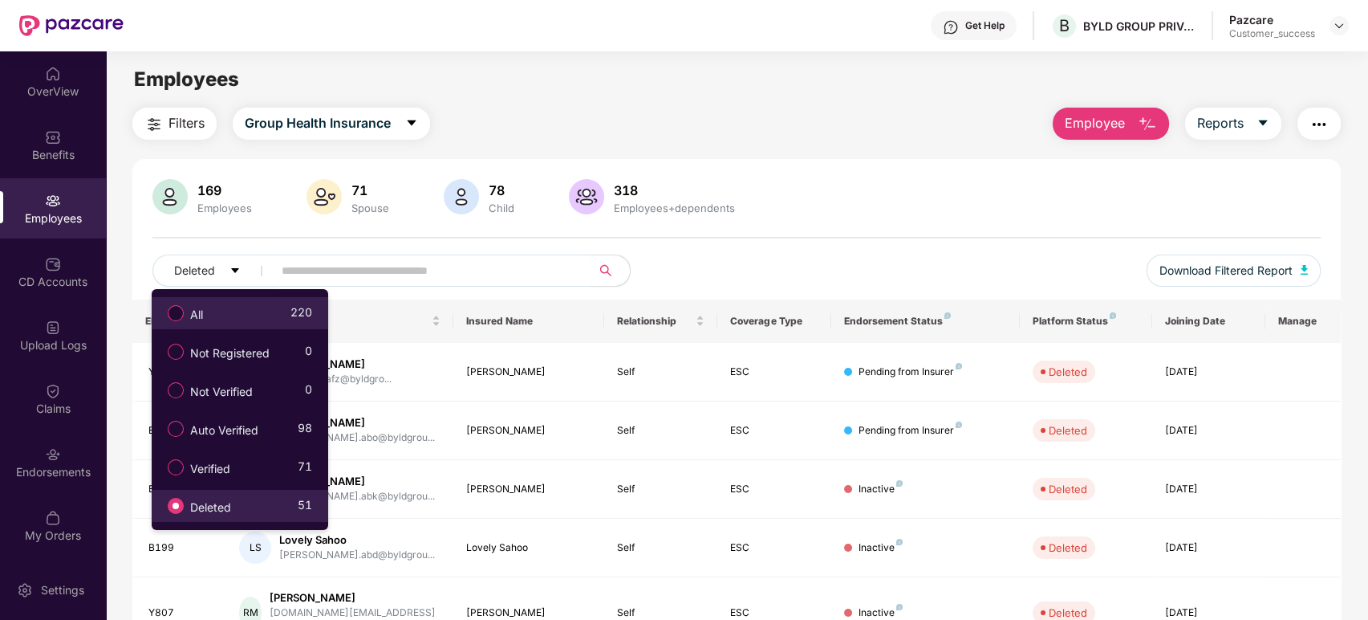
click at [197, 318] on span "All" at bounding box center [197, 315] width 26 height 18
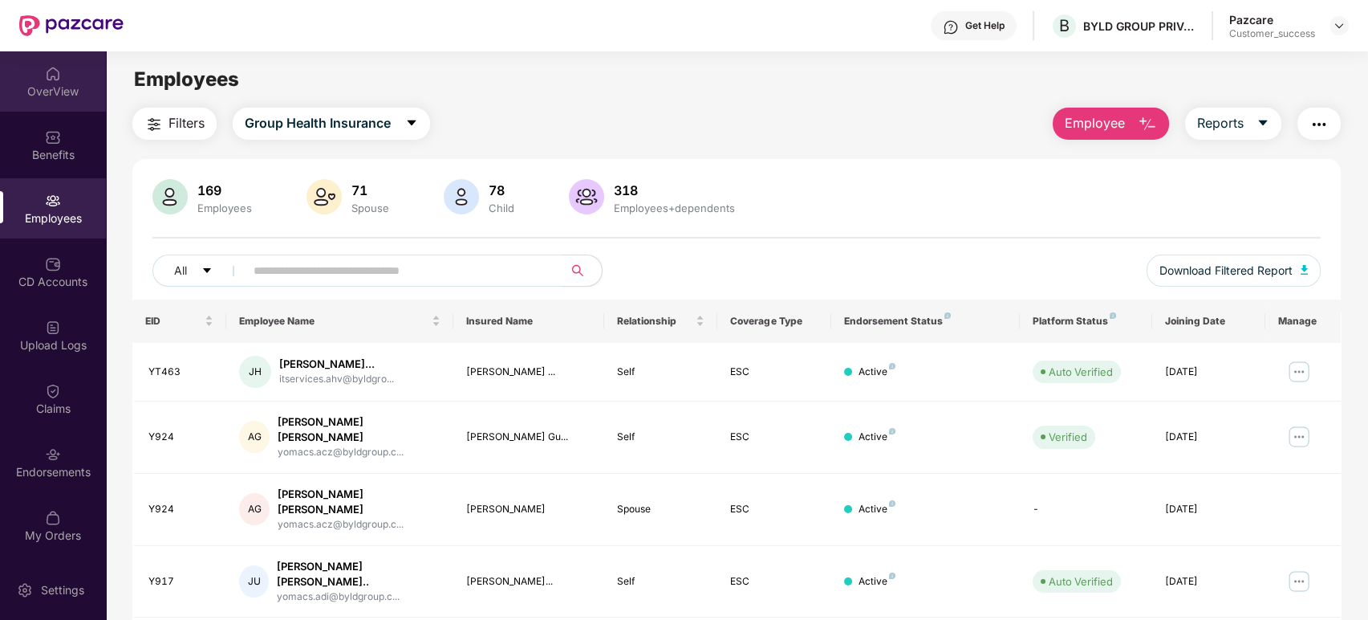
click at [65, 93] on div "OverView" at bounding box center [53, 91] width 106 height 16
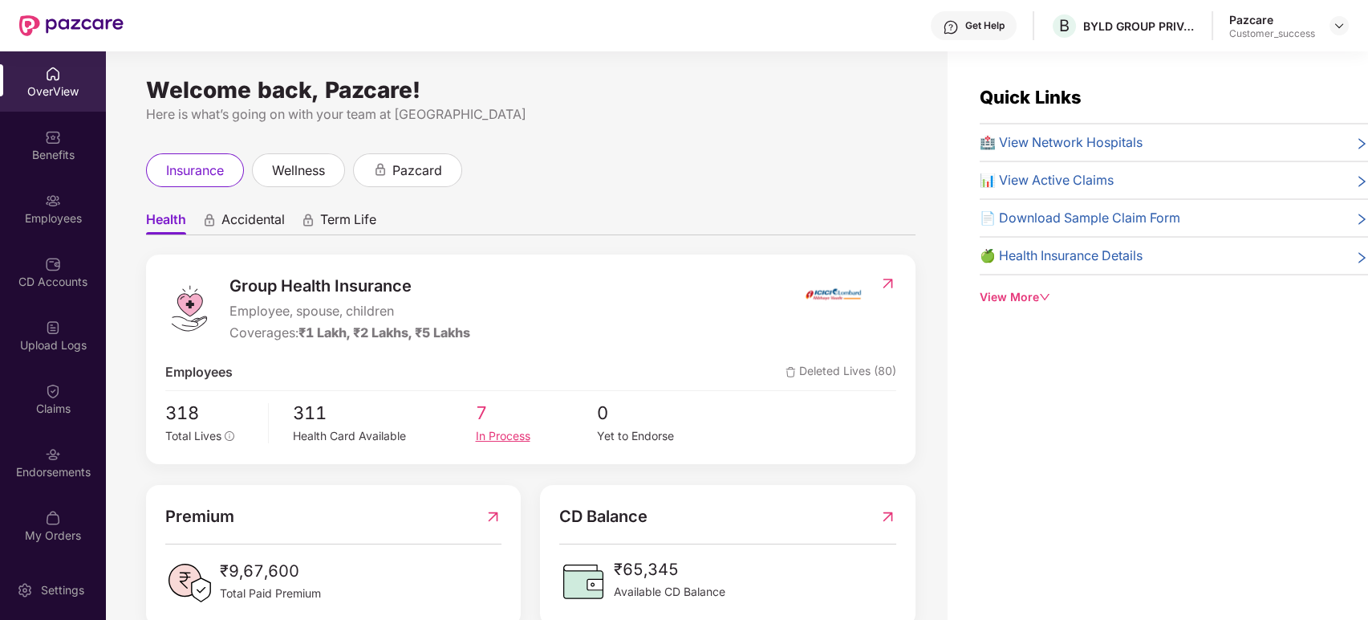
click at [476, 423] on span "7" at bounding box center [536, 413] width 122 height 28
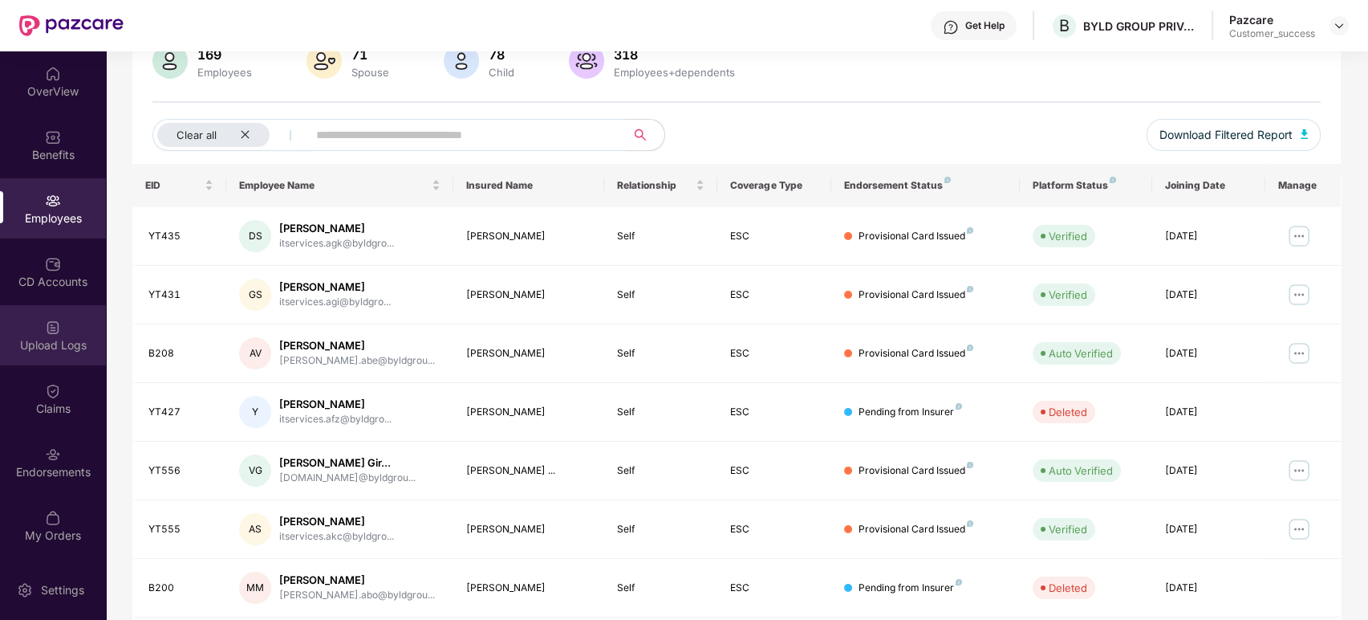
scroll to position [137, 0]
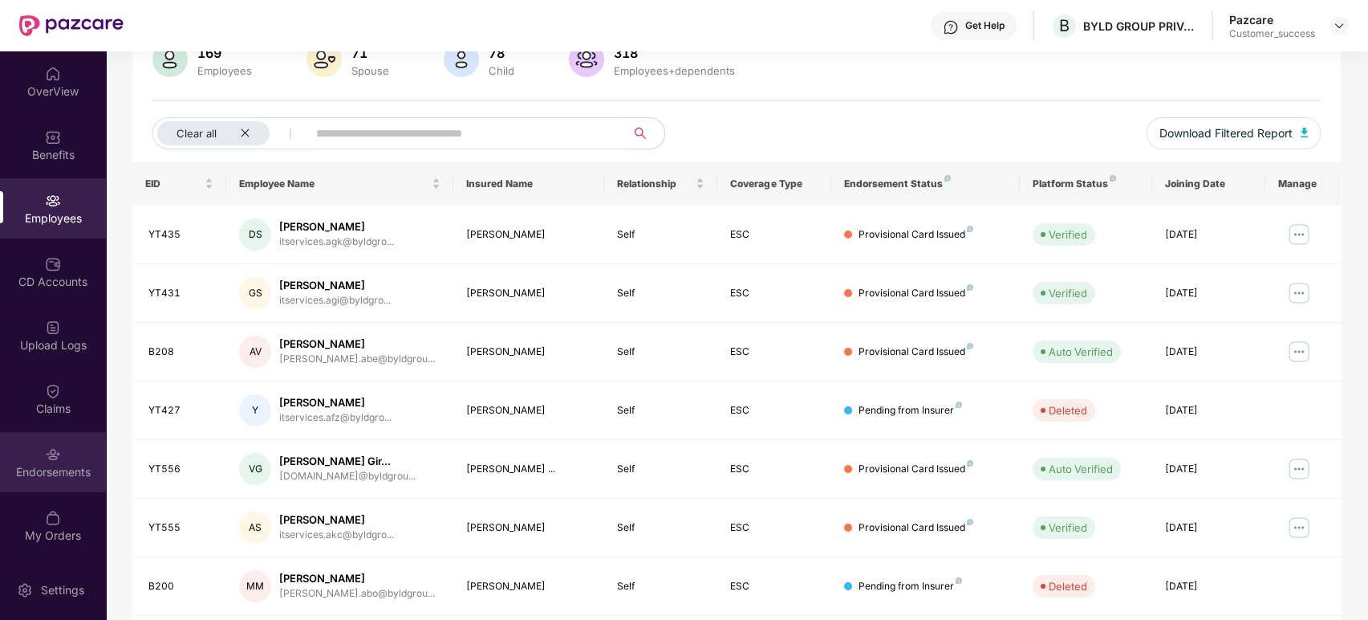
click at [51, 471] on div "Endorsements" at bounding box center [53, 472] width 106 height 16
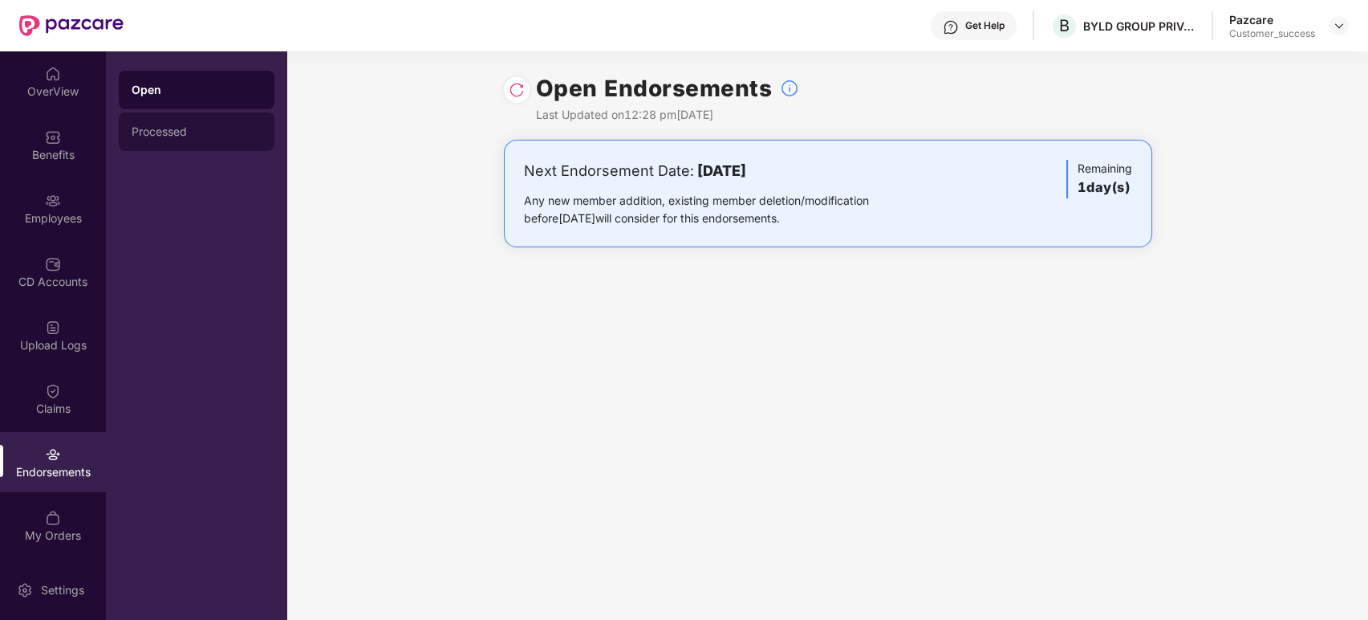
click at [211, 133] on div "Processed" at bounding box center [197, 131] width 130 height 13
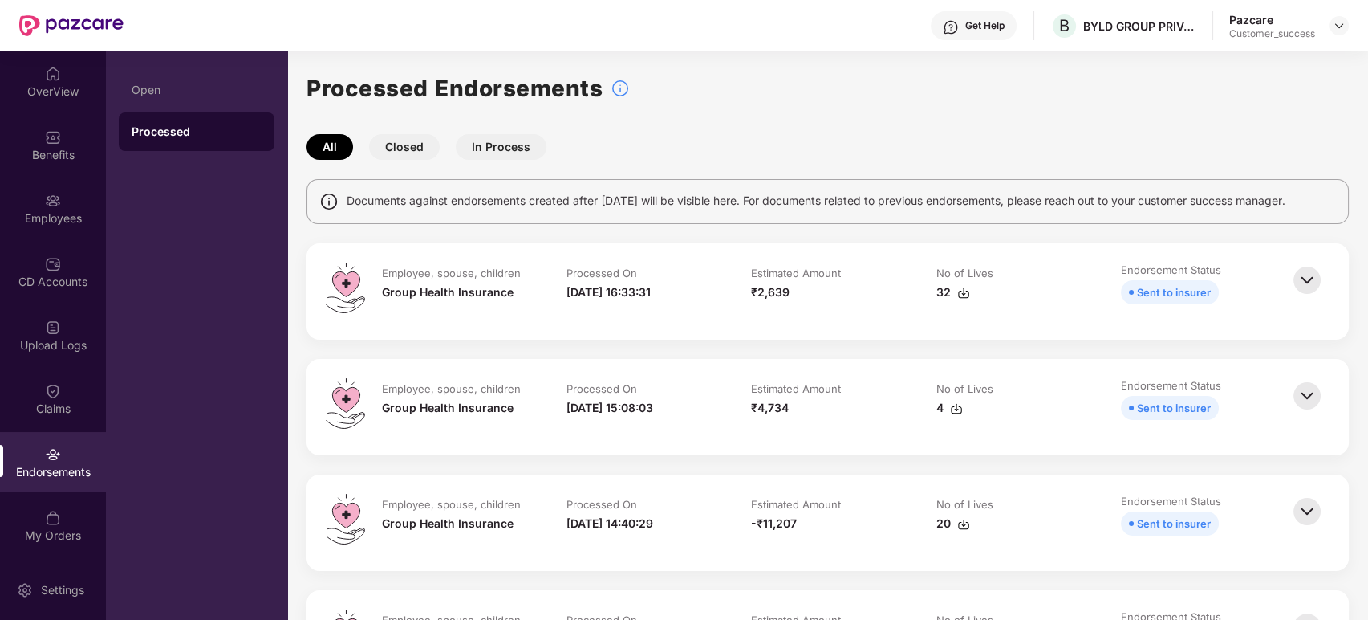
scroll to position [67, 0]
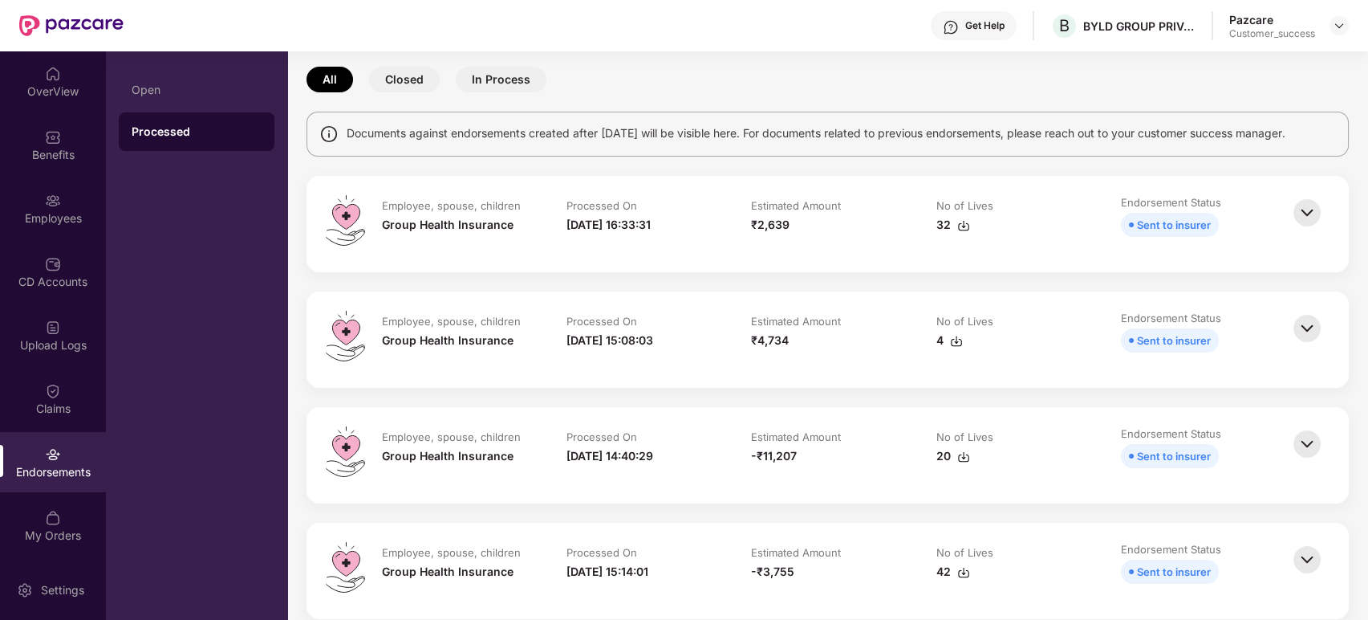
click at [1312, 212] on img at bounding box center [1307, 212] width 35 height 35
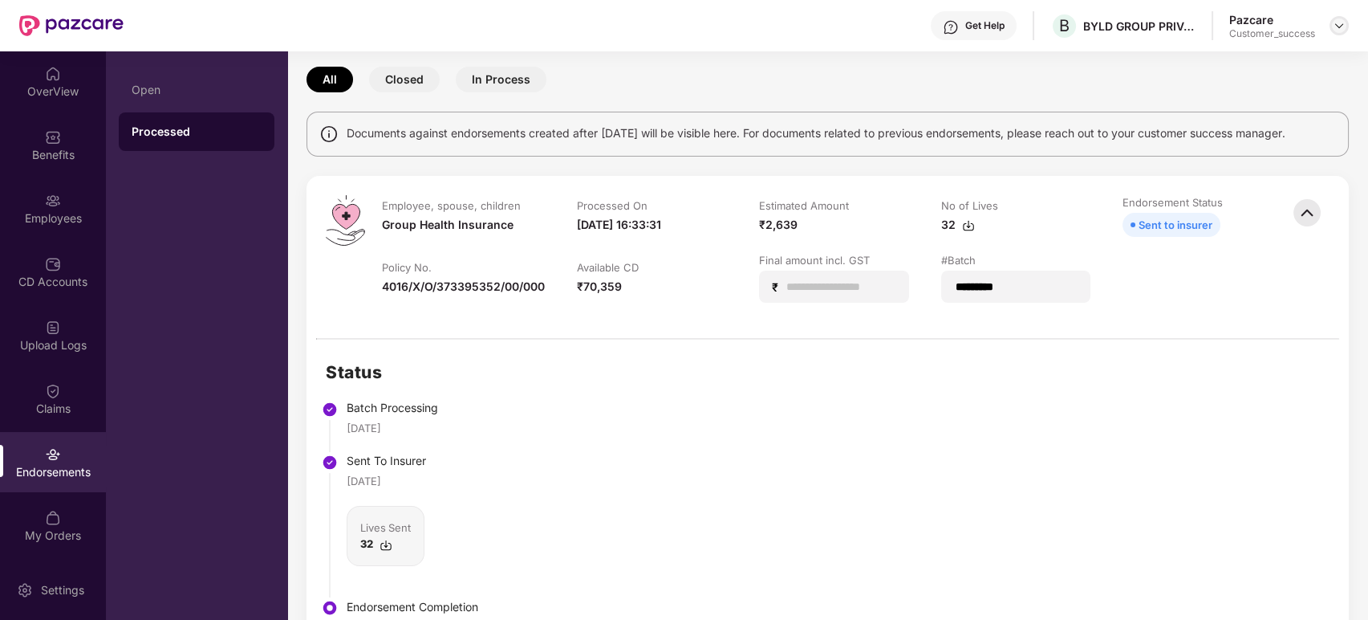
click at [1339, 26] on img at bounding box center [1339, 25] width 13 height 13
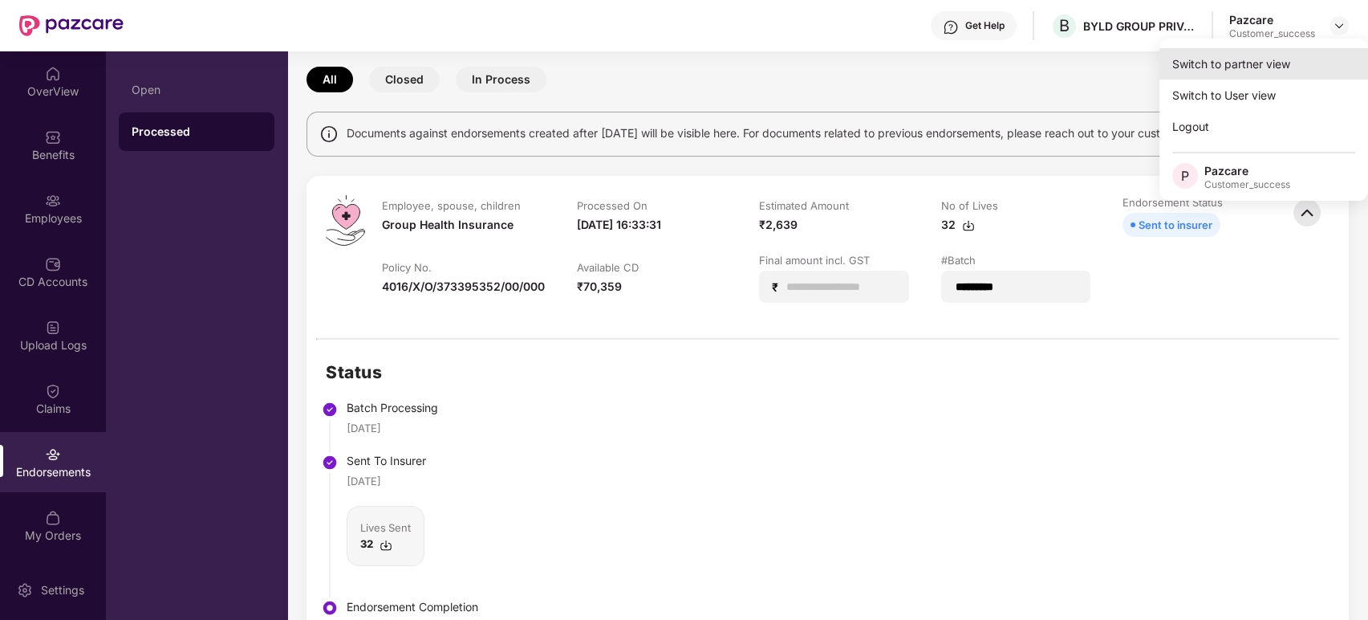
click at [1279, 54] on div "Switch to partner view" at bounding box center [1264, 63] width 209 height 31
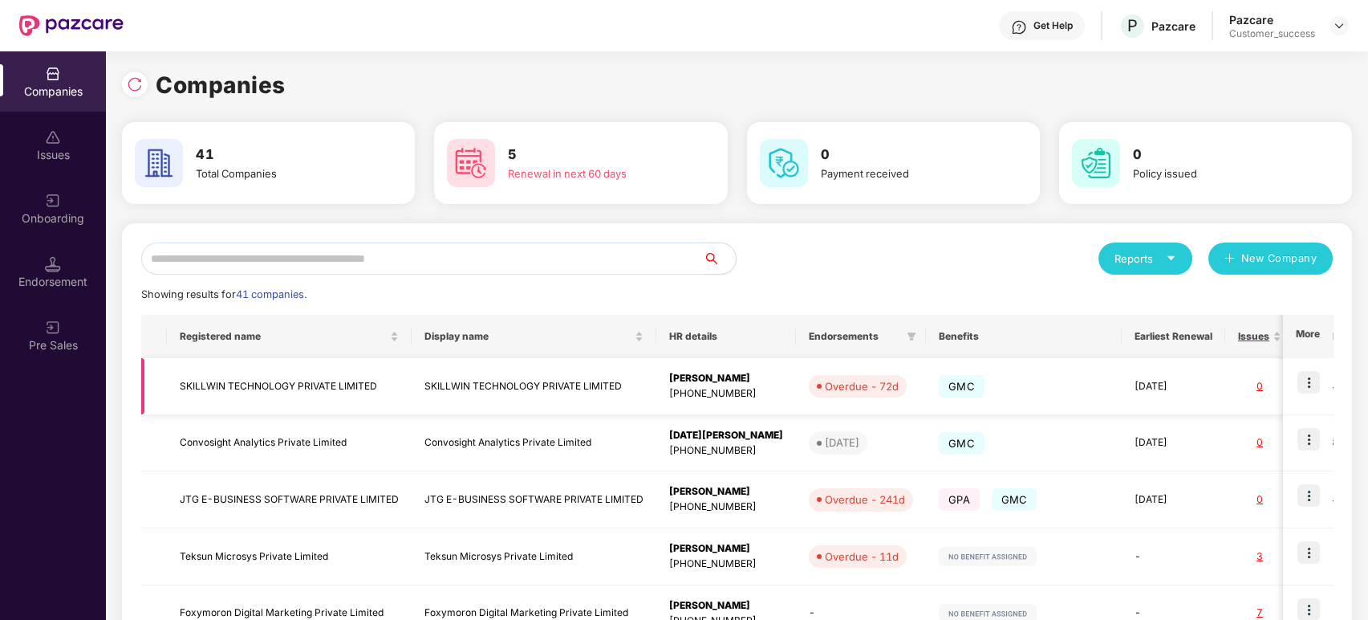
click at [1314, 385] on img at bounding box center [1309, 382] width 22 height 22
click at [270, 381] on td "SKILLWIN TECHNOLOGY PRIVATE LIMITED" at bounding box center [289, 386] width 245 height 57
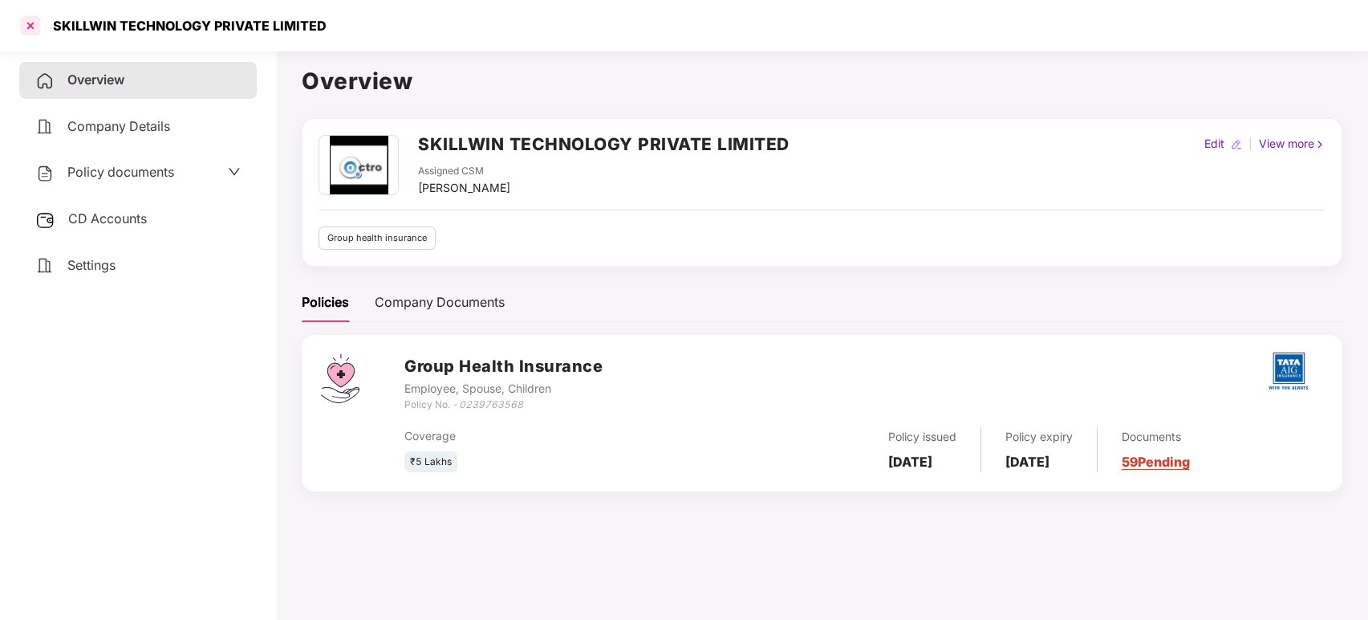
click at [28, 29] on div at bounding box center [31, 26] width 26 height 26
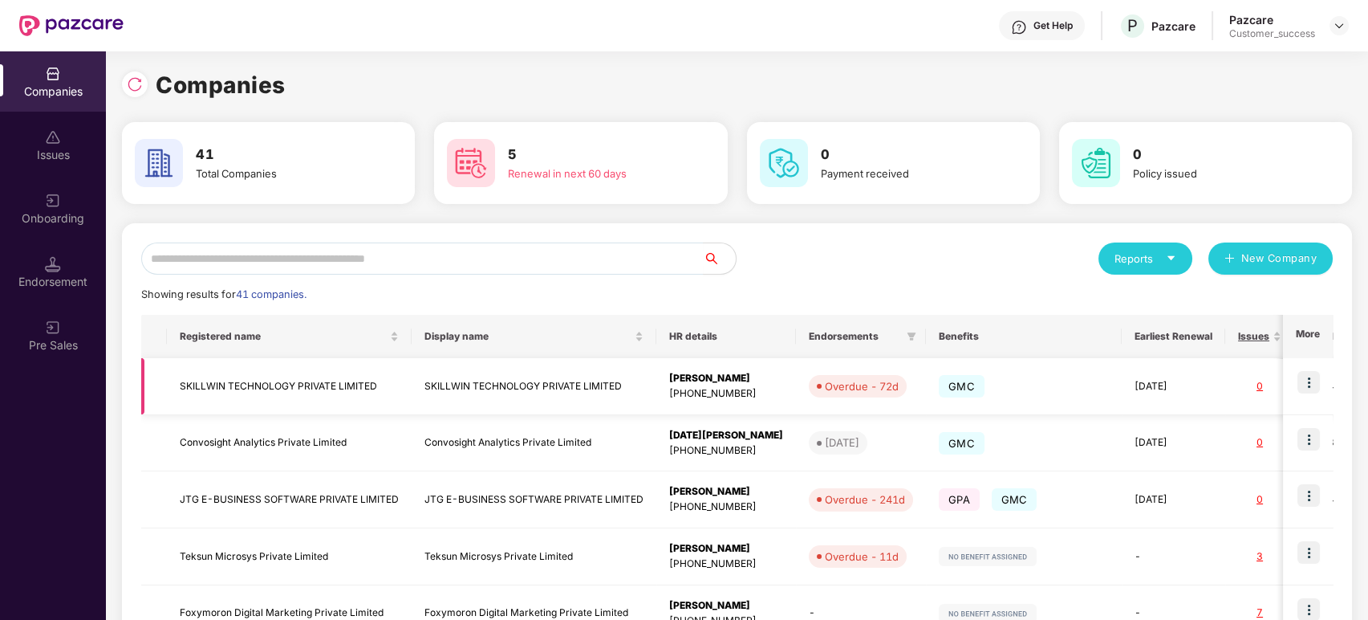
click at [1315, 385] on img at bounding box center [1309, 382] width 22 height 22
click at [324, 387] on td "SKILLWIN TECHNOLOGY PRIVATE LIMITED" at bounding box center [289, 386] width 245 height 57
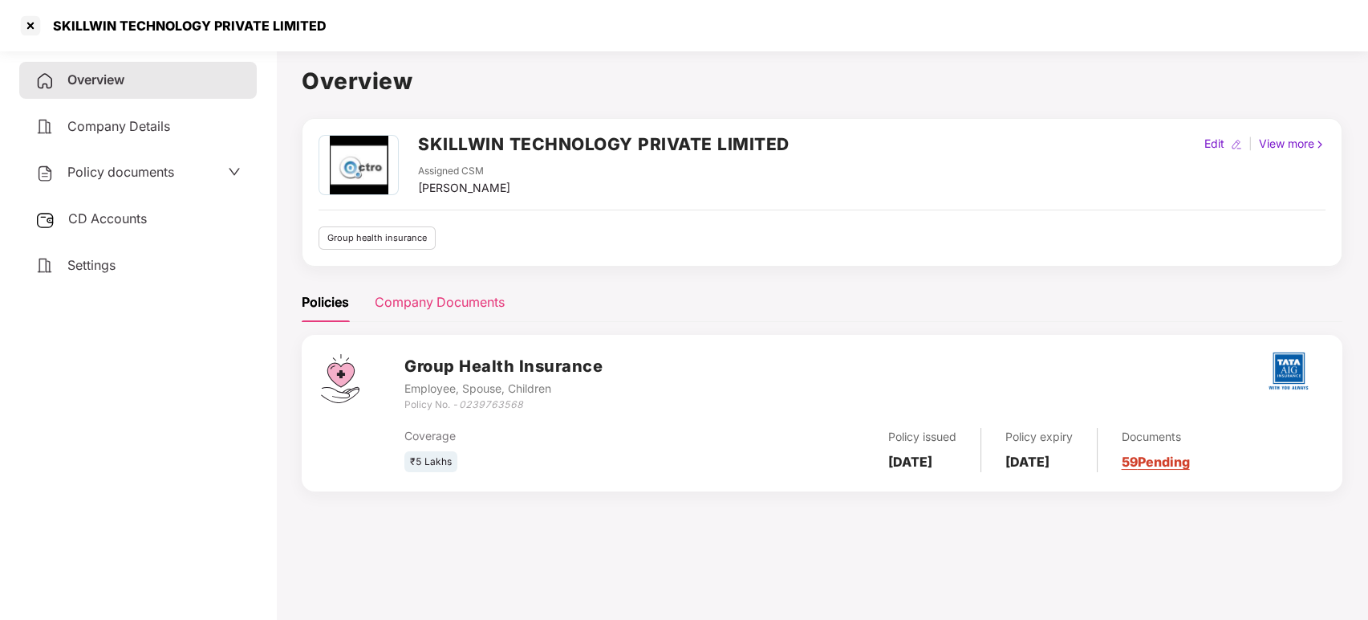
click at [454, 303] on div "Company Documents" at bounding box center [440, 302] width 130 height 20
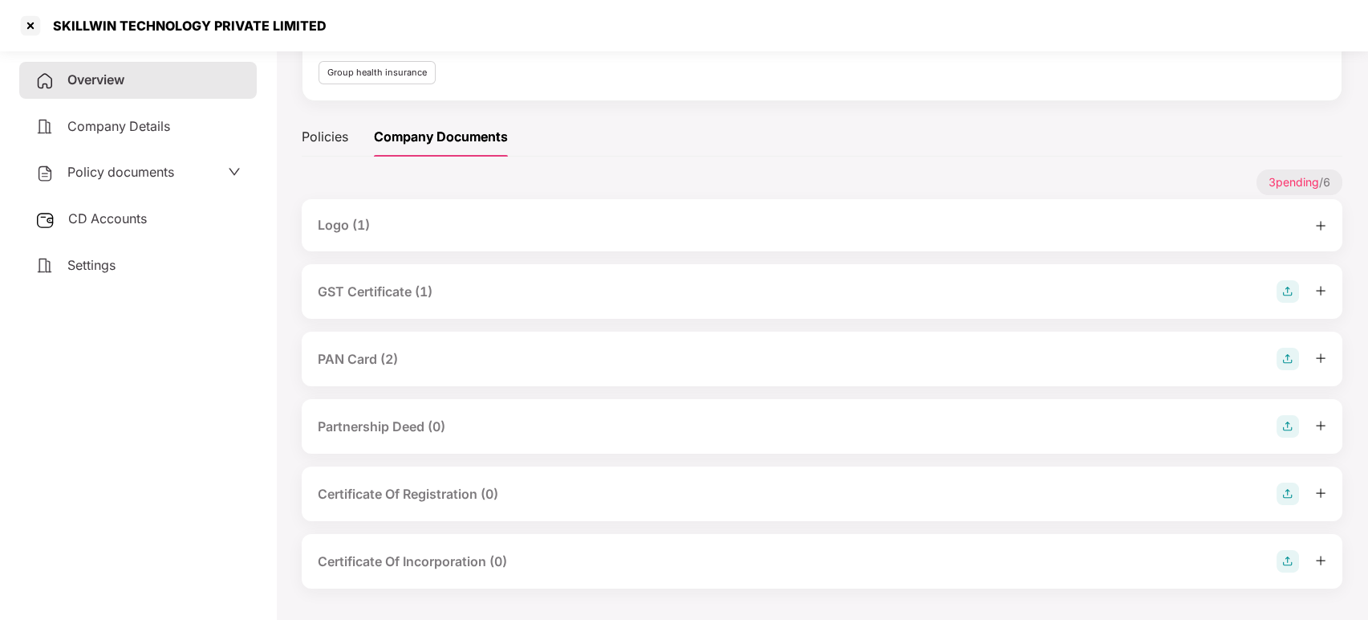
scroll to position [0, 0]
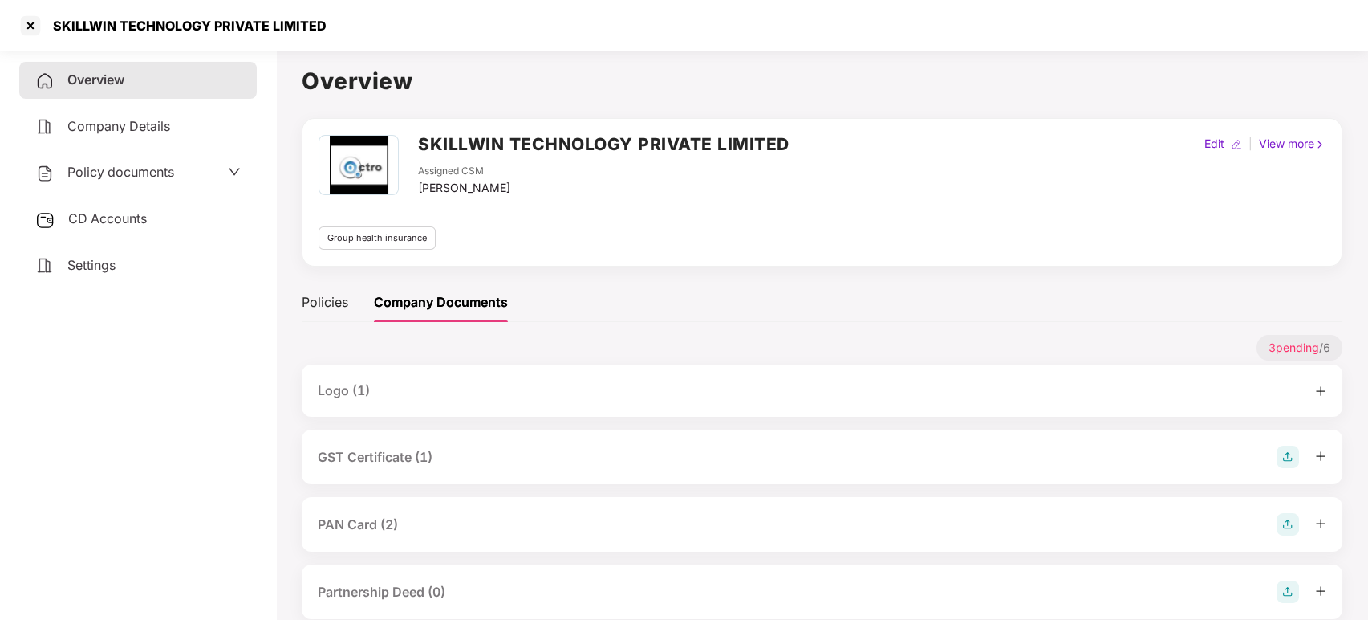
click at [150, 124] on span "Company Details" at bounding box center [118, 126] width 103 height 16
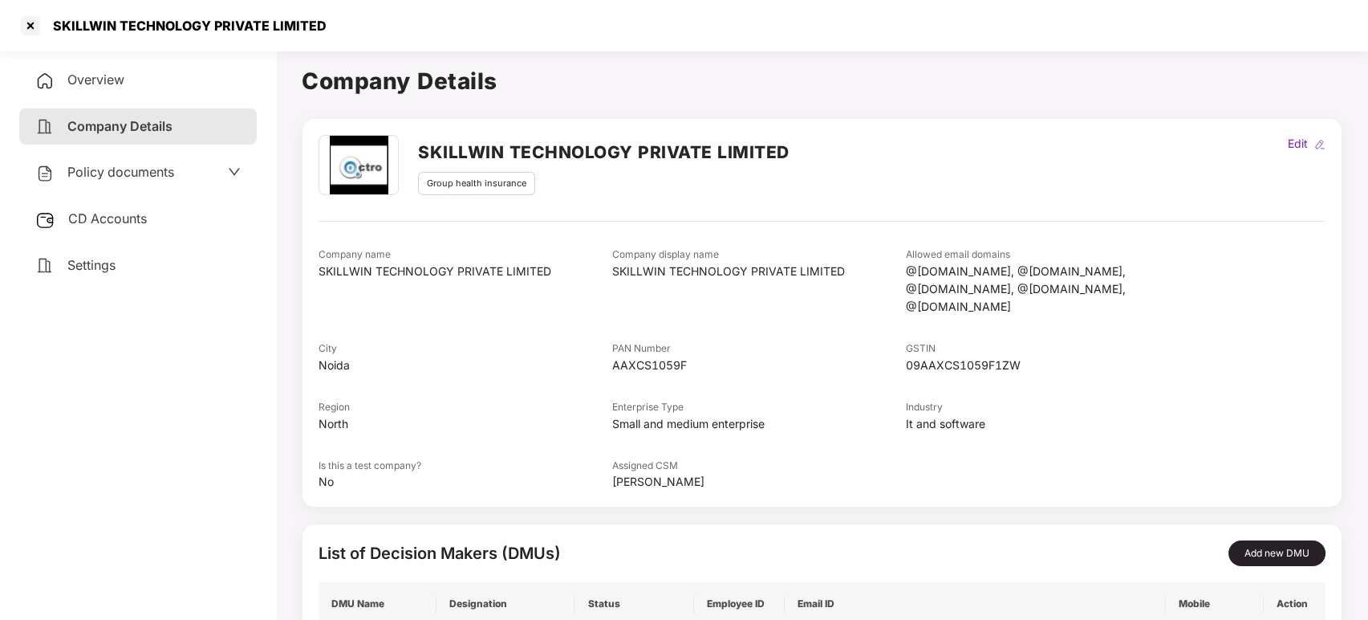
click at [232, 170] on icon "down" at bounding box center [234, 171] width 13 height 13
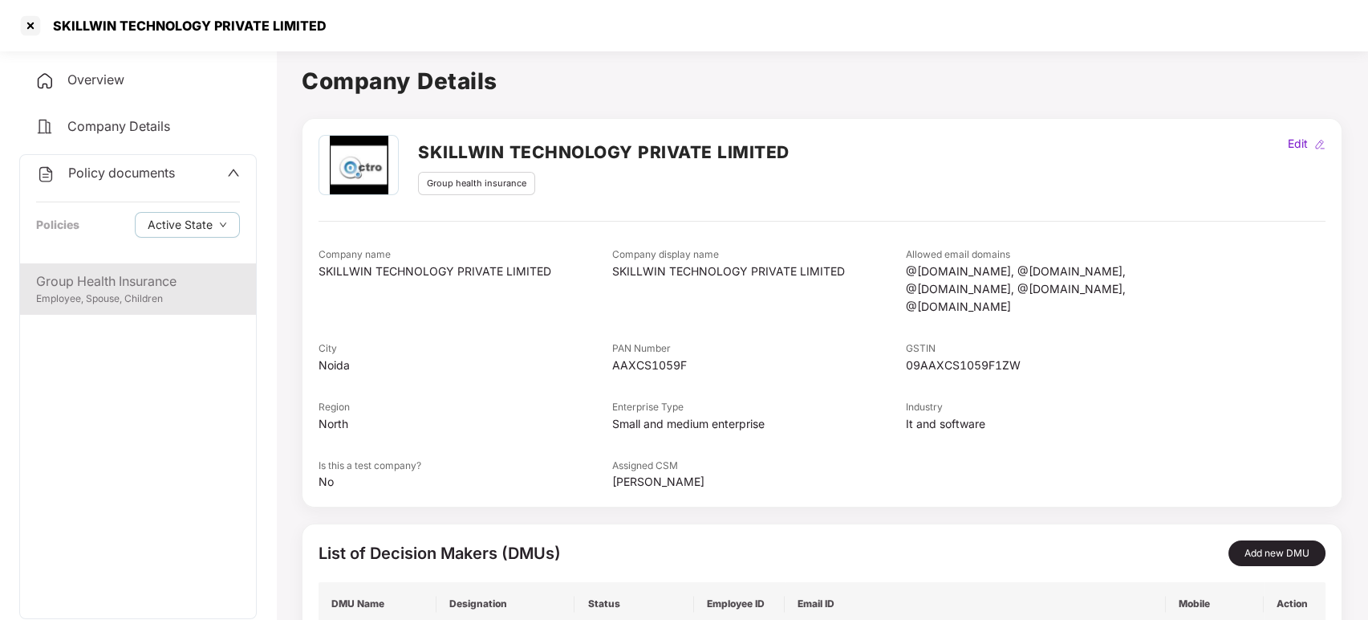
click at [124, 287] on div "Group Health Insurance" at bounding box center [138, 281] width 204 height 20
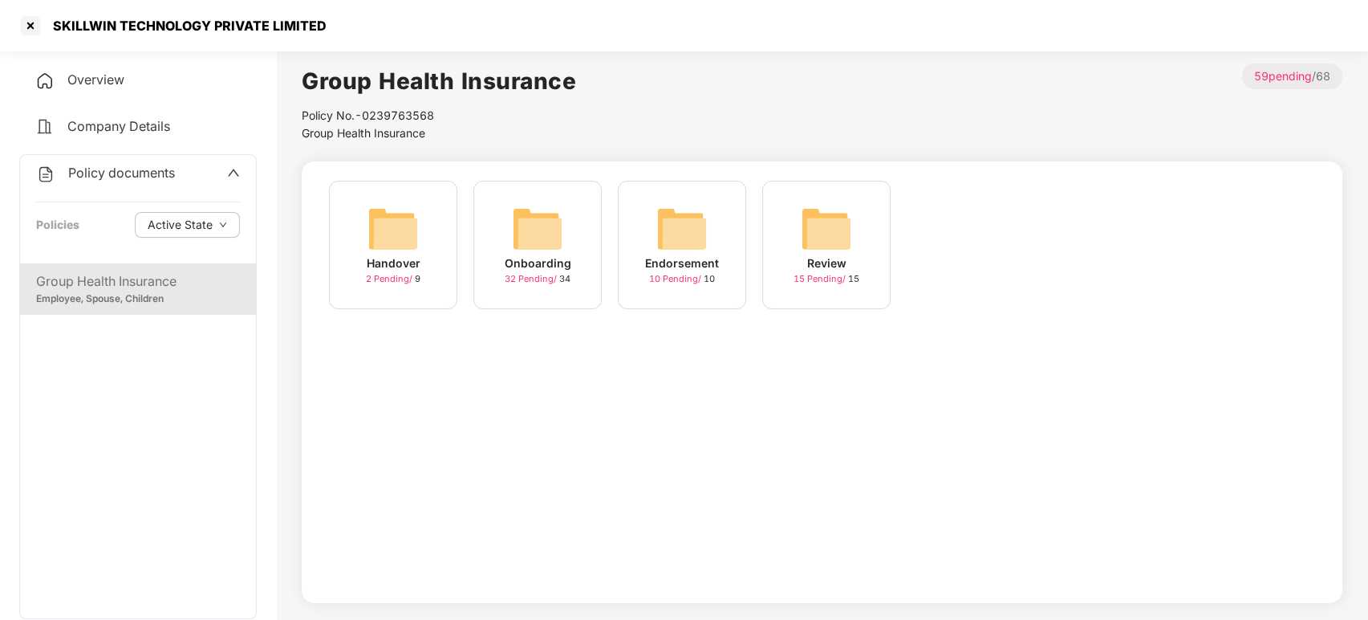
click at [396, 225] on img at bounding box center [393, 228] width 51 height 51
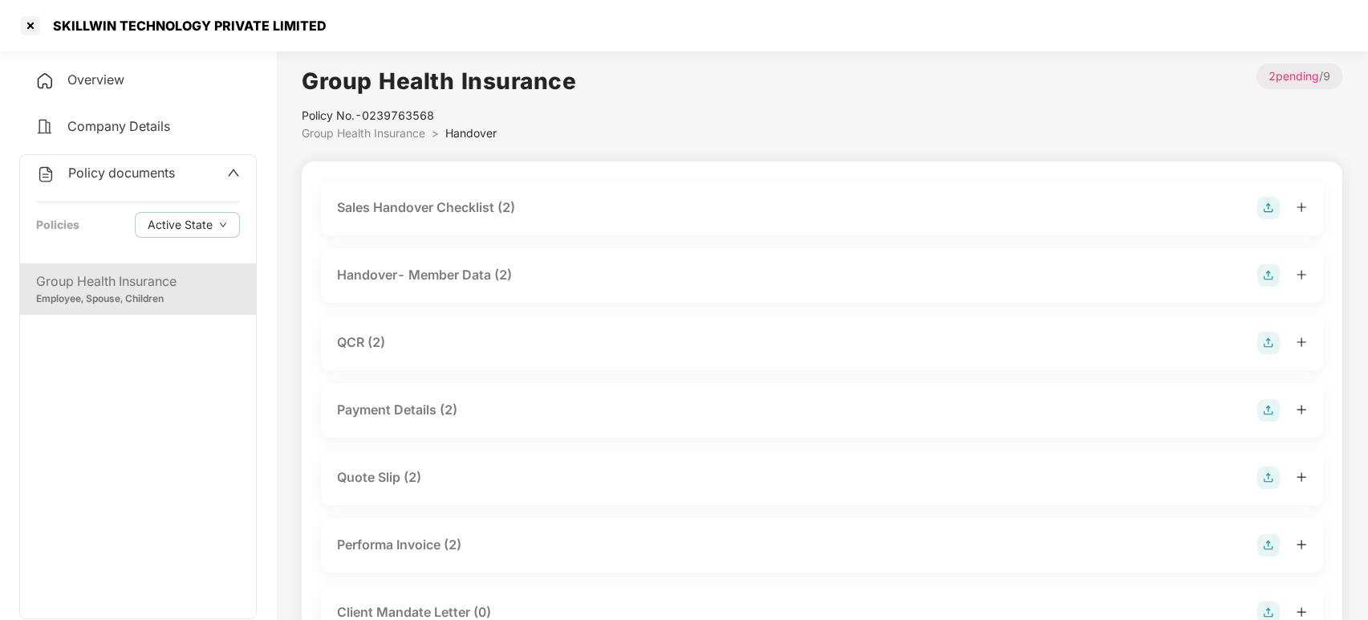
click at [178, 291] on div "Employee, Spouse, Children" at bounding box center [138, 298] width 204 height 15
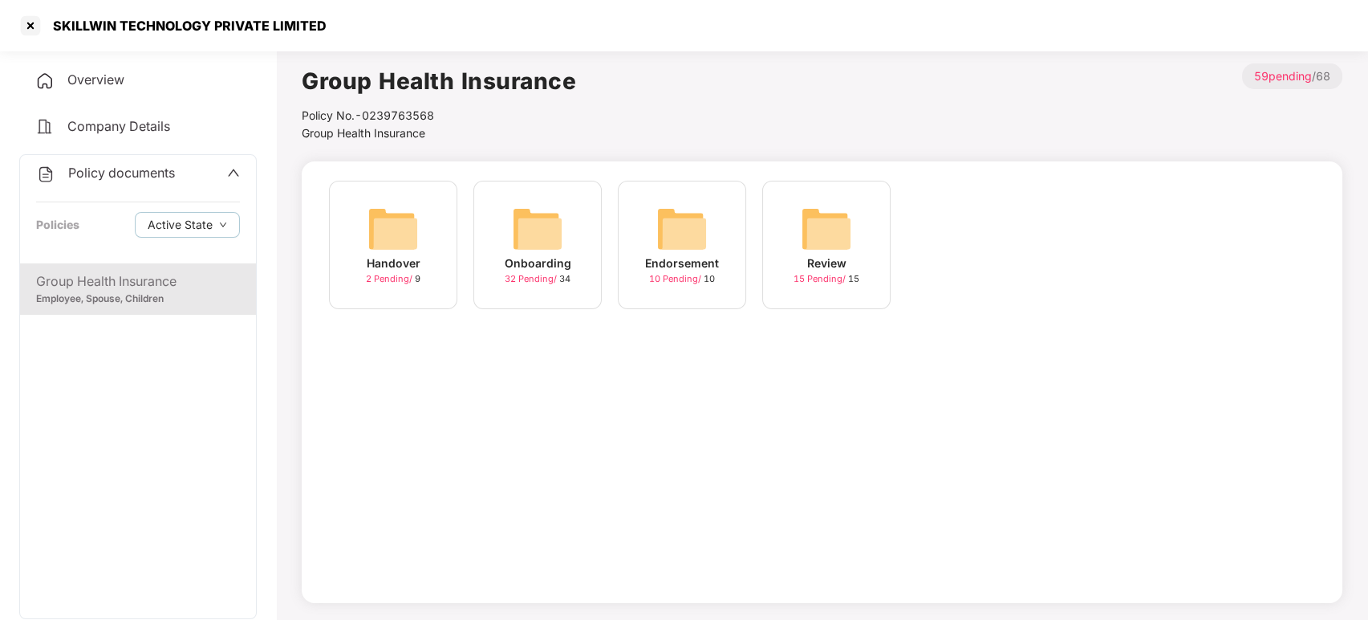
click at [554, 250] on img at bounding box center [537, 228] width 51 height 51
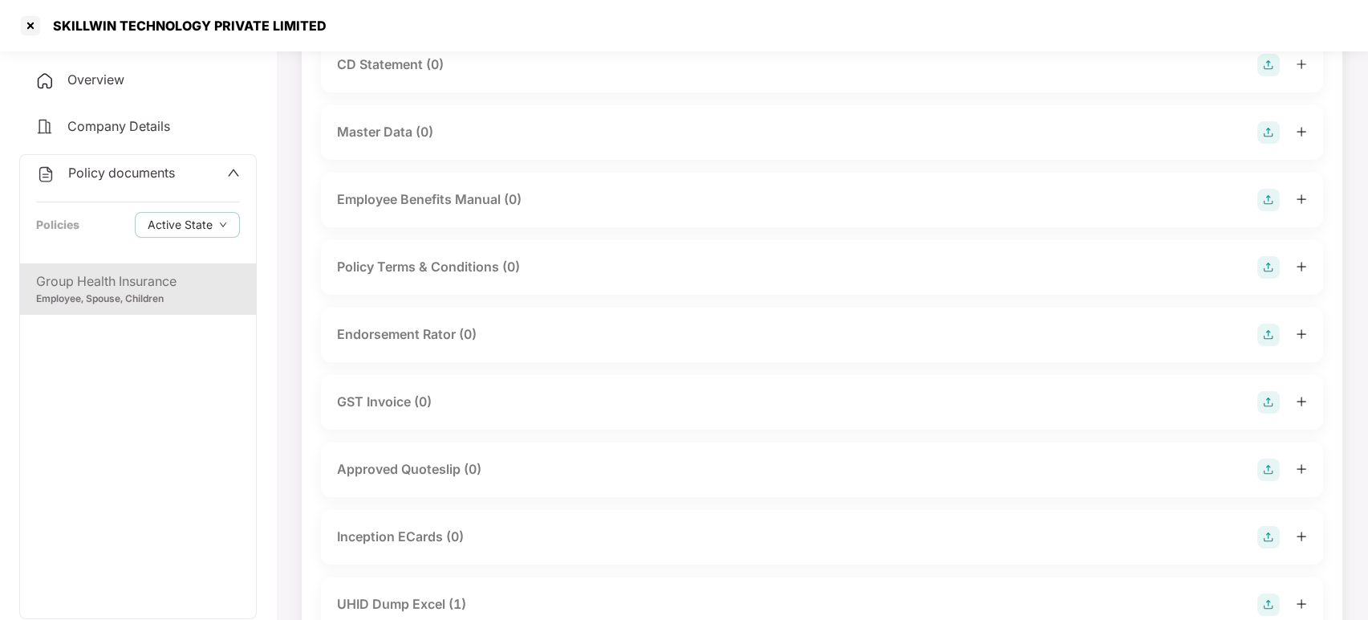
scroll to position [225, 0]
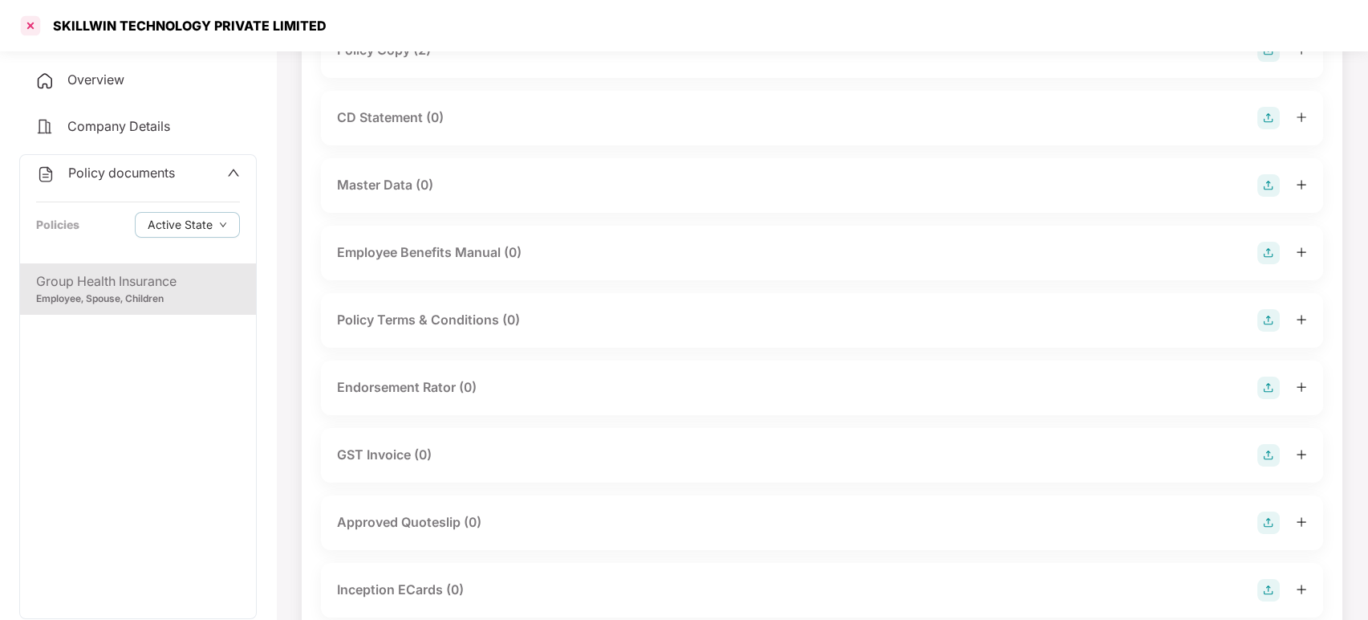
click at [27, 21] on div at bounding box center [31, 26] width 26 height 26
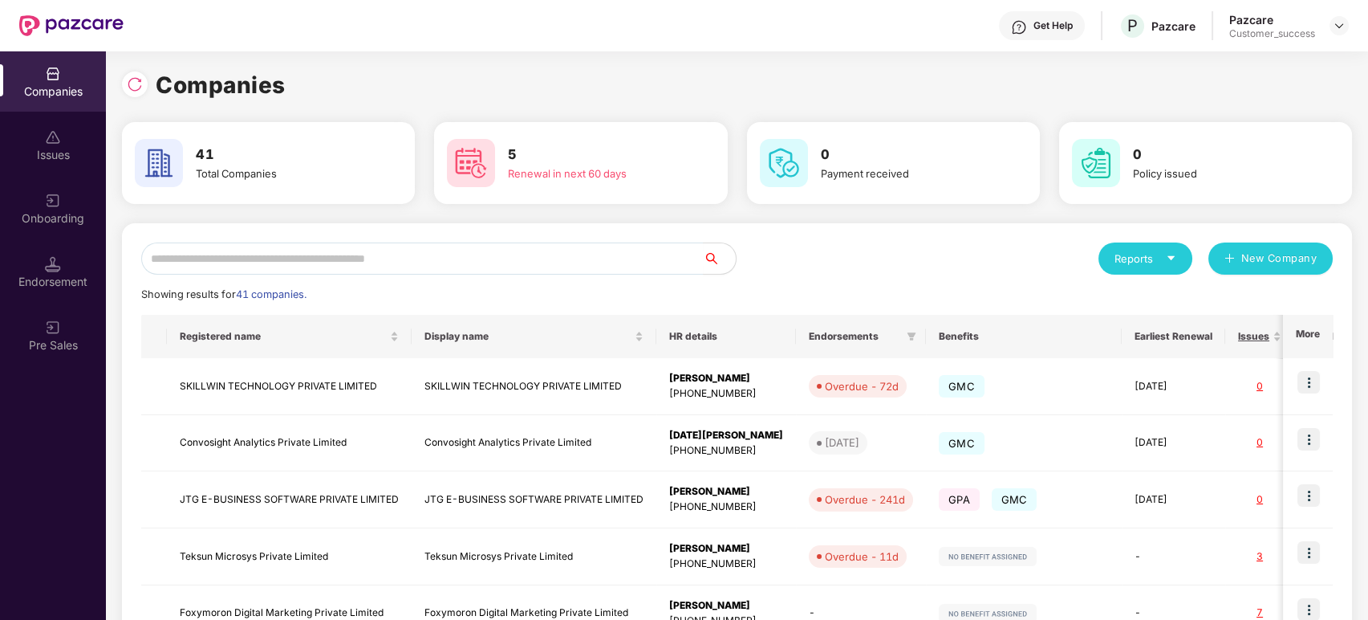
scroll to position [0, 0]
click at [315, 381] on td "SKILLWIN TECHNOLOGY PRIVATE LIMITED" at bounding box center [289, 386] width 245 height 57
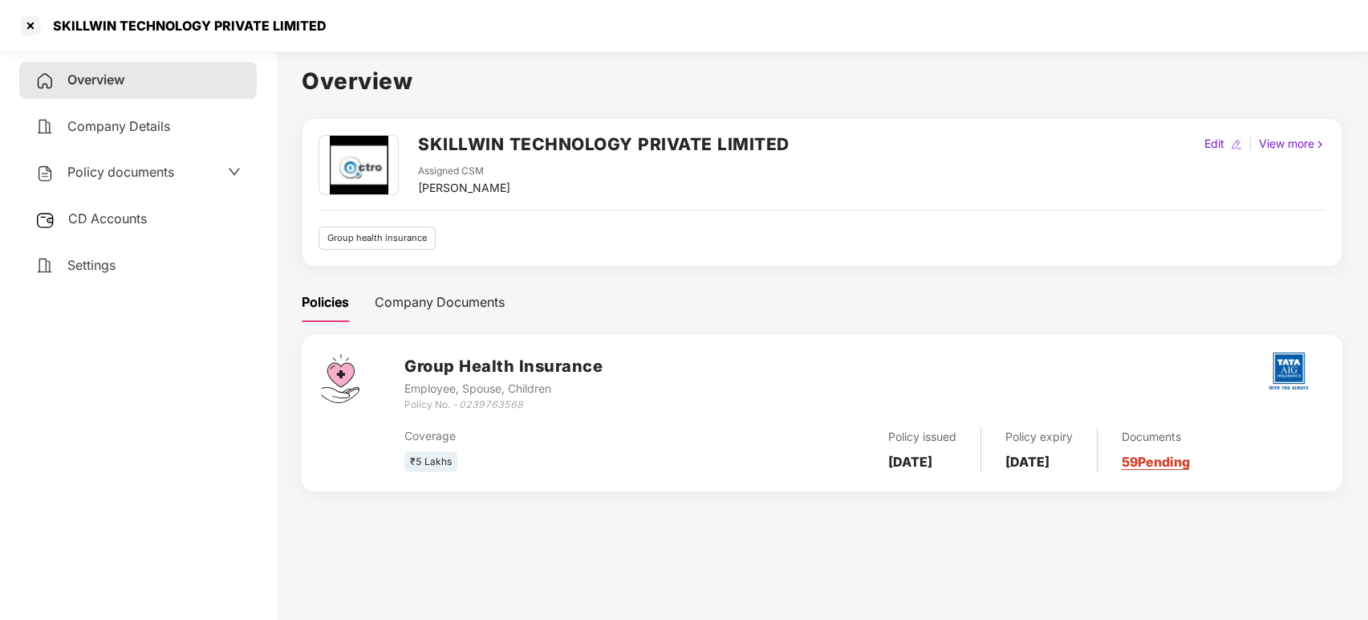
click at [169, 168] on span "Policy documents" at bounding box center [120, 172] width 107 height 16
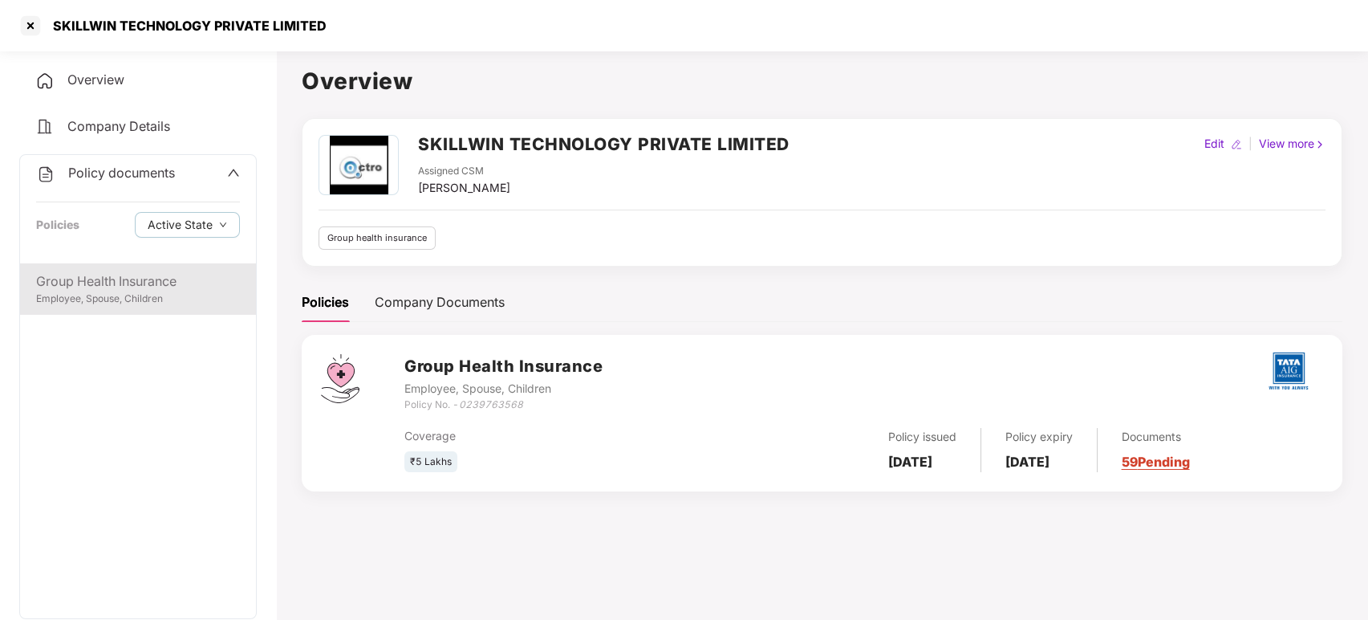
click at [131, 279] on div "Group Health Insurance" at bounding box center [138, 281] width 204 height 20
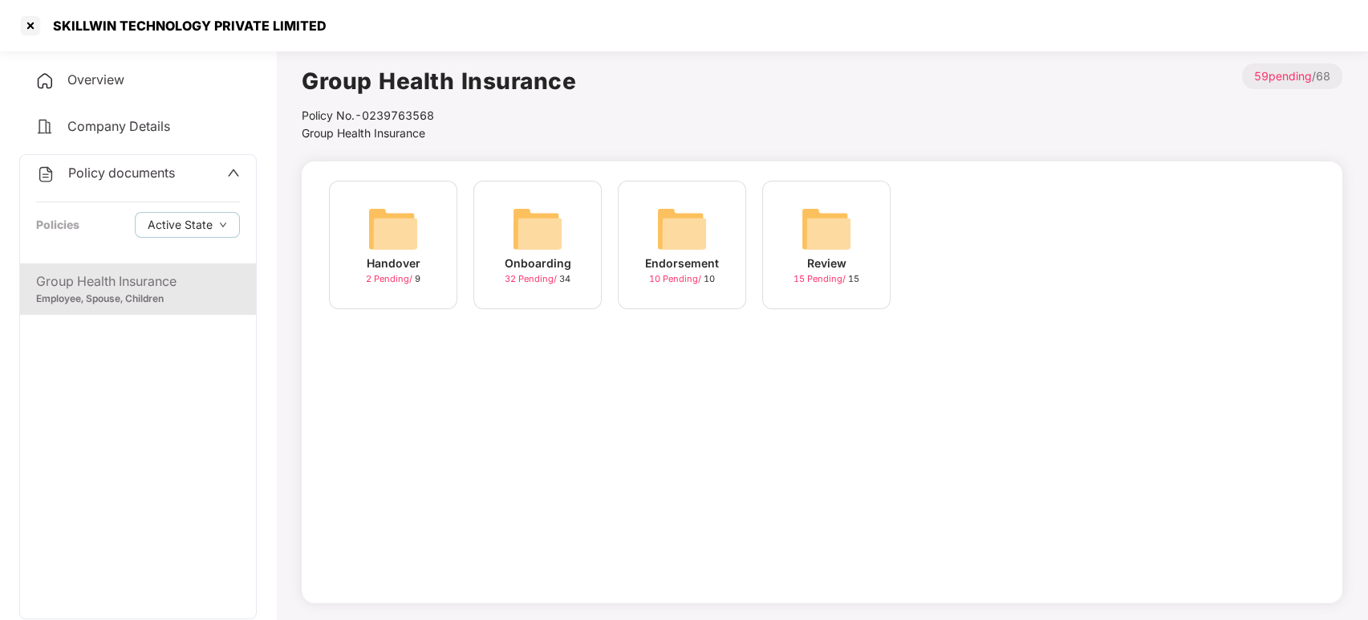
click at [536, 242] on img at bounding box center [537, 228] width 51 height 51
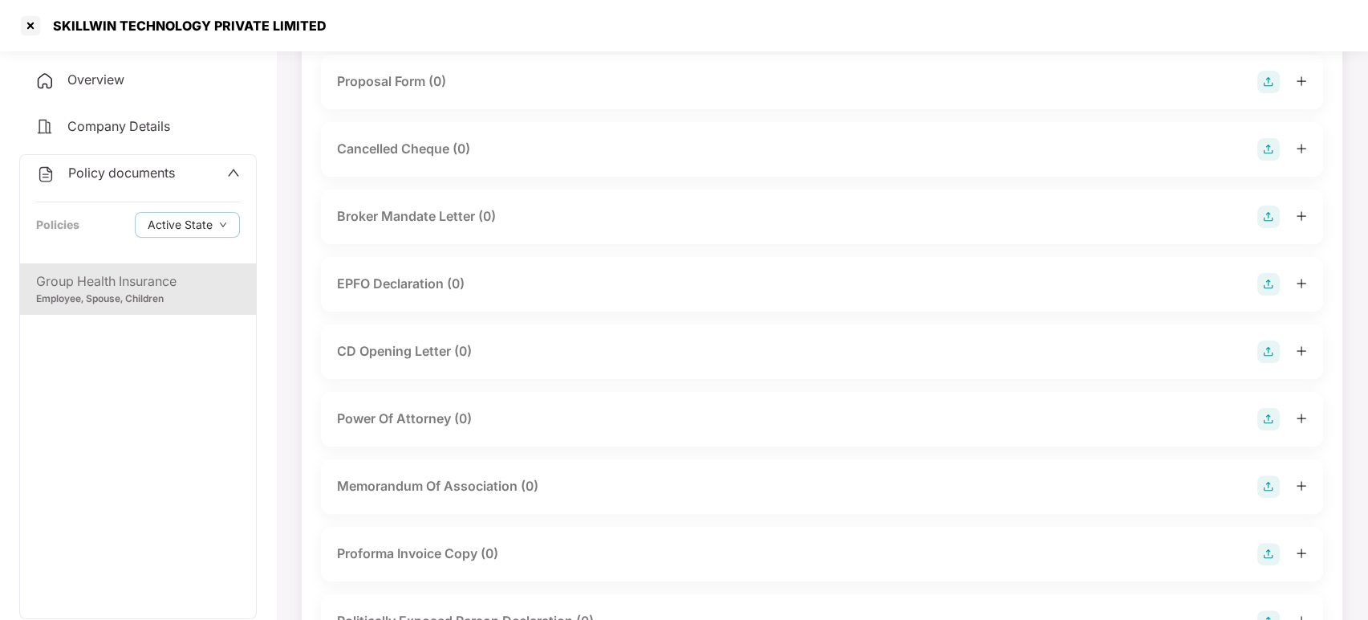
scroll to position [831, 0]
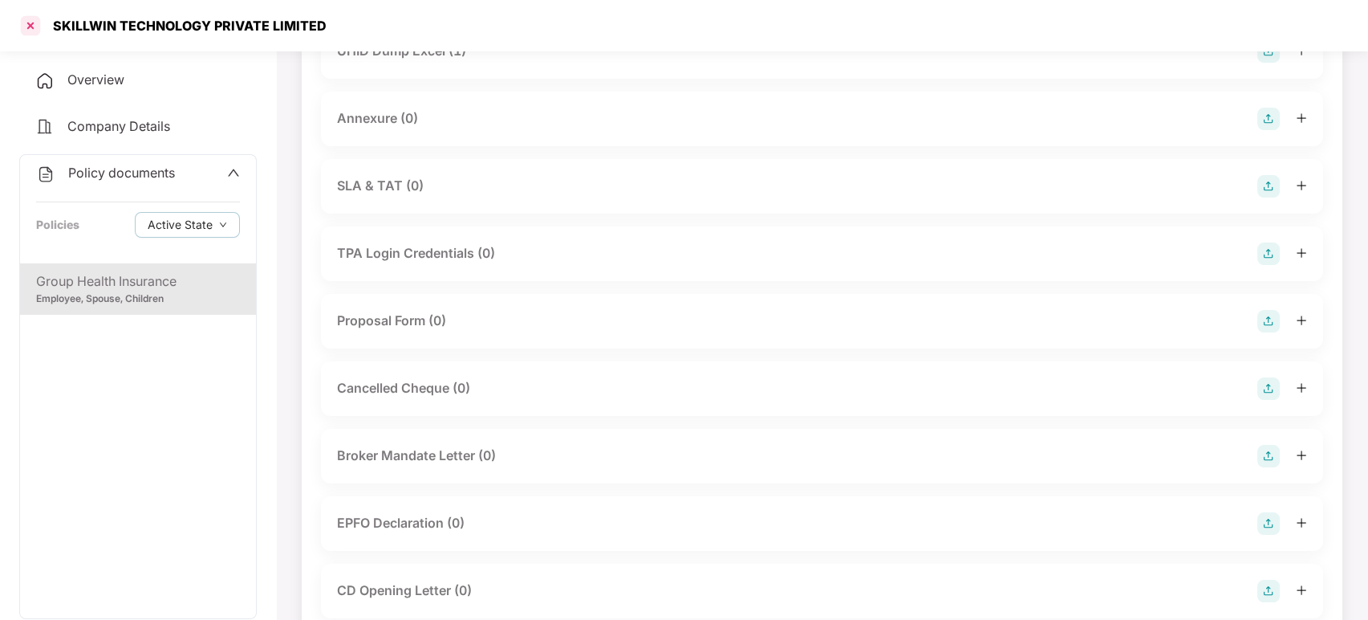
click at [24, 24] on div at bounding box center [31, 26] width 26 height 26
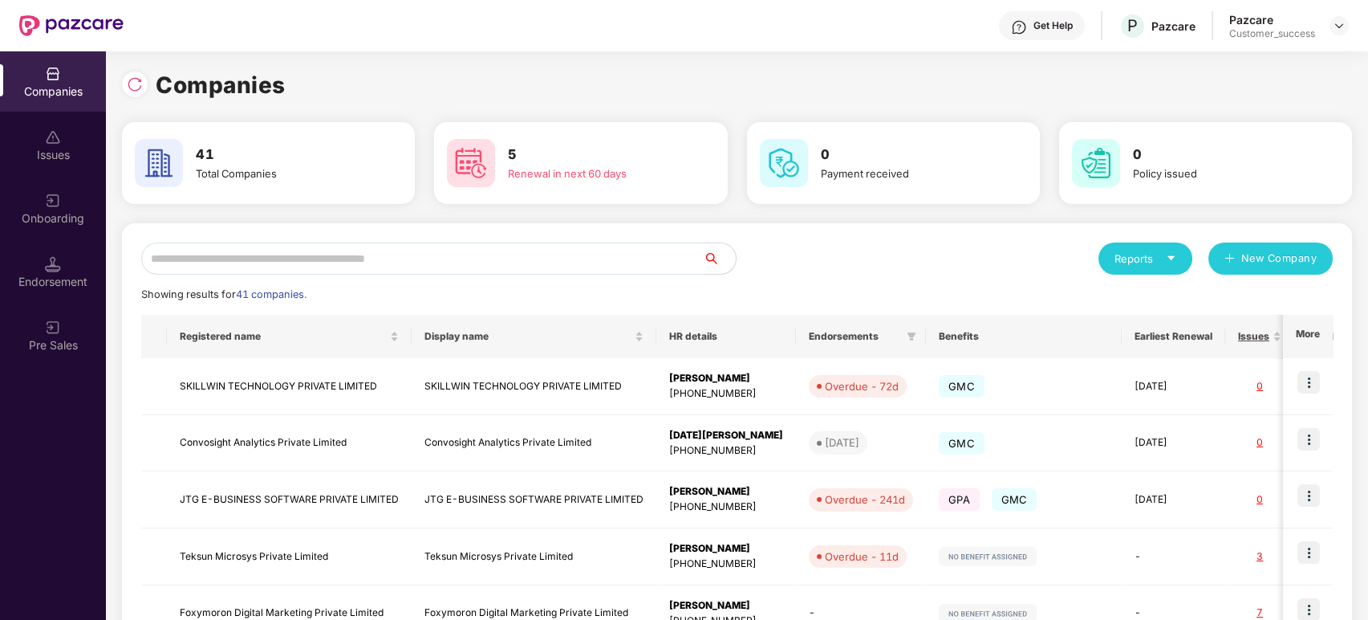
scroll to position [0, 0]
click at [58, 200] on img at bounding box center [53, 201] width 16 height 16
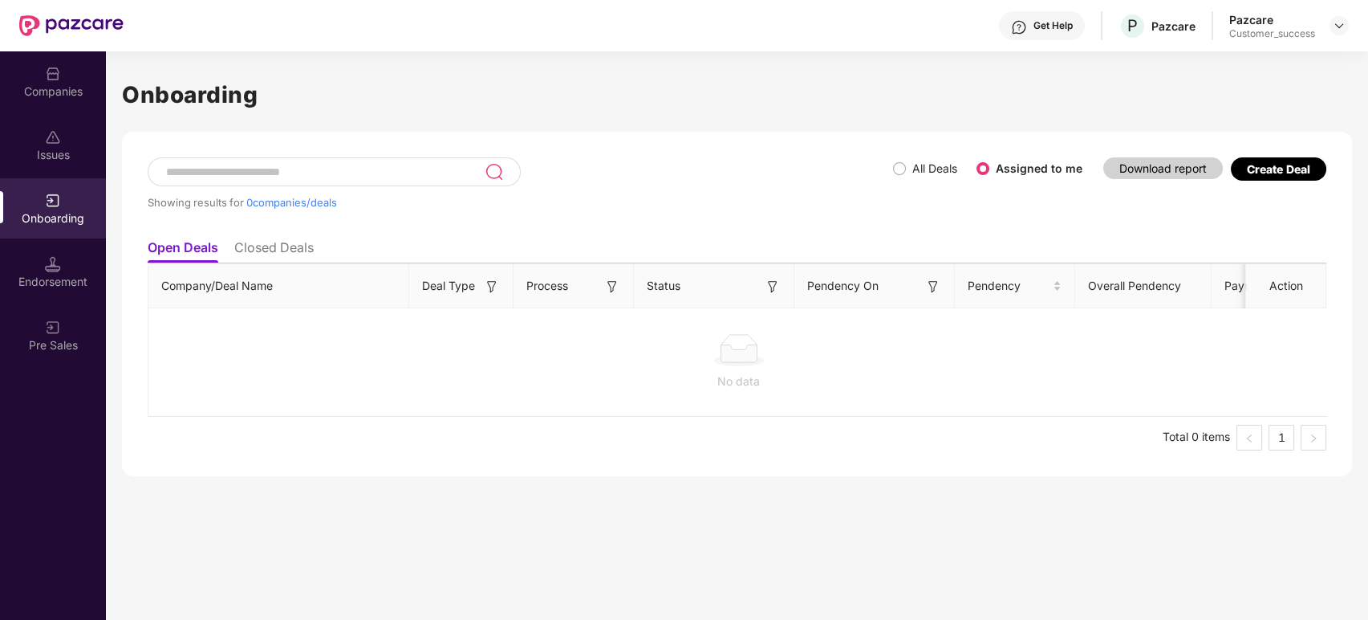
click at [1297, 174] on div "Create Deal" at bounding box center [1278, 169] width 63 height 14
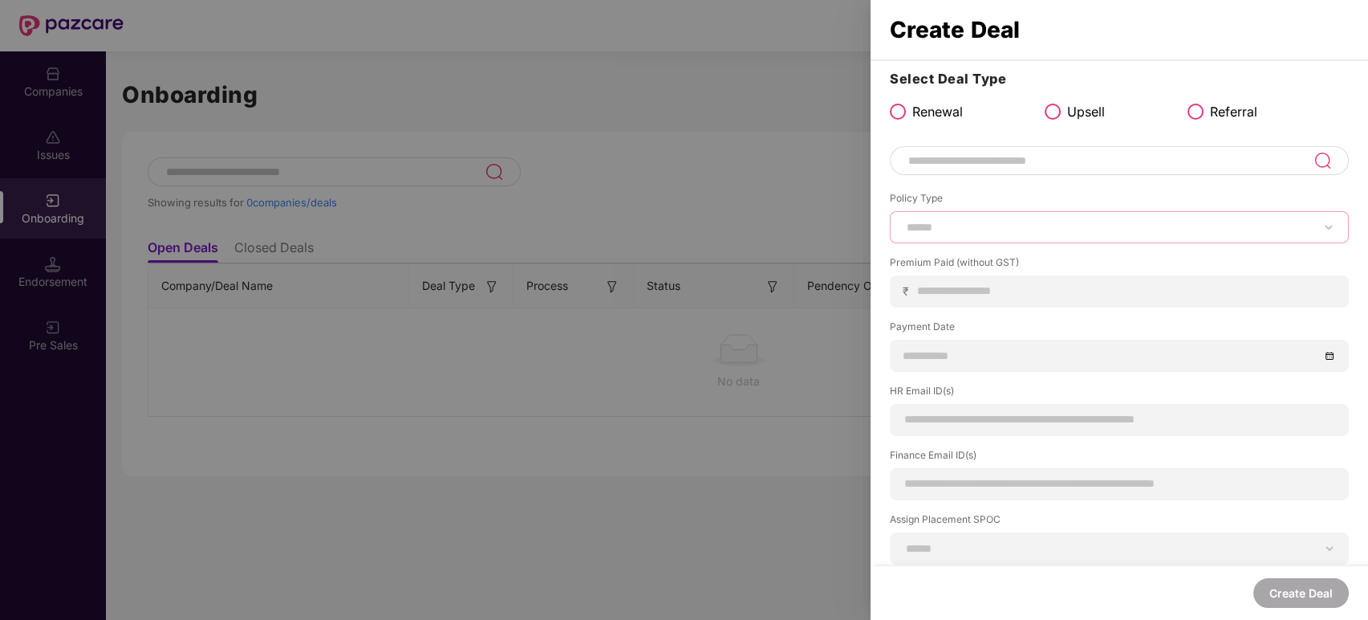
click at [1009, 227] on select "****** *** ********* *** *** *** **** ***" at bounding box center [1120, 227] width 432 height 13
click at [1002, 164] on input at bounding box center [1110, 160] width 407 height 19
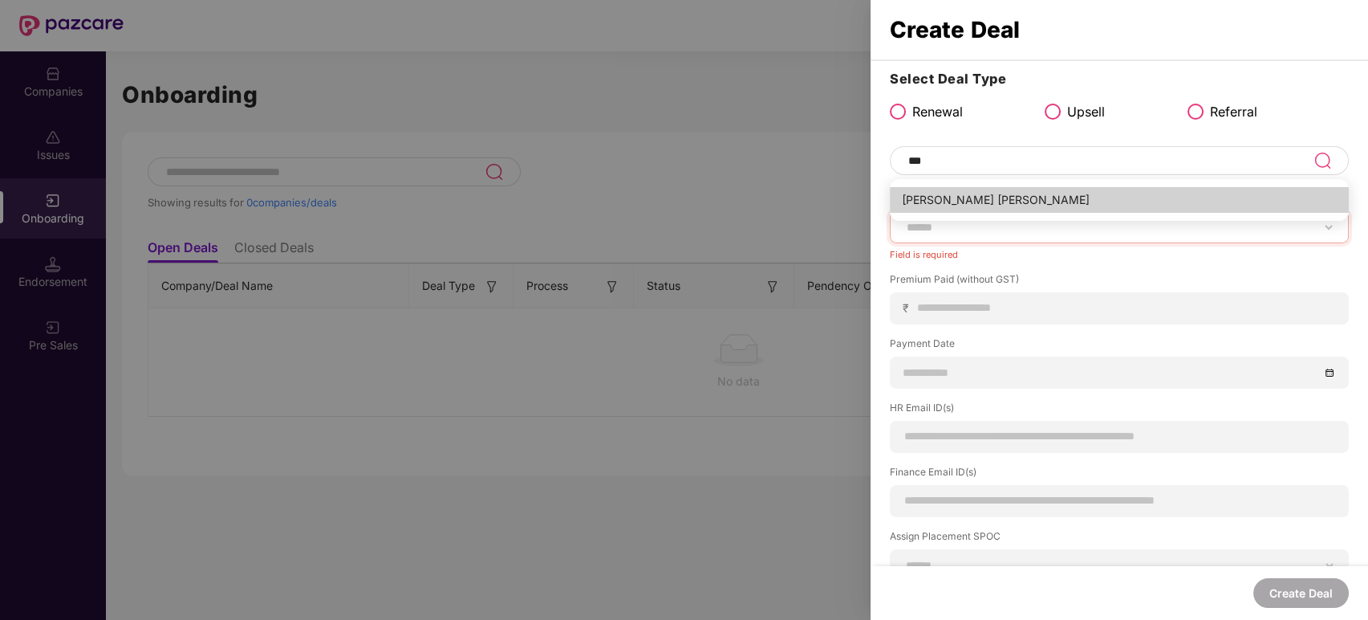
type input "**********"
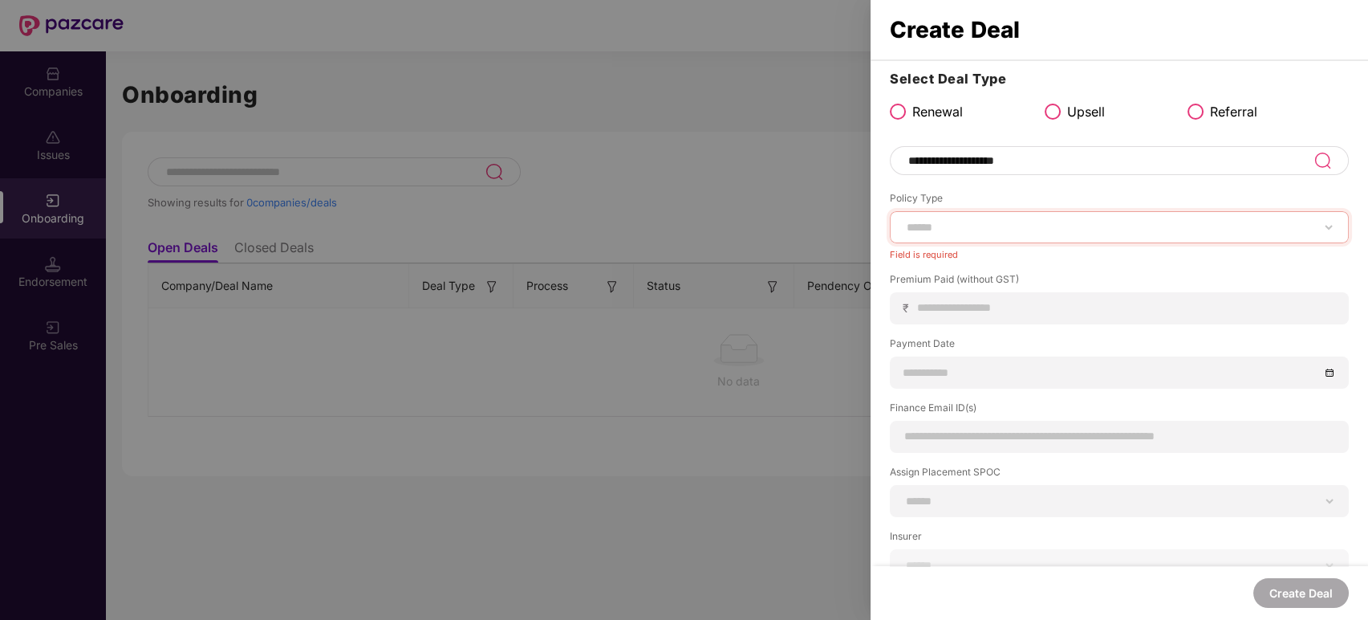
click at [779, 66] on div at bounding box center [684, 310] width 1368 height 620
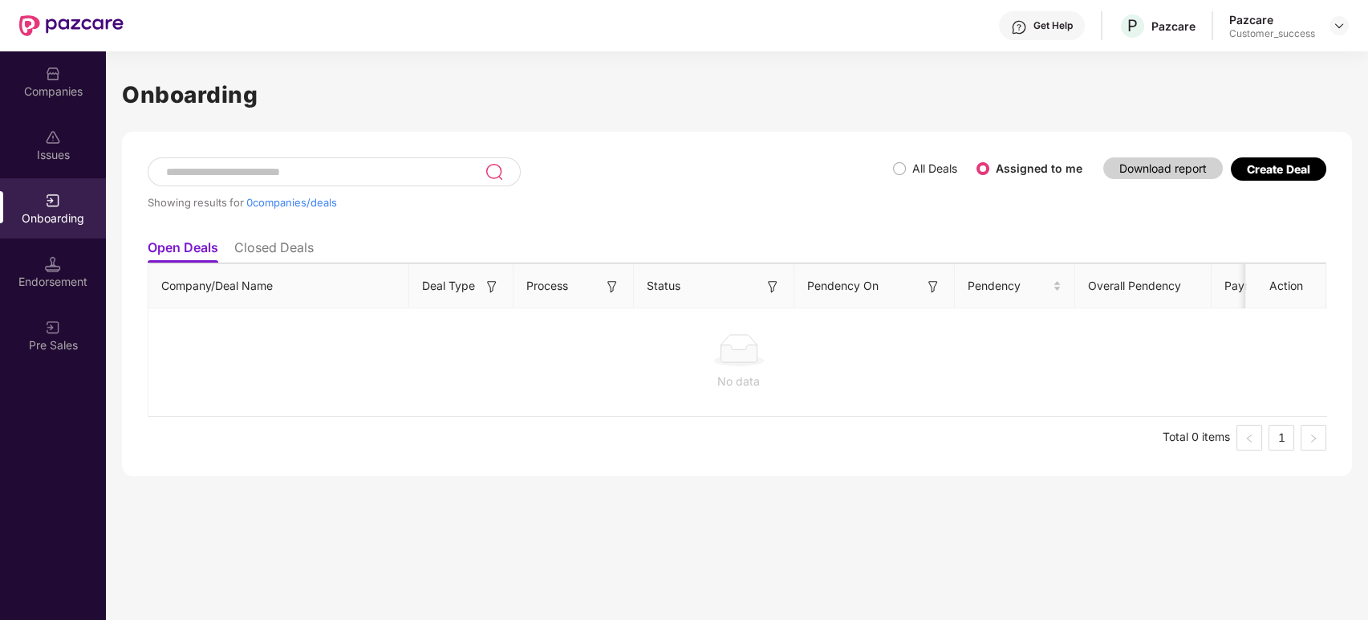
click at [67, 60] on div "Companies" at bounding box center [53, 81] width 106 height 60
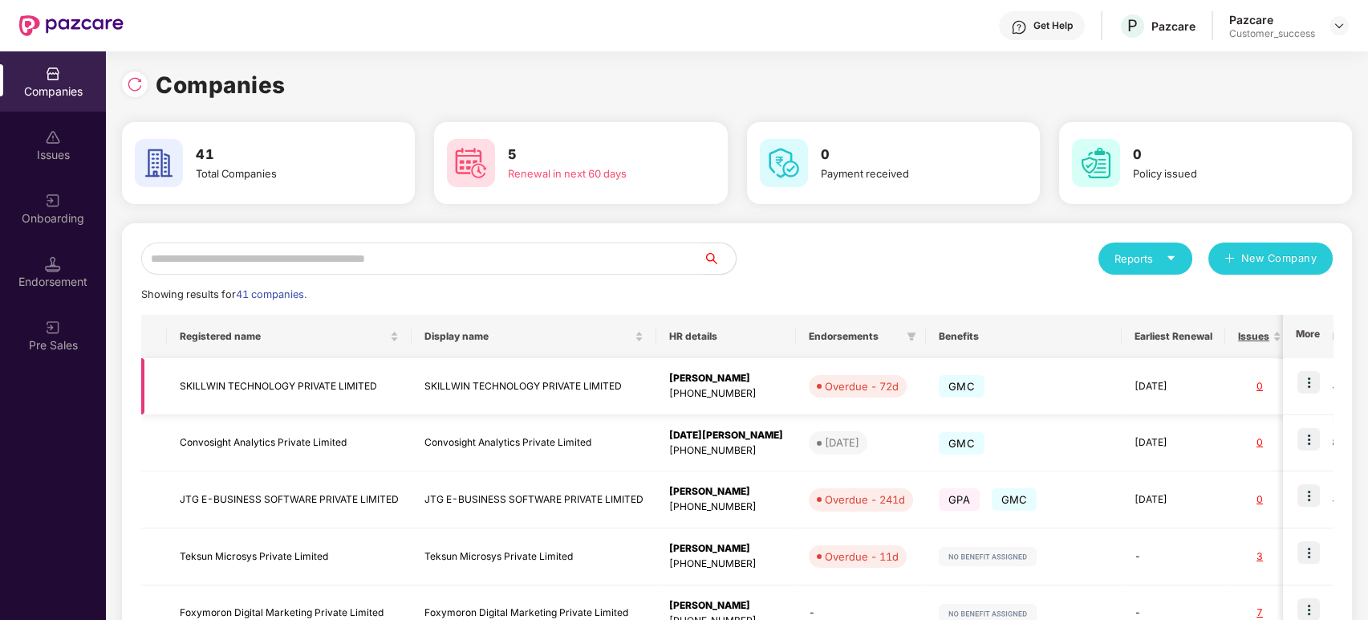
click at [340, 392] on td "SKILLWIN TECHNOLOGY PRIVATE LIMITED" at bounding box center [289, 386] width 245 height 57
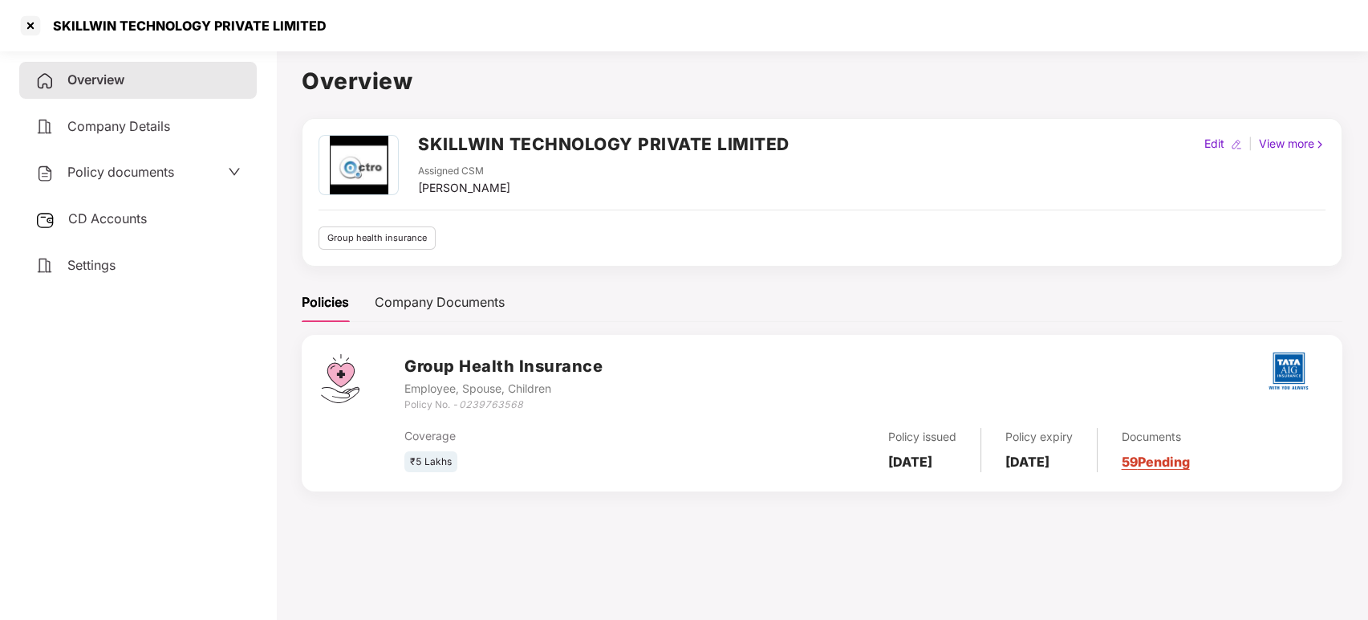
click at [165, 172] on span "Policy documents" at bounding box center [120, 172] width 107 height 16
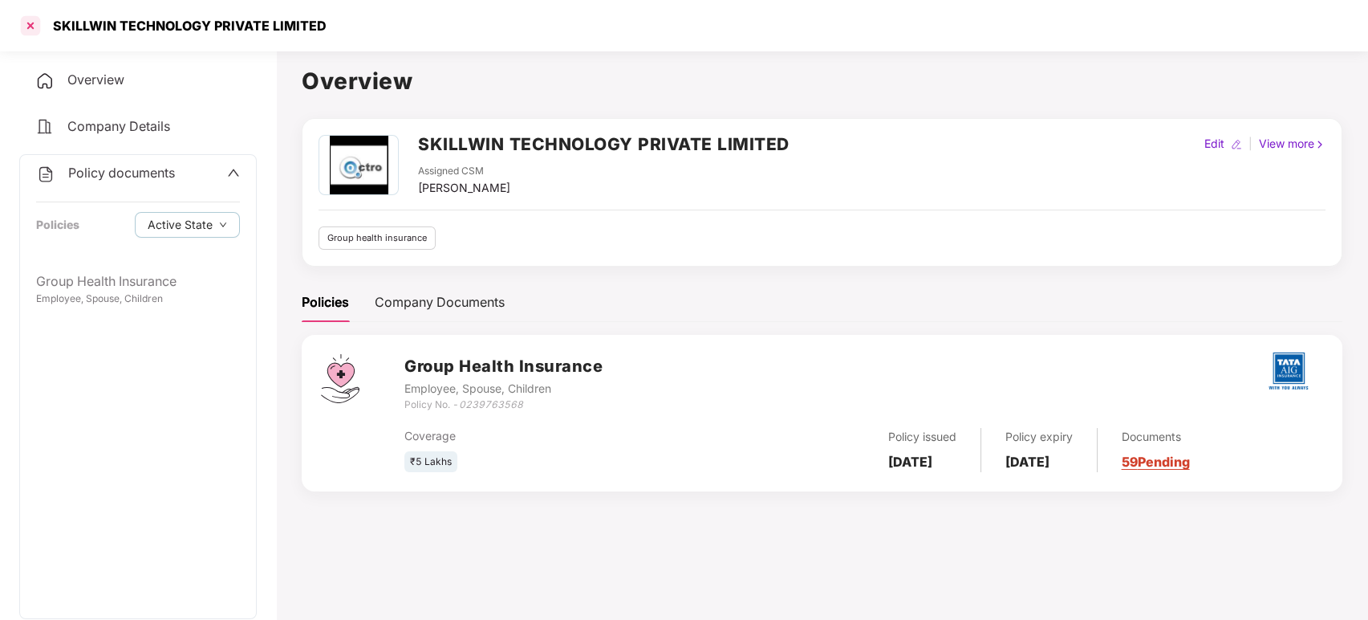
click at [25, 17] on div at bounding box center [31, 26] width 26 height 26
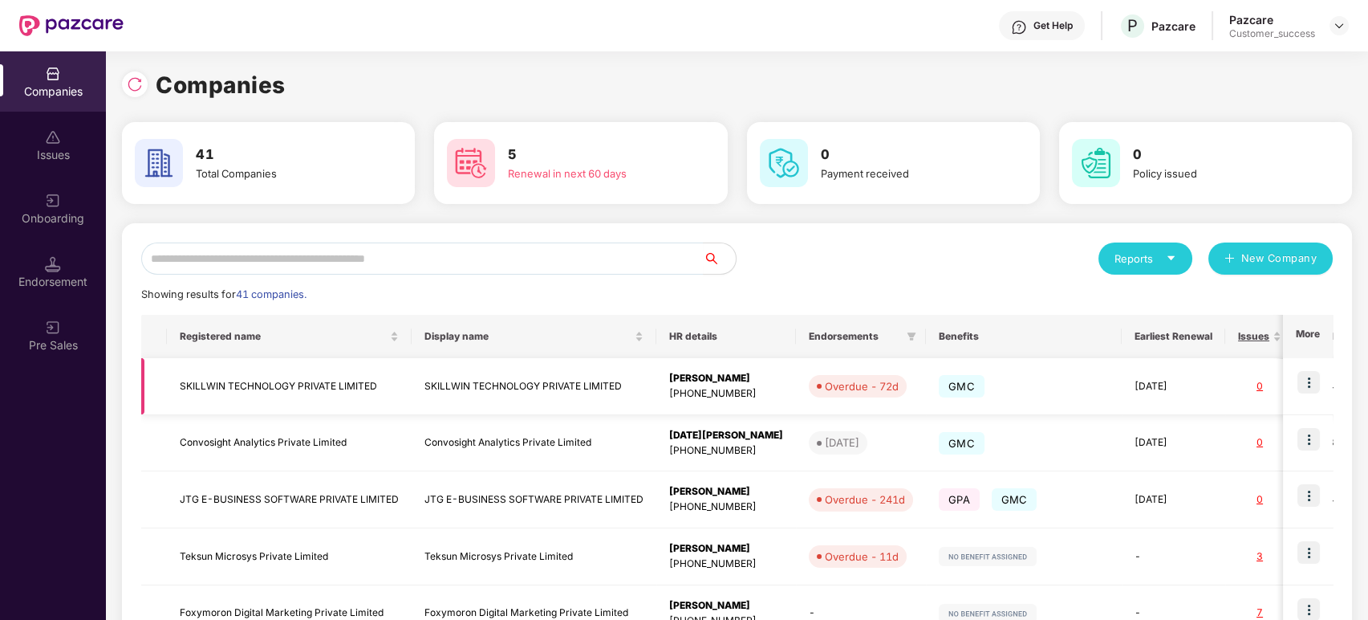
click at [251, 384] on td "SKILLWIN TECHNOLOGY PRIVATE LIMITED" at bounding box center [289, 386] width 245 height 57
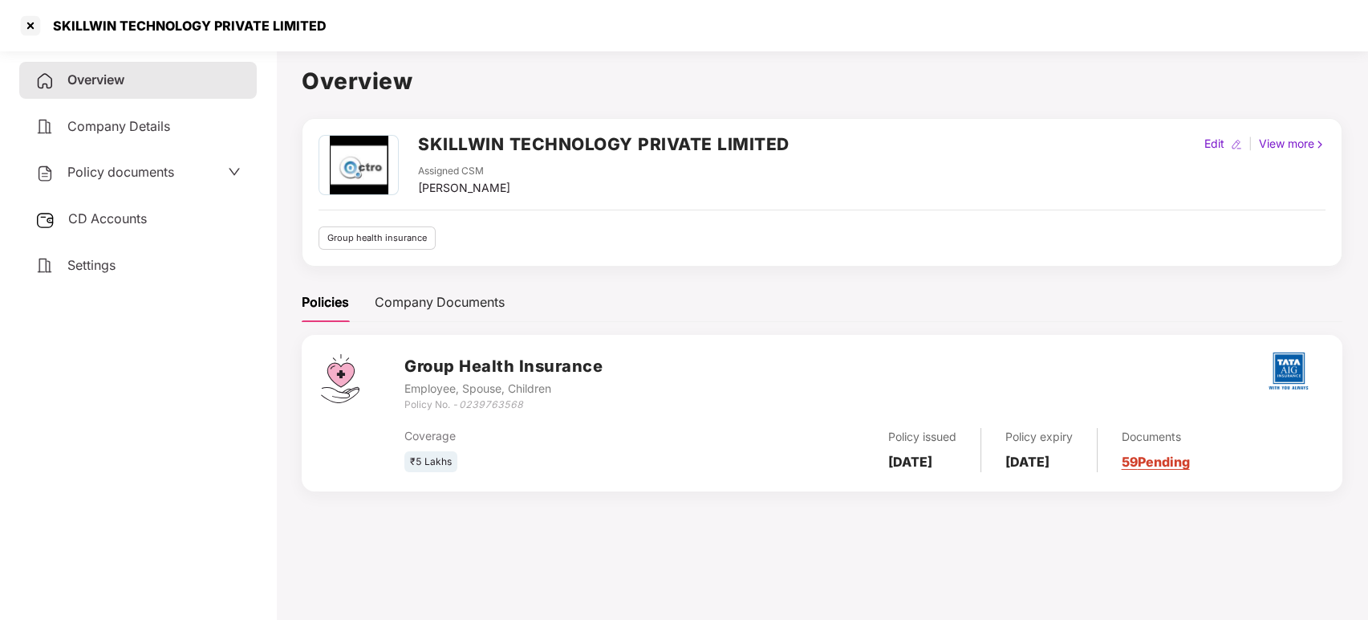
click at [168, 165] on span "Policy documents" at bounding box center [120, 172] width 107 height 16
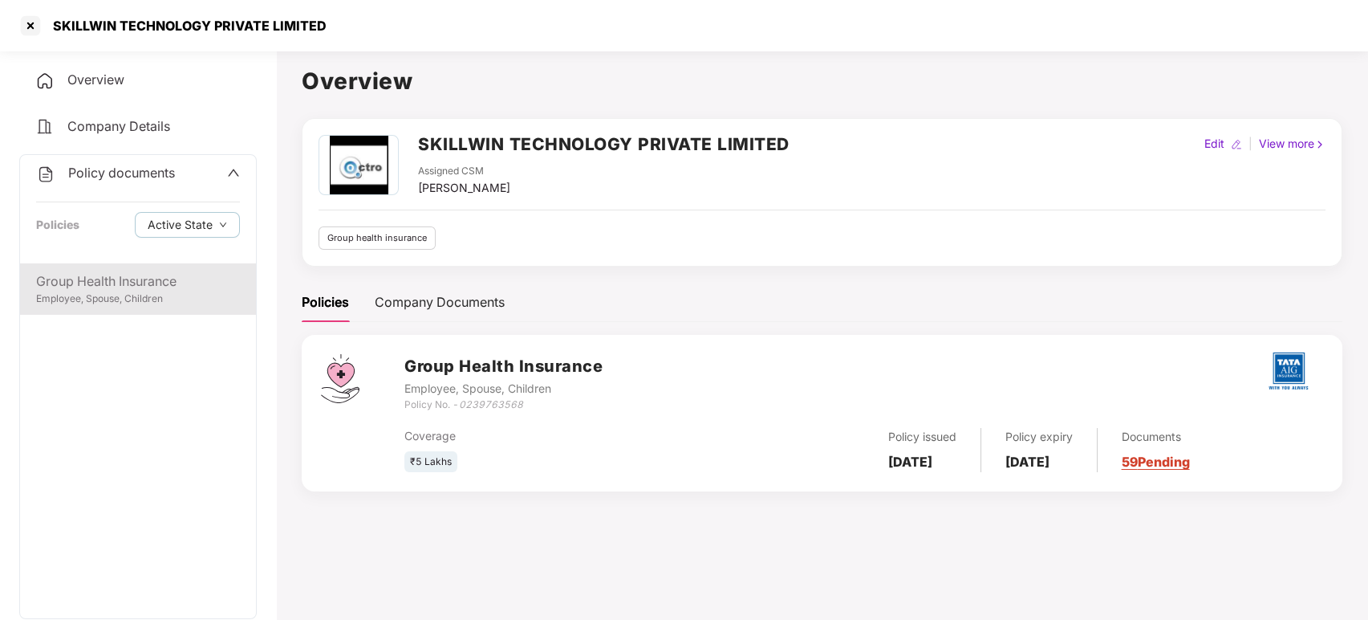
click at [135, 286] on div "Group Health Insurance" at bounding box center [138, 281] width 204 height 20
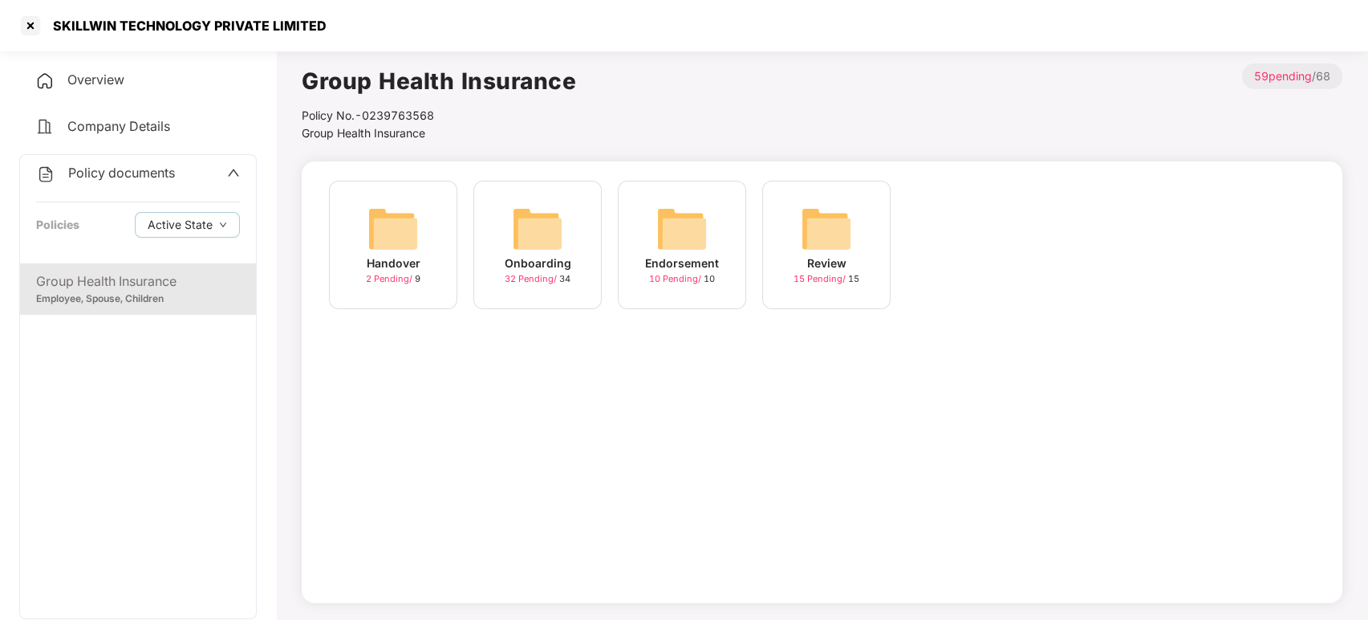
click at [527, 246] on img at bounding box center [537, 228] width 51 height 51
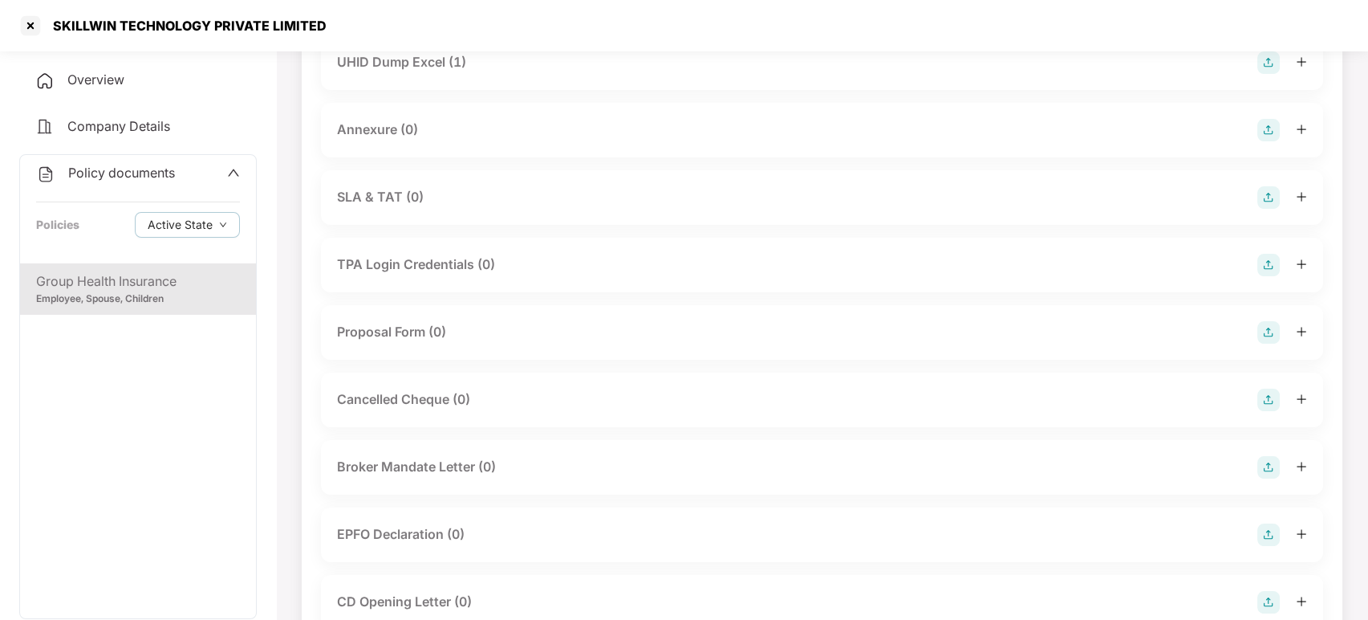
scroll to position [829, 0]
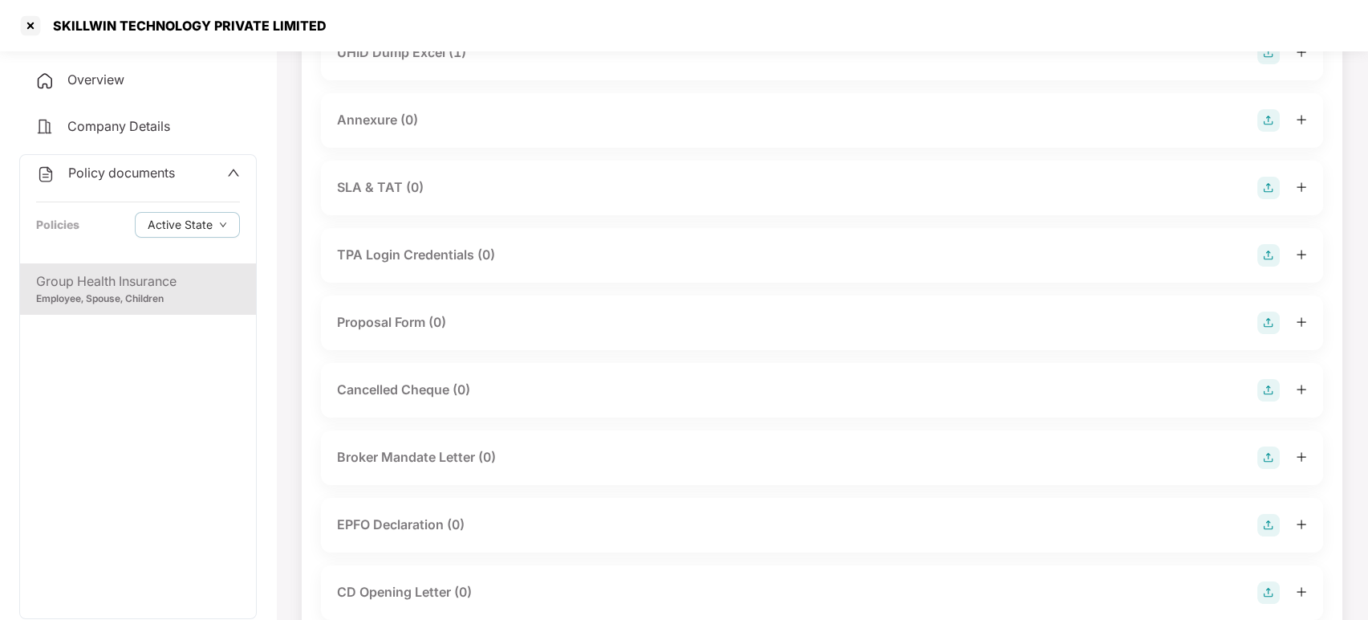
click at [117, 294] on div "Employee, Spouse, Children" at bounding box center [138, 298] width 204 height 15
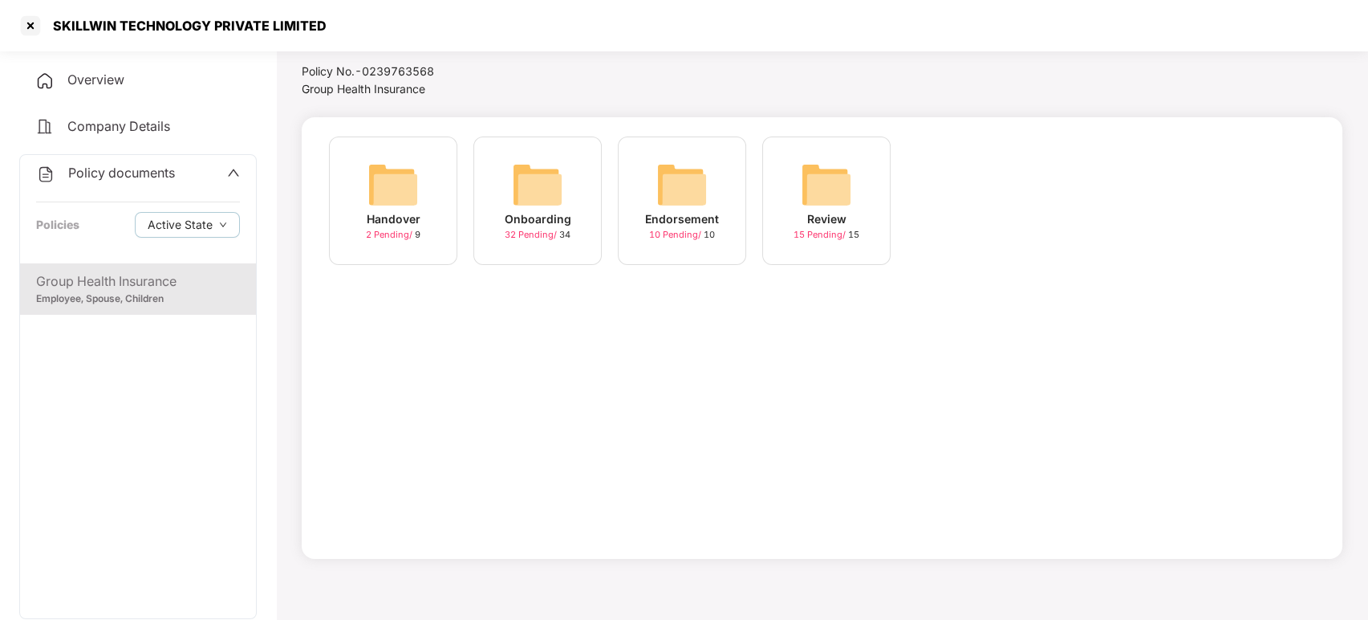
click at [687, 191] on img at bounding box center [682, 184] width 51 height 51
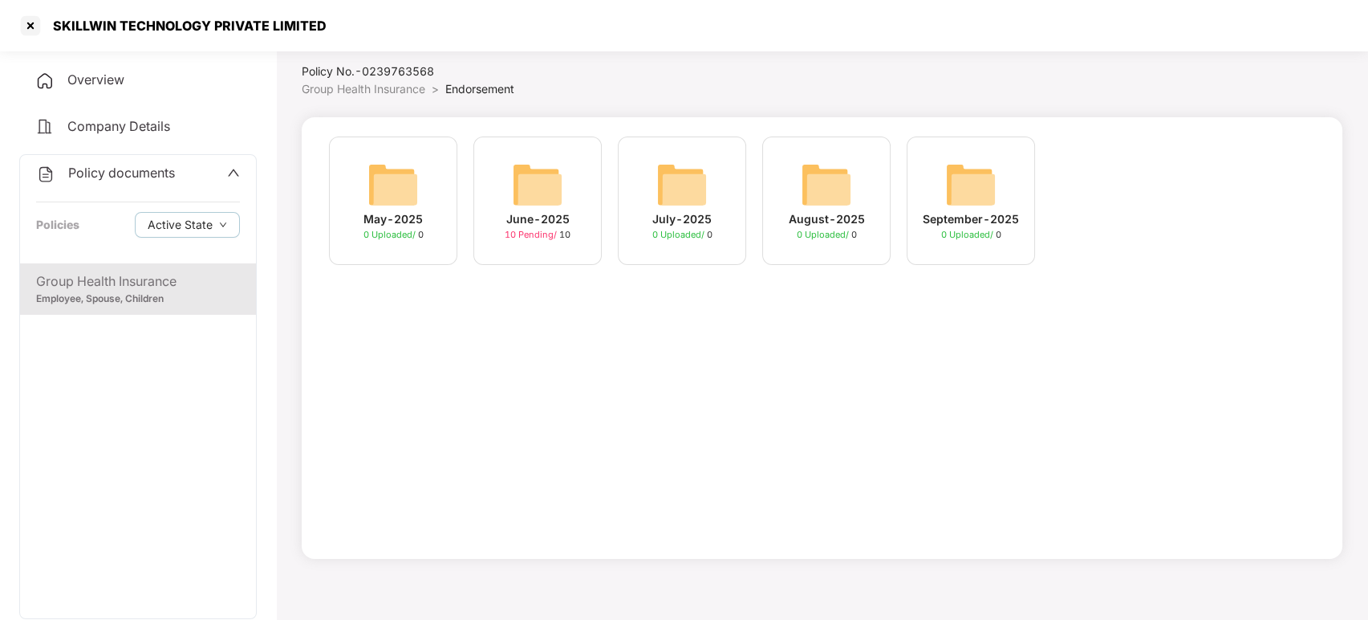
click at [527, 191] on img at bounding box center [537, 184] width 51 height 51
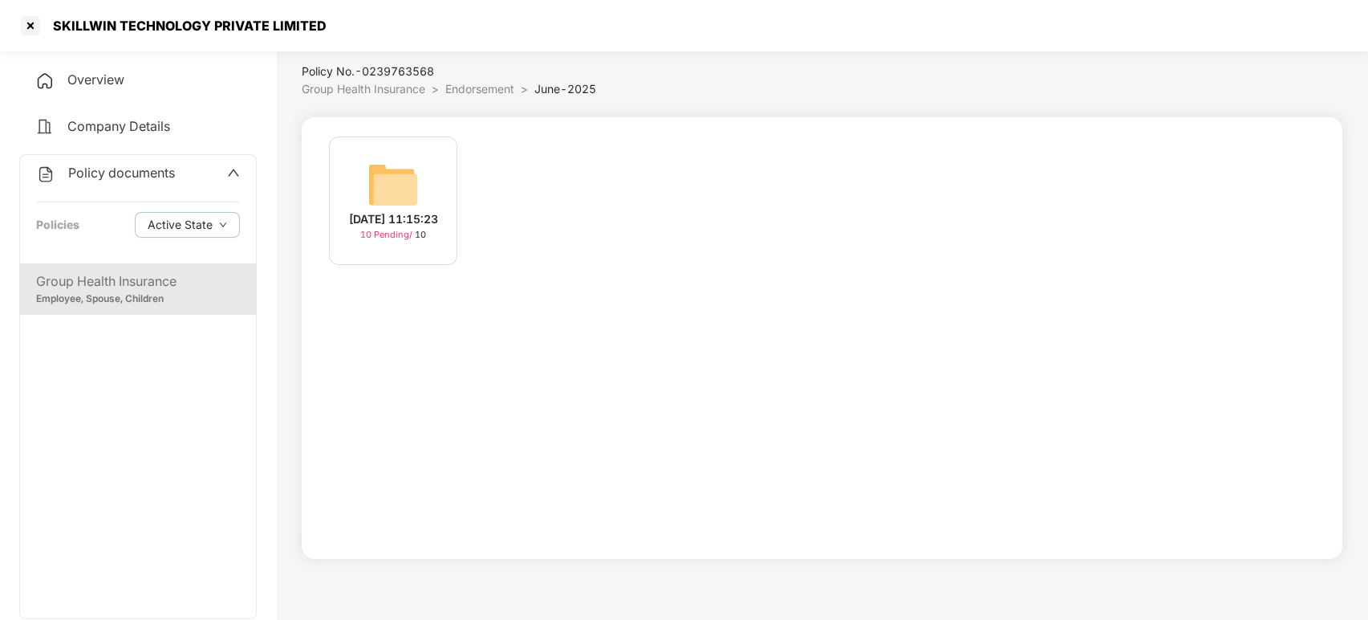
click at [417, 178] on img at bounding box center [393, 184] width 51 height 51
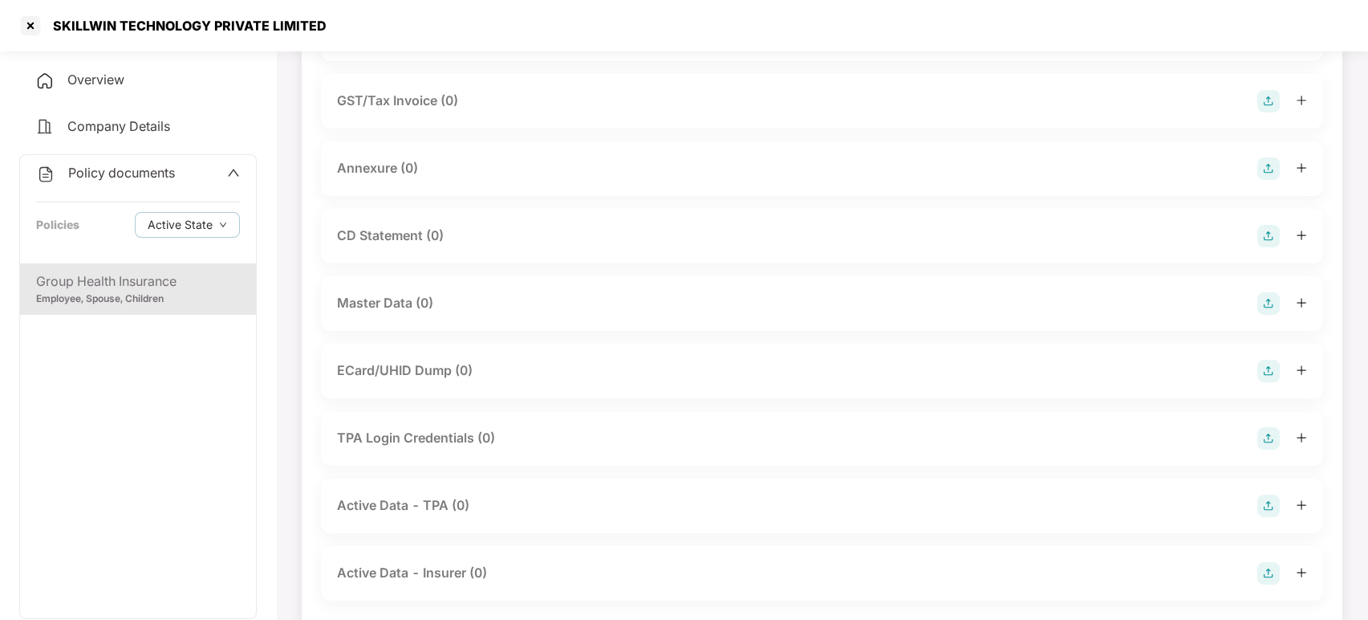
scroll to position [241, 0]
click at [195, 283] on div "Group Health Insurance" at bounding box center [138, 281] width 204 height 20
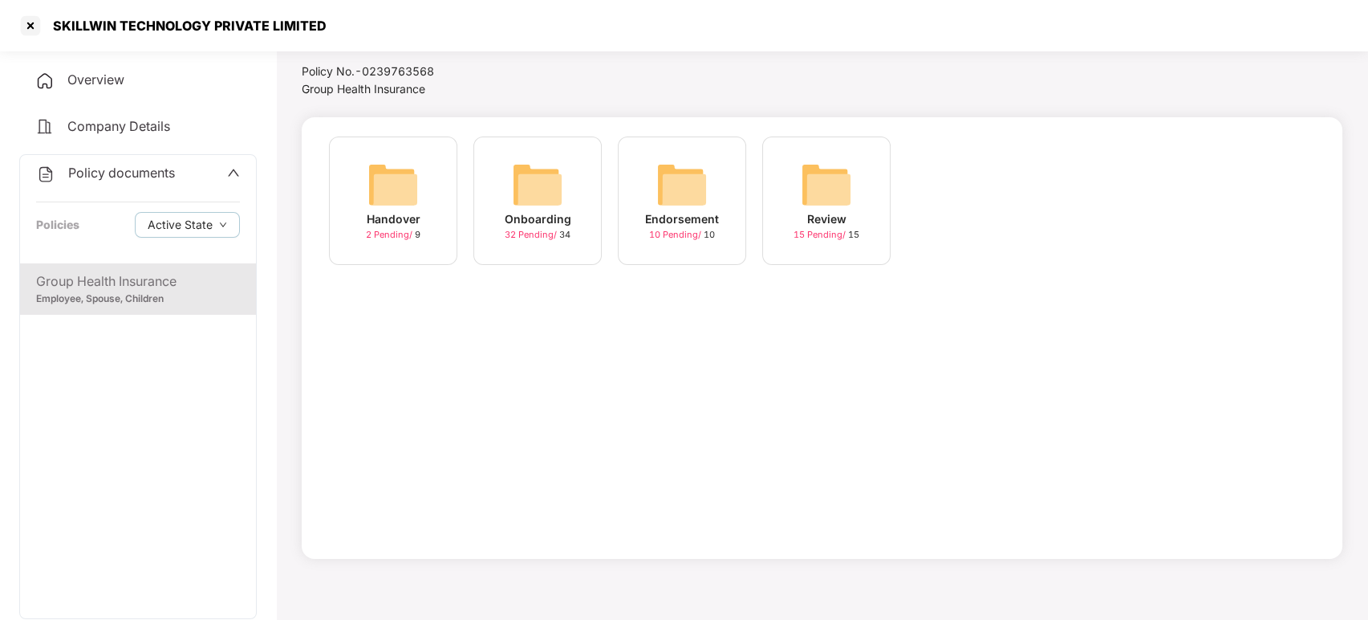
click at [236, 169] on icon "up" at bounding box center [233, 172] width 13 height 13
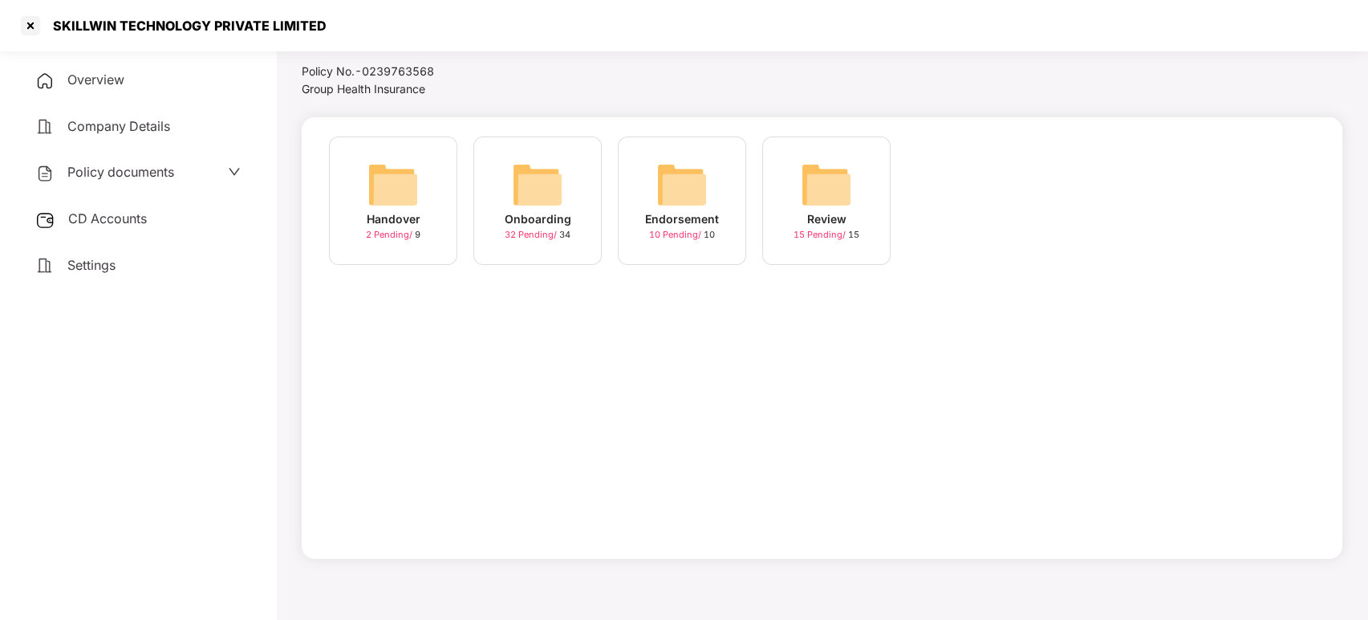
click at [146, 222] on span "CD Accounts" at bounding box center [107, 218] width 79 height 16
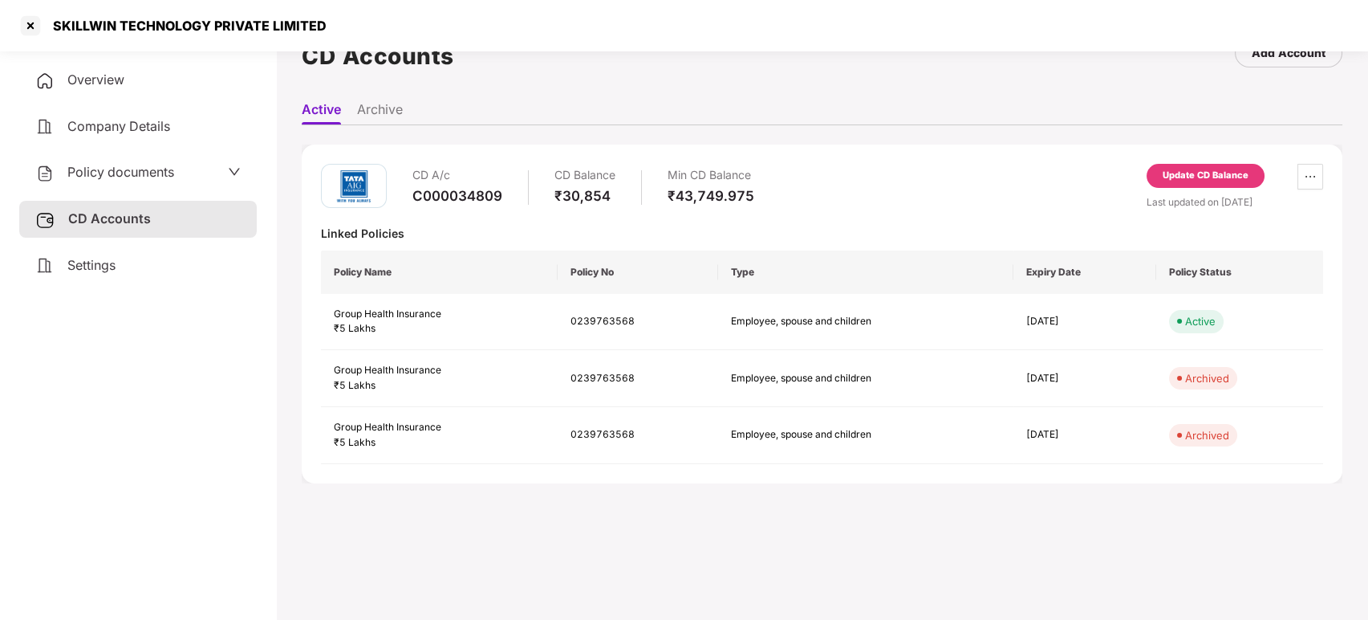
click at [1198, 178] on div "Update CD Balance" at bounding box center [1206, 176] width 86 height 14
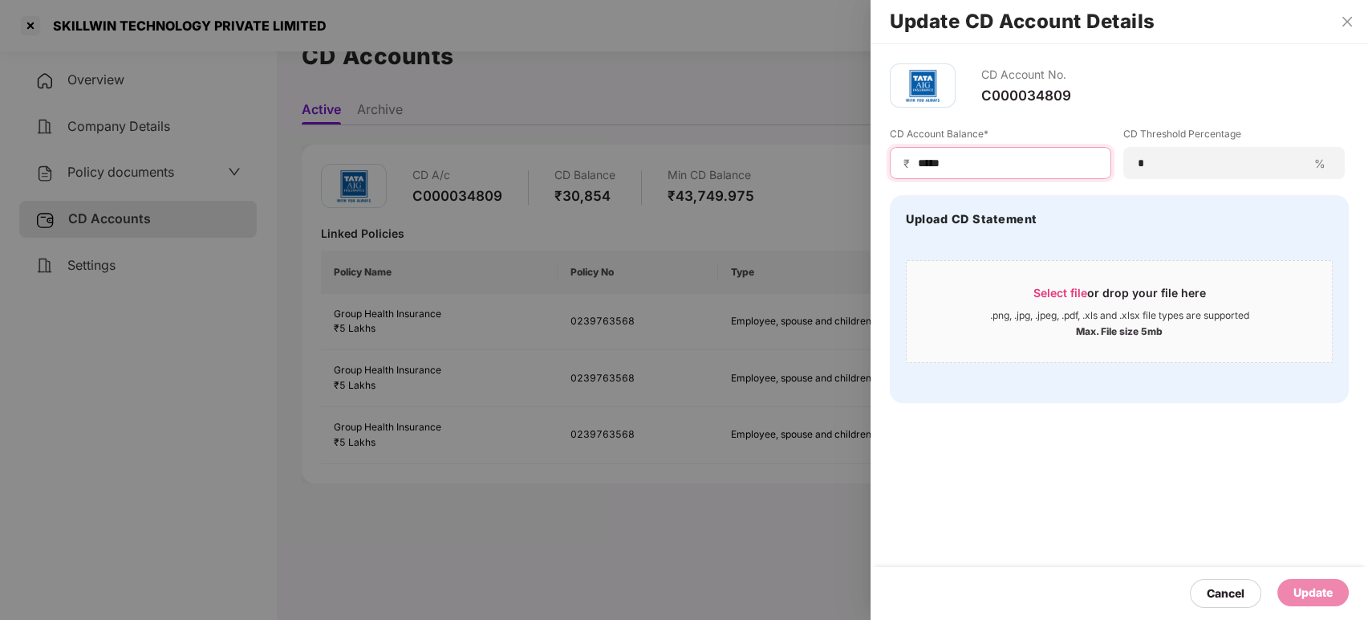
click at [1006, 165] on input "*****" at bounding box center [1007, 163] width 181 height 17
click at [1348, 22] on icon "close" at bounding box center [1348, 22] width 10 height 10
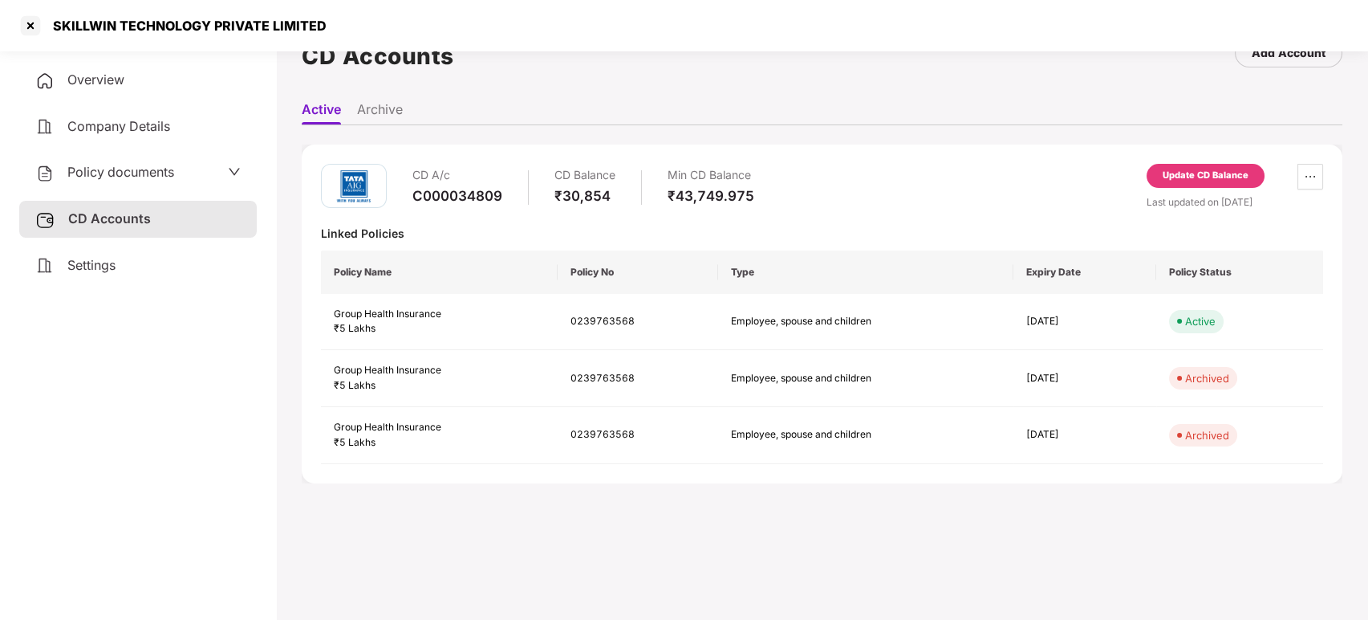
click at [116, 258] on span "Settings" at bounding box center [91, 265] width 48 height 16
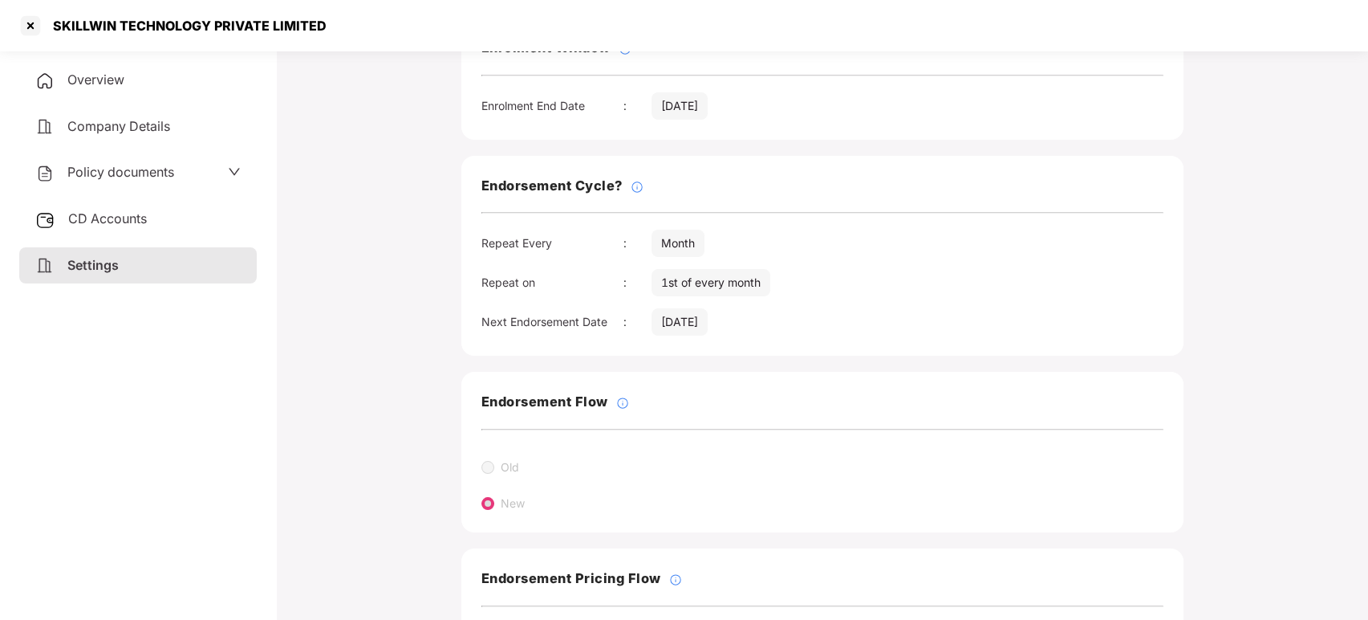
scroll to position [0, 0]
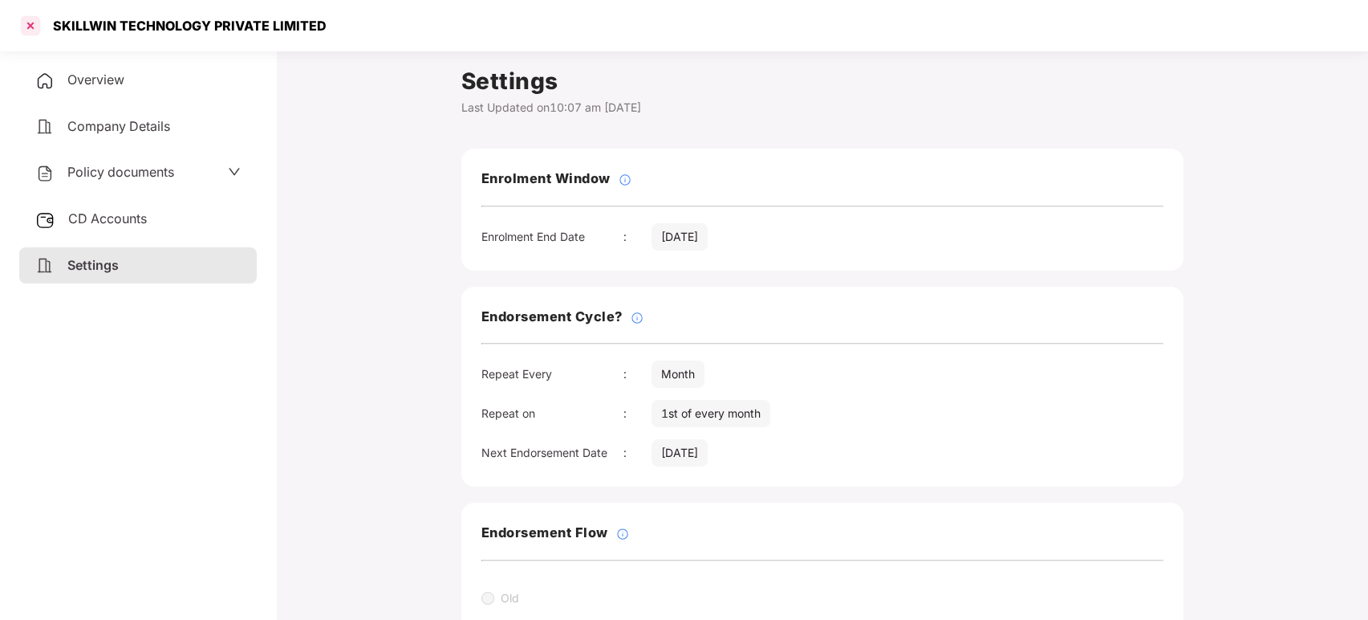
click at [29, 26] on div at bounding box center [31, 26] width 26 height 26
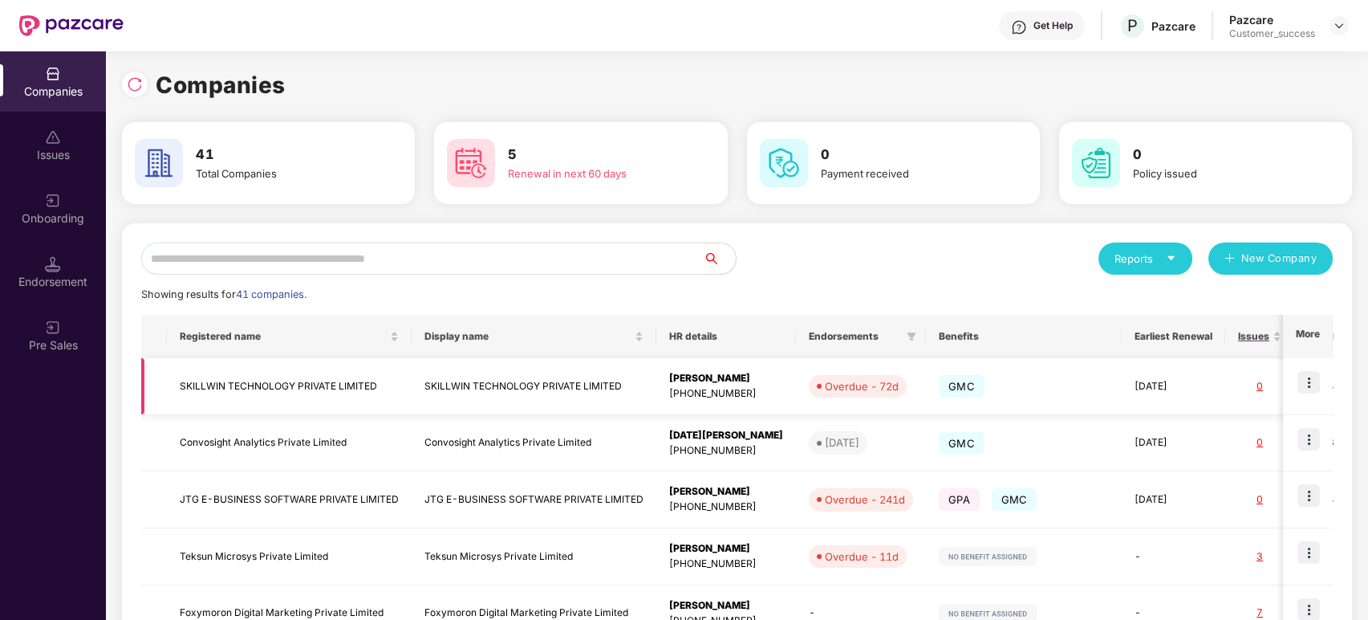
click at [1315, 383] on img at bounding box center [1309, 382] width 22 height 22
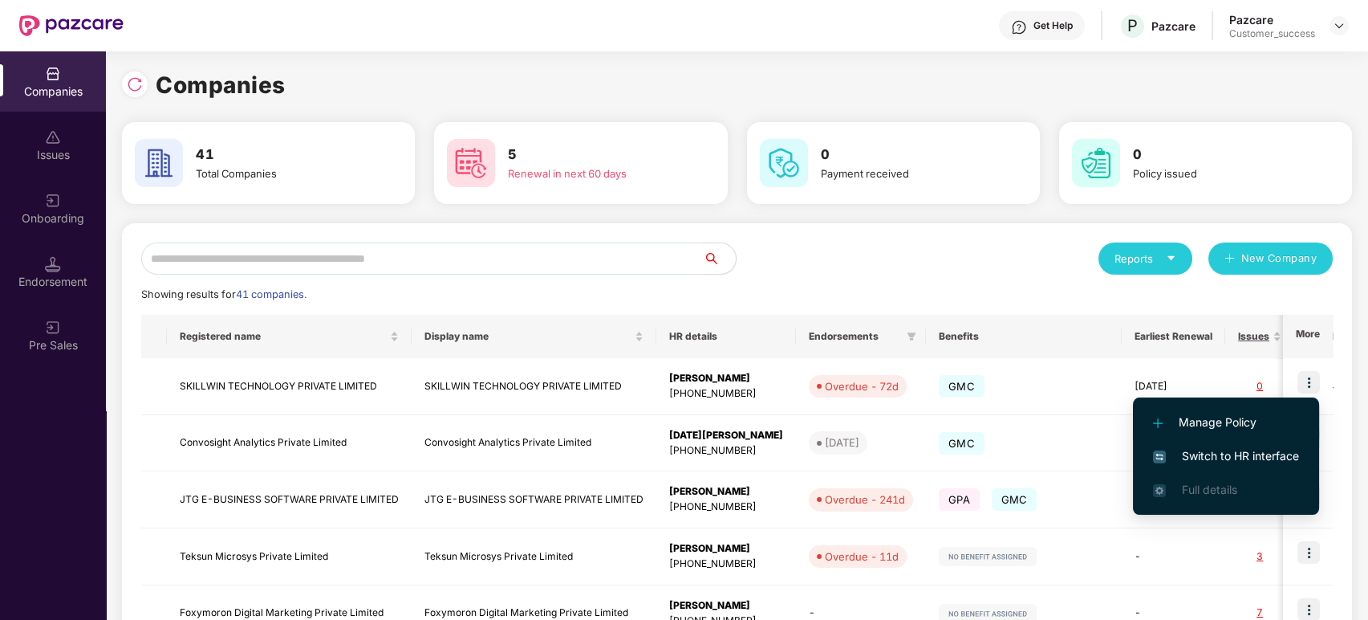
click at [1213, 422] on span "Manage Policy" at bounding box center [1226, 422] width 146 height 18
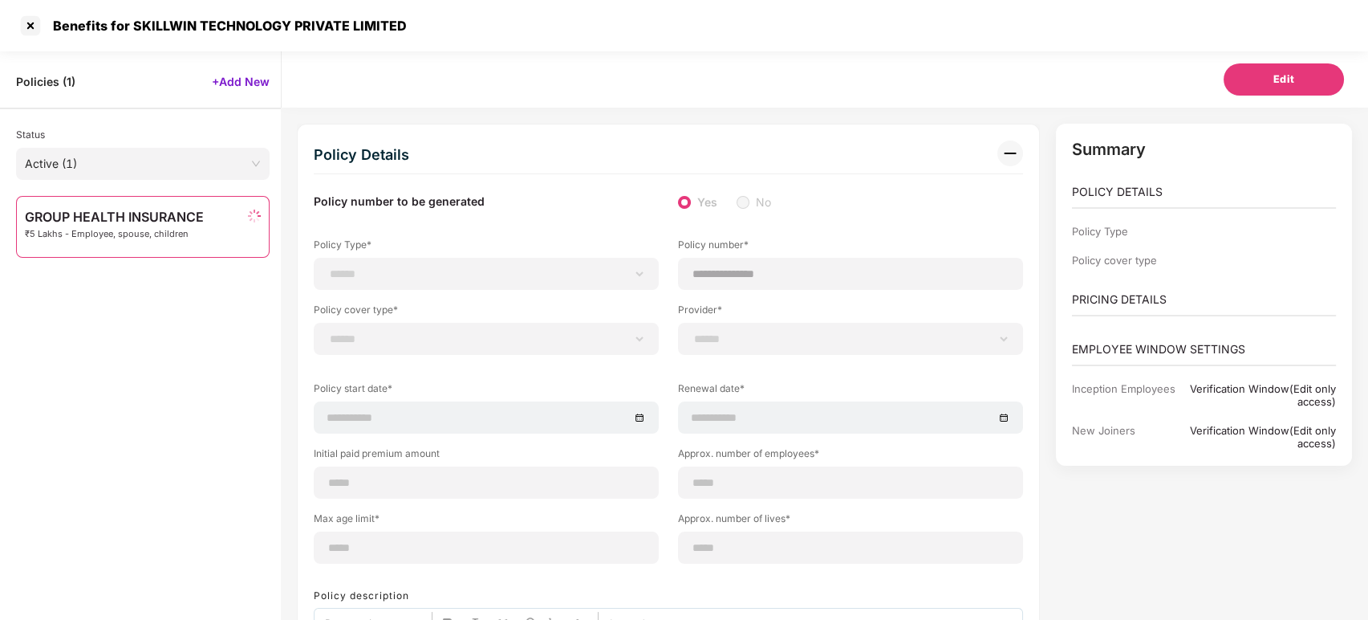
type input "**********"
type input "***"
type input "**"
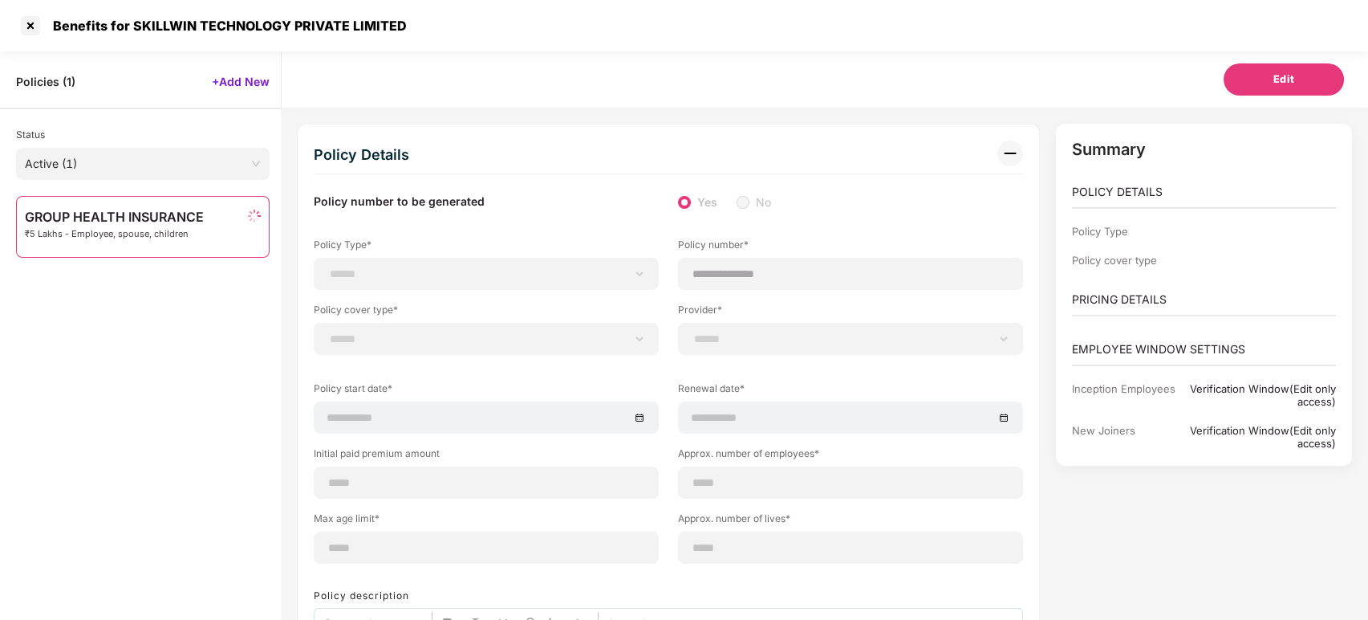
type input "***"
type input "*"
type input "**"
type input "******"
type input "**********"
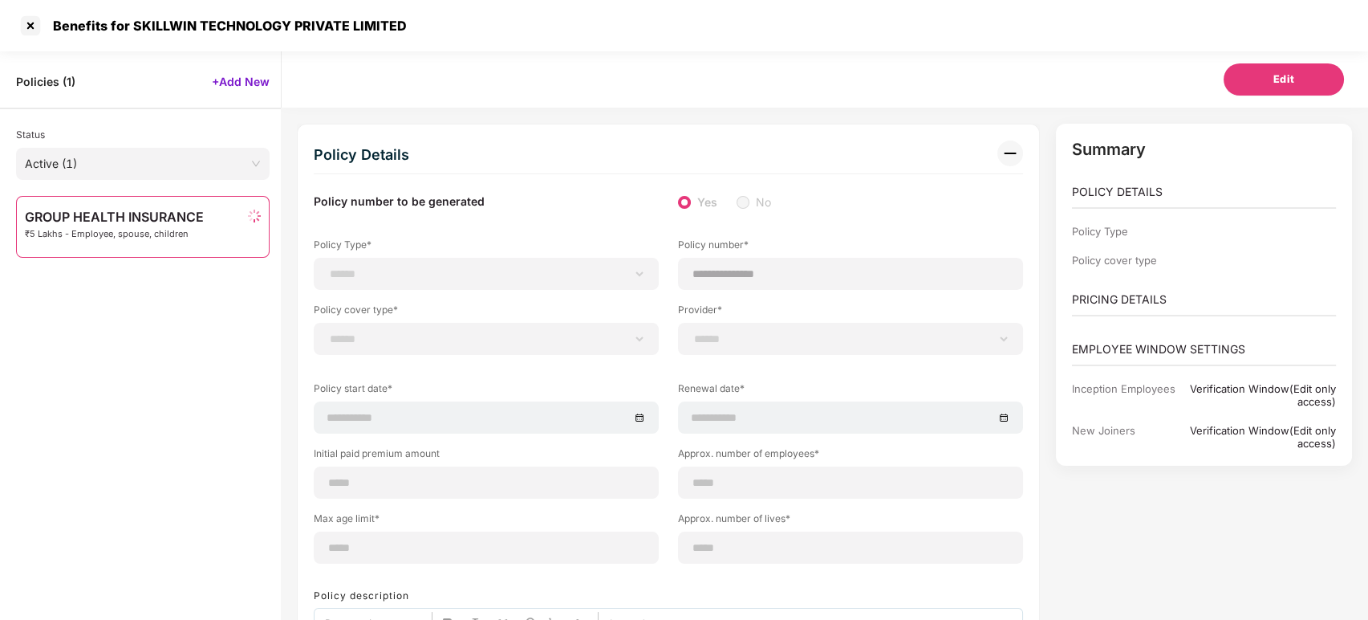
type input "**********"
type input "********"
select select "**********"
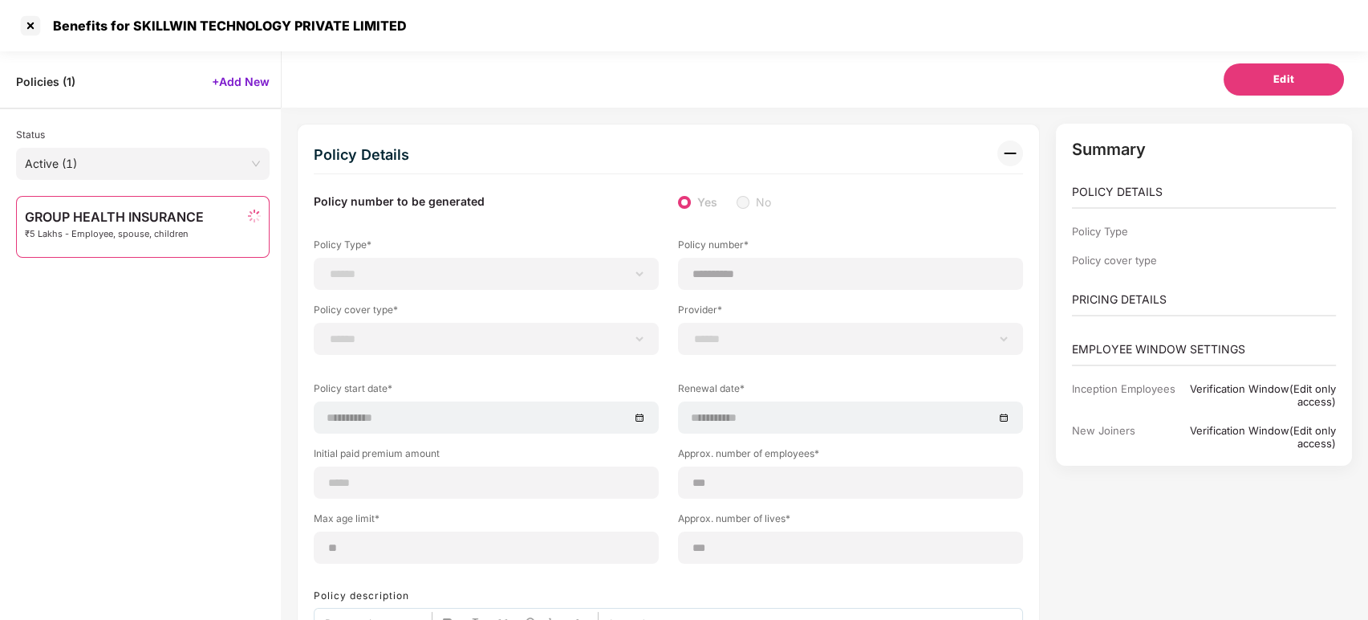
select select "**********"
select select "*"
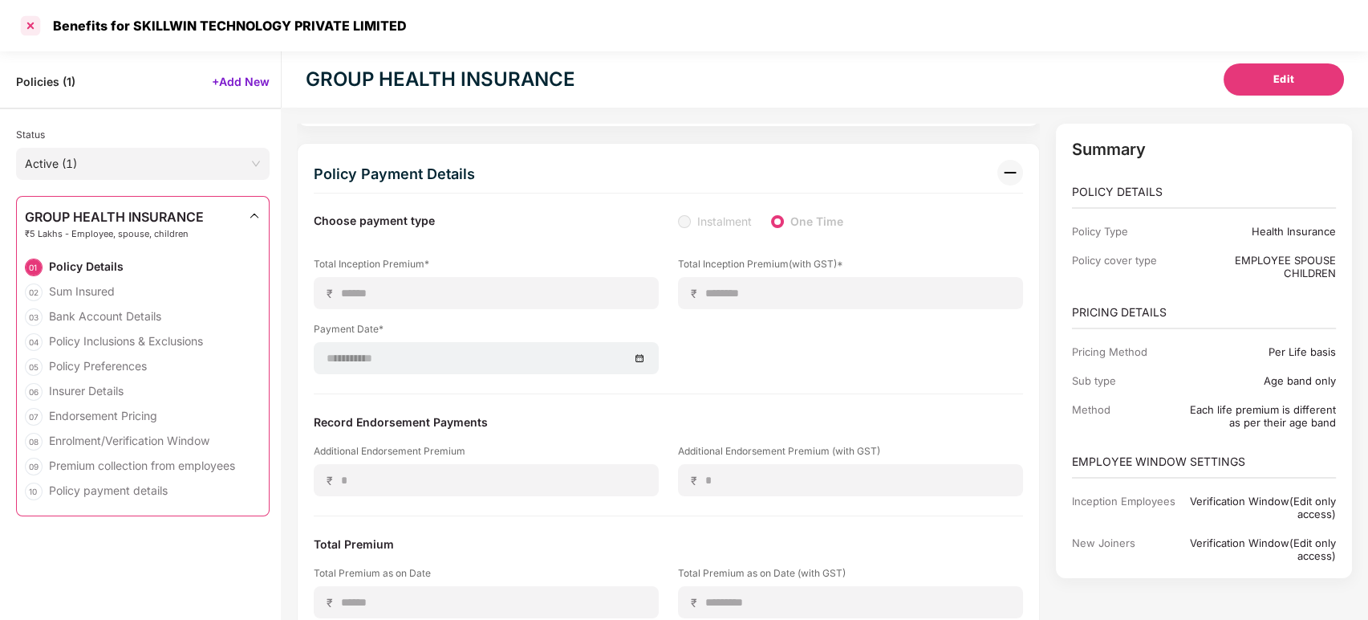
click at [24, 24] on div at bounding box center [31, 26] width 26 height 26
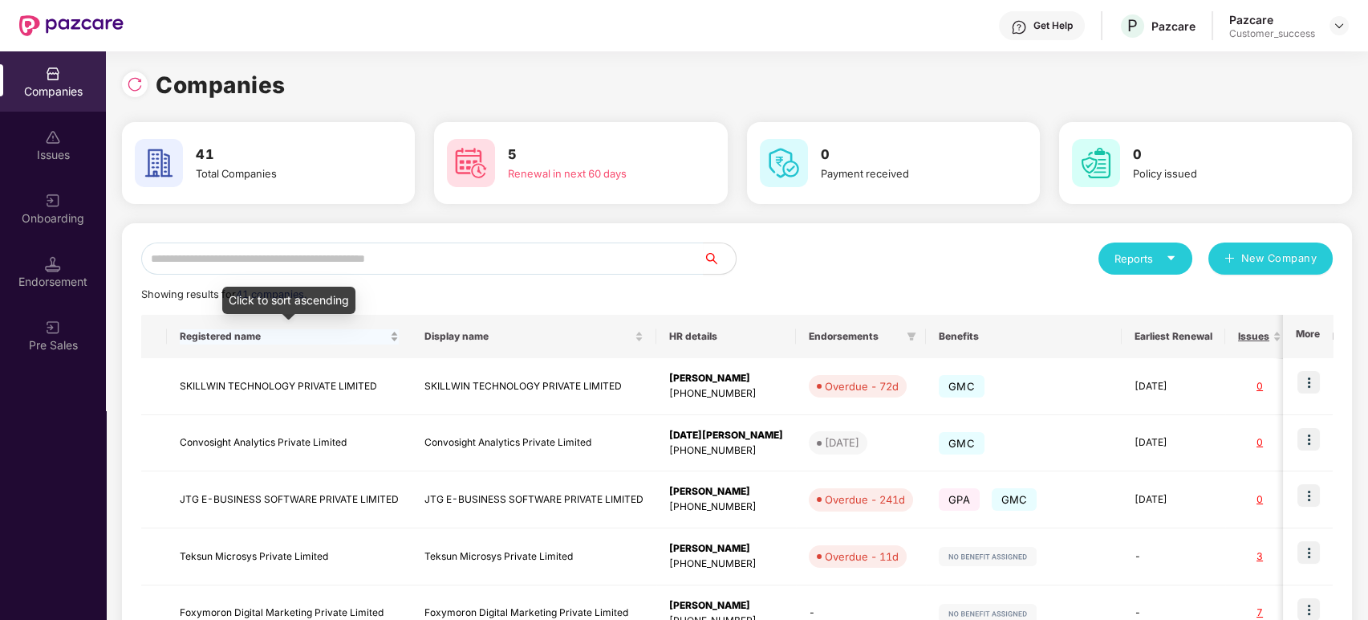
click at [305, 335] on span "Registered name" at bounding box center [283, 336] width 207 height 13
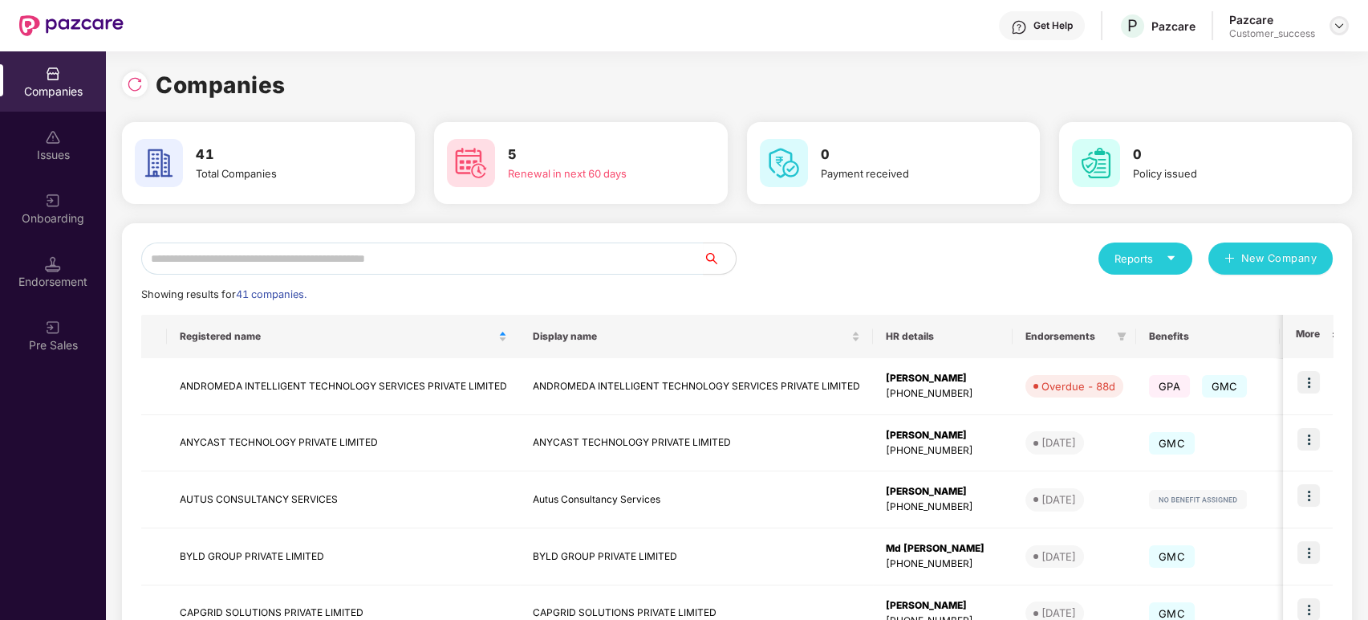
click at [1339, 29] on img at bounding box center [1339, 25] width 13 height 13
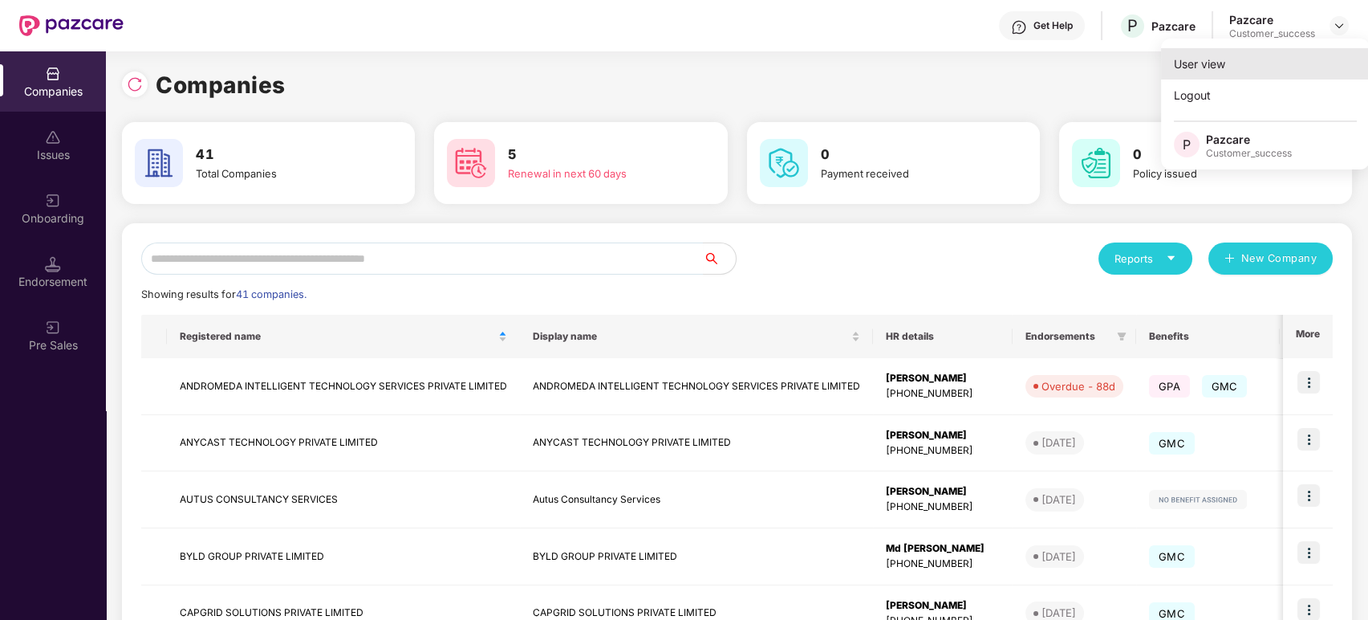
click at [1236, 67] on div "User view" at bounding box center [1265, 63] width 209 height 31
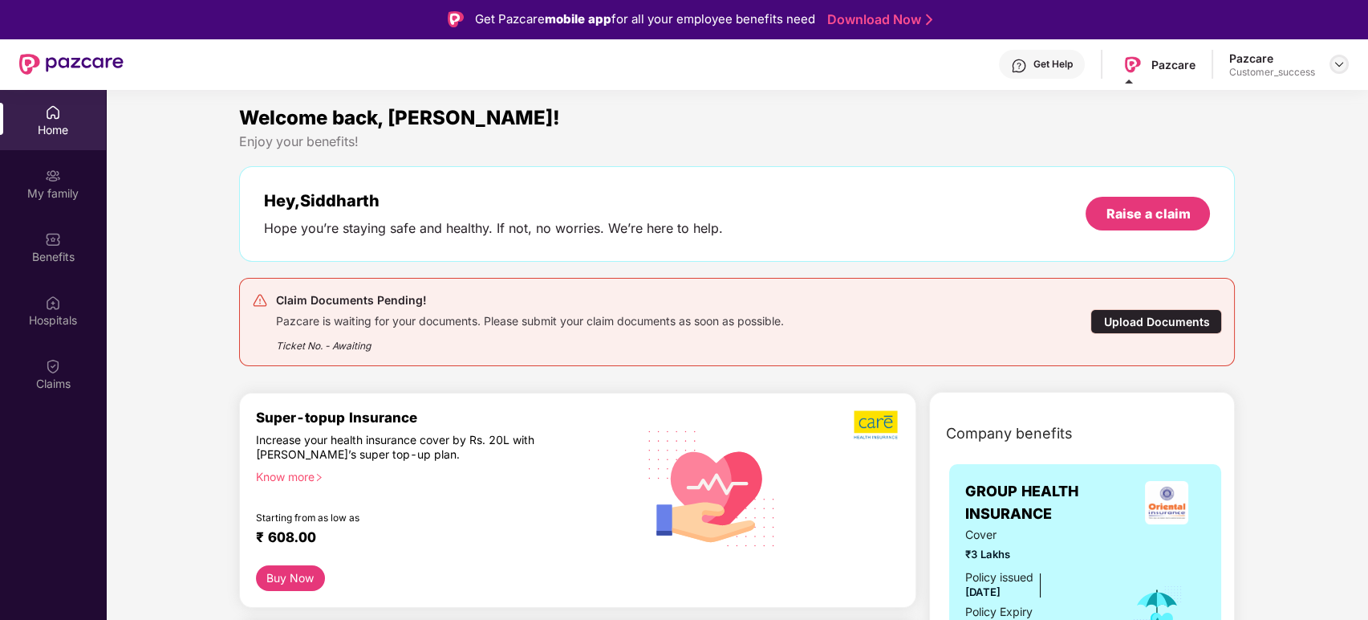
click at [1334, 63] on img at bounding box center [1339, 64] width 13 height 13
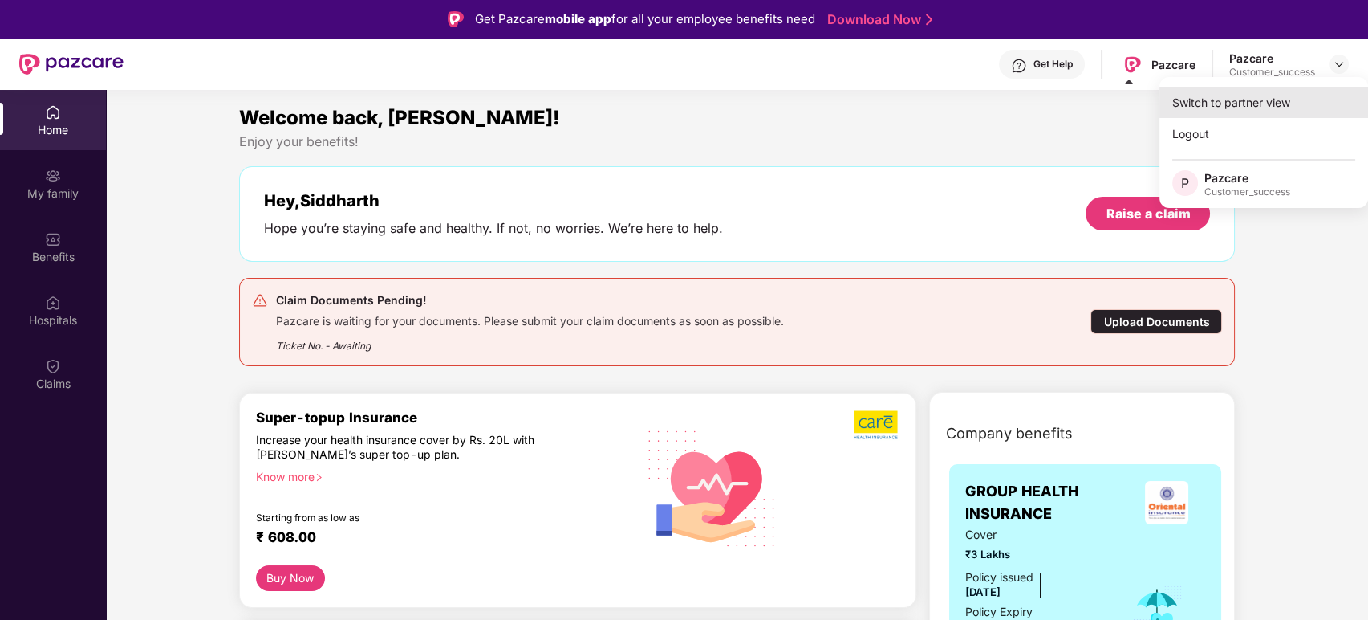
click at [1271, 98] on div "Switch to partner view" at bounding box center [1264, 102] width 209 height 31
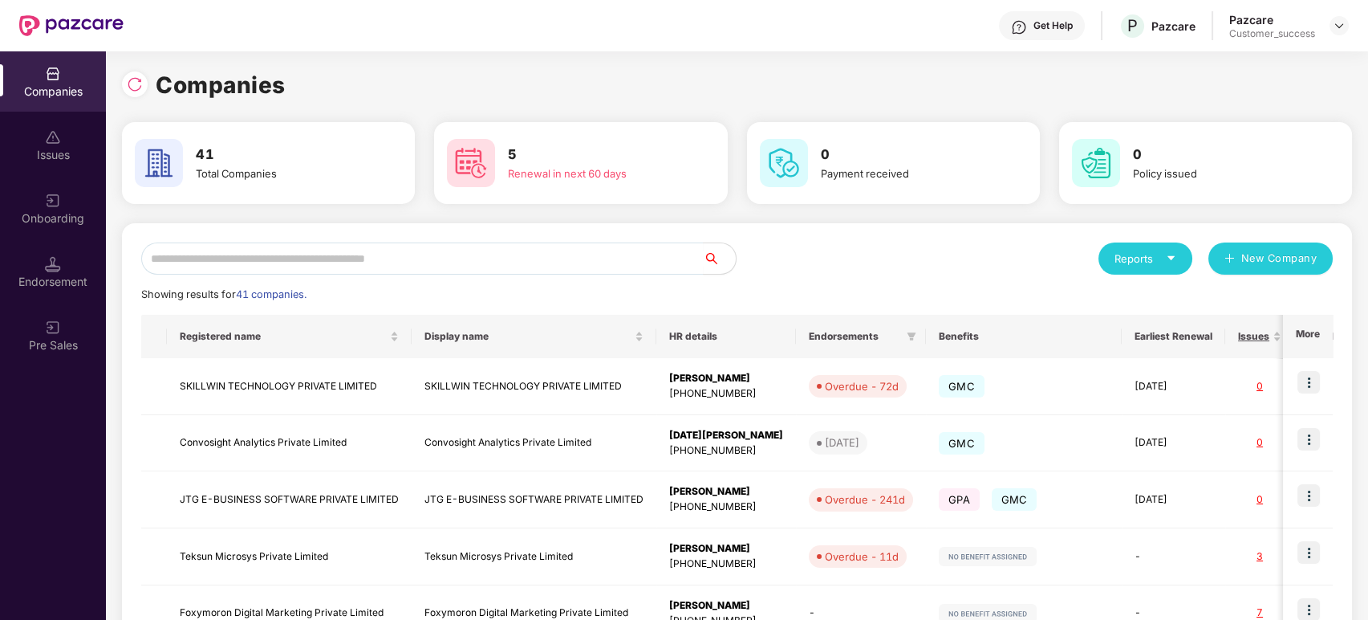
click at [1036, 41] on div "Get Help P Pazcare Pazcare Customer_success" at bounding box center [737, 25] width 1226 height 51
click at [1048, 30] on div "Get Help" at bounding box center [1053, 25] width 39 height 13
click at [848, 72] on div "Companies" at bounding box center [737, 84] width 1230 height 35
click at [1309, 381] on img at bounding box center [1309, 382] width 22 height 22
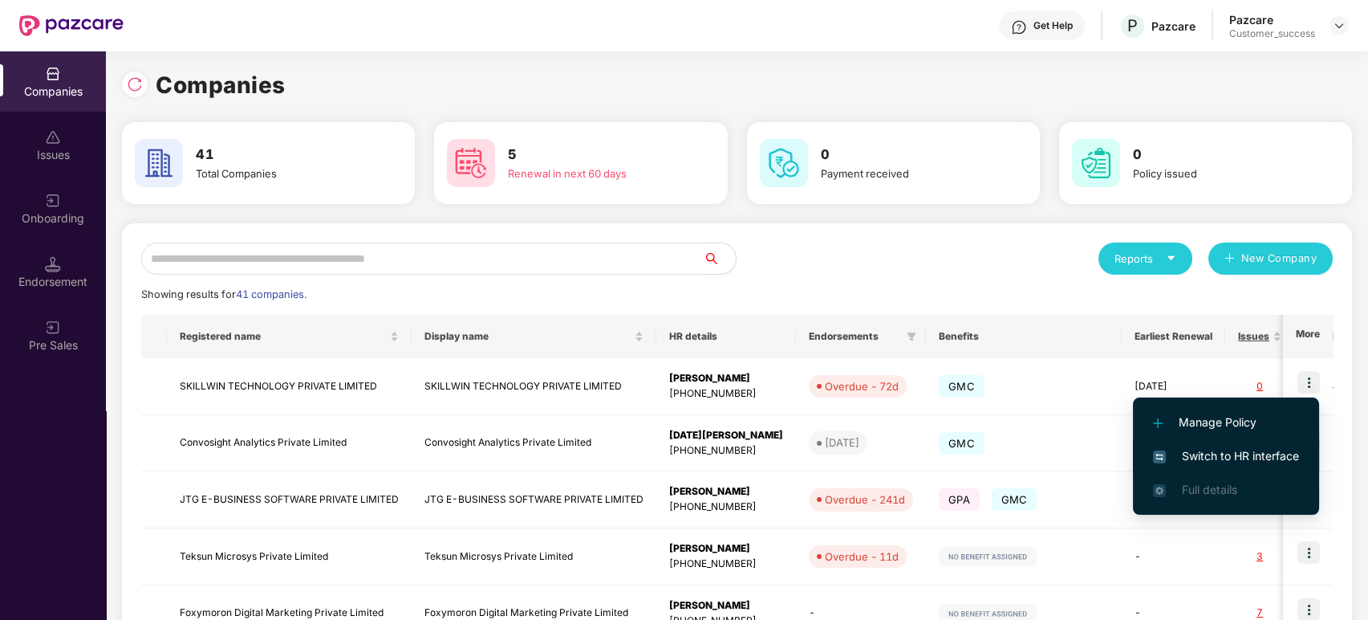
click at [1240, 457] on span "Switch to HR interface" at bounding box center [1226, 456] width 146 height 18
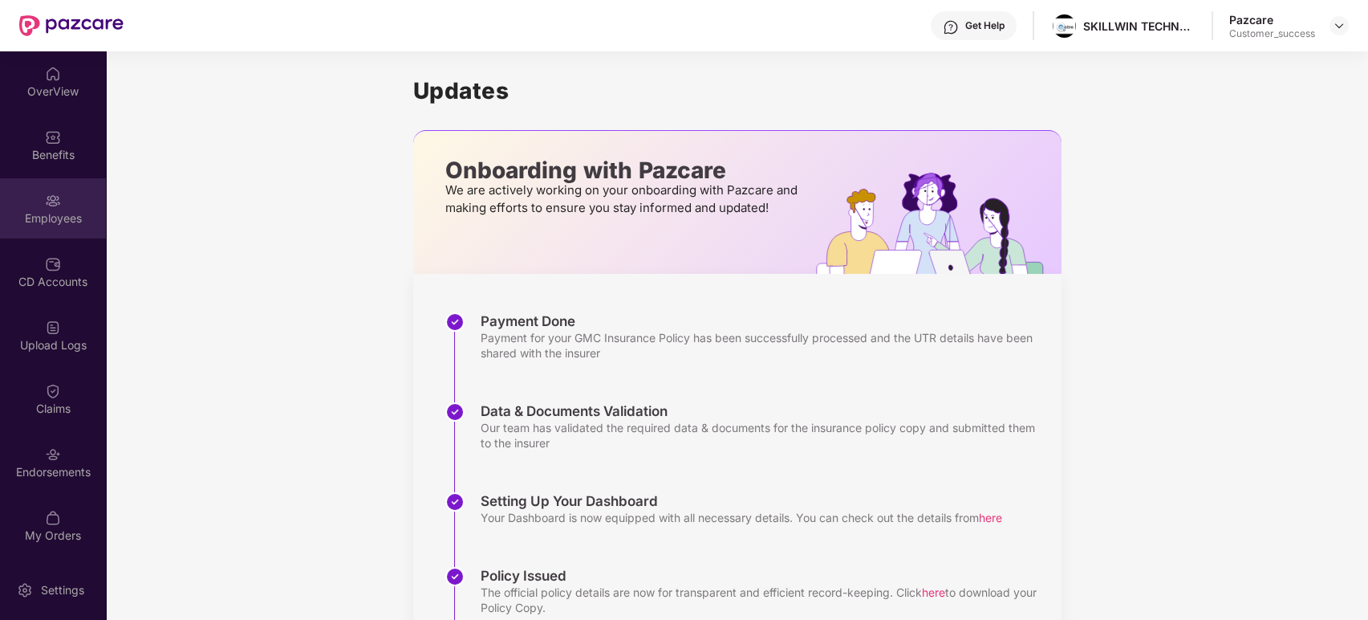
click at [68, 211] on div "Employees" at bounding box center [53, 218] width 106 height 16
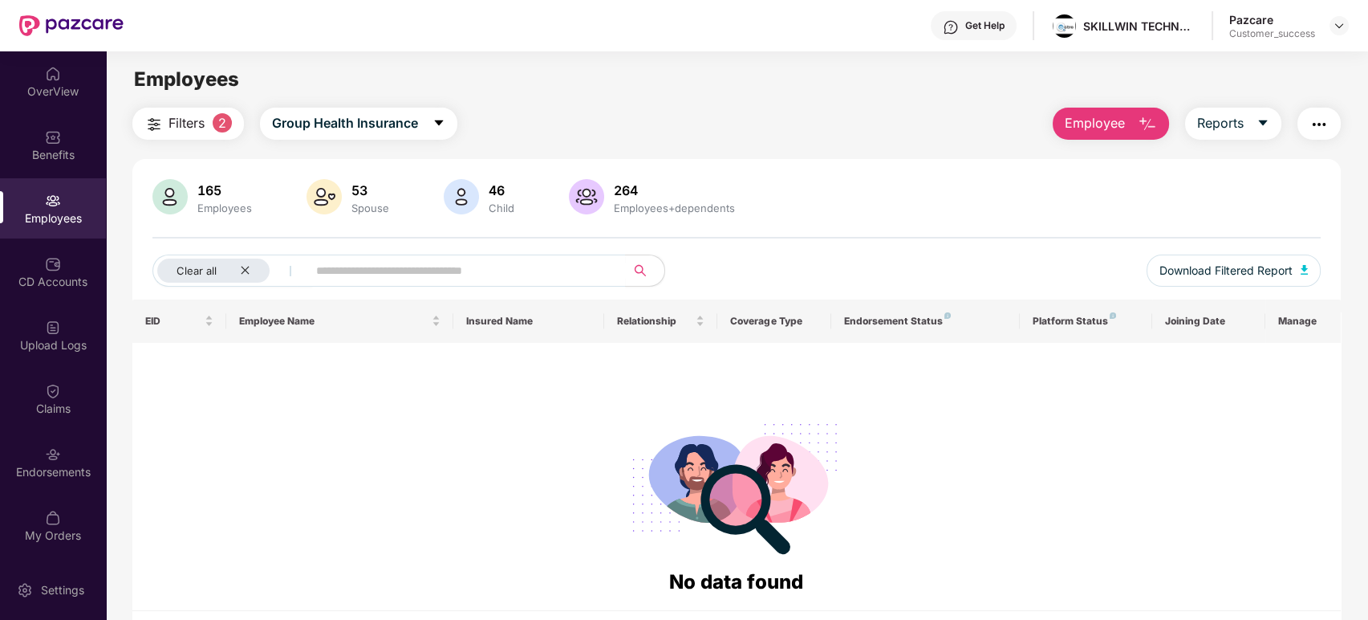
scroll to position [51, 0]
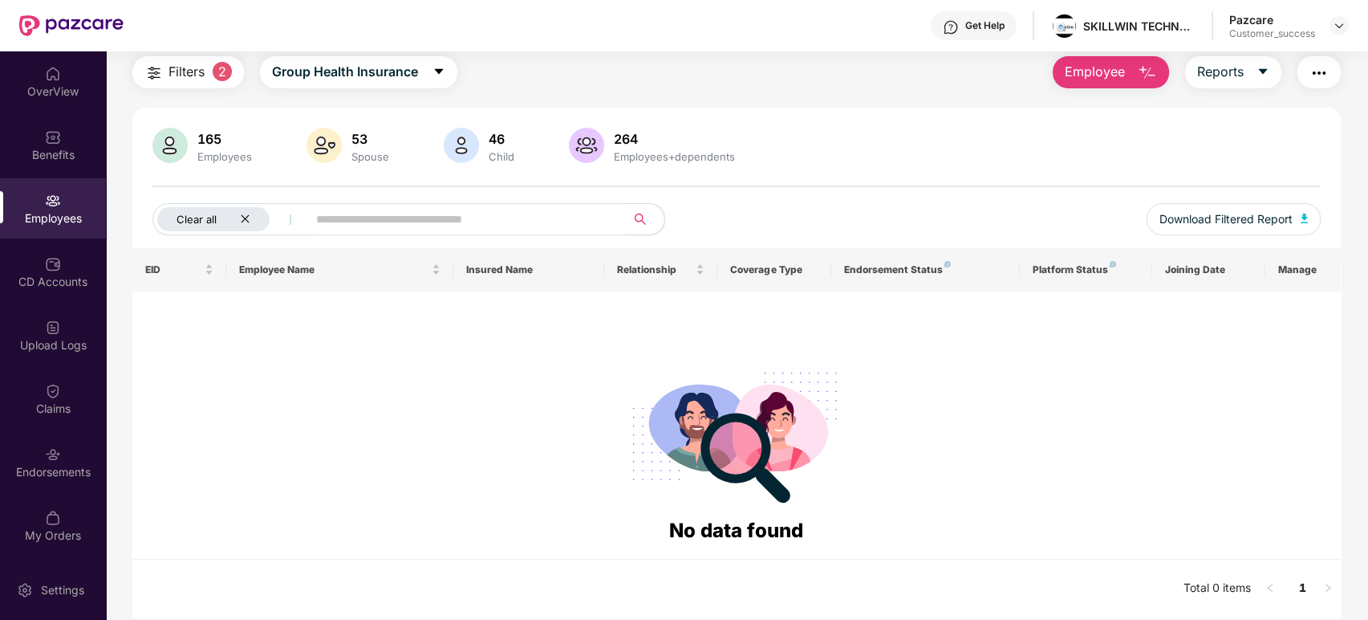
click at [245, 220] on icon "close" at bounding box center [245, 218] width 10 height 10
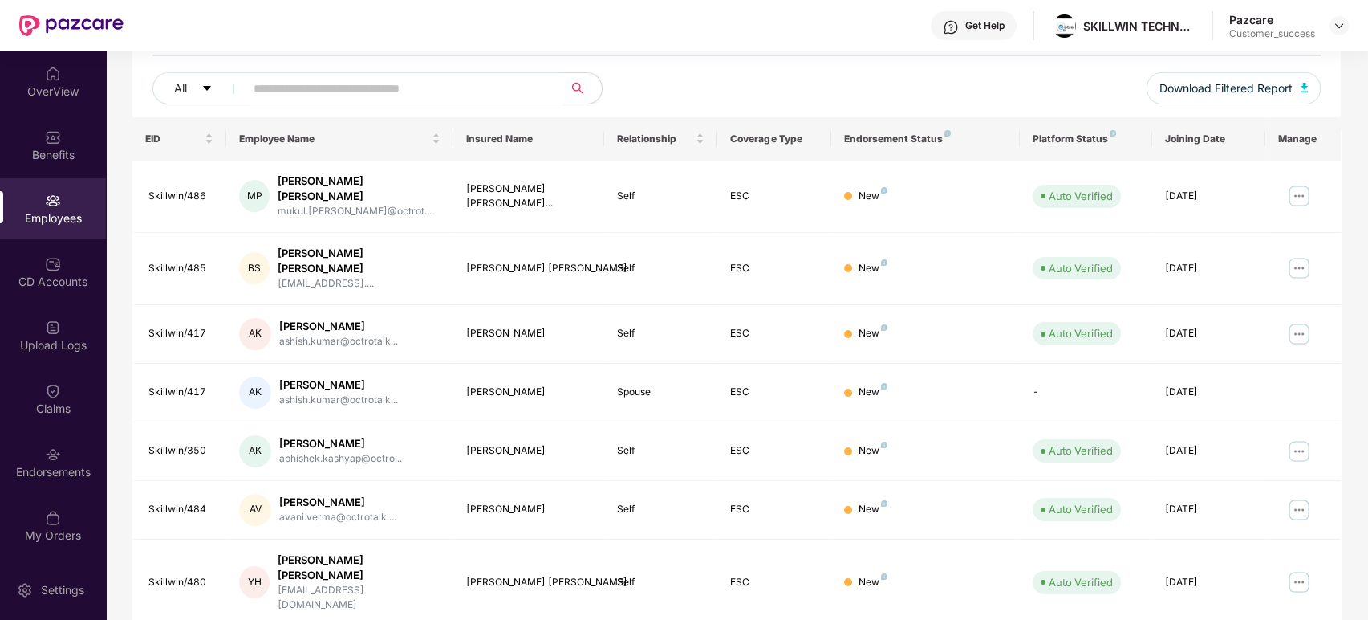
scroll to position [183, 0]
click at [1292, 188] on img at bounding box center [1300, 195] width 26 height 26
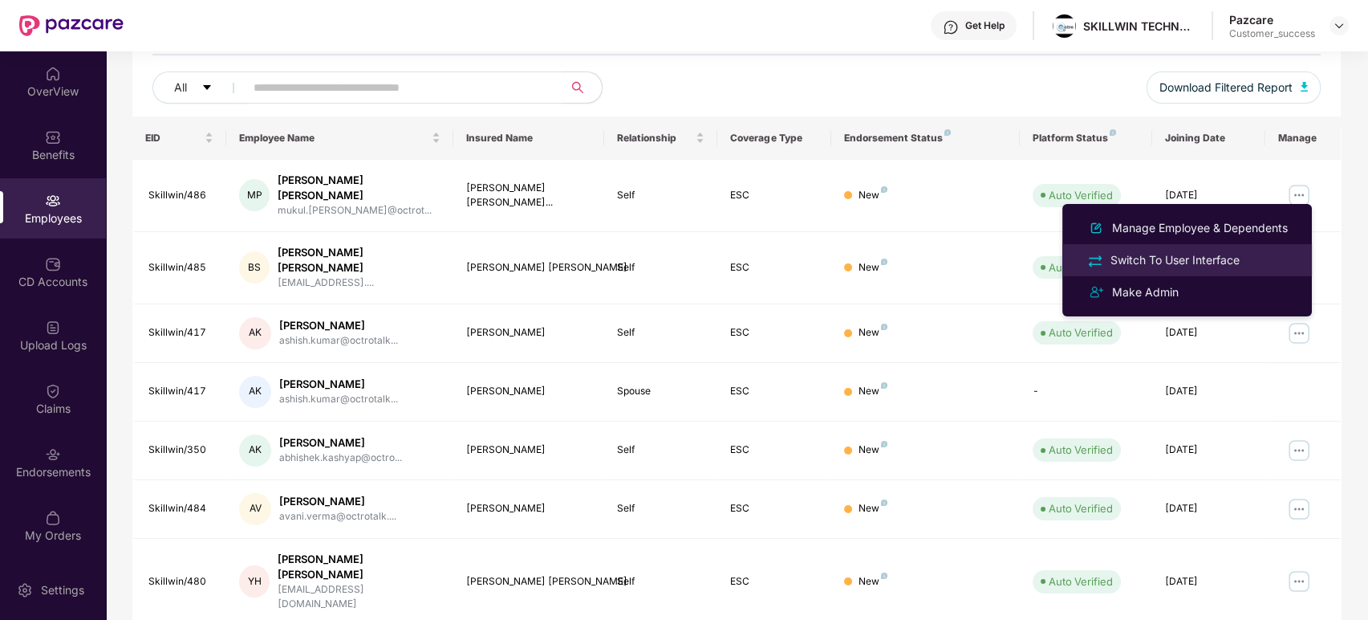
click at [1194, 263] on div "Switch To User Interface" at bounding box center [1176, 260] width 136 height 18
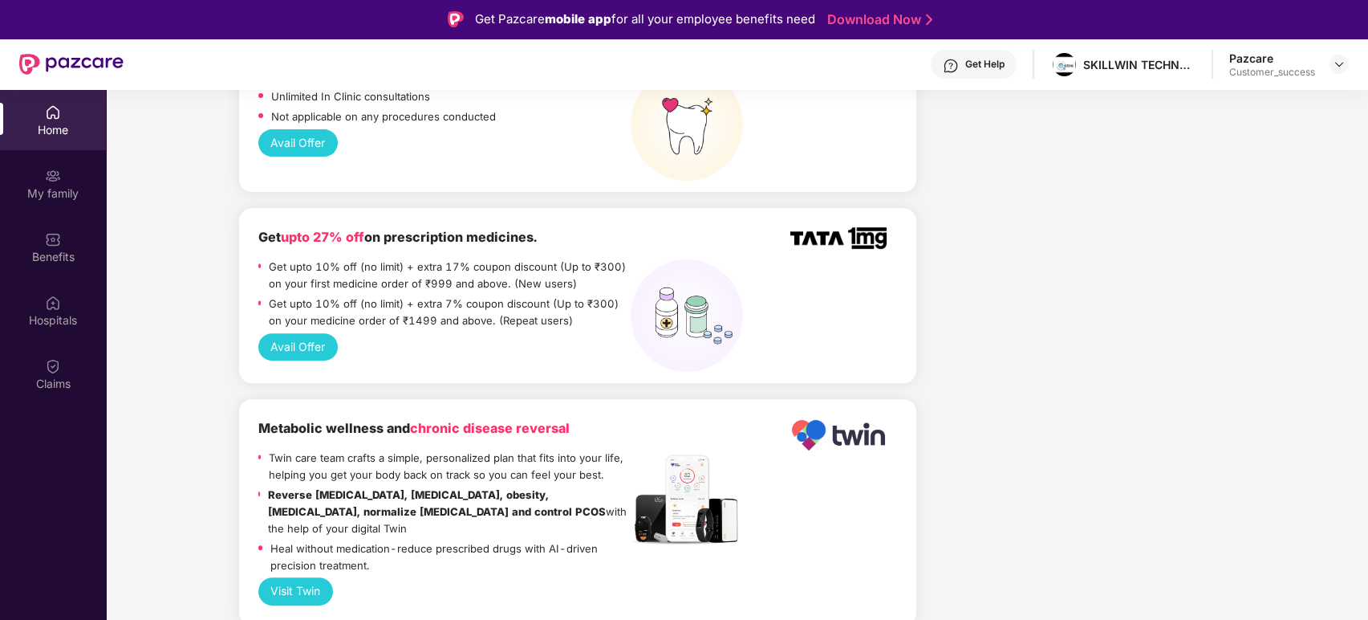
scroll to position [1387, 0]
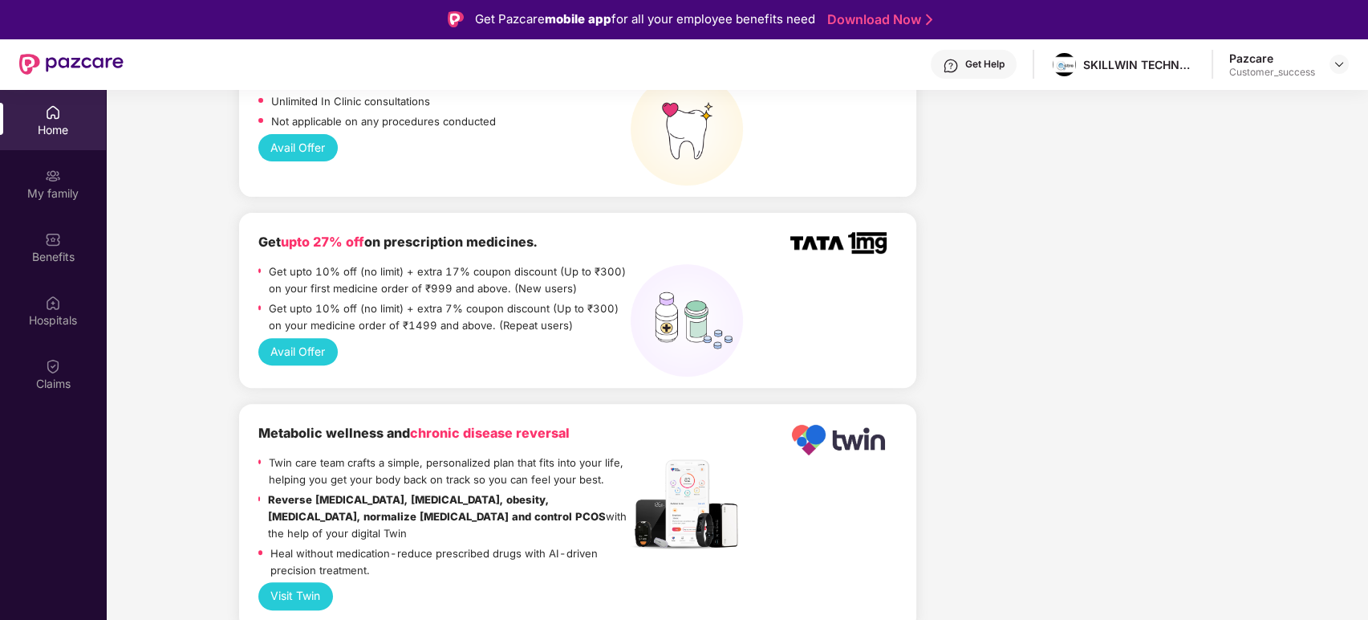
click at [295, 338] on button "Avail Offer" at bounding box center [298, 351] width 80 height 27
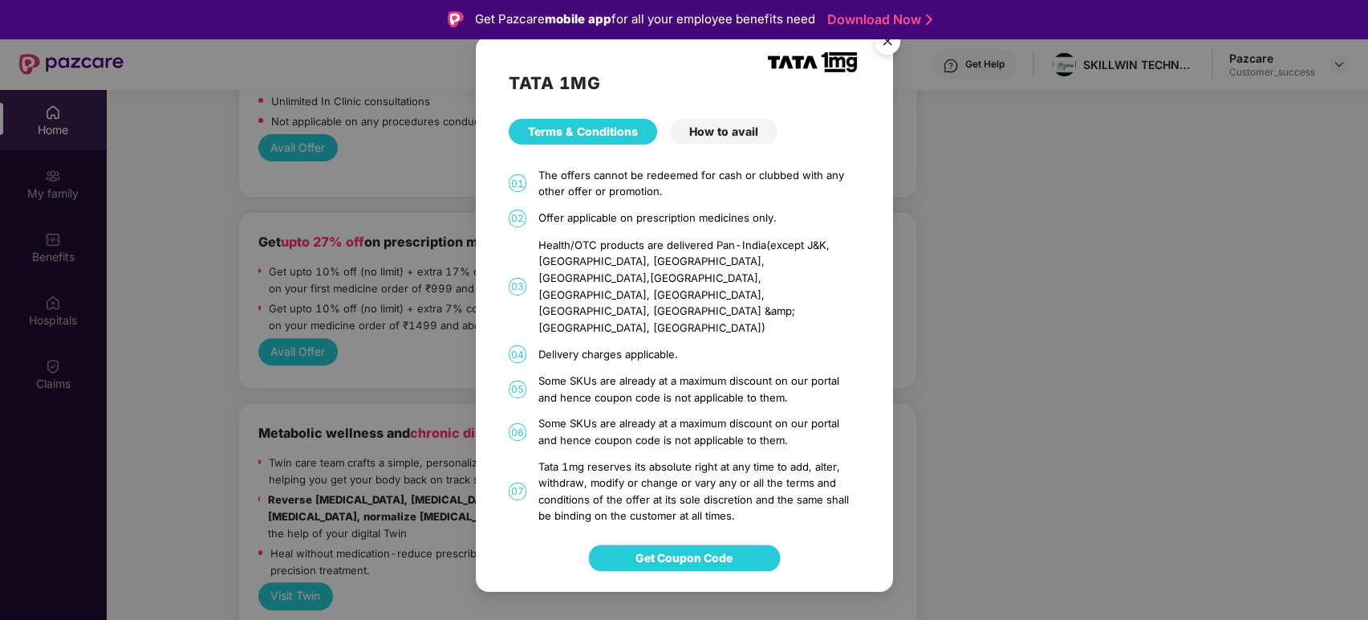
click at [708, 549] on span "Get Coupon Code" at bounding box center [684, 558] width 97 height 18
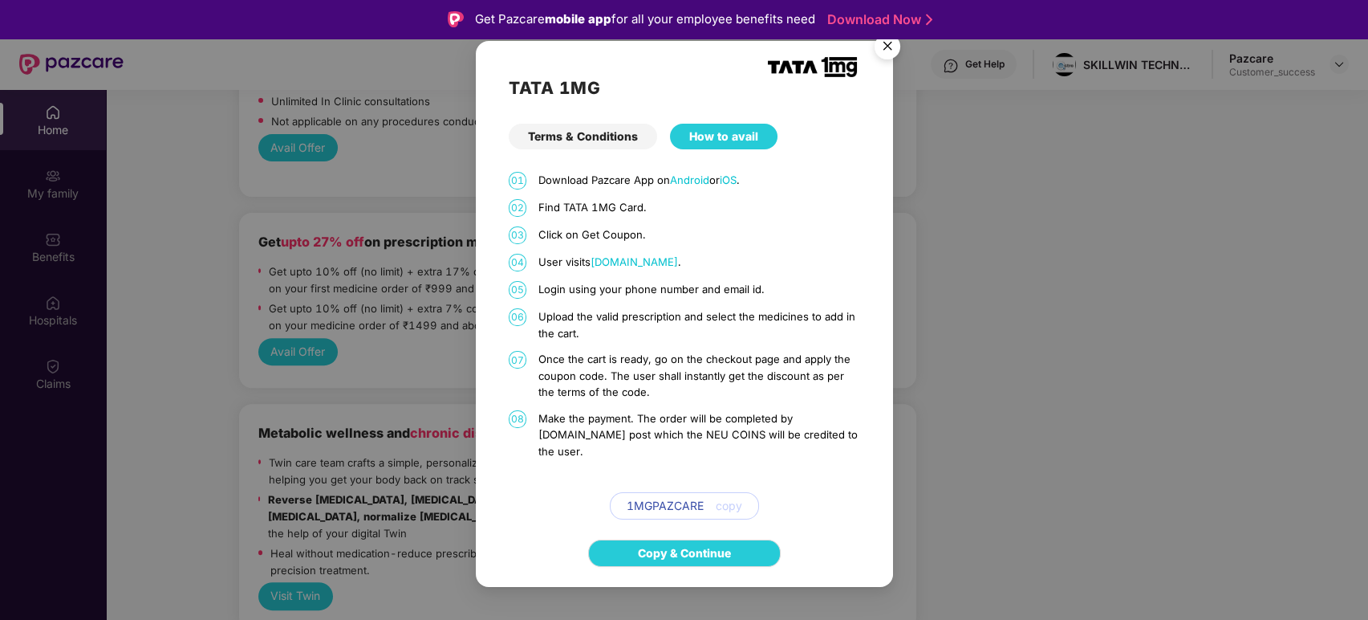
click at [886, 56] on img "Close" at bounding box center [887, 48] width 45 height 45
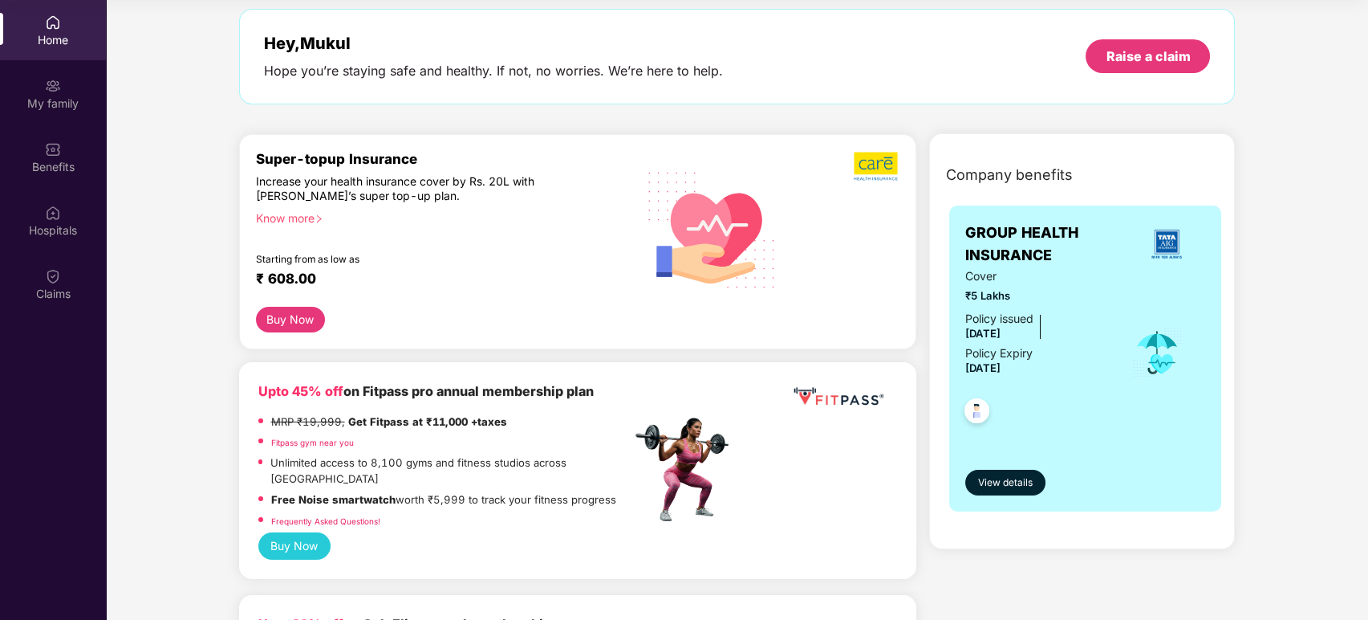
scroll to position [0, 0]
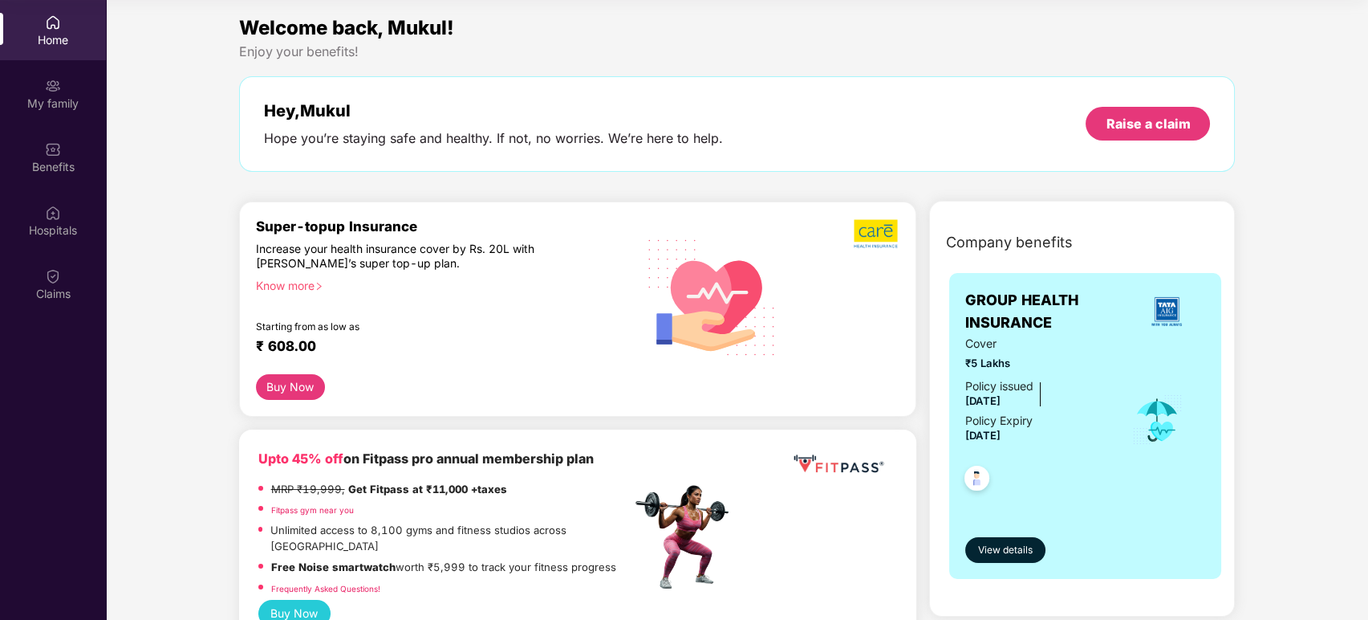
click at [296, 390] on button "Buy Now" at bounding box center [291, 387] width 70 height 26
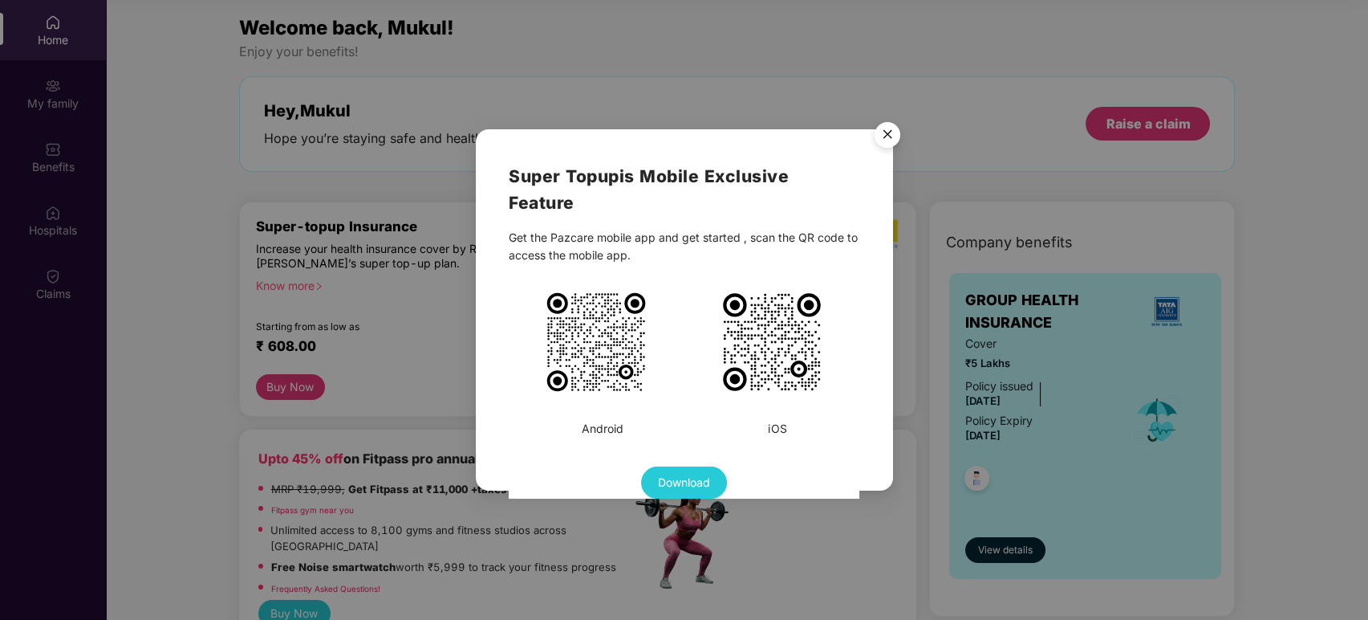
click at [884, 133] on img "Close" at bounding box center [887, 137] width 45 height 45
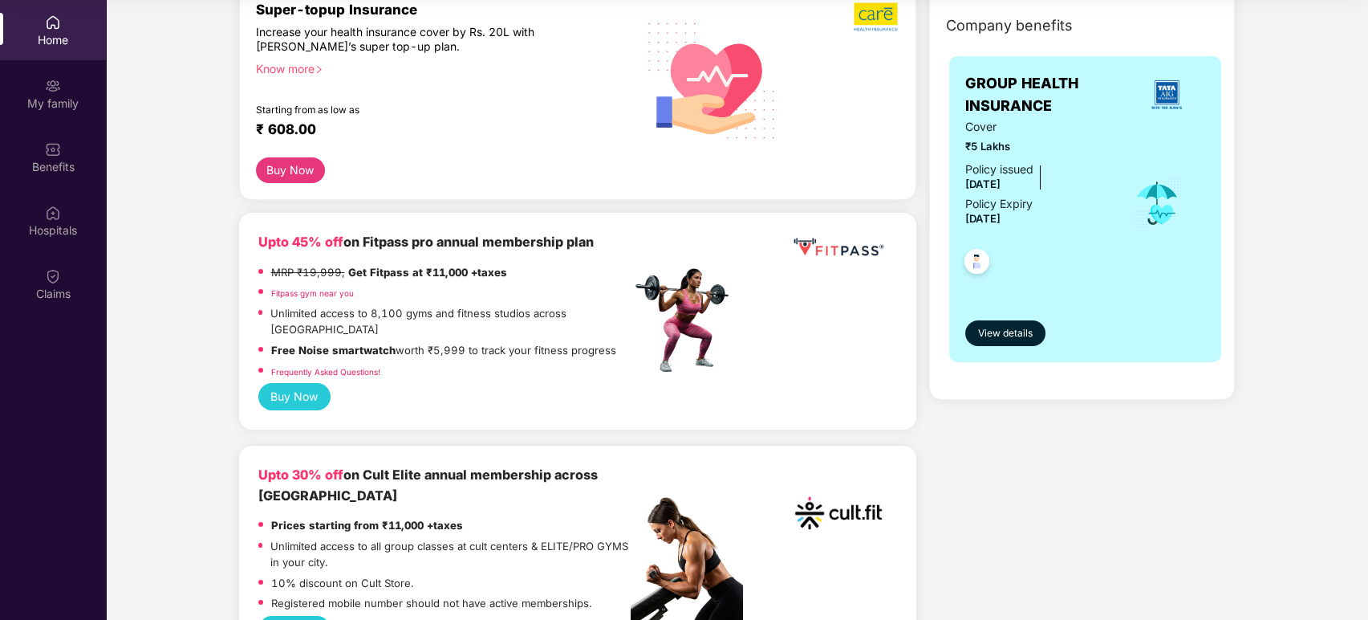
scroll to position [218, 0]
click at [287, 171] on button "Buy Now" at bounding box center [291, 170] width 70 height 26
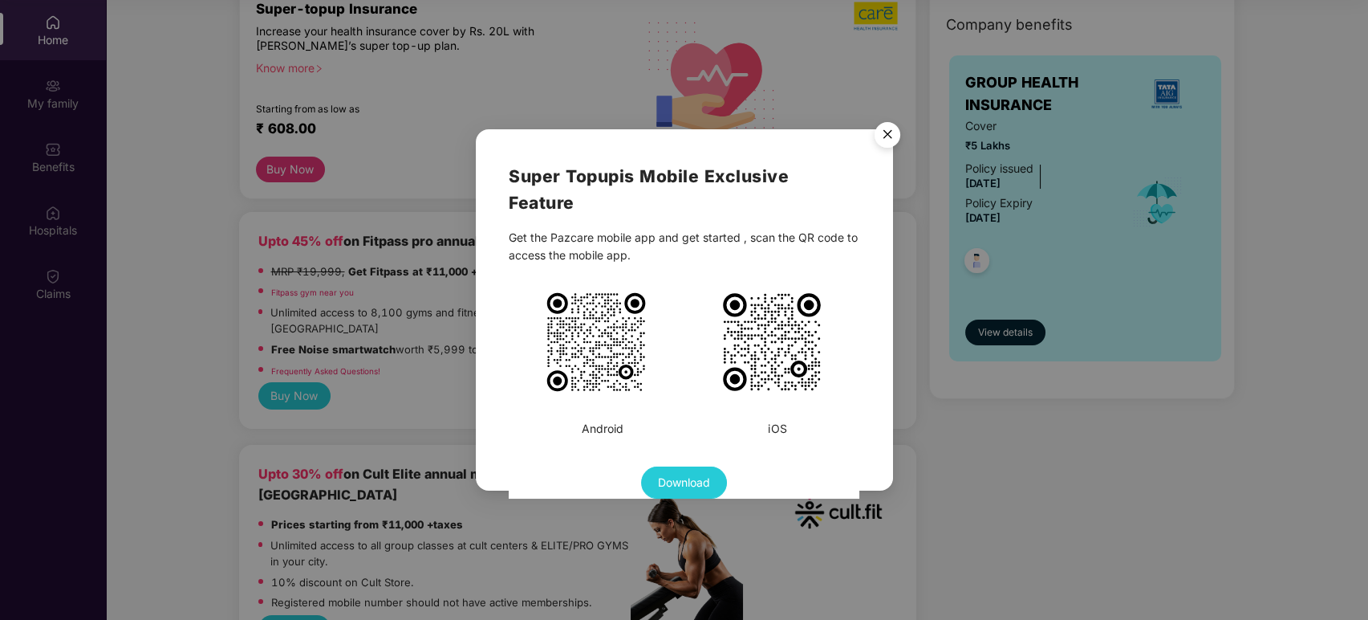
click at [886, 135] on img "Close" at bounding box center [887, 137] width 45 height 45
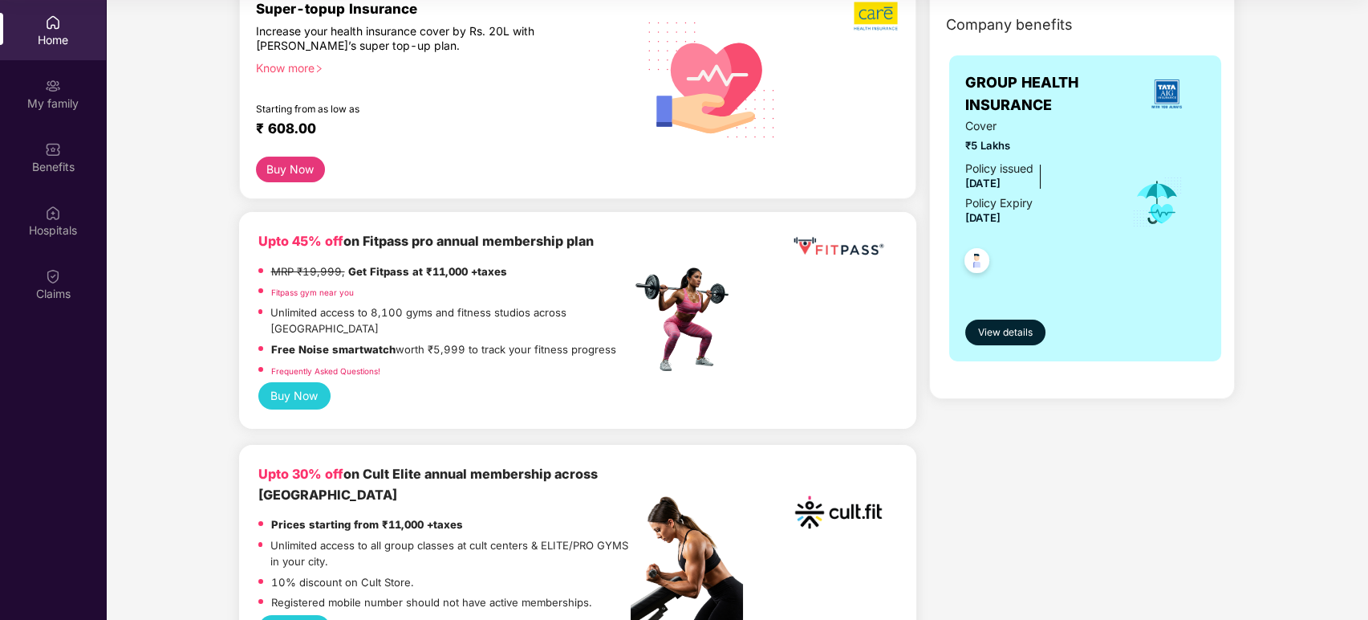
scroll to position [0, 0]
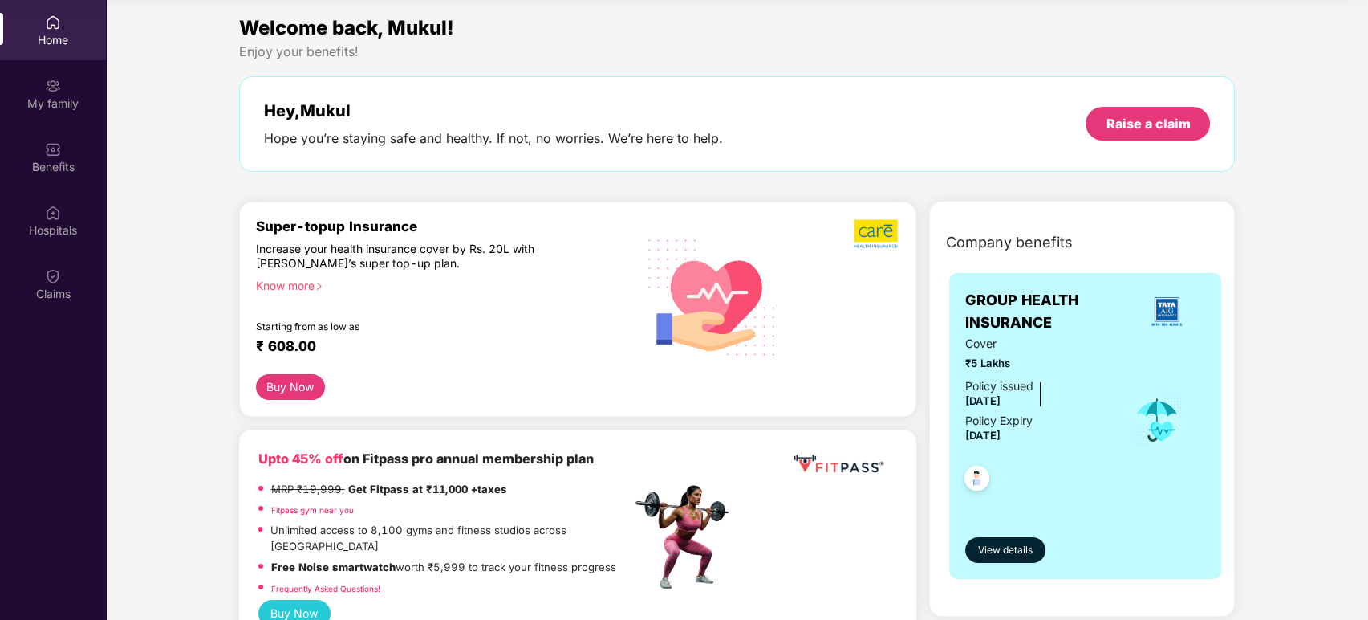
click at [296, 390] on button "Buy Now" at bounding box center [291, 387] width 70 height 26
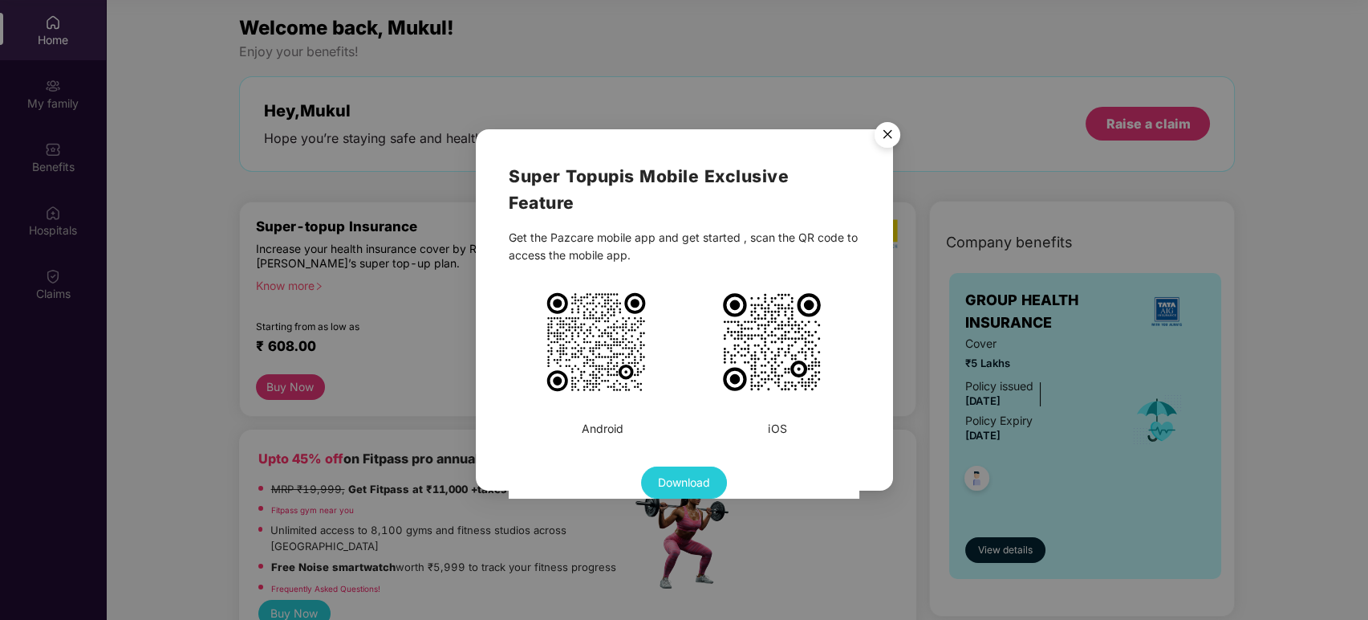
click at [897, 128] on img "Close" at bounding box center [887, 137] width 45 height 45
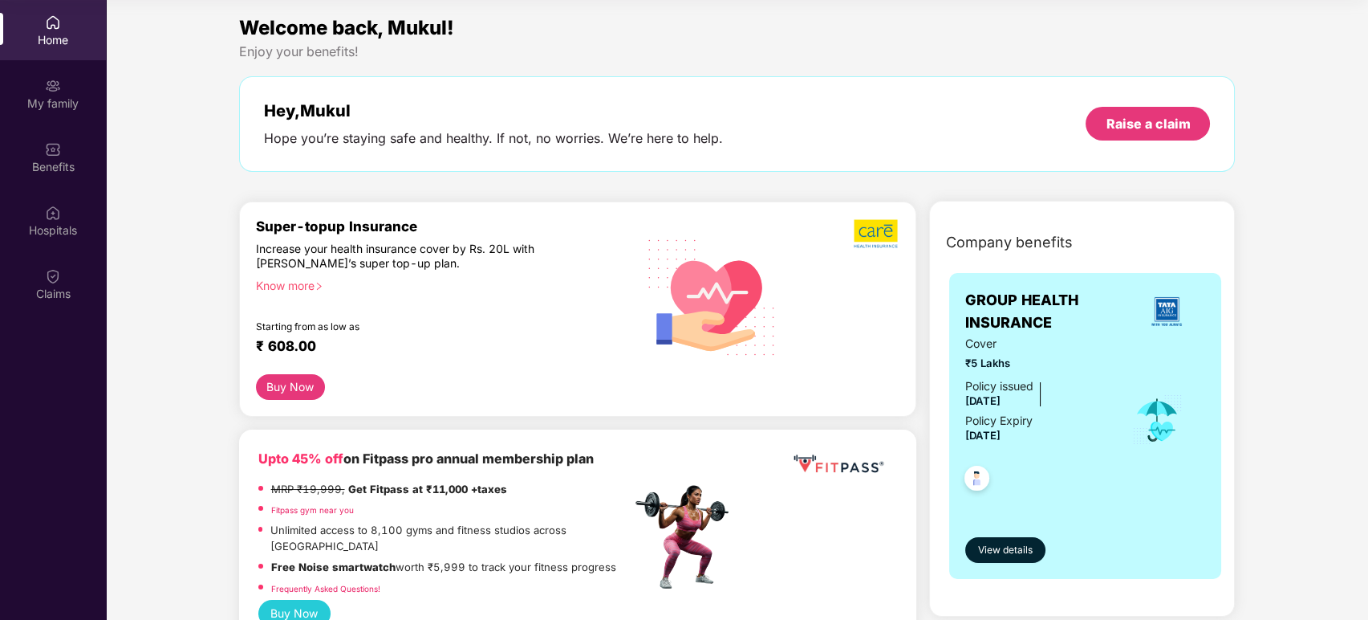
click at [295, 280] on div "Know more" at bounding box center [439, 284] width 366 height 11
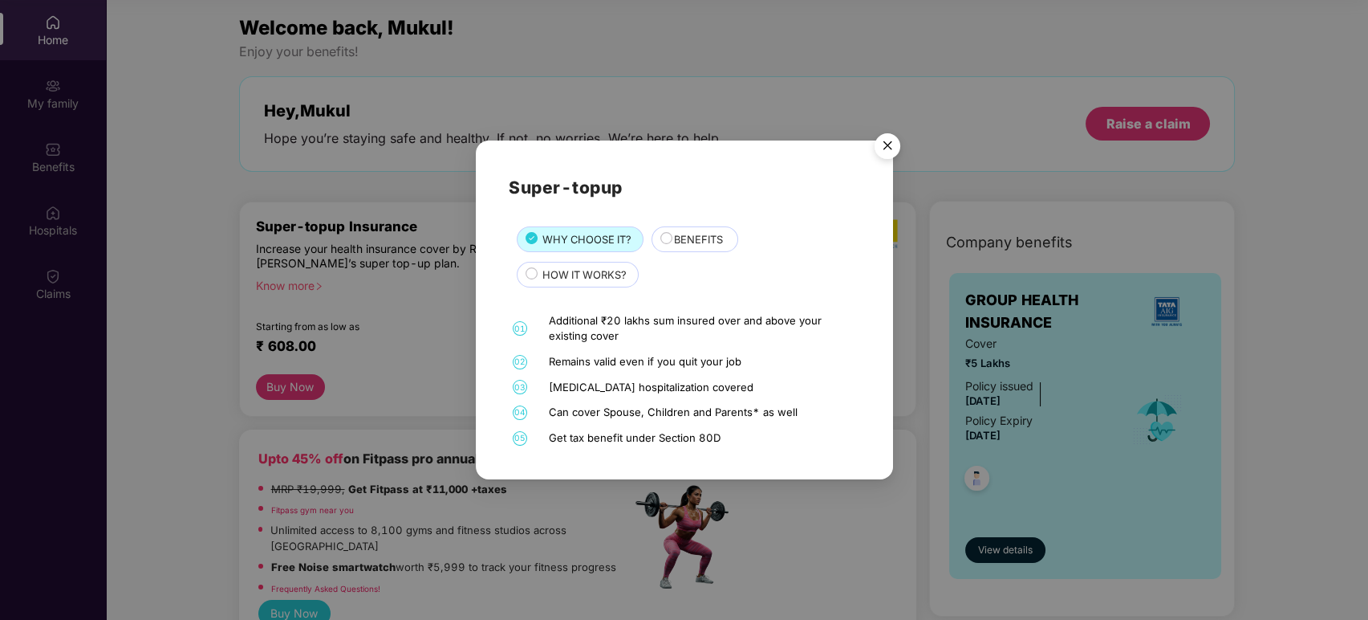
click at [699, 236] on span "BENEFITS" at bounding box center [698, 239] width 49 height 16
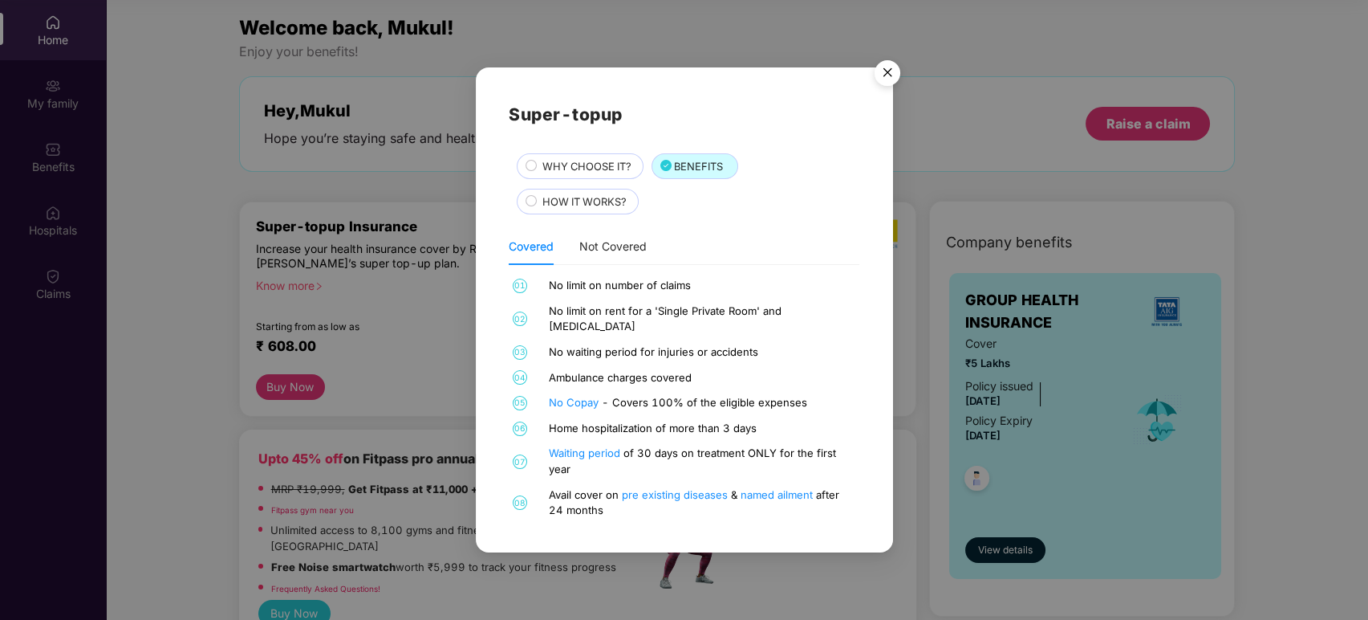
click at [584, 209] on span "HOW IT WORKS?" at bounding box center [585, 201] width 84 height 16
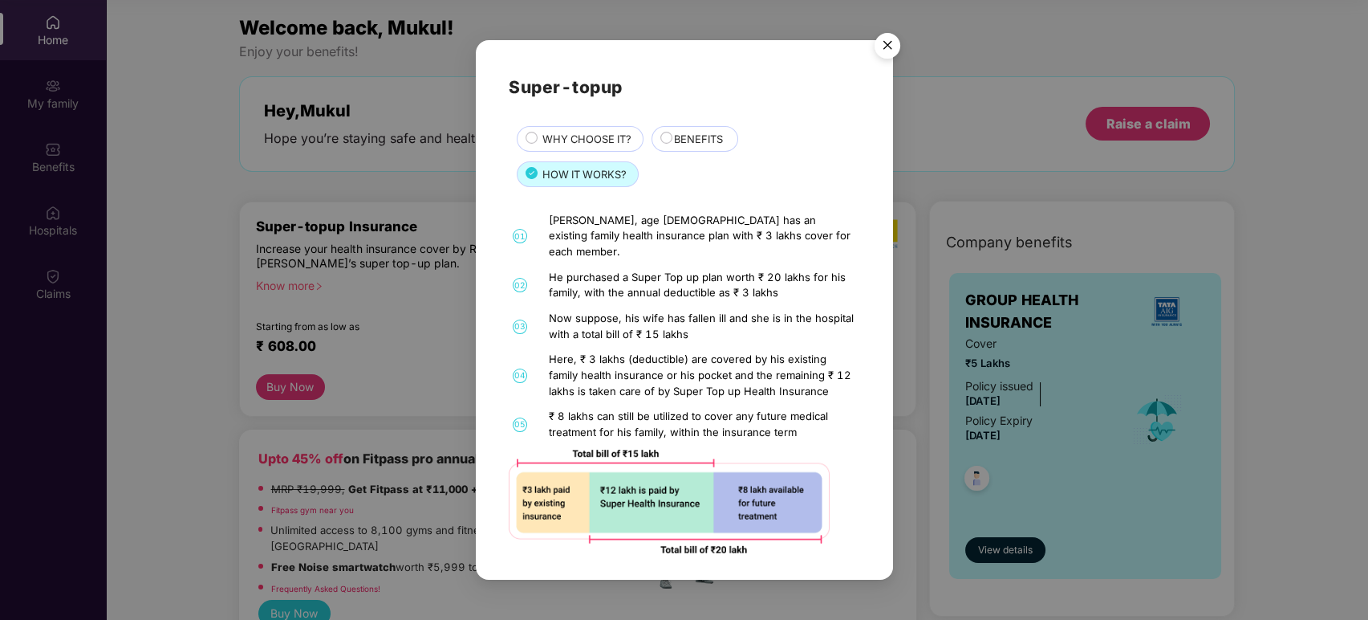
click at [696, 136] on span "BENEFITS" at bounding box center [698, 139] width 49 height 16
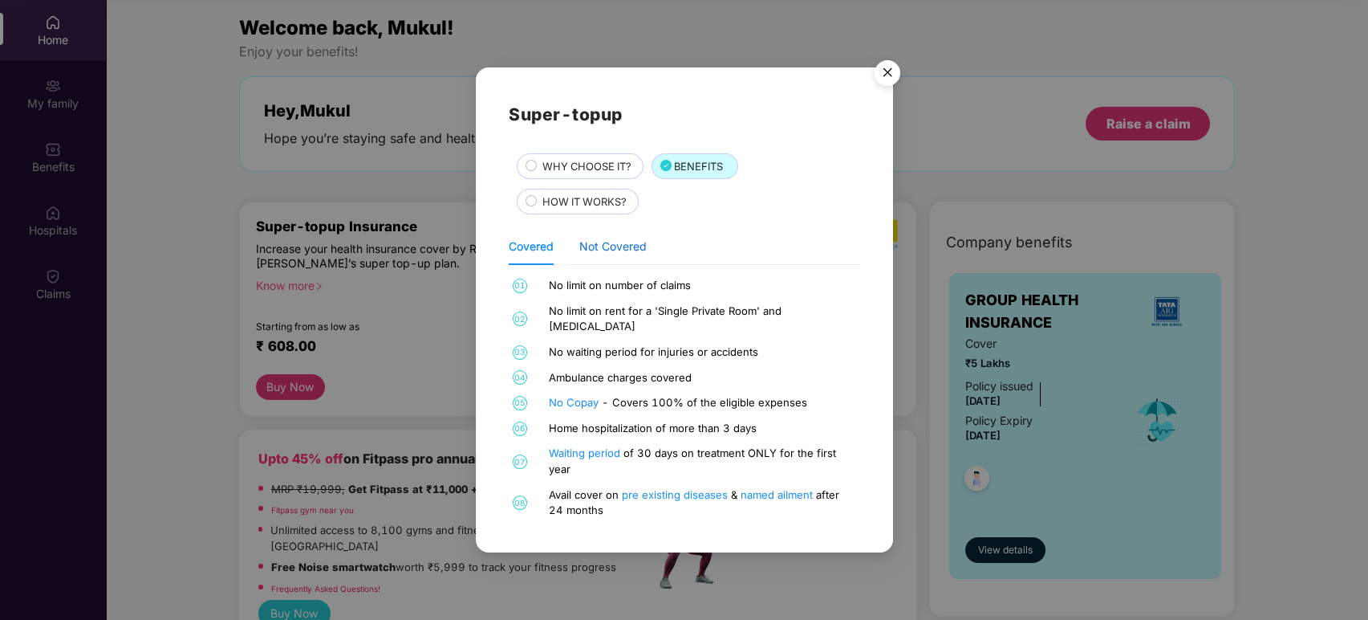
click at [604, 254] on div "Not Covered" at bounding box center [612, 247] width 67 height 18
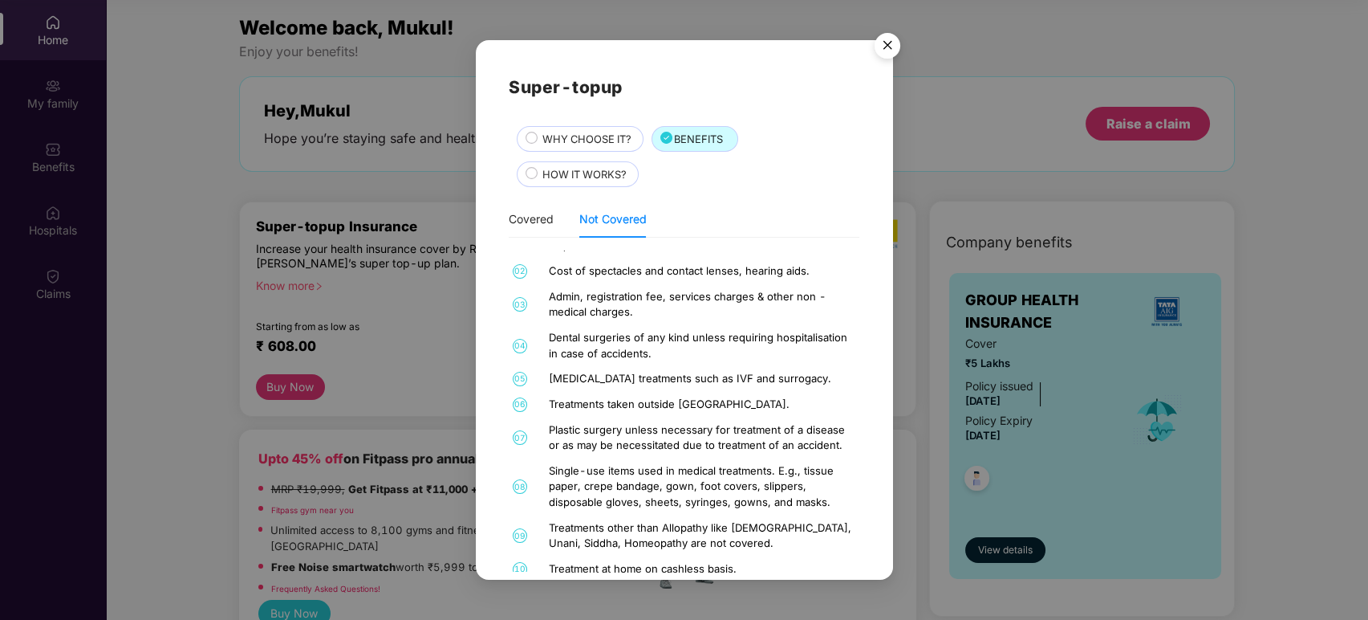
scroll to position [33, 0]
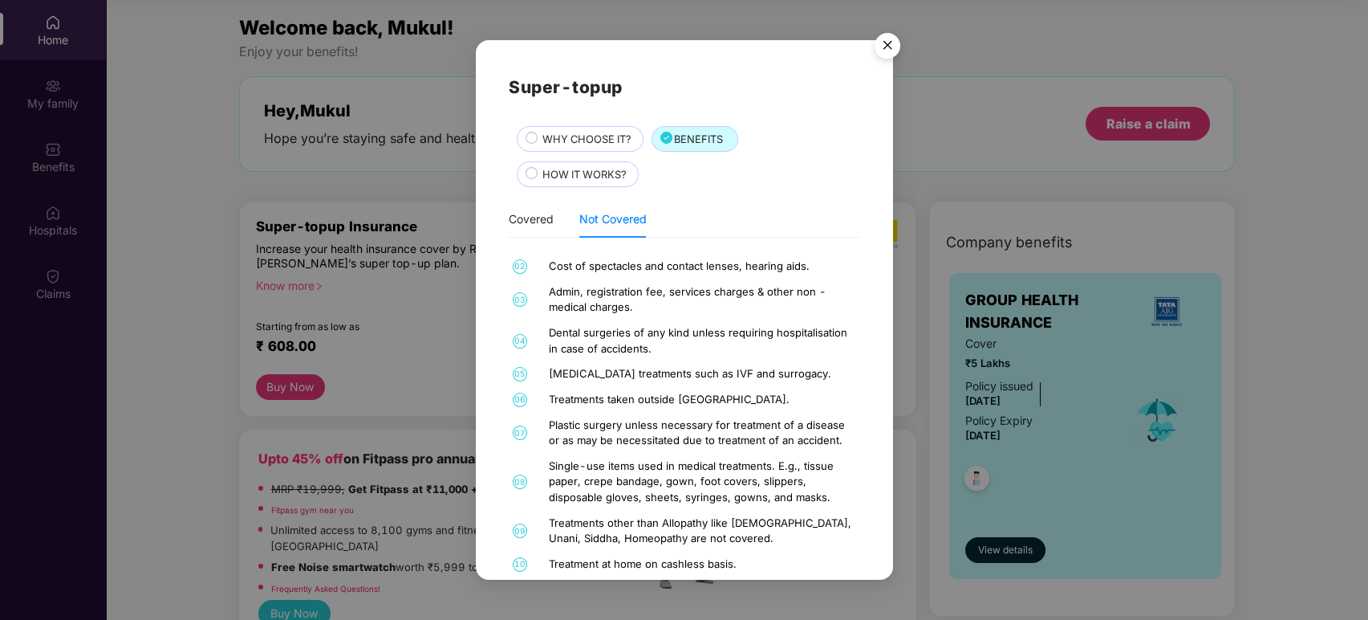
click at [589, 172] on span "HOW IT WORKS?" at bounding box center [585, 174] width 84 height 16
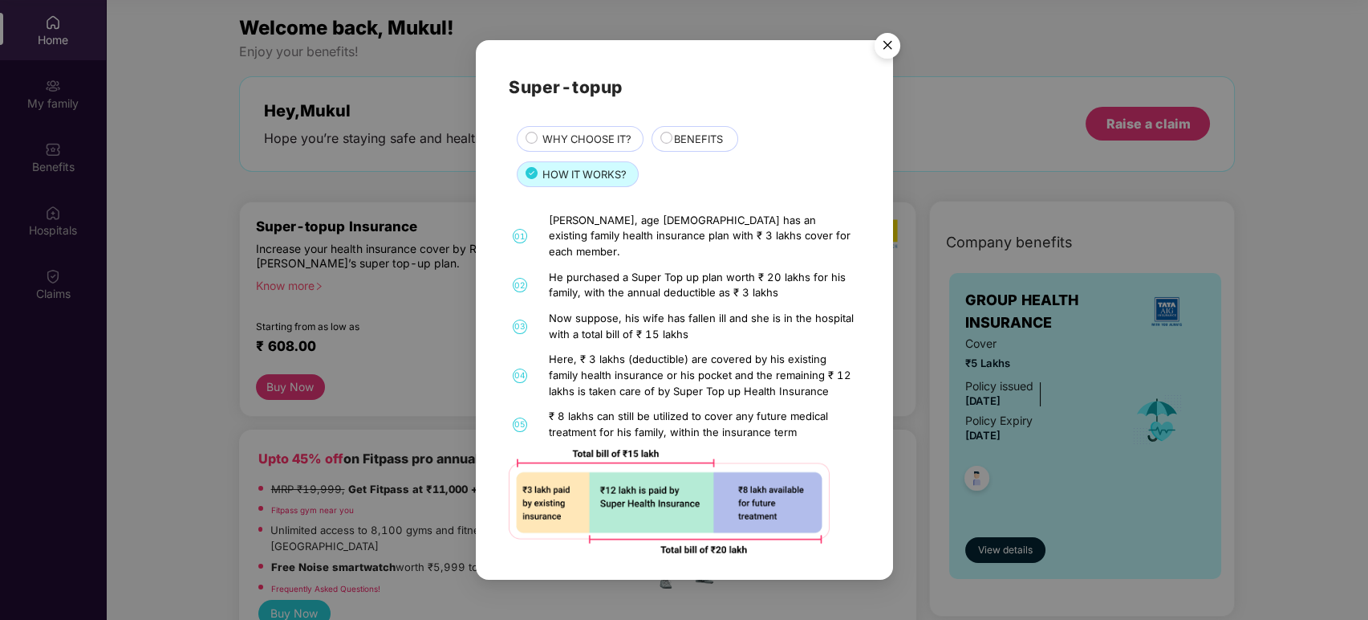
click at [718, 279] on div "He purchased a Super Top up plan worth ₹ 20 lakhs for his family, with the annu…" at bounding box center [702, 285] width 307 height 31
click at [888, 54] on img "Close" at bounding box center [887, 48] width 45 height 45
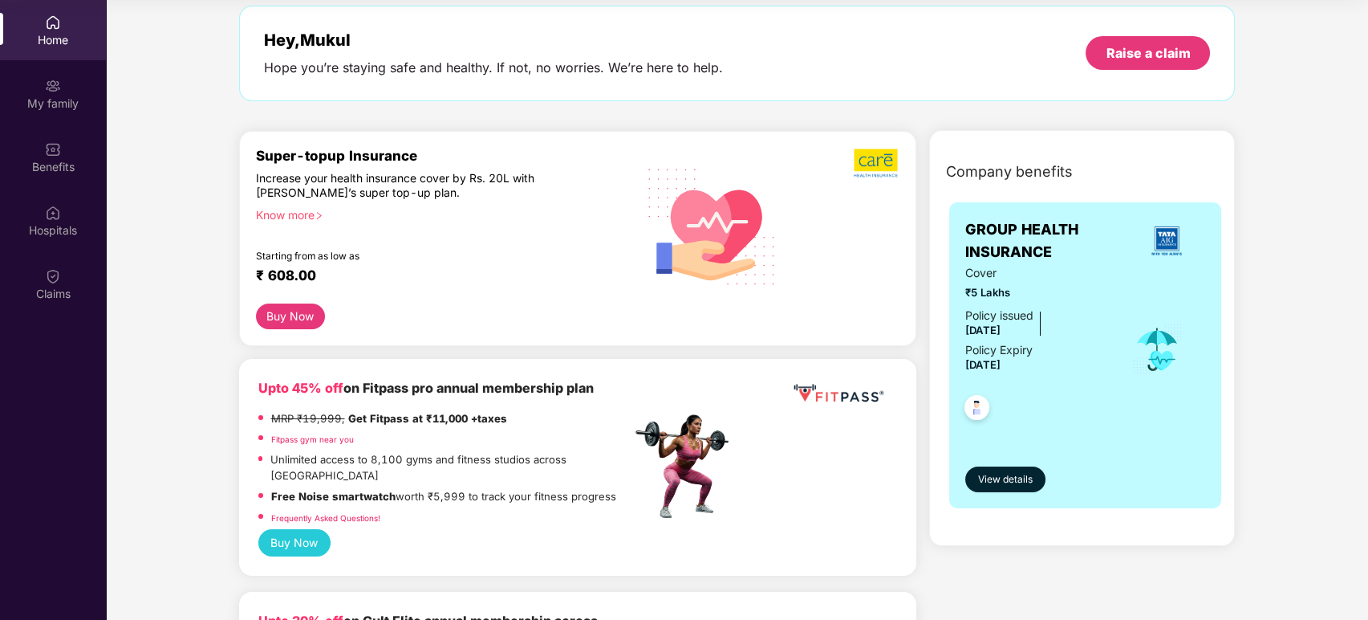
scroll to position [0, 0]
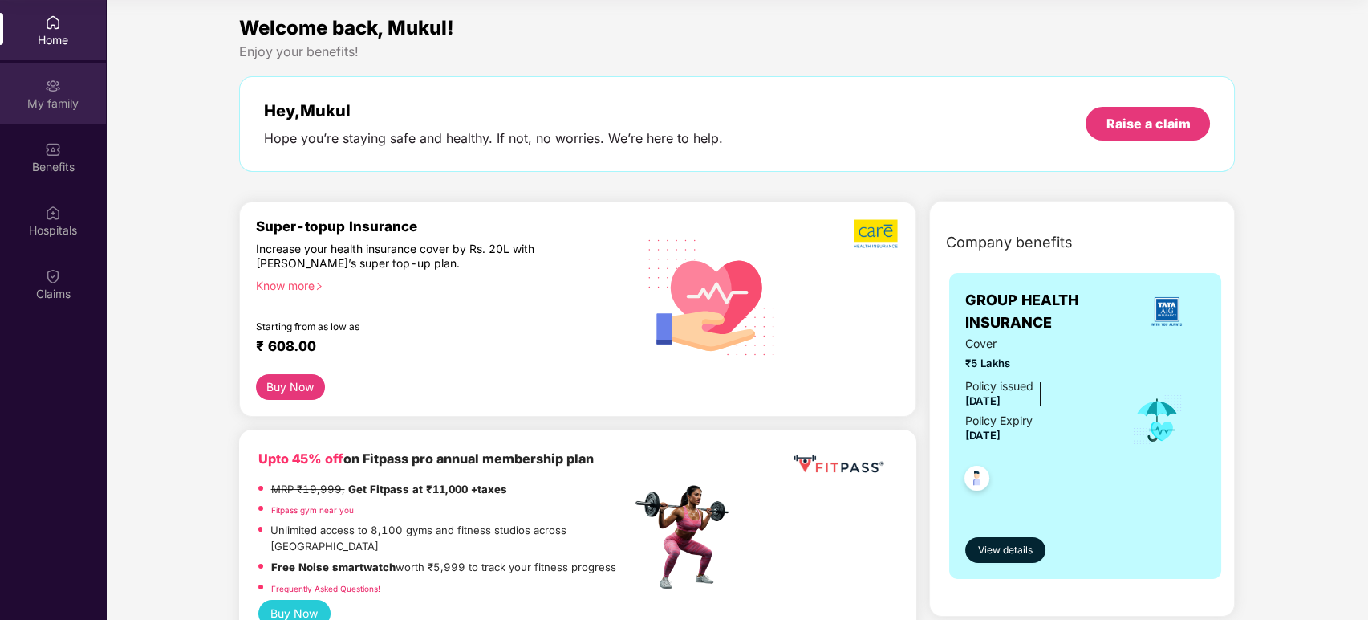
click at [41, 87] on div "My family" at bounding box center [53, 93] width 106 height 60
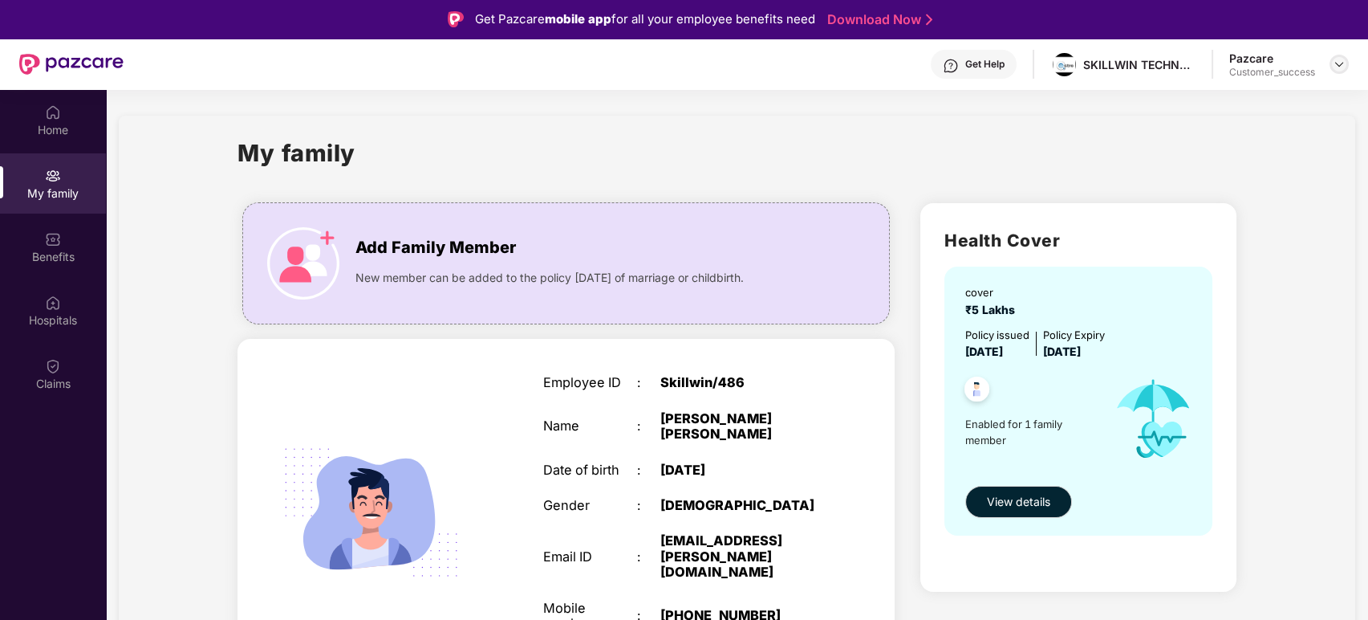
click at [1340, 63] on img at bounding box center [1339, 64] width 13 height 13
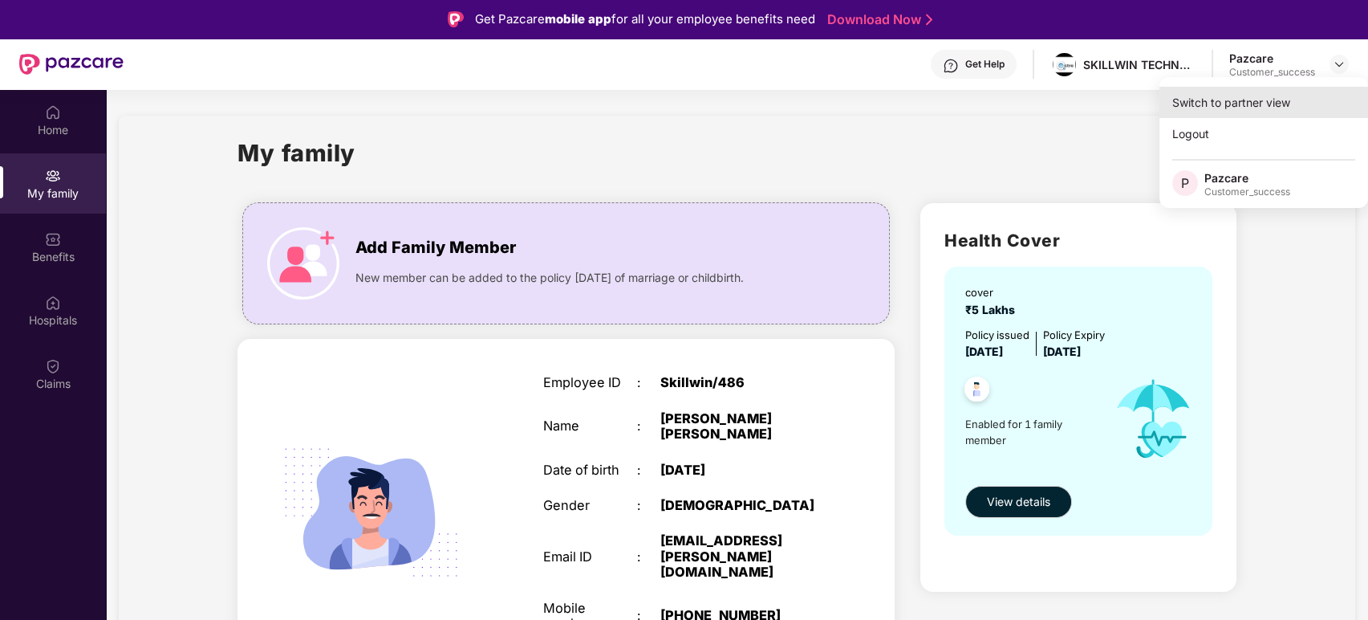
click at [1246, 100] on div "Switch to partner view" at bounding box center [1264, 102] width 209 height 31
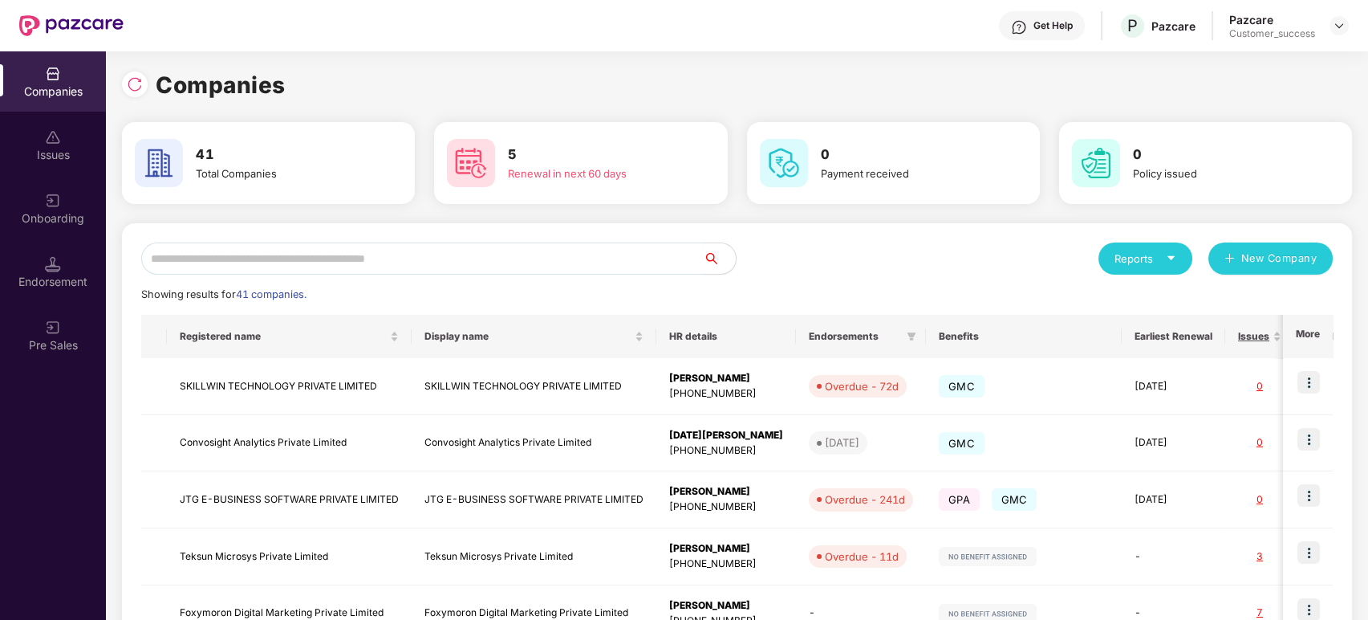
click at [1054, 30] on div "Get Help" at bounding box center [1053, 25] width 39 height 13
click at [1261, 77] on div "Companies" at bounding box center [737, 84] width 1230 height 35
click at [1059, 35] on div "Get Help" at bounding box center [1042, 25] width 86 height 29
click at [832, 96] on div "Companies" at bounding box center [737, 84] width 1230 height 35
click at [1339, 30] on img at bounding box center [1339, 25] width 13 height 13
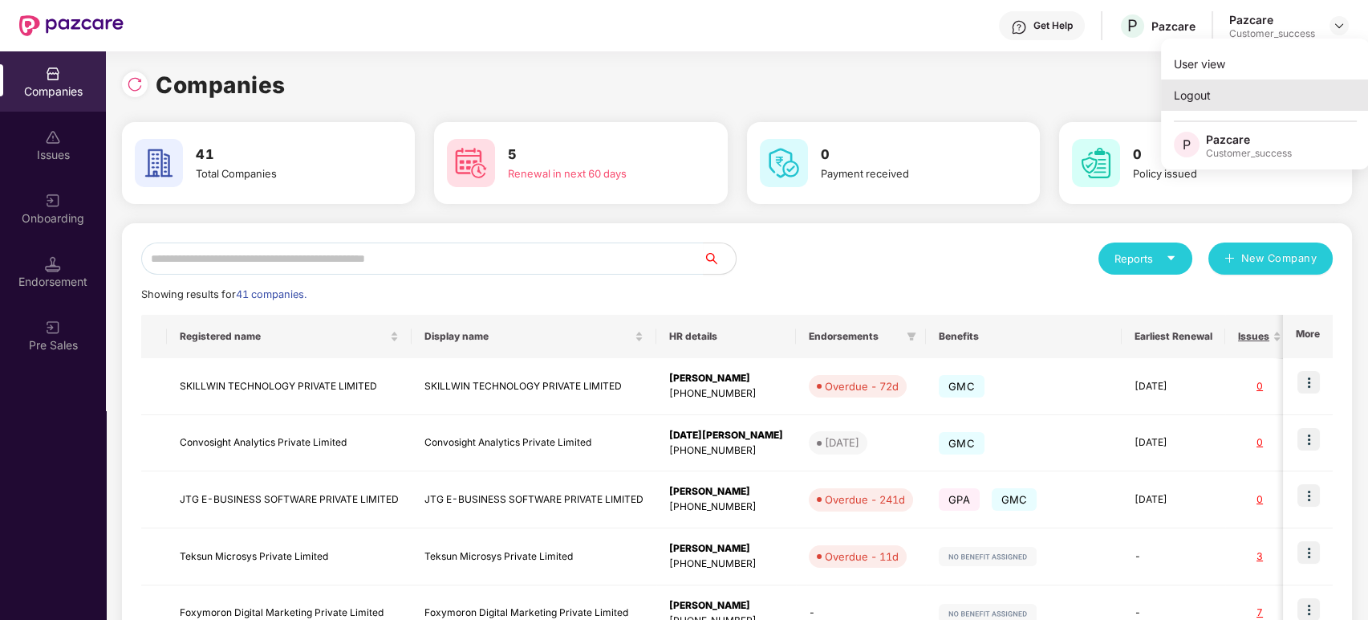
click at [1246, 88] on div "Logout" at bounding box center [1265, 94] width 209 height 31
